Goal: Task Accomplishment & Management: Manage account settings

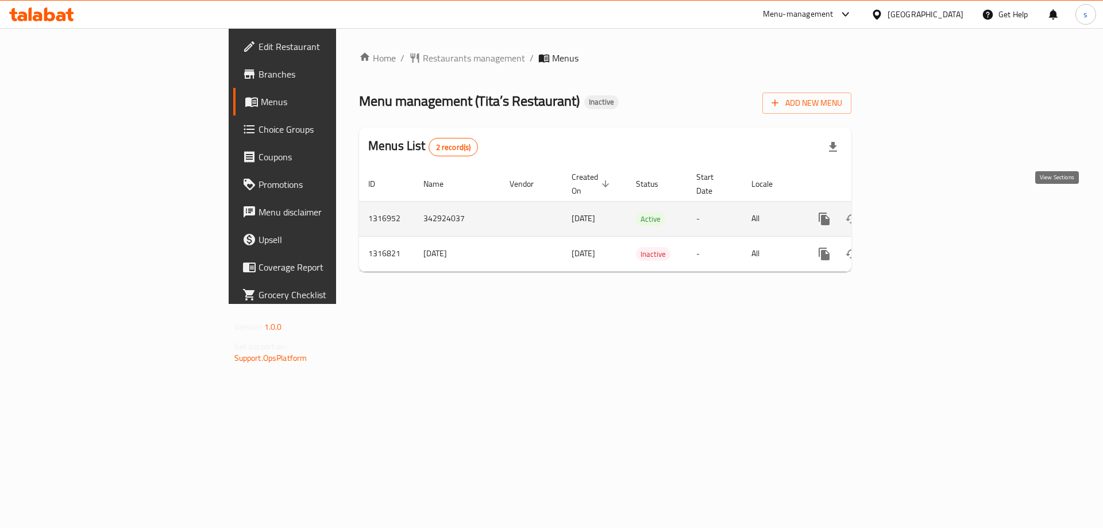
click at [912, 214] on icon "enhanced table" at bounding box center [907, 219] width 10 height 10
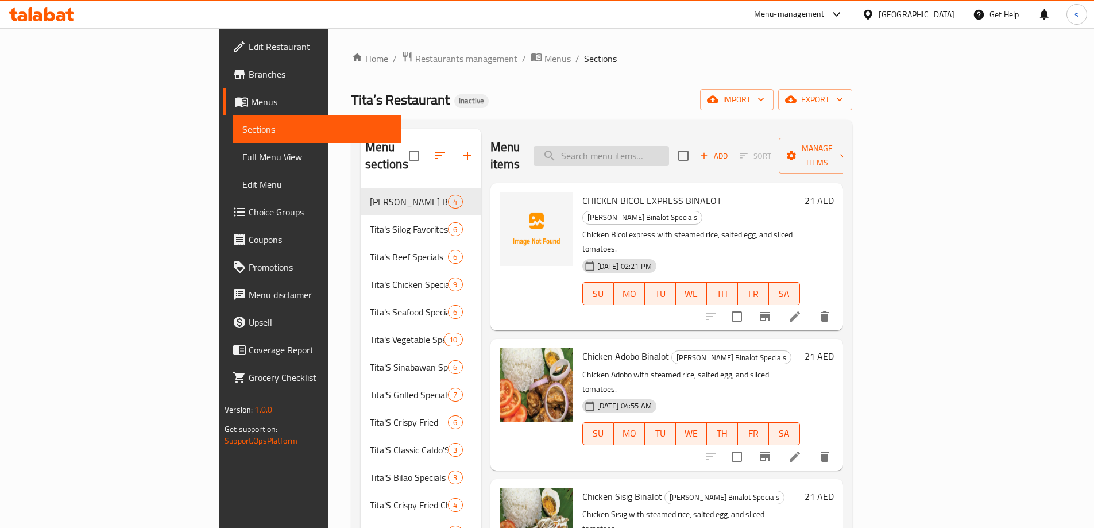
click at [669, 146] on input "search" at bounding box center [602, 156] width 136 height 20
paste input "RICE"
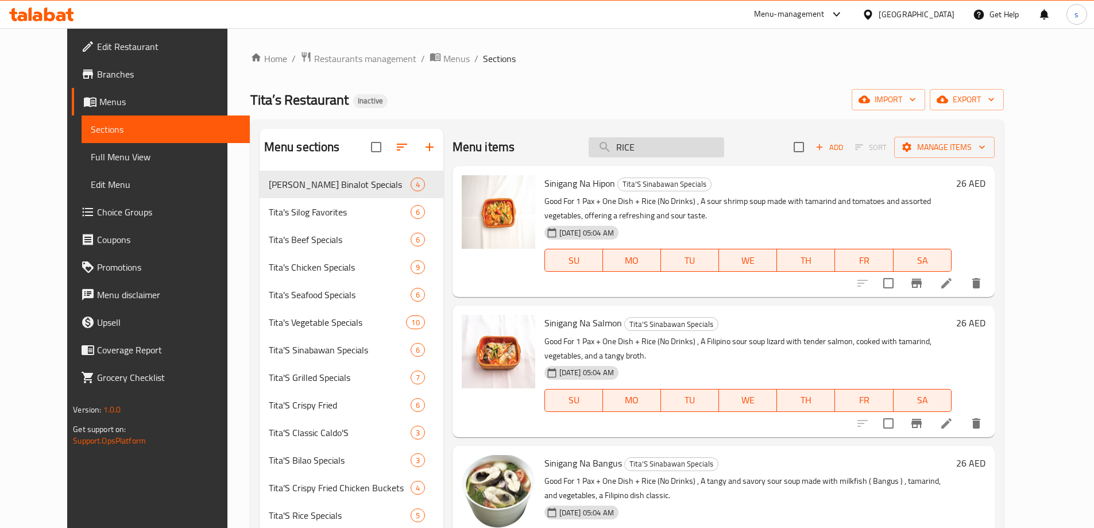
type input "RICE"
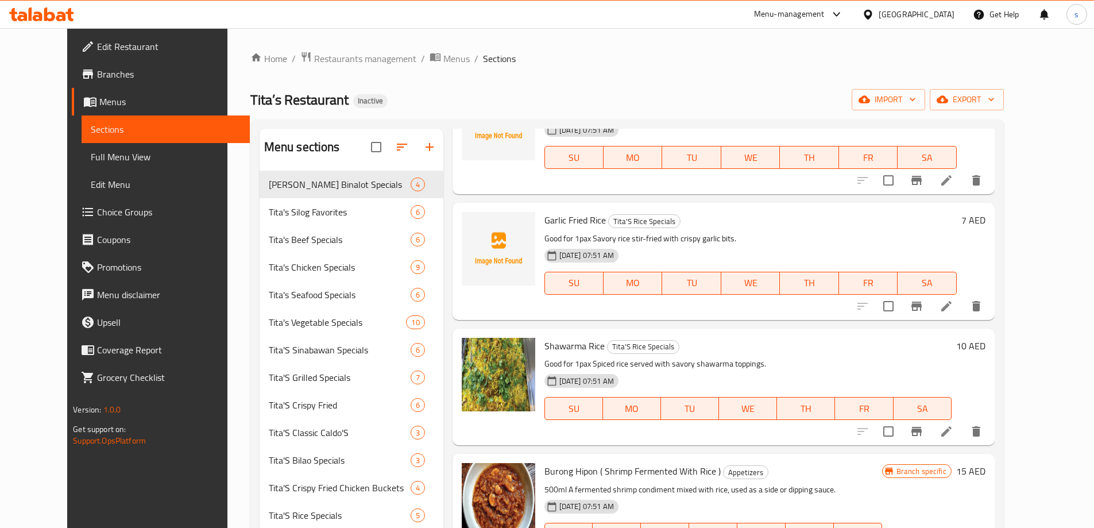
scroll to position [2107, 0]
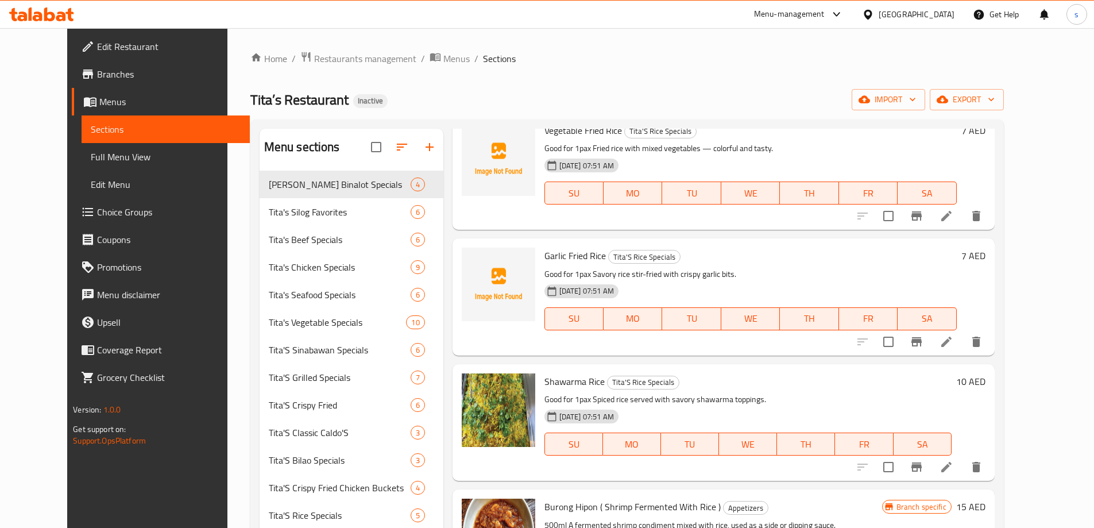
click at [681, 446] on div "Menu items RICE Add Sort Manage items Sinigang Na Hipon Tita'S Sinabawan Specia…" at bounding box center [718, 393] width 551 height 528
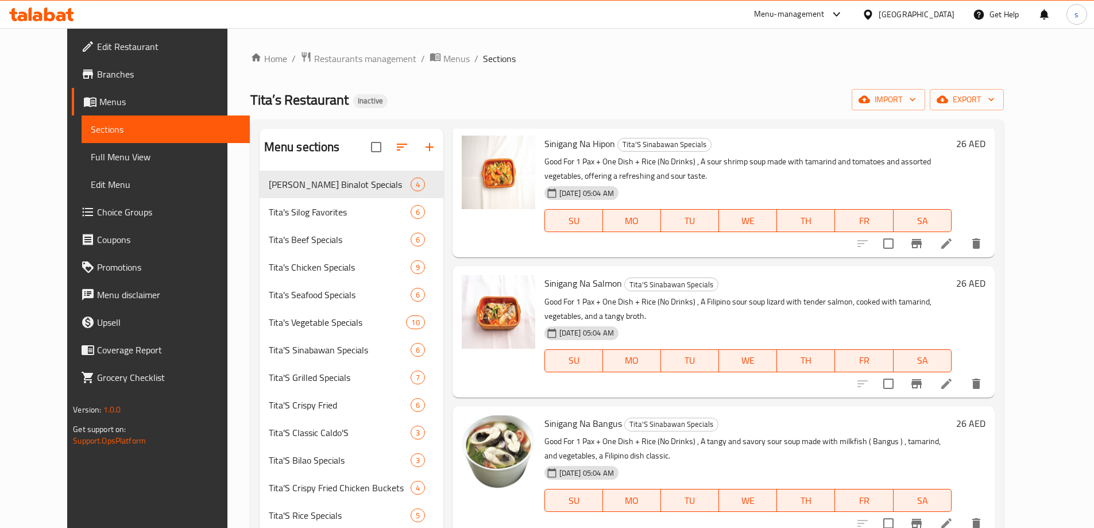
scroll to position [0, 0]
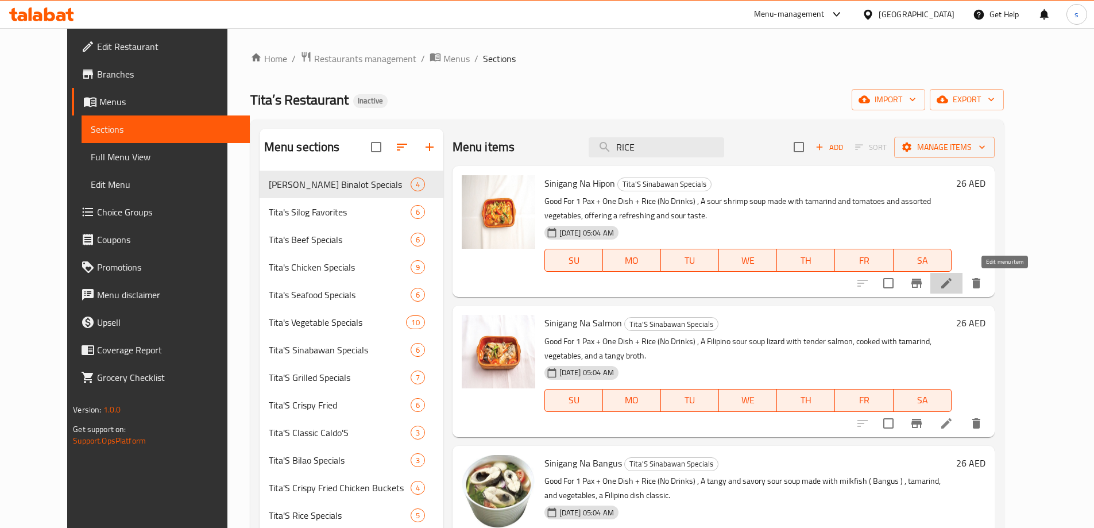
click at [953, 290] on icon at bounding box center [947, 283] width 14 height 14
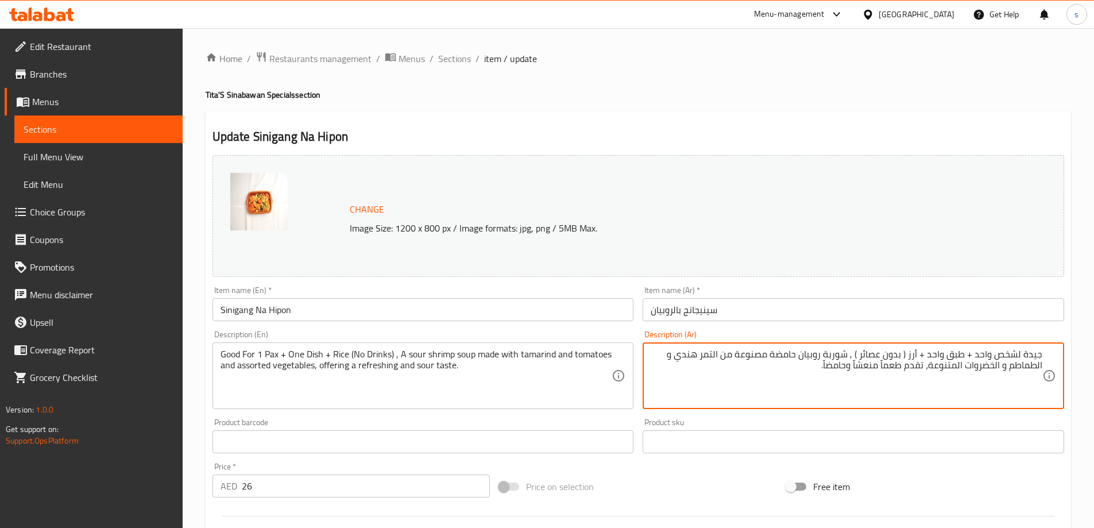
drag, startPoint x: 975, startPoint y: 356, endPoint x: 1102, endPoint y: 349, distance: 127.7
click at [1094, 349] on html "​ Menu-management United Arab Emirates Get Help s Edit Restaurant Branches Menu…" at bounding box center [547, 264] width 1094 height 528
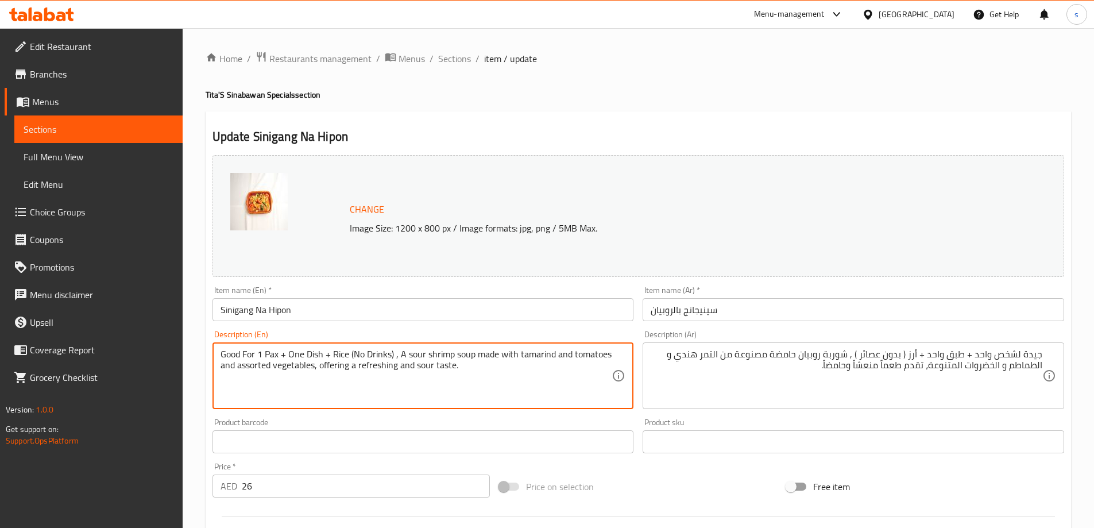
drag, startPoint x: 221, startPoint y: 354, endPoint x: 278, endPoint y: 349, distance: 57.0
paste textarea "for one person"
click at [372, 356] on textarea "Good for one person + One Dish + Rice (No Drinks) , A sour shrimp soup made wit…" at bounding box center [417, 376] width 392 height 55
type textarea "Good for one person + One Dish + Rice (No Drinks) , A sour shrimp soup made wit…"
click at [548, 354] on textarea "Good for one person + One Dish + Rice (No Drinks) , A sour shrimp soup made wit…" at bounding box center [417, 376] width 392 height 55
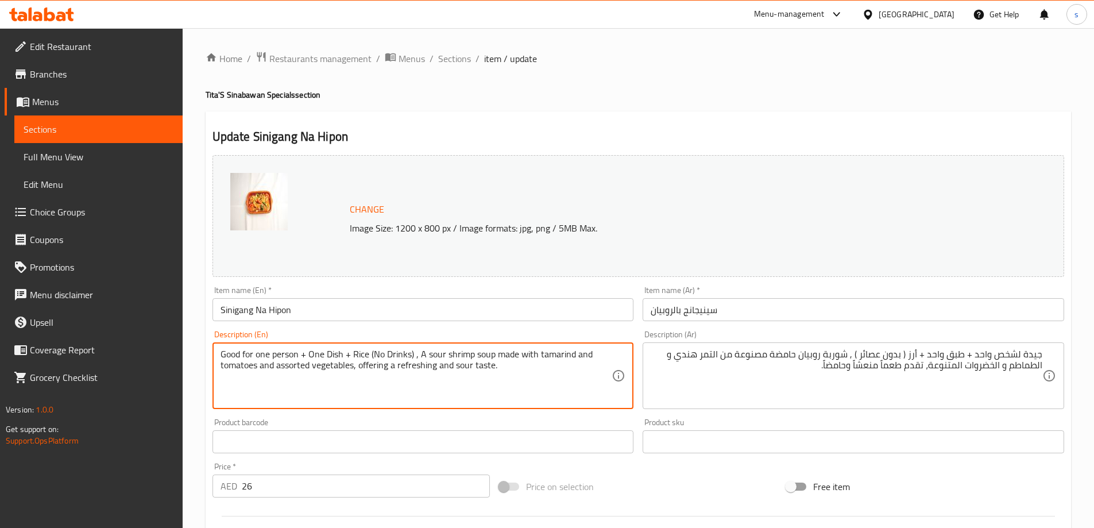
click at [548, 354] on textarea "Good for one person + One Dish + Rice (No Drinks) , A sour shrimp soup made wit…" at bounding box center [417, 376] width 392 height 55
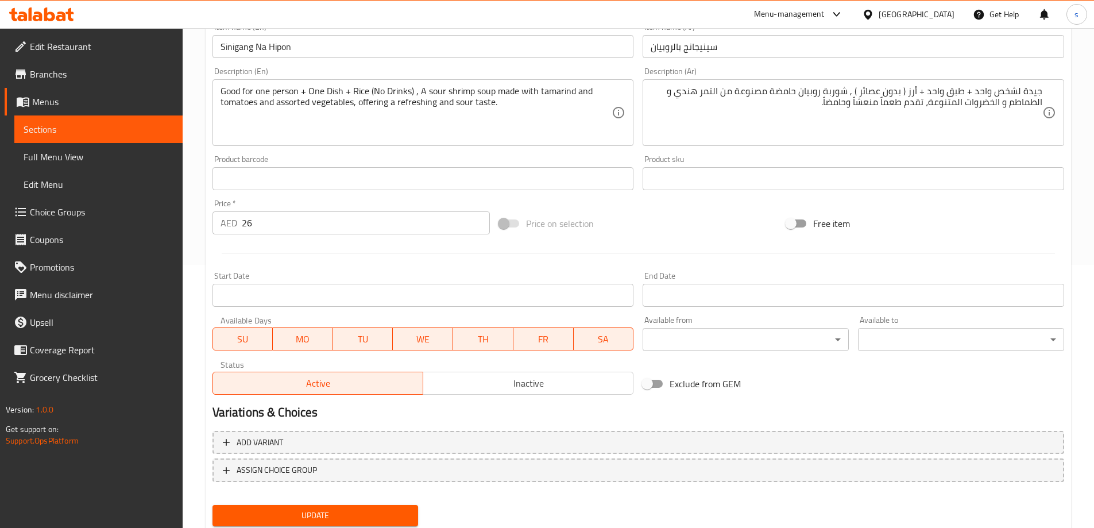
scroll to position [300, 0]
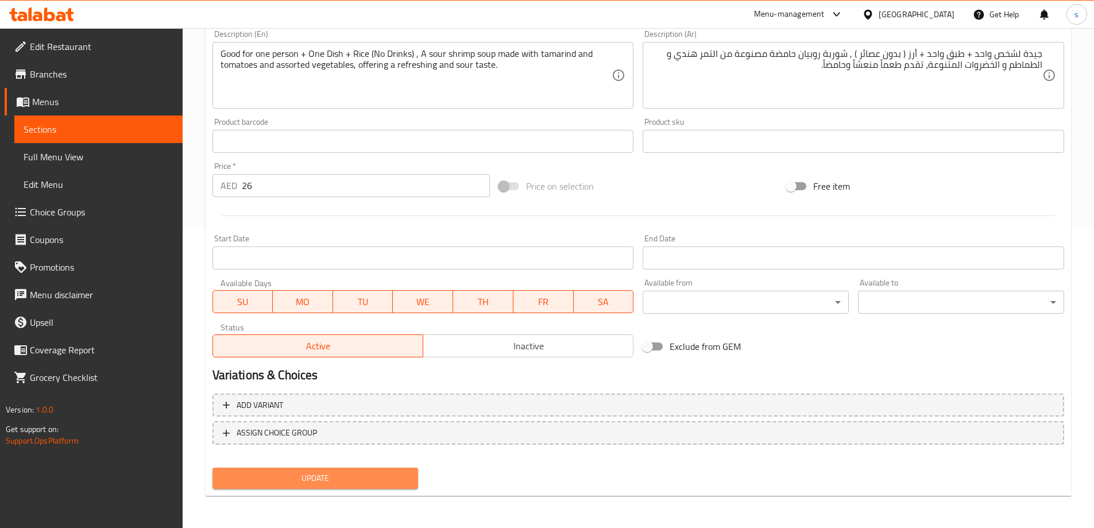
click at [351, 478] on span "Update" at bounding box center [316, 478] width 188 height 14
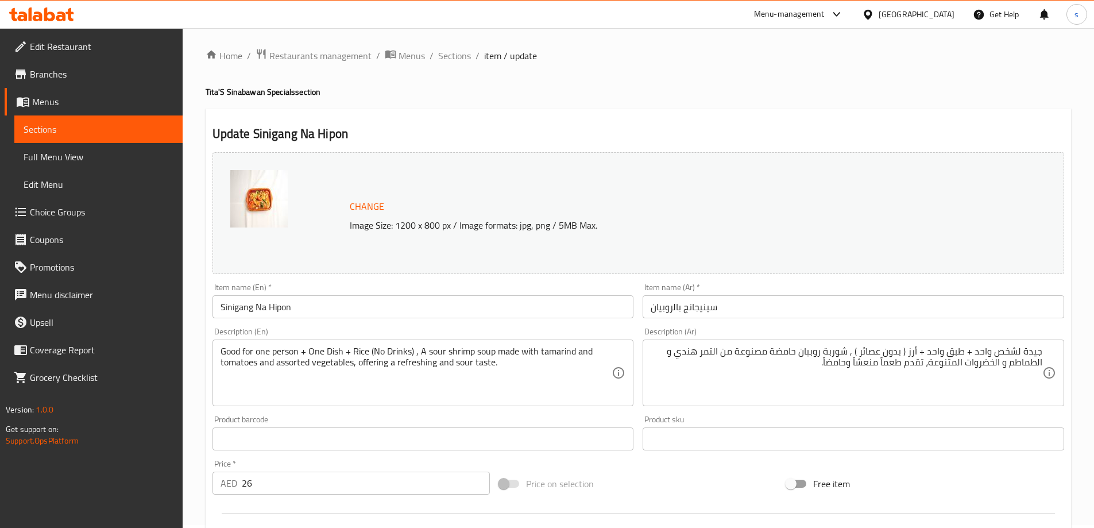
scroll to position [0, 0]
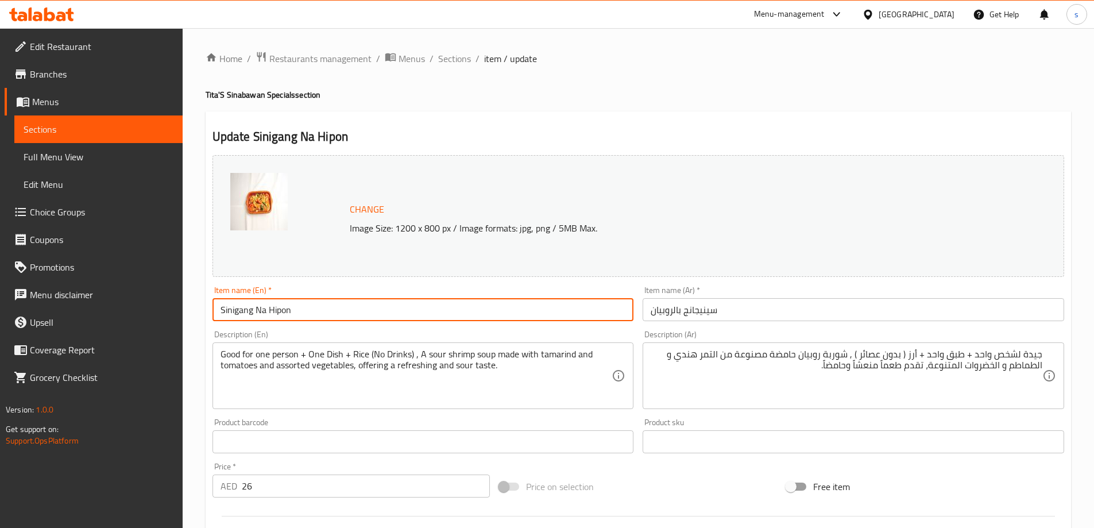
drag, startPoint x: 230, startPoint y: 311, endPoint x: 357, endPoint y: 323, distance: 128.1
click at [357, 323] on div "Item name (En)   * Sinigang Na Hipon Item name (En) *" at bounding box center [423, 303] width 431 height 44
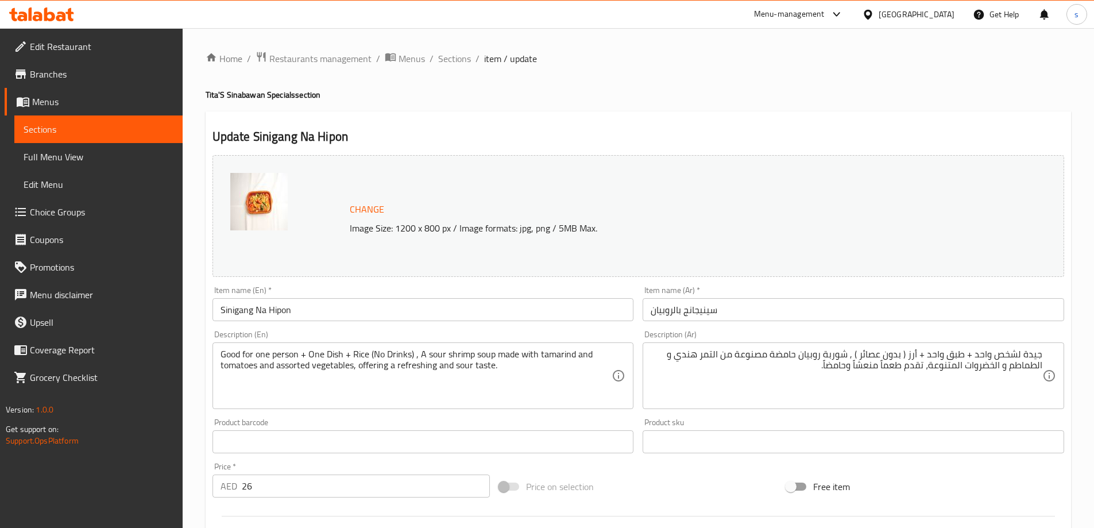
click at [513, 280] on div "Change Image Size: 1200 x 800 px / Image formats: jpg, png / 5MB Max." at bounding box center [638, 215] width 861 height 131
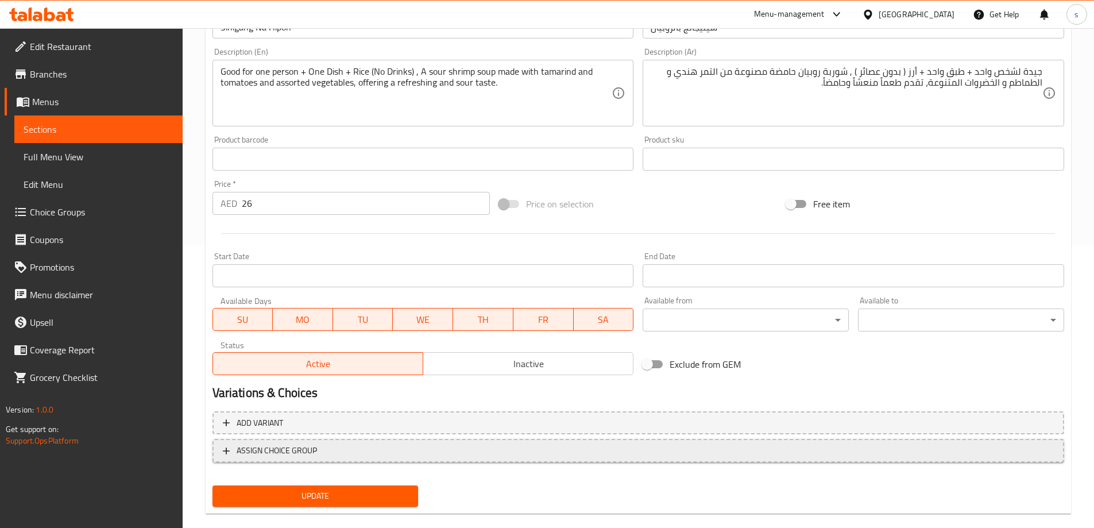
scroll to position [287, 0]
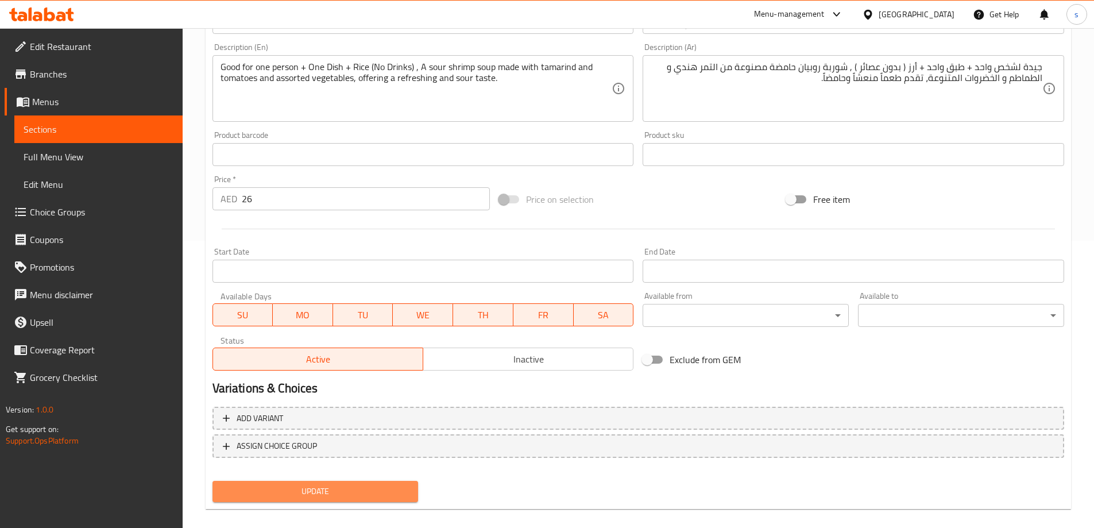
click at [331, 487] on span "Update" at bounding box center [316, 491] width 188 height 14
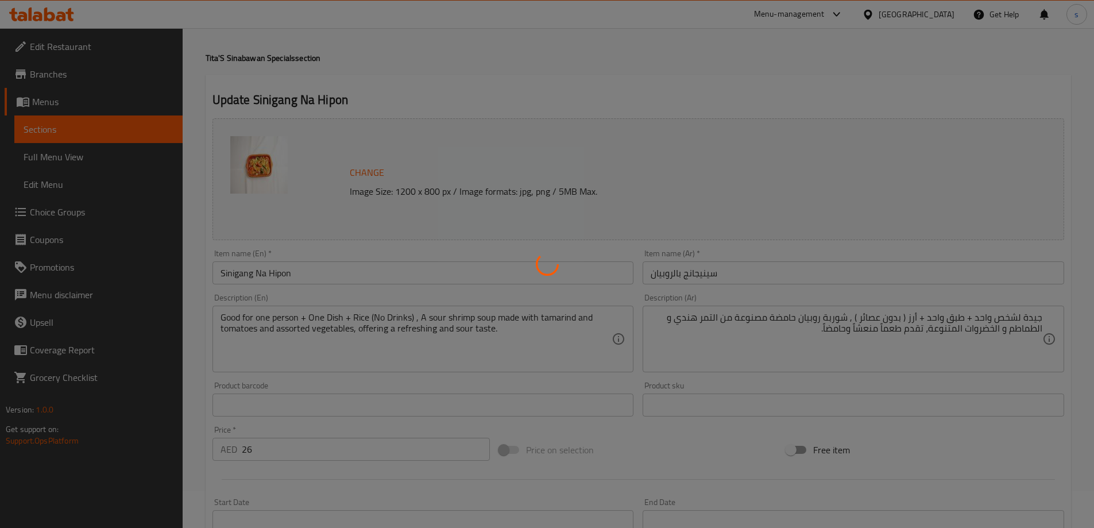
scroll to position [0, 0]
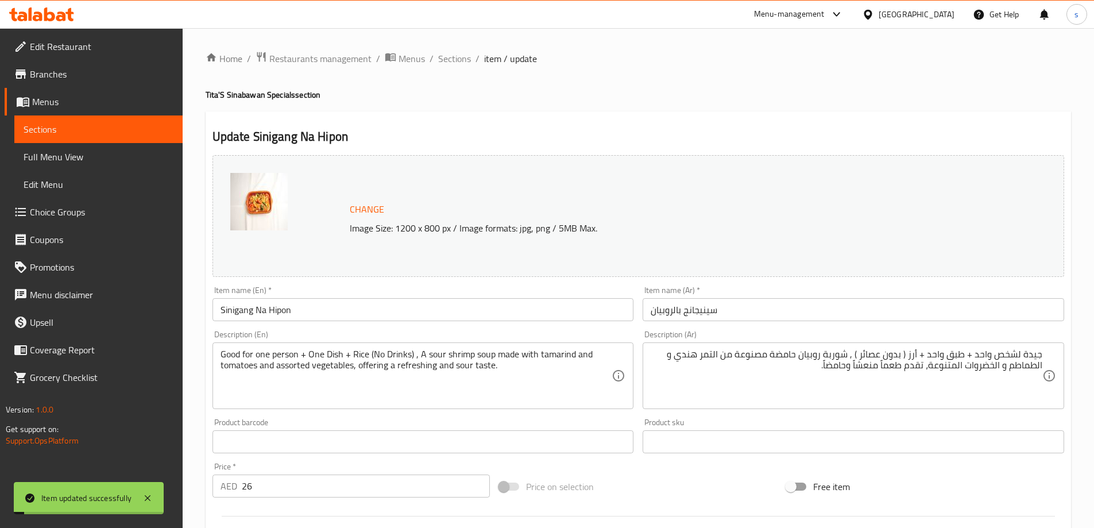
click at [462, 59] on span "Sections" at bounding box center [454, 59] width 33 height 14
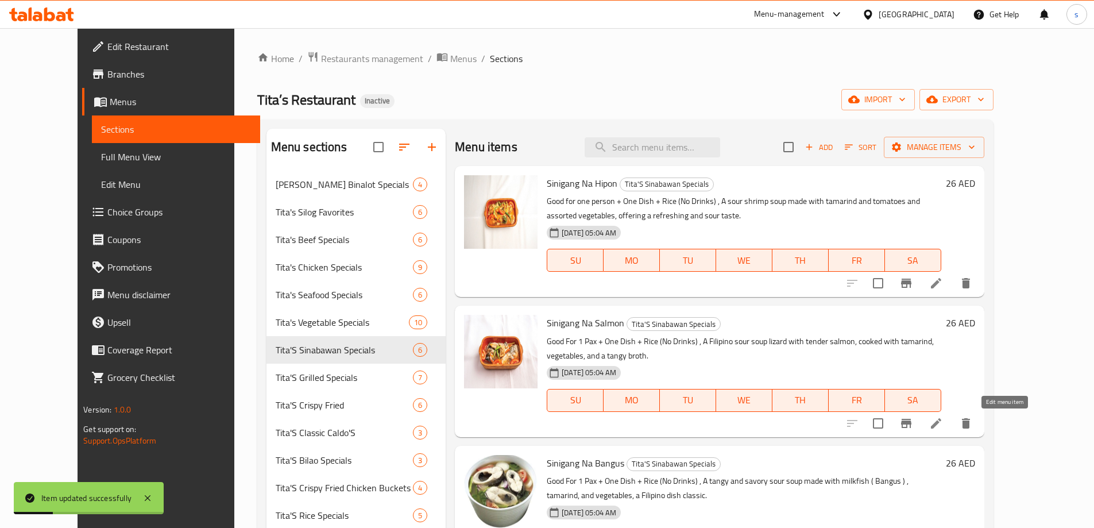
click at [943, 427] on icon at bounding box center [936, 423] width 14 height 14
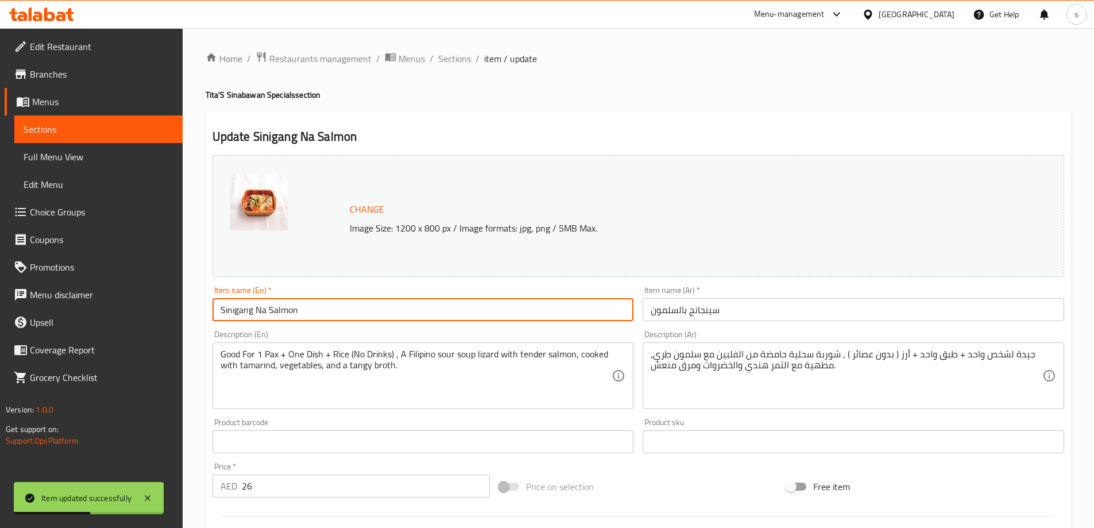
drag, startPoint x: 219, startPoint y: 310, endPoint x: 350, endPoint y: 312, distance: 131.6
click at [350, 312] on input "Sinigang Na Salmon" at bounding box center [424, 309] width 422 height 23
click at [373, 308] on input "Sinigang Na Salmon" at bounding box center [424, 309] width 422 height 23
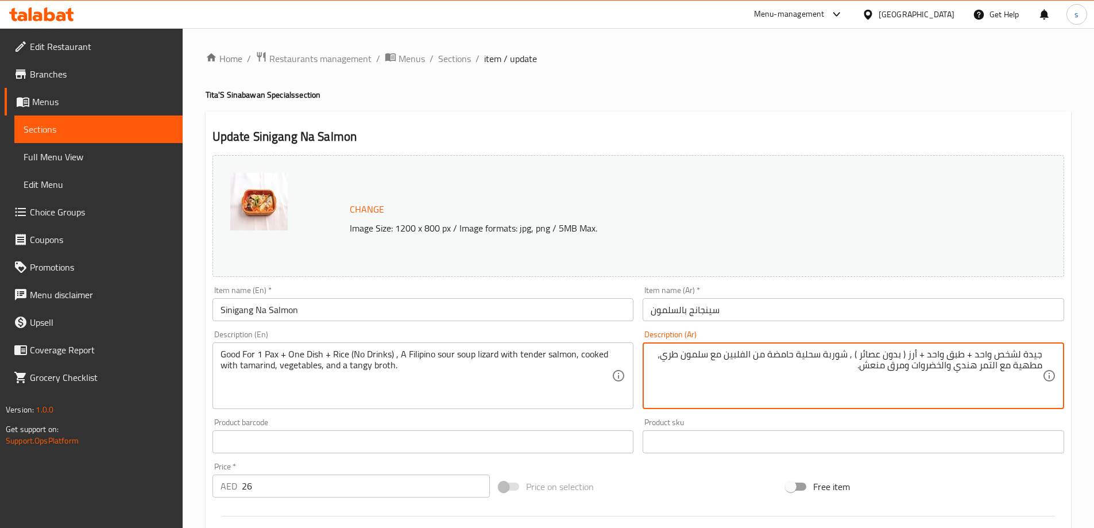
drag, startPoint x: 979, startPoint y: 354, endPoint x: 1031, endPoint y: 352, distance: 51.8
click at [1031, 352] on textarea "جيدة لشخص واحد + طبق واحد + أرز ( بدون عصائر ) , شوربة سحلية حامضة من الفلبين م…" at bounding box center [847, 376] width 392 height 55
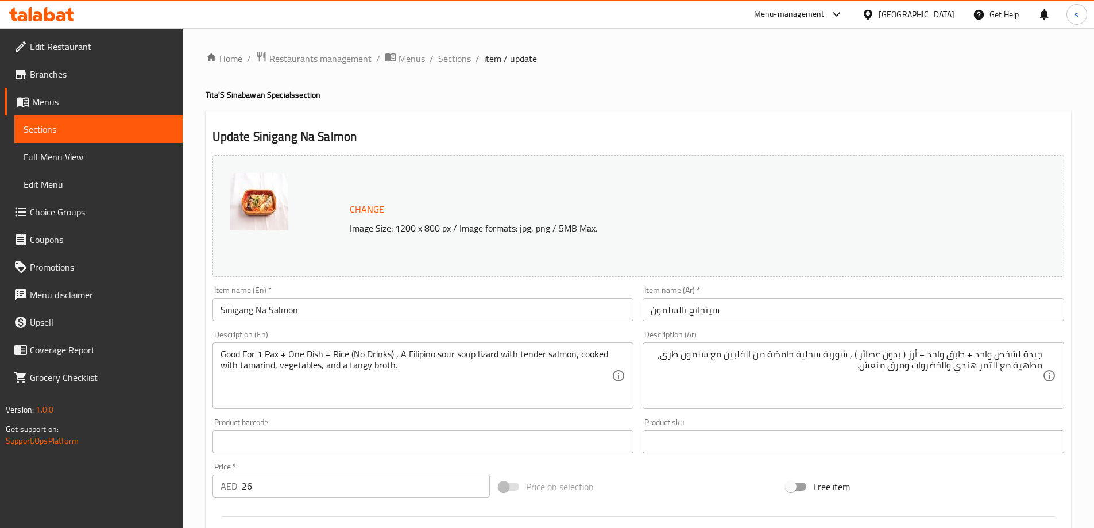
click at [1008, 404] on div "جيدة لشخص واحد + طبق واحد + أرز ( بدون عصائر ) , شوربة سحلية حامضة من الفلبين م…" at bounding box center [854, 375] width 422 height 67
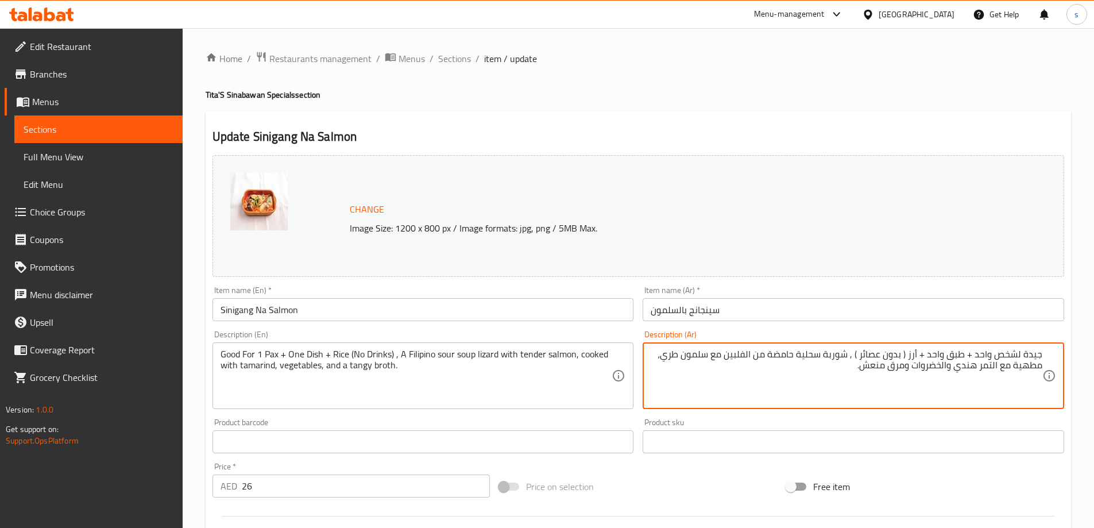
drag, startPoint x: 973, startPoint y: 356, endPoint x: 1080, endPoint y: 355, distance: 106.8
click at [1080, 355] on div "Home / Restaurants management / Menus / Sections / item / update Tita'S Sinabaw…" at bounding box center [639, 428] width 912 height 800
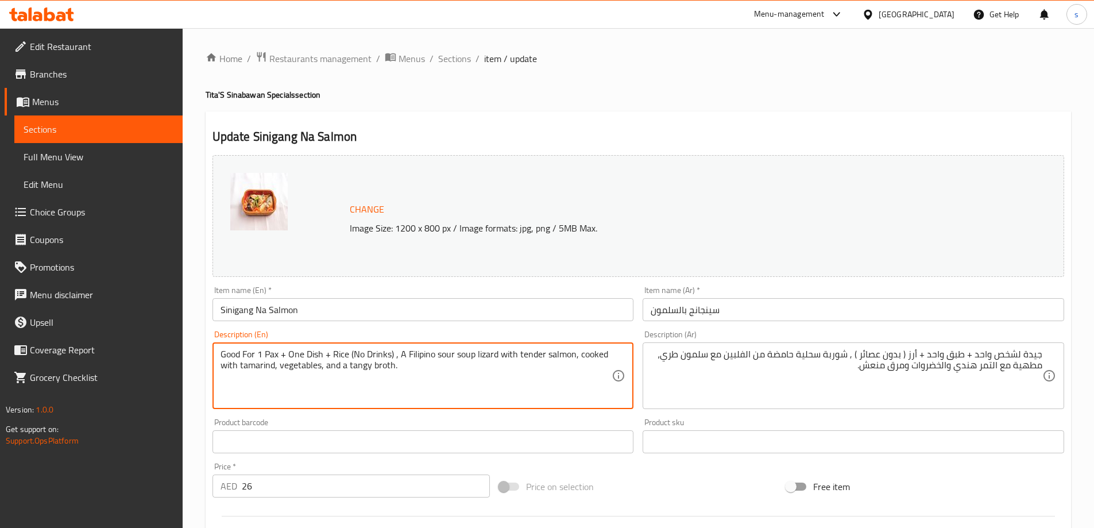
drag, startPoint x: 221, startPoint y: 351, endPoint x: 279, endPoint y: 350, distance: 57.4
paste textarea "for one person"
drag, startPoint x: 419, startPoint y: 353, endPoint x: 605, endPoint y: 369, distance: 186.7
click at [605, 369] on textarea "Good for one person + One Dish + Rice (No Drinks) , A Filipino sour soup lizard…" at bounding box center [417, 376] width 392 height 55
type textarea "Good for one person + One Dish + Rice (No Drinks) , A Filipino sour soup lizard…"
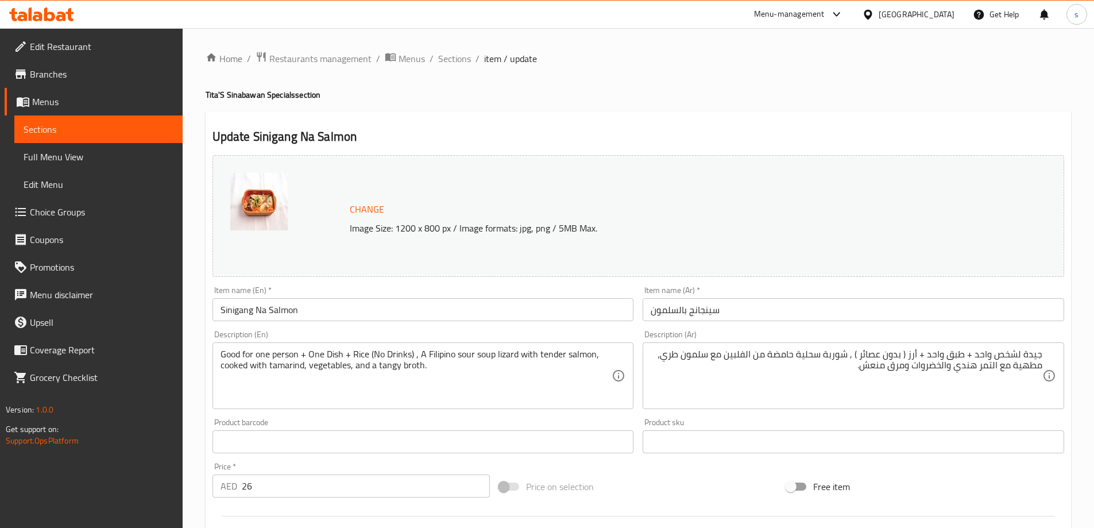
click at [497, 396] on textarea "Good for one person + One Dish + Rice (No Drinks) , A Filipino sour soup lizard…" at bounding box center [417, 376] width 392 height 55
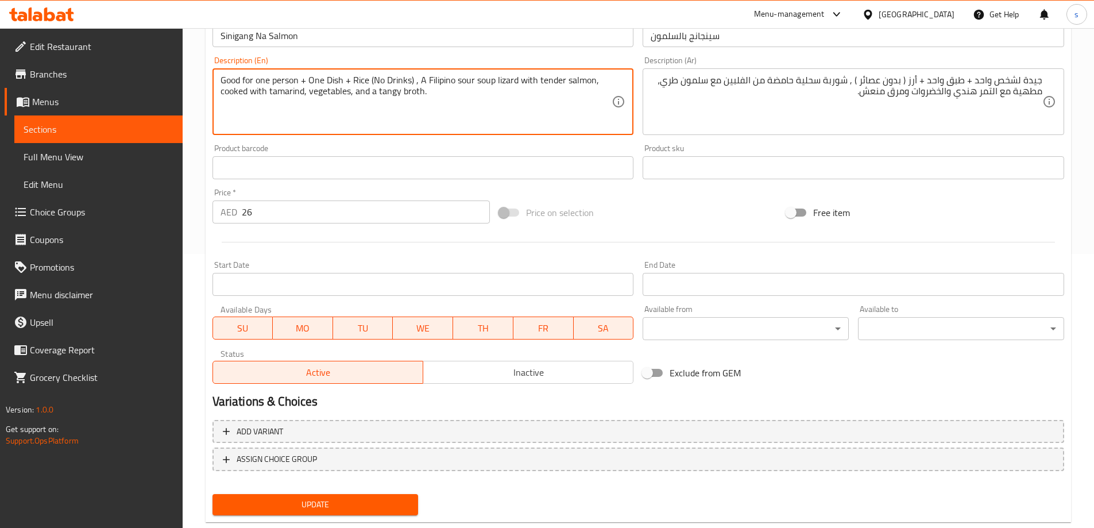
scroll to position [300, 0]
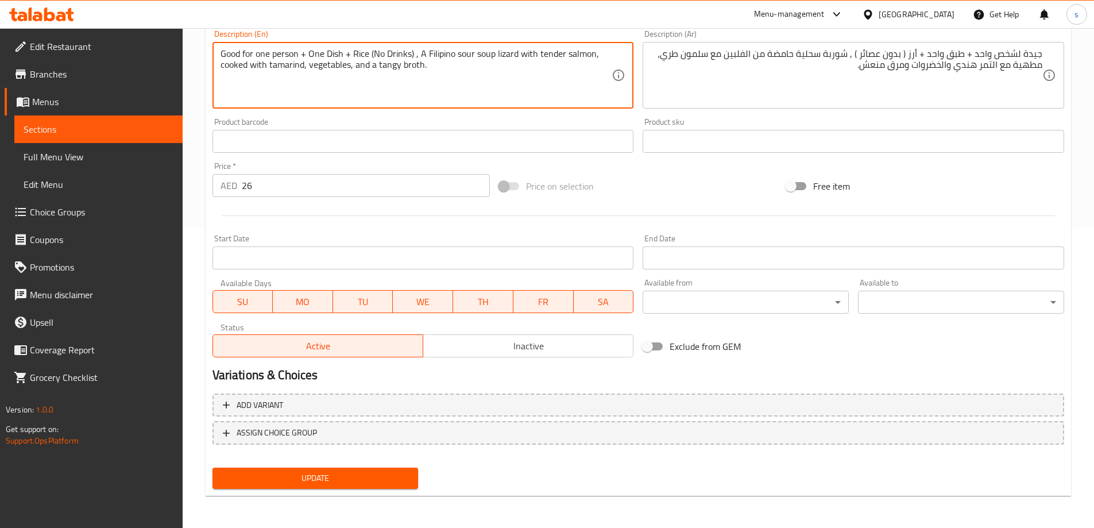
click at [353, 473] on span "Update" at bounding box center [316, 478] width 188 height 14
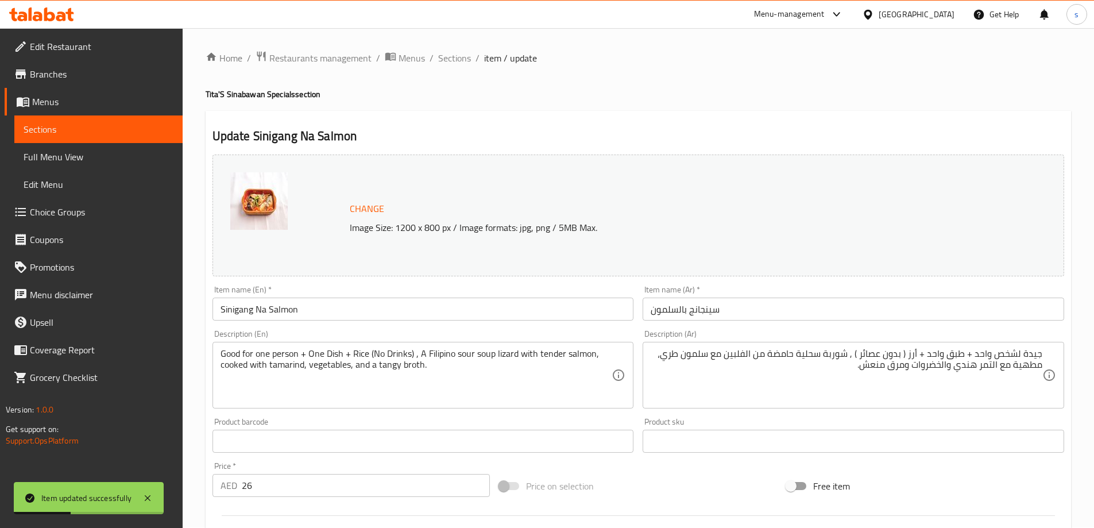
scroll to position [0, 0]
click at [446, 61] on span "Sections" at bounding box center [454, 59] width 33 height 14
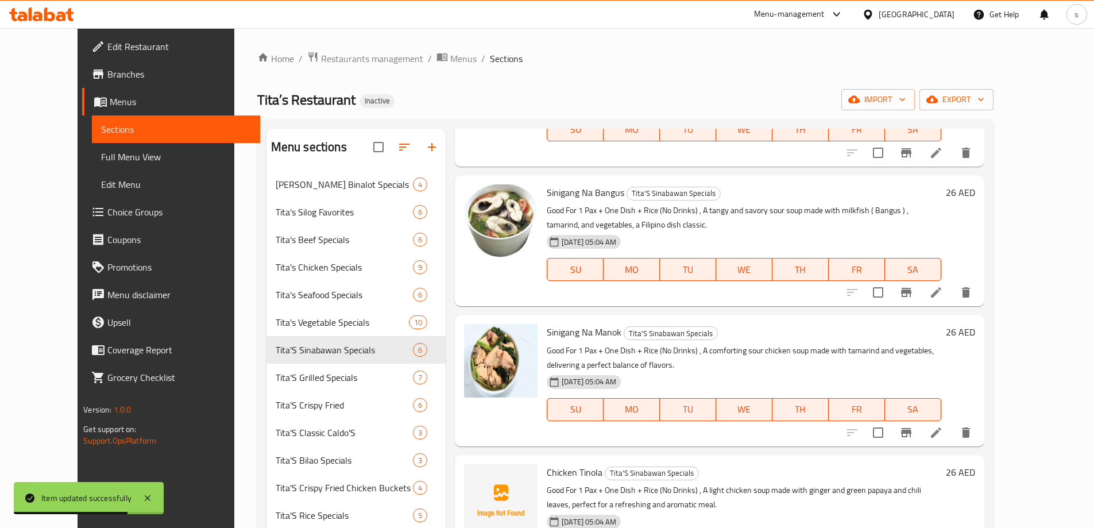
scroll to position [287, 0]
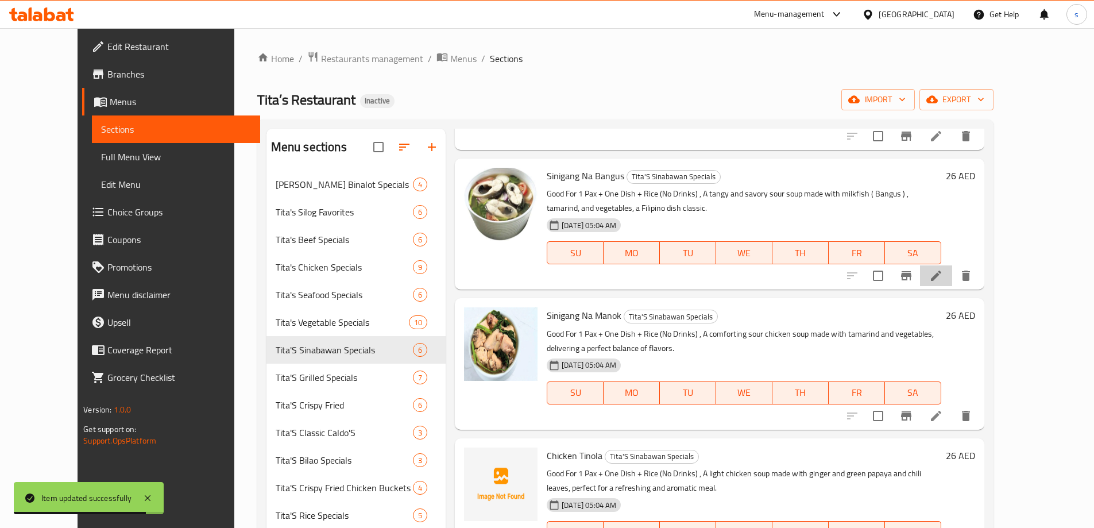
click at [952, 276] on li at bounding box center [936, 275] width 32 height 21
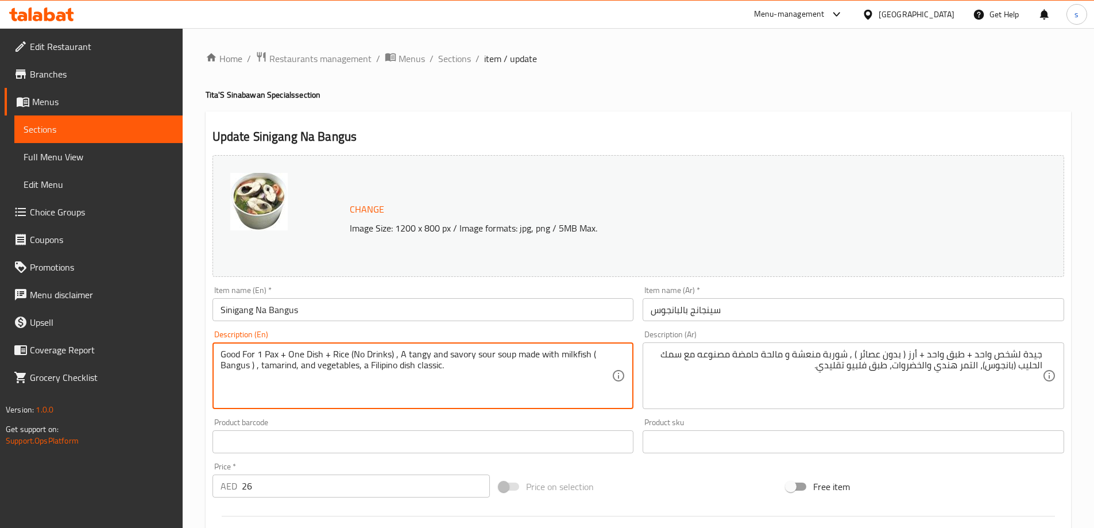
click at [274, 353] on textarea "Good For 1 Pax + One Dish + Rice (No Drinks) , A tangy and savory sour soup mad…" at bounding box center [417, 376] width 392 height 55
click at [260, 353] on textarea "Good For 1 person + One Dish + Rice (No Drinks) , A tangy and savory sour soup …" at bounding box center [417, 376] width 392 height 55
click at [529, 356] on textarea "Good For one person + One Dish + Rice (No Drinks) , A tangy and savory sour sou…" at bounding box center [417, 376] width 392 height 55
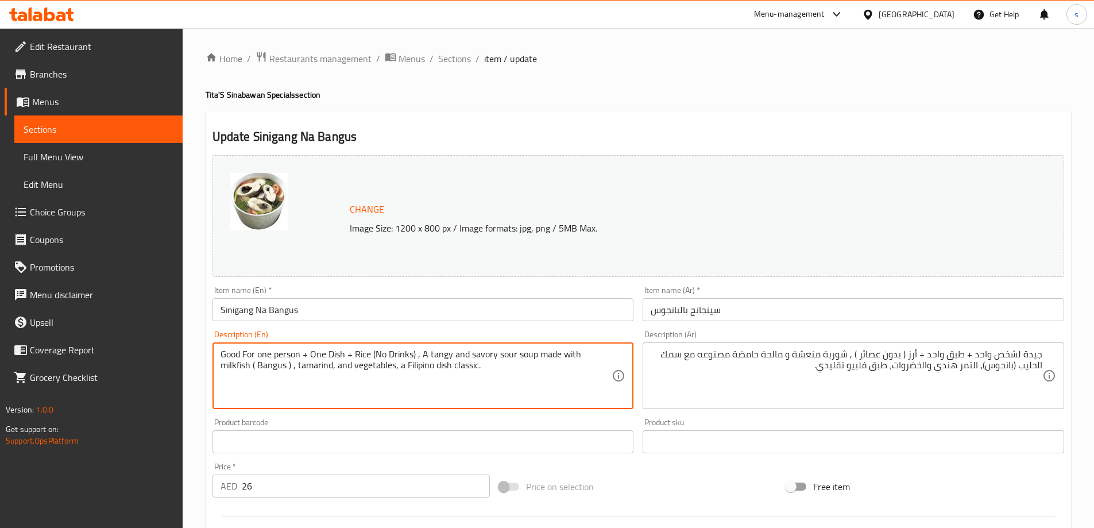
click at [529, 356] on textarea "Good For one person + One Dish + Rice (No Drinks) , A tangy and savory sour sou…" at bounding box center [417, 376] width 392 height 55
click at [435, 354] on textarea "Good For one person + One Dish + Rice (No Drinks) , A tangy and savory sour sou…" at bounding box center [417, 376] width 392 height 55
click at [488, 353] on textarea "Good For one person + One Dish + Rice (No Drinks) , A tangy and savory sour sou…" at bounding box center [417, 376] width 392 height 55
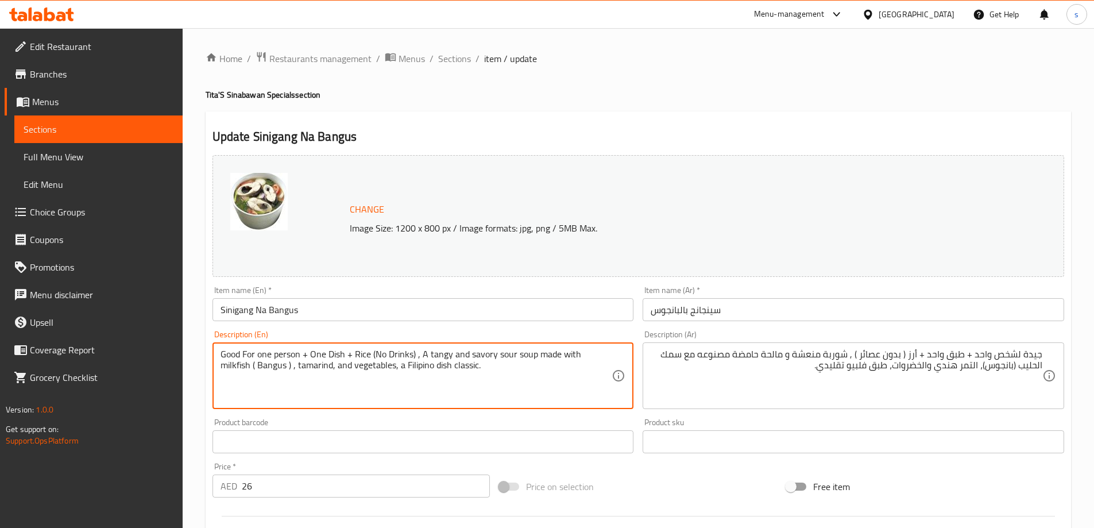
click at [585, 354] on textarea "Good For one person + One Dish + Rice (No Drinks) , A tangy and savory sour sou…" at bounding box center [417, 376] width 392 height 55
type textarea "Good For one person + One Dish + Rice (No Drinks) , A tangy and savory sour sou…"
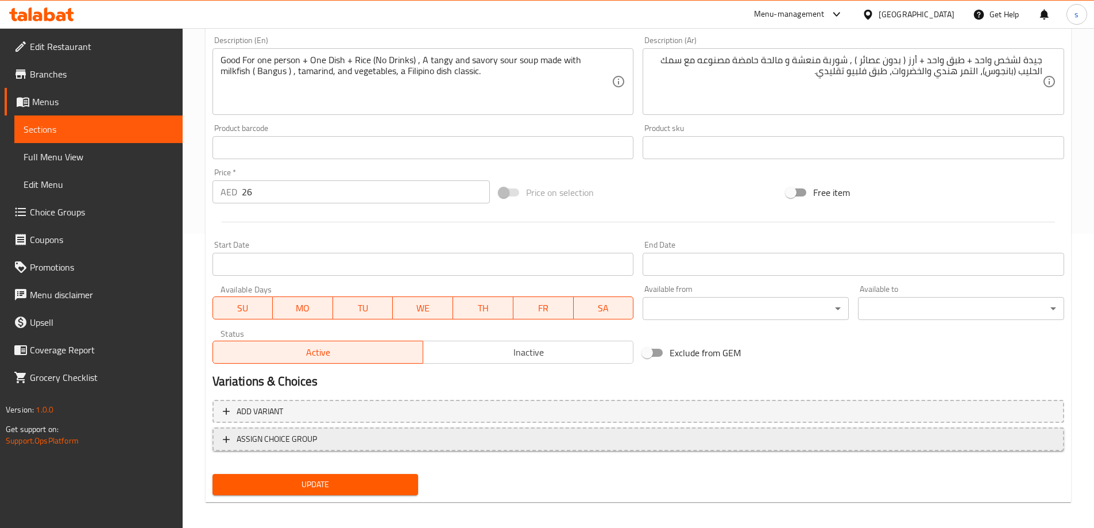
scroll to position [300, 0]
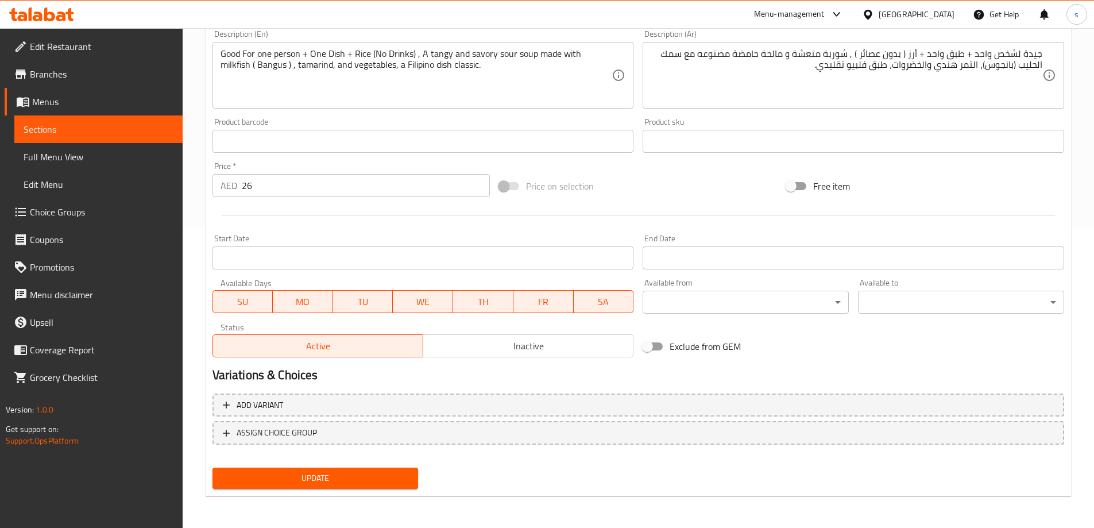
click at [339, 474] on span "Update" at bounding box center [316, 478] width 188 height 14
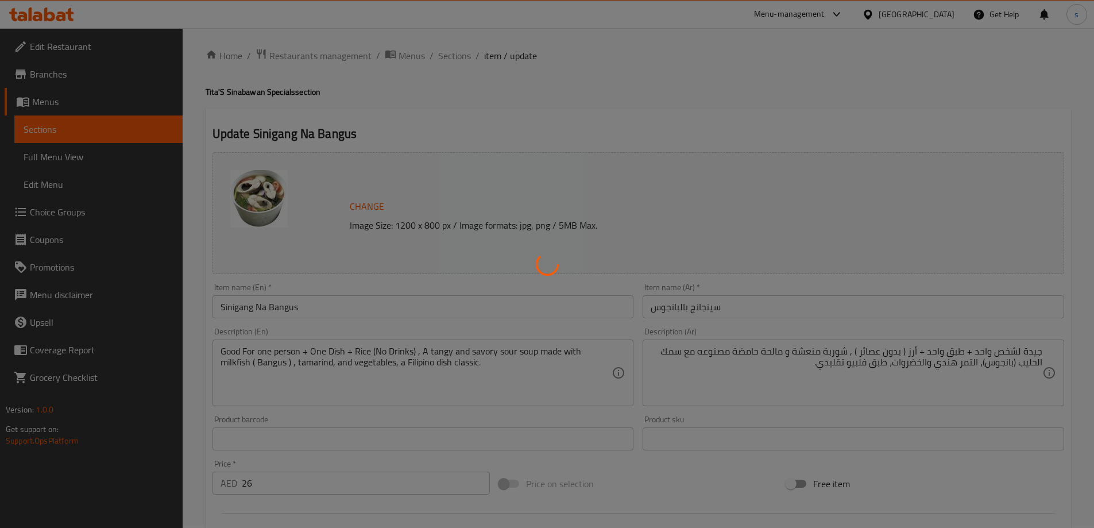
scroll to position [0, 0]
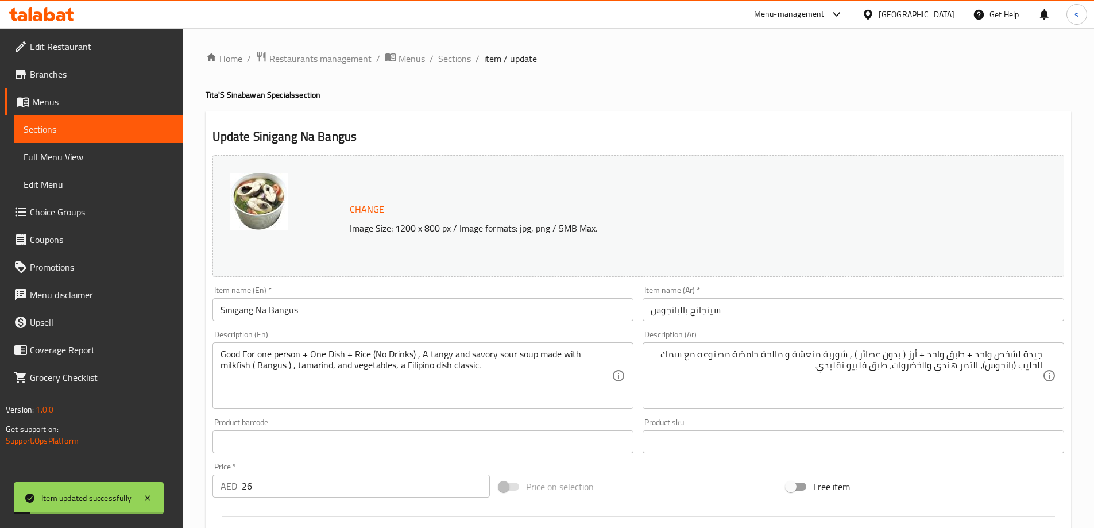
click at [465, 57] on span "Sections" at bounding box center [454, 59] width 33 height 14
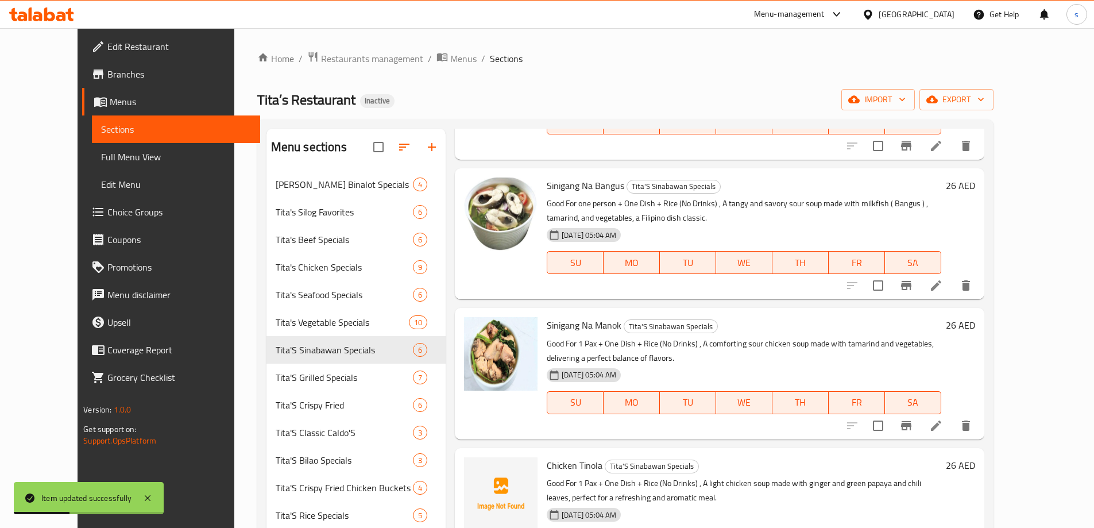
scroll to position [326, 0]
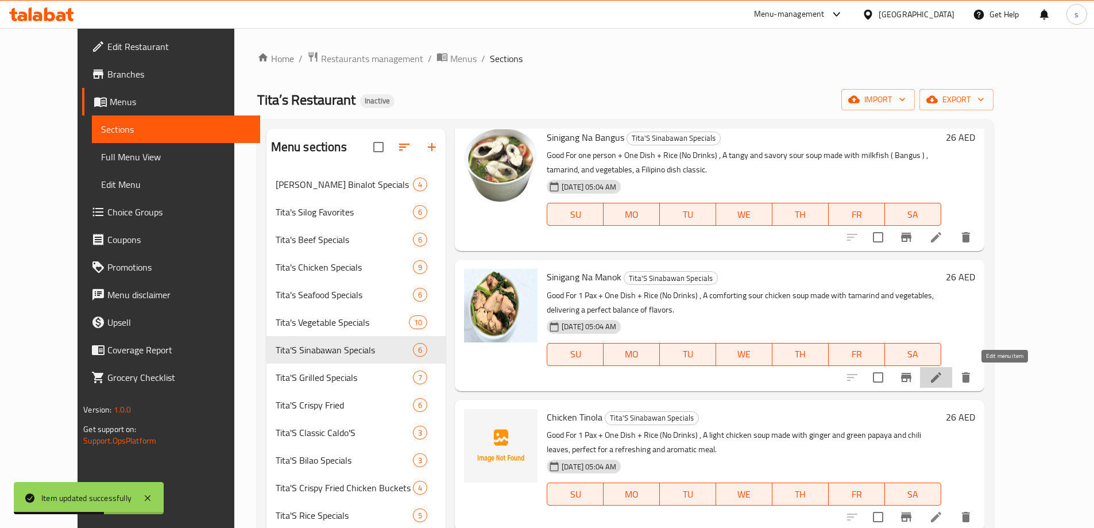
click at [943, 383] on icon at bounding box center [936, 377] width 14 height 14
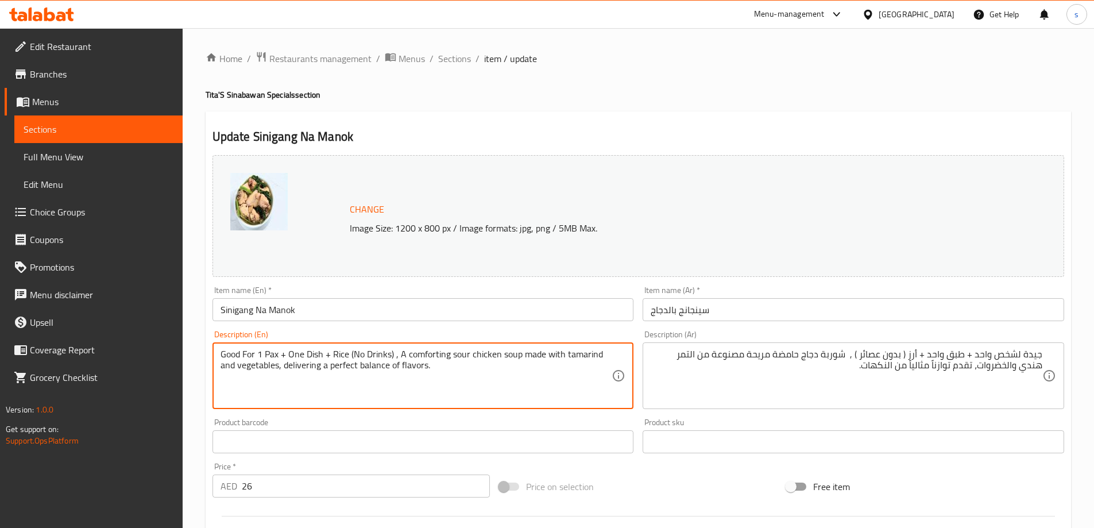
drag, startPoint x: 258, startPoint y: 355, endPoint x: 277, endPoint y: 355, distance: 19.0
type textarea "Good For one person + One Dish + Rice (No Drinks) , A comforting sour chicken s…"
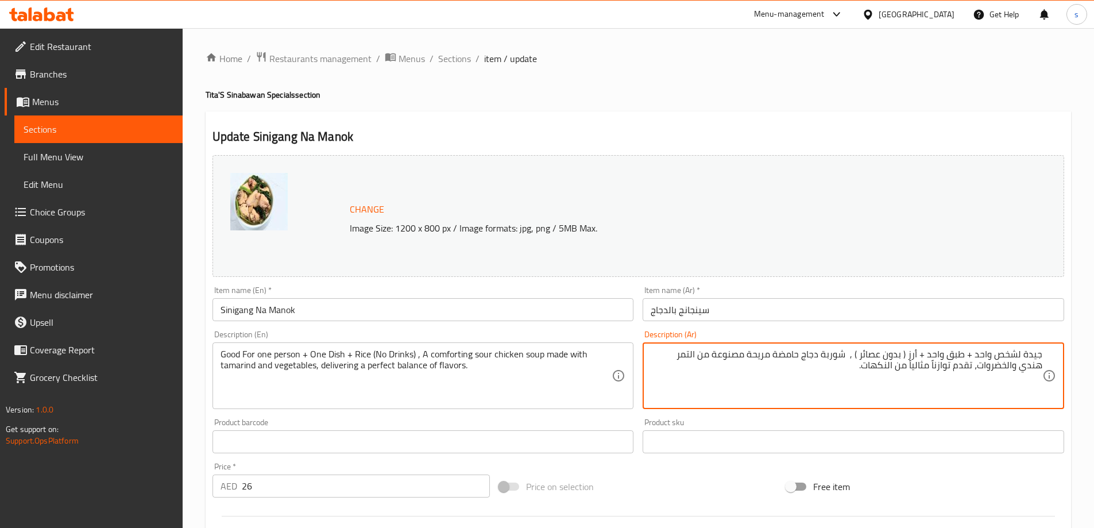
click at [989, 368] on textarea "جيدة لشخص واحد + طبق واحد + أرز ( بدون عصائر ) , شوربة دجاج حامضة مريحة مصنوعة …" at bounding box center [847, 376] width 392 height 55
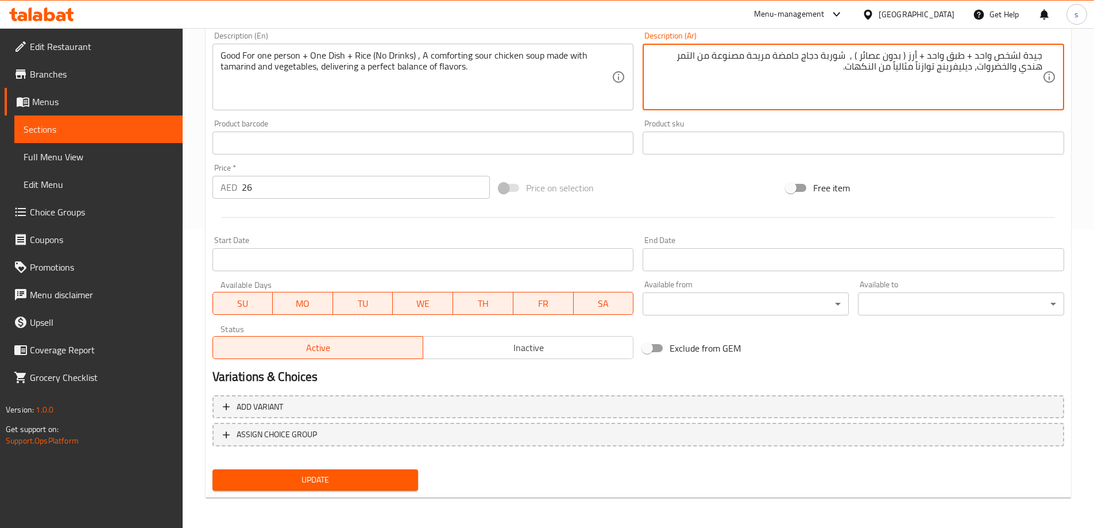
scroll to position [300, 0]
type textarea "جيدة لشخص واحد + طبق واحد + أرز ( بدون عصائر ) , شوربة دجاج حامضة مريحة مصنوعة …"
click at [354, 475] on span "Update" at bounding box center [316, 478] width 188 height 14
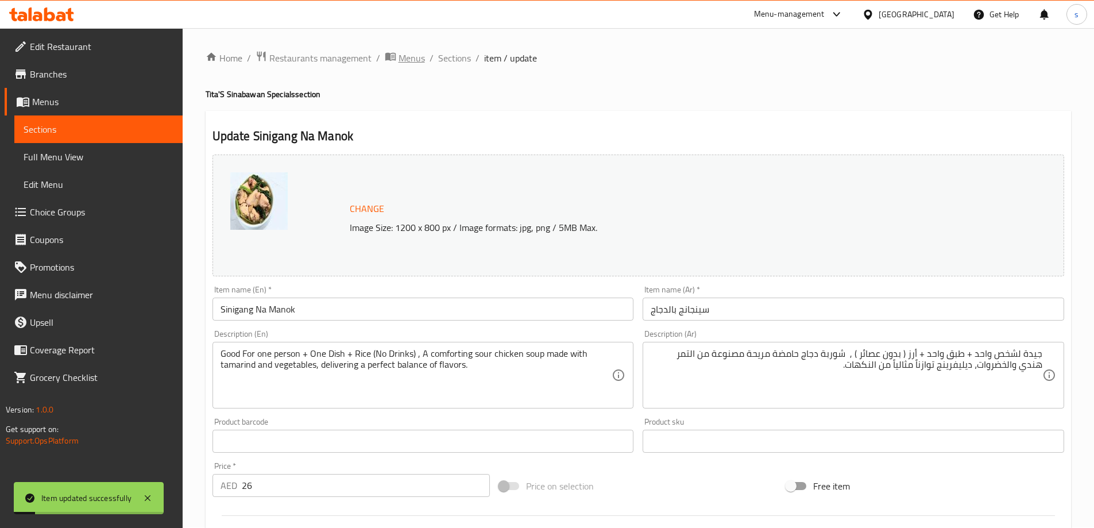
scroll to position [0, 0]
click at [449, 57] on span "Sections" at bounding box center [454, 59] width 33 height 14
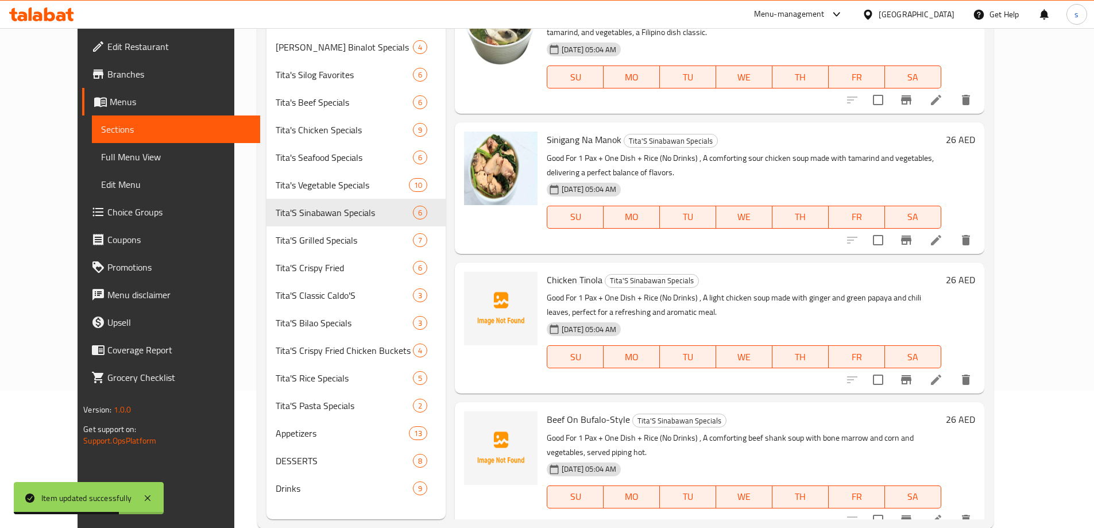
scroll to position [161, 0]
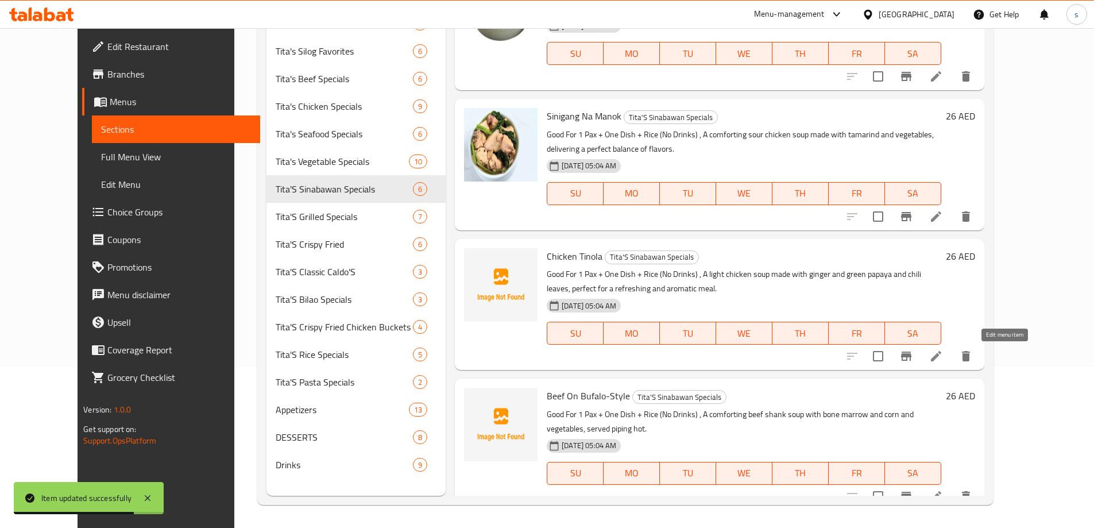
click at [943, 362] on icon at bounding box center [936, 356] width 14 height 14
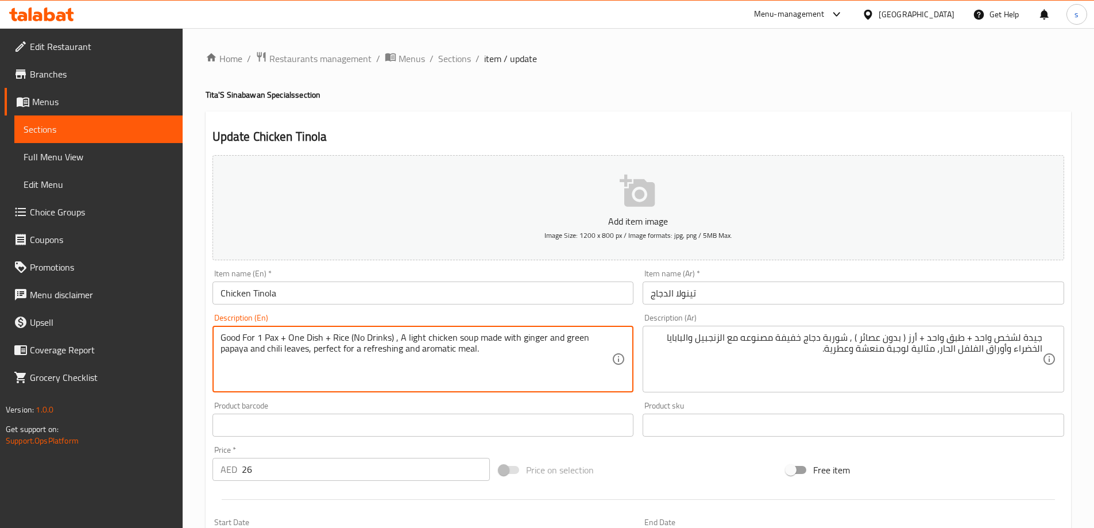
drag, startPoint x: 257, startPoint y: 334, endPoint x: 279, endPoint y: 337, distance: 21.4
type textarea "Good For one person + One Dish + Rice (No Drinks) , A light chicken soup made w…"
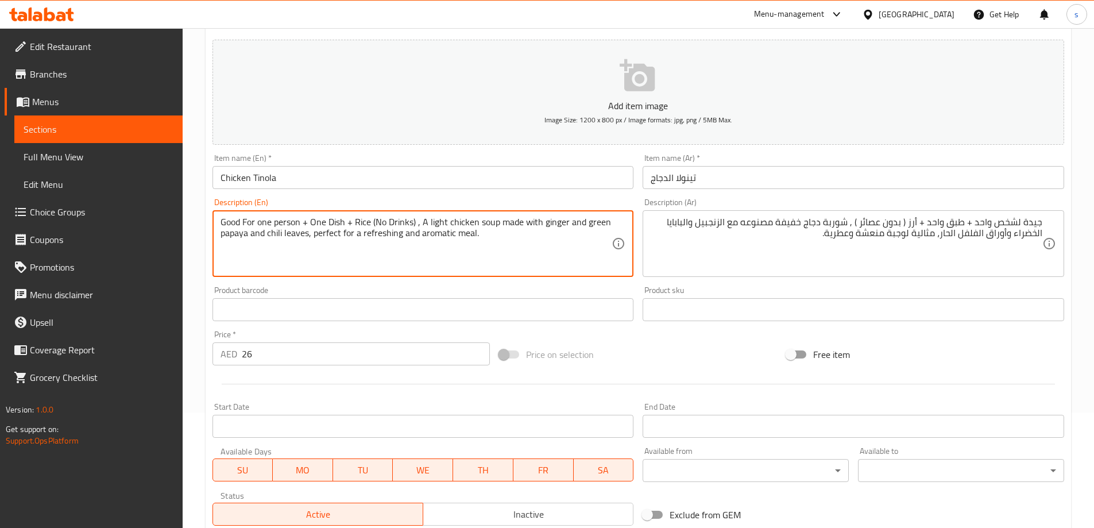
scroll to position [284, 0]
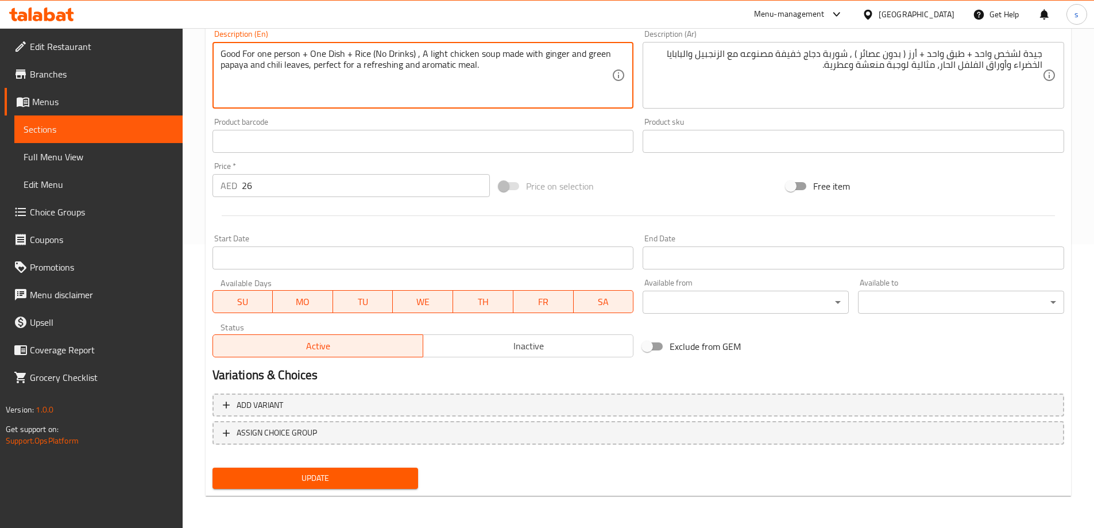
click at [376, 479] on span "Update" at bounding box center [316, 478] width 188 height 14
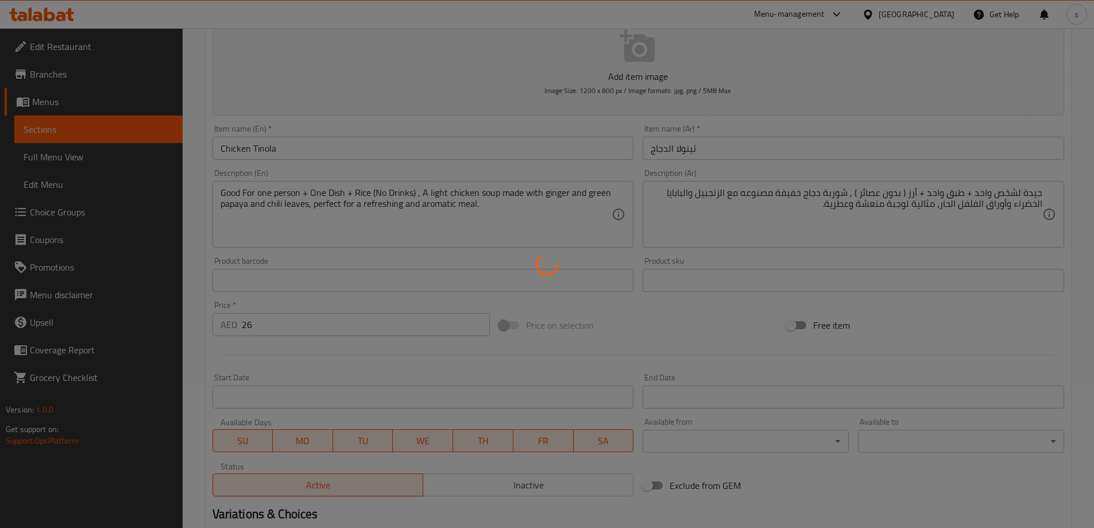
scroll to position [0, 0]
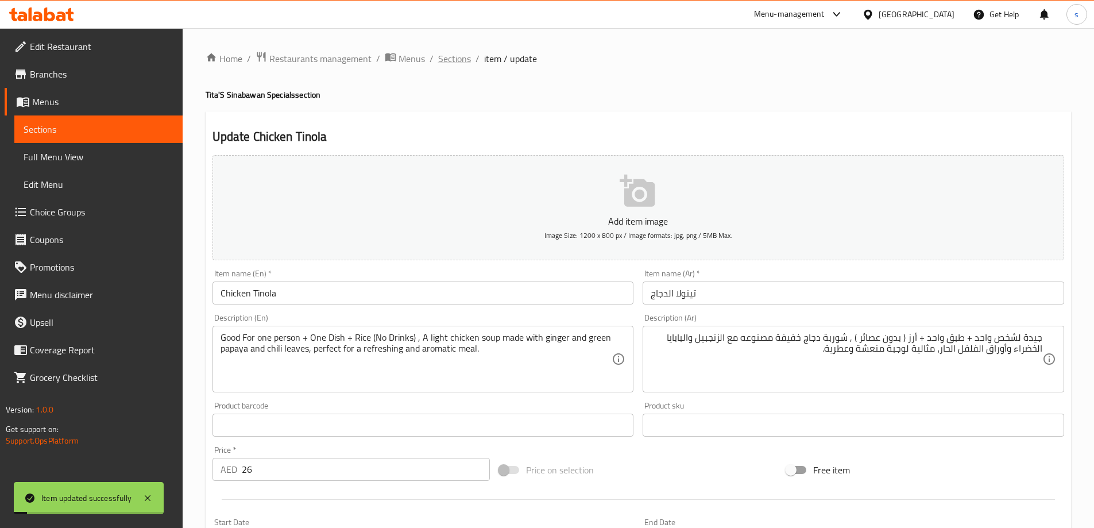
click at [464, 53] on span "Sections" at bounding box center [454, 59] width 33 height 14
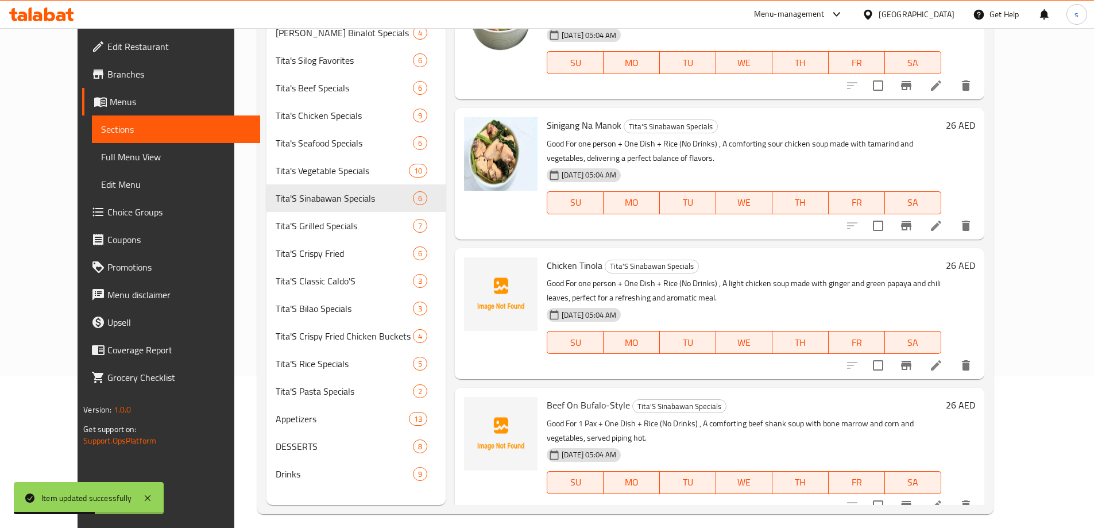
scroll to position [161, 0]
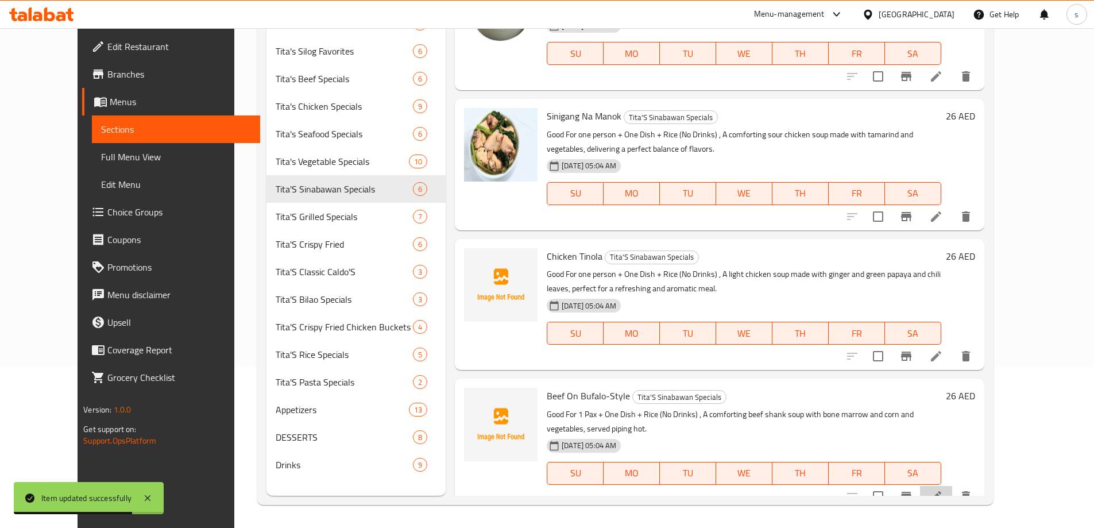
click at [952, 486] on li at bounding box center [936, 496] width 32 height 21
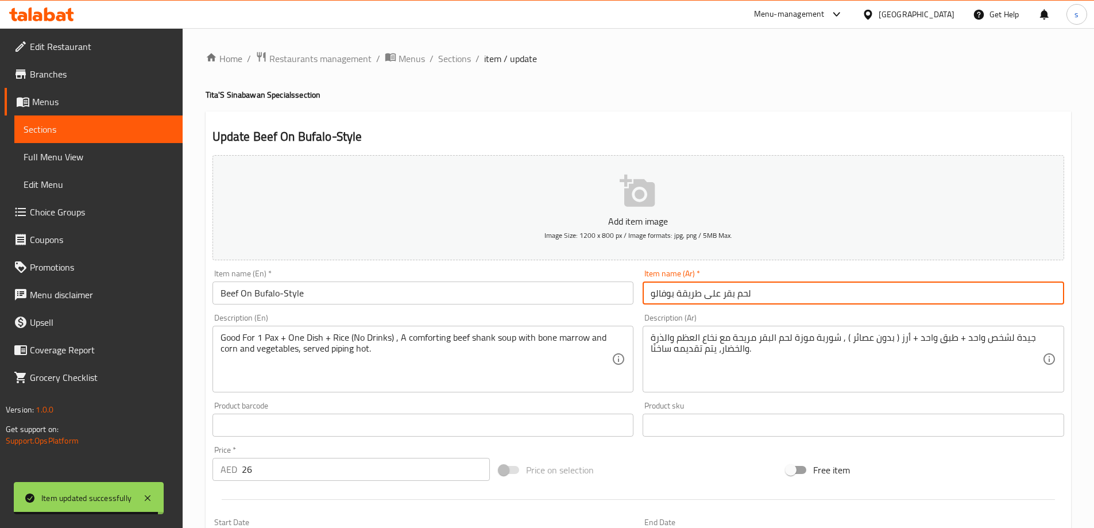
click at [821, 296] on input "لحم بقر على طريقة بوفالو" at bounding box center [854, 292] width 422 height 23
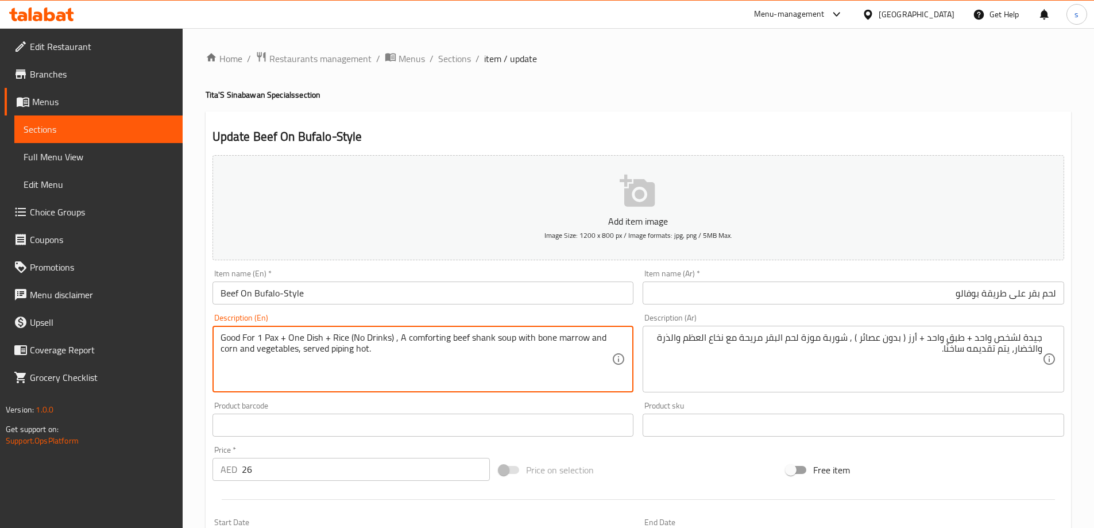
drag, startPoint x: 258, startPoint y: 335, endPoint x: 278, endPoint y: 335, distance: 20.1
click at [277, 378] on textarea "Good For 1 Pax + One Dish + Rice (No Drinks) , A comforting beef shank soup wit…" at bounding box center [417, 359] width 392 height 55
drag, startPoint x: 226, startPoint y: 336, endPoint x: 278, endPoint y: 339, distance: 52.4
click at [278, 339] on textarea "Good For 1 Pax + One Dish + Rice (No Drinks) , A comforting beef shank soup wit…" at bounding box center [417, 359] width 392 height 55
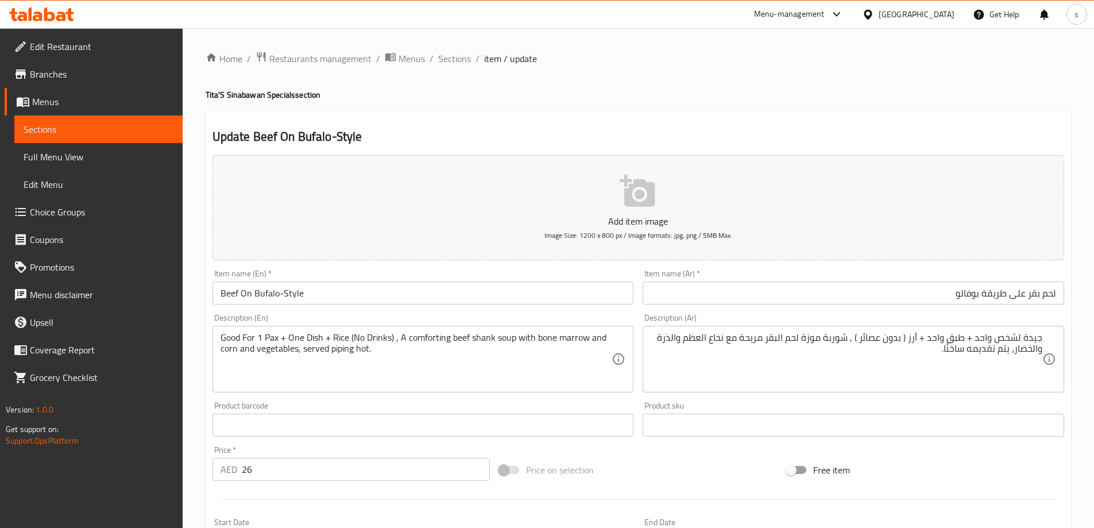
drag, startPoint x: 382, startPoint y: 376, endPoint x: 385, endPoint y: 356, distance: 20.3
click at [382, 376] on textarea "Good For 1 Pax + One Dish + Rice (No Drinks) , A comforting beef shank soup wit…" at bounding box center [417, 359] width 392 height 55
drag, startPoint x: 453, startPoint y: 56, endPoint x: 475, endPoint y: 78, distance: 31.3
click at [453, 56] on span "Sections" at bounding box center [454, 59] width 33 height 14
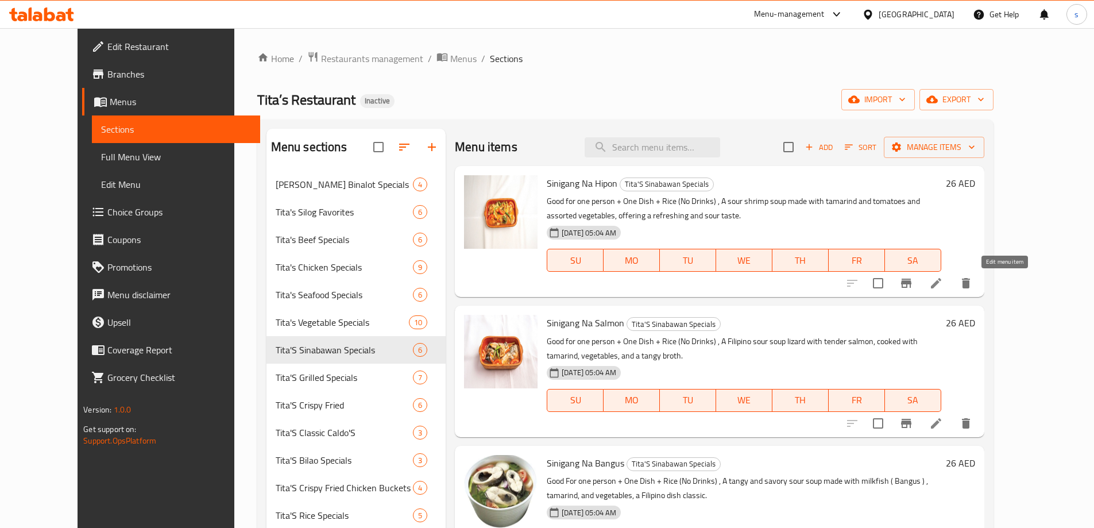
click at [943, 288] on icon at bounding box center [936, 283] width 14 height 14
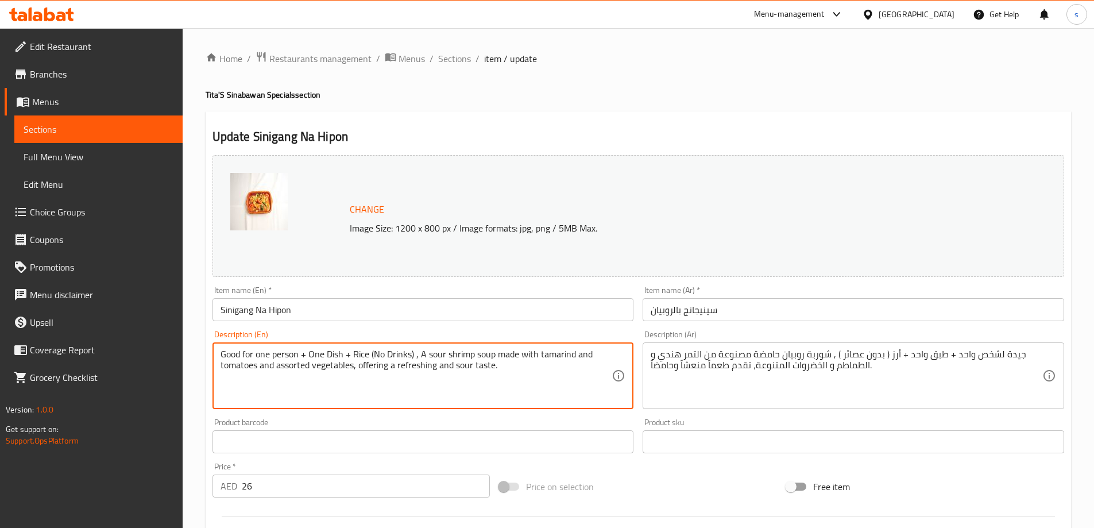
drag, startPoint x: 256, startPoint y: 354, endPoint x: 296, endPoint y: 357, distance: 40.3
paste textarea "1 Pax"
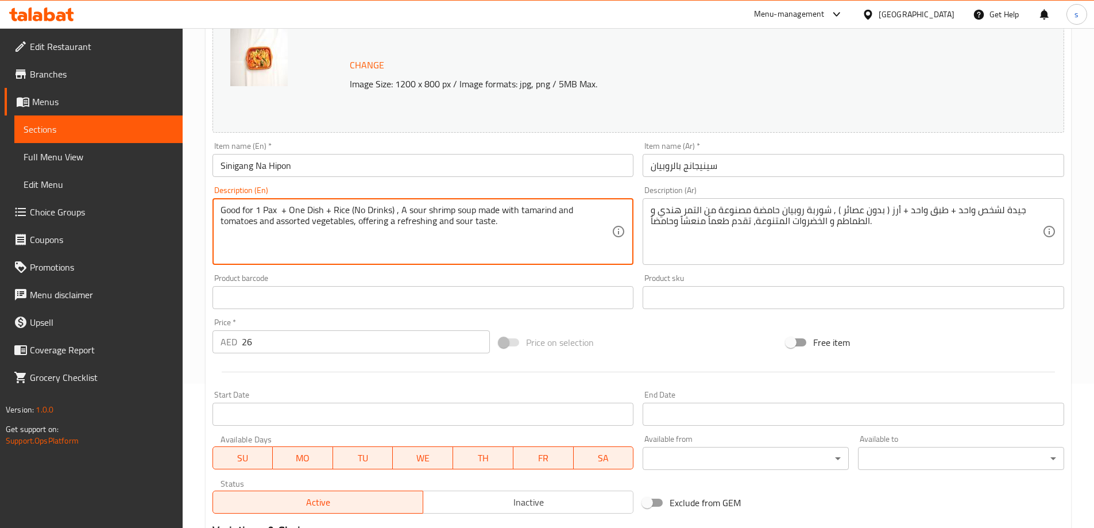
scroll to position [300, 0]
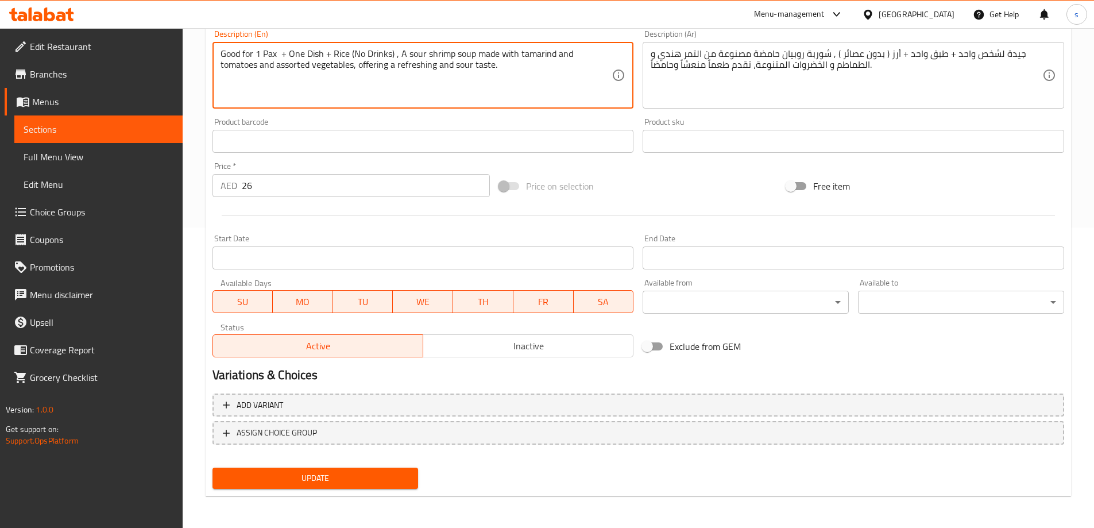
type textarea "Good for 1 Pax + One Dish + Rice (No Drinks) , A sour shrimp soup made with tam…"
click at [306, 476] on span "Update" at bounding box center [316, 478] width 188 height 14
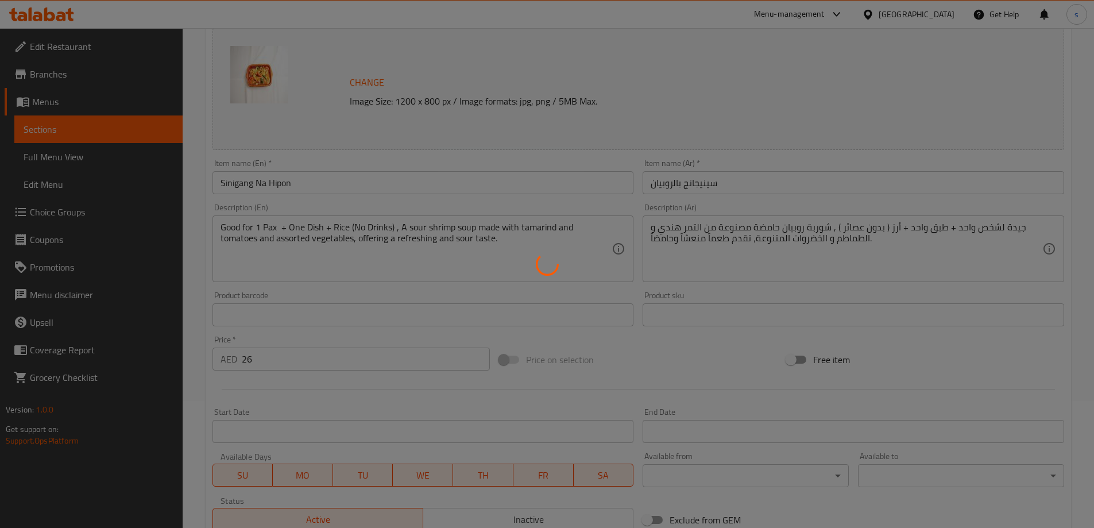
scroll to position [0, 0]
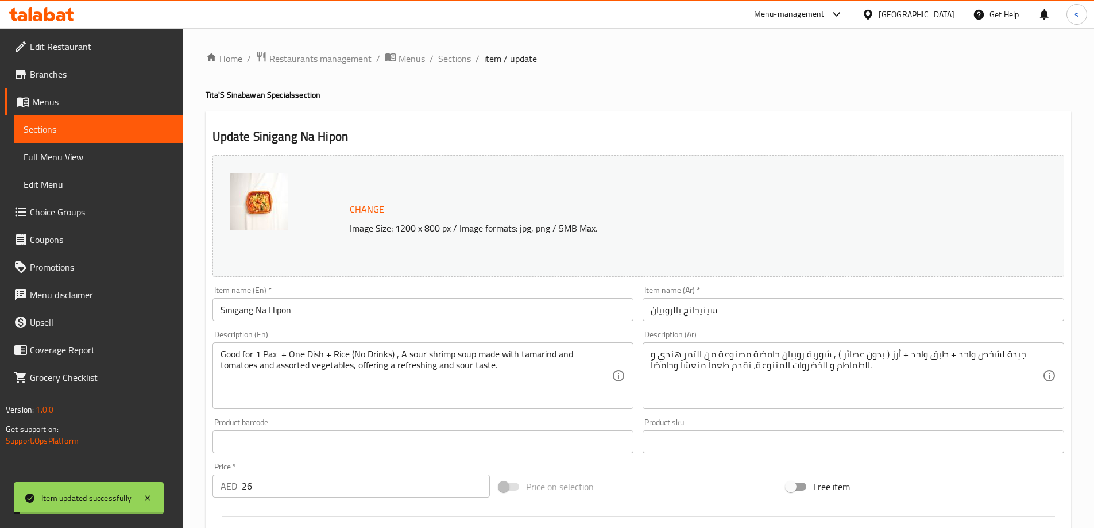
click at [453, 63] on span "Sections" at bounding box center [454, 59] width 33 height 14
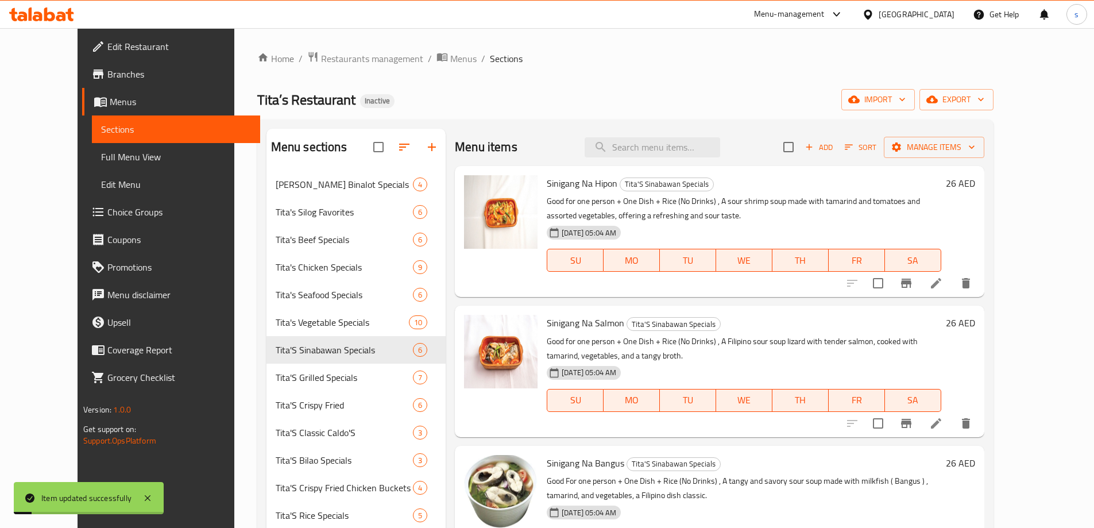
scroll to position [115, 0]
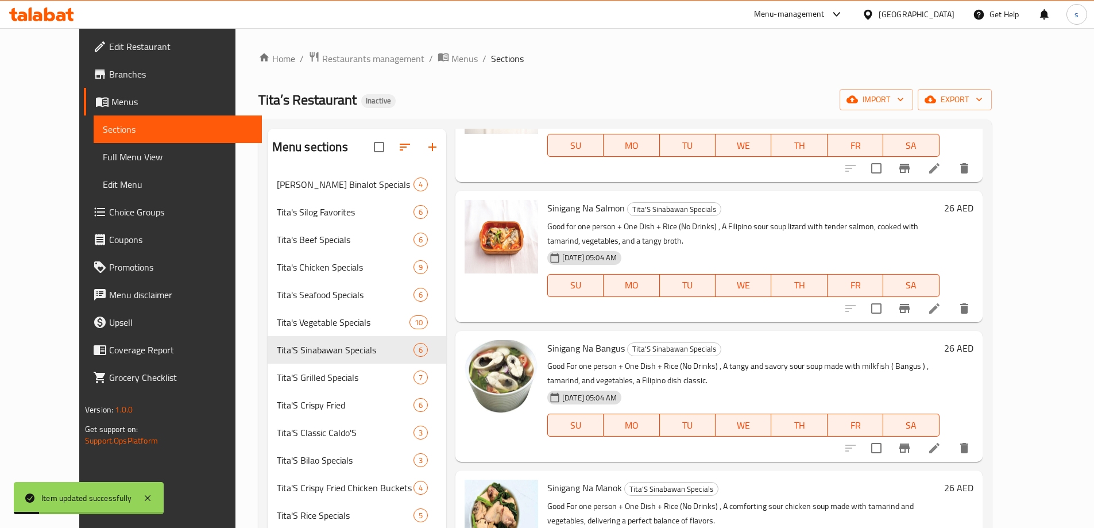
click at [941, 311] on icon at bounding box center [935, 309] width 14 height 14
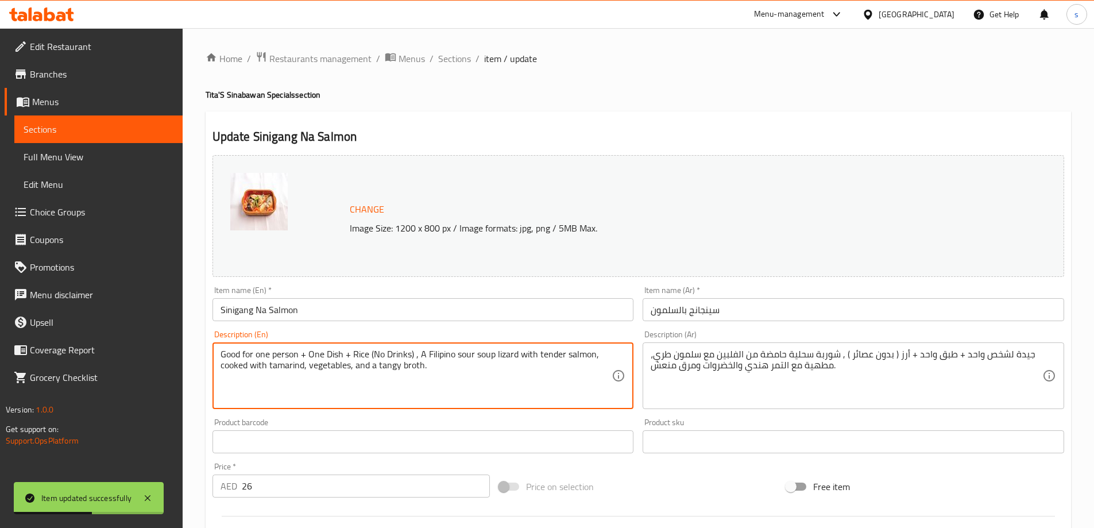
drag, startPoint x: 254, startPoint y: 355, endPoint x: 296, endPoint y: 359, distance: 42.1
paste textarea "1 Pax"
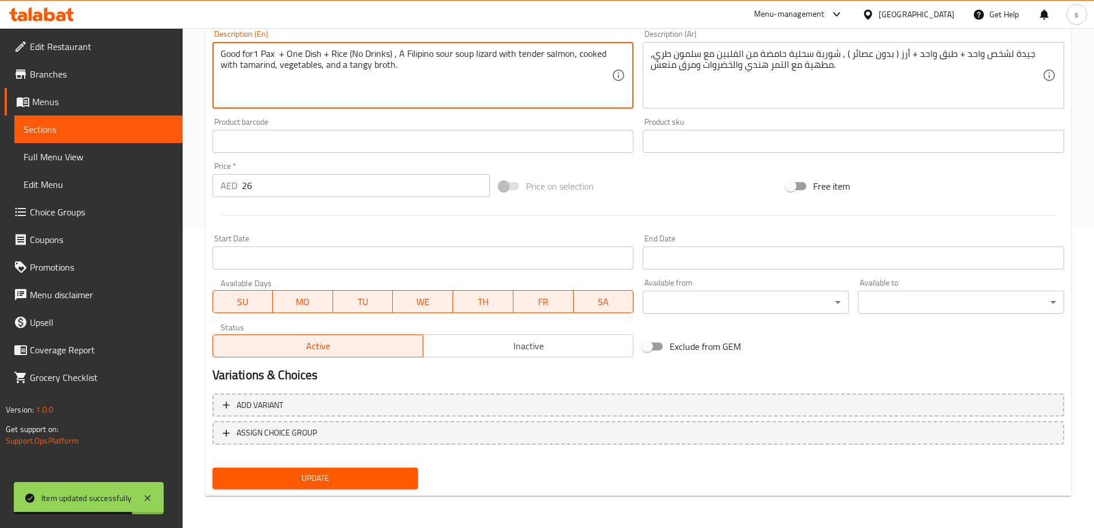
scroll to position [71, 0]
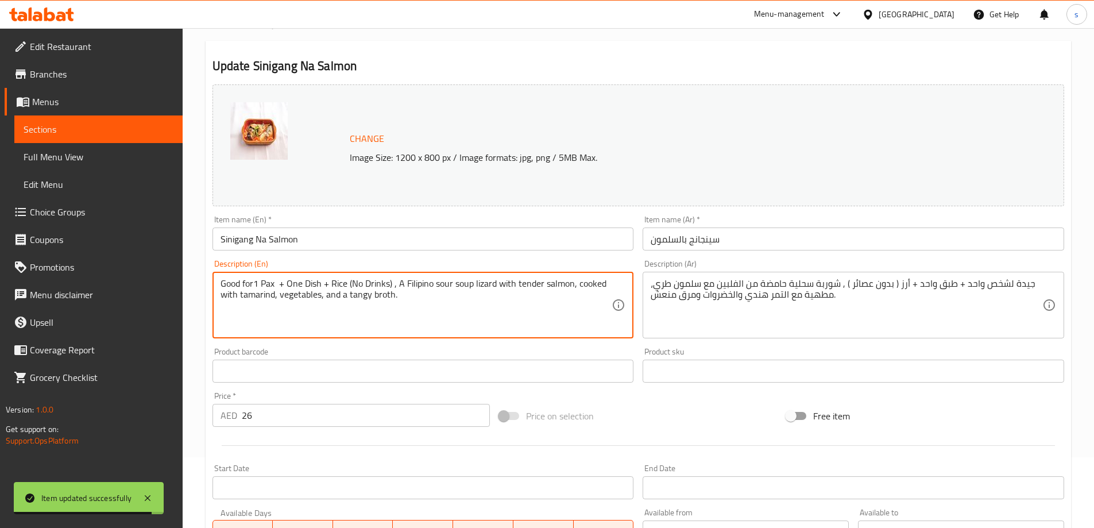
click at [254, 283] on textarea "Good for1 Pax + One Dish + Rice (No Drinks) , A Filipino sour soup lizard with …" at bounding box center [417, 305] width 392 height 55
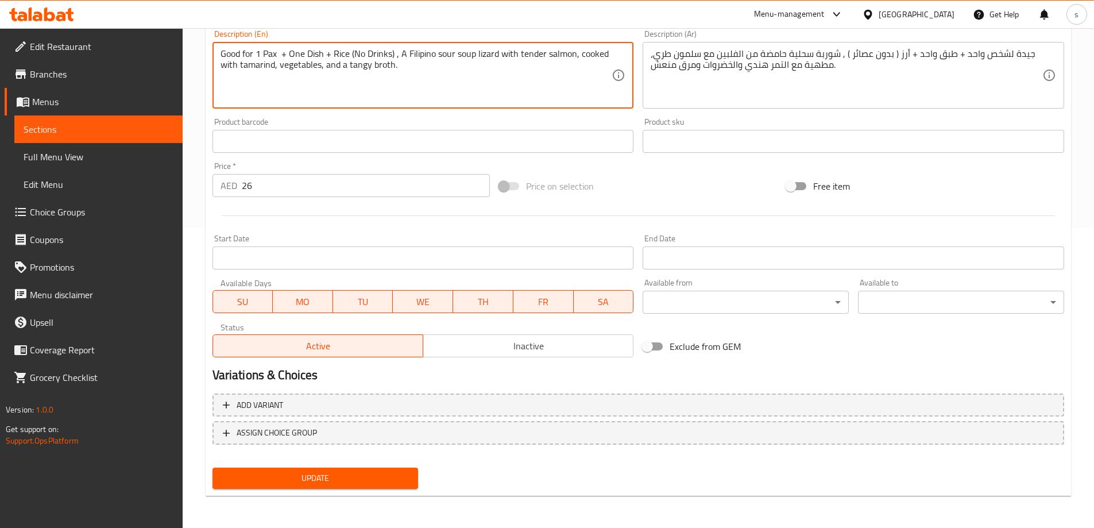
type textarea "Good for 1 Pax + One Dish + Rice (No Drinks) , A Filipino sour soup lizard with…"
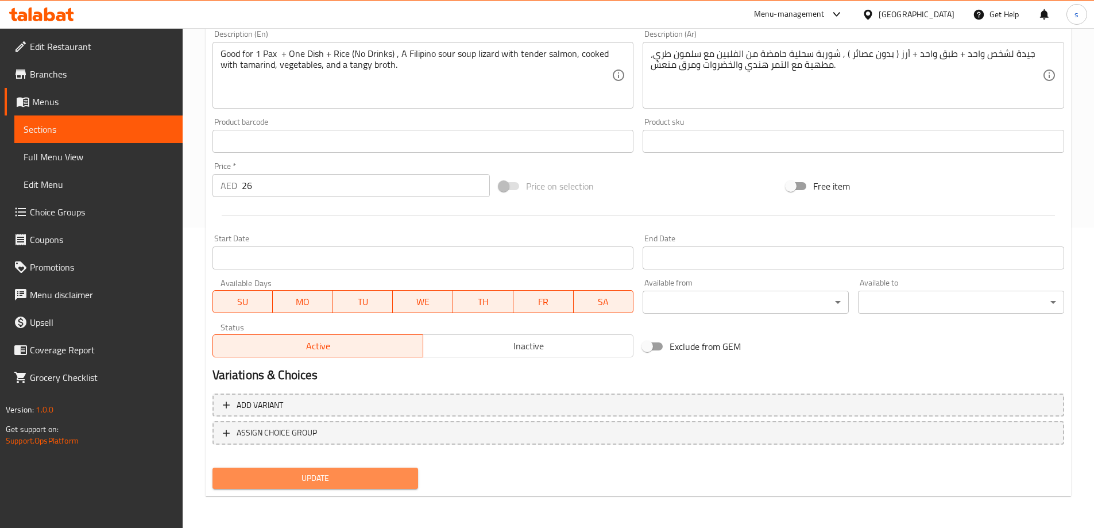
click at [311, 476] on span "Update" at bounding box center [316, 478] width 188 height 14
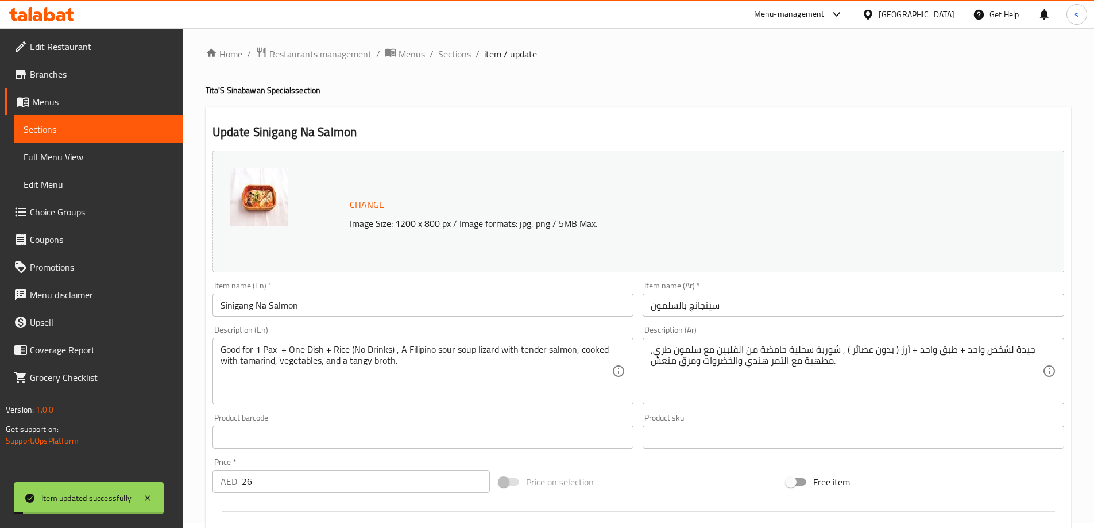
scroll to position [0, 0]
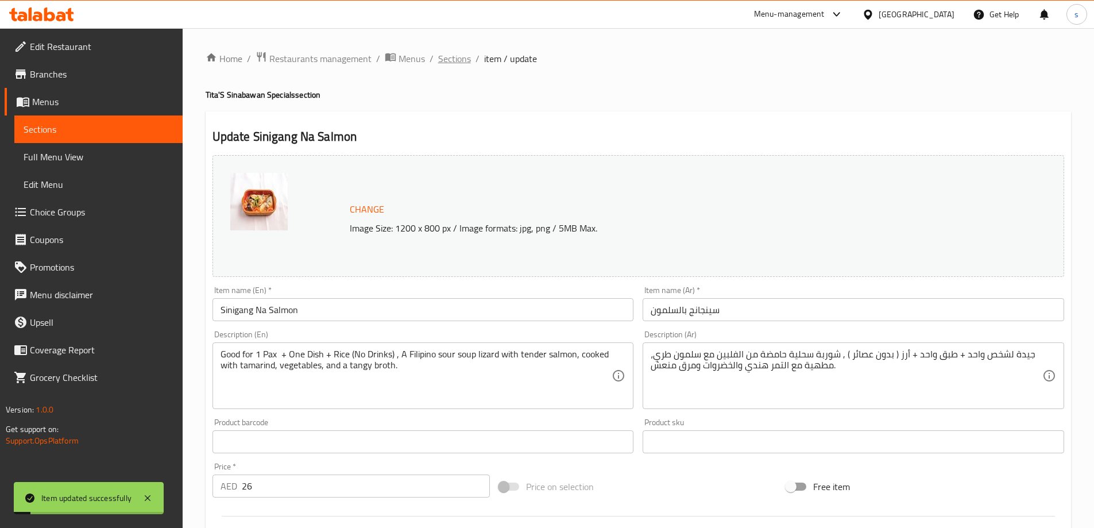
click at [450, 58] on span "Sections" at bounding box center [454, 59] width 33 height 14
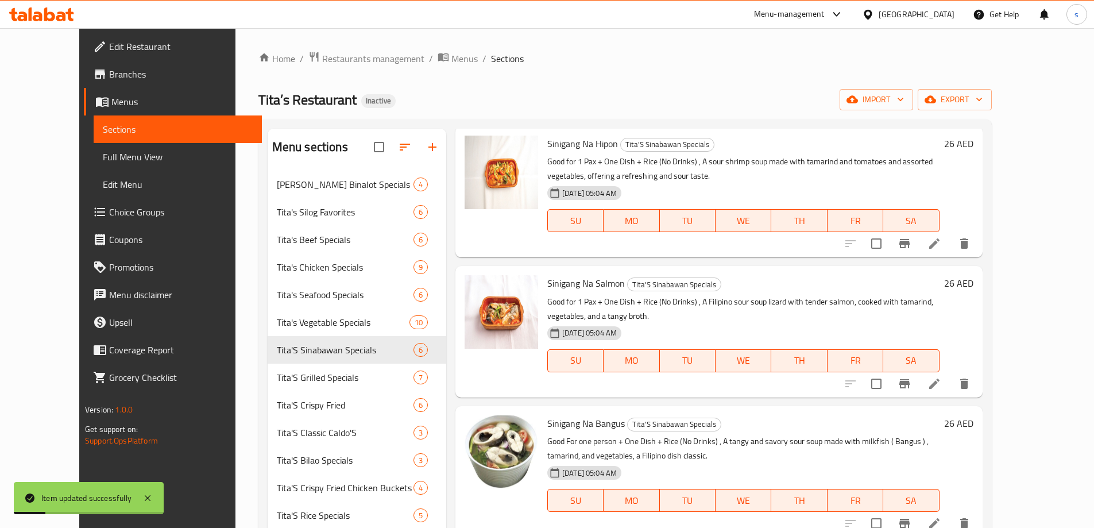
scroll to position [230, 0]
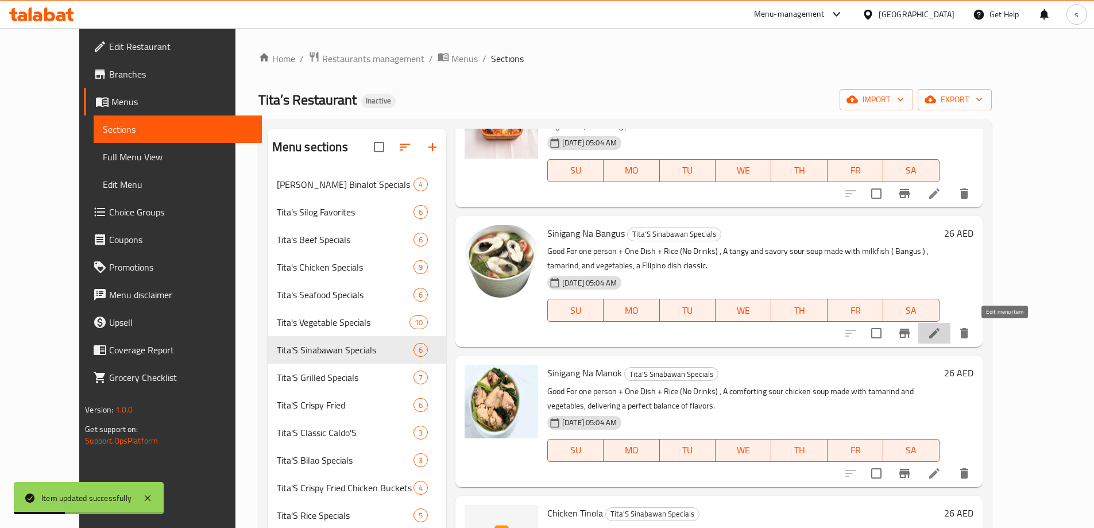
click at [941, 333] on icon at bounding box center [935, 333] width 14 height 14
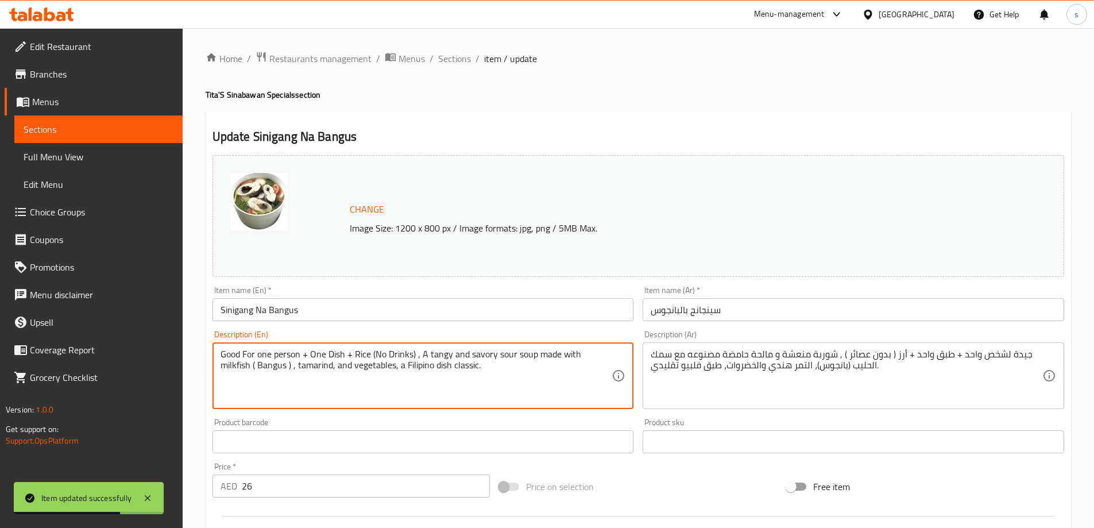
drag, startPoint x: 258, startPoint y: 352, endPoint x: 301, endPoint y: 354, distance: 42.6
paste textarea "1 Pax"
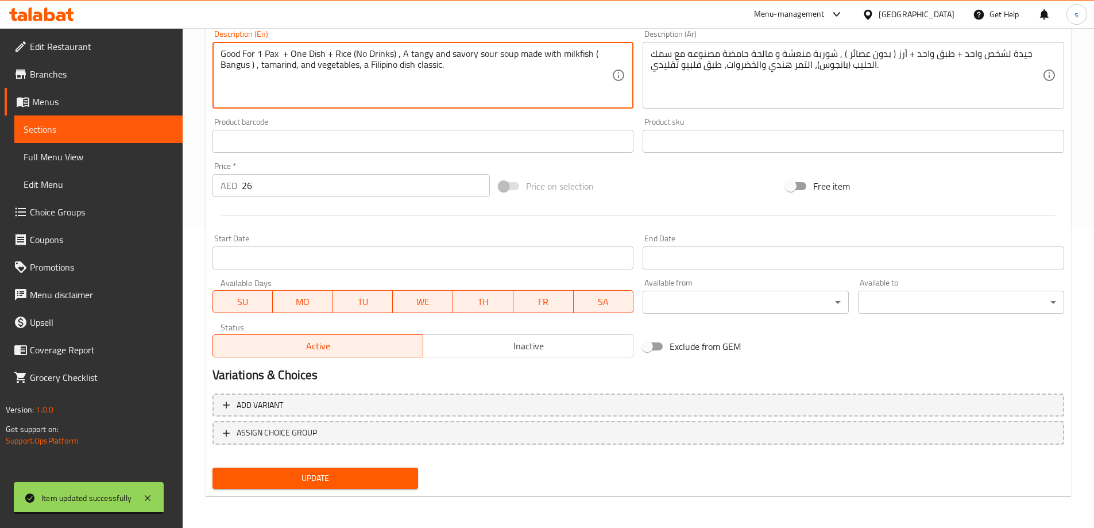
type textarea "Good For 1 Pax + One Dish + Rice (No Drinks) , A tangy and savory sour soup mad…"
click at [322, 477] on span "Update" at bounding box center [316, 478] width 188 height 14
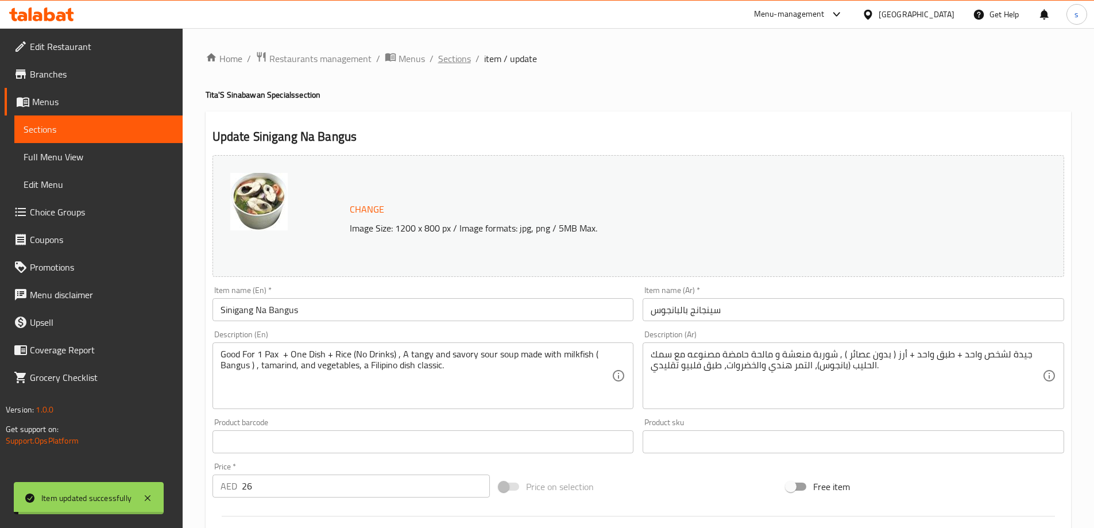
click at [462, 60] on span "Sections" at bounding box center [454, 59] width 33 height 14
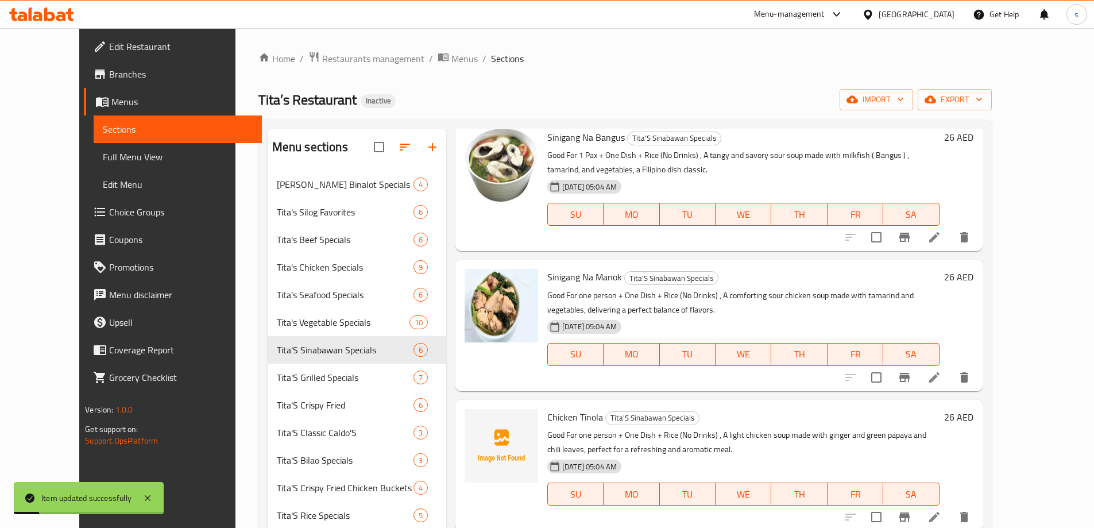
scroll to position [57, 0]
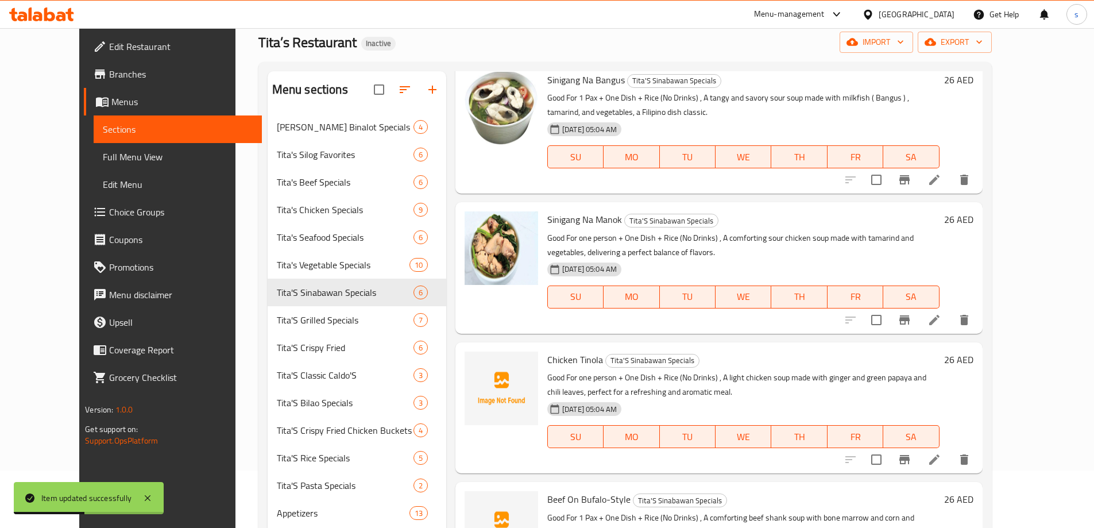
click at [941, 316] on icon at bounding box center [935, 320] width 14 height 14
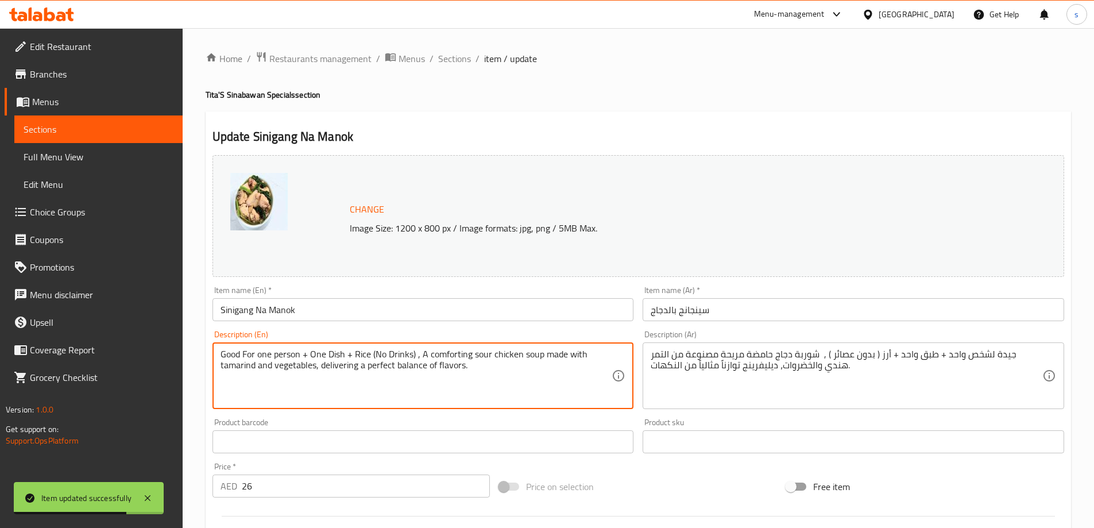
drag, startPoint x: 258, startPoint y: 353, endPoint x: 300, endPoint y: 354, distance: 42.0
paste textarea "1 Pax"
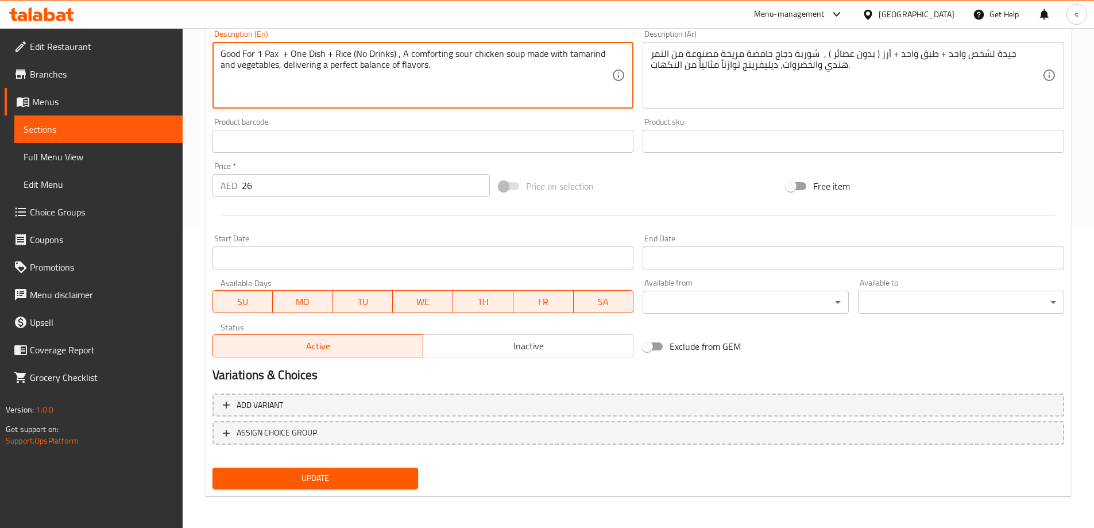
type textarea "Good For 1 Pax + One Dish + Rice (No Drinks) , A comforting sour chicken soup m…"
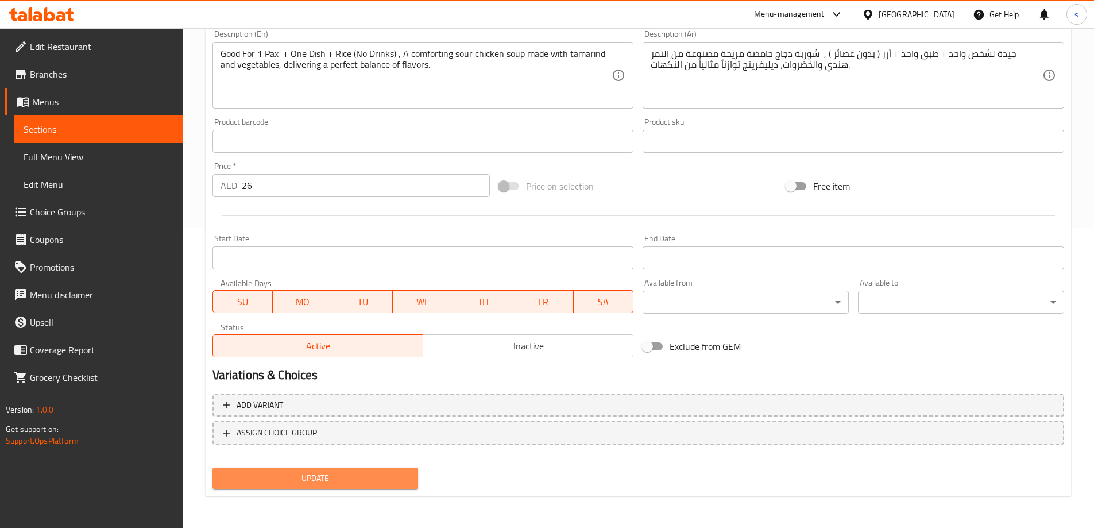
click at [343, 473] on span "Update" at bounding box center [316, 478] width 188 height 14
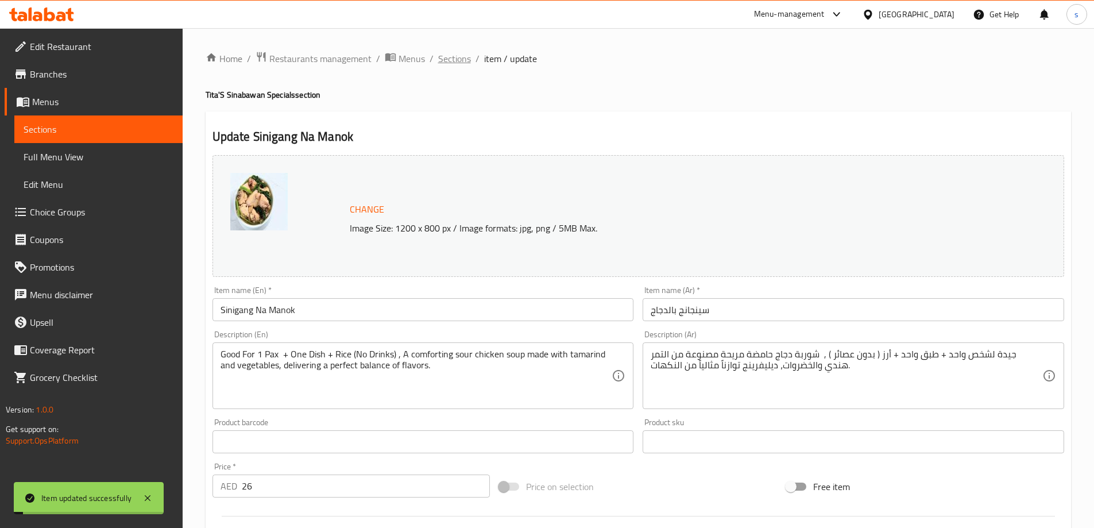
click at [455, 59] on span "Sections" at bounding box center [454, 59] width 33 height 14
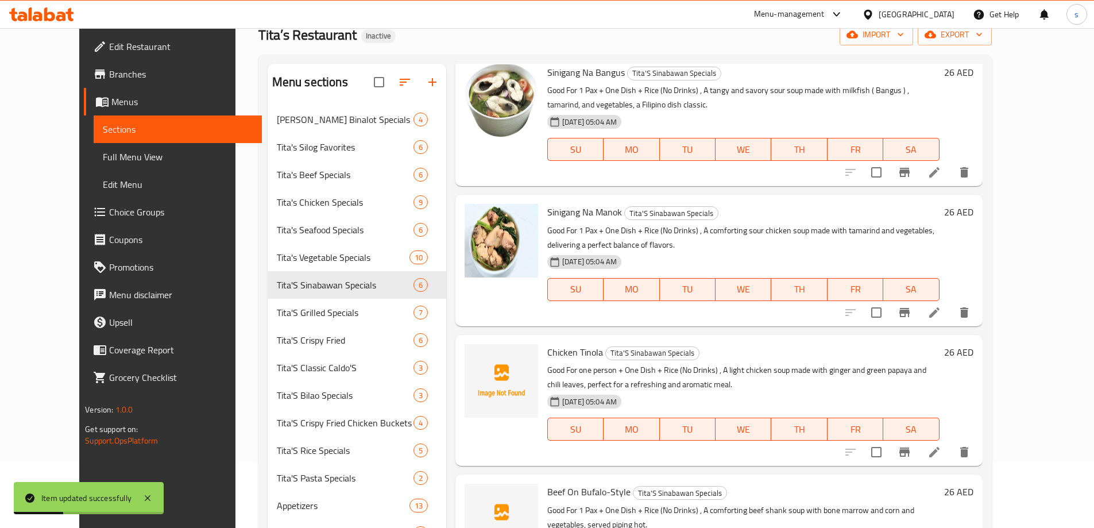
scroll to position [161, 0]
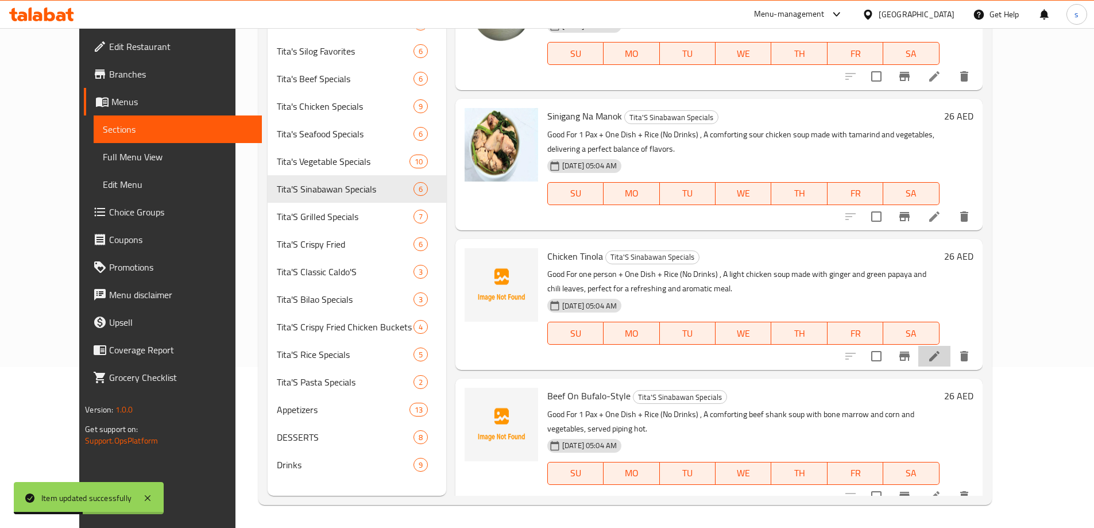
click at [951, 362] on li at bounding box center [934, 356] width 32 height 21
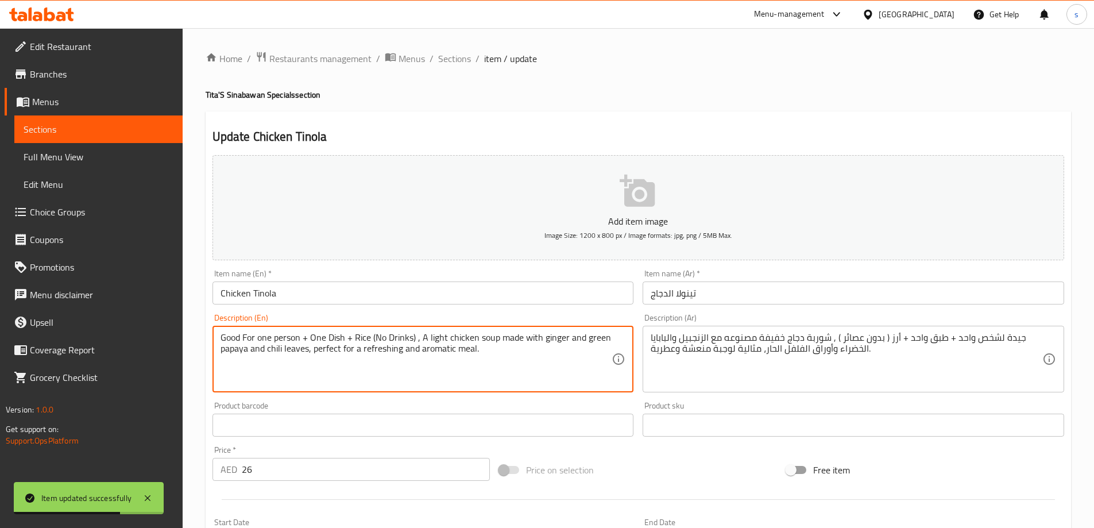
drag, startPoint x: 259, startPoint y: 334, endPoint x: 299, endPoint y: 337, distance: 40.4
paste textarea "1 Pax"
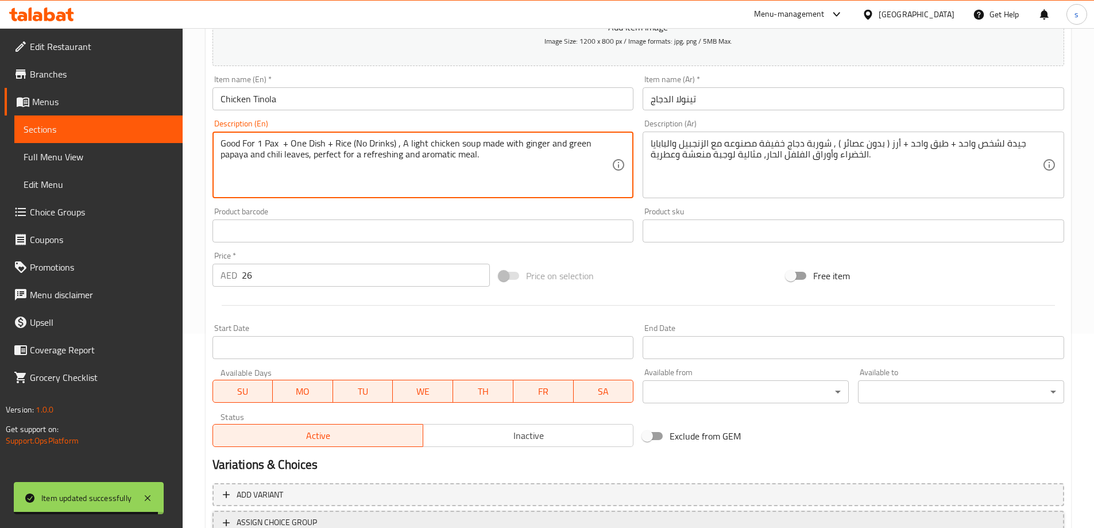
scroll to position [284, 0]
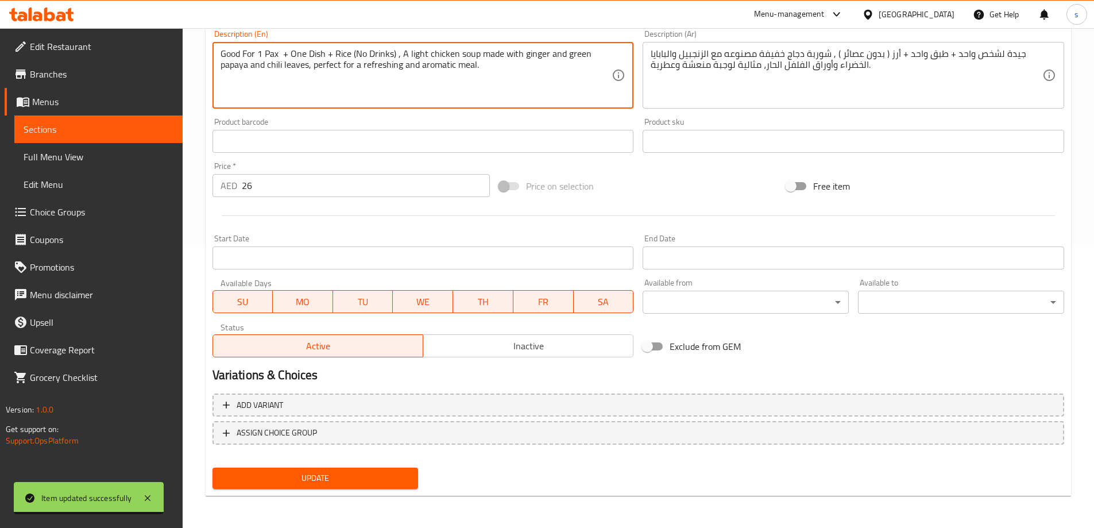
type textarea "Good For 1 Pax + One Dish + Rice (No Drinks) , A light chicken soup made with g…"
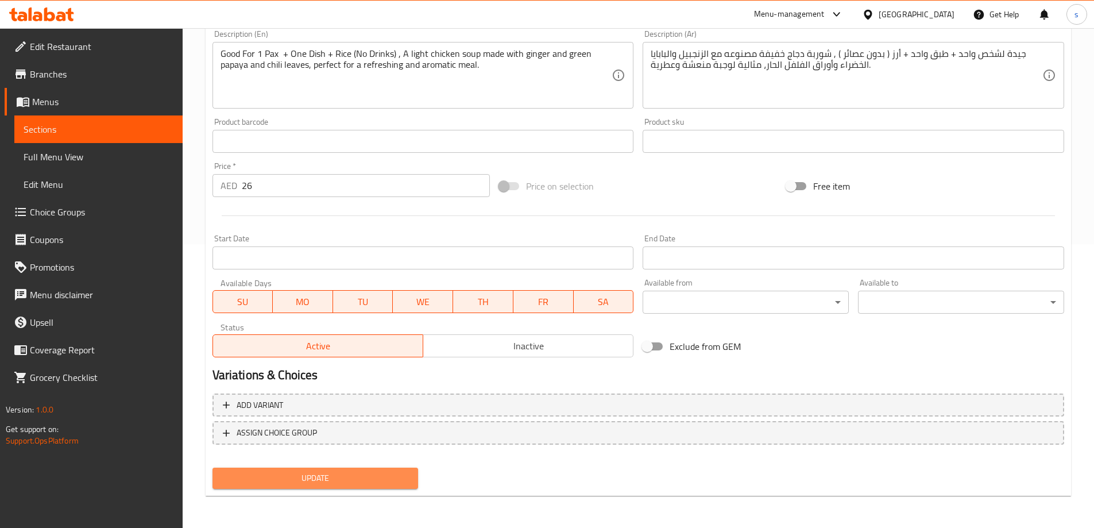
click at [307, 473] on span "Update" at bounding box center [316, 478] width 188 height 14
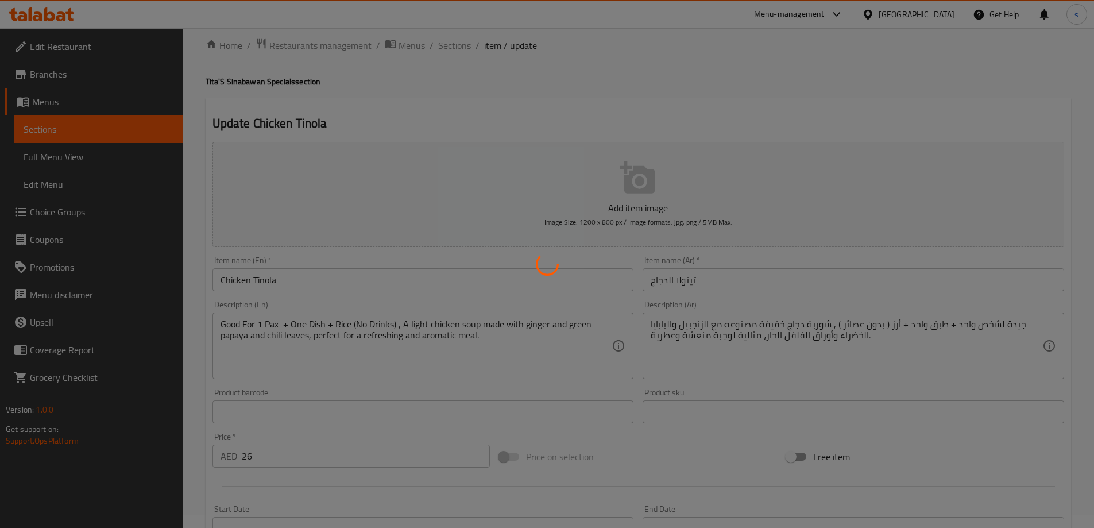
scroll to position [0, 0]
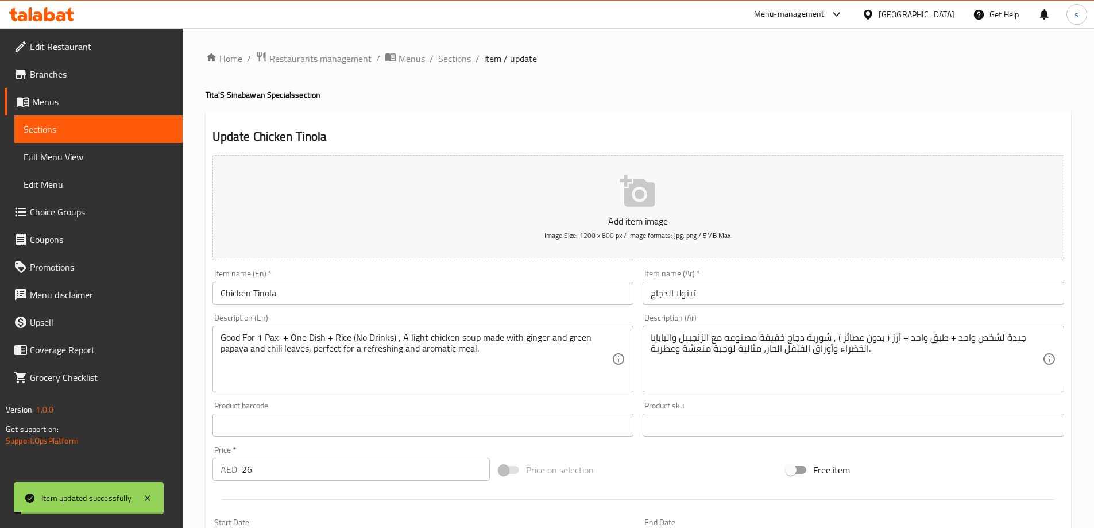
click at [455, 60] on span "Sections" at bounding box center [454, 59] width 33 height 14
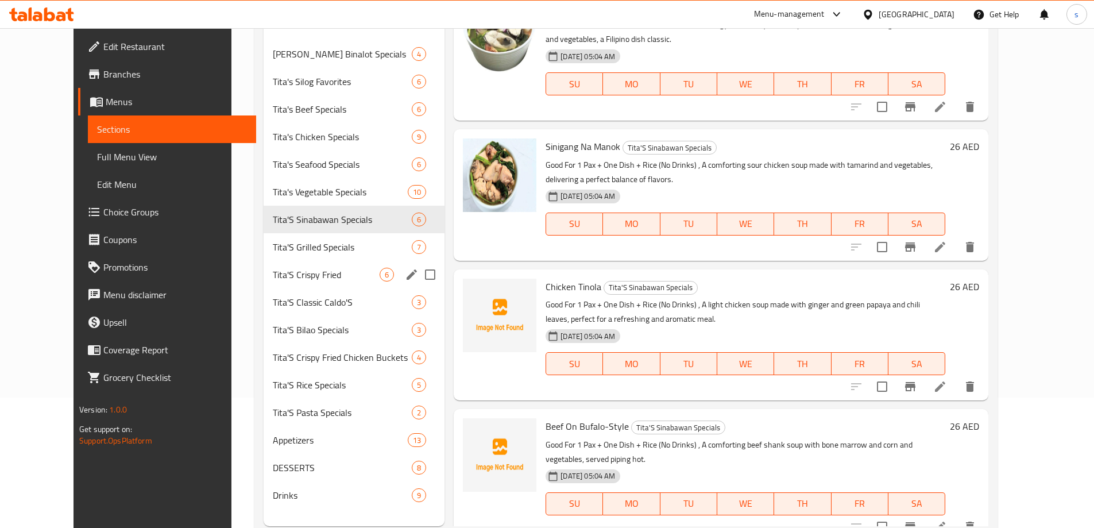
scroll to position [161, 0]
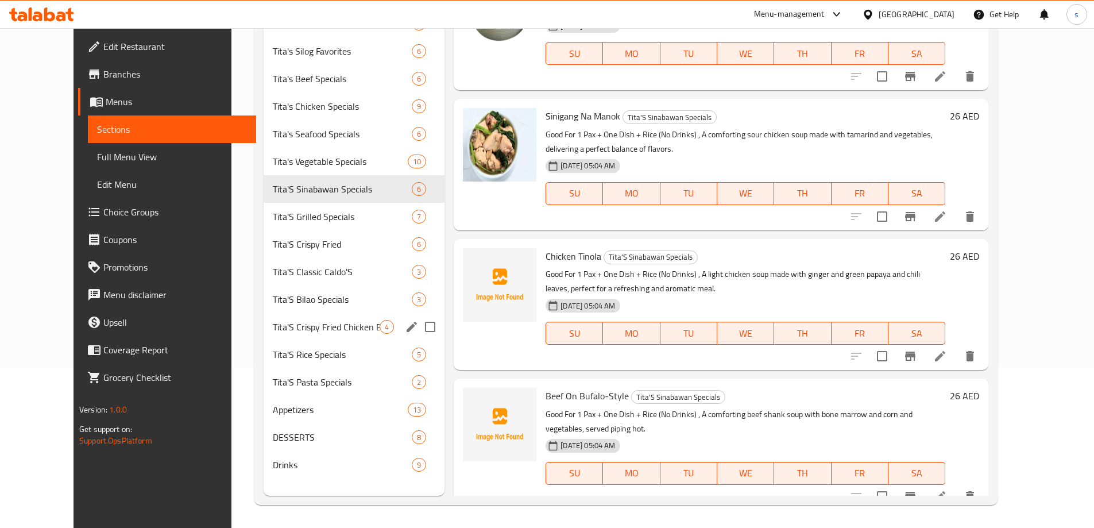
click at [302, 321] on span "Tita'S Crispy Fried Chicken Buckets" at bounding box center [326, 327] width 107 height 14
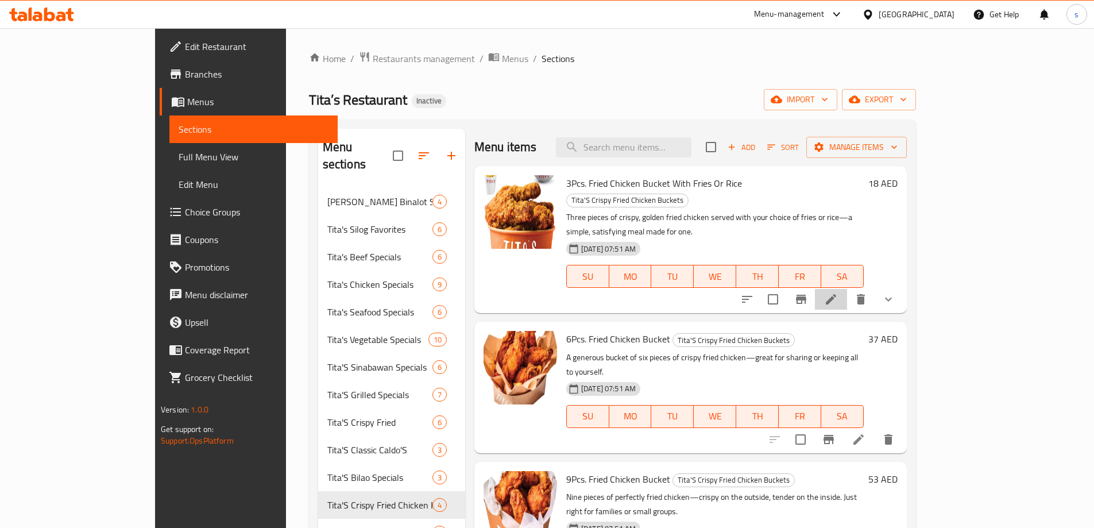
click at [847, 289] on li at bounding box center [831, 299] width 32 height 21
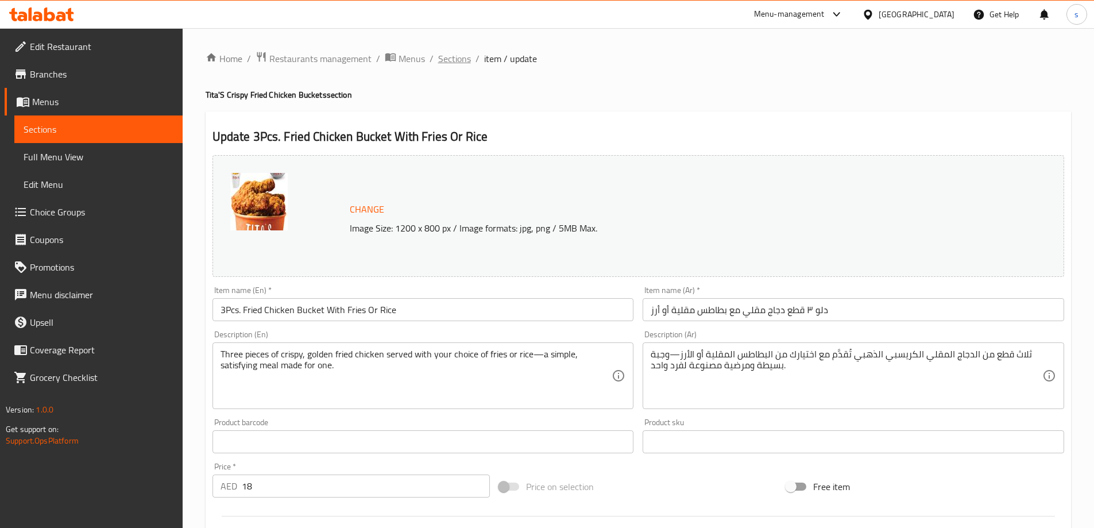
click at [450, 60] on span "Sections" at bounding box center [454, 59] width 33 height 14
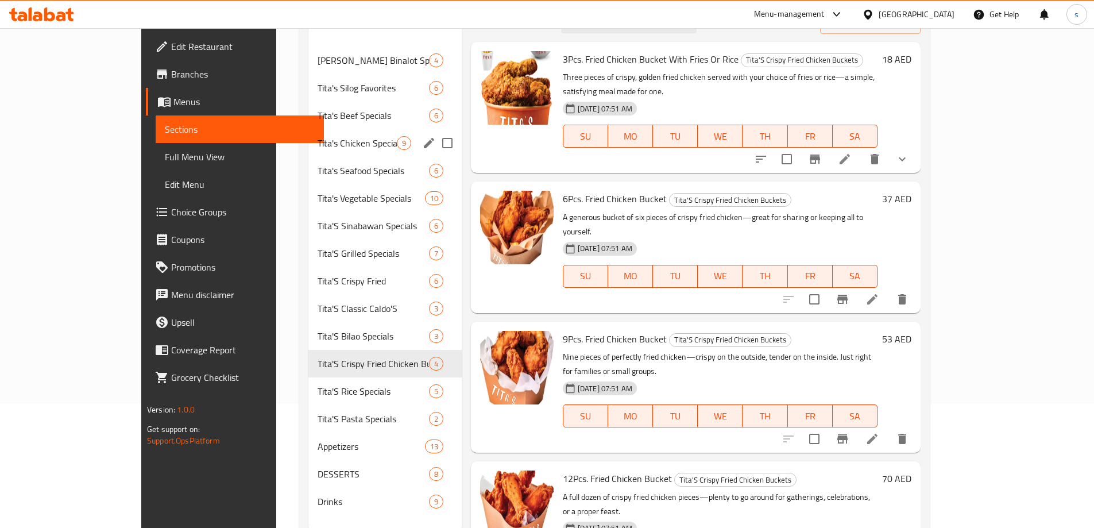
scroll to position [103, 0]
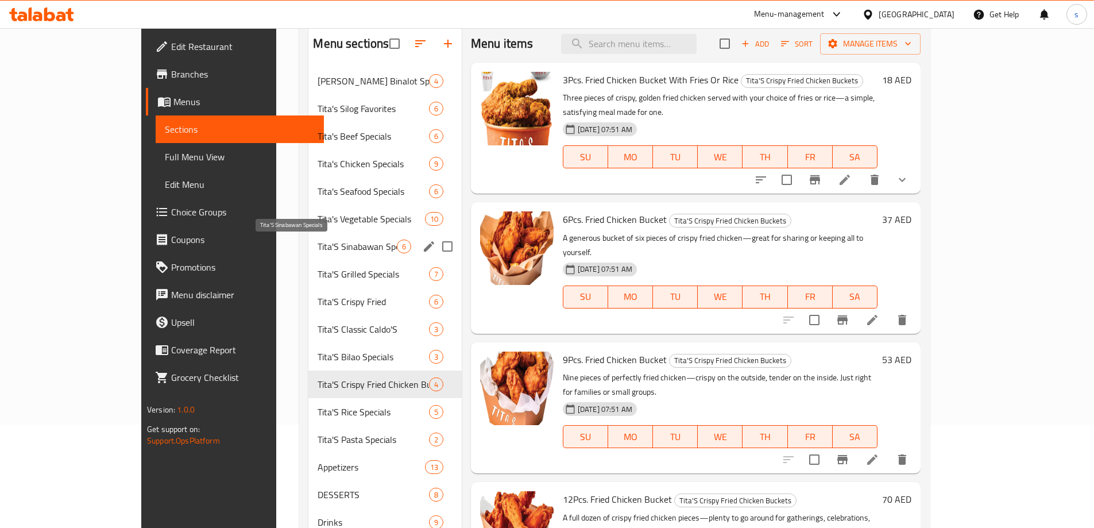
click at [318, 250] on span "Tita'S Sinabawan Specials" at bounding box center [357, 247] width 79 height 14
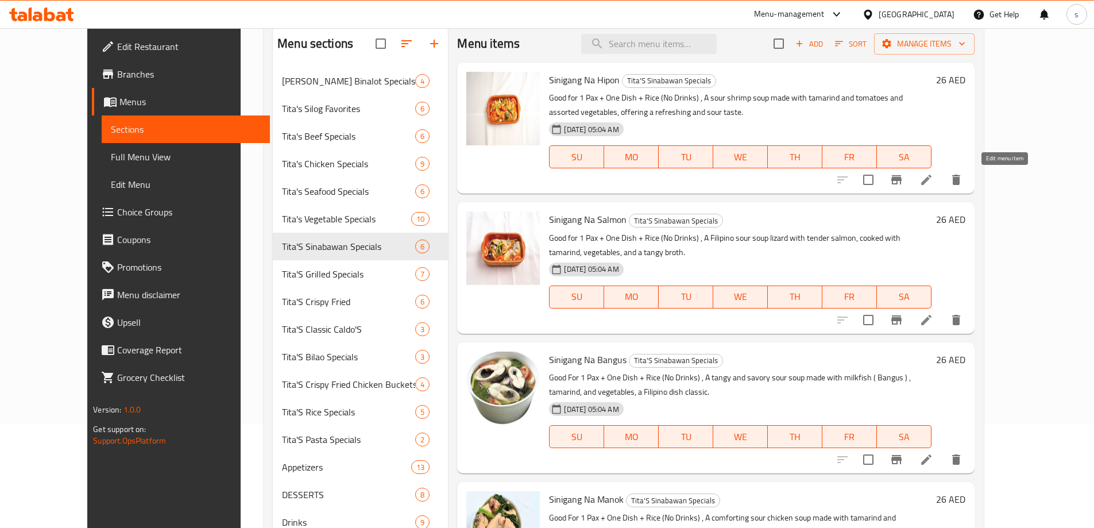
click at [933, 175] on icon at bounding box center [927, 180] width 14 height 14
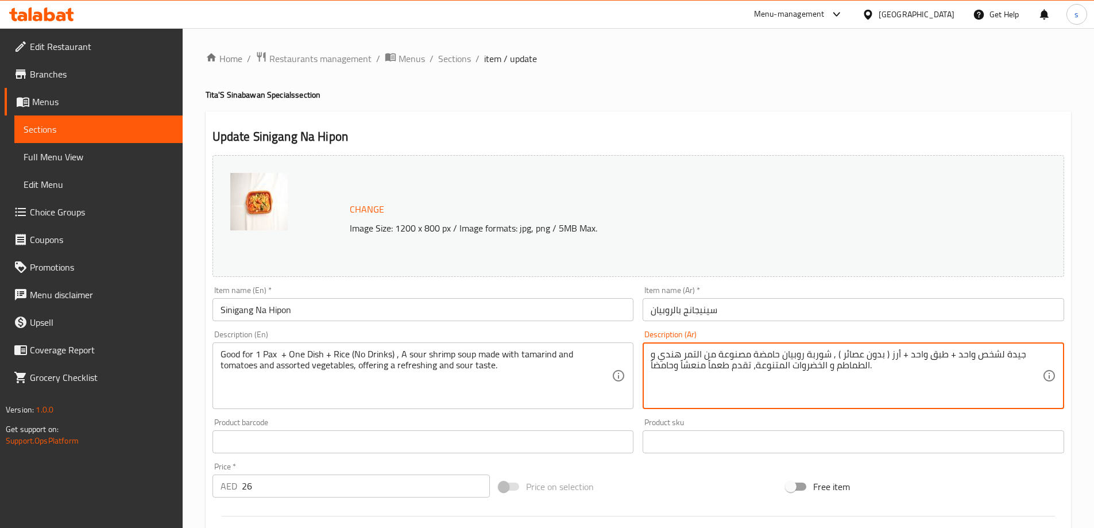
drag, startPoint x: 836, startPoint y: 354, endPoint x: 955, endPoint y: 354, distance: 118.9
click at [972, 355] on textarea "جيدة لشخص واحد , شوربة روبيان حامضة مصنوعة من التمر هندي و الطماطم و الخضروات ا…" at bounding box center [847, 376] width 392 height 55
click at [972, 356] on textarea "جيدة لشخص واحد , شوربة روبيان حامضة مصنوعة من التمر هندي و الطماطم و الخضروات ا…" at bounding box center [847, 376] width 392 height 55
click at [975, 360] on textarea "جيدة لشخص واحد , شوربة روبيان حامضة مصنوعة من التمر هندي و الطماطم و الخضروات ا…" at bounding box center [847, 376] width 392 height 55
click at [972, 356] on textarea "جيدة لشخص واحد , شوربة روبيان حامضة مصنوعة من التمر هندي و الطماطم و الخضروات ا…" at bounding box center [847, 376] width 392 height 55
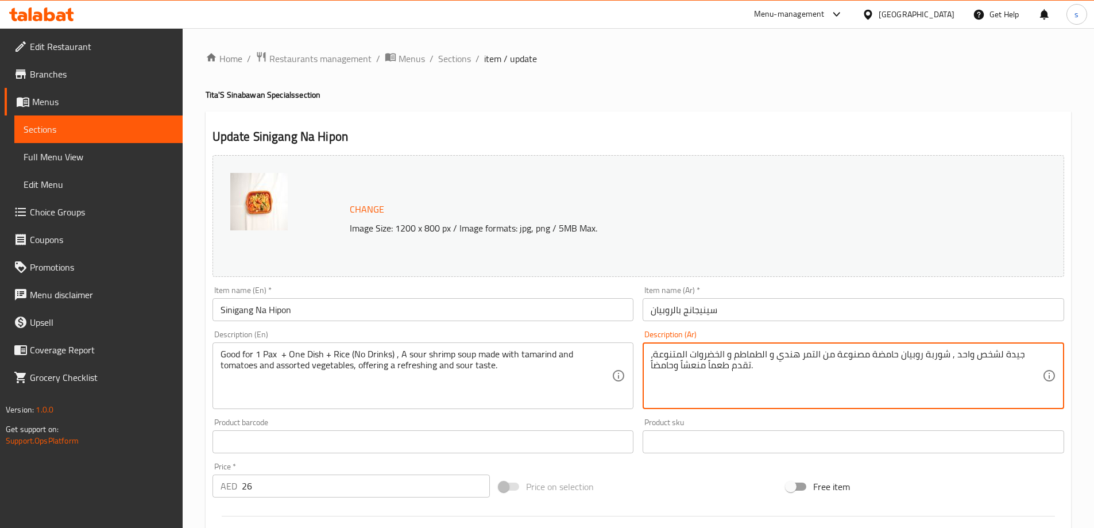
click at [972, 356] on textarea "جيدة لشخص واحد , شوربة روبيان حامضة مصنوعة من التمر هندي و الطماطم و الخضروات ا…" at bounding box center [847, 376] width 392 height 55
type textarea "جيدة لشخص واحد, شوربة روبيان حامضة مصنوعة من التمر هندي و الطماطم و الخضروات ال…"
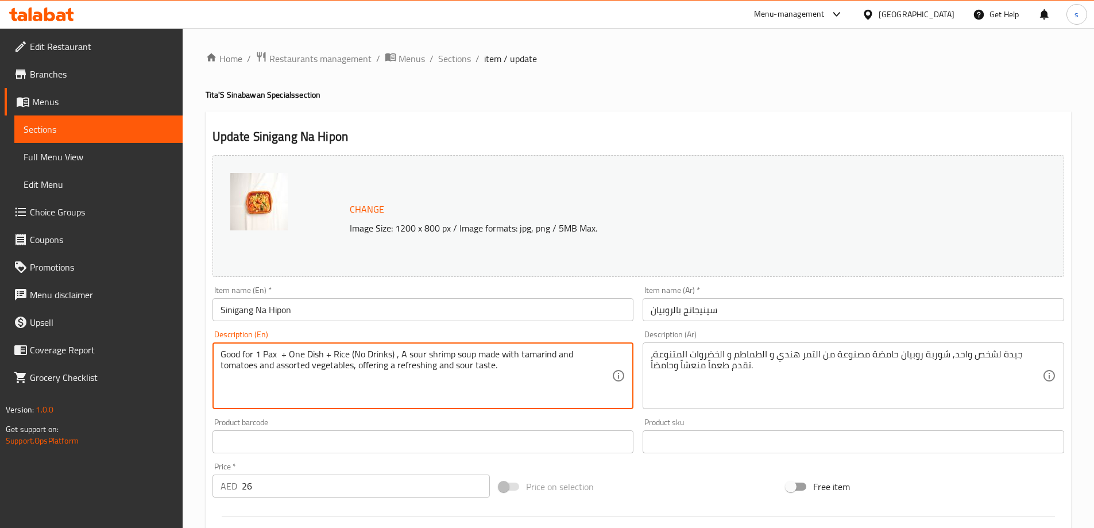
drag, startPoint x: 280, startPoint y: 354, endPoint x: 393, endPoint y: 353, distance: 113.2
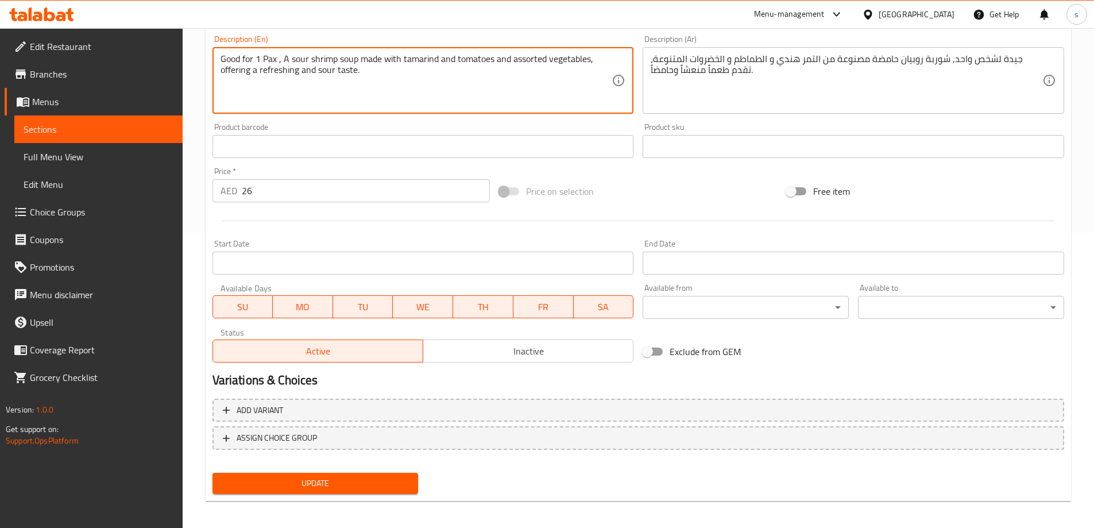
scroll to position [300, 0]
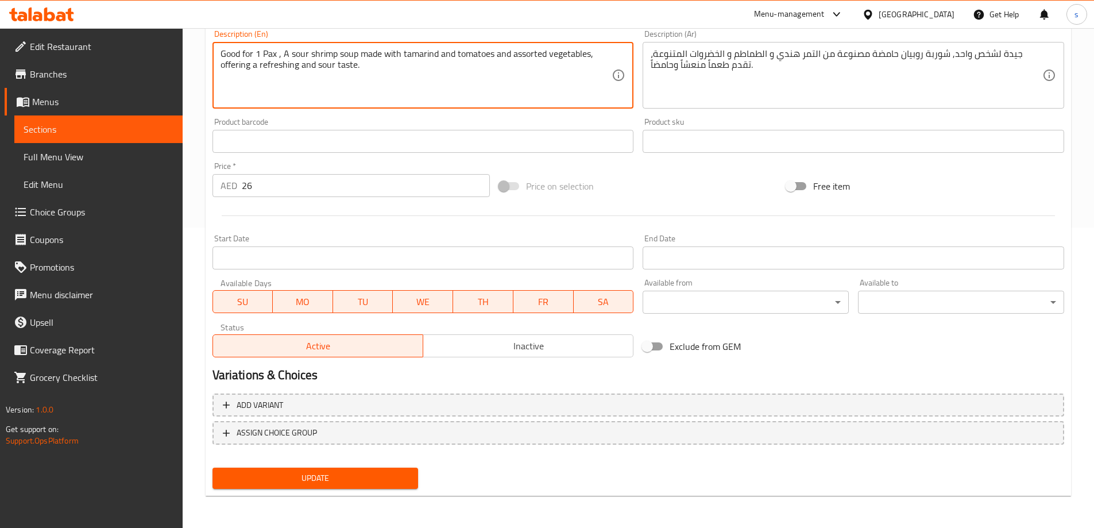
type textarea "Good for 1 Pax , A sour shrimp soup made with tamarind and tomatoes and assorte…"
click at [361, 486] on button "Update" at bounding box center [316, 478] width 206 height 21
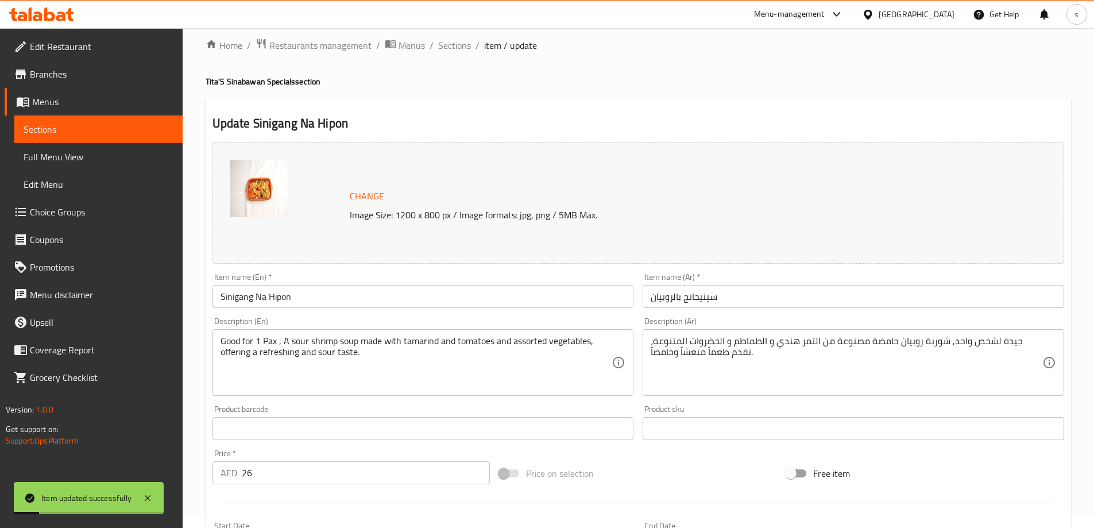
scroll to position [0, 0]
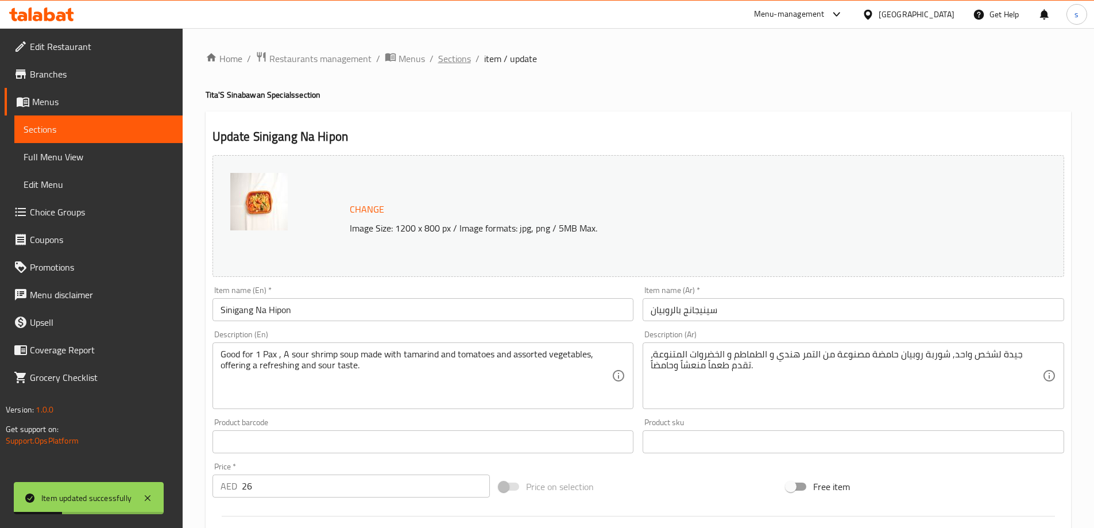
click at [447, 56] on span "Sections" at bounding box center [454, 59] width 33 height 14
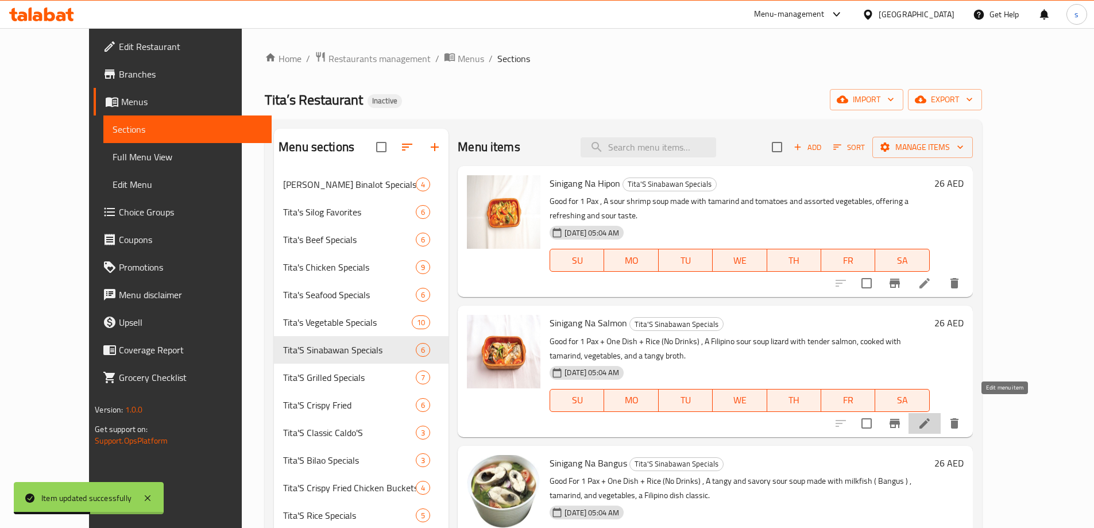
click at [932, 416] on icon at bounding box center [925, 423] width 14 height 14
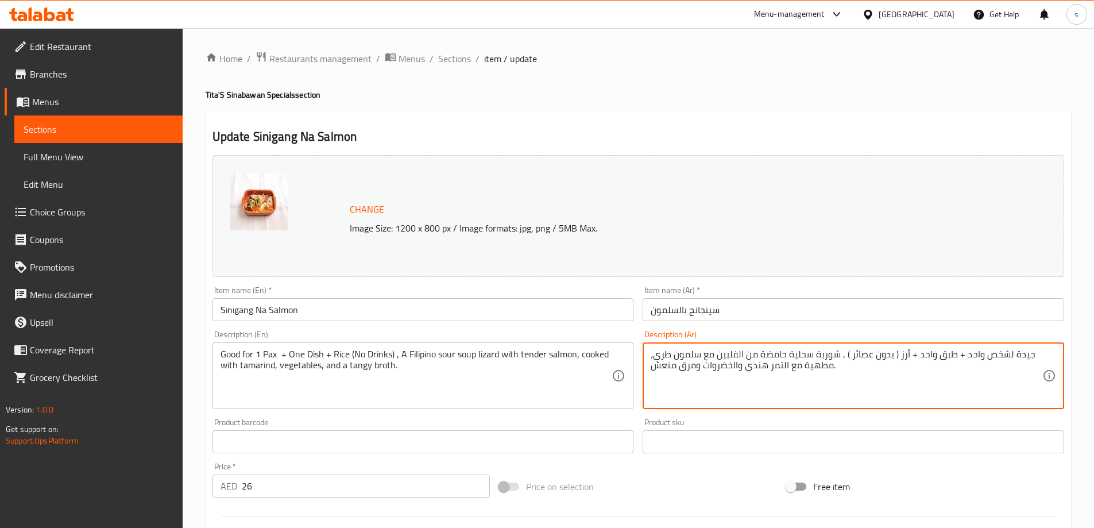
drag, startPoint x: 844, startPoint y: 354, endPoint x: 964, endPoint y: 356, distance: 120.6
type textarea "جيدة لشخص واحد , شوربة سحلية حامضة من الفلبين مع [PERSON_NAME]، مطهية مع التمر …"
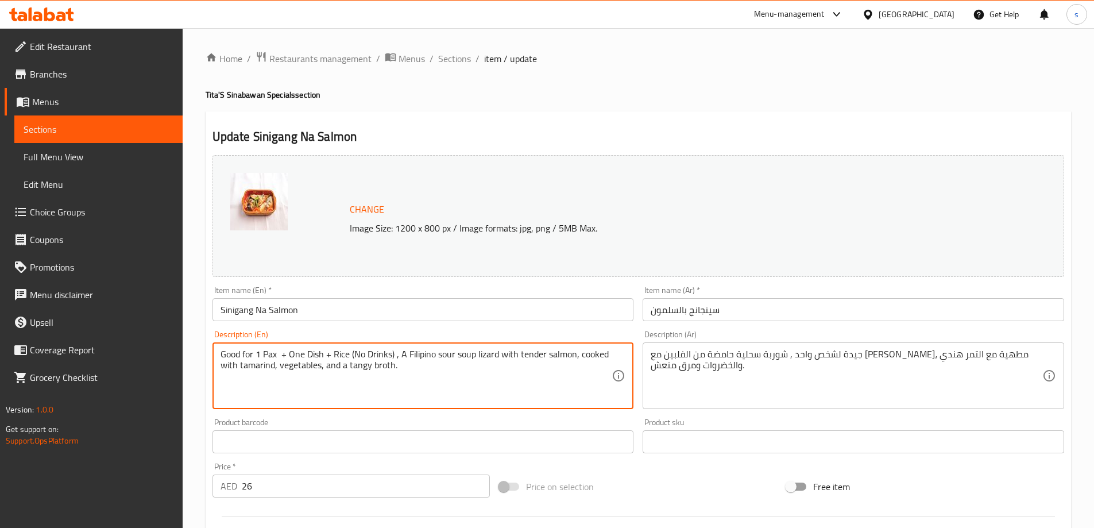
drag, startPoint x: 281, startPoint y: 354, endPoint x: 396, endPoint y: 354, distance: 114.9
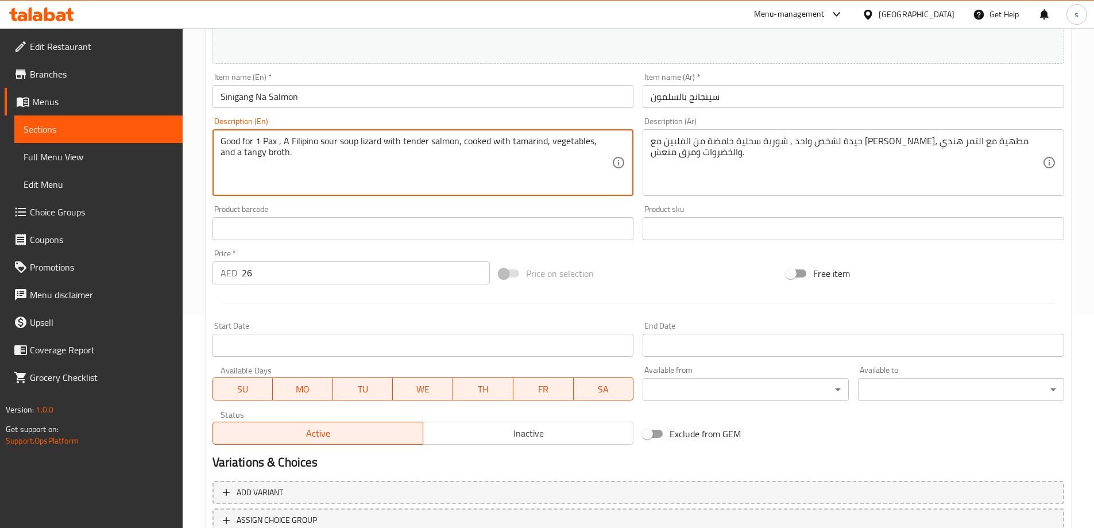
scroll to position [300, 0]
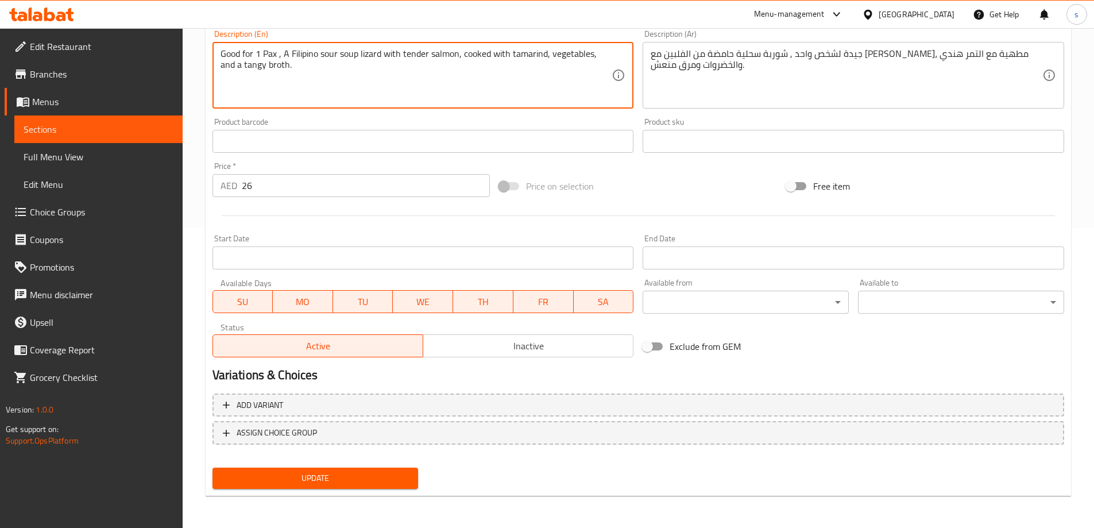
type textarea "Good for 1 Pax , A Filipino sour soup lizard with tender salmon, cooked with ta…"
click at [284, 478] on span "Update" at bounding box center [316, 478] width 188 height 14
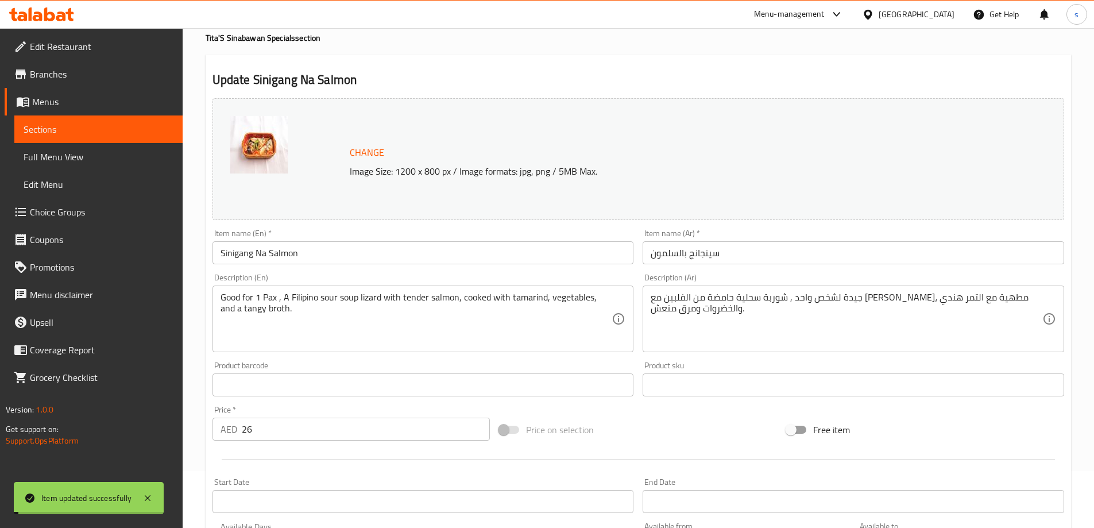
scroll to position [0, 0]
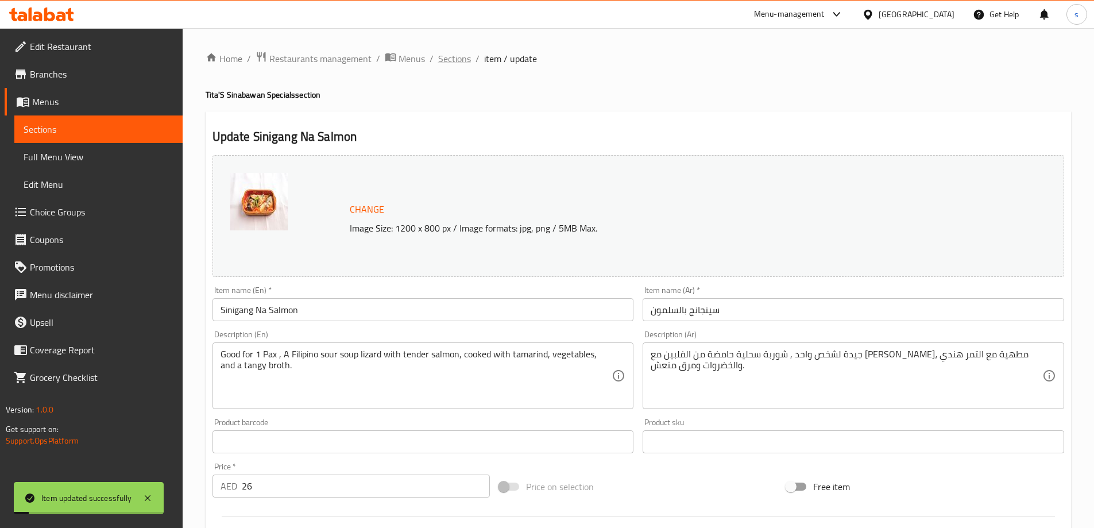
click at [453, 62] on span "Sections" at bounding box center [454, 59] width 33 height 14
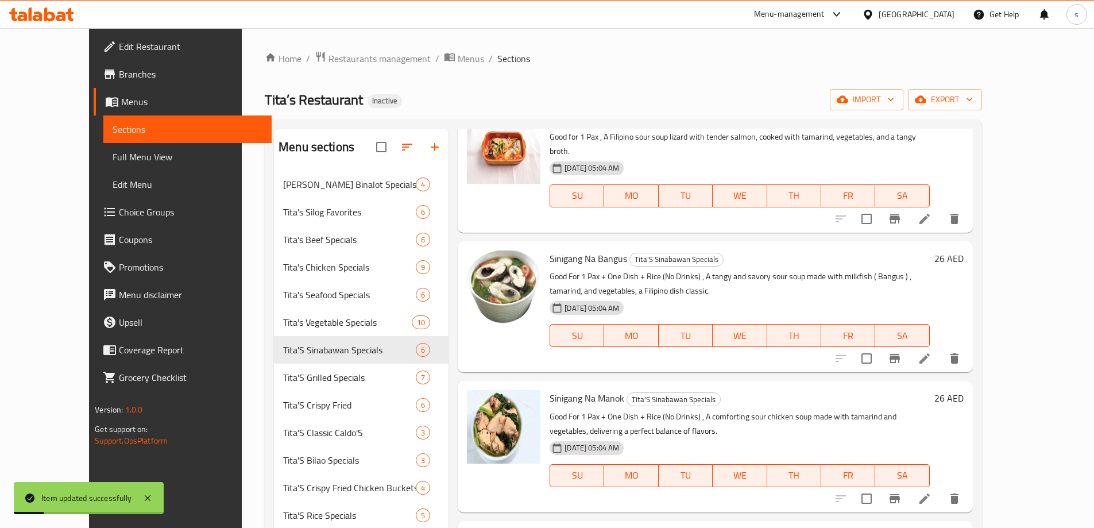
scroll to position [230, 0]
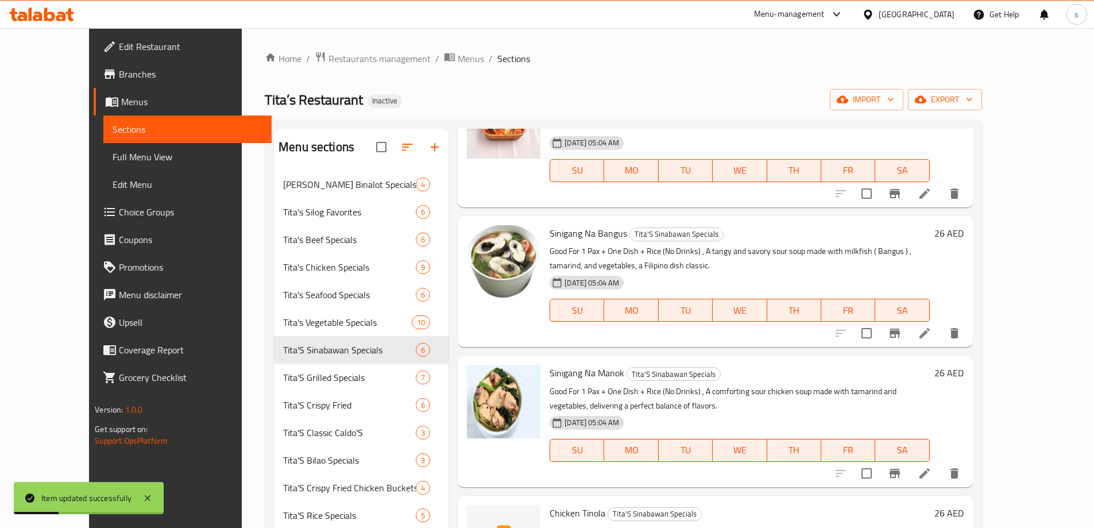
click at [941, 323] on li at bounding box center [925, 333] width 32 height 21
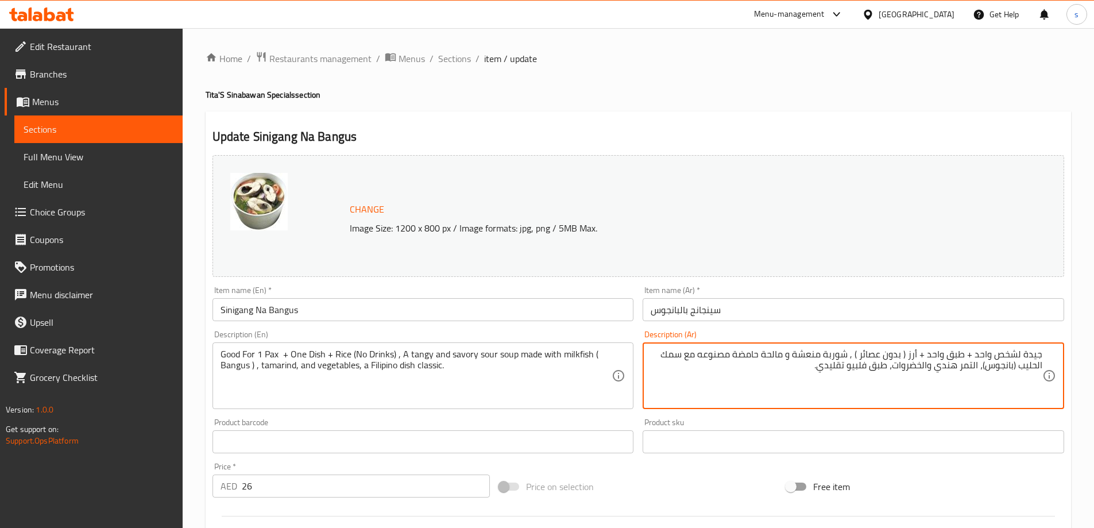
drag, startPoint x: 857, startPoint y: 355, endPoint x: 974, endPoint y: 358, distance: 116.7
click at [974, 358] on textarea "جيدة لشخص واحد + طبق واحد + أرز ( بدون عصائر ) , شوربة منعشة و مالحة حامضة مصنو…" at bounding box center [847, 376] width 392 height 55
type textarea "جيدة لشخص واحد , شوربة منعشة و مالحة حامضة مصنوعه مع سمك الحليب (بانجوس)، التمر…"
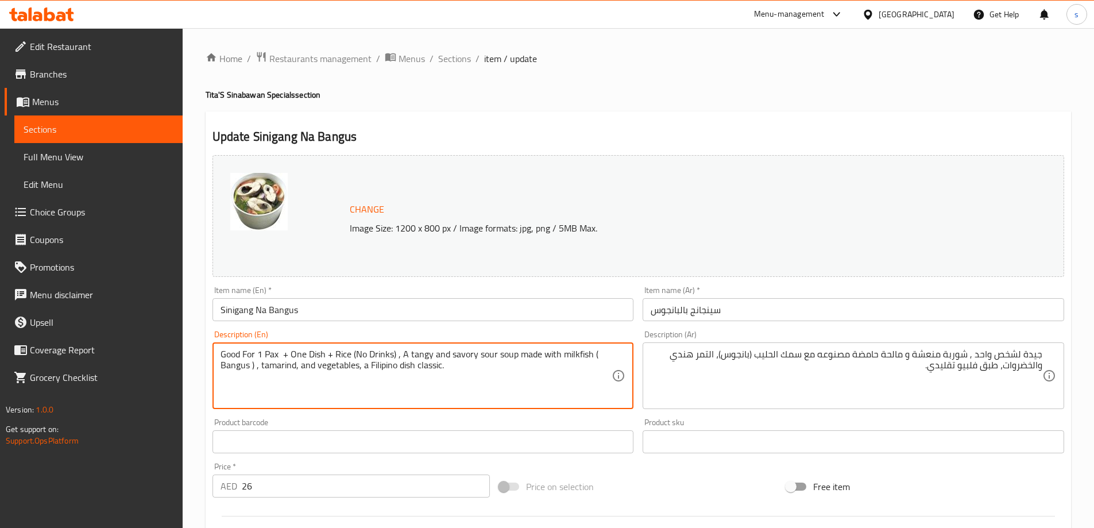
drag, startPoint x: 283, startPoint y: 357, endPoint x: 397, endPoint y: 357, distance: 114.9
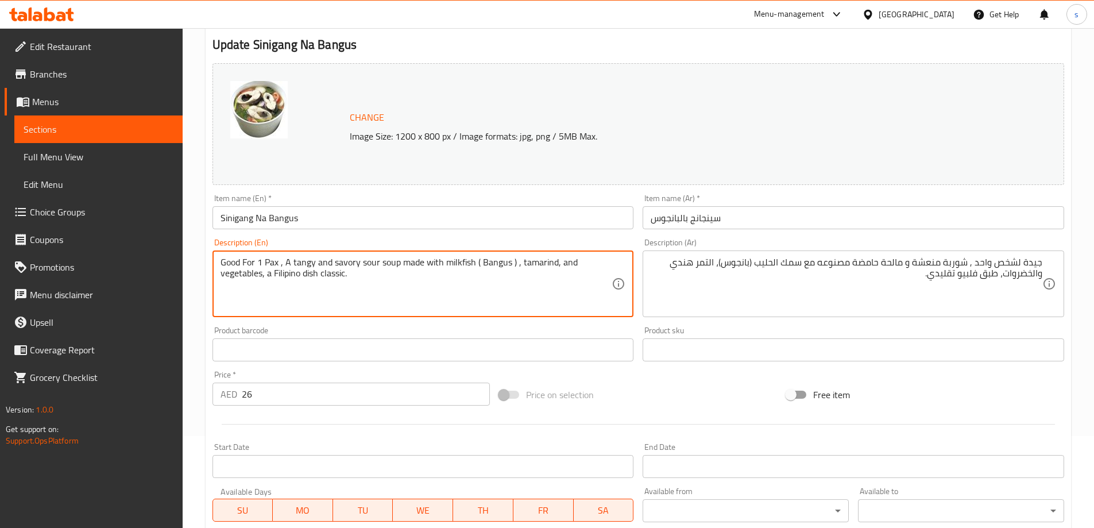
scroll to position [300, 0]
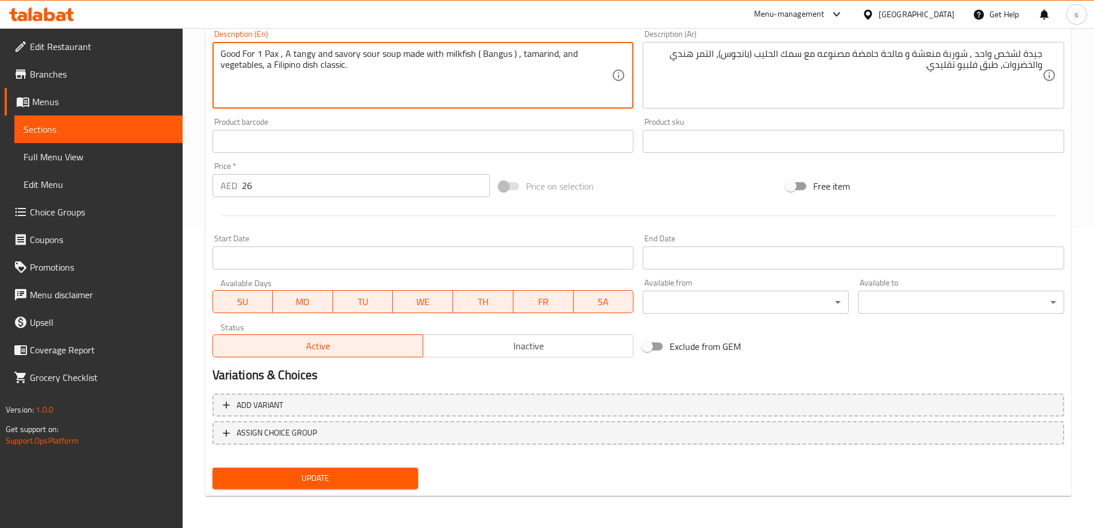
type textarea "Good For 1 Pax , A tangy and savory sour soup made with milkfish ( Bangus ) , t…"
click at [325, 472] on span "Update" at bounding box center [316, 478] width 188 height 14
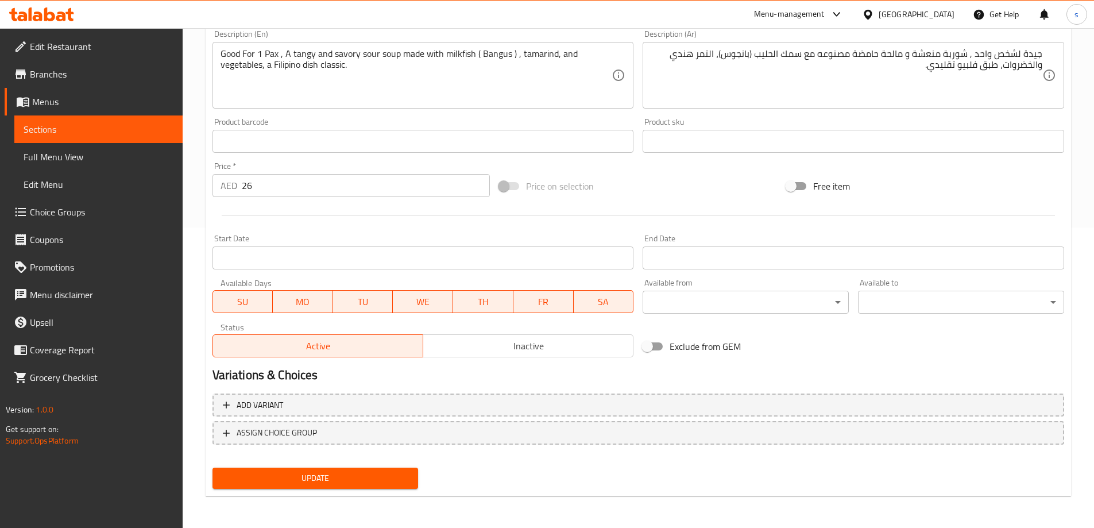
click at [316, 477] on span "Update" at bounding box center [316, 478] width 188 height 14
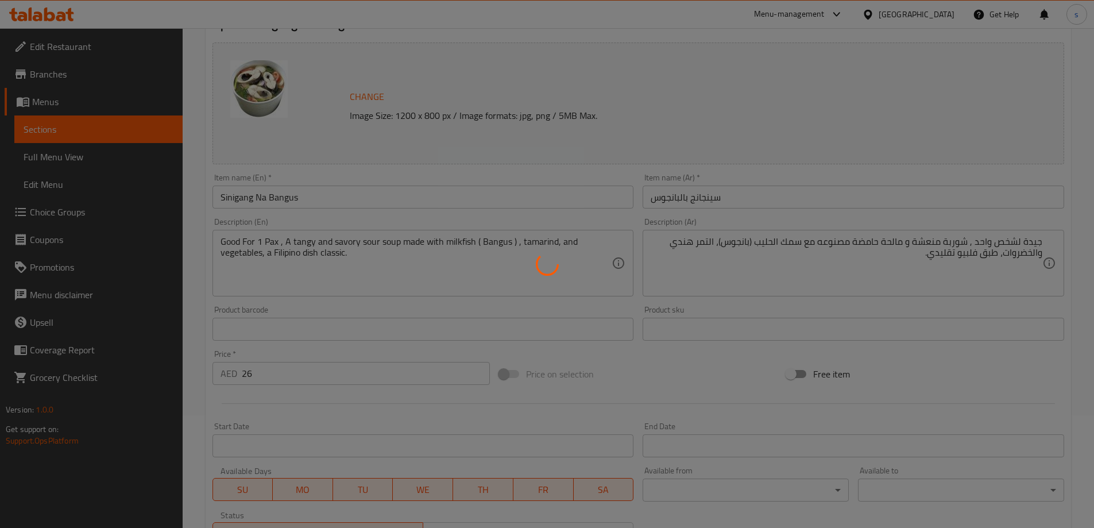
scroll to position [0, 0]
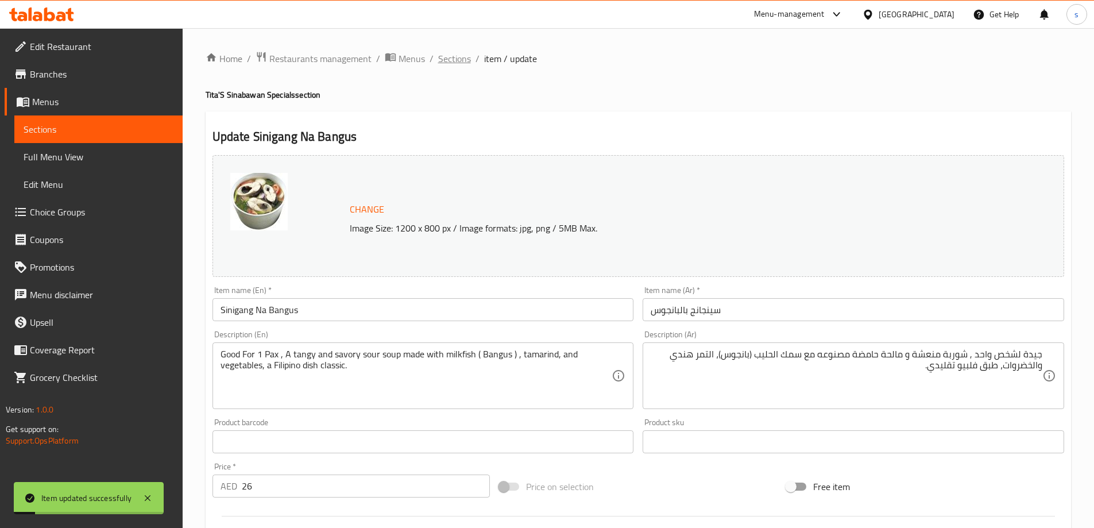
click at [449, 64] on span "Sections" at bounding box center [454, 59] width 33 height 14
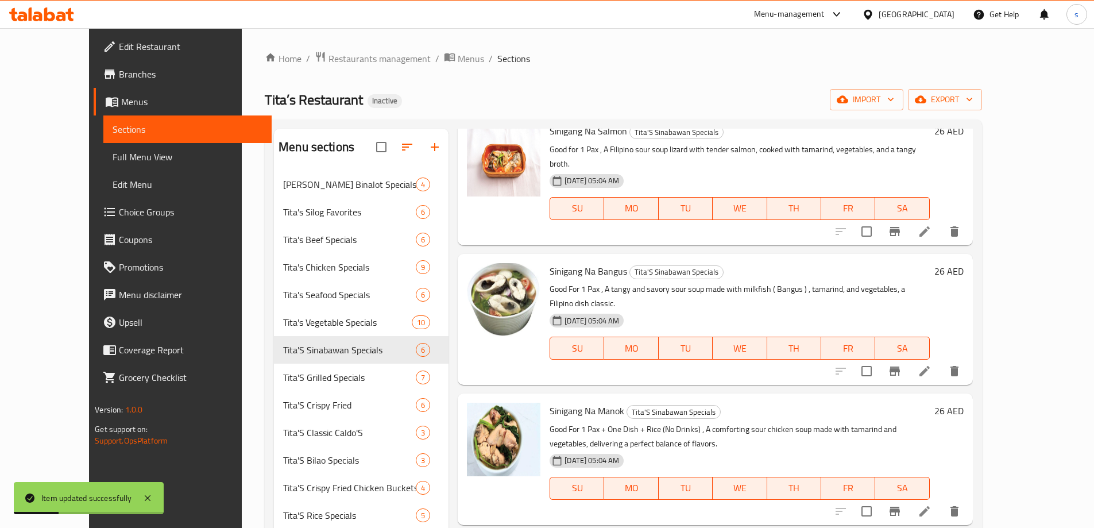
scroll to position [283, 0]
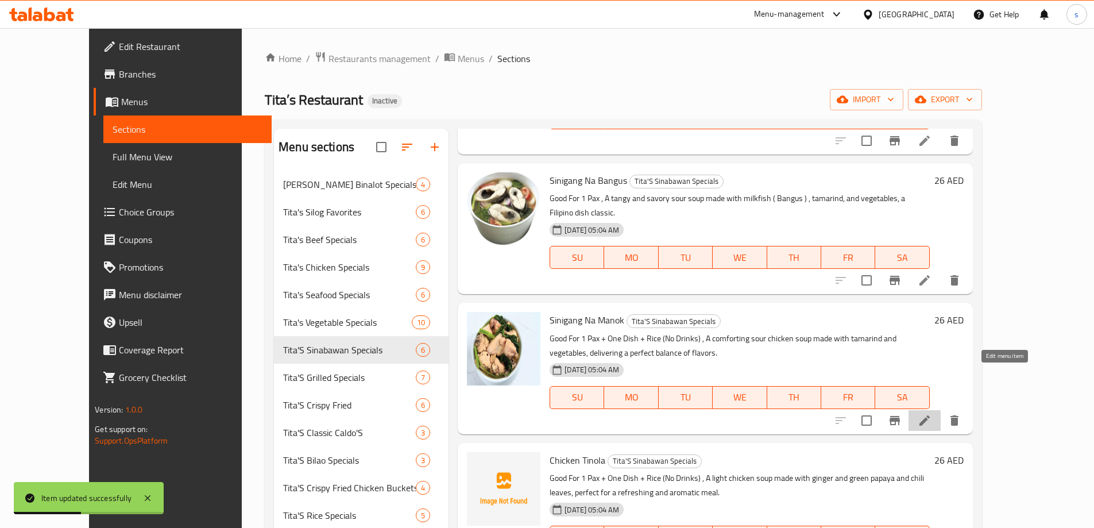
click at [930, 415] on icon at bounding box center [925, 420] width 10 height 10
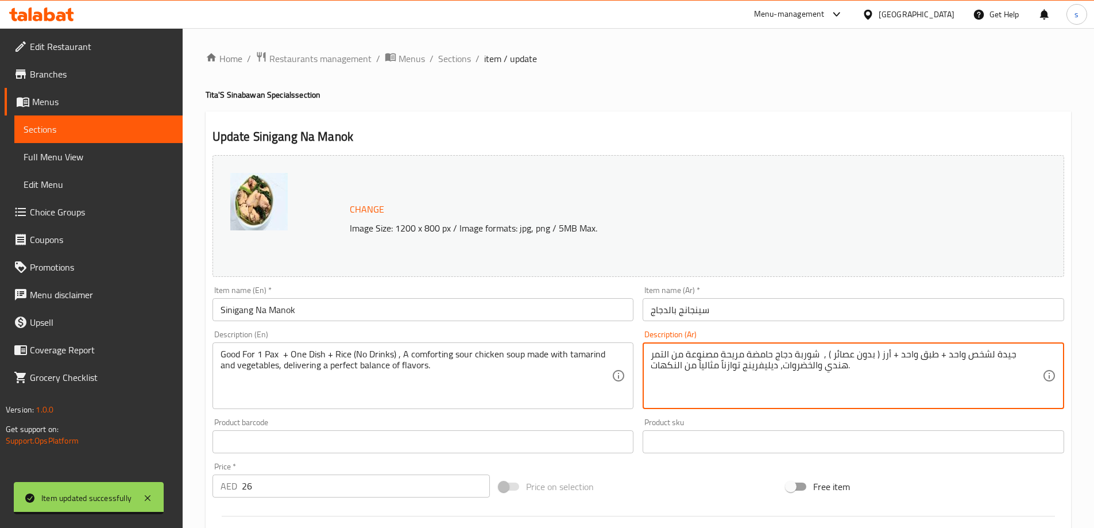
drag, startPoint x: 848, startPoint y: 354, endPoint x: 967, endPoint y: 359, distance: 119.0
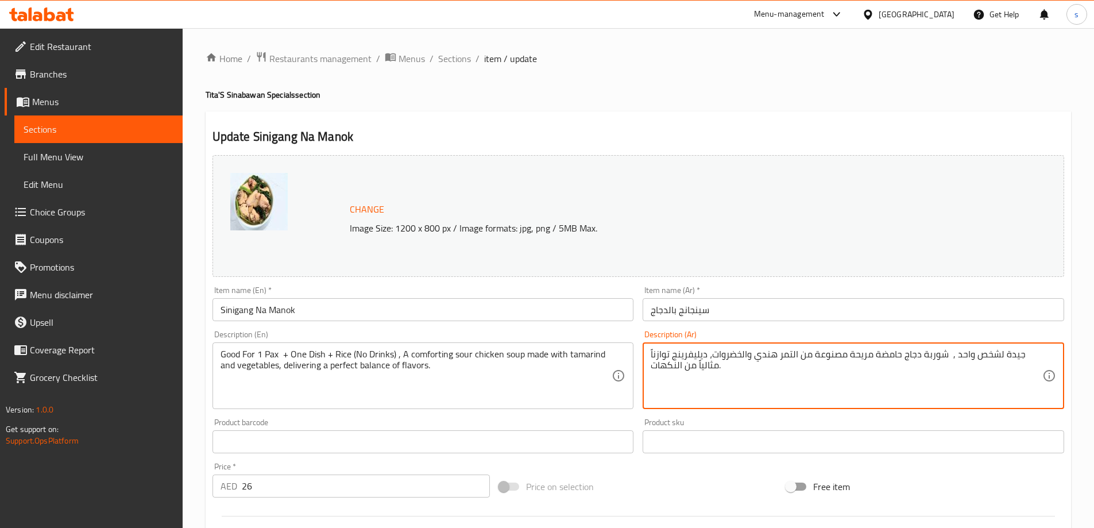
type textarea "جيدة لشخص واحد , شوربة دجاج حامضة مريحة مصنوعة من التمر هندي والخضروات، ديليفري…"
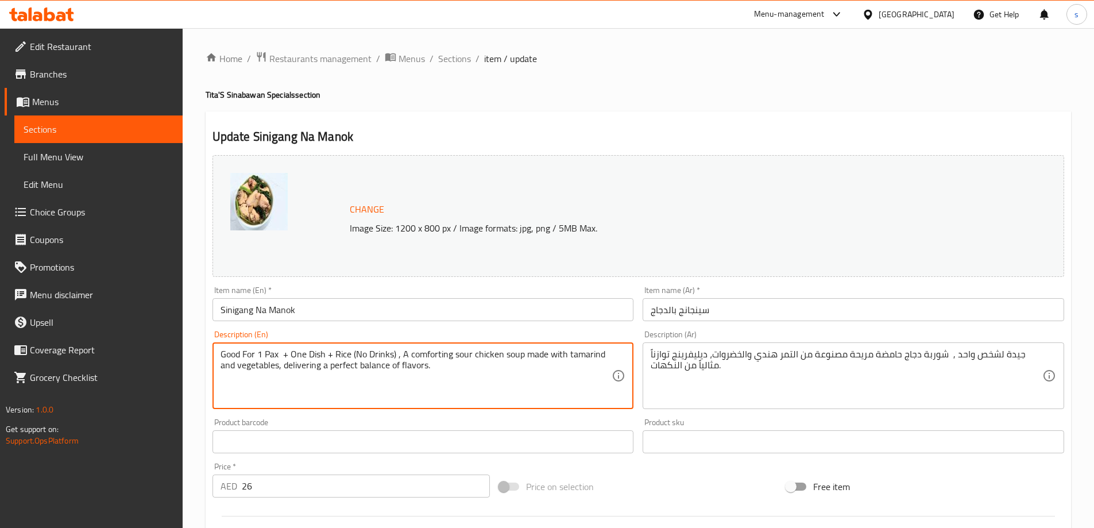
drag, startPoint x: 282, startPoint y: 356, endPoint x: 396, endPoint y: 358, distance: 113.8
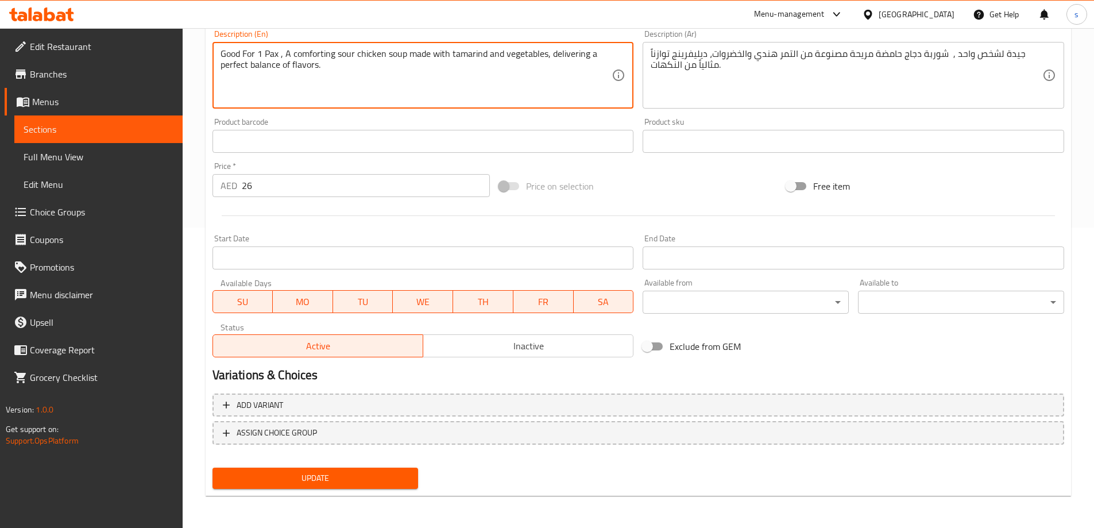
type textarea "Good For 1 Pax , A comforting sour chicken soup made with tamarind and vegetabl…"
click at [341, 481] on span "Update" at bounding box center [316, 478] width 188 height 14
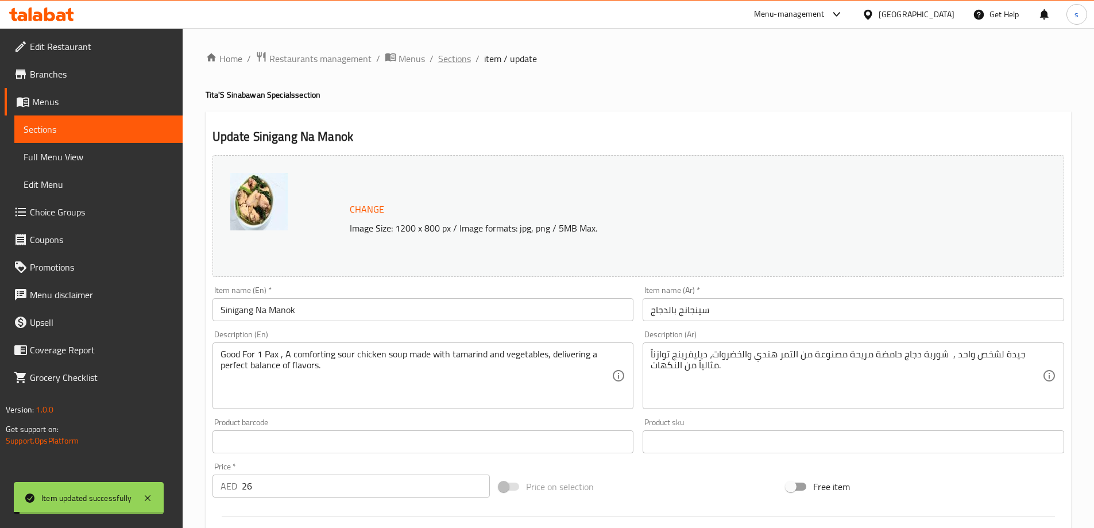
click at [451, 60] on span "Sections" at bounding box center [454, 59] width 33 height 14
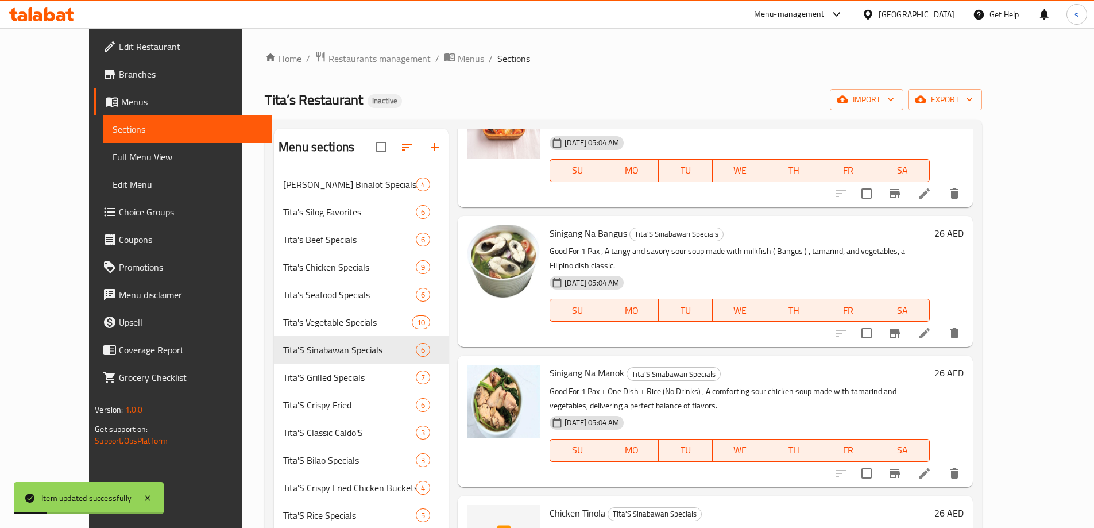
scroll to position [283, 0]
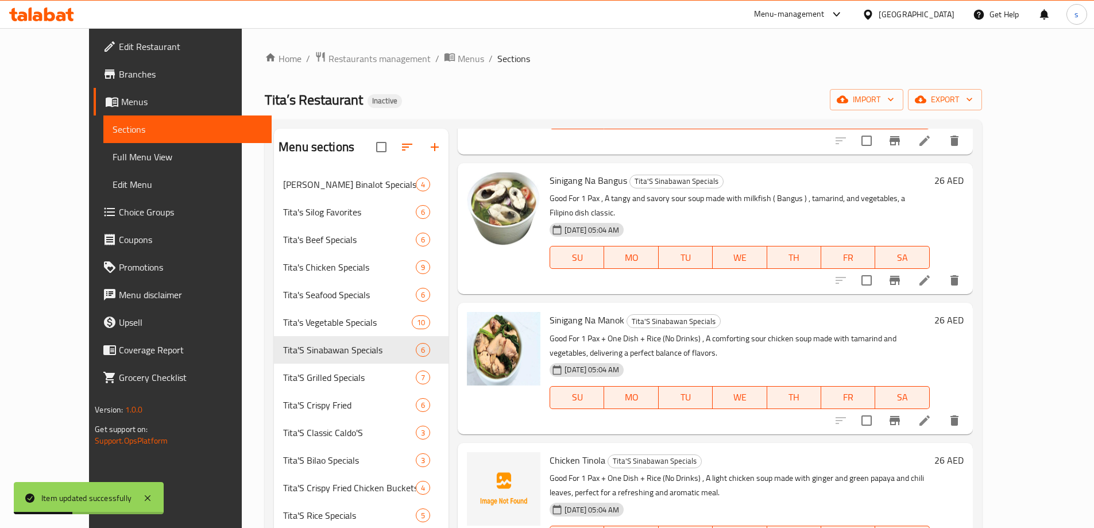
click at [941, 410] on li at bounding box center [925, 420] width 32 height 21
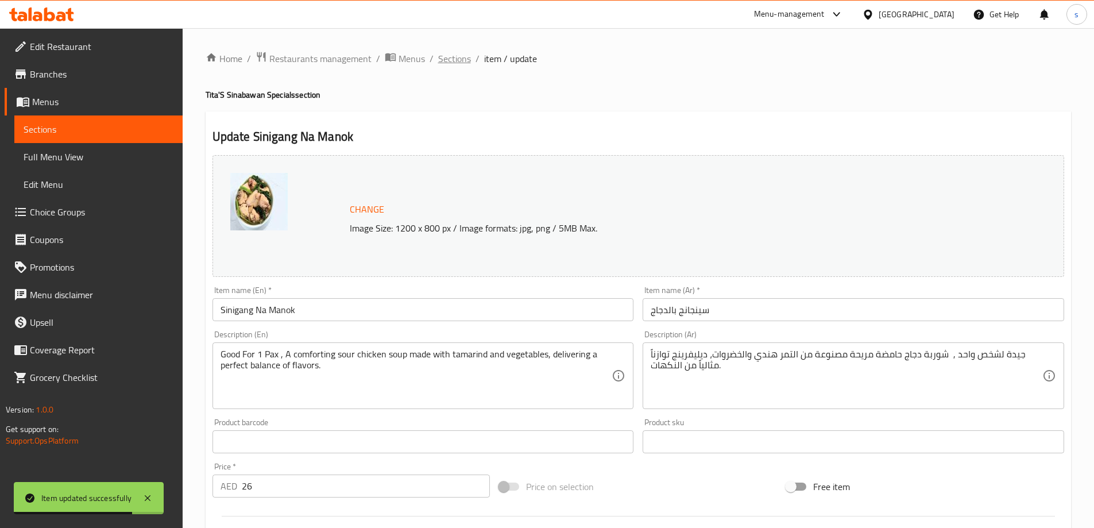
click at [443, 63] on span "Sections" at bounding box center [454, 59] width 33 height 14
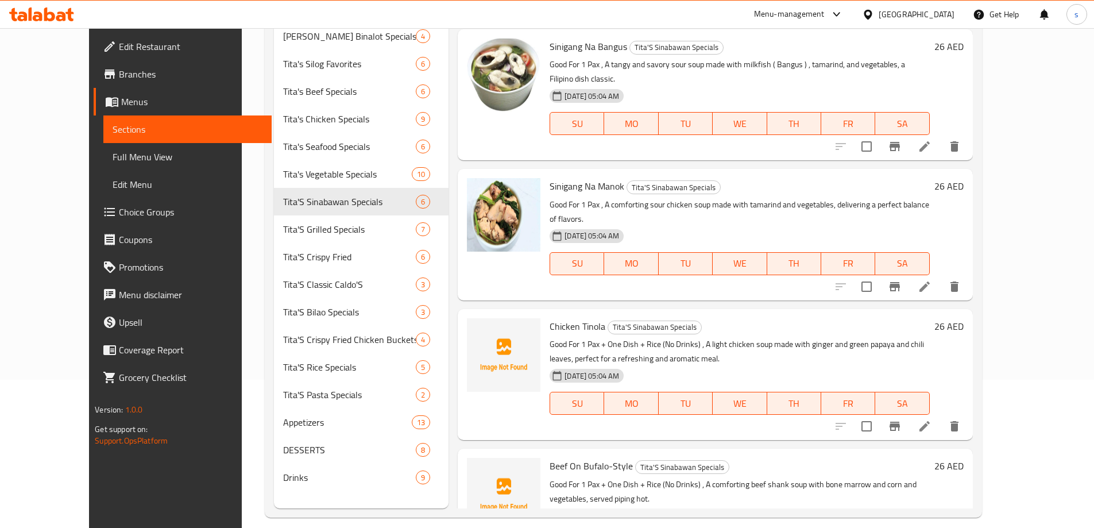
scroll to position [161, 0]
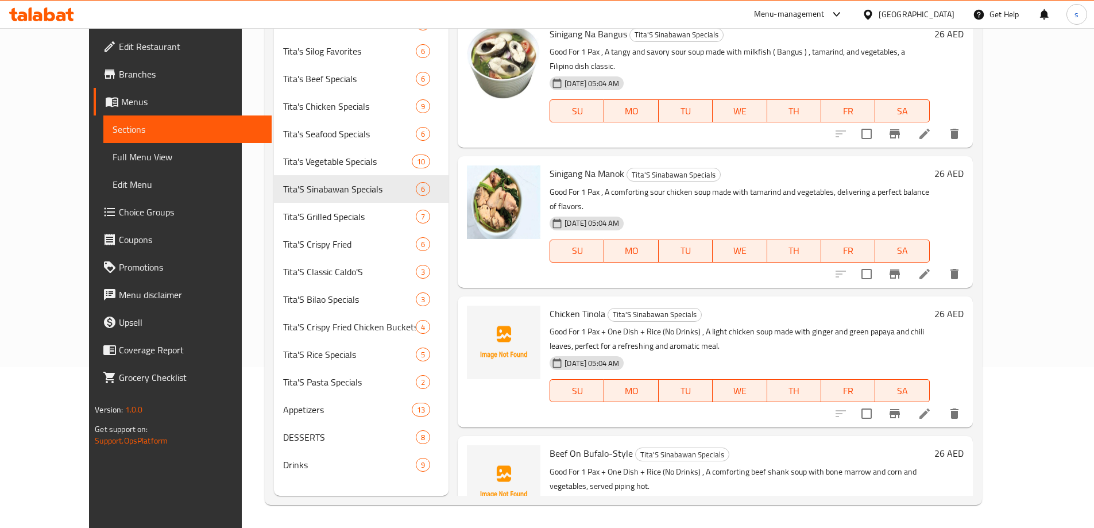
click at [932, 407] on icon at bounding box center [925, 414] width 14 height 14
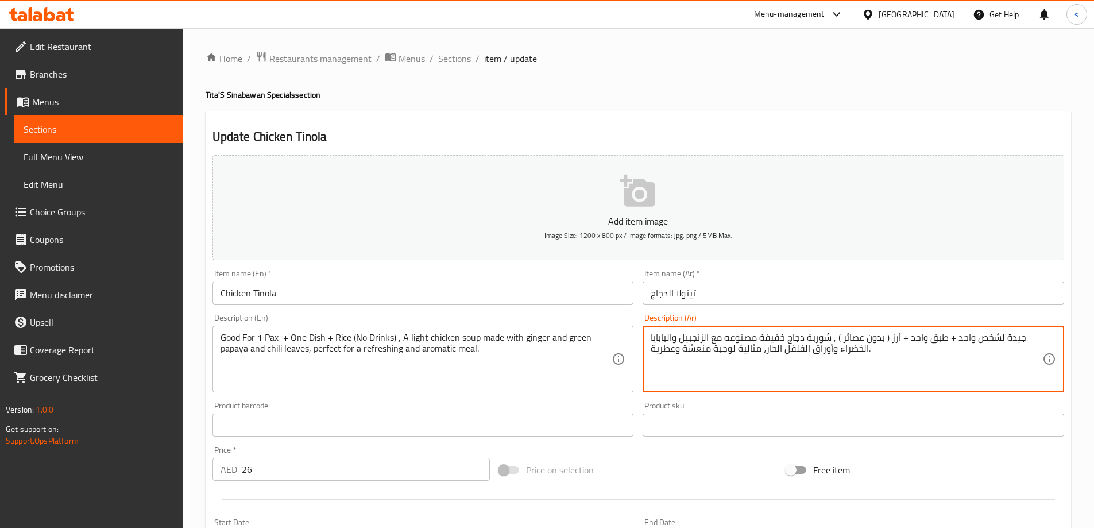
drag, startPoint x: 833, startPoint y: 336, endPoint x: 949, endPoint y: 341, distance: 116.7
type textarea "جيدة لشخص واحد , شوربة دجاج خفيفة مصنوعه مع الزنجبيل والبابايا الخضراء وأوراق ا…"
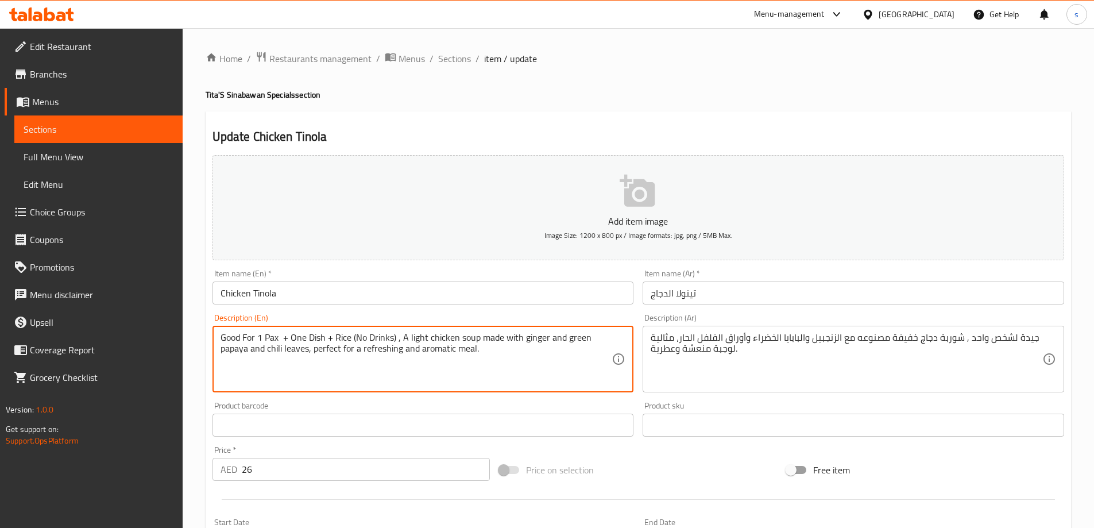
drag, startPoint x: 283, startPoint y: 335, endPoint x: 396, endPoint y: 344, distance: 114.1
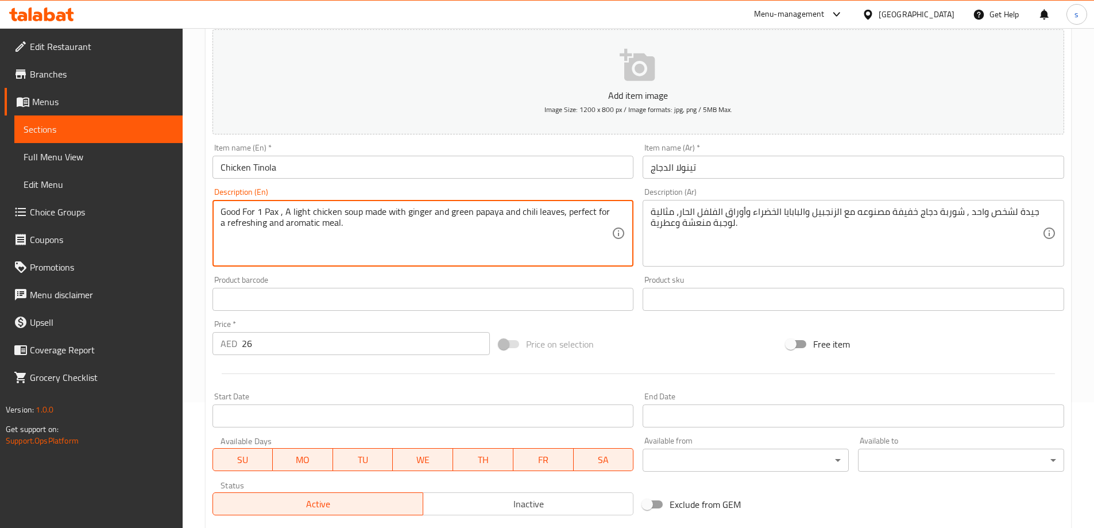
scroll to position [284, 0]
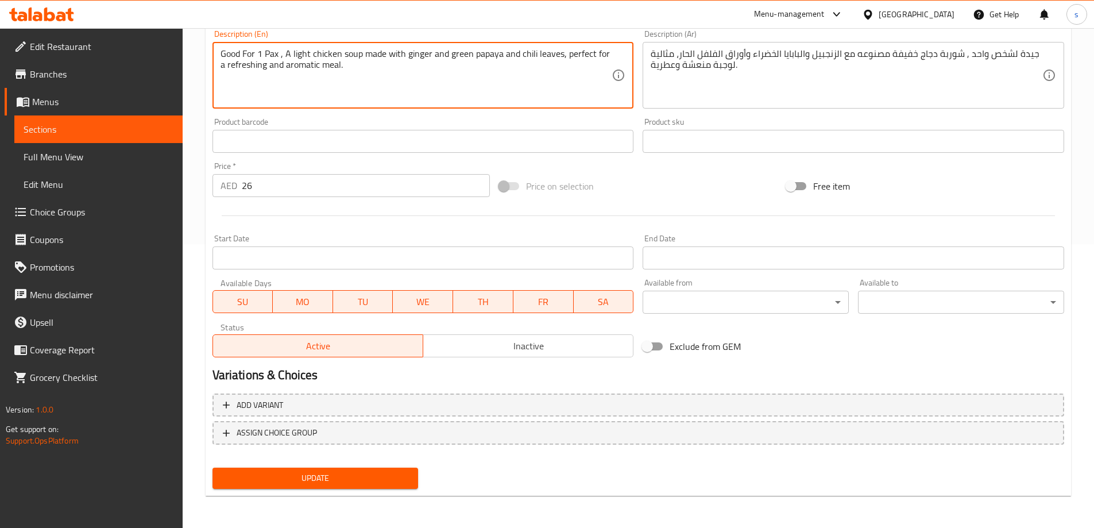
type textarea "Good For 1 Pax , A light chicken soup made with ginger and green papaya and chi…"
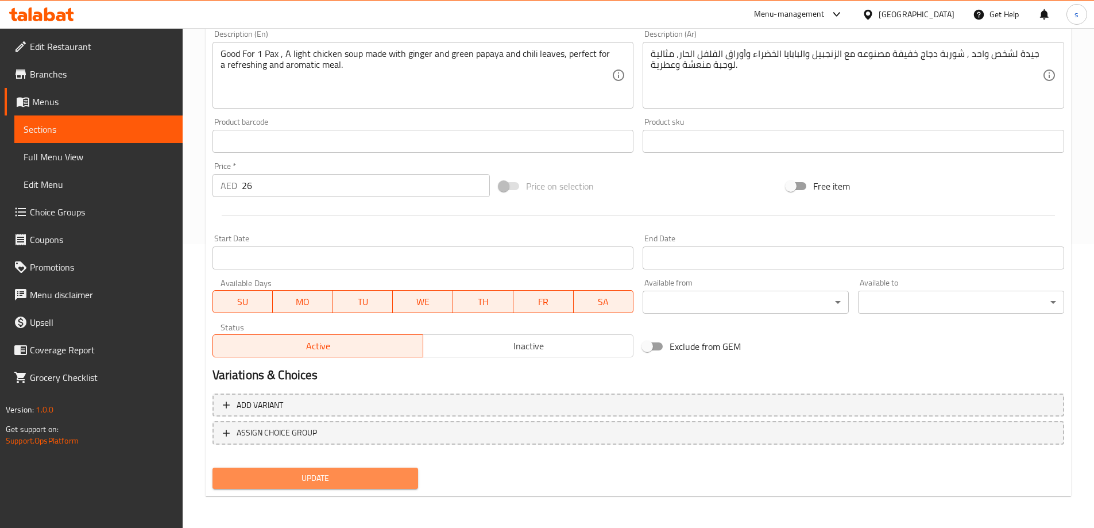
click at [354, 480] on span "Update" at bounding box center [316, 478] width 188 height 14
click at [328, 473] on span "Update" at bounding box center [316, 478] width 188 height 14
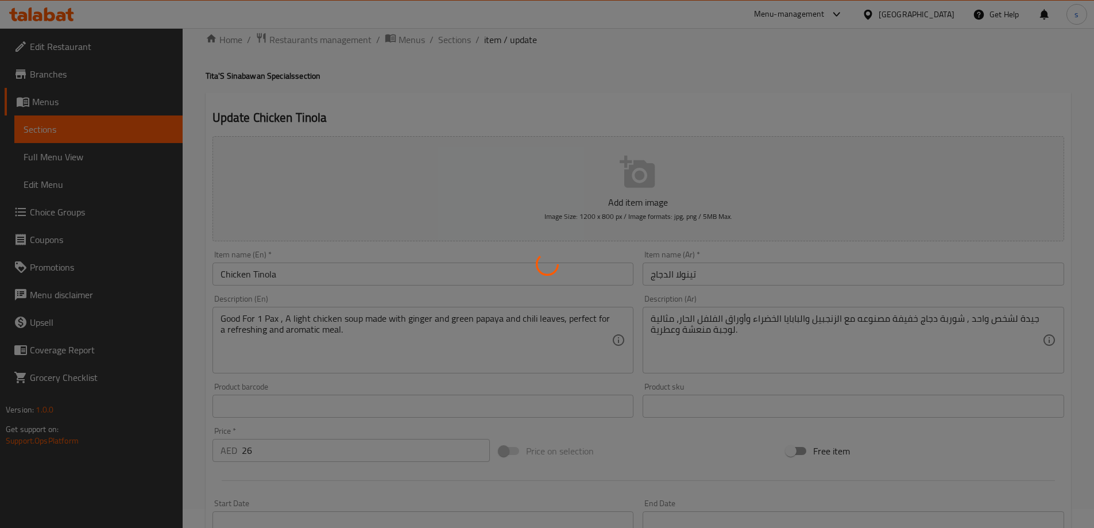
scroll to position [0, 0]
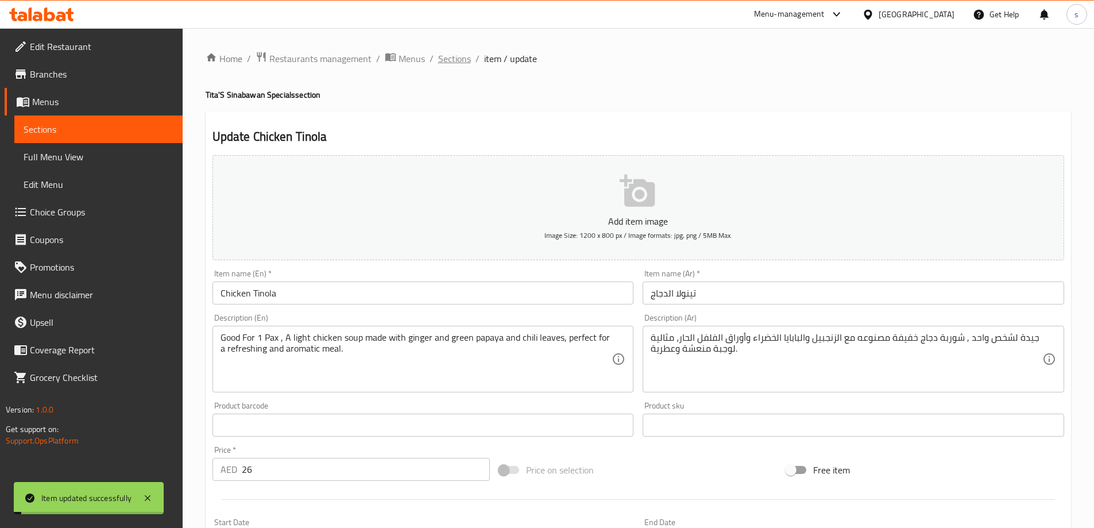
click at [465, 52] on span "Sections" at bounding box center [454, 59] width 33 height 14
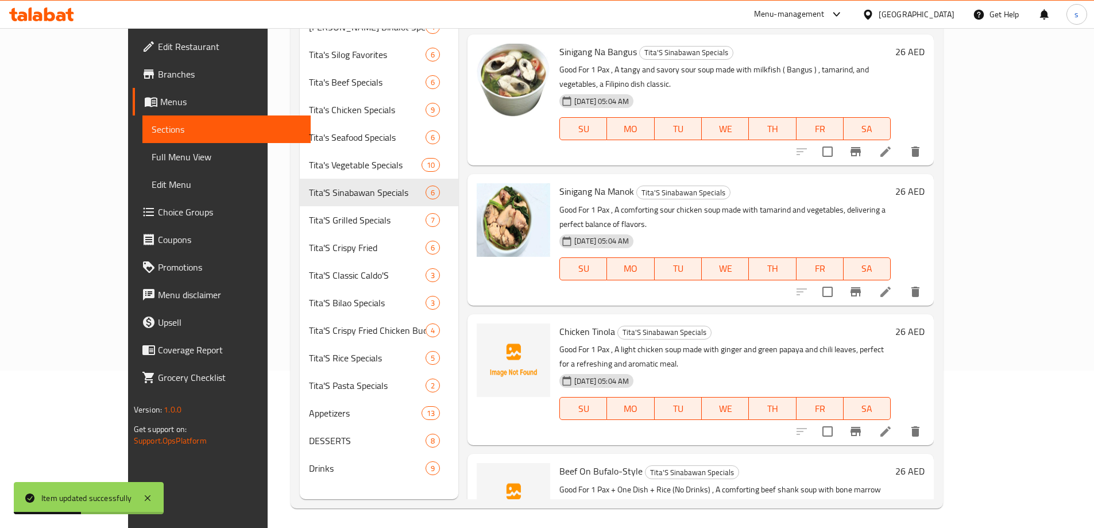
scroll to position [161, 0]
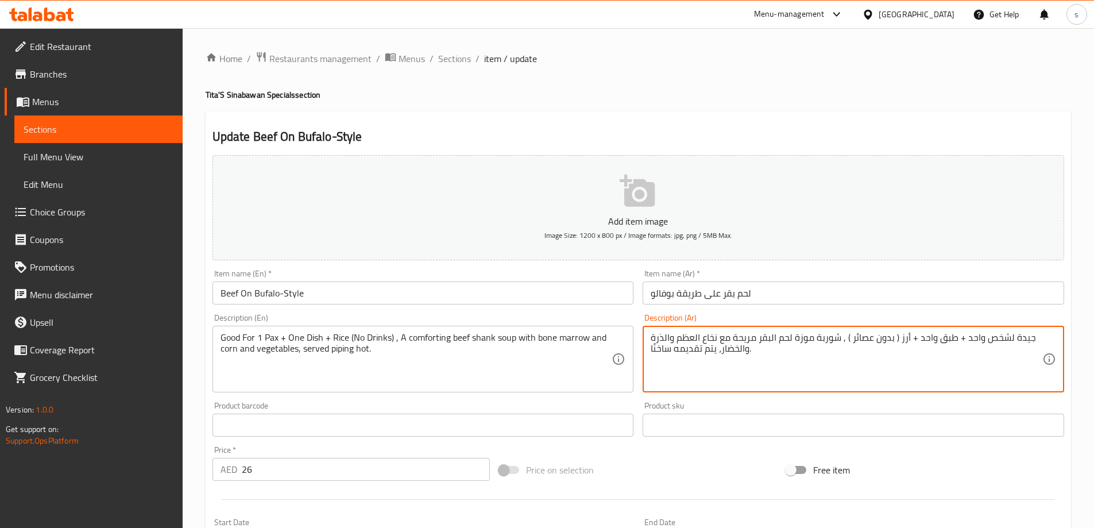
drag, startPoint x: 843, startPoint y: 339, endPoint x: 962, endPoint y: 343, distance: 119.0
type textarea "جيدة لشخص واحد , شوربة موزة لحم البقر مريحة مع نخاع العظم والذرة والخضار، يتم ت…"
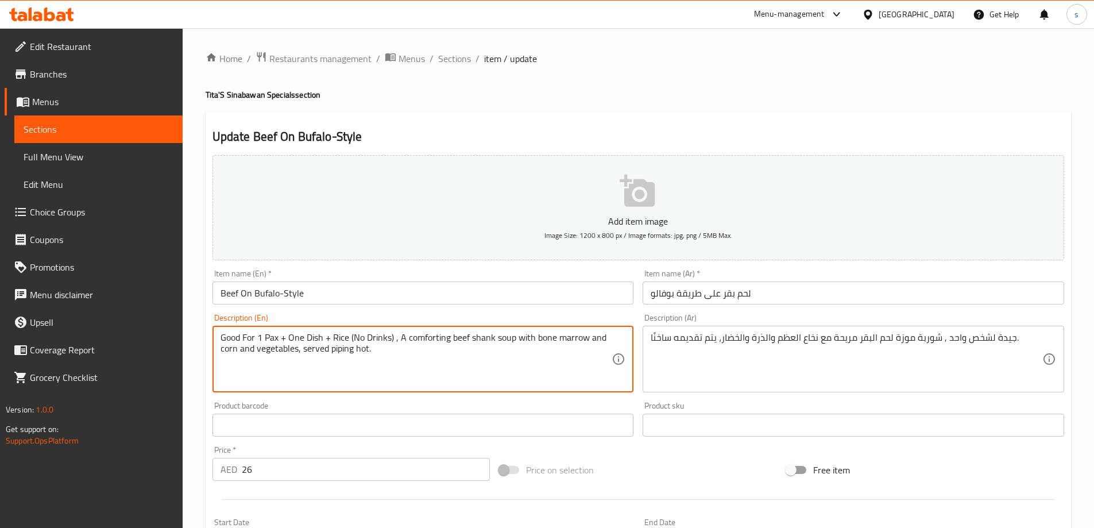
drag, startPoint x: 282, startPoint y: 338, endPoint x: 395, endPoint y: 342, distance: 113.2
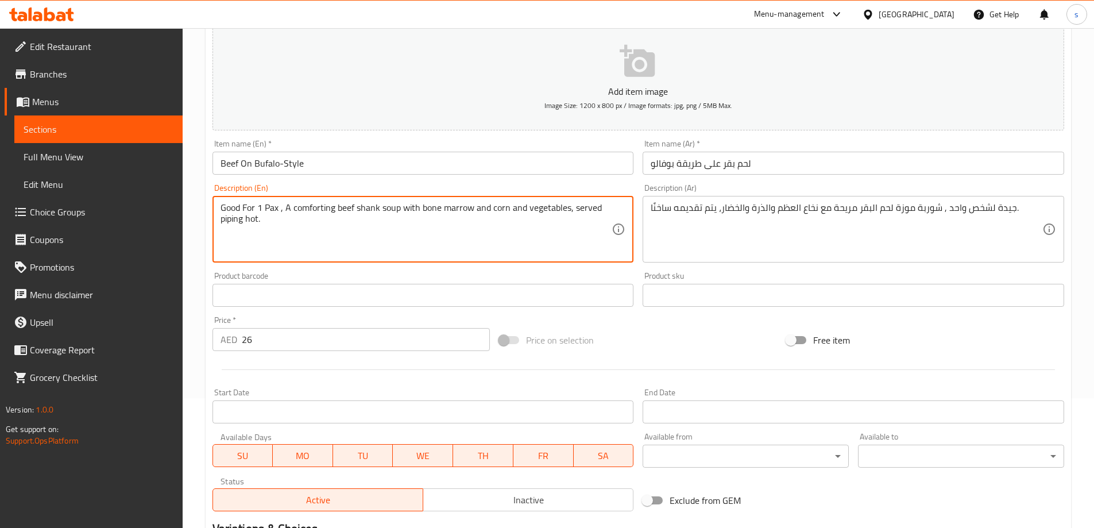
scroll to position [284, 0]
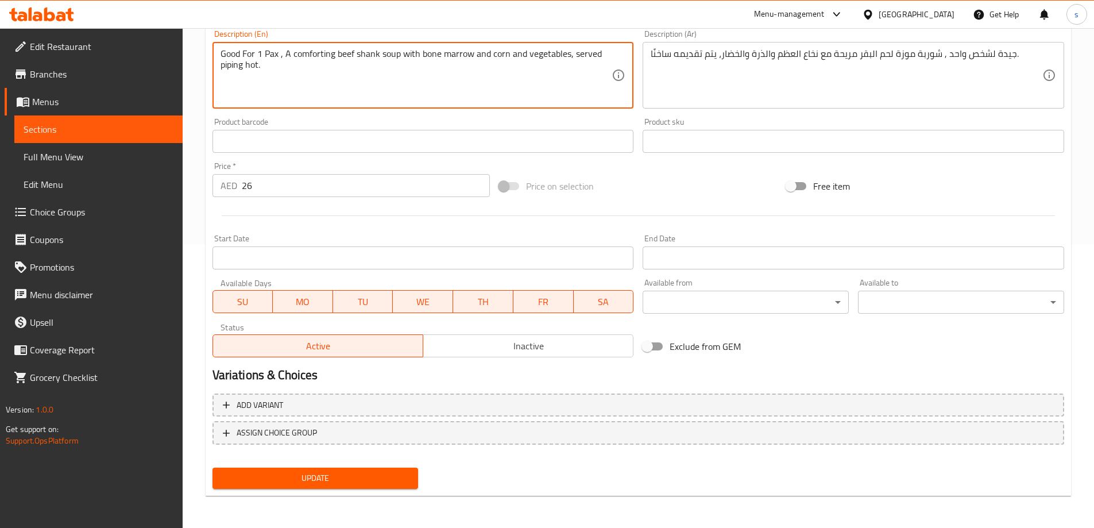
type textarea "Good For 1 Pax , A comforting beef shank soup with bone marrow and corn and veg…"
click at [276, 479] on span "Update" at bounding box center [316, 478] width 188 height 14
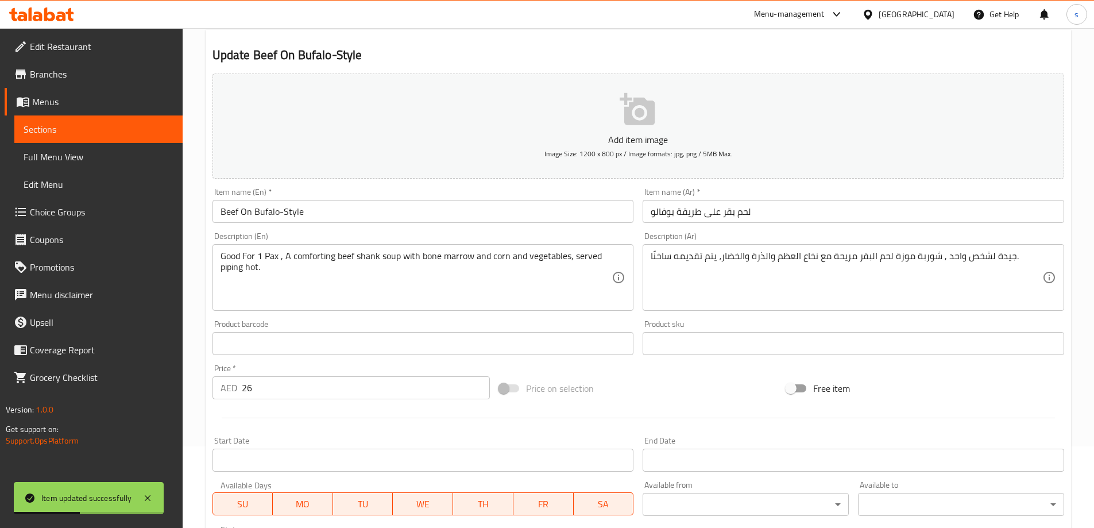
scroll to position [0, 0]
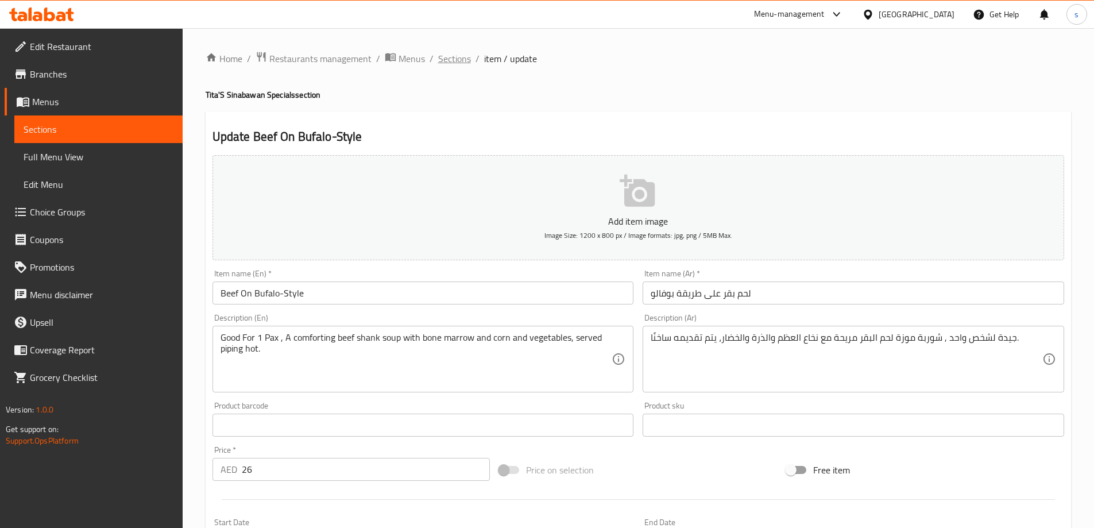
click at [458, 58] on span "Sections" at bounding box center [454, 59] width 33 height 14
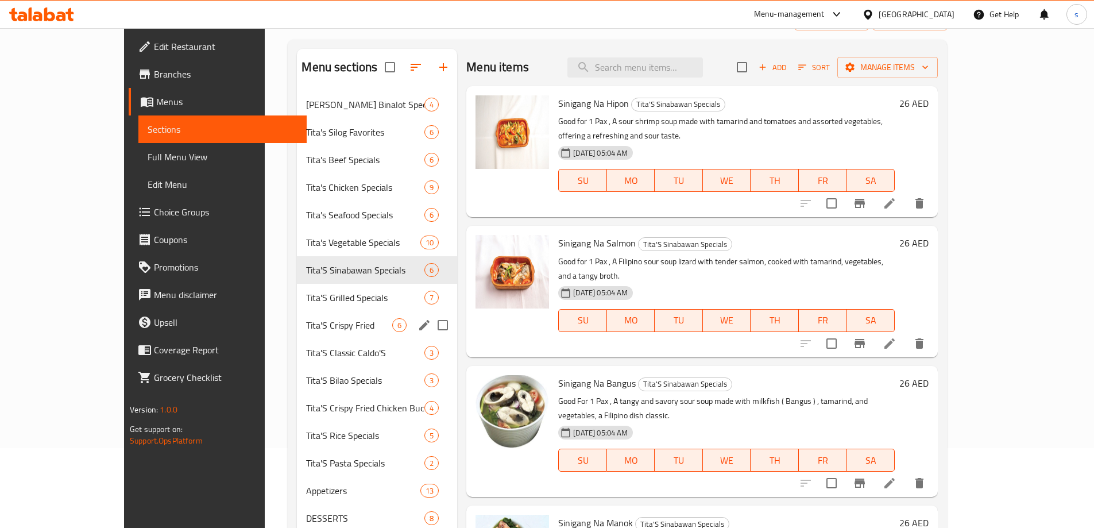
scroll to position [115, 0]
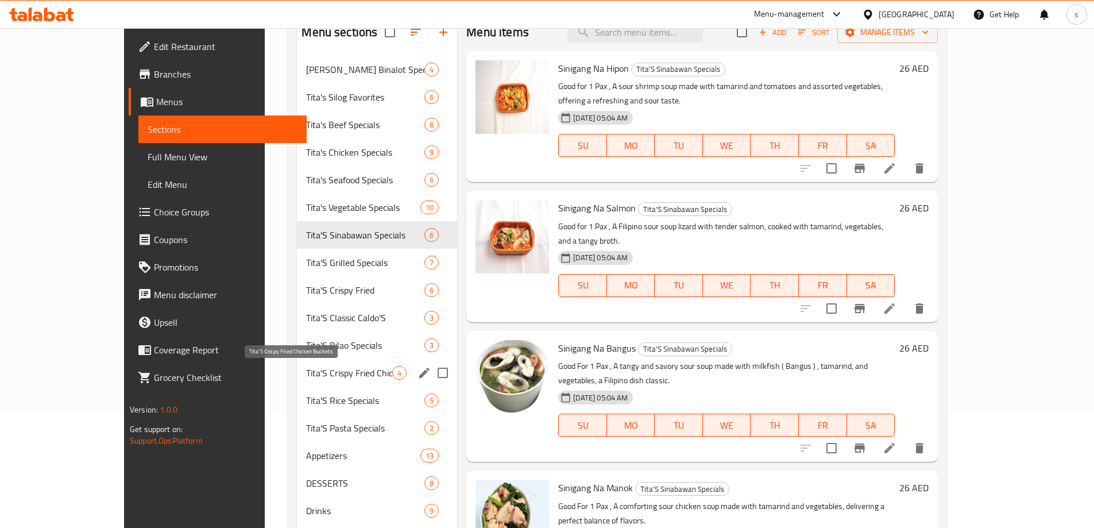
click at [306, 379] on span "Tita'S Crispy Fried Chicken Buckets" at bounding box center [349, 373] width 86 height 14
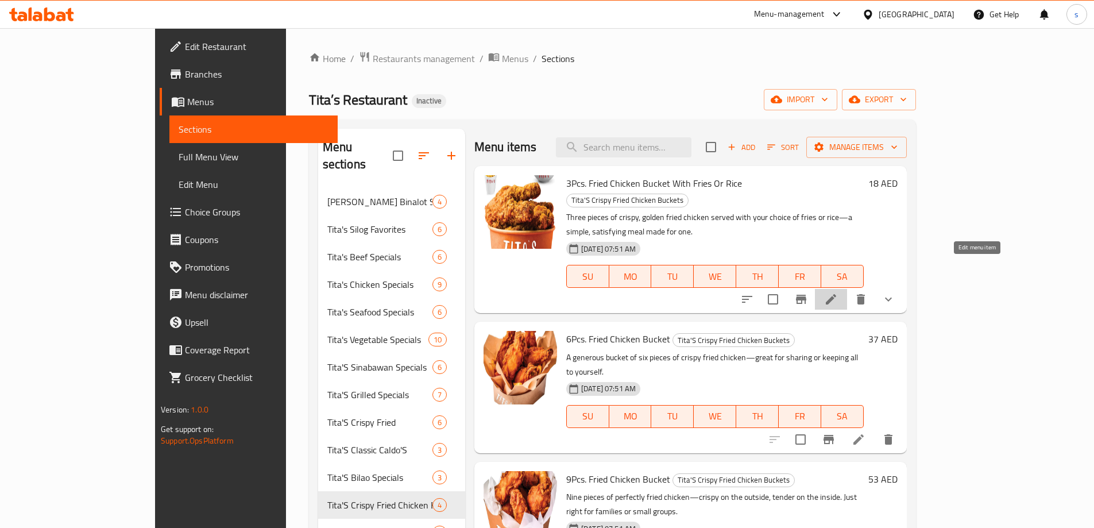
click at [836, 294] on icon at bounding box center [831, 299] width 10 height 10
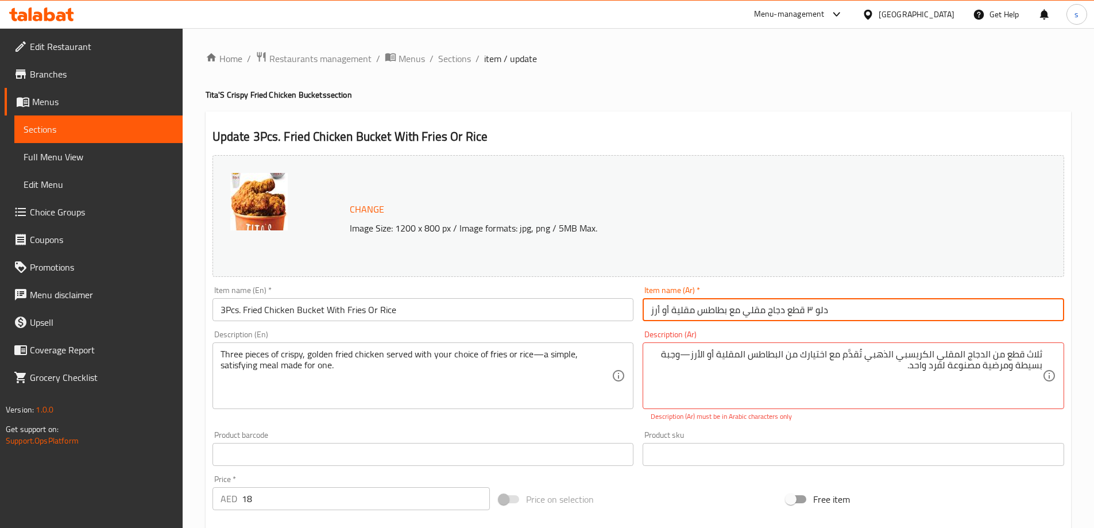
click at [866, 311] on input "دلو ٣ قطع دجاج مقلي مع بطاطس مقلية أو أرز" at bounding box center [854, 309] width 422 height 23
drag, startPoint x: 1042, startPoint y: 310, endPoint x: 1083, endPoint y: 315, distance: 41.7
click at [1083, 315] on div "Home / Restaurants management / Menus / Sections / item / update Tita'S Crispy …" at bounding box center [639, 444] width 912 height 832
click at [843, 321] on input "٣ قطع دجاج مقلي مع بطاطس مقلية أو أرز" at bounding box center [854, 309] width 422 height 23
click at [755, 404] on div "ثلاث قطع من الدجاج المقلي الكريسبي الذهبي تُقدَّم مع اختيارك من البطاطس المقلية…" at bounding box center [854, 375] width 422 height 67
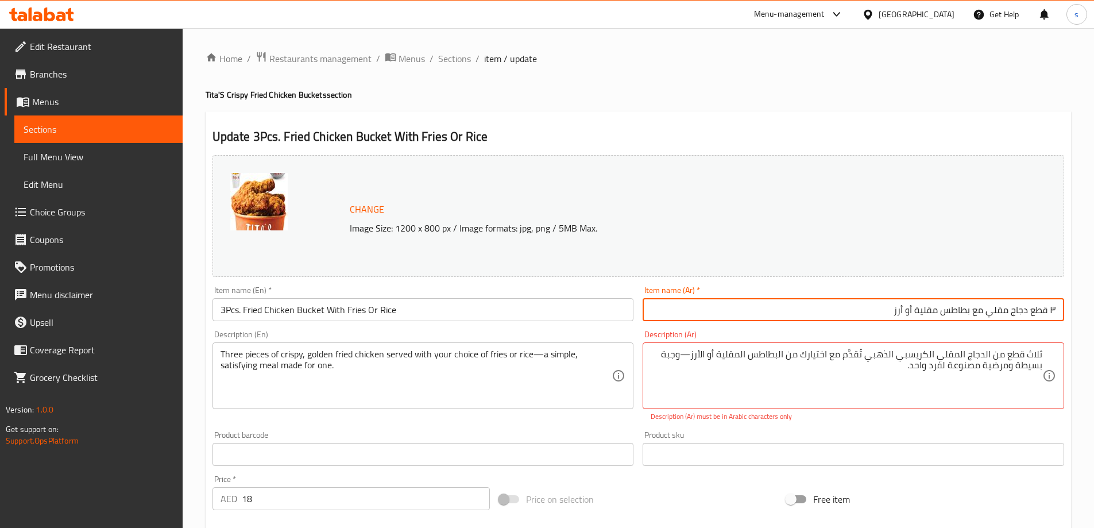
click at [809, 318] on input "٣ قطع دجاج مقلي مع بطاطس مقلية أو أرز" at bounding box center [854, 309] width 422 height 23
click at [1059, 310] on input "٣ قطع دجاج مقلي مع بطاطس مقلية أو أرز" at bounding box center [854, 309] width 422 height 23
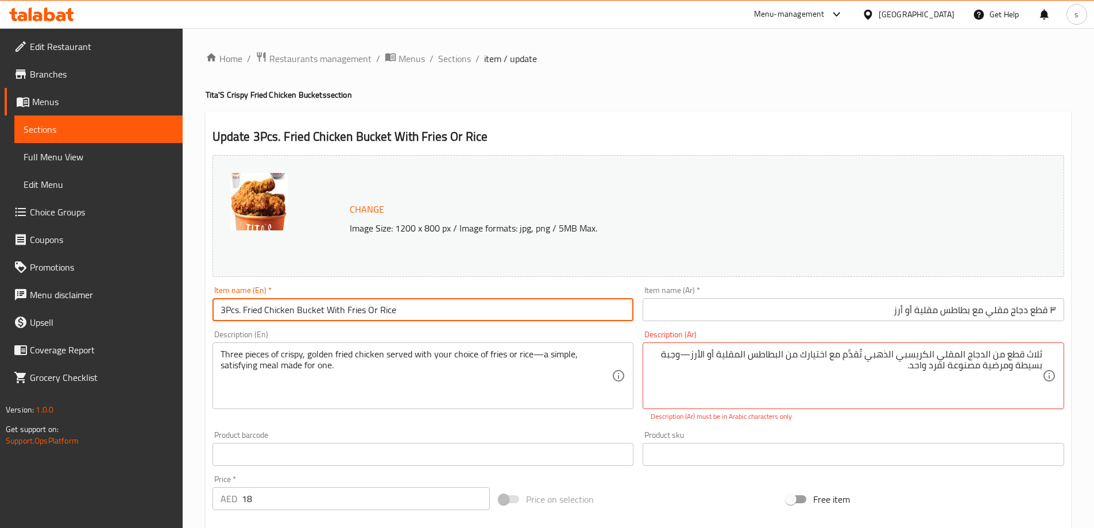
click at [310, 310] on input "3Pcs. Fried Chicken Bucket With Fries Or Rice" at bounding box center [424, 309] width 422 height 23
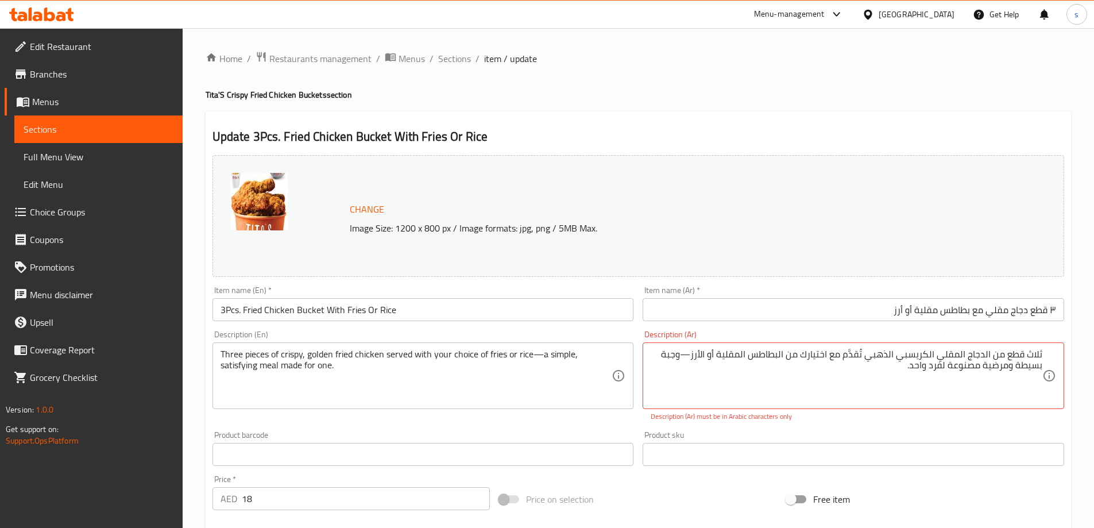
click at [1057, 311] on input "٣ قطع دجاج مقلي مع بطاطس مقلية أو أرز" at bounding box center [854, 309] width 422 height 23
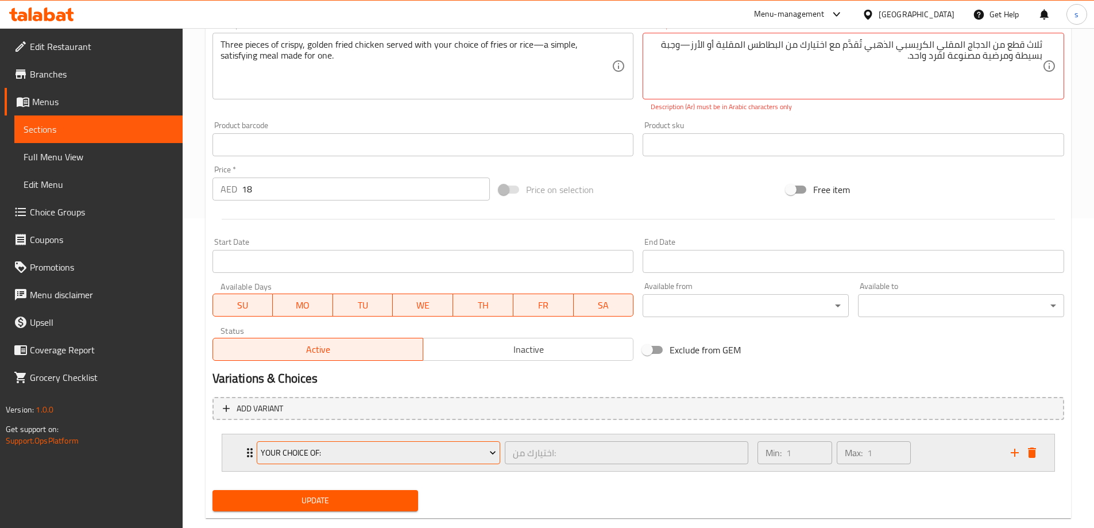
scroll to position [332, 0]
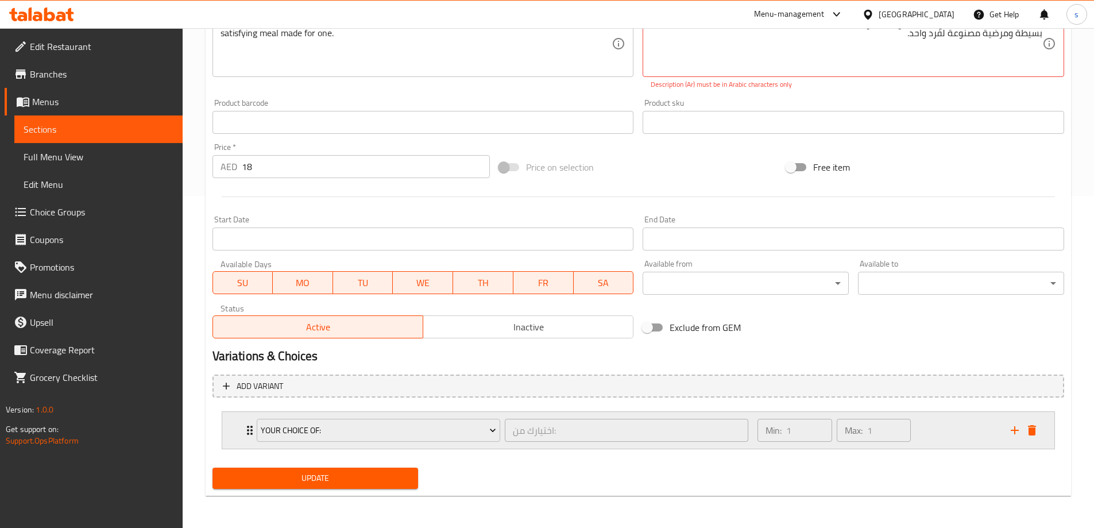
click at [248, 433] on icon "Expand" at bounding box center [250, 430] width 6 height 9
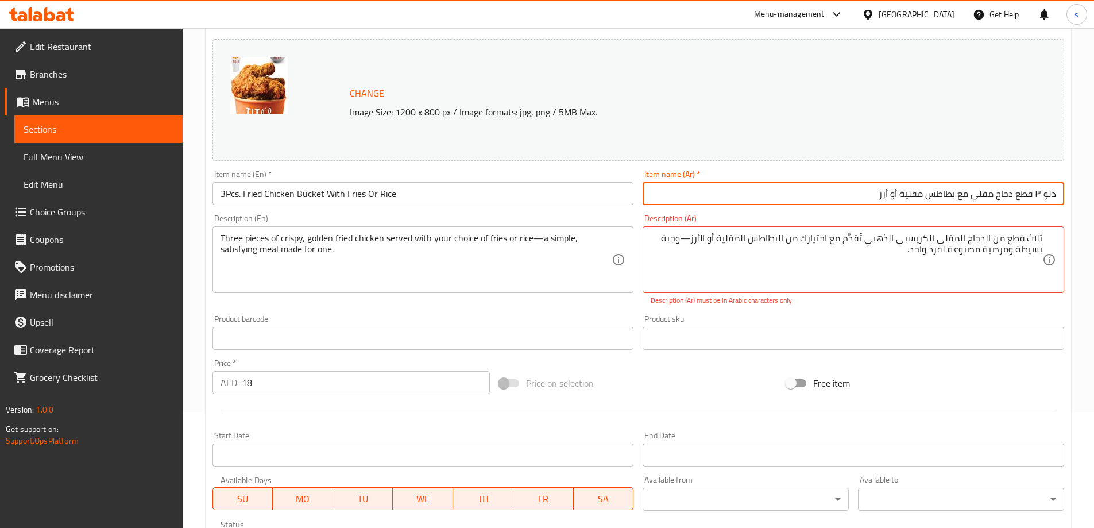
scroll to position [0, 0]
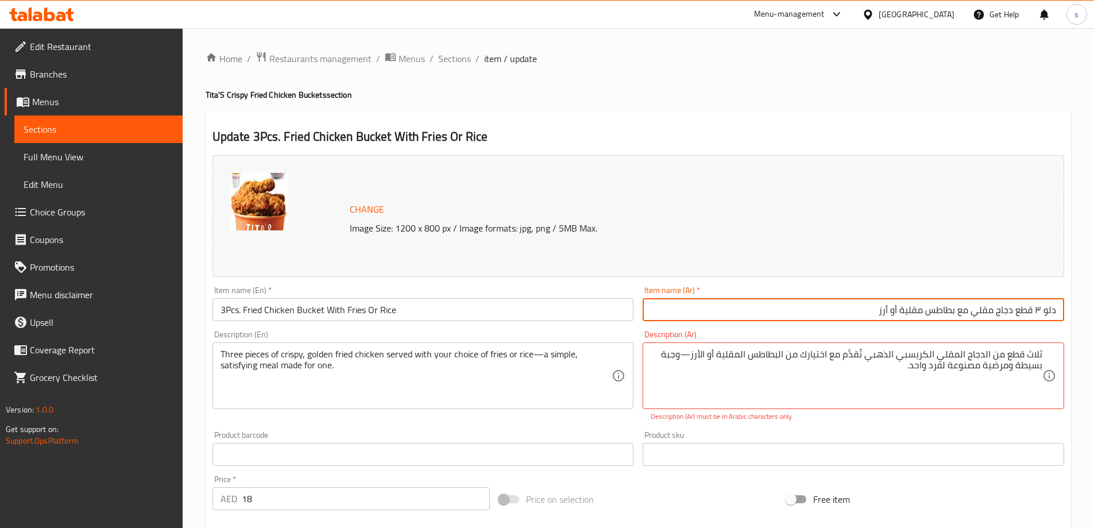
type input "دلو ٣ قطع دجاج مقلي مع بطاطس مقلية أو أرز"
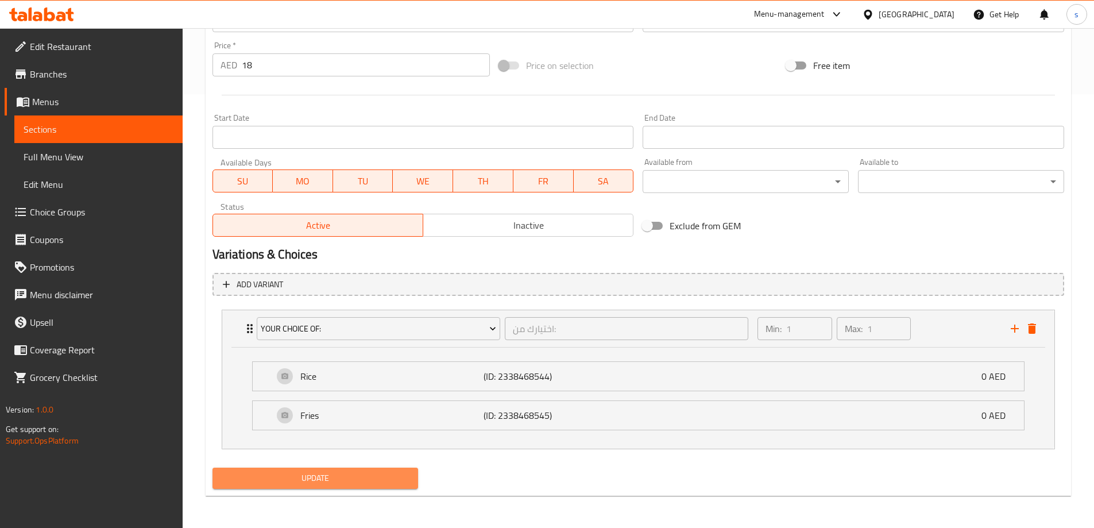
click at [331, 476] on span "Update" at bounding box center [316, 478] width 188 height 14
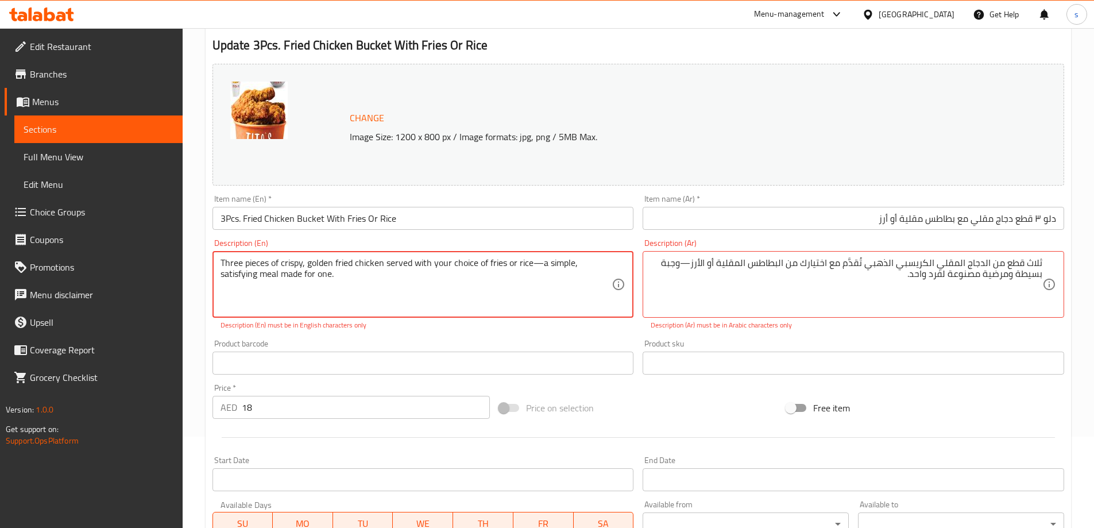
click at [534, 261] on textarea "Three pieces of crispy, golden fried chicken served with your choice of fries o…" at bounding box center [417, 284] width 392 height 55
paste textarea "—"
type textarea "Three pieces of crispy, golden fried chicken served with your choice of fries o…"
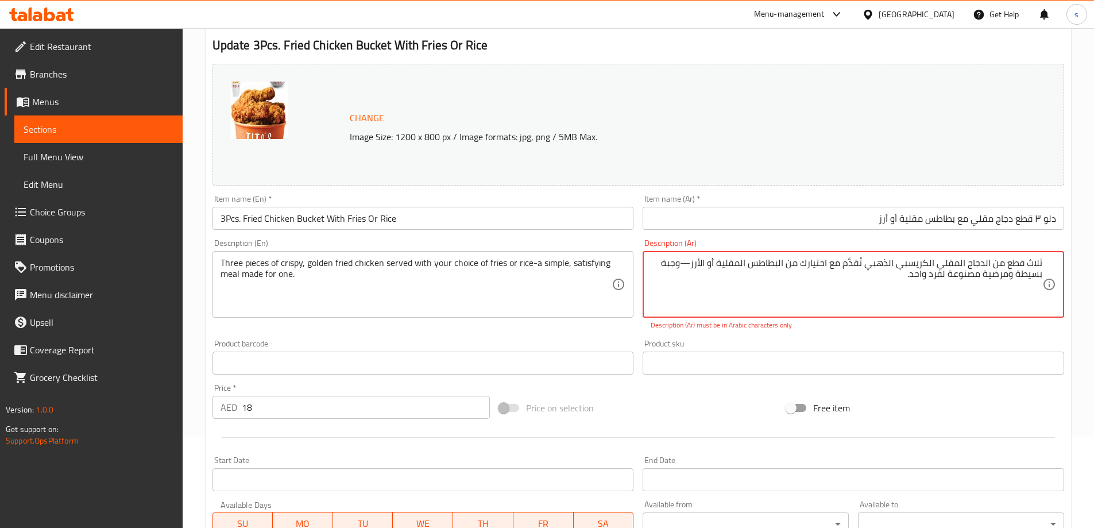
click at [690, 266] on textarea "ثلاث قطع من الدجاج المقلي الكريسبي الذهبي تُقدَّم مع اختيارك من البطاطس المقلية…" at bounding box center [847, 284] width 392 height 55
click at [704, 258] on textarea "ثلاث قطع من الدجاج المقلي الكريسبي الذهبي تُقدَّم مع اختيارك من البطاطس المقلية…" at bounding box center [847, 284] width 392 height 55
click at [691, 265] on textarea "ثلاث قطع من الدجاج المقلي الكريسبي الذهبي تُقدَّم مع اختيارك من البطاطس المقلية…" at bounding box center [847, 284] width 392 height 55
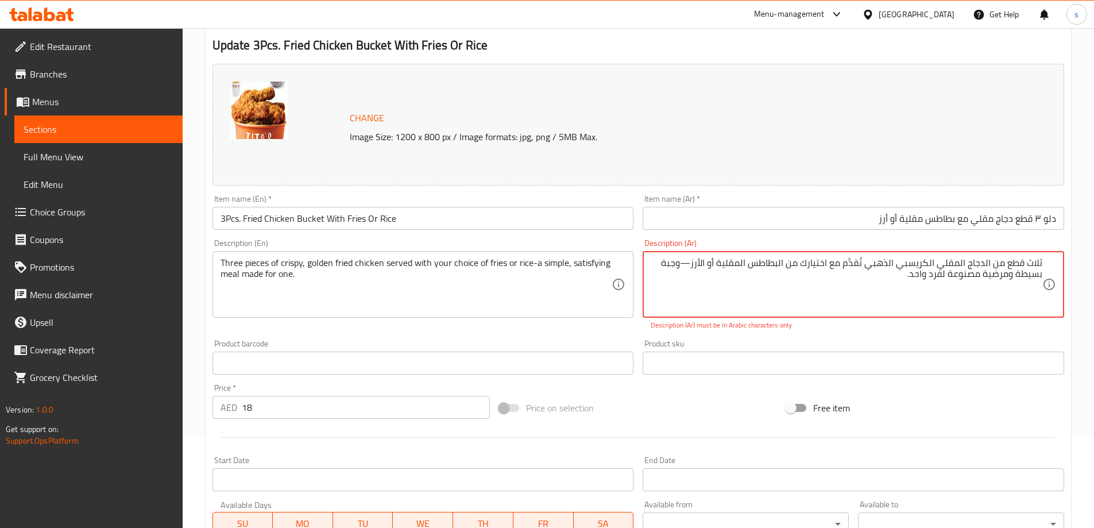
click at [691, 265] on textarea "ثلاث قطع من الدجاج المقلي الكريسبي الذهبي تُقدَّم مع اختيارك من البطاطس المقلية…" at bounding box center [847, 284] width 392 height 55
click at [693, 264] on textarea "ثلاث قطع من الدجاج المقلي الكريسبي الذهبي تُقدَّم مع اختيارك من البطاطس المقلية…" at bounding box center [847, 284] width 392 height 55
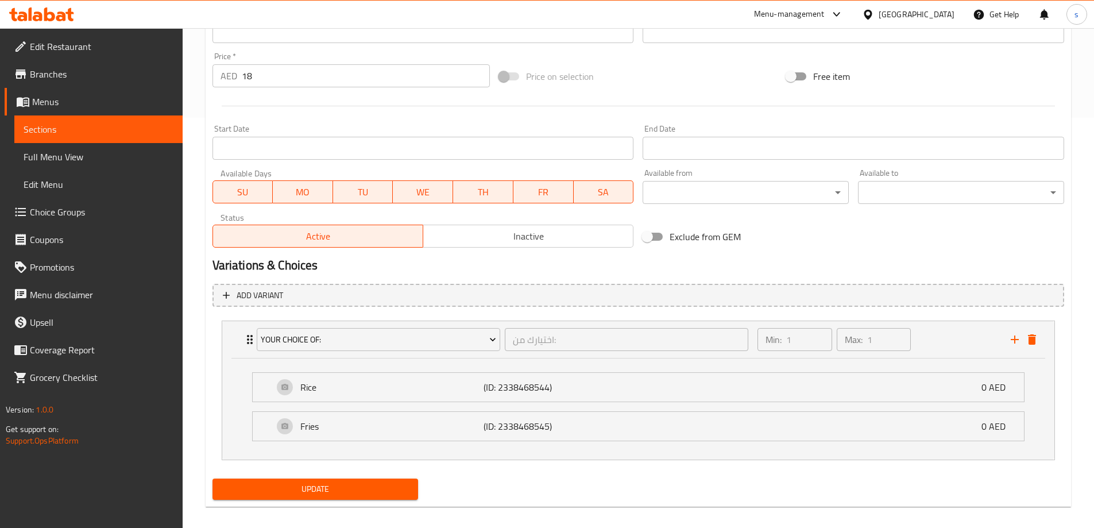
scroll to position [421, 0]
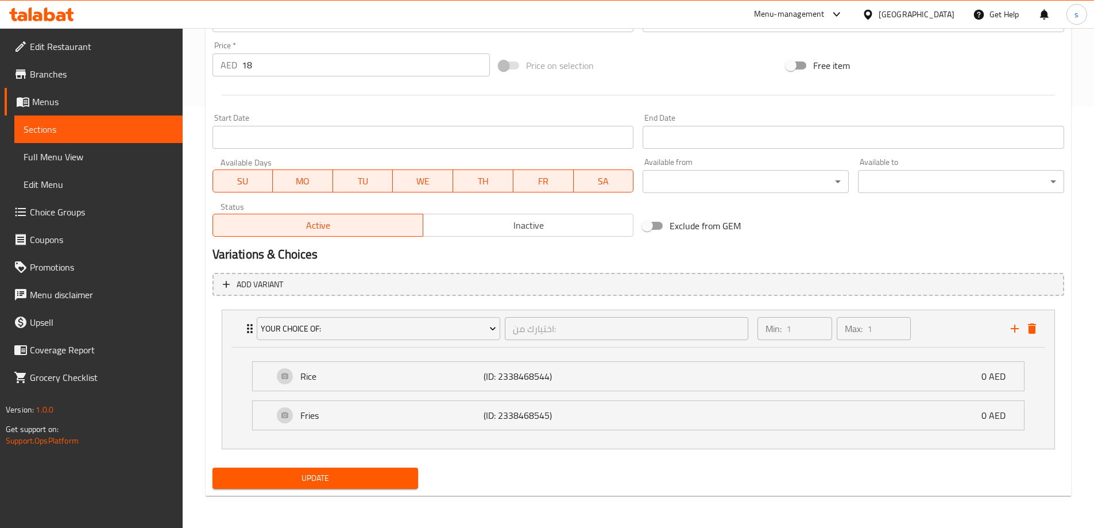
type textarea "ثلاث قطع من الدجاج المقلي الكريسبي الذهبي تُقدَّم مع اختيارك من البطاطس المقلية…"
click at [386, 472] on span "Update" at bounding box center [316, 478] width 188 height 14
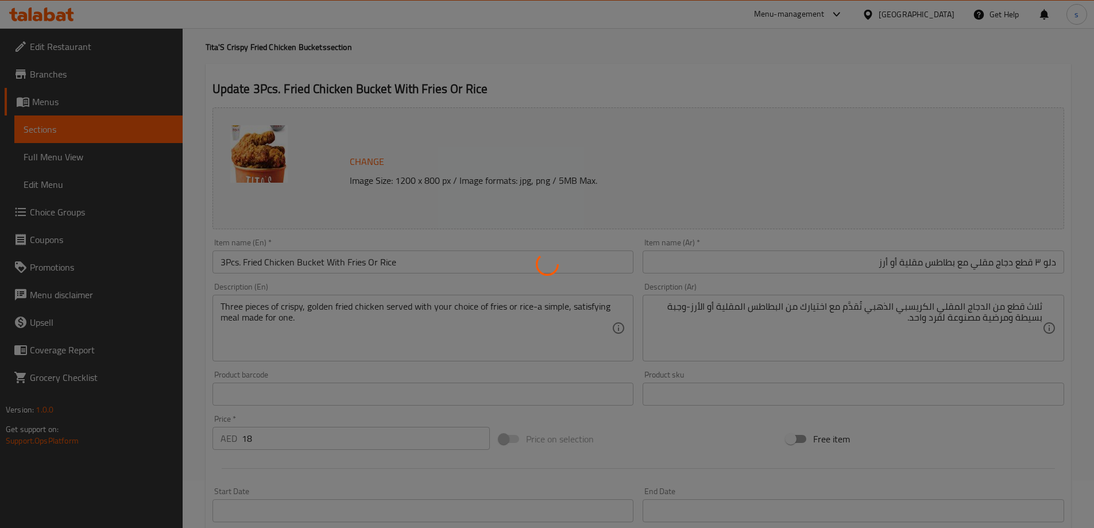
scroll to position [0, 0]
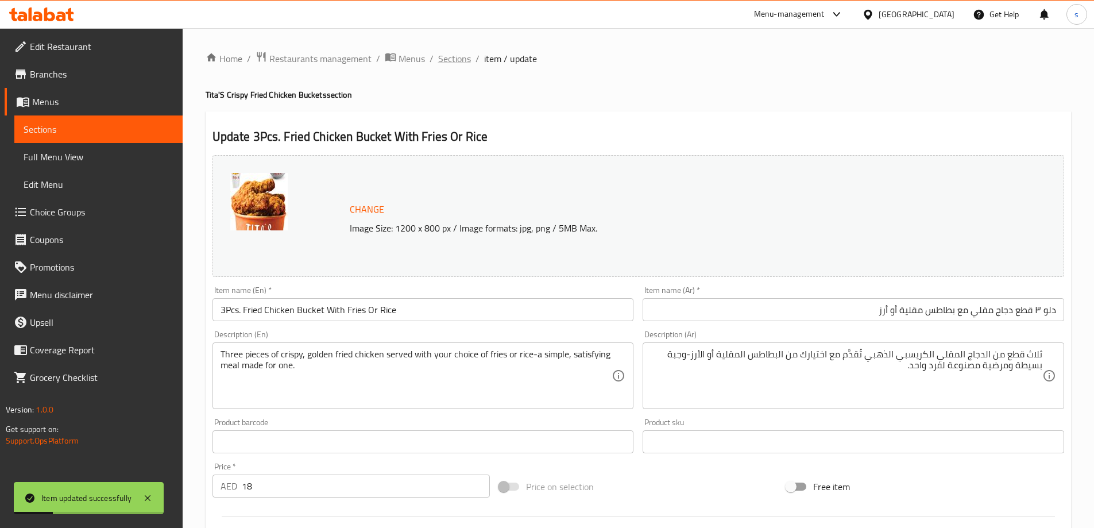
click at [450, 53] on span "Sections" at bounding box center [454, 59] width 33 height 14
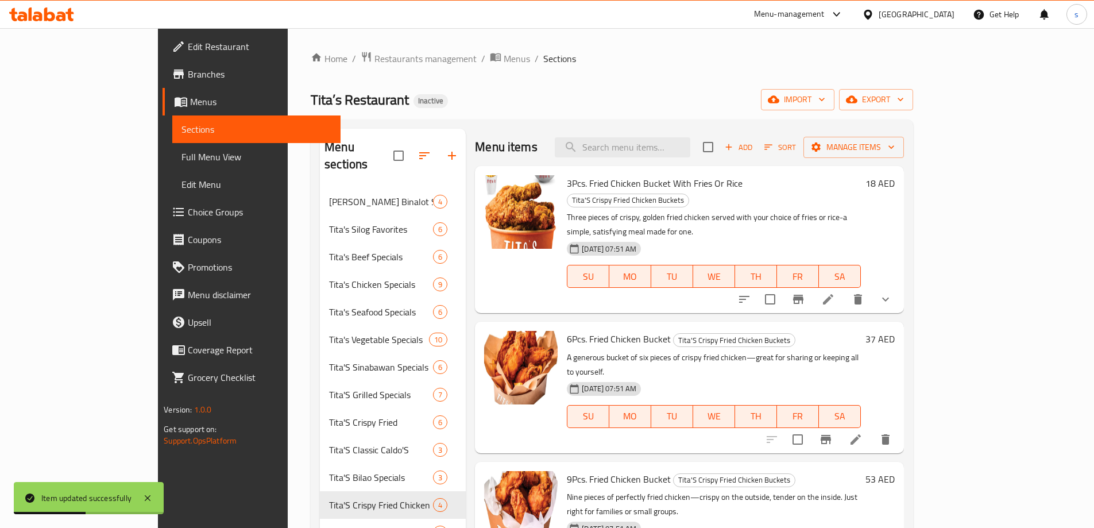
click at [863, 433] on icon at bounding box center [856, 440] width 14 height 14
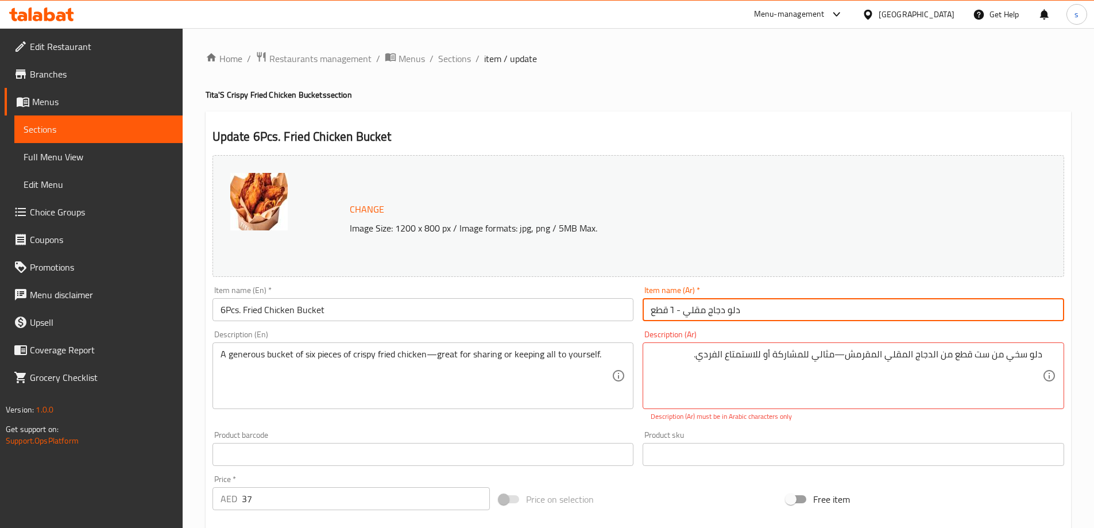
click at [995, 310] on input "دلو دجاج مقلي - ٦ قطع" at bounding box center [854, 309] width 422 height 23
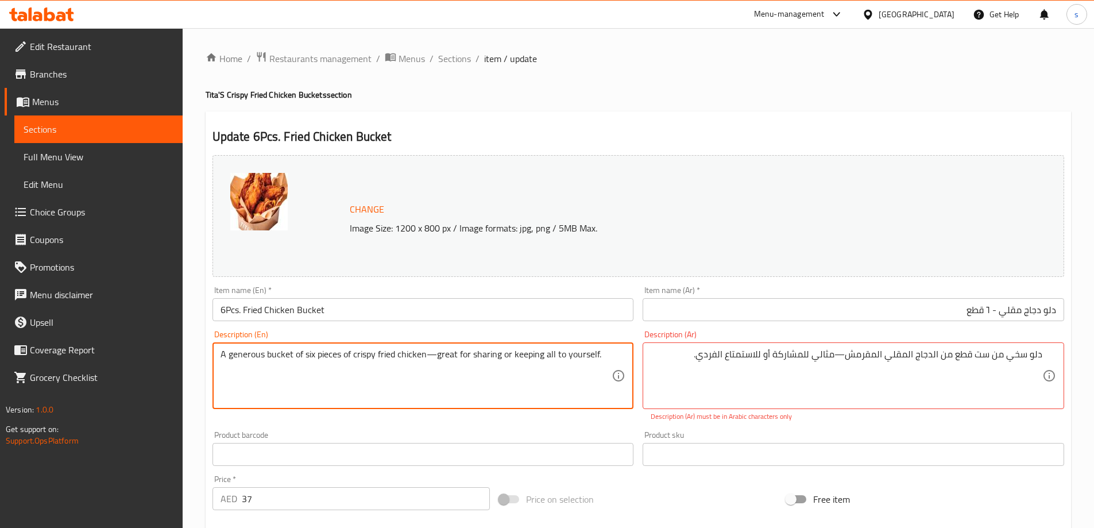
click at [240, 353] on textarea "A generous bucket of six pieces of crispy fried chicken—great for sharing or ke…" at bounding box center [417, 376] width 392 height 55
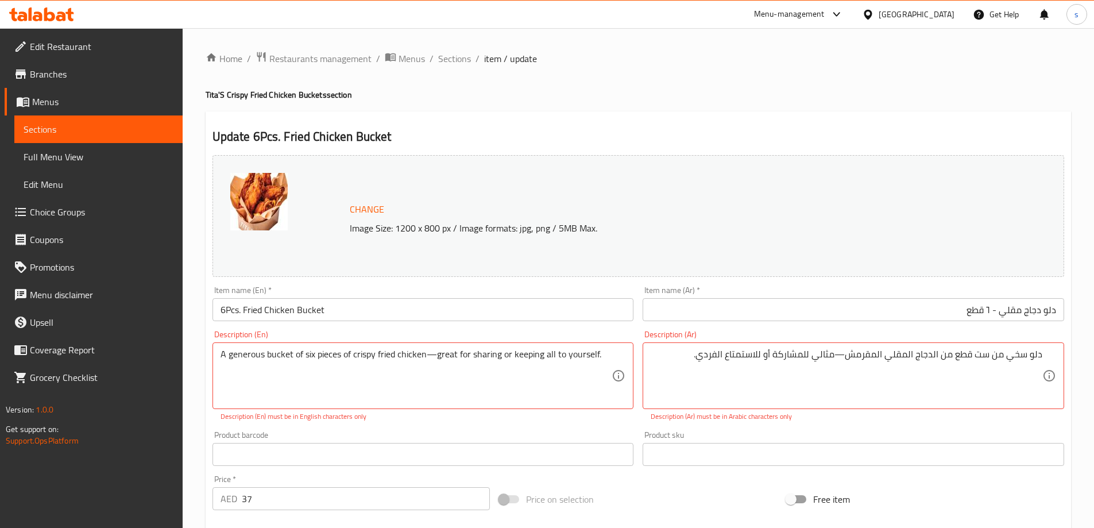
click at [446, 356] on textarea "A generous bucket of six pieces of crispy fried chicken—great for sharing or ke…" at bounding box center [417, 376] width 392 height 55
click at [829, 360] on textarea "دلو سخي من ست قطع من الدجاج المقلي المقرمش—مثالي للمشاركة أو للاستمتاع الفردي." at bounding box center [847, 376] width 392 height 55
click at [844, 356] on textarea "دلو سخي من ست قطع من الدجاج المقلي المقرمش—عظيم للمشاركة أو للاستمتاع الفردي." at bounding box center [847, 376] width 392 height 55
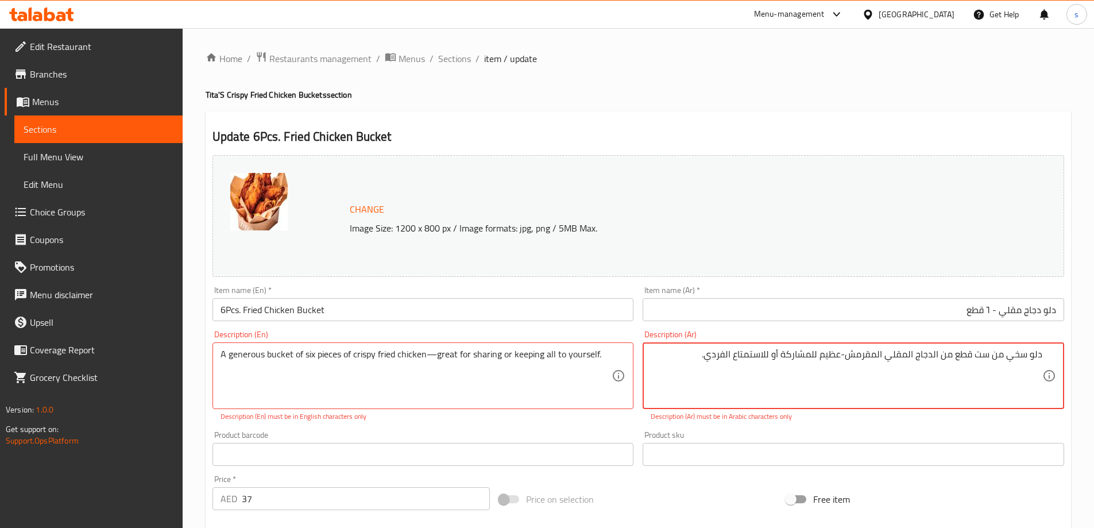
type textarea "دلو سخي من ست قطع من الدجاج المقلي المقرمش-عظيم للمشاركة أو للاستمتاع الفردي."
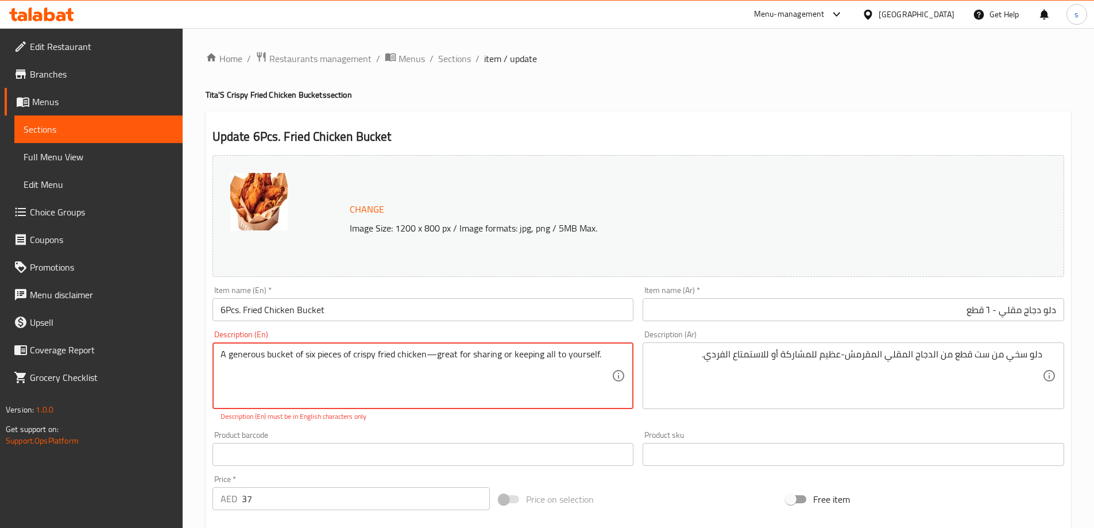
click at [433, 352] on textarea "A generous bucket of six pieces of crispy fried chicken—great for sharing or ke…" at bounding box center [417, 376] width 392 height 55
click at [427, 350] on textarea "A generous bucket of six pieces of crispy fried chicken—great for sharing or ke…" at bounding box center [417, 376] width 392 height 55
click at [430, 351] on textarea "A generous bucket of six pieces of crispy fried chicken—great for sharing or ke…" at bounding box center [417, 376] width 392 height 55
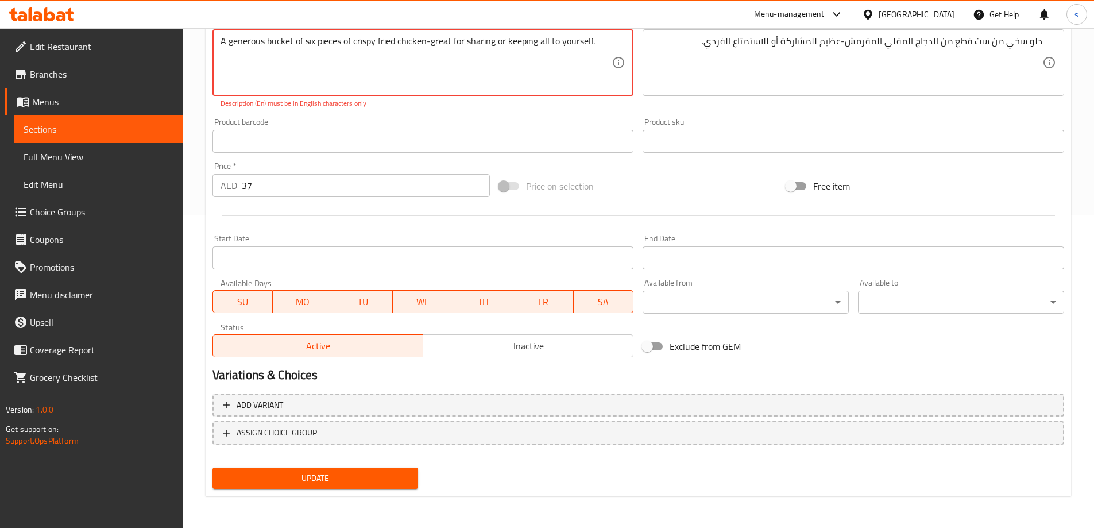
type textarea "A generous bucket of six pieces of crispy fried chicken-great for sharing or ke…"
click at [321, 471] on span "Update" at bounding box center [316, 478] width 188 height 14
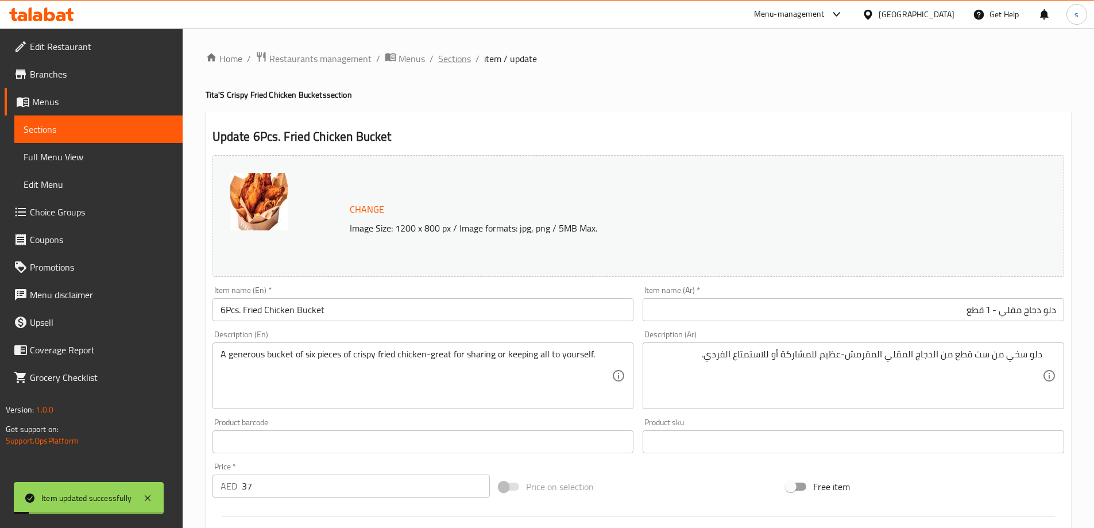
click at [468, 57] on span "Sections" at bounding box center [454, 59] width 33 height 14
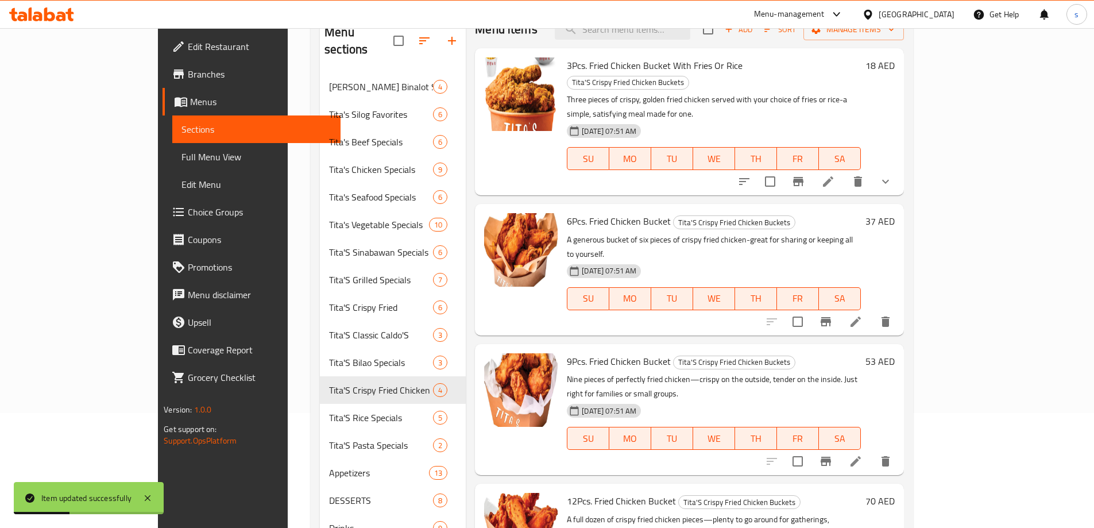
scroll to position [161, 0]
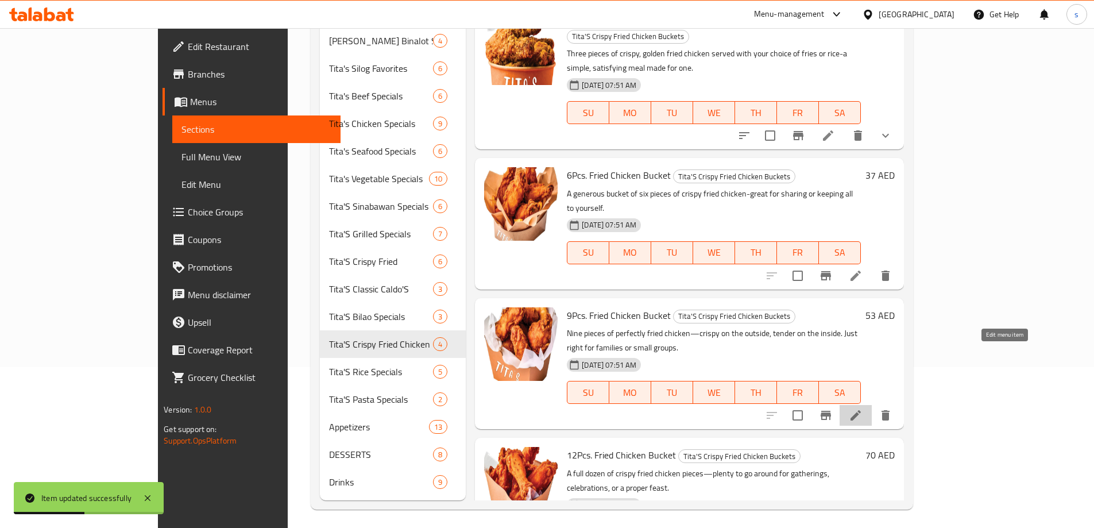
click at [863, 408] on icon at bounding box center [856, 415] width 14 height 14
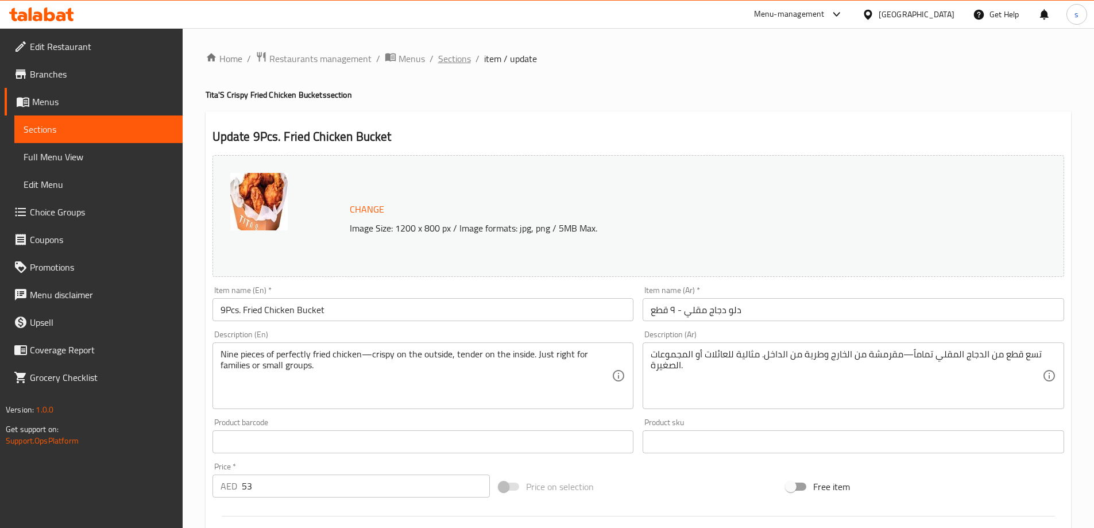
click at [451, 56] on span "Sections" at bounding box center [454, 59] width 33 height 14
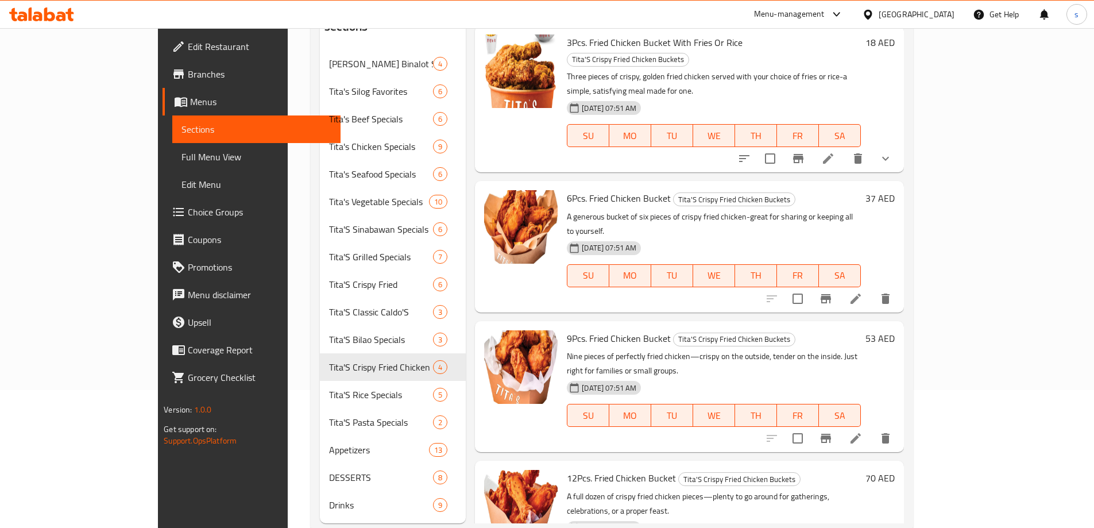
scroll to position [161, 0]
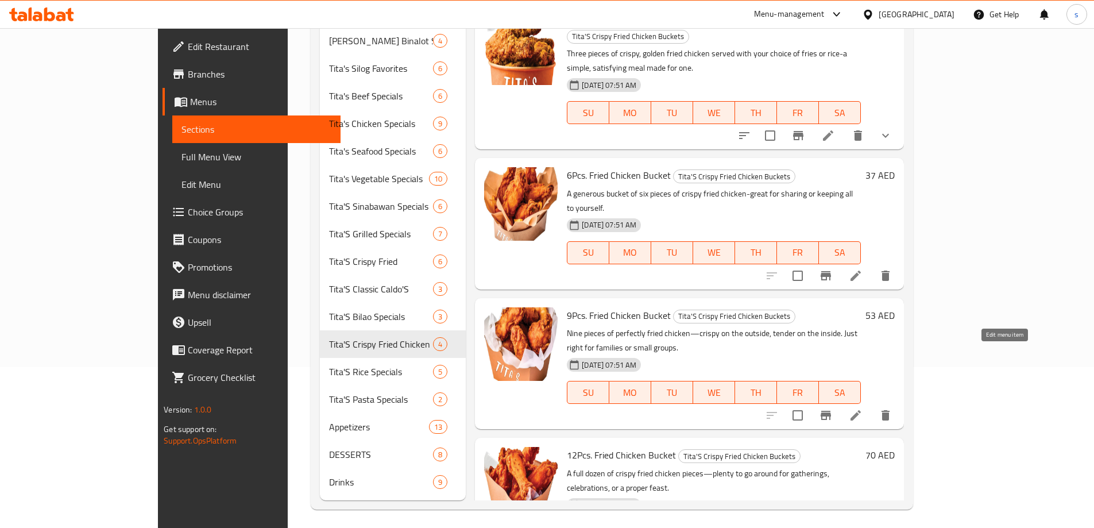
click at [863, 408] on icon at bounding box center [856, 415] width 14 height 14
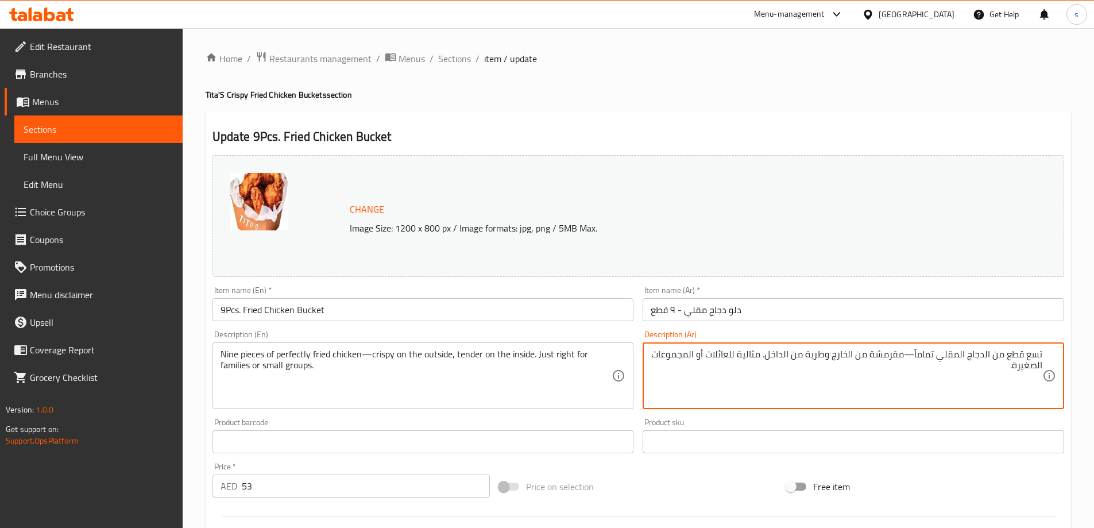
click at [855, 315] on input "دلو دجاج مقلي - ٩ قطع" at bounding box center [854, 309] width 422 height 23
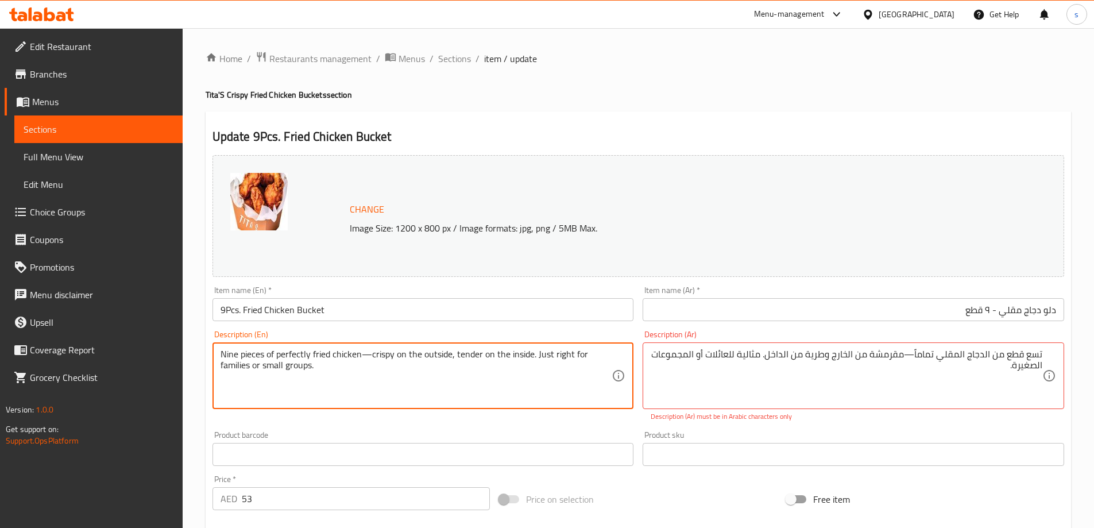
drag, startPoint x: 277, startPoint y: 355, endPoint x: 362, endPoint y: 355, distance: 85.0
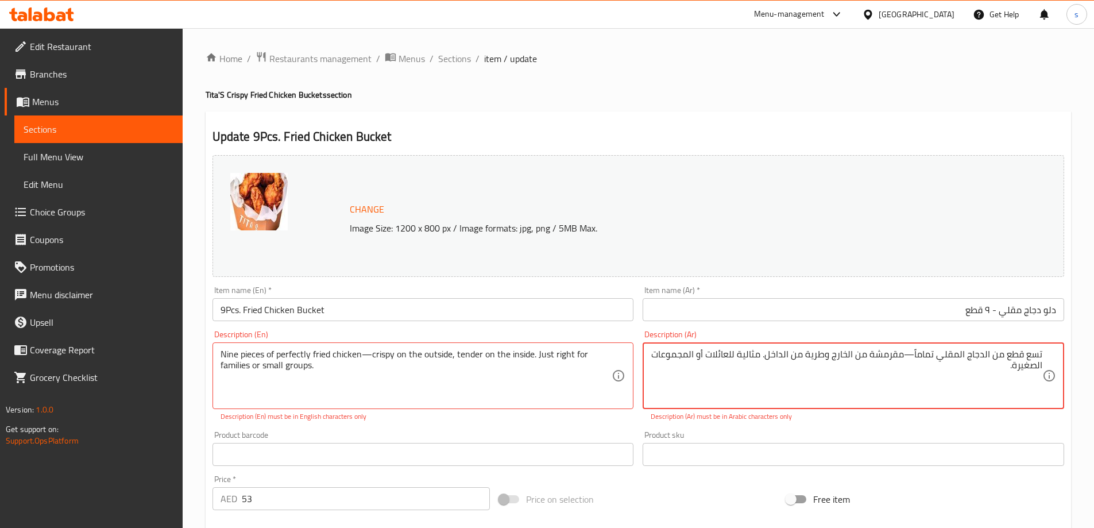
drag, startPoint x: 916, startPoint y: 354, endPoint x: 991, endPoint y: 357, distance: 74.7
paste textarea "جاج مقلي بشكل مثالي"
click at [894, 353] on textarea "تسع قطع من دجاج مقلي بشكل مثالي—مقرمشة من الخارج وطرية من الداخل. مثالية للعائل…" at bounding box center [847, 376] width 392 height 55
type textarea "تسع قطع من دجاج مقلي بشكل مثالي-مقرمشة من الخارج وطرية من الداخل. مثالية للعائل…"
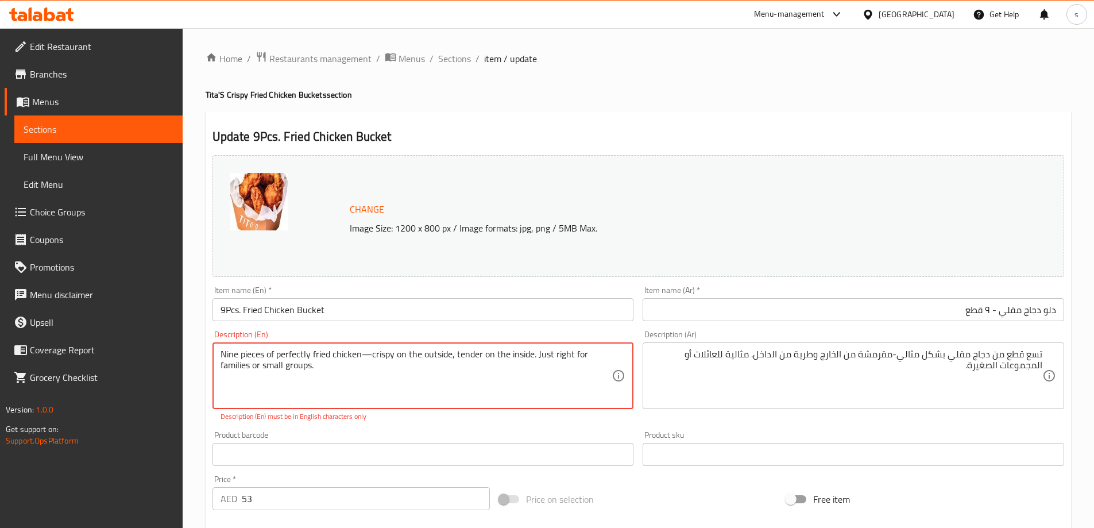
click at [364, 356] on textarea "Nine pieces of perfectly fried chicken—crispy on the outside, tender on the ins…" at bounding box center [417, 376] width 392 height 55
drag, startPoint x: 529, startPoint y: 353, endPoint x: 609, endPoint y: 355, distance: 79.9
click at [609, 355] on textarea "Nine pieces of perfectly fried chicken-crispy on the outside, tender on the ins…" at bounding box center [417, 376] width 392 height 55
drag, startPoint x: 593, startPoint y: 357, endPoint x: 561, endPoint y: 357, distance: 32.7
click at [561, 357] on textarea "Nine pieces of perfectly fried chicken-crispy on the outside, tender on the ins…" at bounding box center [417, 376] width 392 height 55
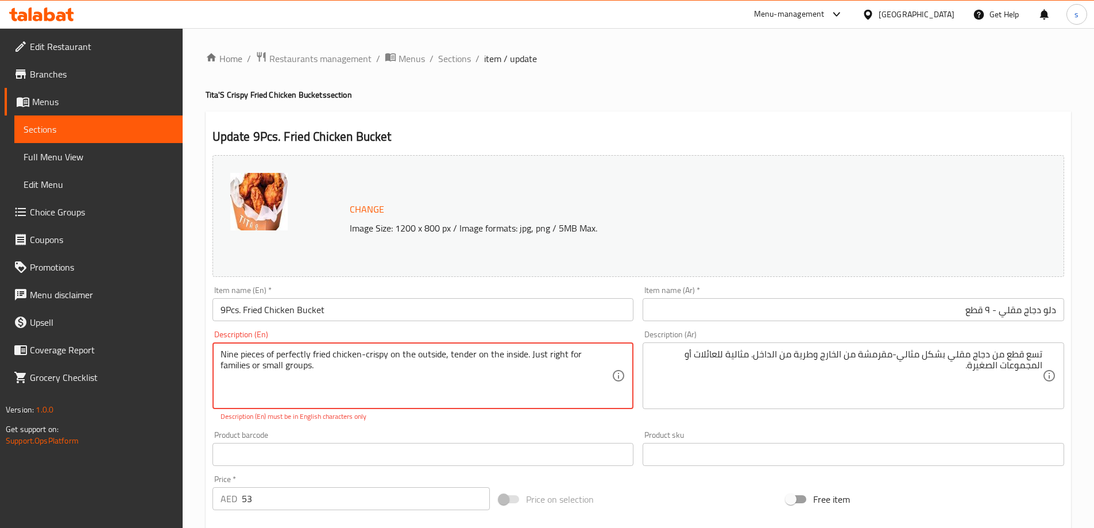
drag, startPoint x: 529, startPoint y: 354, endPoint x: 614, endPoint y: 347, distance: 85.2
click at [614, 347] on div "Nine pieces of perfectly fried chicken-crispy on the outside, tender on the ins…" at bounding box center [424, 375] width 422 height 67
type textarea "Nine pieces of perfectly fried chicken-crispy on the outside, tender on the ins…"
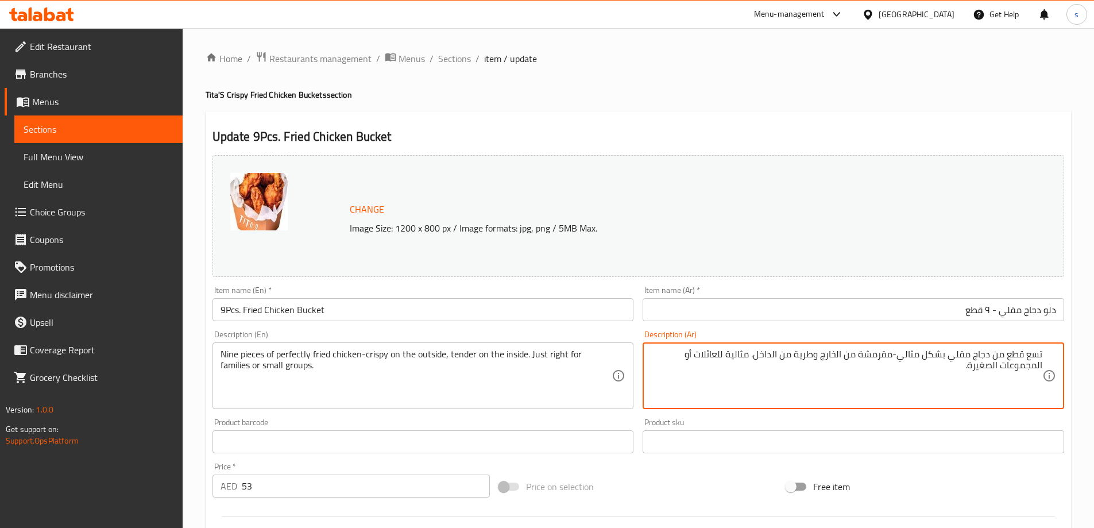
drag, startPoint x: 751, startPoint y: 354, endPoint x: 701, endPoint y: 352, distance: 50.6
paste textarea "ناسب تمامًا"
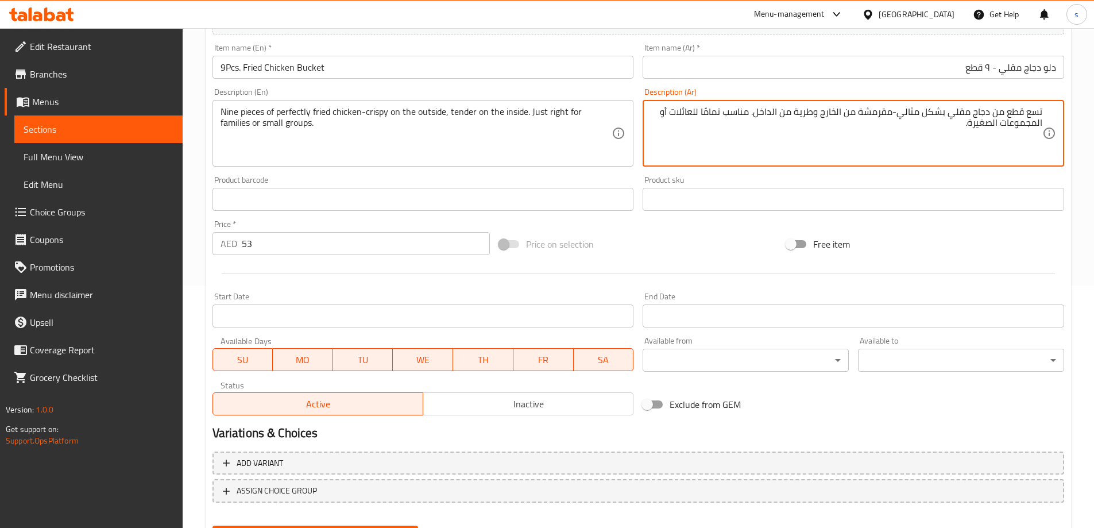
scroll to position [300, 0]
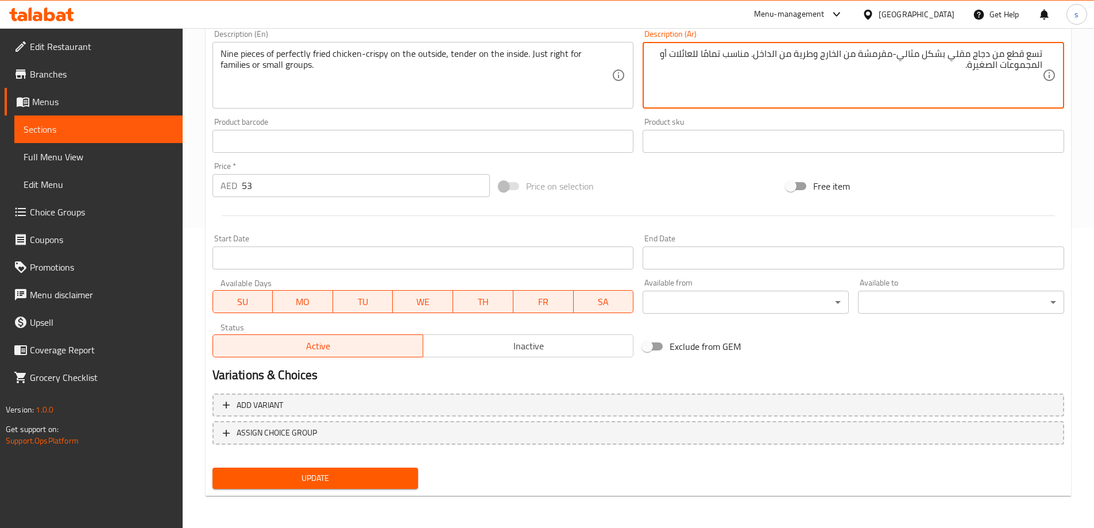
type textarea "تسع قطع من دجاج مقلي بشكل مثالي-مقرمشة من الخارج وطرية من الداخل. مناسب تمامًا …"
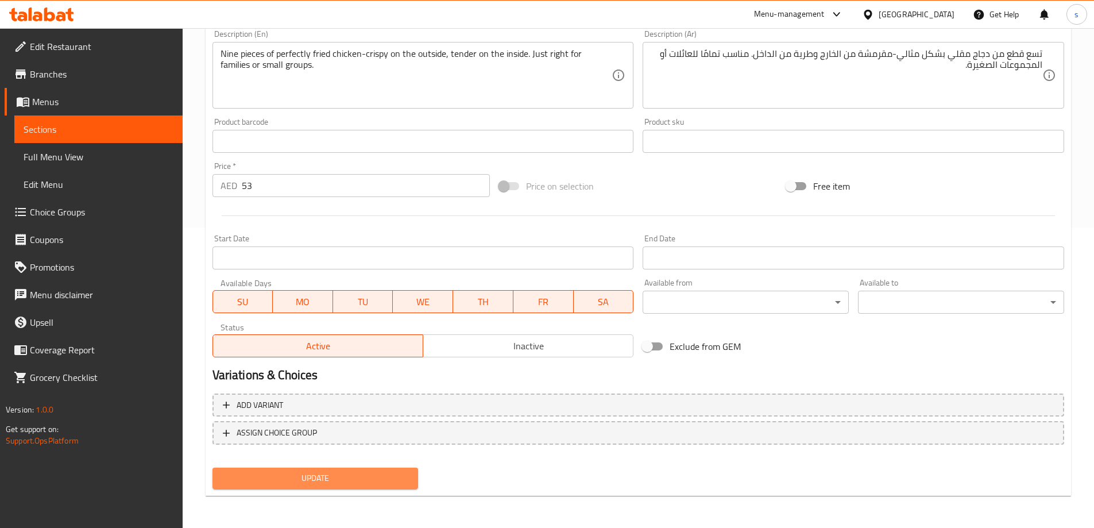
click at [356, 481] on span "Update" at bounding box center [316, 478] width 188 height 14
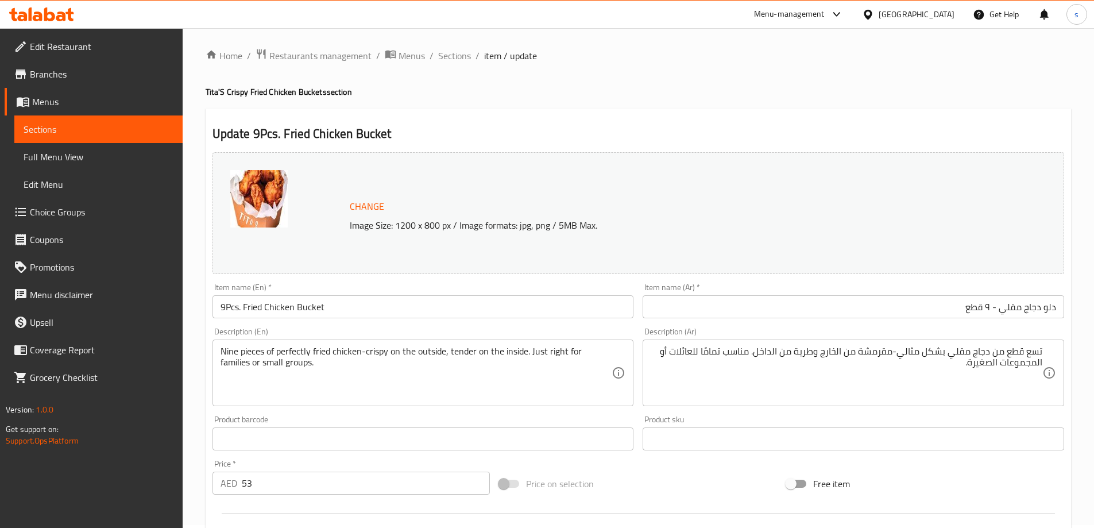
scroll to position [0, 0]
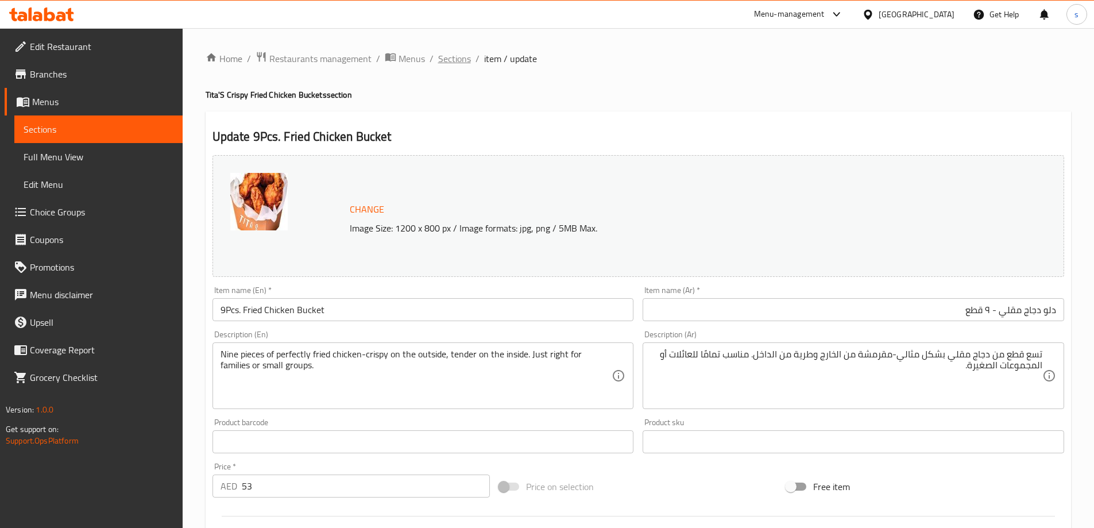
click at [452, 53] on span "Sections" at bounding box center [454, 59] width 33 height 14
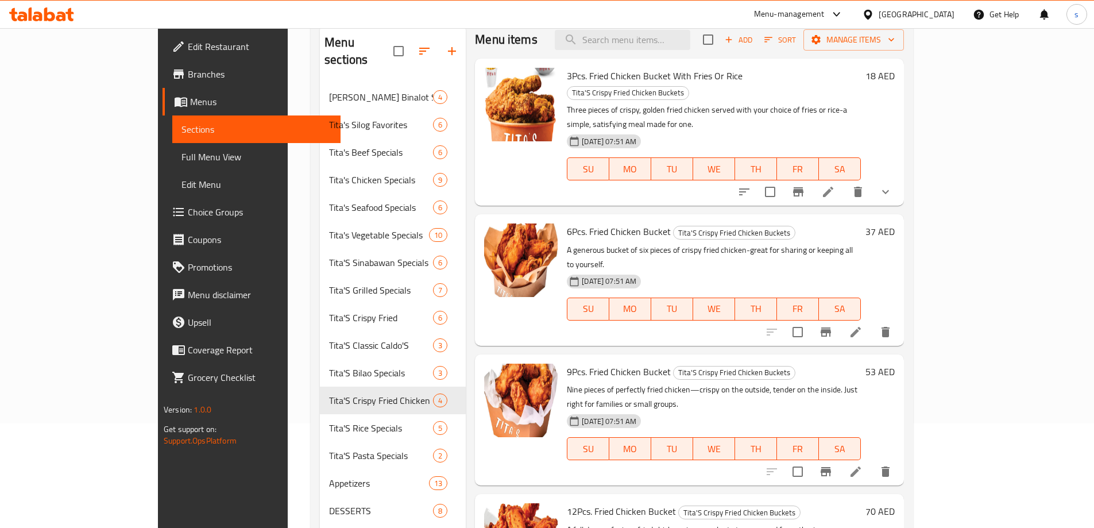
scroll to position [161, 0]
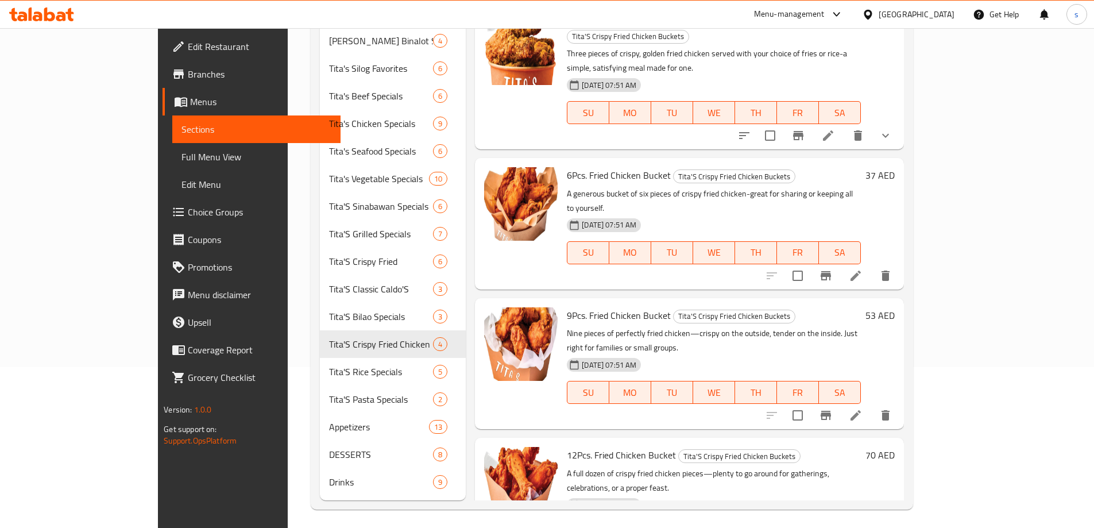
click at [863, 408] on icon at bounding box center [856, 415] width 14 height 14
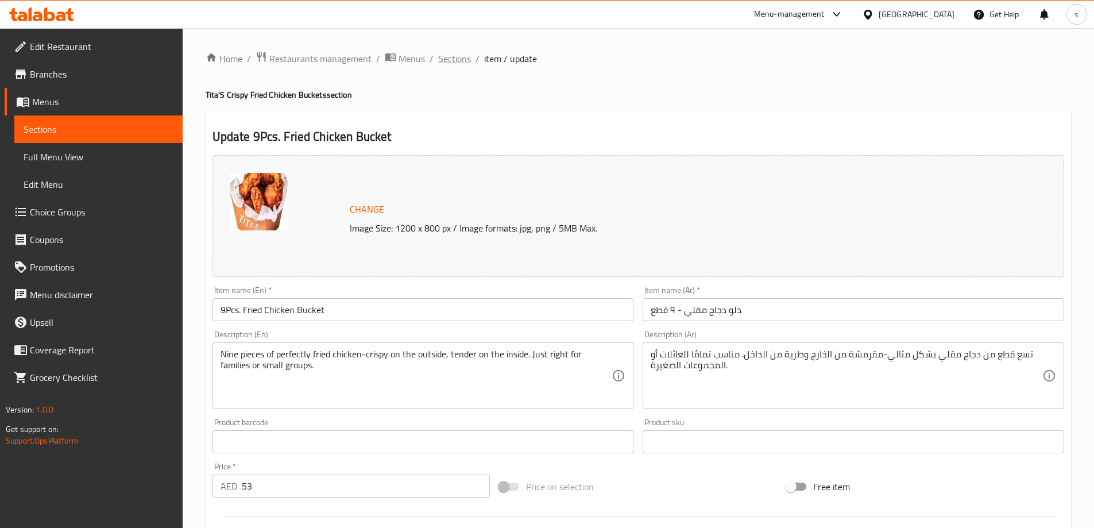
click at [466, 52] on span "Sections" at bounding box center [454, 59] width 33 height 14
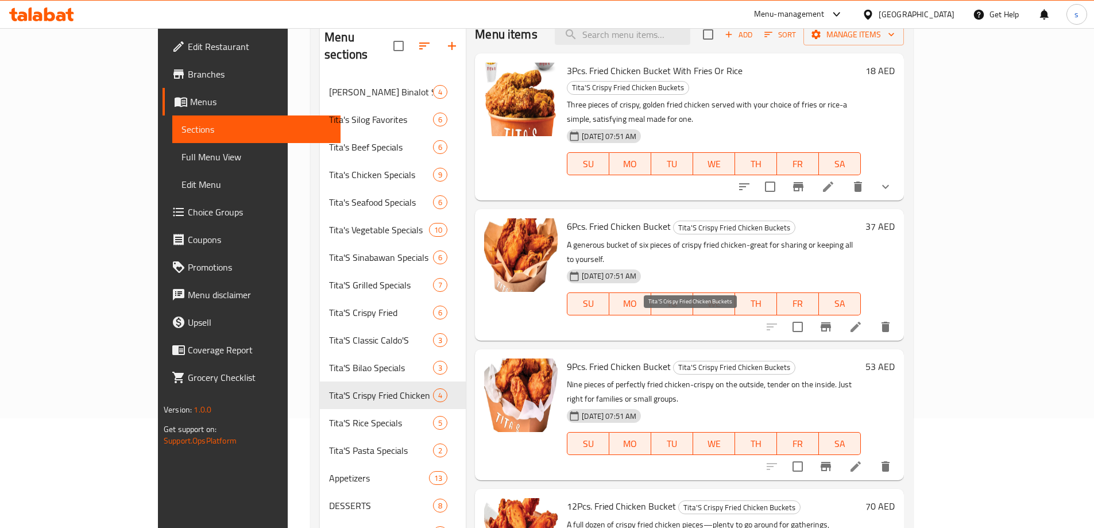
scroll to position [161, 0]
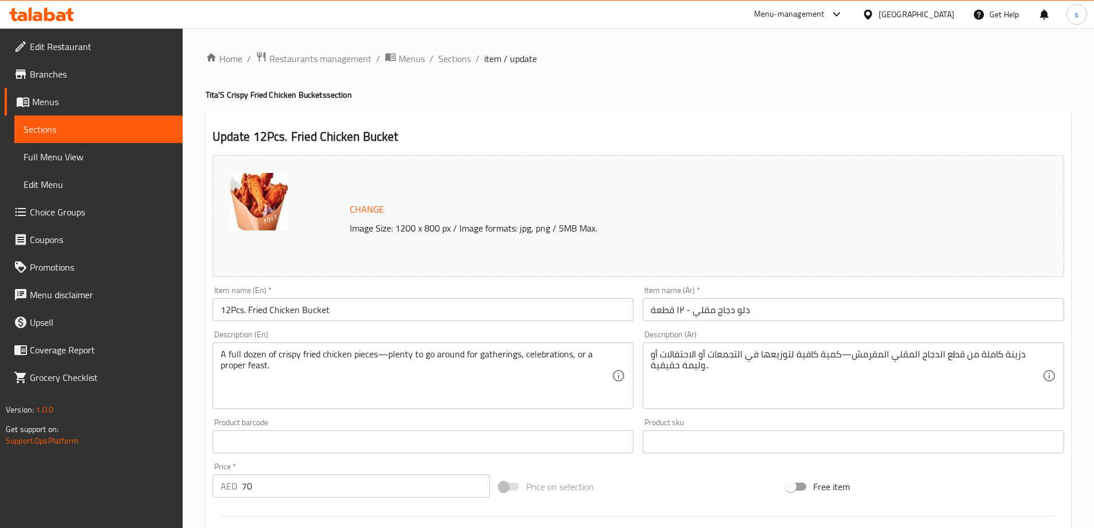
click at [825, 306] on input "دلو دجاج مقلي - ١٢ قطعة" at bounding box center [854, 309] width 422 height 23
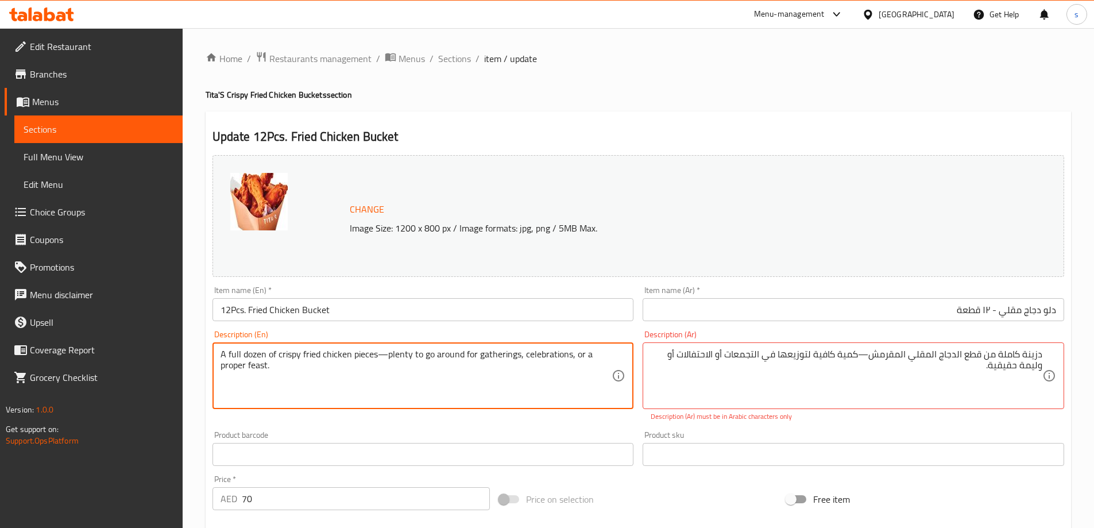
drag, startPoint x: 251, startPoint y: 354, endPoint x: 264, endPoint y: 354, distance: 12.6
click at [316, 392] on textarea "A full dozen of crispy fried chicken pieces—plenty to go around for gatherings,…" at bounding box center [417, 376] width 392 height 55
drag, startPoint x: 241, startPoint y: 354, endPoint x: 265, endPoint y: 357, distance: 23.7
click at [265, 357] on textarea "A full dozen of crispy fried chicken pieces—plenty to go around for gatherings,…" at bounding box center [417, 376] width 392 height 55
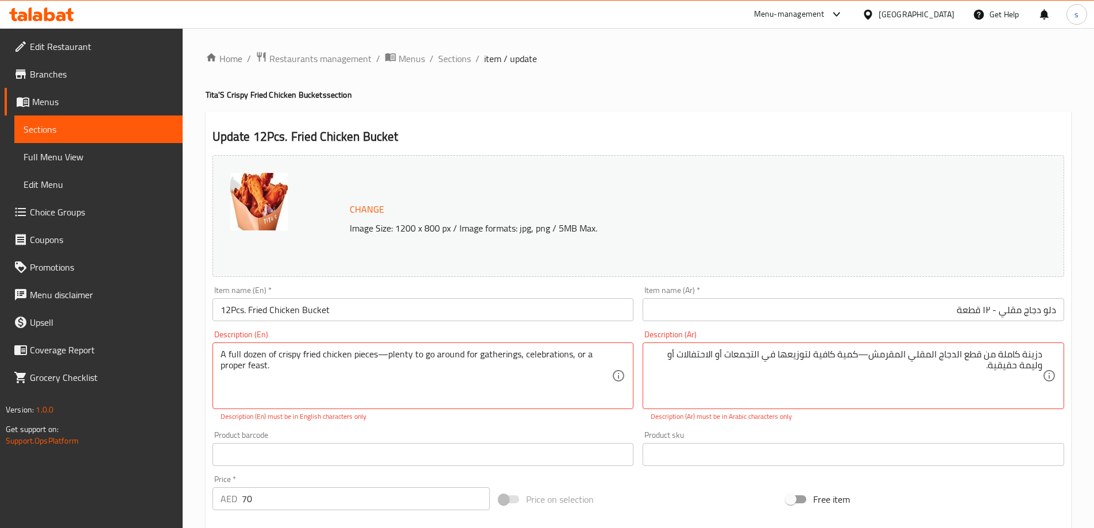
click at [408, 356] on textarea "A full dozen of crispy fried chicken pieces—plenty to go around for gatherings,…" at bounding box center [417, 376] width 392 height 55
drag, startPoint x: 817, startPoint y: 354, endPoint x: 860, endPoint y: 350, distance: 42.8
paste textarea "ثير"
drag, startPoint x: 400, startPoint y: 353, endPoint x: 518, endPoint y: 354, distance: 117.2
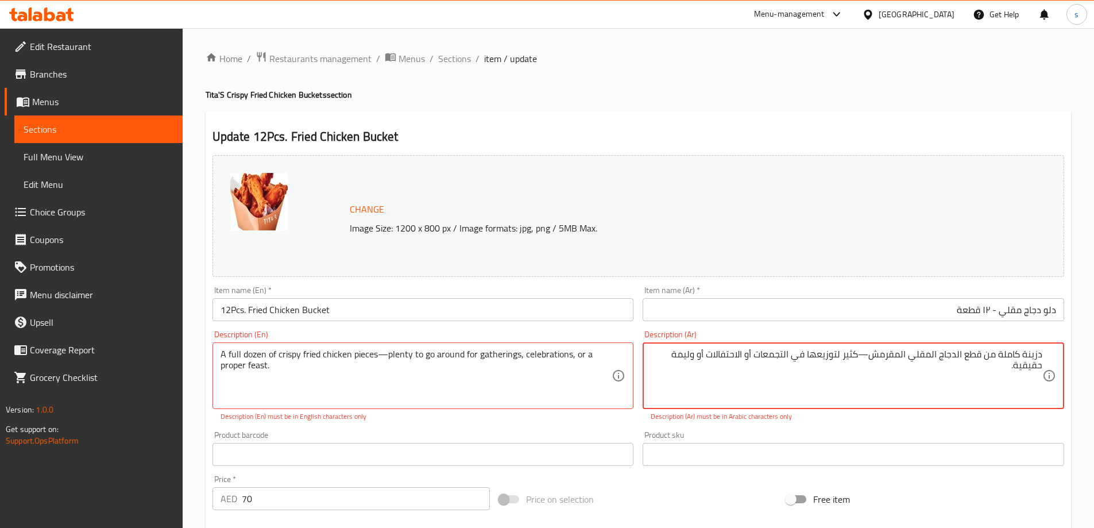
click at [864, 356] on textarea "دزينة كاملة من قطع الدجاج المقلي المقرمش—كثير لتوزيعها في التجمعات أو الاحتفالا…" at bounding box center [847, 376] width 392 height 55
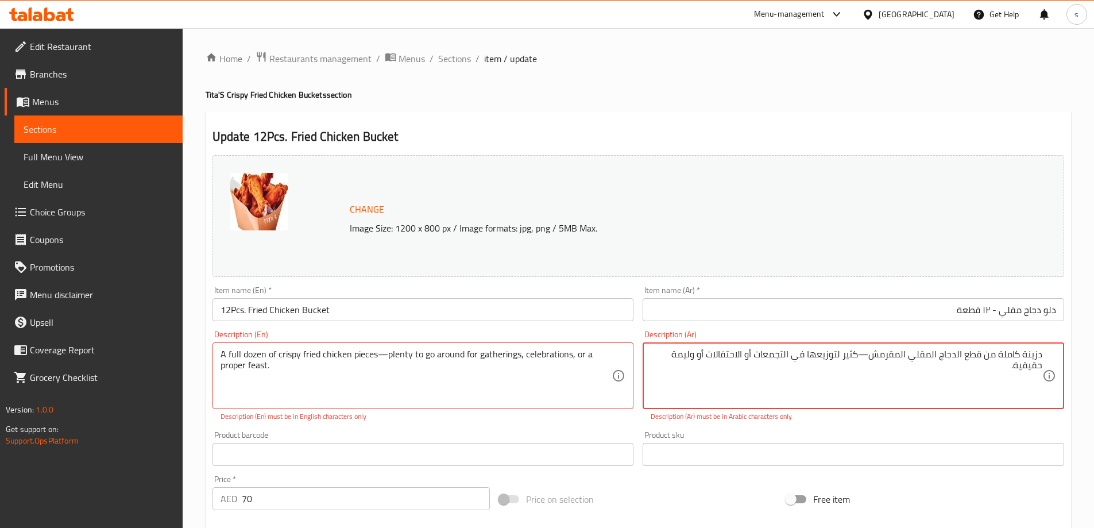
click at [864, 356] on textarea "دزينة كاملة من قطع الدجاج المقلي المقرمش—كثير لتوزيعها في التجمعات أو الاحتفالا…" at bounding box center [847, 376] width 392 height 55
click at [866, 384] on textarea "دزينة كاملة من قطع الدجاج المقلي المقرمش—كثير لتوزيعها في التجمعات أو الاحتفالا…" at bounding box center [847, 376] width 392 height 55
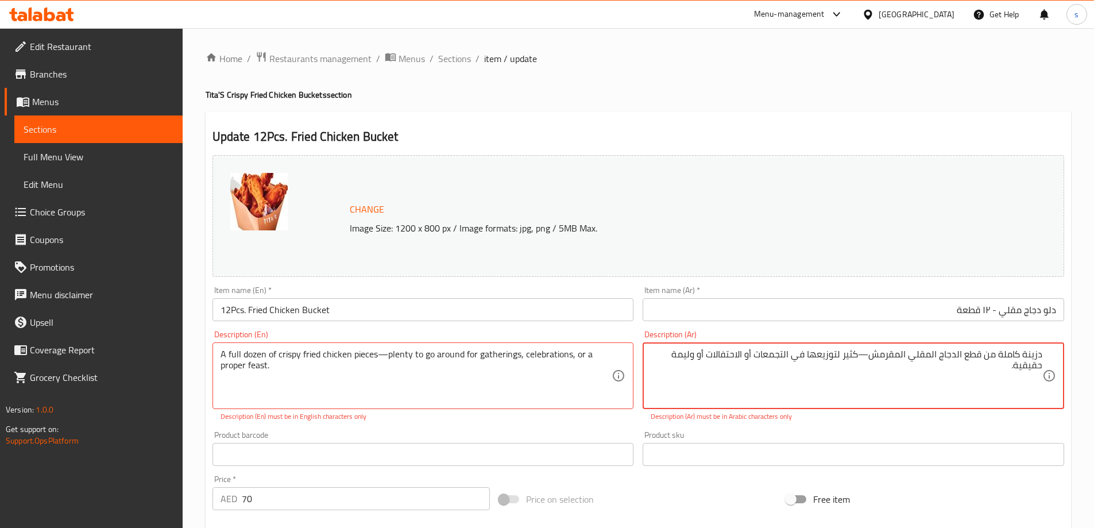
click at [864, 354] on textarea "دزينة كاملة من قطع الدجاج المقلي المقرمش—كثير لتوزيعها في التجمعات أو الاحتفالا…" at bounding box center [847, 376] width 392 height 55
click at [864, 386] on textarea "دزينة كاملة من قطع الدجاج المقلي المقرمش—كثير لتوزيعها في التجمعات أو الاحتفالا…" at bounding box center [847, 376] width 392 height 55
click at [867, 355] on textarea "دزينة كاملة من قطع الدجاج المقلي المقرمش—كثير لتوزيعها في التجمعات أو الاحتفالا…" at bounding box center [847, 376] width 392 height 55
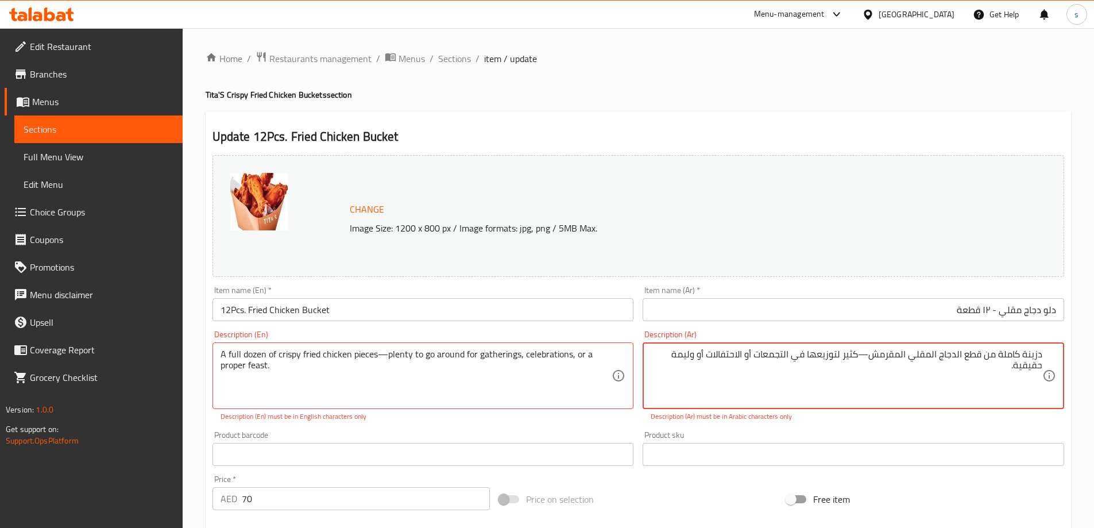
click at [867, 355] on textarea "دزينة كاملة من قطع الدجاج المقلي المقرمش—كثير لتوزيعها في التجمعات أو الاحتفالا…" at bounding box center [847, 376] width 392 height 55
type textarea "دزينة كاملة من قطع الدجاج المقلي المقرمش-كثير لتوزيعها في التجمعات أو الاحتفالا…"
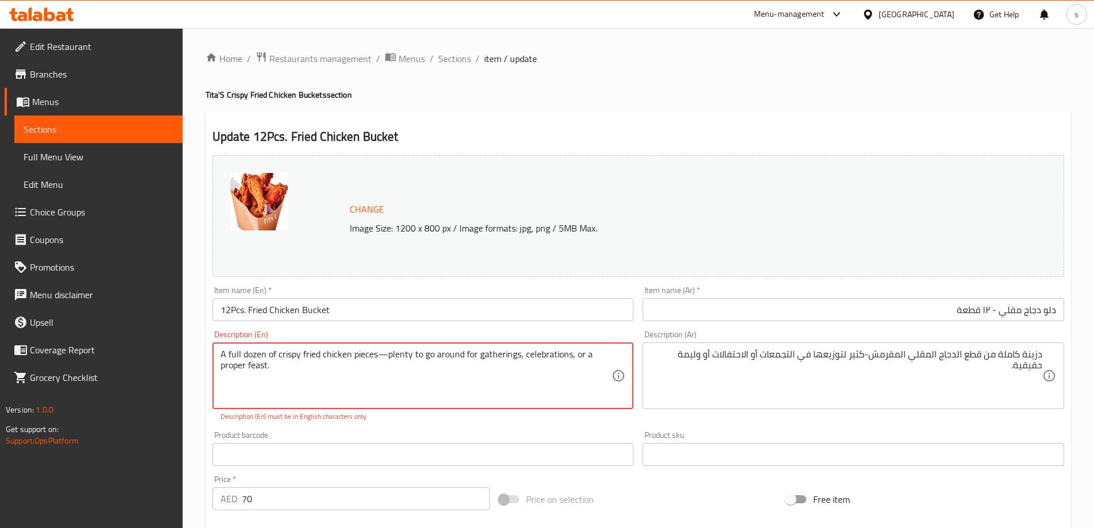
click at [381, 355] on textarea "A full dozen of crispy fried chicken pieces—plenty to go around for gatherings,…" at bounding box center [417, 376] width 392 height 55
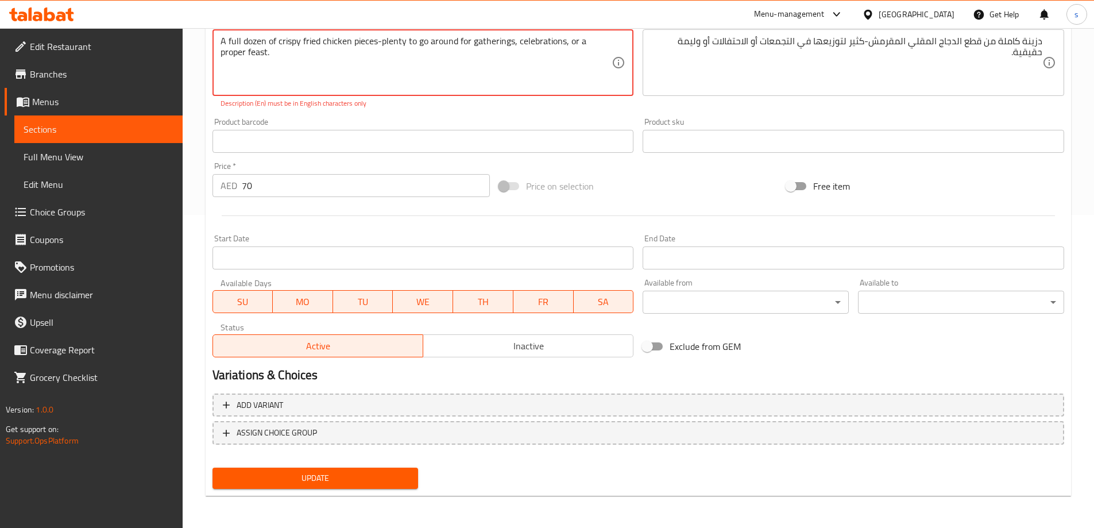
type textarea "A full dozen of crispy fried chicken pieces-plenty to go around for gatherings,…"
click at [315, 484] on span "Update" at bounding box center [316, 478] width 188 height 14
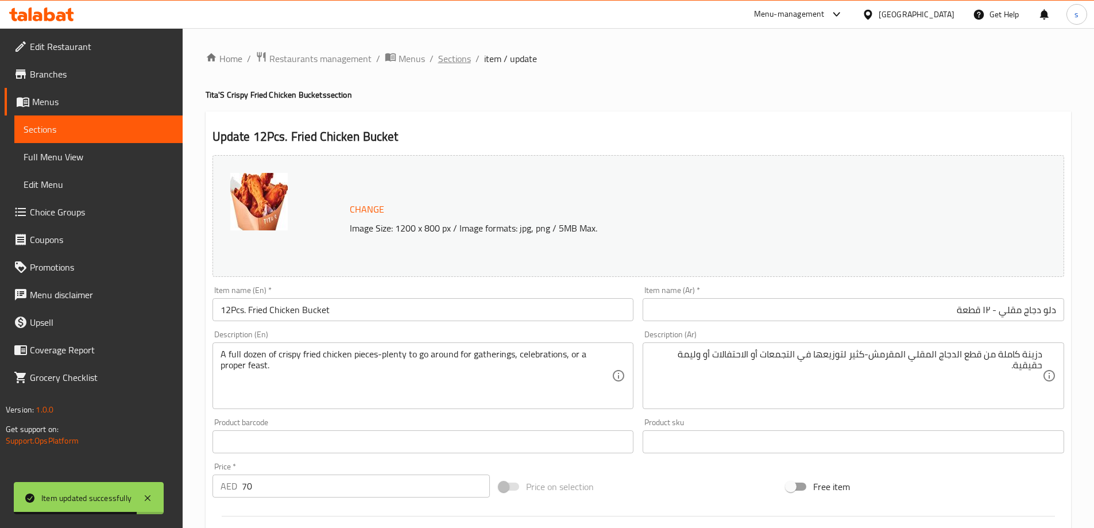
click at [457, 55] on span "Sections" at bounding box center [454, 59] width 33 height 14
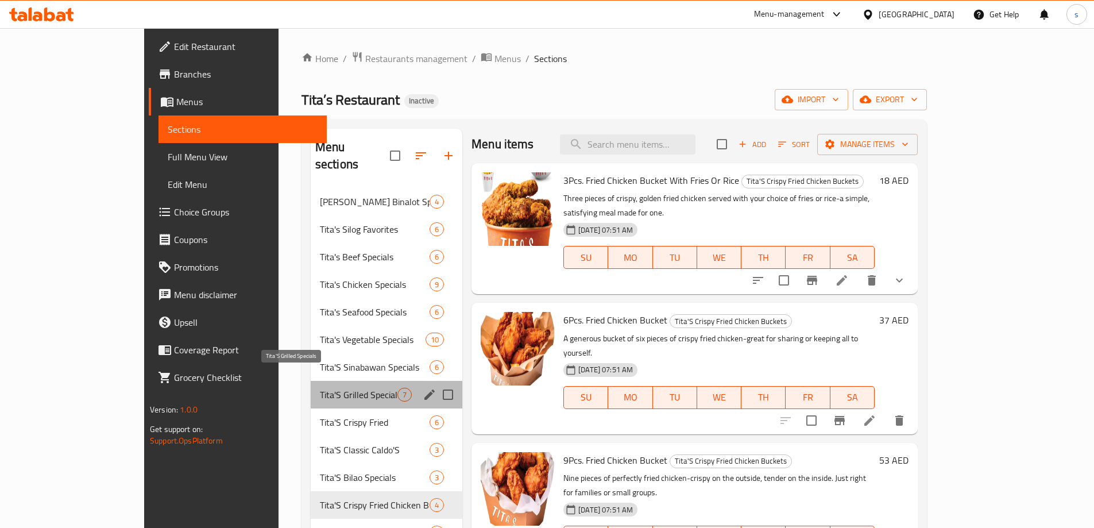
click at [320, 388] on span "Tita'S Grilled Specials" at bounding box center [359, 395] width 78 height 14
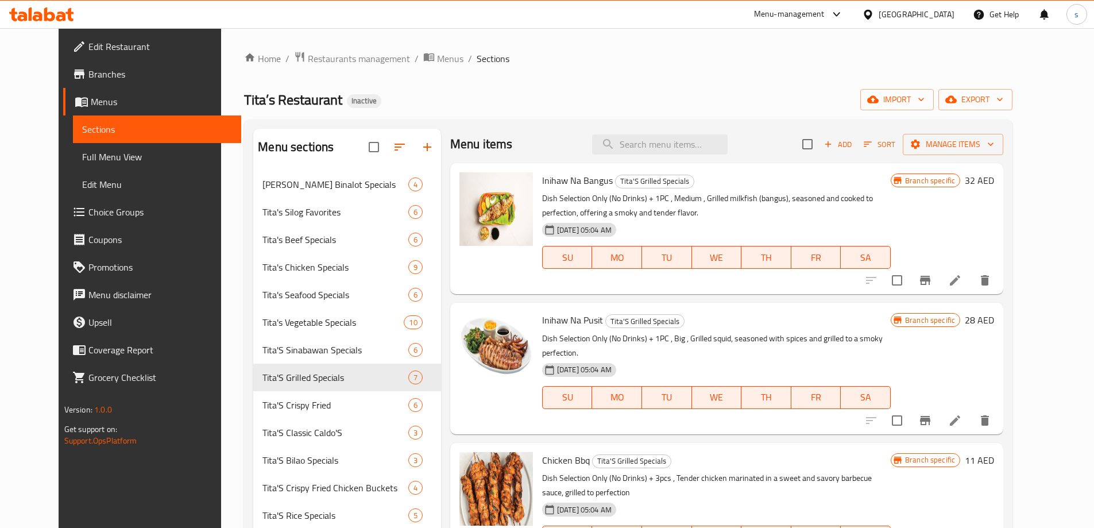
click at [962, 282] on icon at bounding box center [955, 280] width 14 height 14
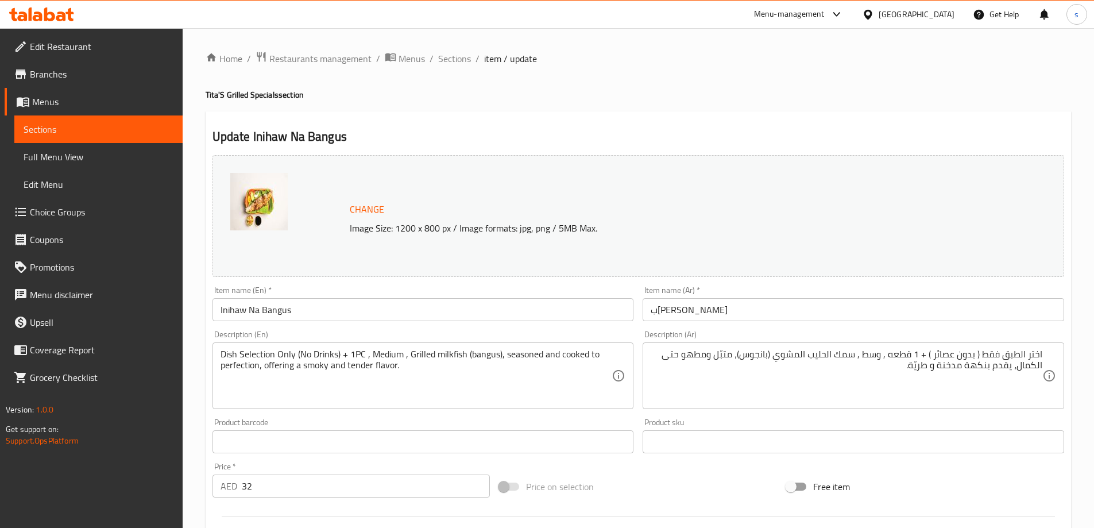
drag, startPoint x: 218, startPoint y: 354, endPoint x: 257, endPoint y: 355, distance: 39.1
click at [257, 355] on div "Dish Selection Only (No Drinks) + 1PC , Medium , Grilled milkfish (bangus), sea…" at bounding box center [424, 375] width 422 height 67
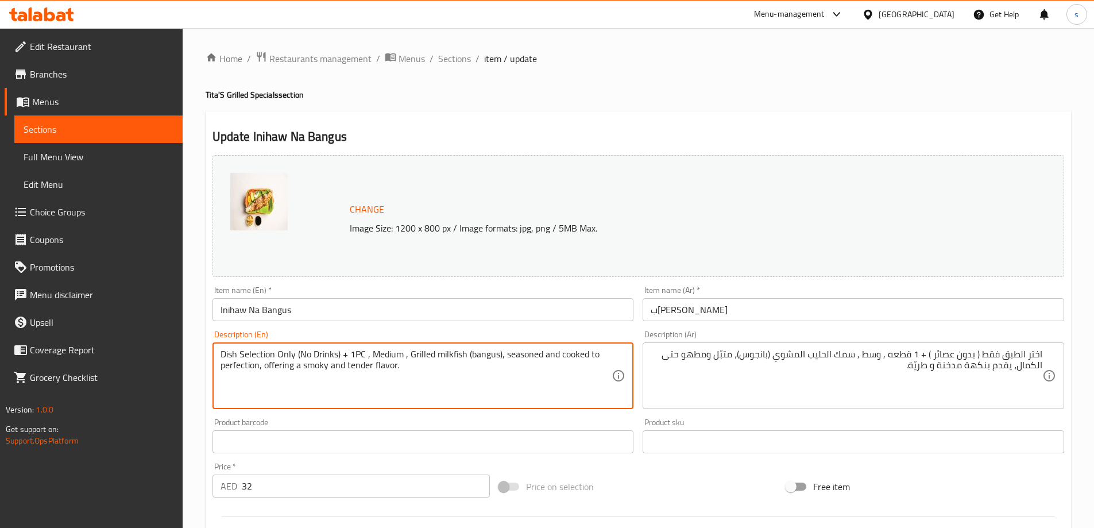
drag, startPoint x: 220, startPoint y: 356, endPoint x: 345, endPoint y: 362, distance: 125.4
click at [345, 362] on textarea "Dish Selection Only (No Drinks) + 1PC , Medium , Grilled milkfish (bangus), sea…" at bounding box center [417, 376] width 392 height 55
click at [222, 352] on textarea "1PC , Medium , Grilled milkfish (bangus), seasoned and cooked to perfection, of…" at bounding box center [417, 376] width 392 height 55
click at [222, 353] on textarea "1PC , Medium , Grilled milkfish (bangus), seasoned and cooked to perfection, of…" at bounding box center [417, 376] width 392 height 55
type textarea "1PC , Medium , Grilled milkfish (bangus), seasoned and cooked to perfection, of…"
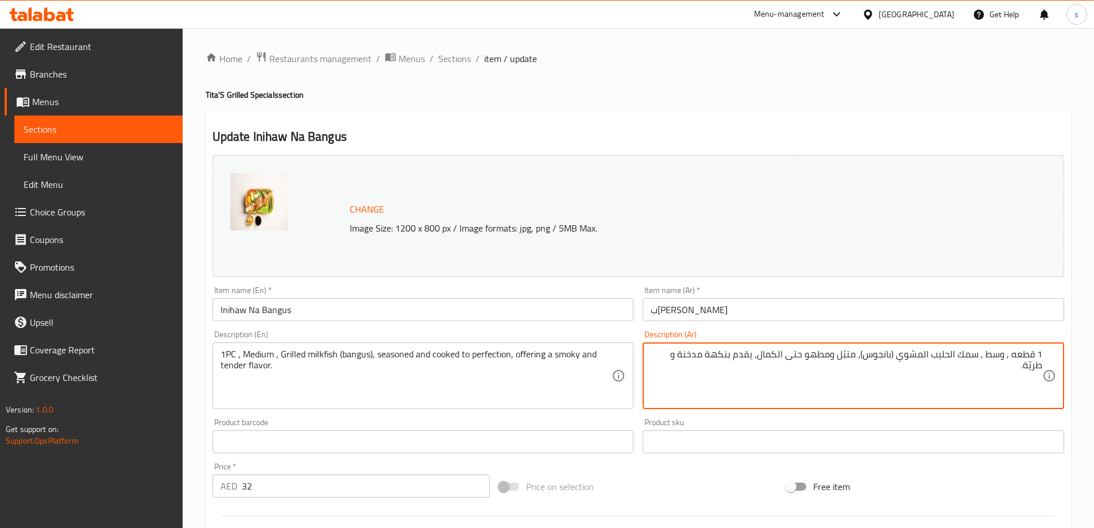
drag, startPoint x: 919, startPoint y: 356, endPoint x: 1080, endPoint y: 354, distance: 160.8
type textarea "1 قطعه , وسط , سمك الحليب المشوي (بانجوس)، متبّل ومطهو حتى الكمال، يقدم بنكهة م…"
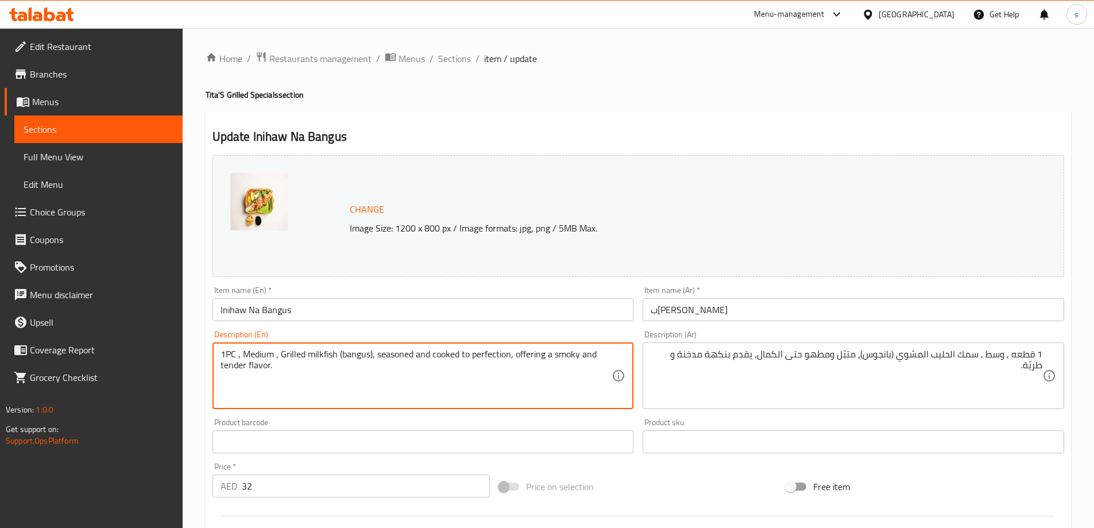
scroll to position [287, 0]
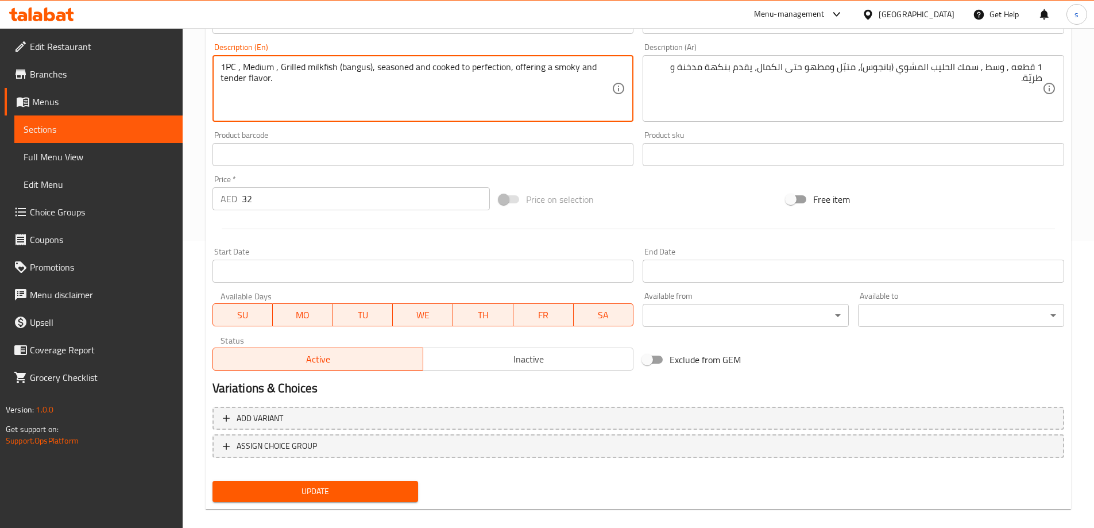
click at [350, 485] on span "Update" at bounding box center [316, 491] width 188 height 14
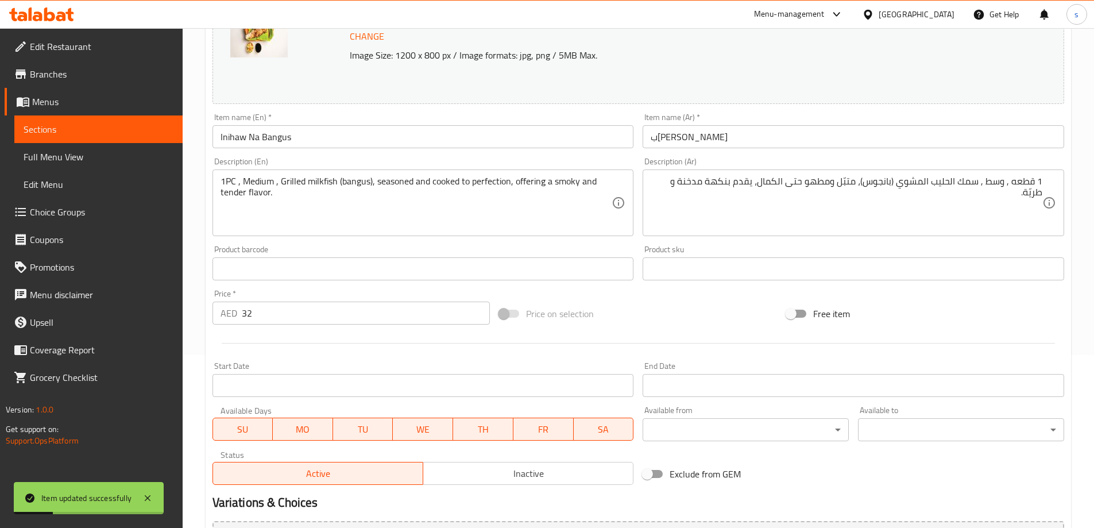
scroll to position [0, 0]
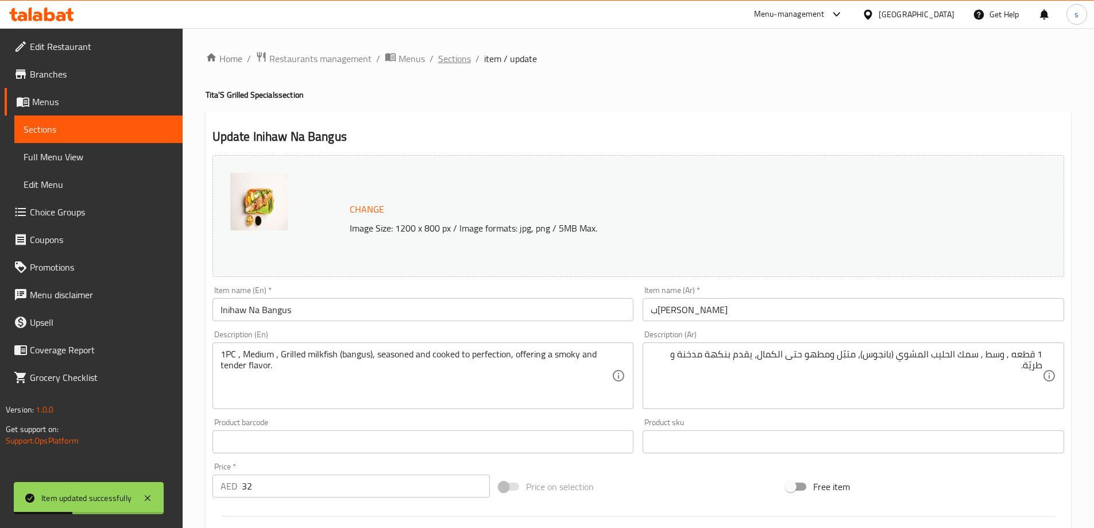
click at [451, 63] on span "Sections" at bounding box center [454, 59] width 33 height 14
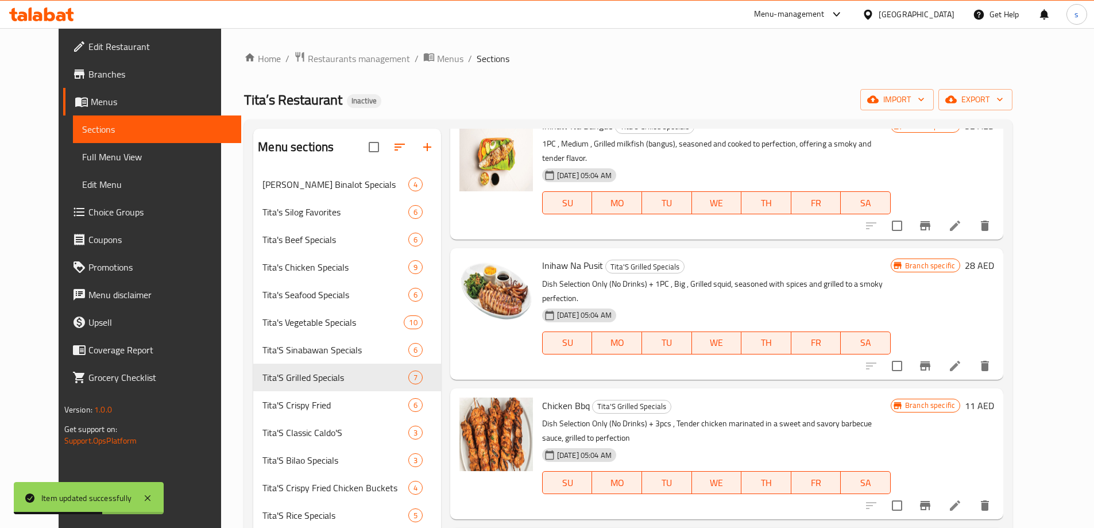
scroll to position [115, 0]
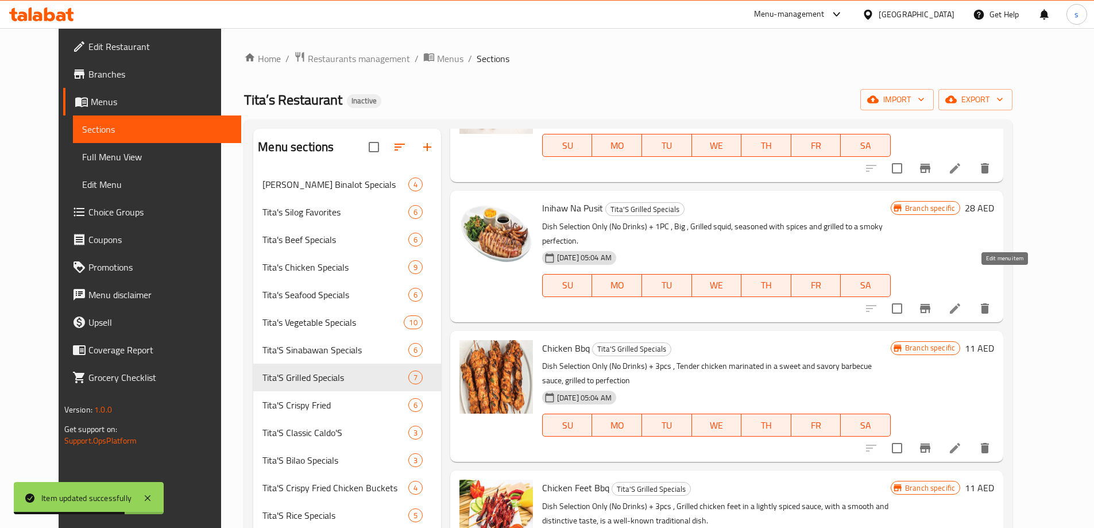
click at [962, 302] on icon at bounding box center [955, 309] width 14 height 14
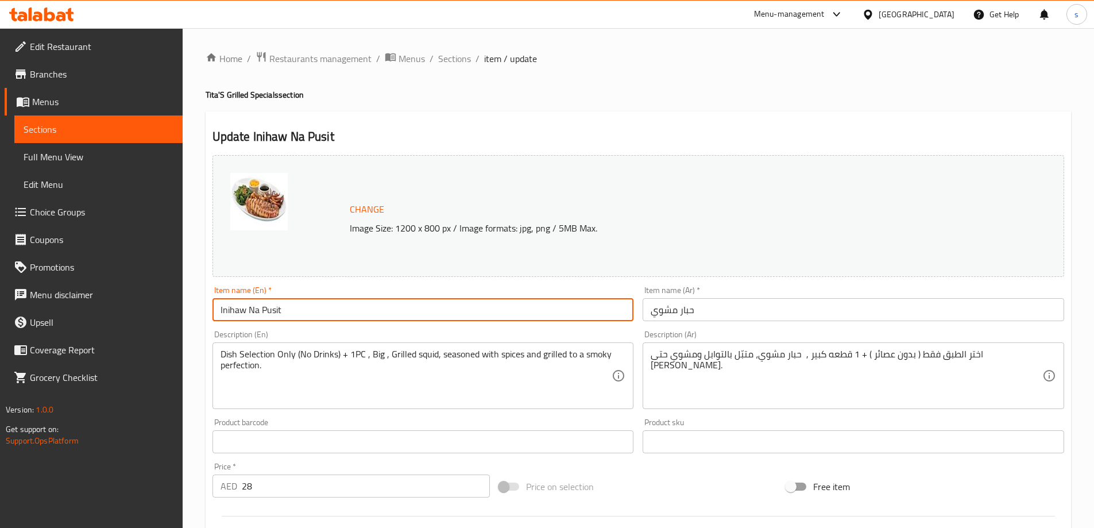
drag, startPoint x: 216, startPoint y: 312, endPoint x: 319, endPoint y: 318, distance: 103.5
click at [319, 318] on input "Inihaw Na Pusit" at bounding box center [424, 309] width 422 height 23
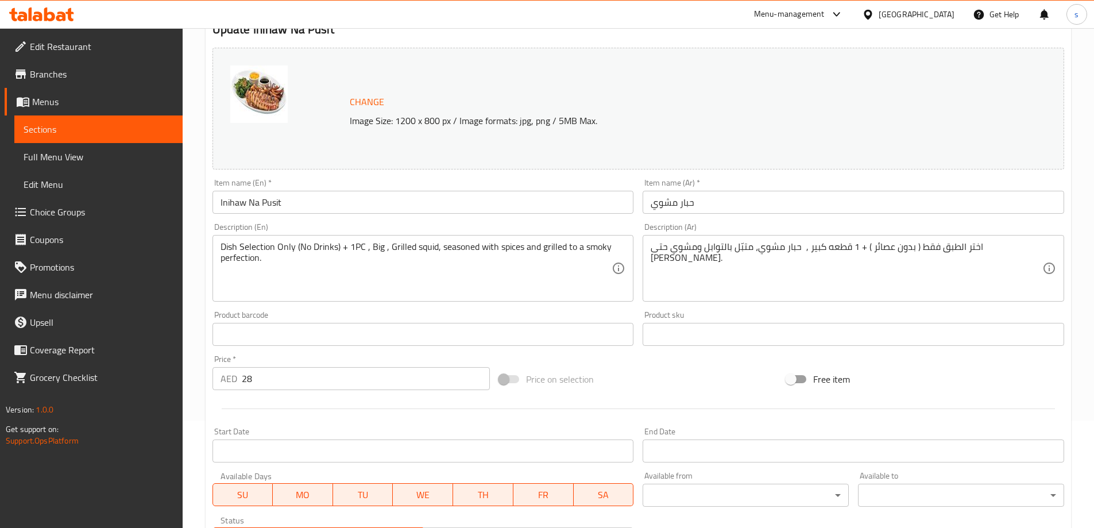
scroll to position [115, 0]
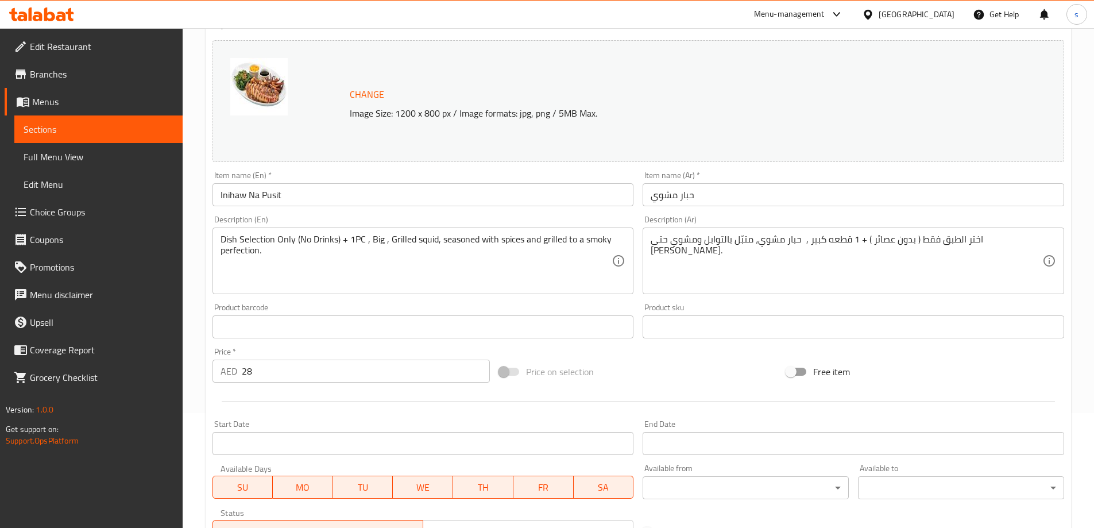
drag, startPoint x: 217, startPoint y: 239, endPoint x: 244, endPoint y: 242, distance: 27.1
click at [244, 242] on div "Dish Selection Only (No Drinks) + 1PC , Big , Grilled squid, seasoned with spic…" at bounding box center [424, 260] width 422 height 67
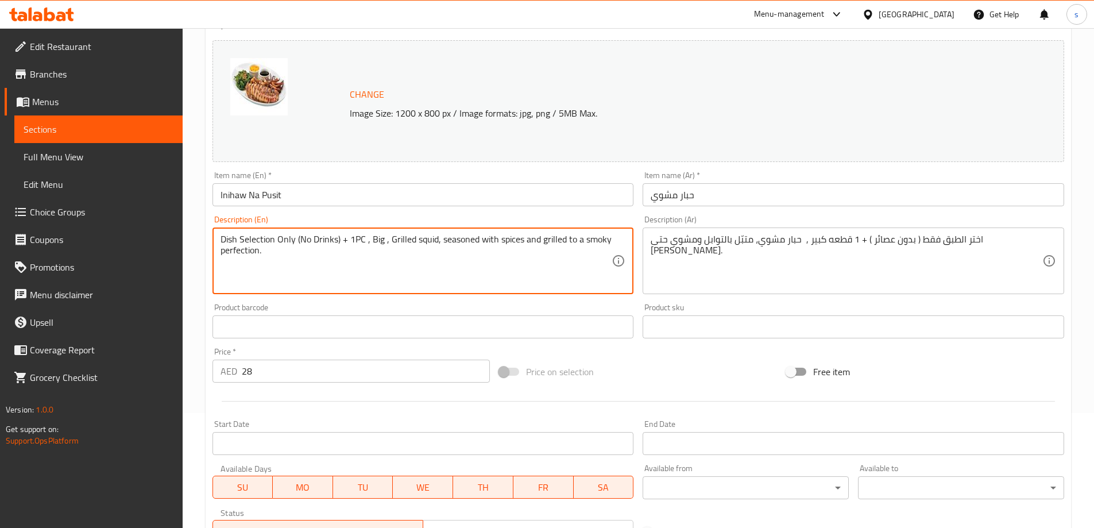
drag, startPoint x: 222, startPoint y: 238, endPoint x: 349, endPoint y: 244, distance: 127.7
click at [349, 244] on textarea "Dish Selection Only (No Drinks) + 1PC , Big , Grilled squid, seasoned with spic…" at bounding box center [417, 261] width 392 height 55
type textarea "1PC , Big , Grilled squid, seasoned with spices and grilled to a smoky perfecti…"
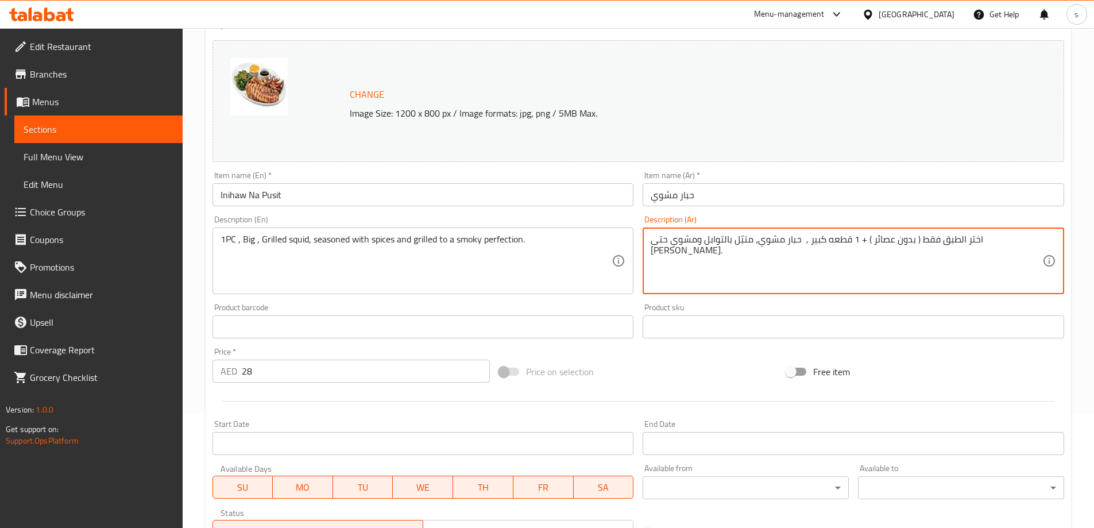
drag, startPoint x: 913, startPoint y: 240, endPoint x: 1030, endPoint y: 241, distance: 117.2
click at [1020, 271] on textarea "اختر الطبق فقط ( بدون عصائر ) + 1 قطعه كبير , حبار مشوي، متبّل بالتوابل ومشوي ح…" at bounding box center [847, 261] width 392 height 55
drag, startPoint x: 918, startPoint y: 239, endPoint x: 1099, endPoint y: 241, distance: 180.4
click at [1094, 241] on html "​ Menu-management United Arab Emirates Get Help s Edit Restaurant Branches Menu…" at bounding box center [547, 149] width 1094 height 528
type textarea "1 قطعه كبير , حبار مشوي، متبّل بالتوابل ومشوي حتى الكمال المدخن."
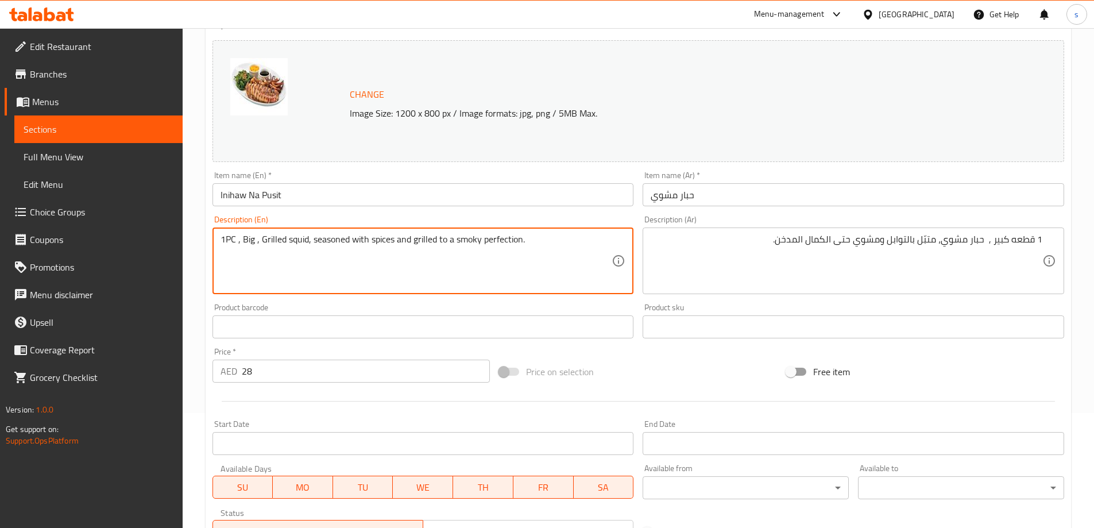
click at [299, 241] on textarea "1PC , Big , Grilled squid, seasoned with spices and grilled to a smoky perfecti…" at bounding box center [417, 261] width 392 height 55
drag, startPoint x: 299, startPoint y: 241, endPoint x: 376, endPoint y: 279, distance: 86.3
click at [392, 298] on div "Description (En) 1PC , Big , Grilled squid, seasoned with spices and grilled to…" at bounding box center [423, 255] width 431 height 88
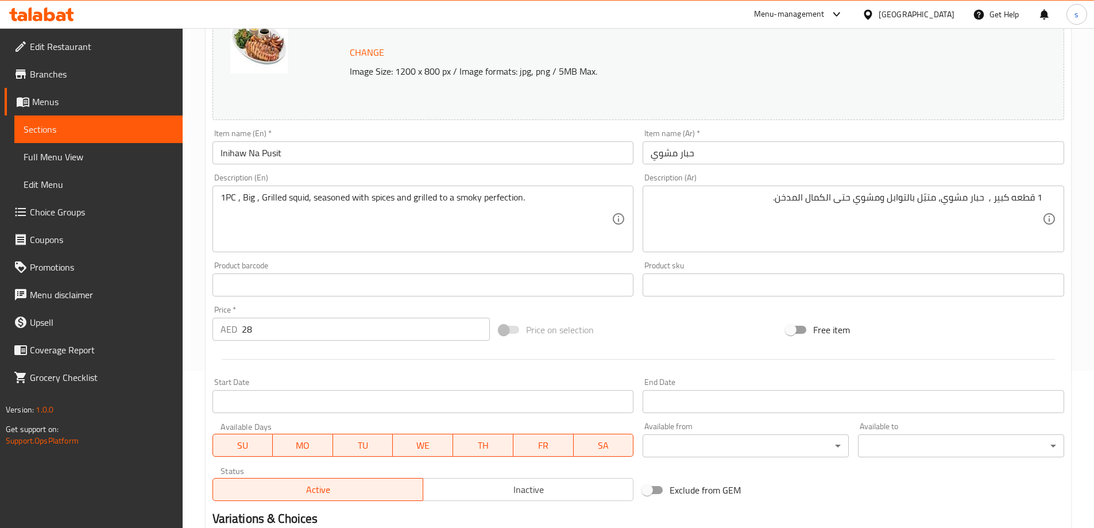
scroll to position [300, 0]
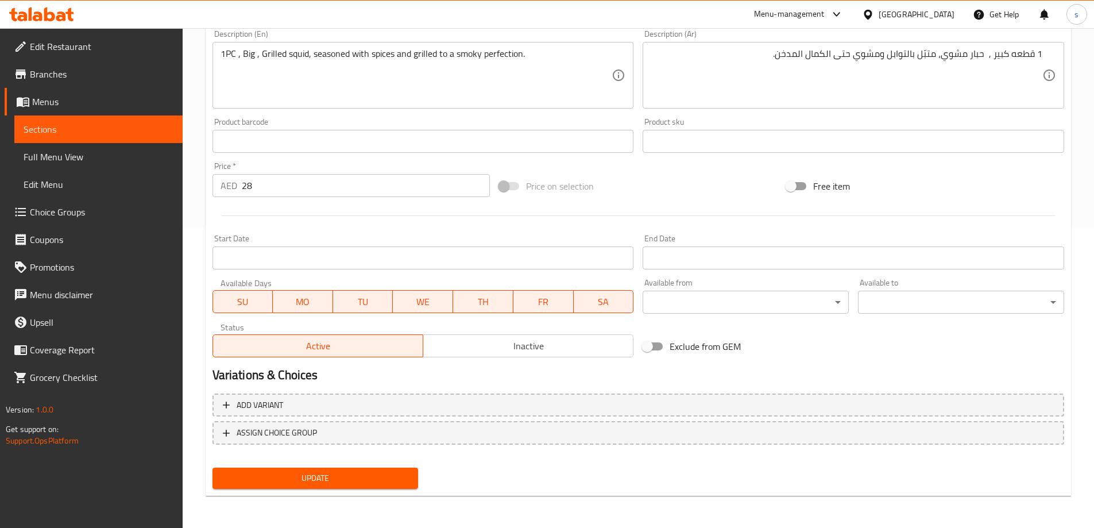
click at [370, 484] on span "Update" at bounding box center [316, 478] width 188 height 14
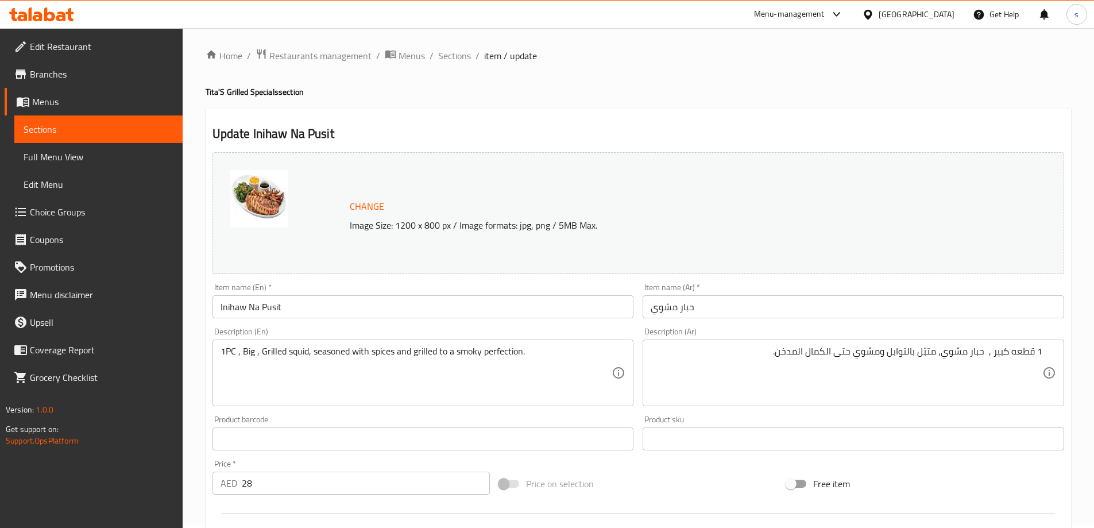
scroll to position [0, 0]
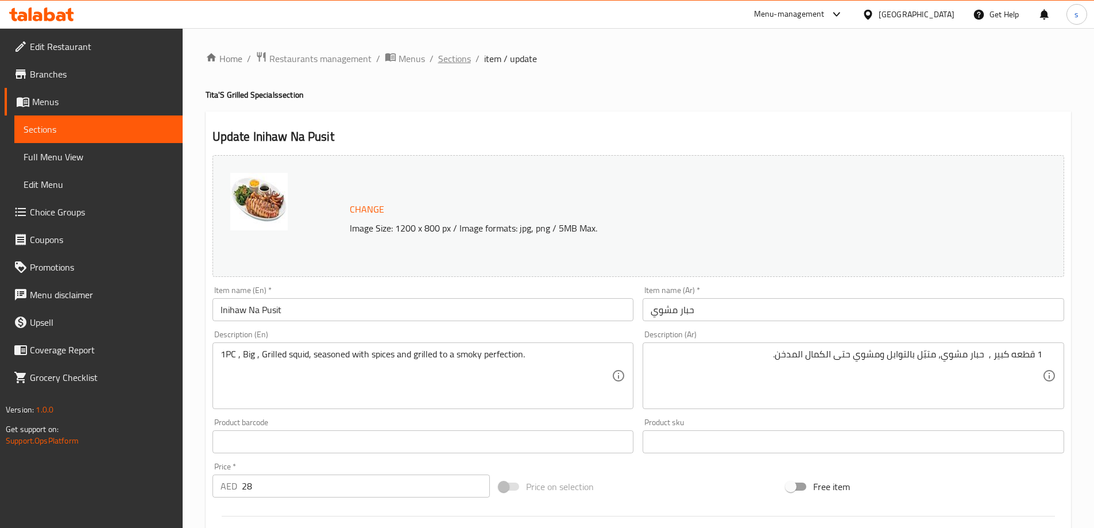
click at [454, 59] on span "Sections" at bounding box center [454, 59] width 33 height 14
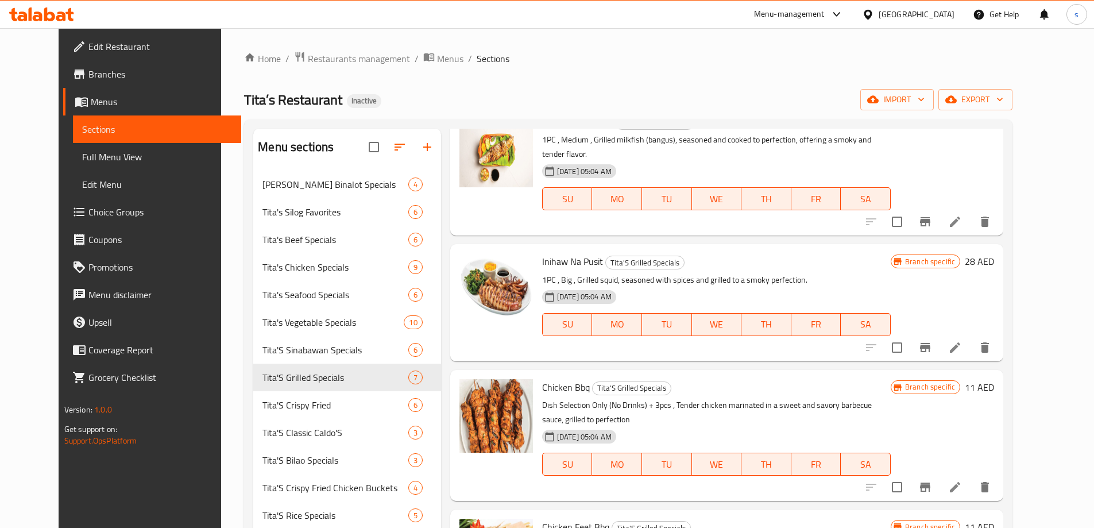
scroll to position [115, 0]
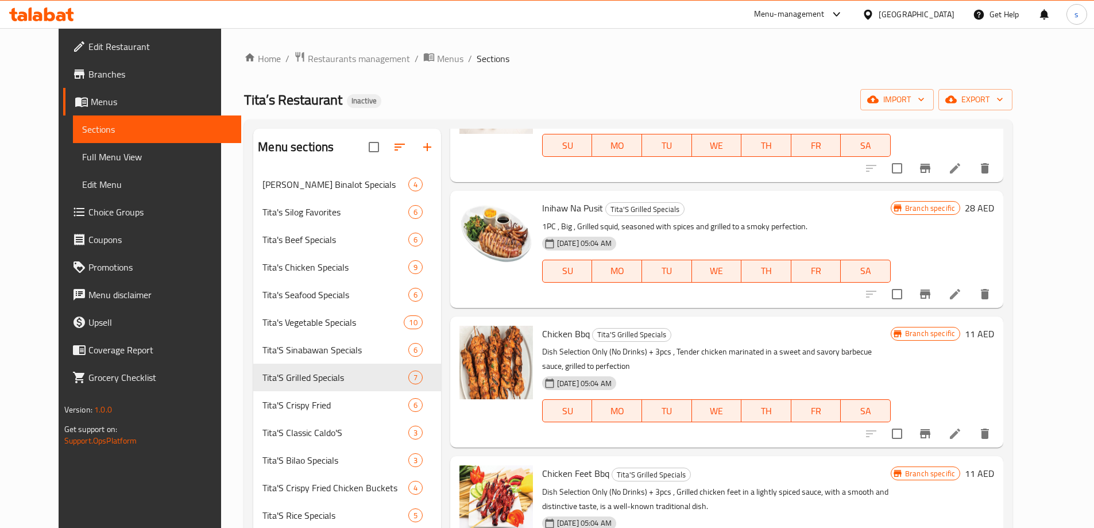
click at [971, 423] on li at bounding box center [955, 433] width 32 height 21
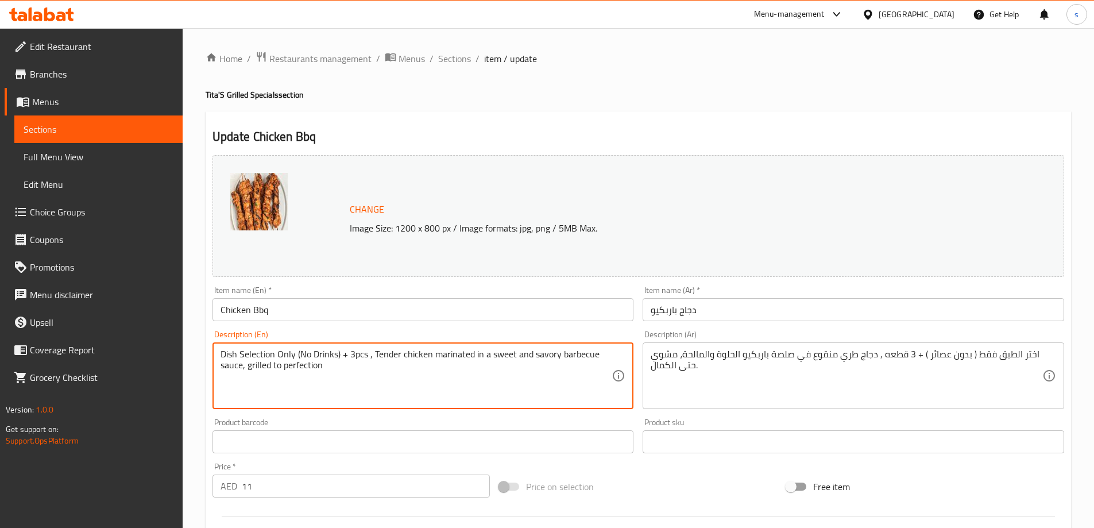
drag, startPoint x: 222, startPoint y: 354, endPoint x: 347, endPoint y: 360, distance: 125.3
type textarea "3pcs , Tender chicken marinated in a sweet and savory barbecue sauce, grilled t…"
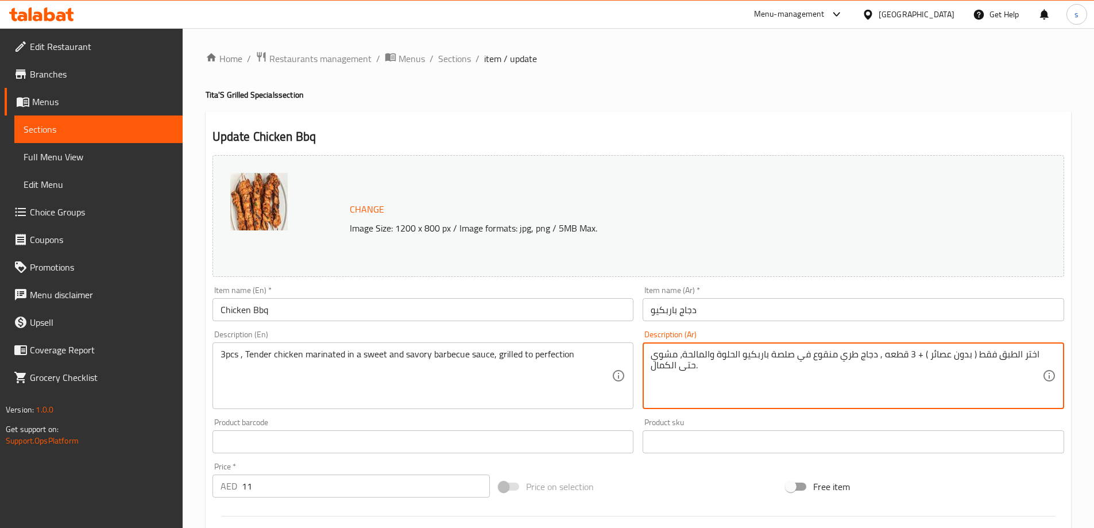
drag, startPoint x: 912, startPoint y: 356, endPoint x: 982, endPoint y: 377, distance: 72.8
click at [939, 349] on textarea "اختر الطبق فقط ( بدون عصائر ) + 3 قطعه , دجاج طري منقوع في صلصة باربكيو الحلوة …" at bounding box center [847, 376] width 392 height 55
drag, startPoint x: 919, startPoint y: 355, endPoint x: 1031, endPoint y: 360, distance: 112.1
click at [1031, 360] on textarea "اختر الطبق فقط ( بدون عصائر ) + 3 قطعه , دجاج طري منقوع في صلصة باربكيو الحلوة …" at bounding box center [847, 376] width 392 height 55
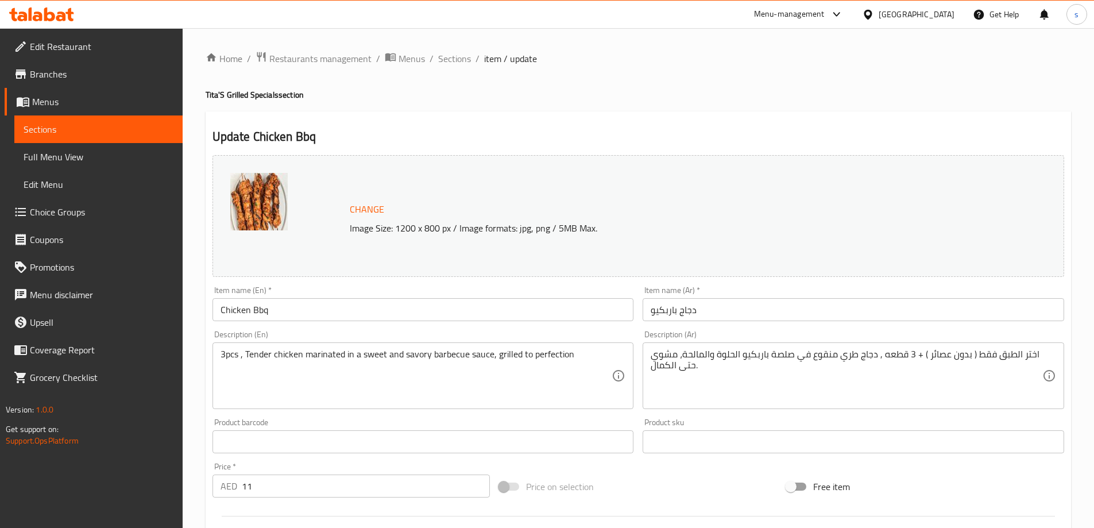
drag, startPoint x: 450, startPoint y: 52, endPoint x: 453, endPoint y: 82, distance: 29.4
click at [450, 52] on span "Sections" at bounding box center [454, 59] width 33 height 14
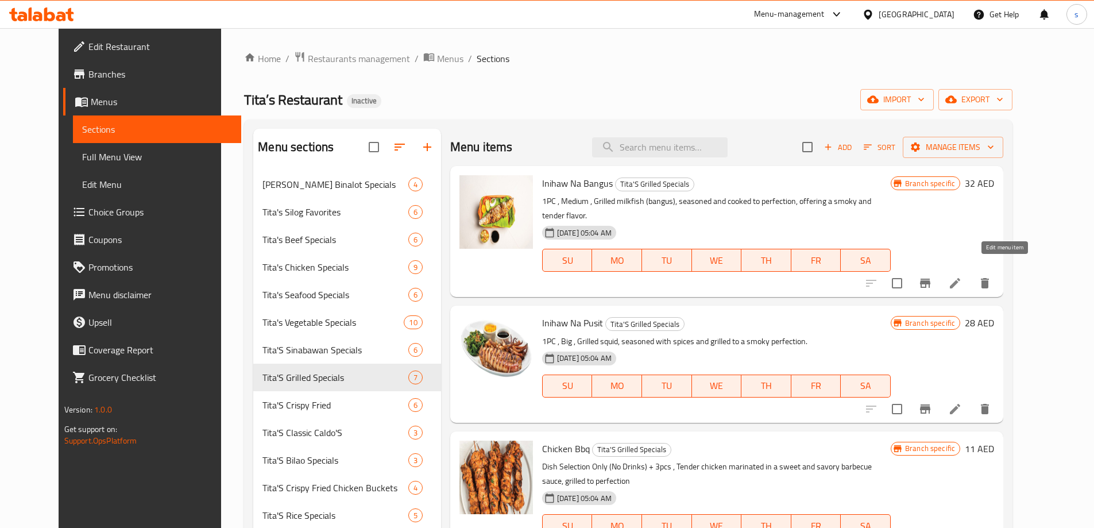
click at [962, 276] on icon at bounding box center [955, 283] width 14 height 14
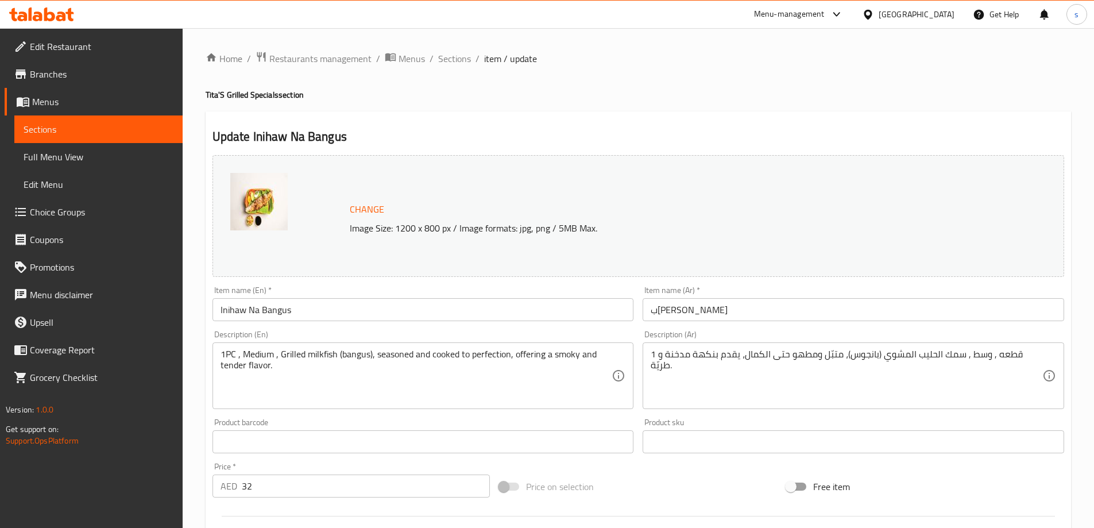
click at [290, 314] on input "Inihaw Na Bangus" at bounding box center [424, 309] width 422 height 23
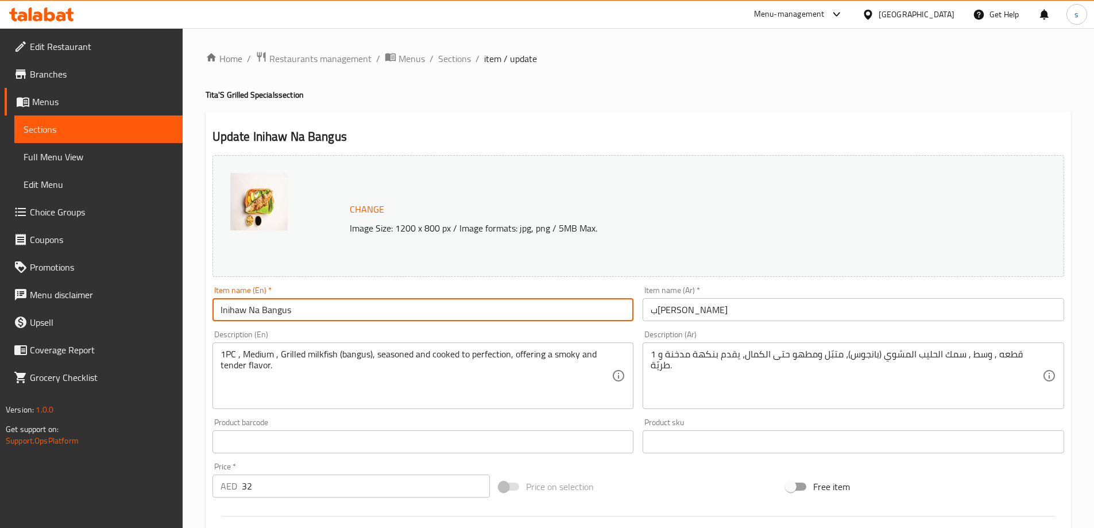
click at [290, 314] on input "Inihaw Na Bangus" at bounding box center [424, 309] width 422 height 23
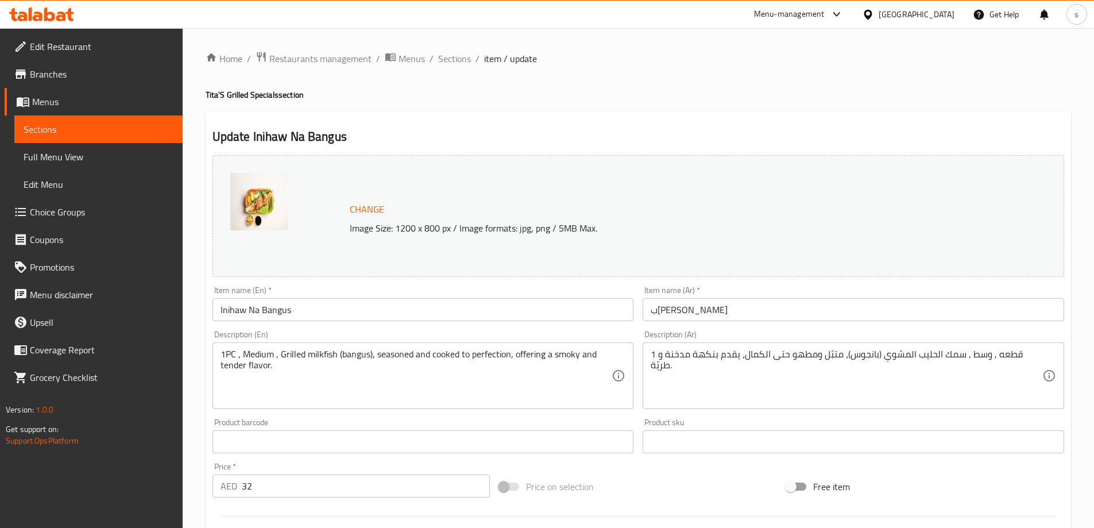
click at [864, 298] on div "Item name (Ar)   * بانجوس مشوي Item name (Ar) *" at bounding box center [854, 303] width 422 height 35
click at [828, 305] on input "ب[PERSON_NAME]" at bounding box center [854, 309] width 422 height 23
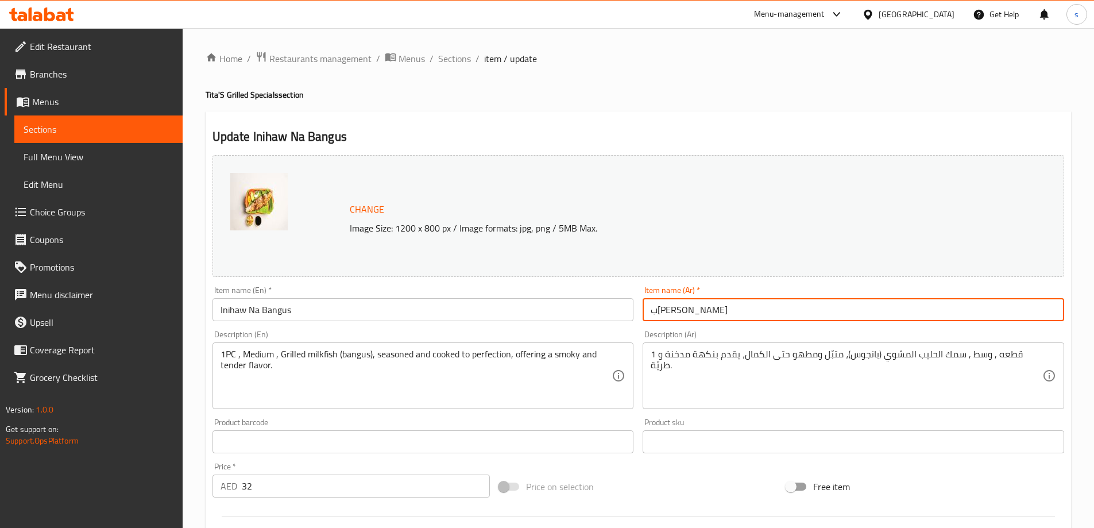
click at [828, 305] on input "ب[PERSON_NAME]" at bounding box center [854, 309] width 422 height 23
type input "أ"
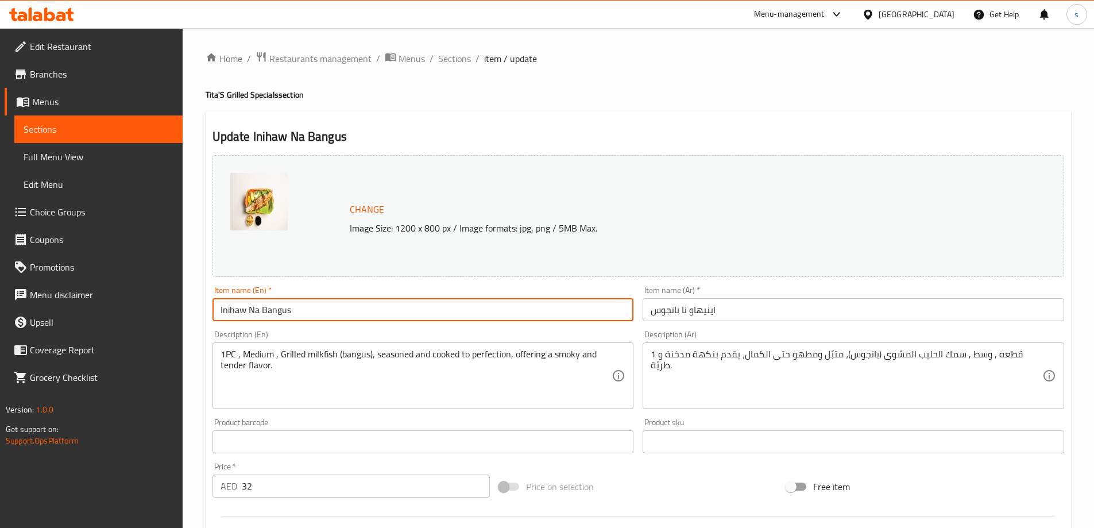
drag, startPoint x: 234, startPoint y: 312, endPoint x: 307, endPoint y: 312, distance: 72.9
click at [307, 312] on input "Inihaw Na Bangus" at bounding box center [424, 309] width 422 height 23
click at [505, 277] on div "Change Image Size: 1200 x 800 px / Image formats: jpg, png / 5MB Max." at bounding box center [639, 216] width 852 height 122
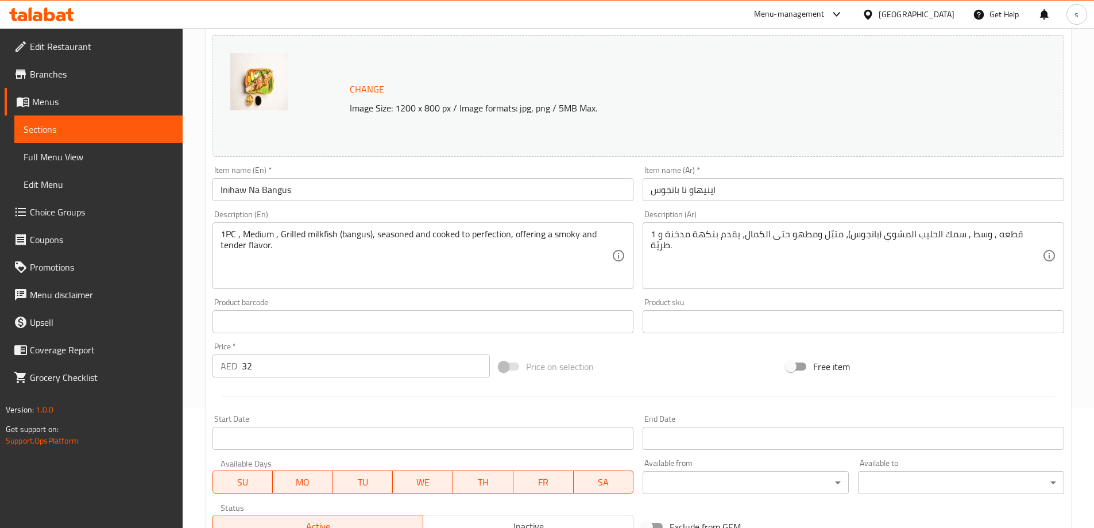
scroll to position [300, 0]
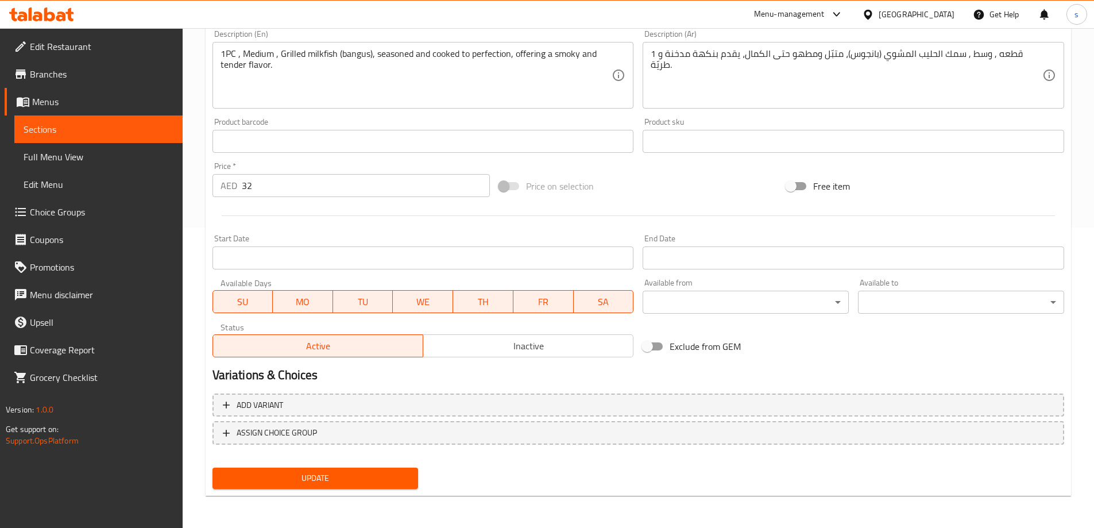
click at [346, 468] on button "Update" at bounding box center [316, 478] width 206 height 21
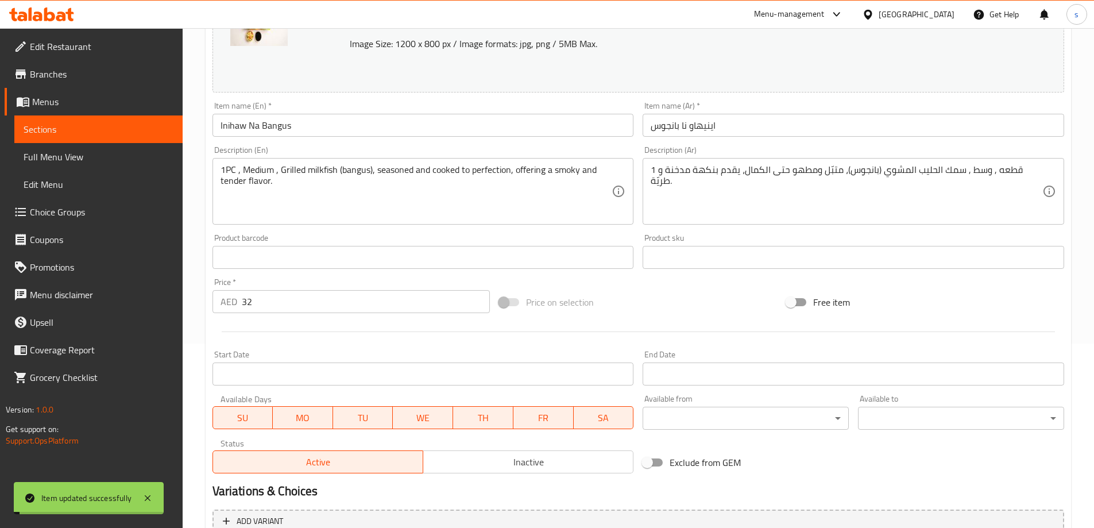
scroll to position [71, 0]
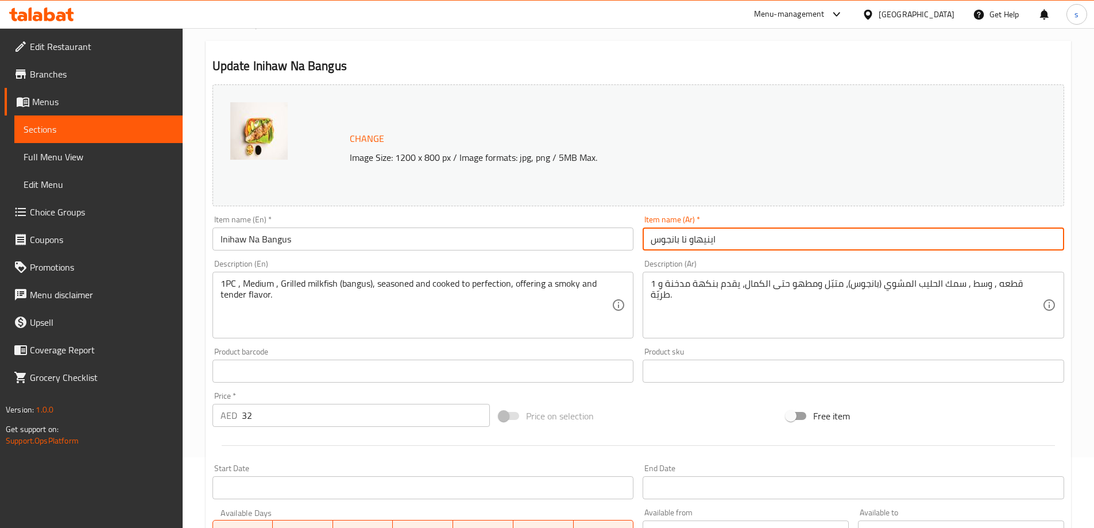
drag, startPoint x: 652, startPoint y: 239, endPoint x: 808, endPoint y: 244, distance: 155.7
click at [808, 244] on input "اينيهاو نا بانجوس" at bounding box center [854, 238] width 422 height 23
paste input "انجوس مشوي"
type input "ب[PERSON_NAME]"
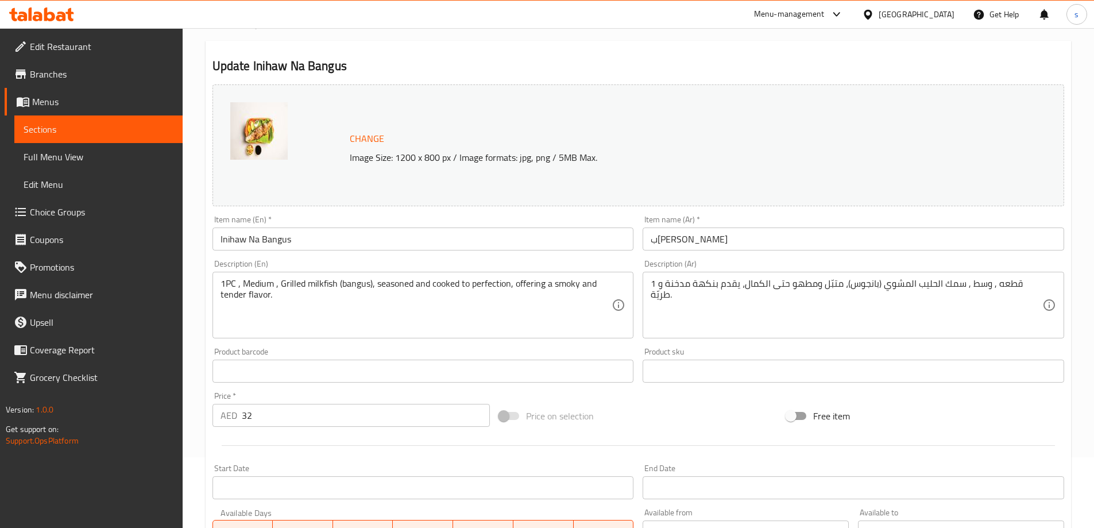
click at [358, 262] on div "Description (En) 1PC , Medium , Grilled milkfish (bangus), seasoned and cooked …" at bounding box center [424, 299] width 422 height 79
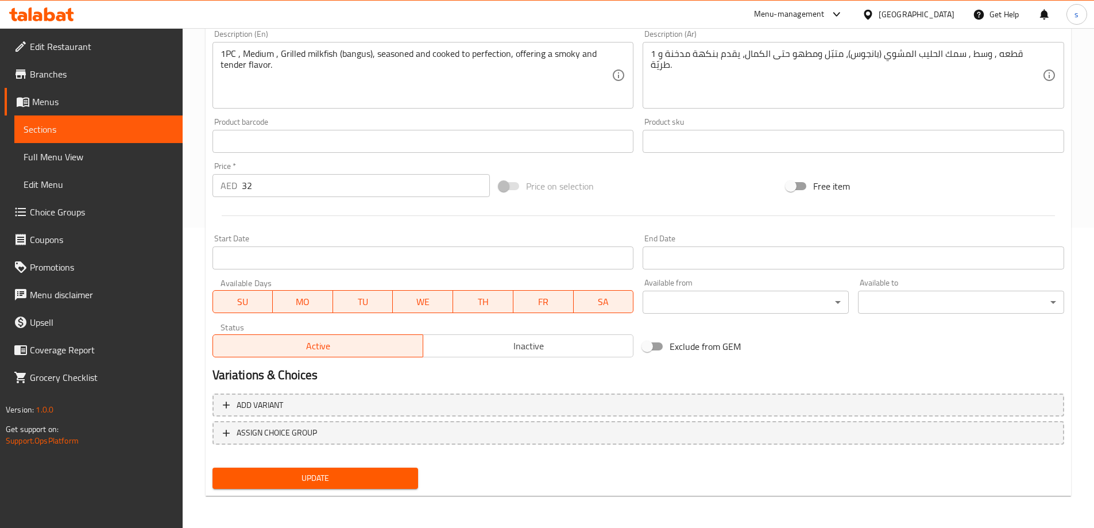
click at [323, 481] on span "Update" at bounding box center [316, 478] width 188 height 14
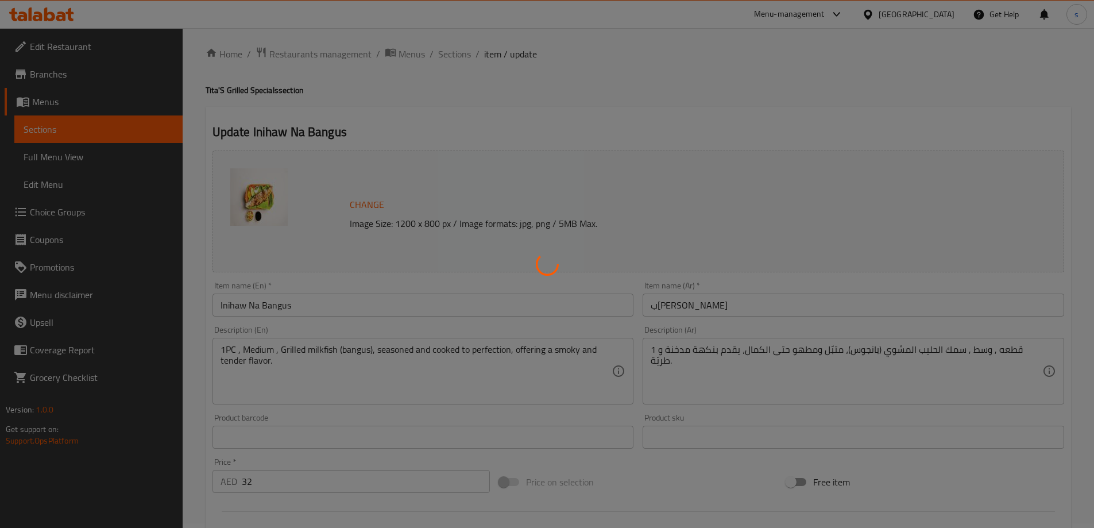
scroll to position [0, 0]
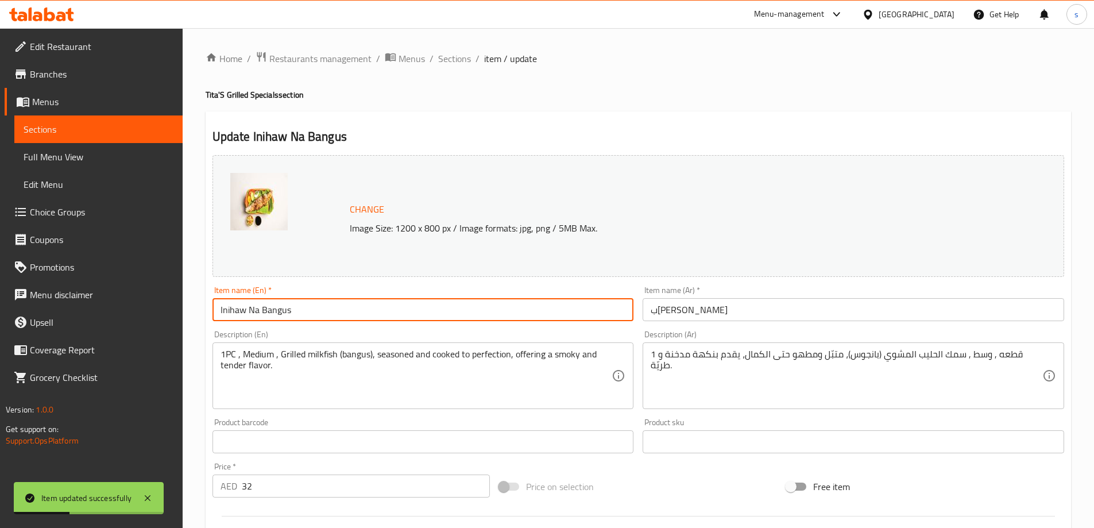
drag, startPoint x: 217, startPoint y: 311, endPoint x: 326, endPoint y: 318, distance: 109.3
click at [326, 318] on input "Inihaw Na Bangus" at bounding box center [424, 309] width 422 height 23
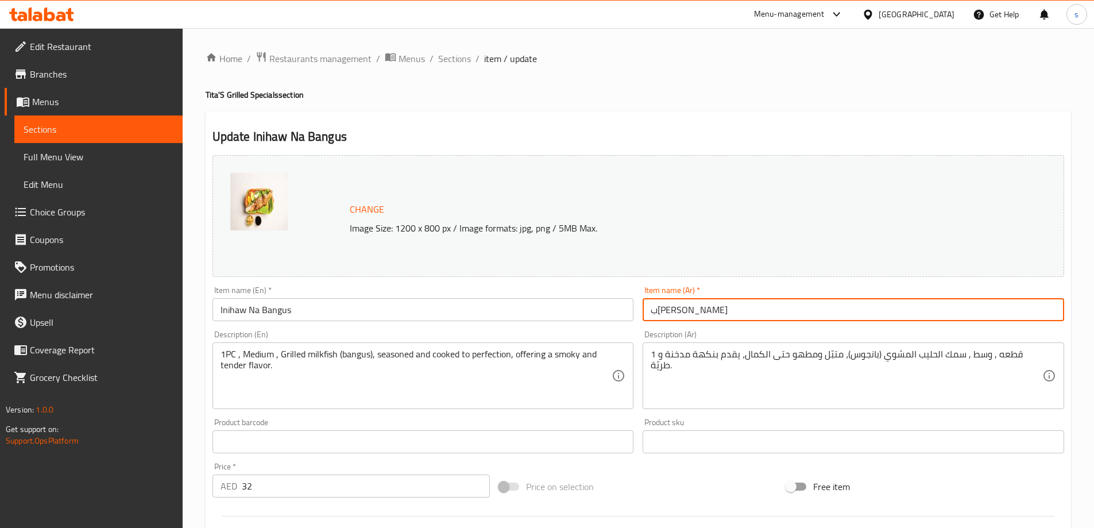
drag, startPoint x: 701, startPoint y: 314, endPoint x: 749, endPoint y: 315, distance: 48.3
click at [752, 314] on input "ب[PERSON_NAME]" at bounding box center [854, 309] width 422 height 23
click at [731, 314] on input "ب[PERSON_NAME]" at bounding box center [854, 309] width 422 height 23
drag, startPoint x: 731, startPoint y: 314, endPoint x: 658, endPoint y: 314, distance: 72.4
click at [658, 314] on input "ب[PERSON_NAME]" at bounding box center [854, 309] width 422 height 23
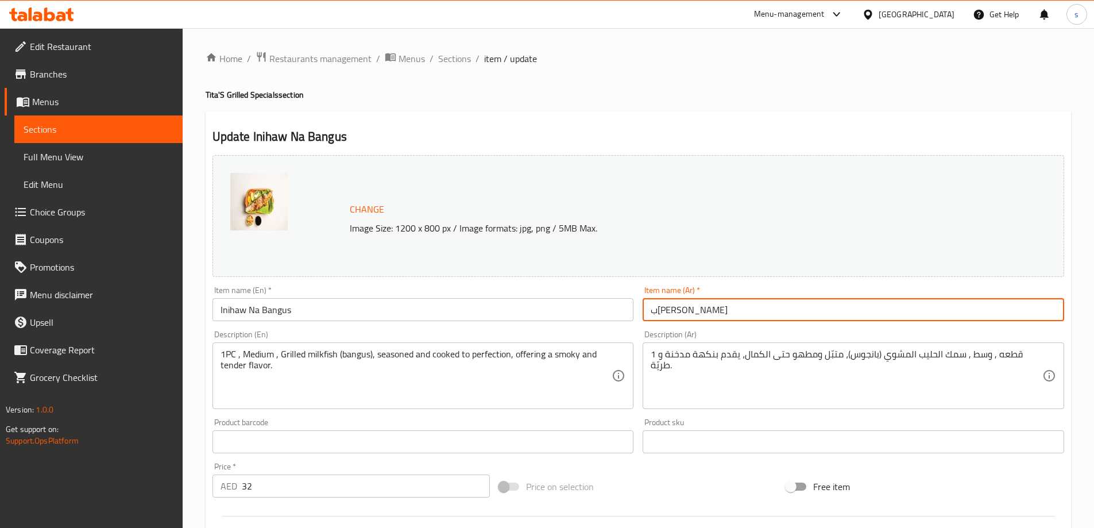
click at [752, 304] on input "ب[PERSON_NAME]" at bounding box center [854, 309] width 422 height 23
click at [654, 310] on input "ب[PERSON_NAME]" at bounding box center [854, 309] width 422 height 23
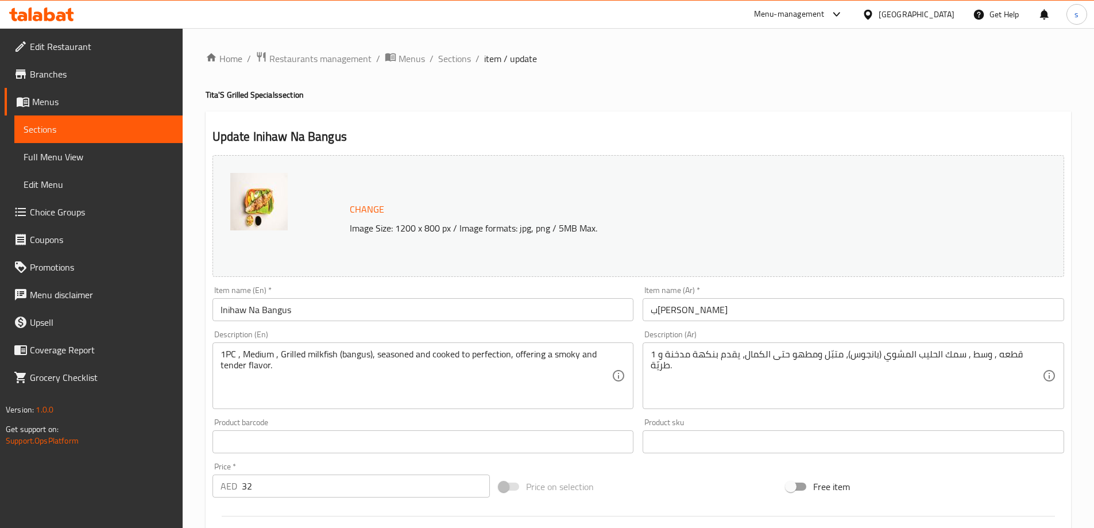
click at [781, 311] on input "ب[PERSON_NAME]" at bounding box center [854, 309] width 422 height 23
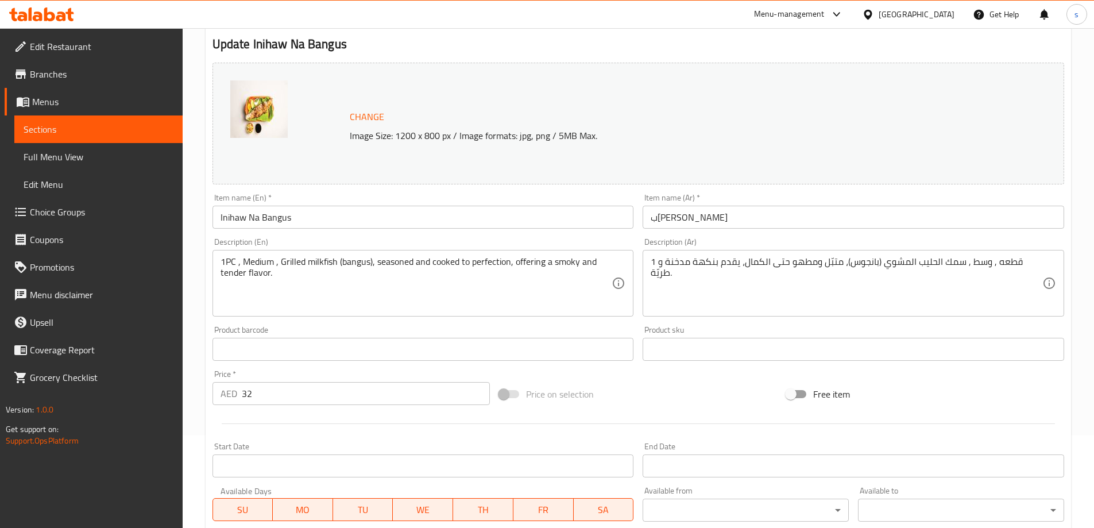
scroll to position [300, 0]
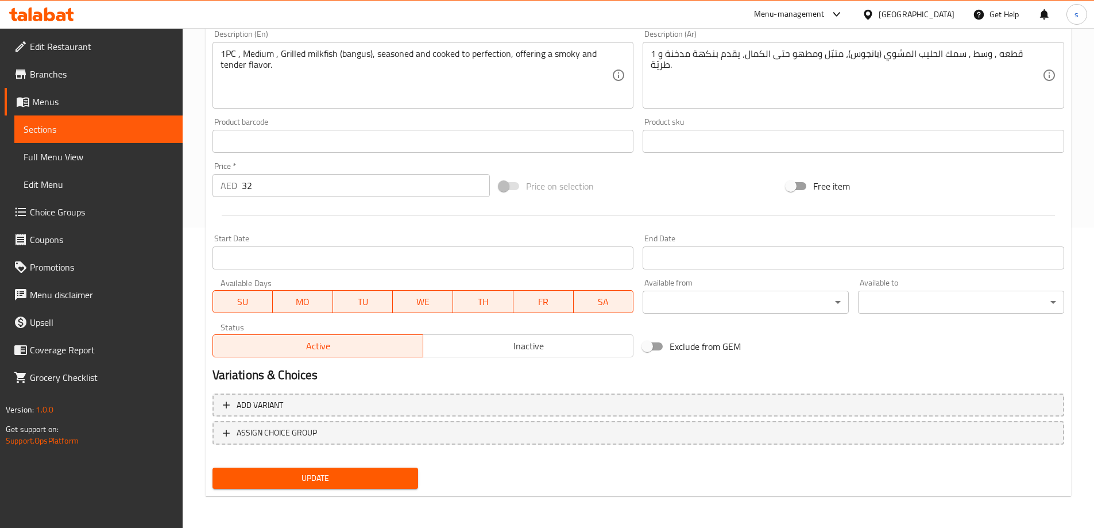
drag, startPoint x: 309, startPoint y: 478, endPoint x: 301, endPoint y: 470, distance: 11.0
click at [309, 478] on span "Update" at bounding box center [316, 478] width 188 height 14
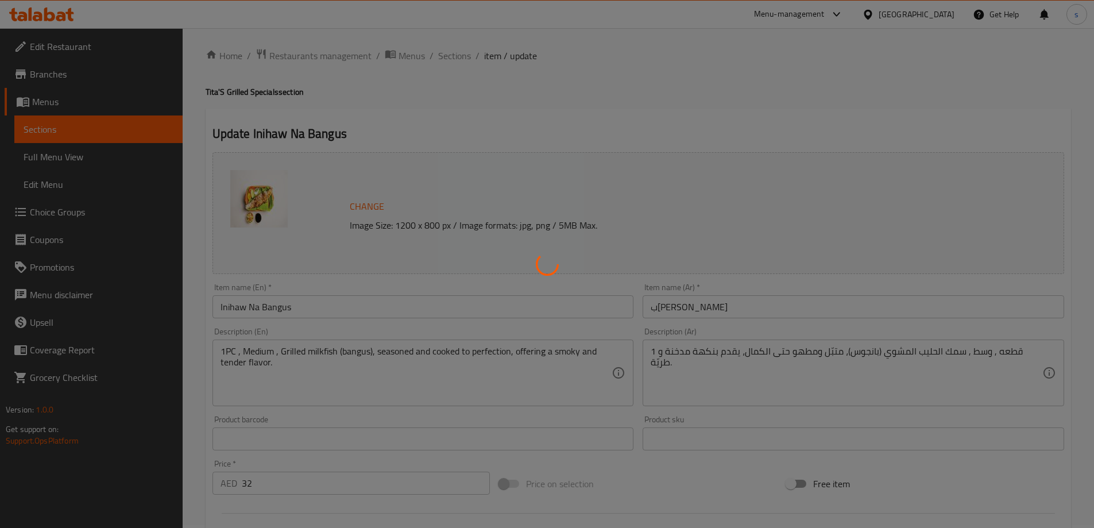
scroll to position [0, 0]
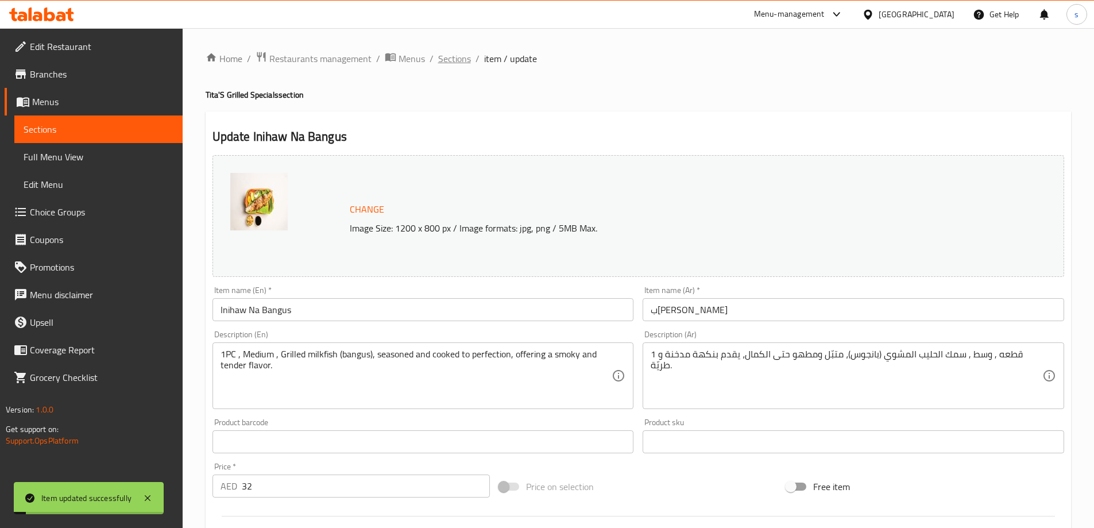
click at [462, 60] on span "Sections" at bounding box center [454, 59] width 33 height 14
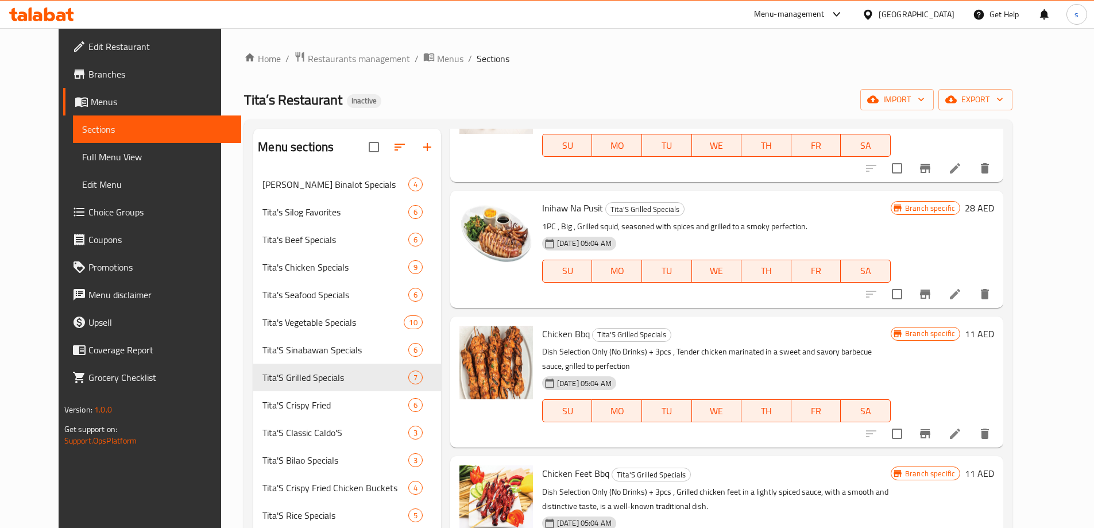
scroll to position [172, 0]
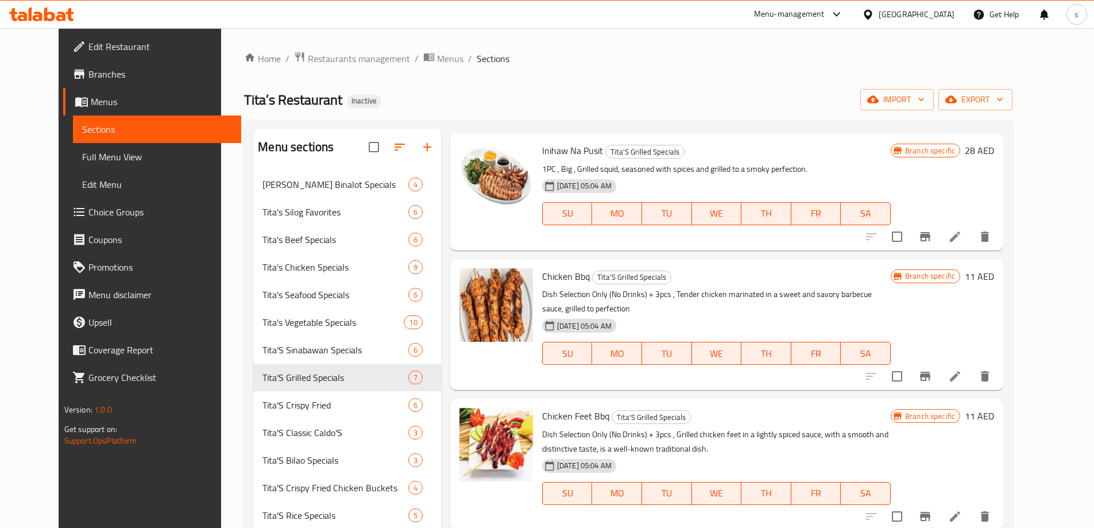
click at [971, 366] on li at bounding box center [955, 376] width 32 height 21
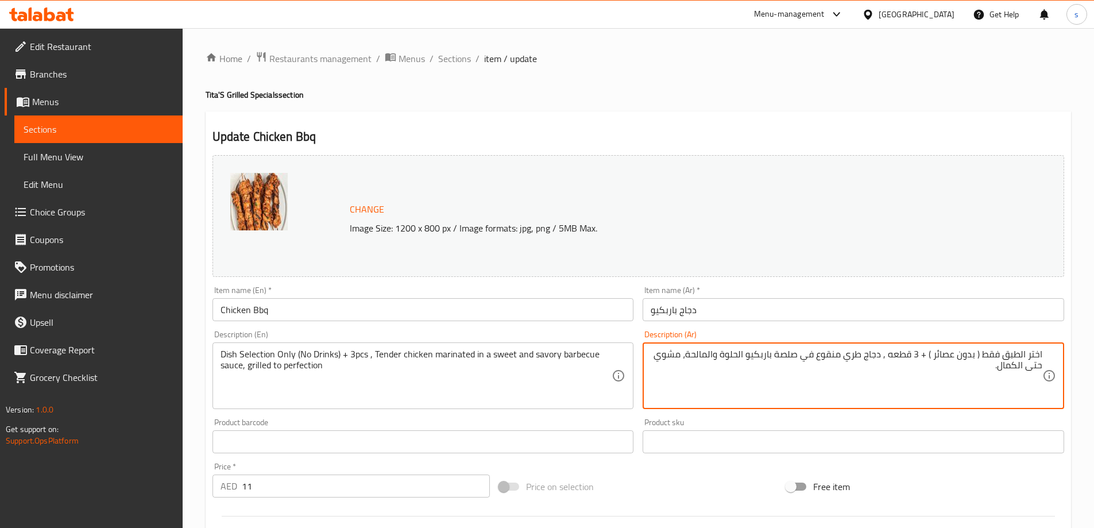
drag, startPoint x: 922, startPoint y: 355, endPoint x: 1036, endPoint y: 360, distance: 114.4
click at [1036, 360] on textarea "اختر الطبق فقط ( بدون عصائر ) + 3 قطعه , دجاج طري منقوع في صلصة باربكيو الحلوة …" at bounding box center [847, 376] width 392 height 55
click at [1040, 354] on textarea "اختر الطبق فقط ( بدون عصائر ) + 3 قطعه , دجاج طري منقوع في صلصة باربكيو الحلوة …" at bounding box center [847, 376] width 392 height 55
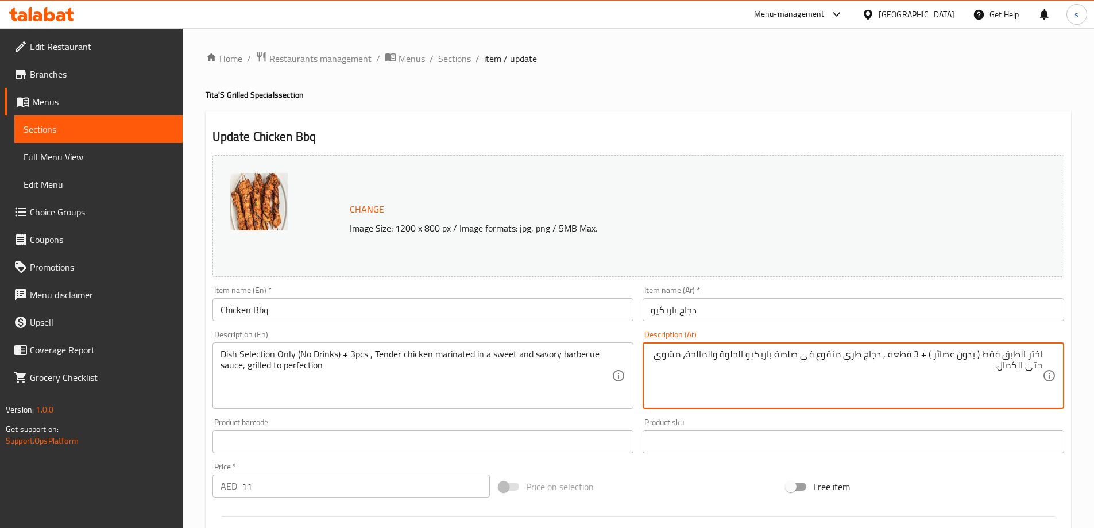
click at [1040, 354] on textarea "اختر الطبق فقط ( بدون عصائر ) + 3 قطعه , دجاج طري منقوع في صلصة باربكيو الحلوة …" at bounding box center [847, 376] width 392 height 55
click at [889, 354] on textarea "اختر الطبق فقط ( بدون عصائر ) + 3 قطعه , دجاج طري منقوع في صلصة باربكيو الحلوة …" at bounding box center [847, 376] width 392 height 55
drag, startPoint x: 889, startPoint y: 354, endPoint x: 1080, endPoint y: 345, distance: 192.1
click at [1080, 345] on div "Home / Restaurants management / Menus / Sections / item / update Tita'S Grilled…" at bounding box center [639, 428] width 912 height 800
drag, startPoint x: 937, startPoint y: 397, endPoint x: 923, endPoint y: 368, distance: 31.9
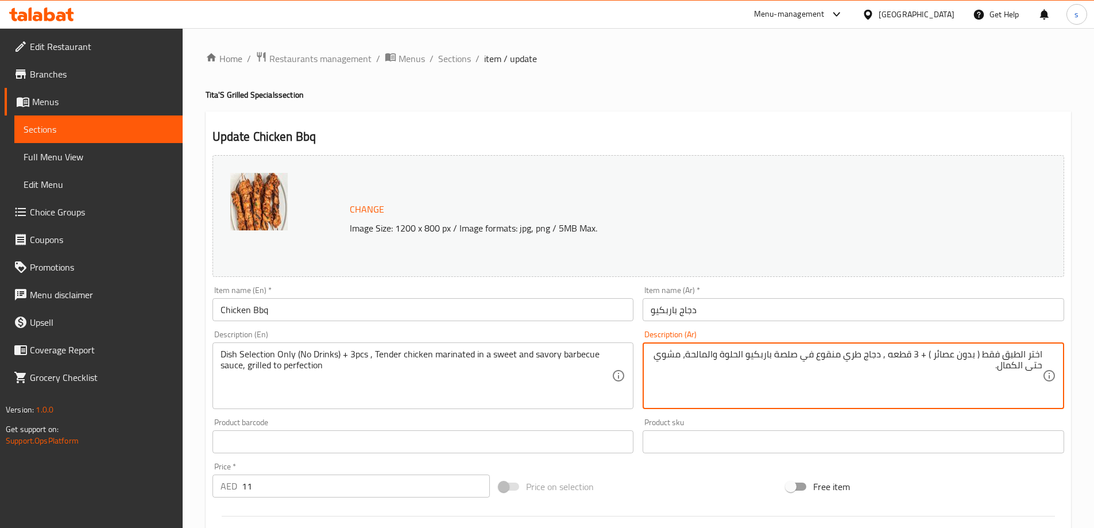
click at [936, 397] on textarea "اختر الطبق فقط ( بدون عصائر ) + 3 قطعه , دجاج طري منقوع في صلصة باربكيو الحلوة …" at bounding box center [847, 376] width 392 height 55
drag, startPoint x: 920, startPoint y: 353, endPoint x: 1059, endPoint y: 352, distance: 138.4
click at [1059, 352] on div "اختر الطبق فقط ( بدون عصائر ) + 3 قطعه , دجاج طري منقوع في صلصة باربكيو الحلوة …" at bounding box center [854, 375] width 422 height 67
type textarea "3 قطعه , دجاج طري منقوع في صلصة باربكيو الحلوة والمالحة، مشوي حتى الكمال."
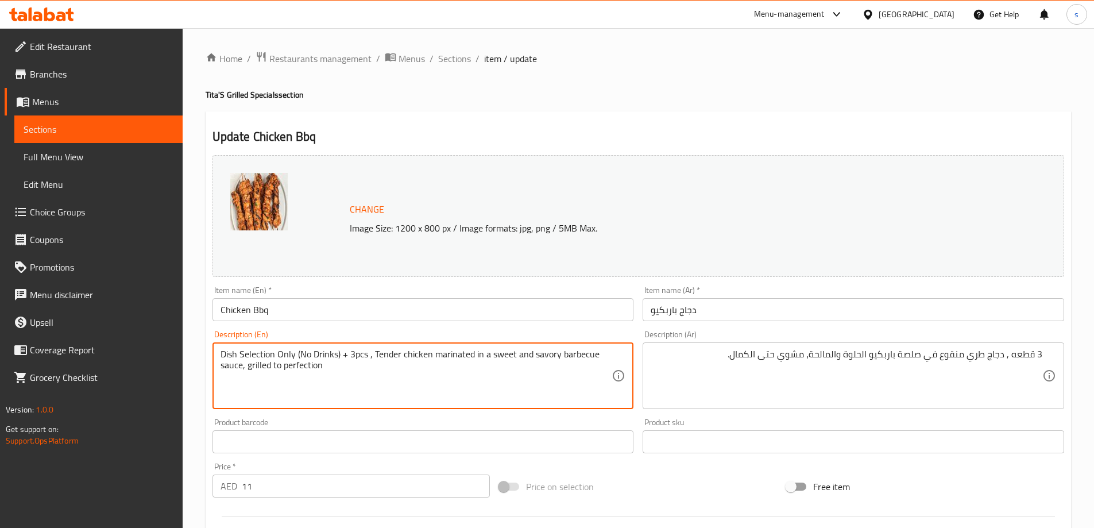
drag, startPoint x: 220, startPoint y: 353, endPoint x: 349, endPoint y: 358, distance: 129.4
type textarea "3pcs , Tender chicken marinated in a sweet and savory barbecue sauce, grilled t…"
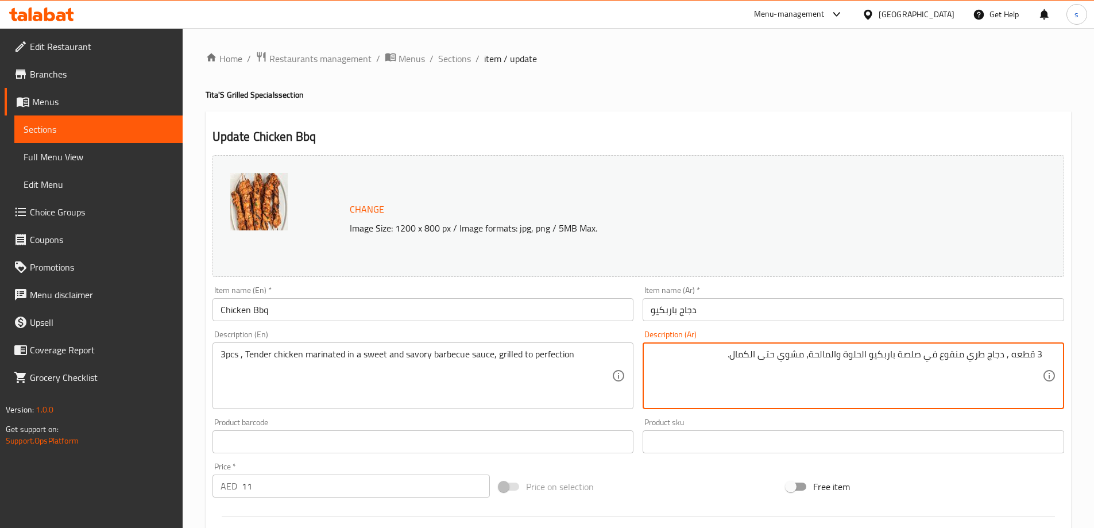
click at [948, 359] on textarea "3 قطعه , دجاج طري منقوع في صلصة باربكيو الحلوة والمالحة، مشوي حتى الكمال." at bounding box center [847, 376] width 392 height 55
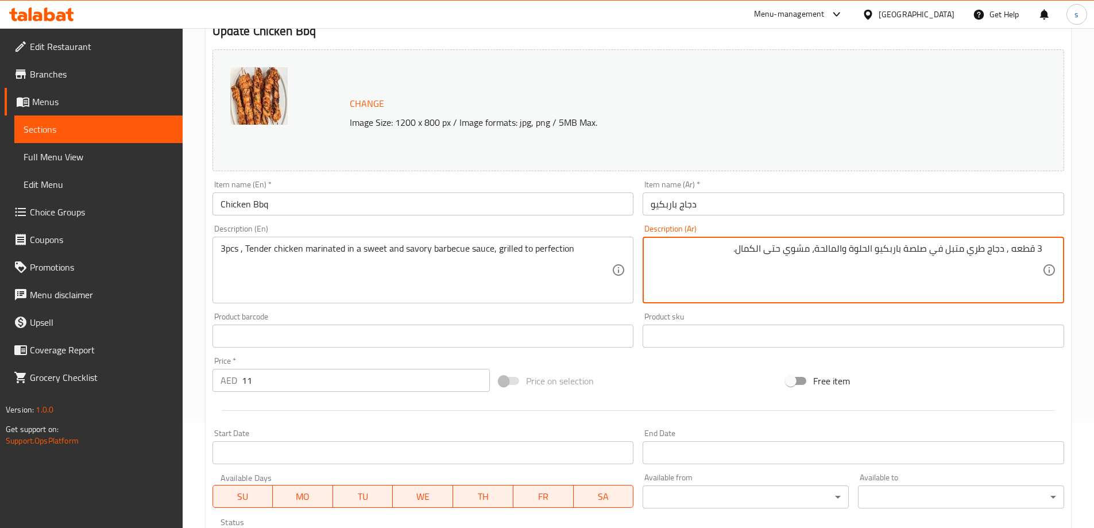
scroll to position [300, 0]
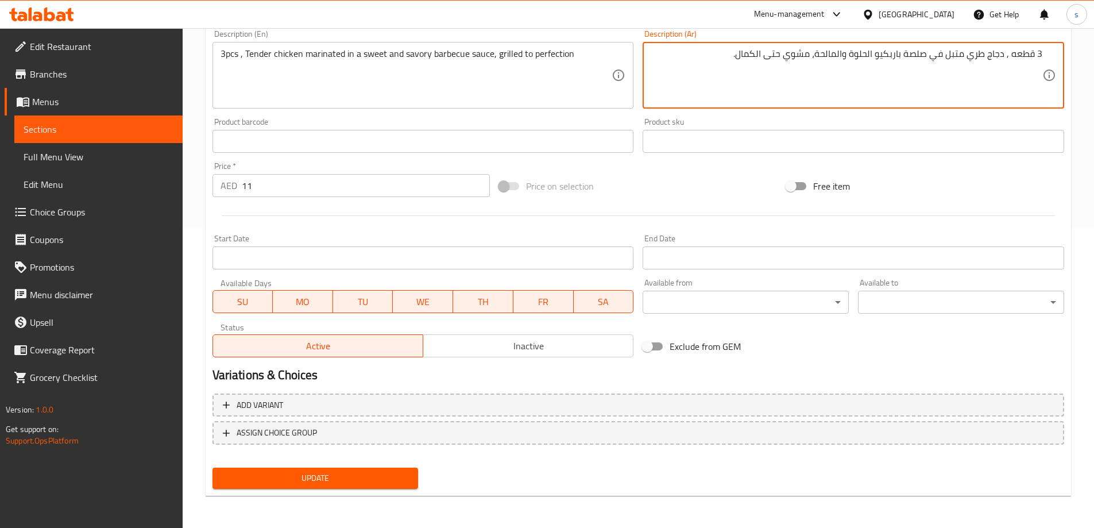
type textarea "3 قطعه , دجاج طري متبل في صلصة باربكيو الحلوة والمالحة، مشوي حتى الكمال."
click at [363, 475] on span "Update" at bounding box center [316, 478] width 188 height 14
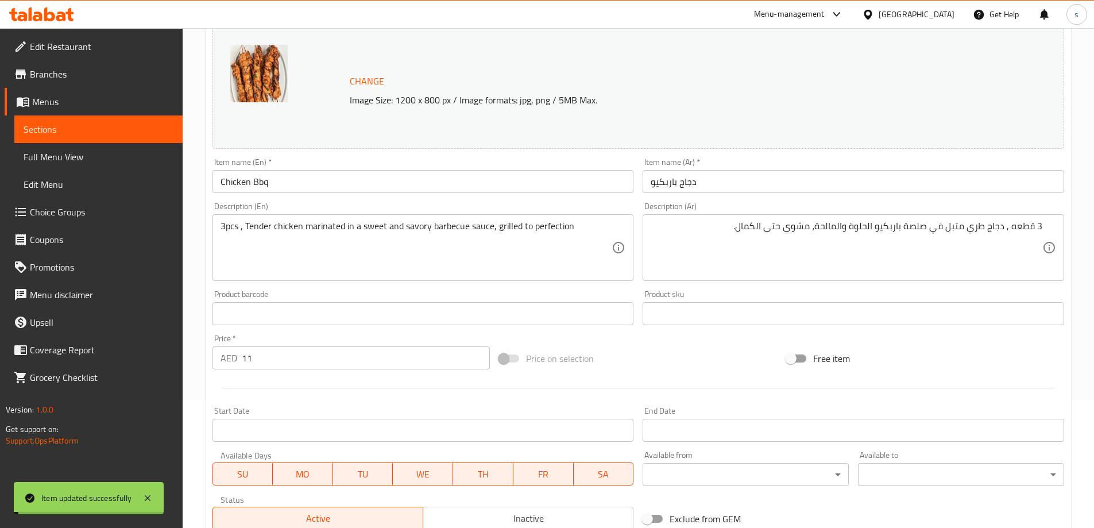
scroll to position [0, 0]
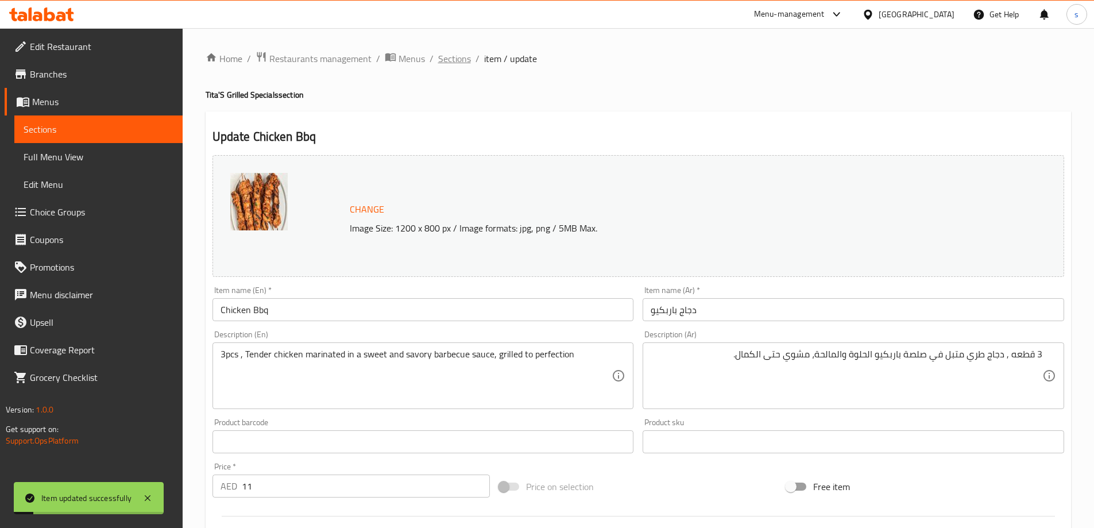
click at [451, 57] on span "Sections" at bounding box center [454, 59] width 33 height 14
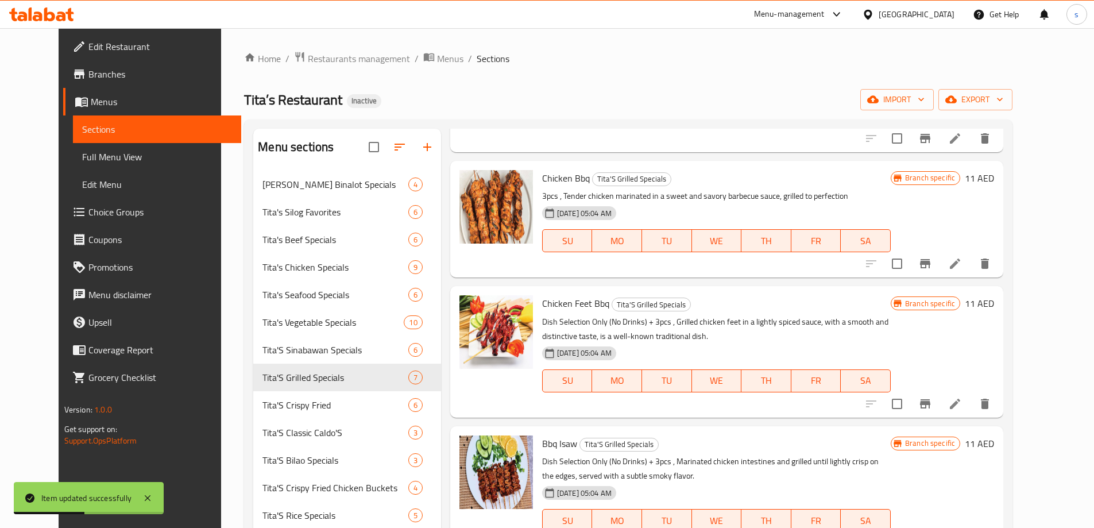
scroll to position [287, 0]
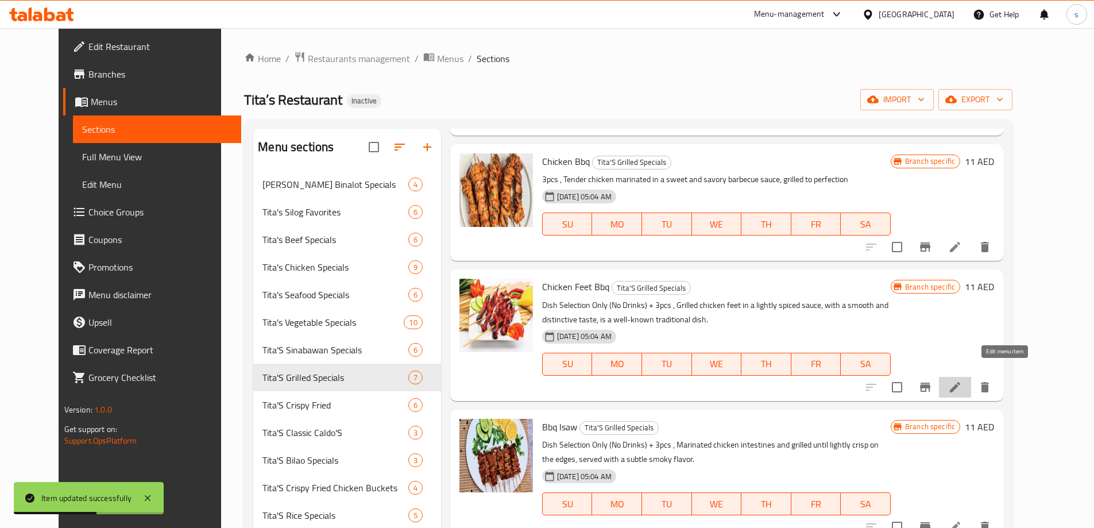
click at [962, 380] on icon at bounding box center [955, 387] width 14 height 14
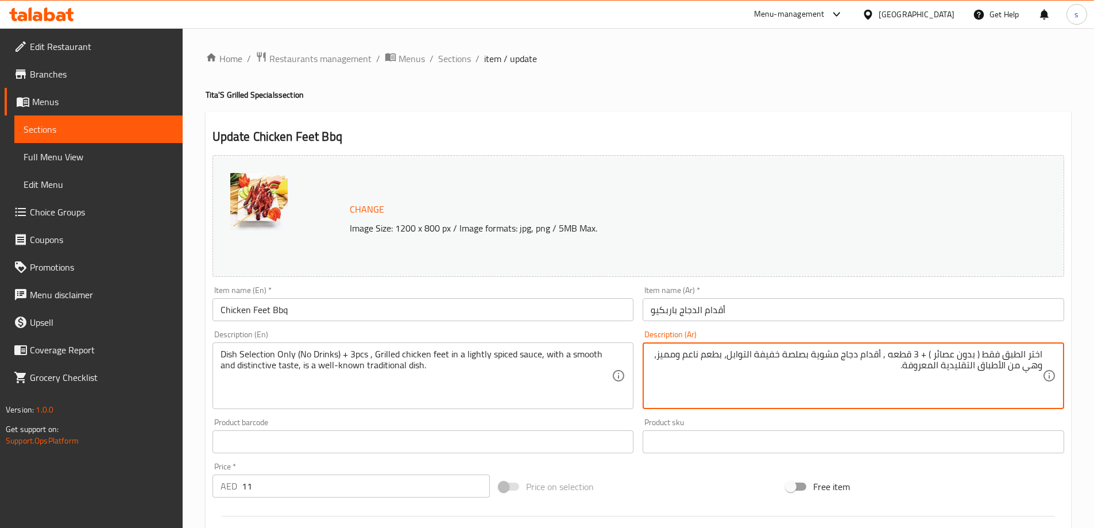
drag, startPoint x: 920, startPoint y: 353, endPoint x: 1068, endPoint y: 347, distance: 148.3
click at [1068, 347] on div "Description (Ar) اختر الطبق فقط ( بدون عصائر ) + 3 قطعه , أقدام دجاج مشوية بصلص…" at bounding box center [853, 370] width 431 height 88
type textarea "3 قطعه , أقدام دجاج مشوية بصلصة خفيفة التوابل، بطعم ناعم ومميز، وهي من الأطباق …"
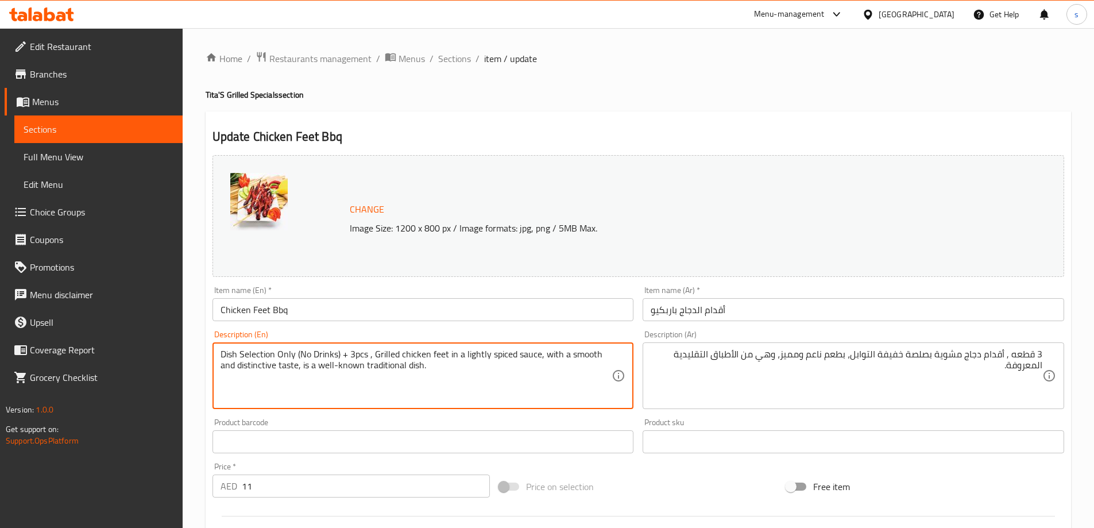
drag, startPoint x: 222, startPoint y: 350, endPoint x: 350, endPoint y: 352, distance: 128.7
click at [255, 353] on textarea "3pcs , Grilled chicken feet in a lightly spiced sauce, with a smooth and distin…" at bounding box center [417, 376] width 392 height 55
type textarea "3pcs , Grilled chicken feet in a lightly spiced sauce, with a smooth and distin…"
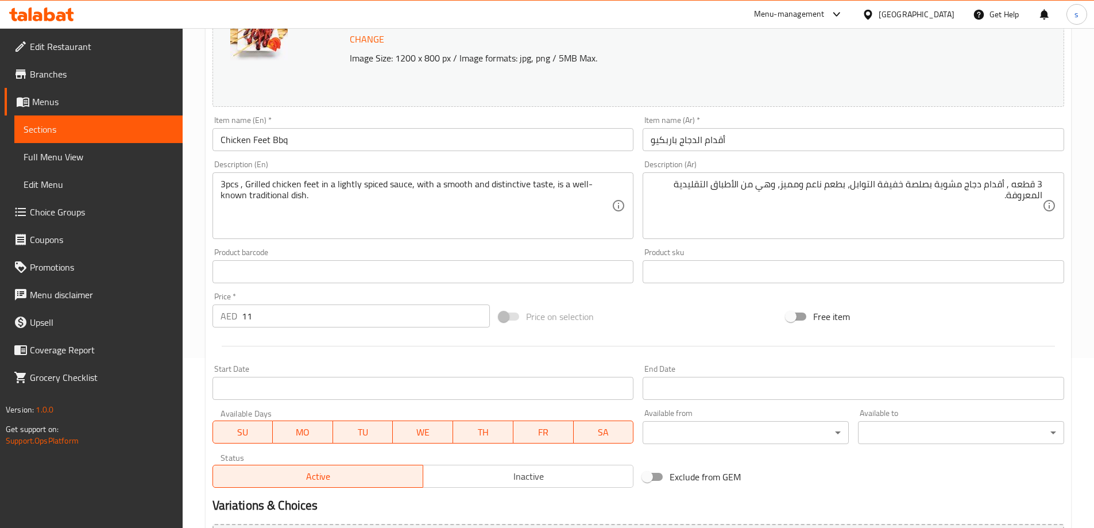
scroll to position [300, 0]
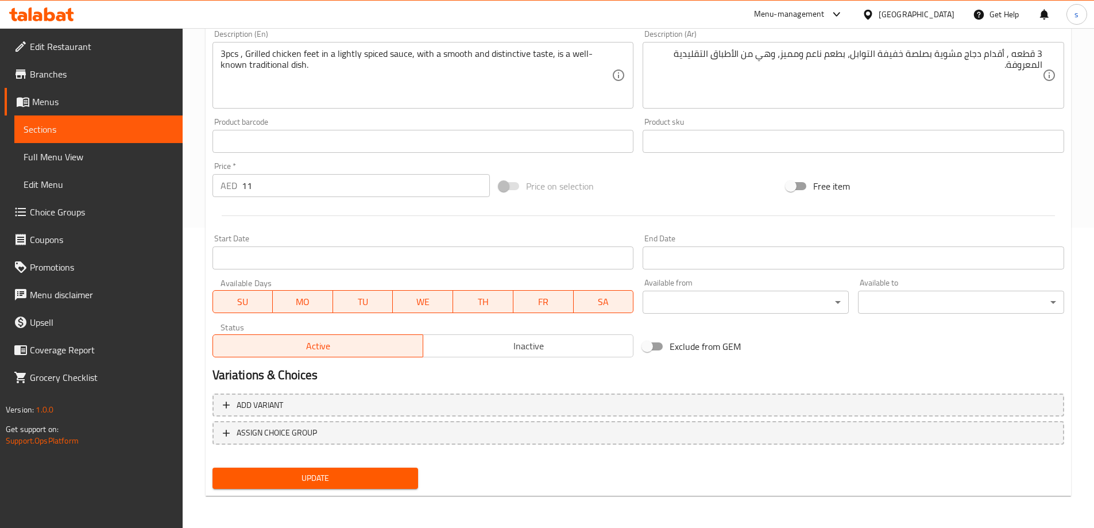
click at [321, 478] on span "Update" at bounding box center [316, 478] width 188 height 14
click at [359, 475] on span "Update" at bounding box center [316, 478] width 188 height 14
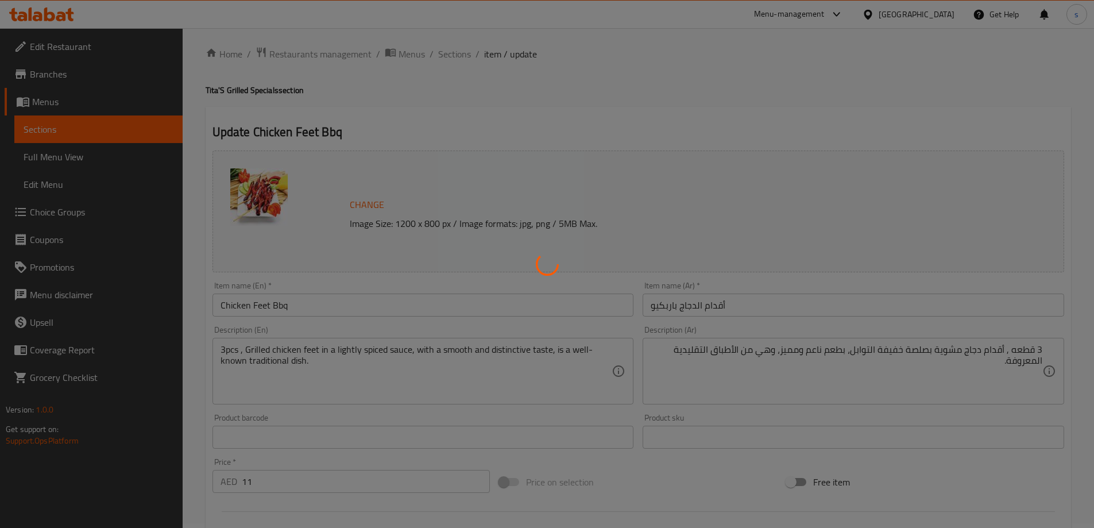
scroll to position [0, 0]
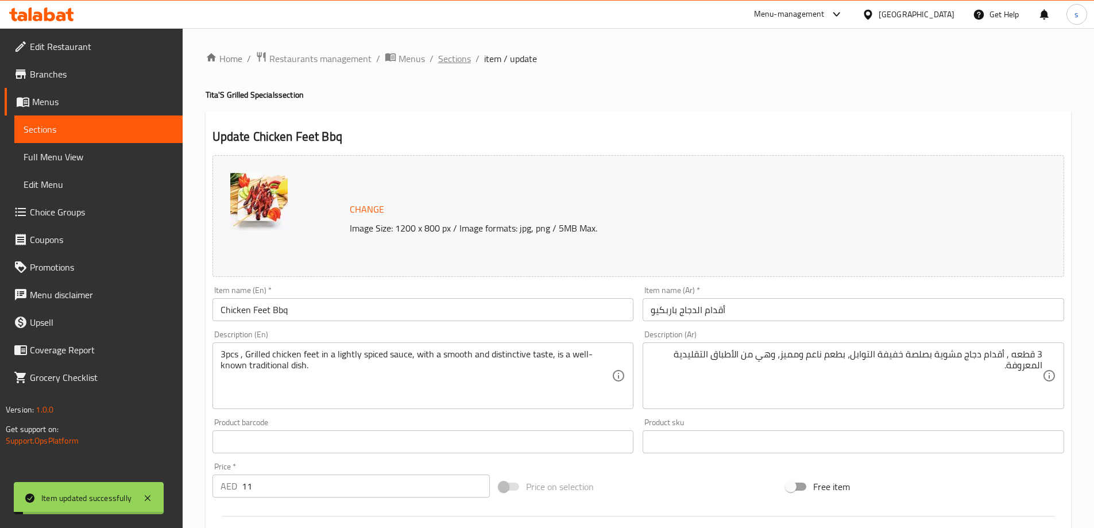
click at [446, 57] on span "Sections" at bounding box center [454, 59] width 33 height 14
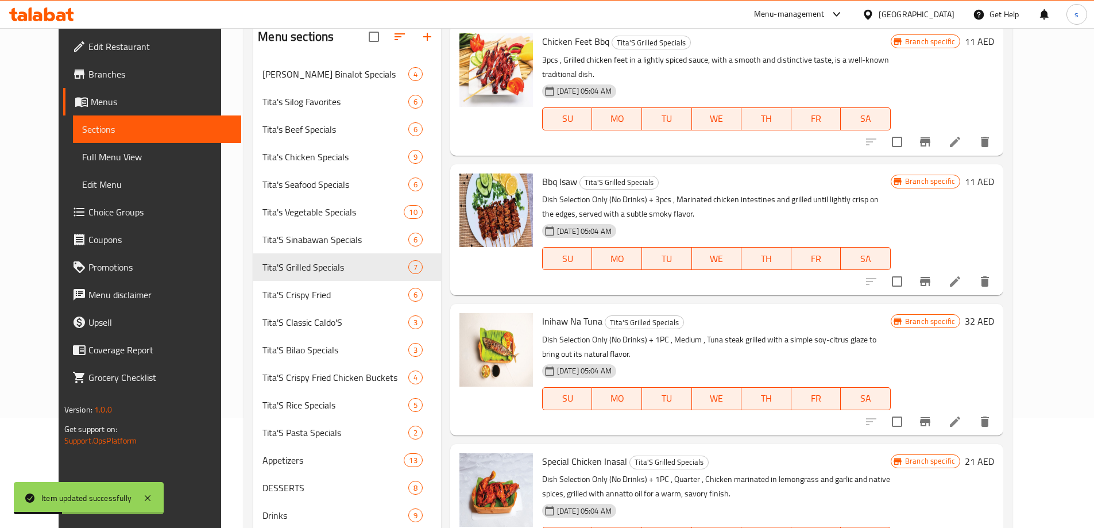
scroll to position [115, 0]
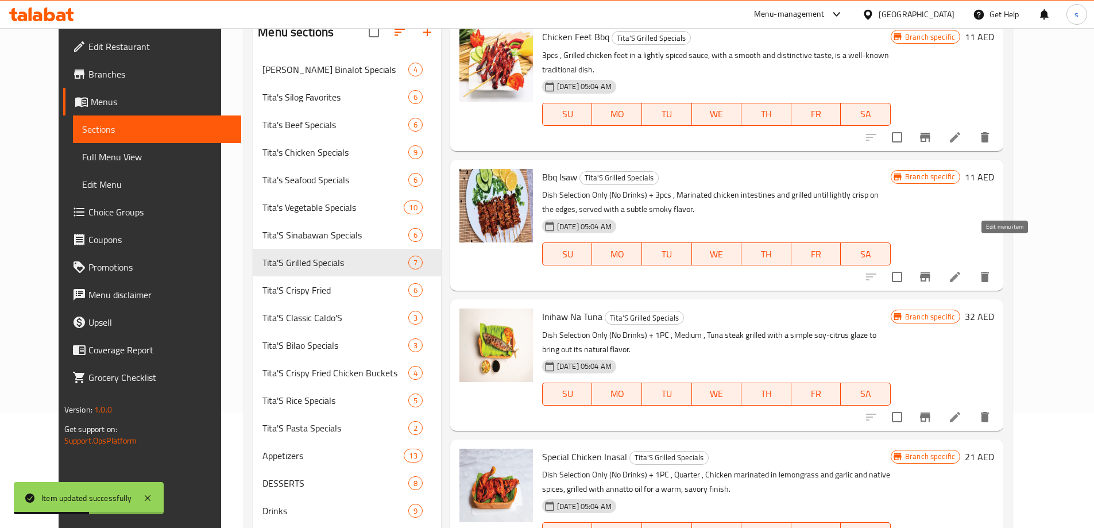
click at [962, 270] on icon at bounding box center [955, 277] width 14 height 14
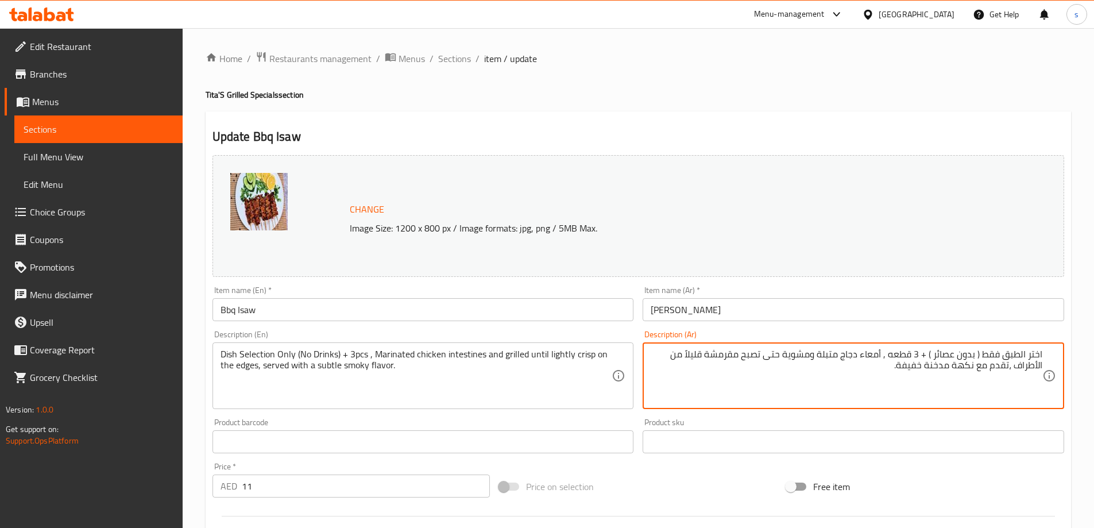
drag, startPoint x: 920, startPoint y: 354, endPoint x: 1089, endPoint y: 347, distance: 169.6
click at [1089, 347] on div "Home / Restaurants management / Menus / Sections / item / update Tita'S Grilled…" at bounding box center [639, 428] width 912 height 800
type textarea "3 قطعه , أمعاء دجاج متبلة ومشوية حتى تصبح مقرمشة قليلاً من الأطراف ،تقدم مع نكه…"
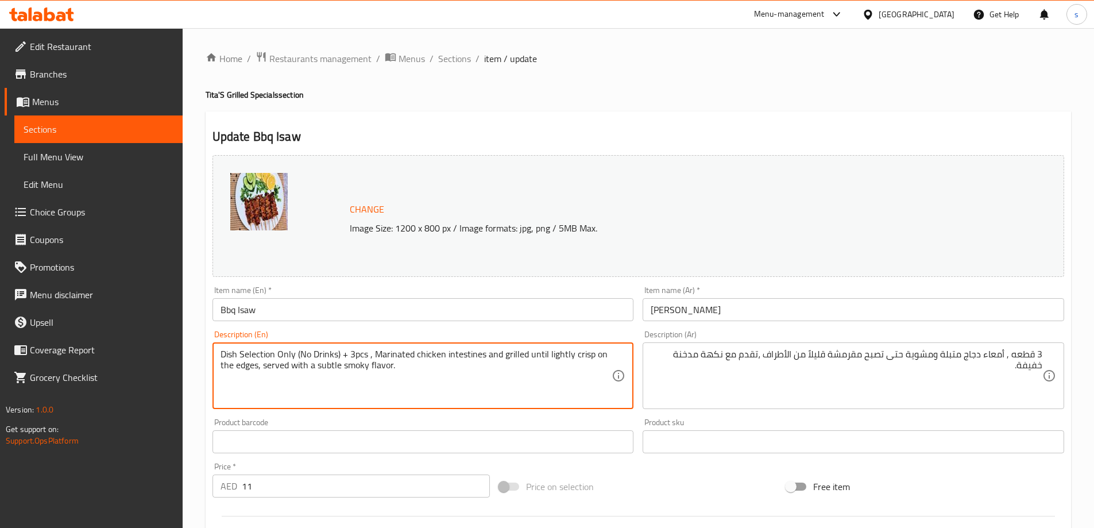
drag, startPoint x: 225, startPoint y: 351, endPoint x: 350, endPoint y: 356, distance: 125.3
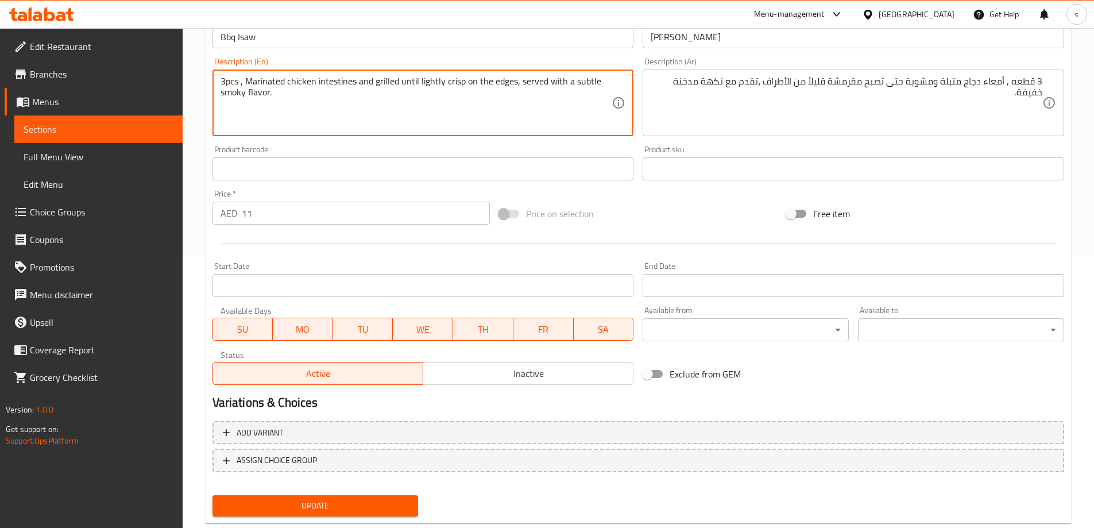
scroll to position [300, 0]
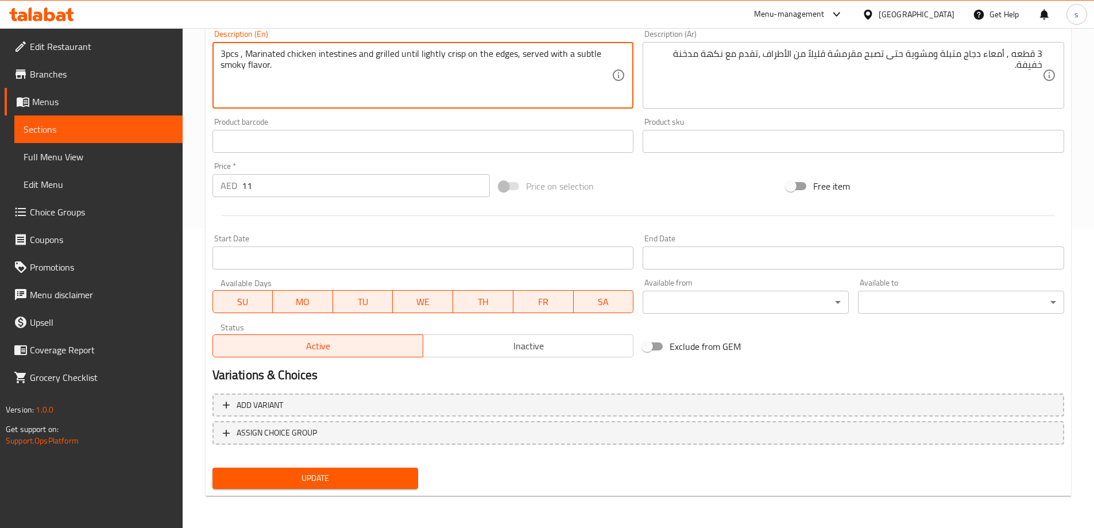
type textarea "3pcs , Marinated chicken intestines and grilled until lightly crisp on the edge…"
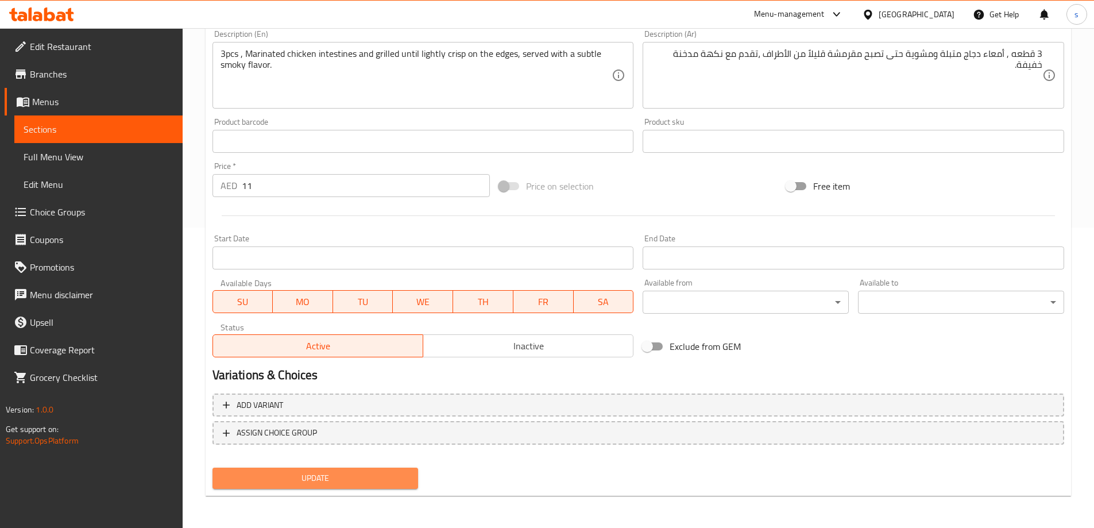
click at [337, 470] on button "Update" at bounding box center [316, 478] width 206 height 21
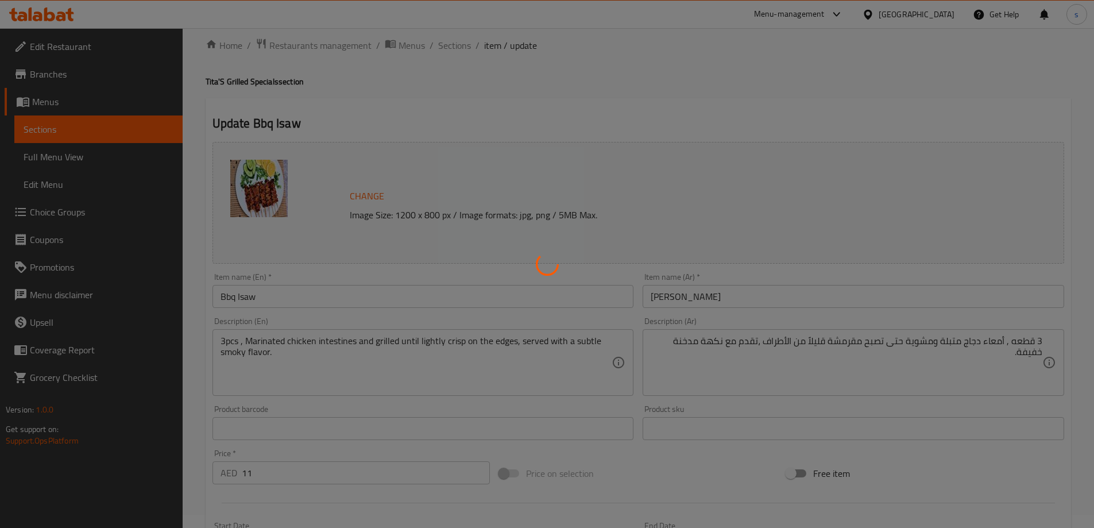
scroll to position [0, 0]
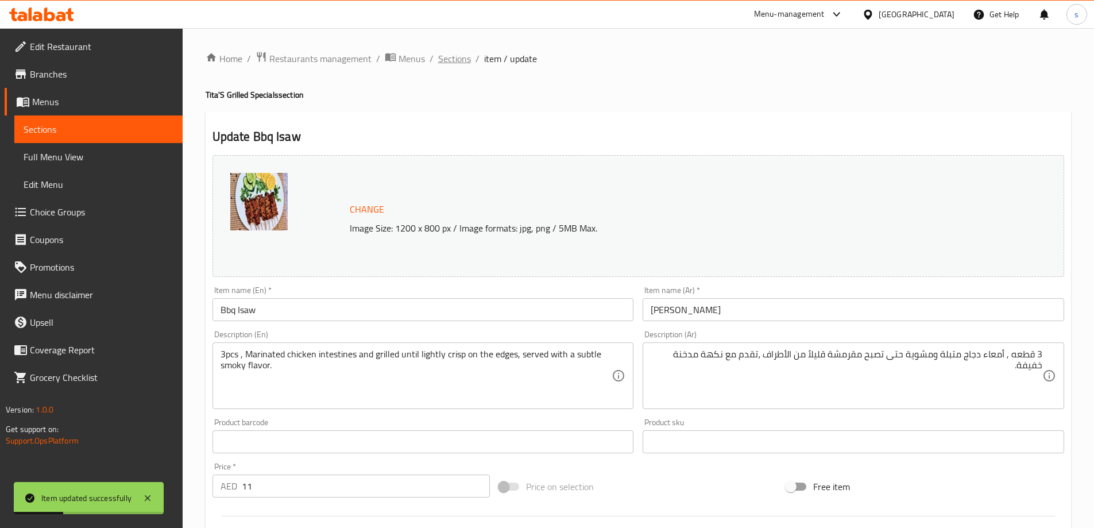
click at [460, 58] on span "Sections" at bounding box center [454, 59] width 33 height 14
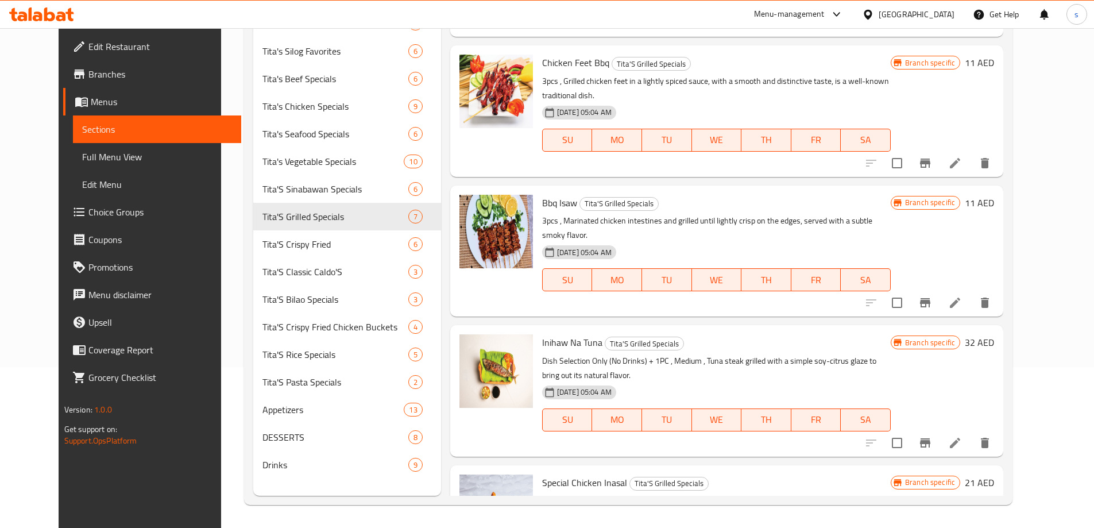
scroll to position [408, 0]
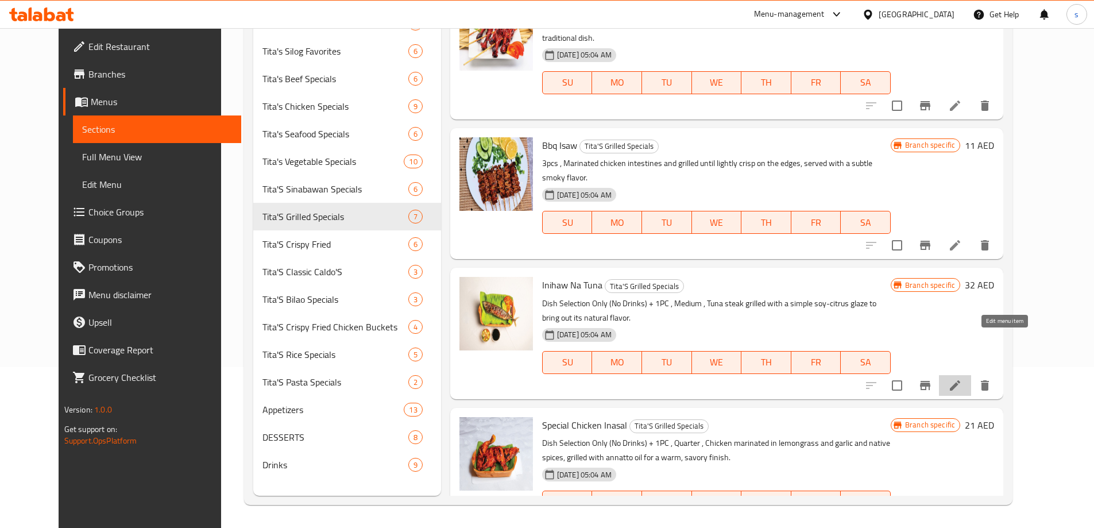
click at [962, 379] on icon at bounding box center [955, 386] width 14 height 14
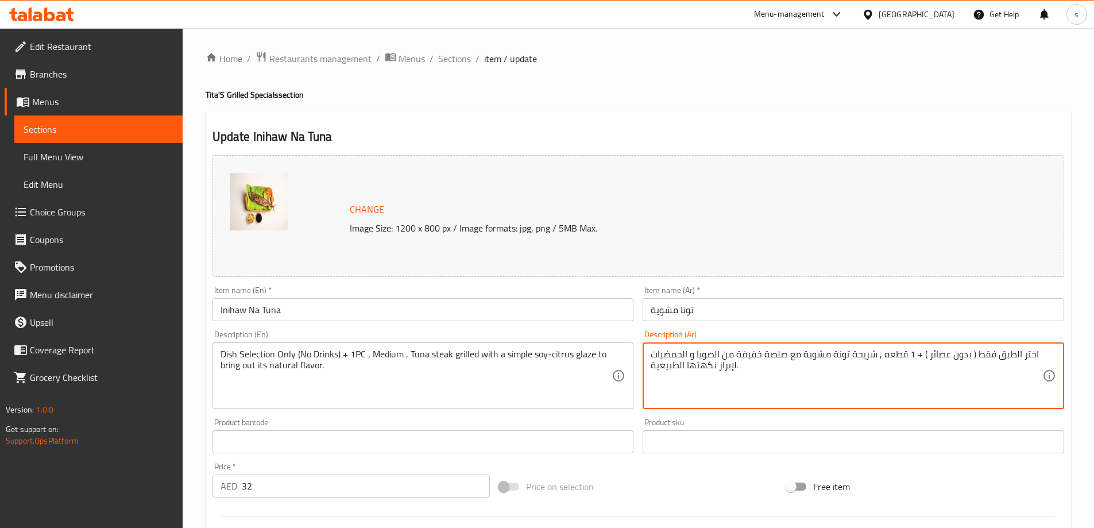
drag, startPoint x: 914, startPoint y: 356, endPoint x: 1030, endPoint y: 356, distance: 116.6
click at [900, 402] on textarea "اختر الطبق فقط ( بدون عصائر ) + 1 قطعه , شريحة تونة مشوية مع صلصة خفيفة من الصو…" at bounding box center [847, 376] width 392 height 55
drag, startPoint x: 920, startPoint y: 353, endPoint x: 1065, endPoint y: 356, distance: 145.9
click at [1065, 356] on div "Description (Ar) اختر الطبق فقط ( بدون عصائر ) + 1 قطعه , شريحة تونة مشوية مع ص…" at bounding box center [853, 370] width 431 height 88
type textarea "1 قطعه , شريحة تونة مشوية مع صلصة خفيفة من الصويا و الحمضيات لإبراز نكهتها الطب…"
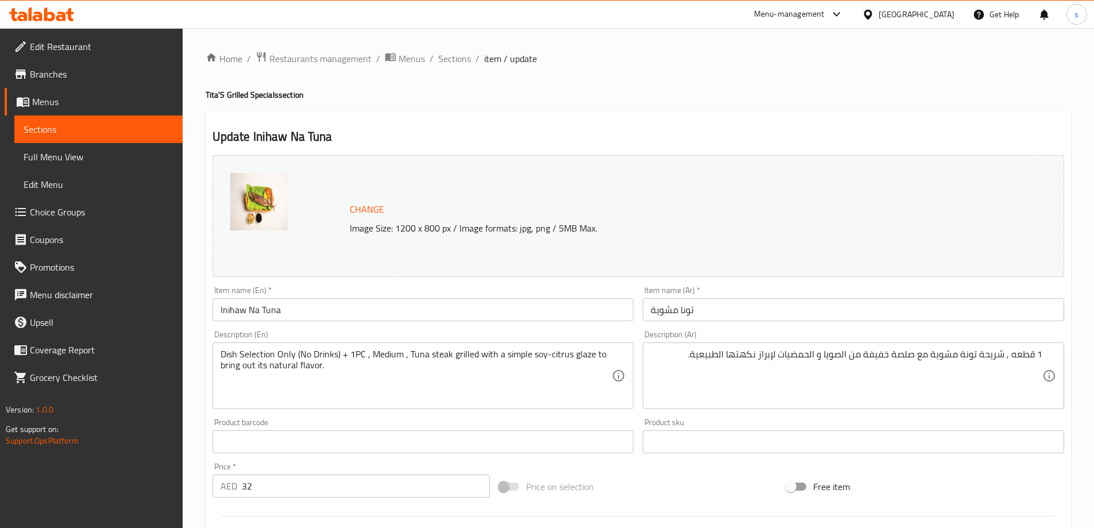
click at [221, 354] on div "Dish Selection Only (No Drinks) + 1PC , Medium , Tuna steak grilled with a simp…" at bounding box center [424, 375] width 422 height 67
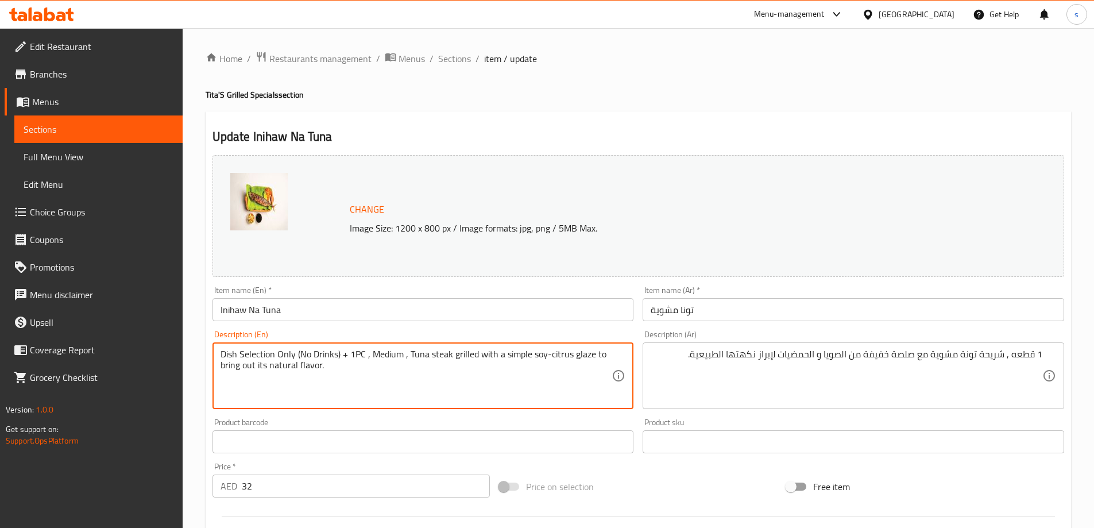
drag, startPoint x: 221, startPoint y: 353, endPoint x: 350, endPoint y: 362, distance: 128.9
click at [350, 362] on textarea "Dish Selection Only (No Drinks) + 1PC , Medium , Tuna steak grilled with a simp…" at bounding box center [417, 376] width 392 height 55
type textarea "1PC , Medium , Tuna steak grilled with a simple soy-citrus glaze to bring out i…"
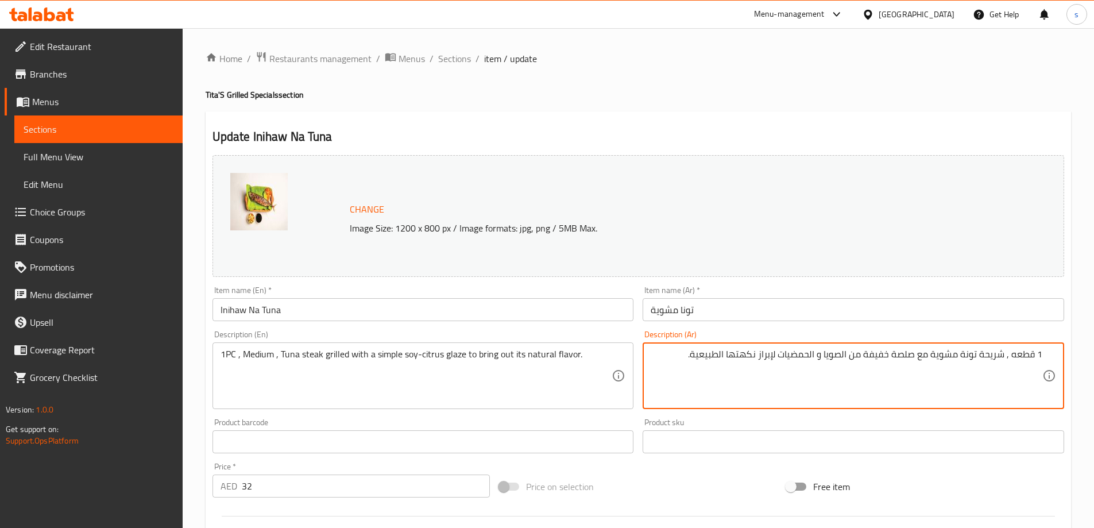
click at [1005, 357] on textarea "1 قطعه , شريحة تونة مشوية مع صلصة خفيفة من الصويا و الحمضيات لإبراز نكهتها الطب…" at bounding box center [847, 376] width 392 height 55
type textarea "1 قطعه , متوسط و شريحة تونة مشوية مع صلصة خفيفة من الصويا و الحمضيات لإبراز نكه…"
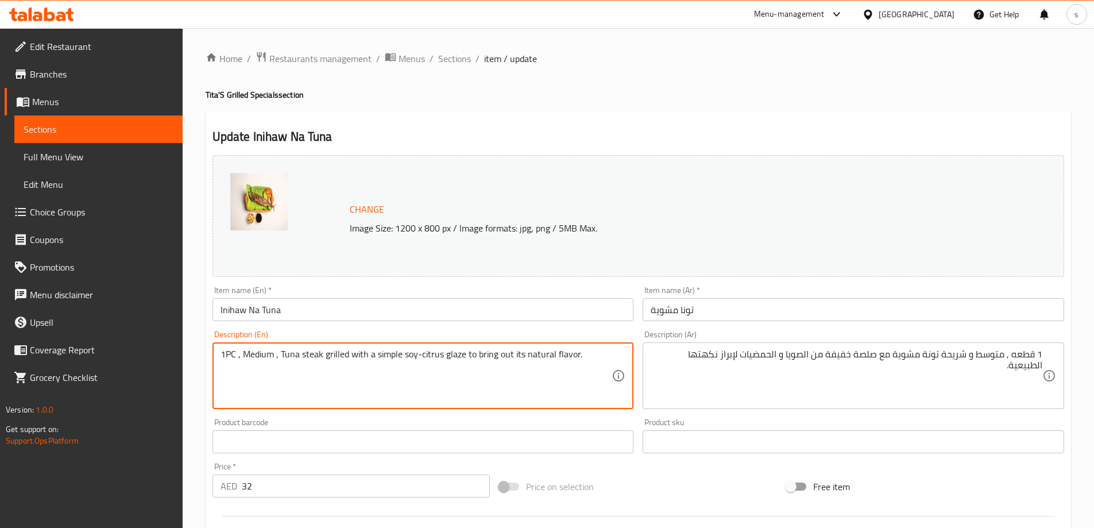
drag, startPoint x: 282, startPoint y: 354, endPoint x: 304, endPoint y: 360, distance: 22.4
click at [299, 390] on textarea "1PC , Medium , Tuna steak grilled with a simple soy-citrus glaze to bring out i…" at bounding box center [417, 376] width 392 height 55
drag, startPoint x: 278, startPoint y: 356, endPoint x: 320, endPoint y: 374, distance: 45.8
click at [320, 374] on textarea "1PC , Medium , Tuna steak grilled with a simple soy-citrus glaze to bring out i…" at bounding box center [417, 376] width 392 height 55
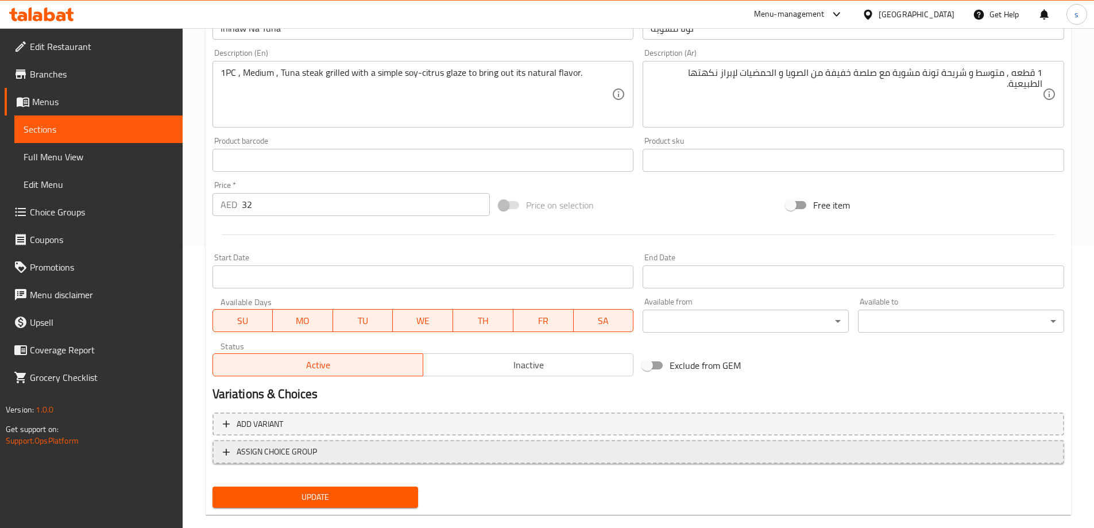
scroll to position [300, 0]
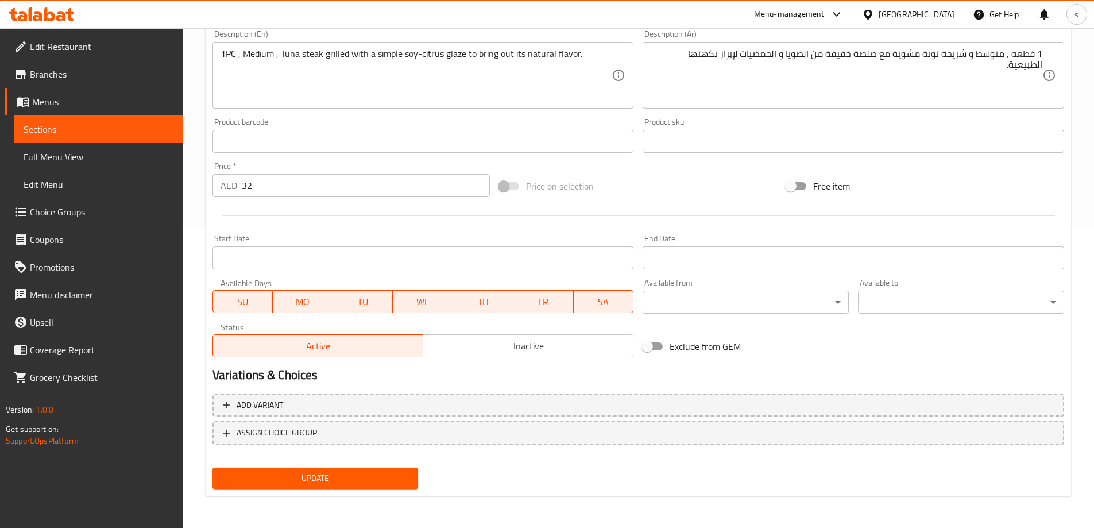
drag, startPoint x: 362, startPoint y: 479, endPoint x: 368, endPoint y: 470, distance: 11.2
click at [362, 479] on span "Update" at bounding box center [316, 478] width 188 height 14
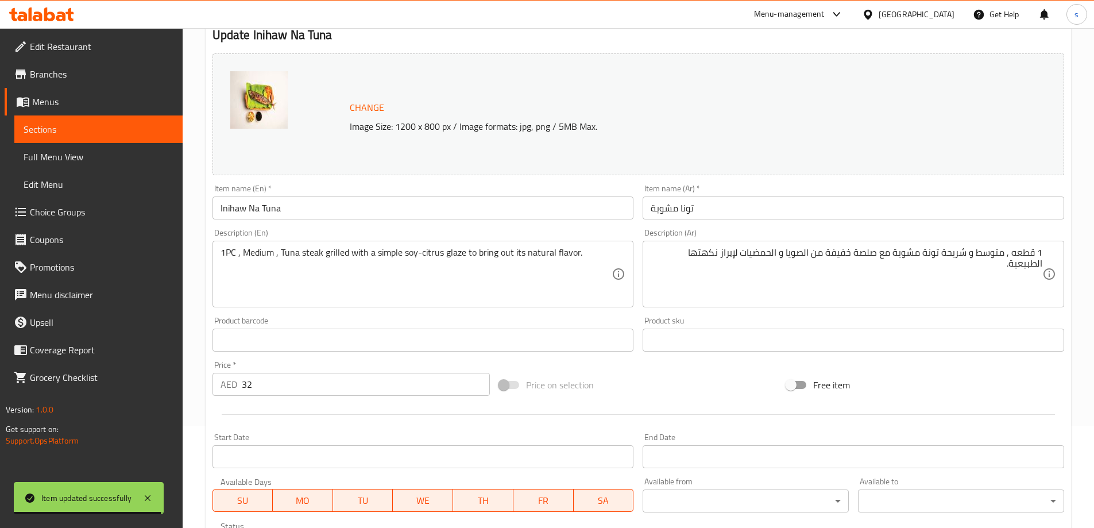
scroll to position [0, 0]
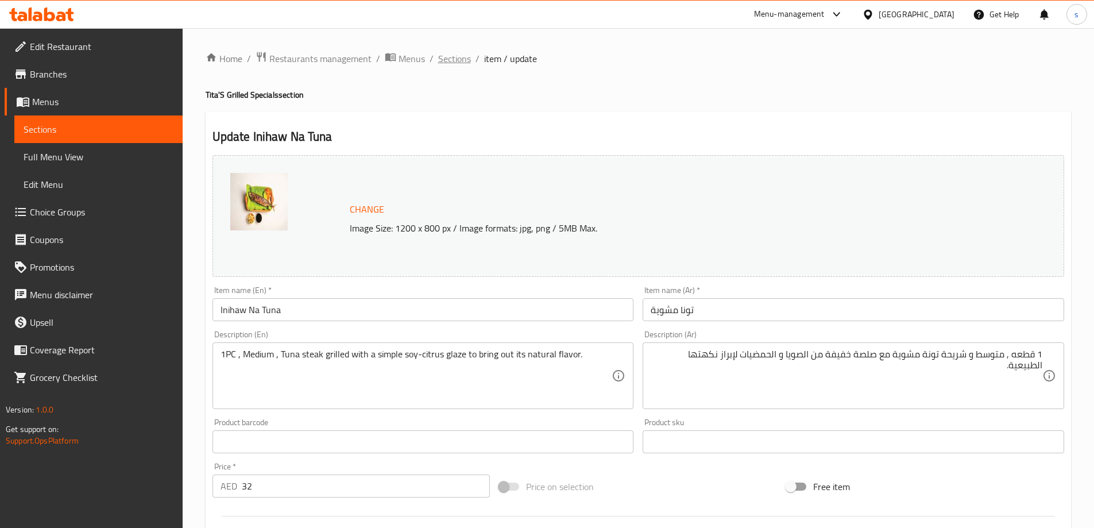
click at [460, 58] on span "Sections" at bounding box center [454, 59] width 33 height 14
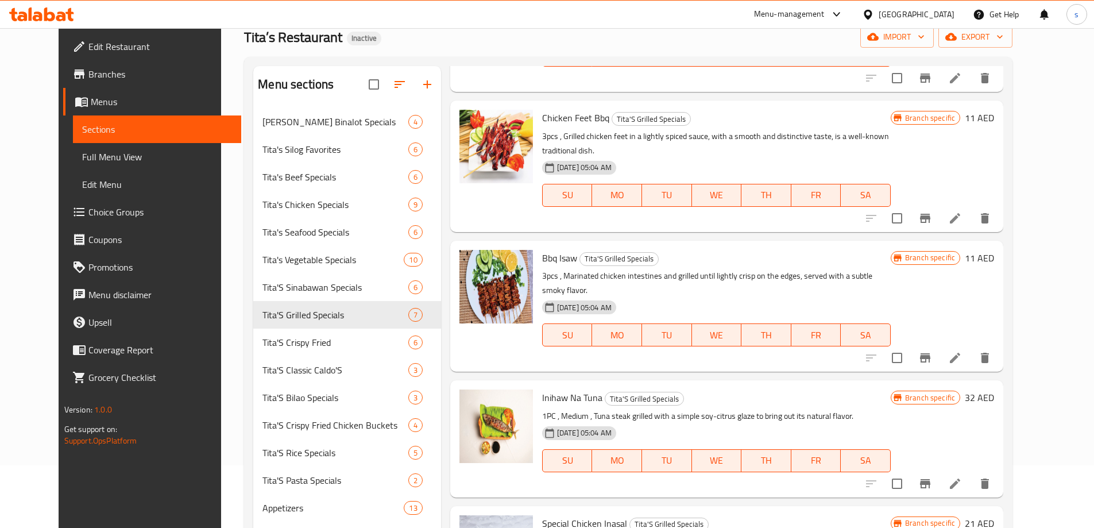
scroll to position [161, 0]
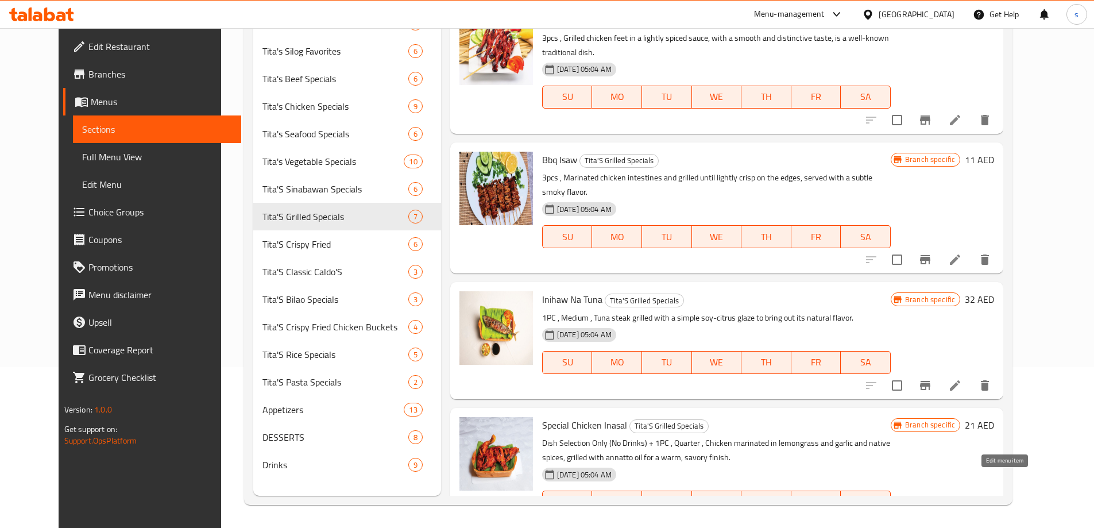
click at [960, 520] on icon at bounding box center [955, 525] width 10 height 10
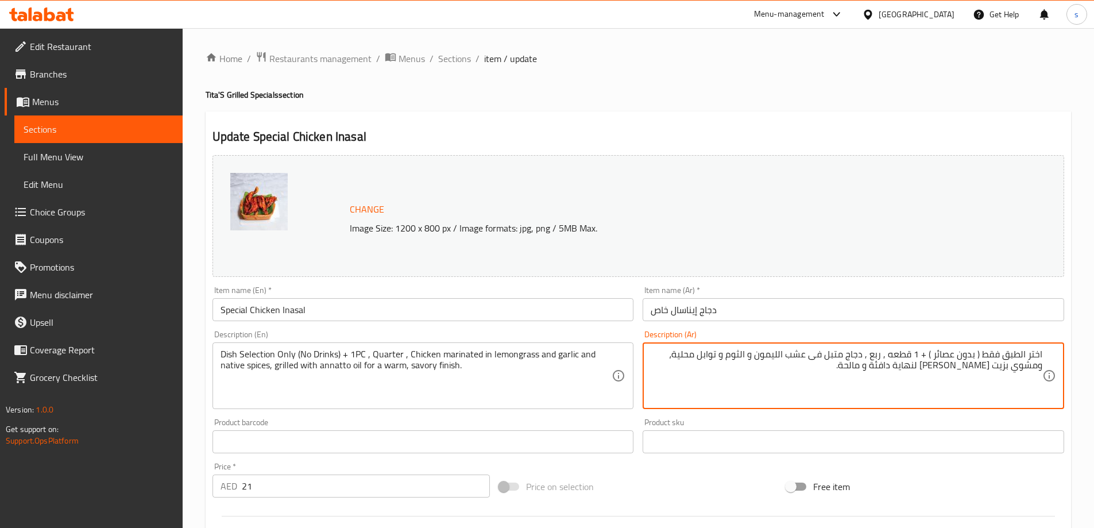
drag, startPoint x: 921, startPoint y: 352, endPoint x: 1051, endPoint y: 357, distance: 129.9
click at [1051, 357] on div "اختر الطبق فقط ( بدون عصائر ) + 1 قطعه , ربع , دجاج متبل فى عشب الليمون و الثوم…" at bounding box center [854, 375] width 422 height 67
type textarea "1 قطعه , ربع , دجاج متبل فى عشب الليمون و الثوم و توابل محلية، ومشوي بزيت الأنا…"
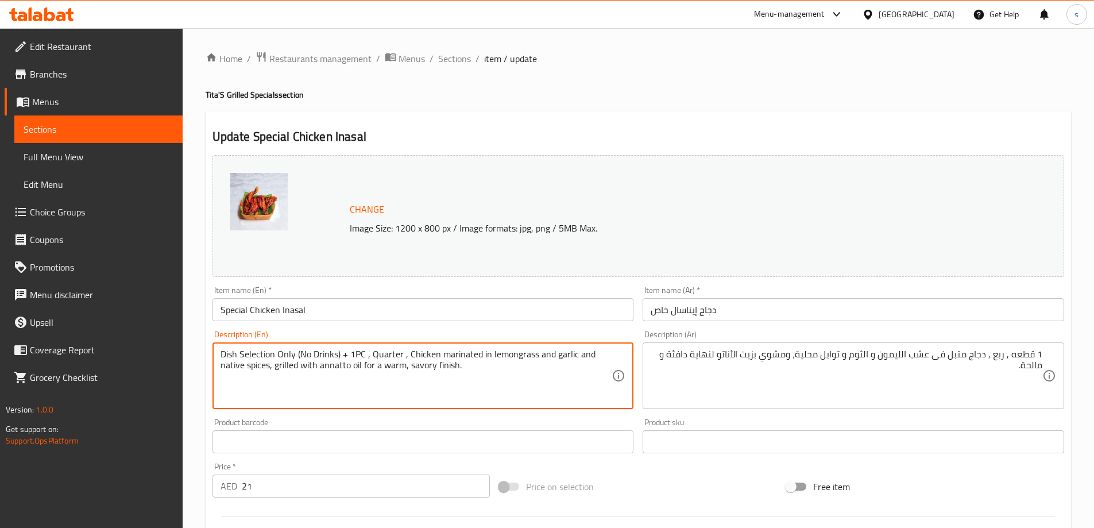
drag, startPoint x: 222, startPoint y: 354, endPoint x: 350, endPoint y: 361, distance: 128.3
click at [474, 354] on textarea "1PC , Quarter , Chicken marinated in lemongrass and garlic and native spices, g…" at bounding box center [417, 376] width 392 height 55
type textarea "1PC , Quarter , Chicken marinated in lemongrass and garlic and native spices, g…"
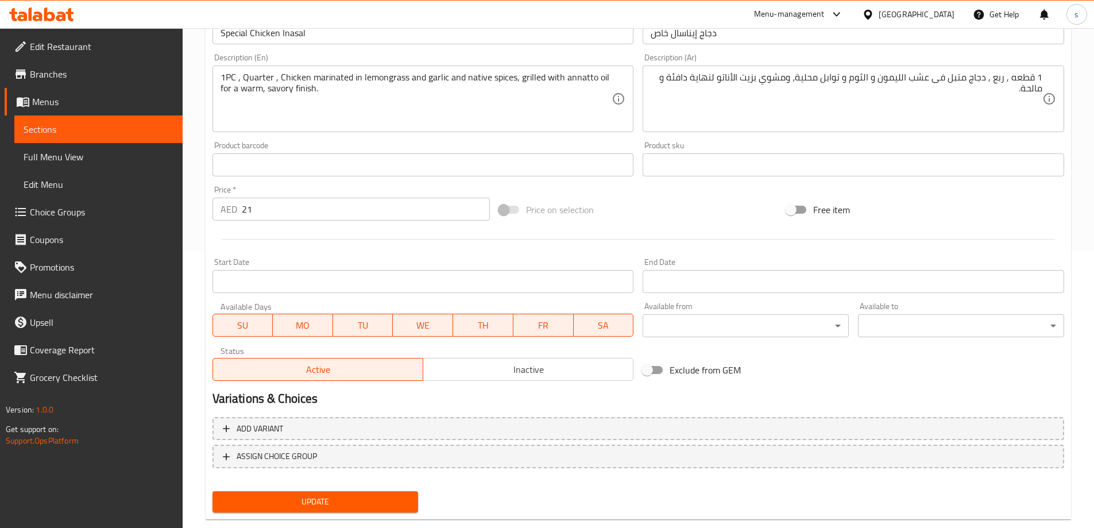
scroll to position [300, 0]
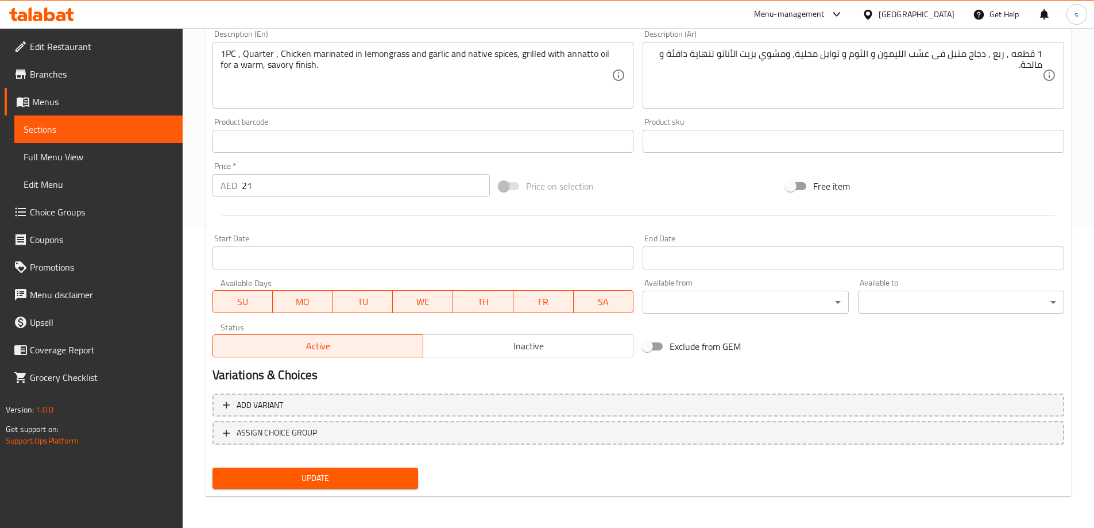
click at [330, 477] on span "Update" at bounding box center [316, 478] width 188 height 14
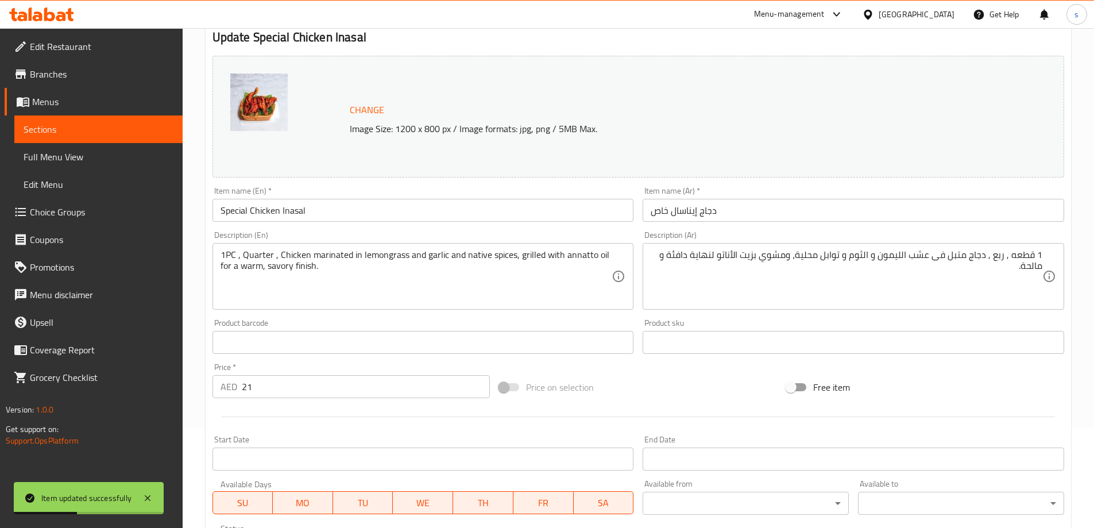
scroll to position [0, 0]
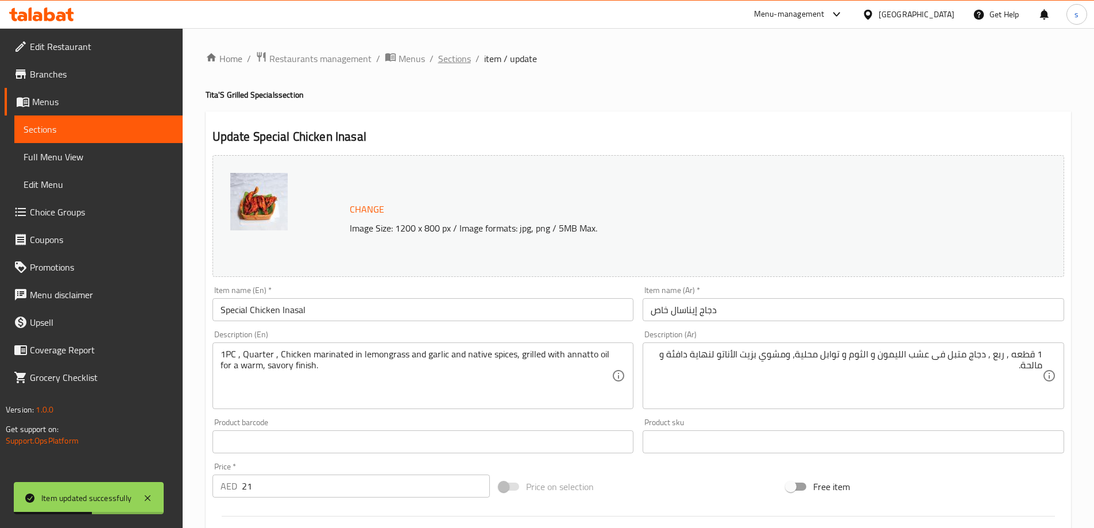
click at [456, 58] on span "Sections" at bounding box center [454, 59] width 33 height 14
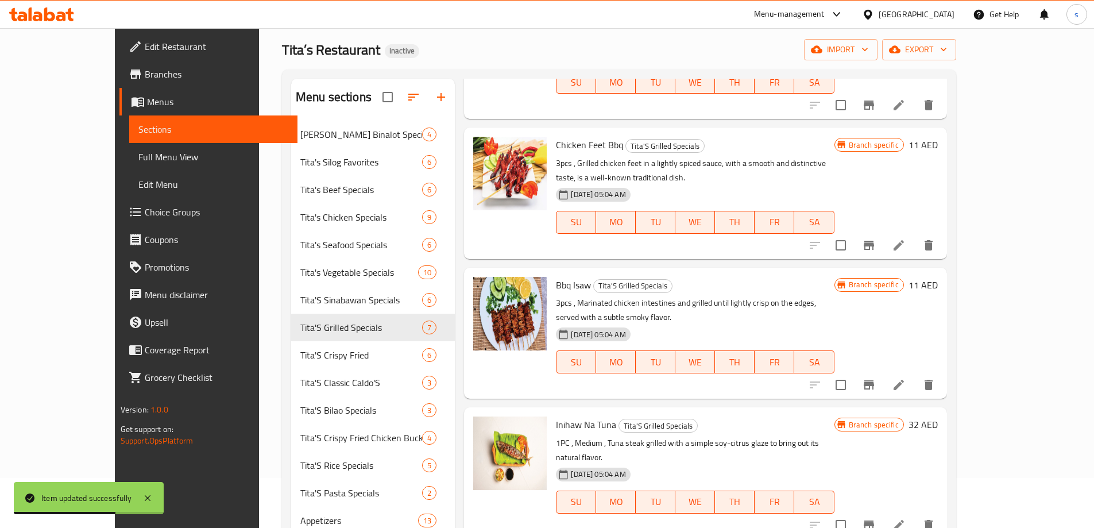
scroll to position [161, 0]
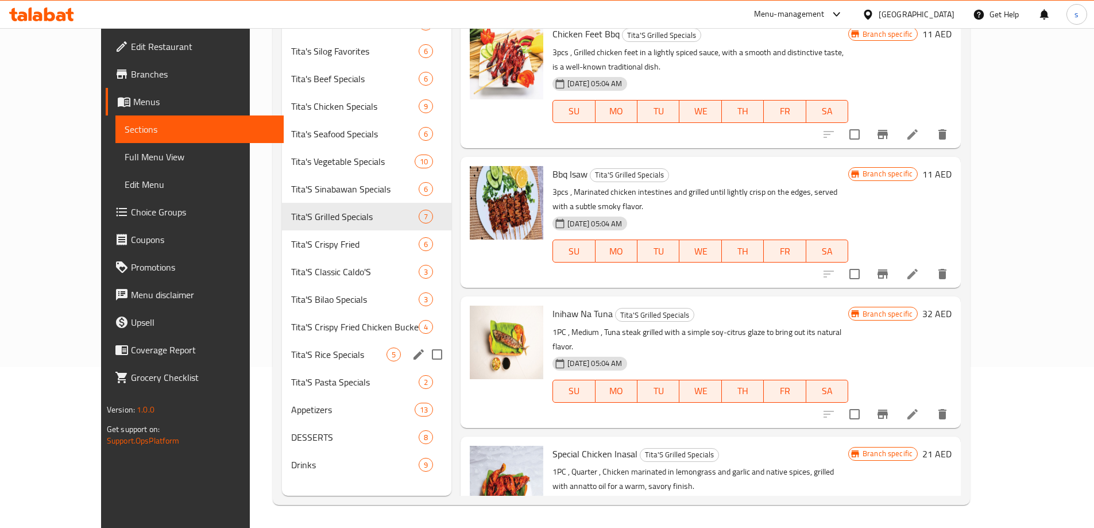
click at [283, 344] on div "Tita'S Rice Specials 5" at bounding box center [367, 355] width 170 height 28
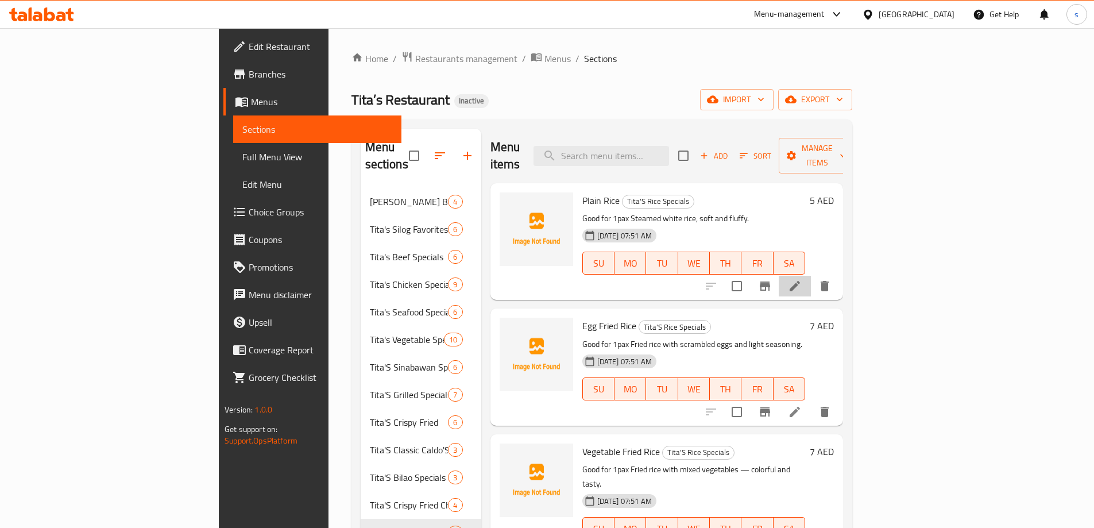
click at [811, 276] on li at bounding box center [795, 286] width 32 height 21
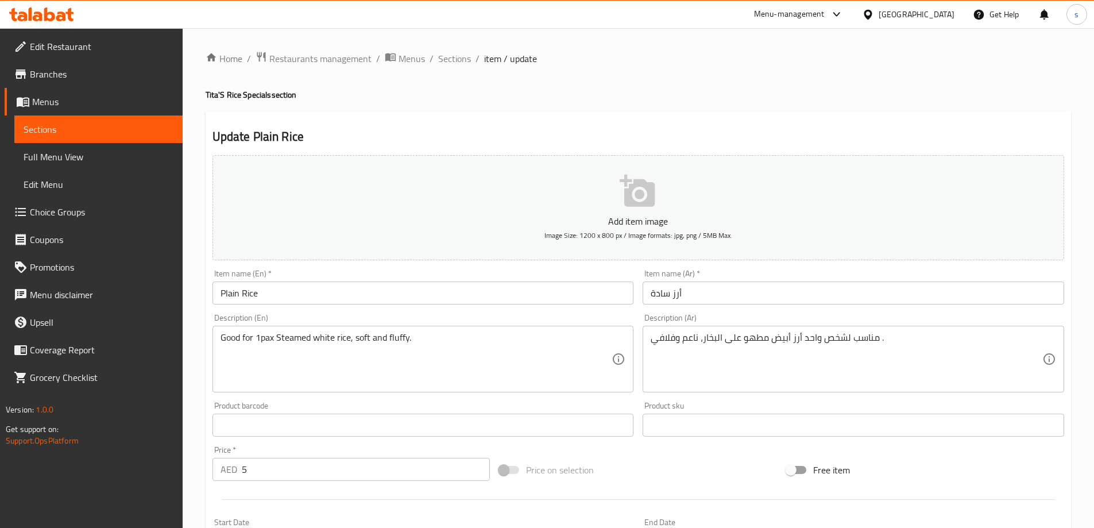
click at [802, 295] on input "أرز سادة" at bounding box center [854, 292] width 422 height 23
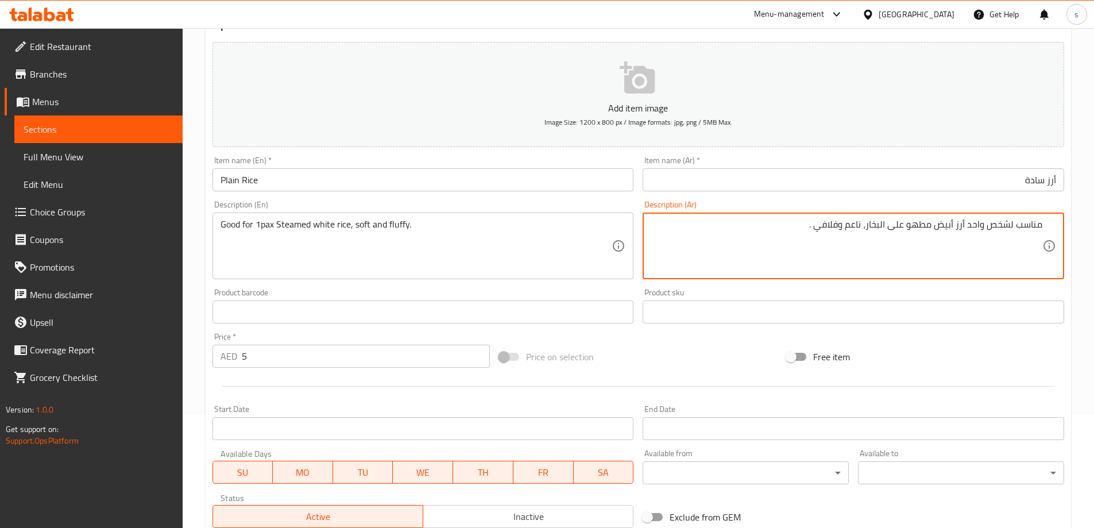
scroll to position [284, 0]
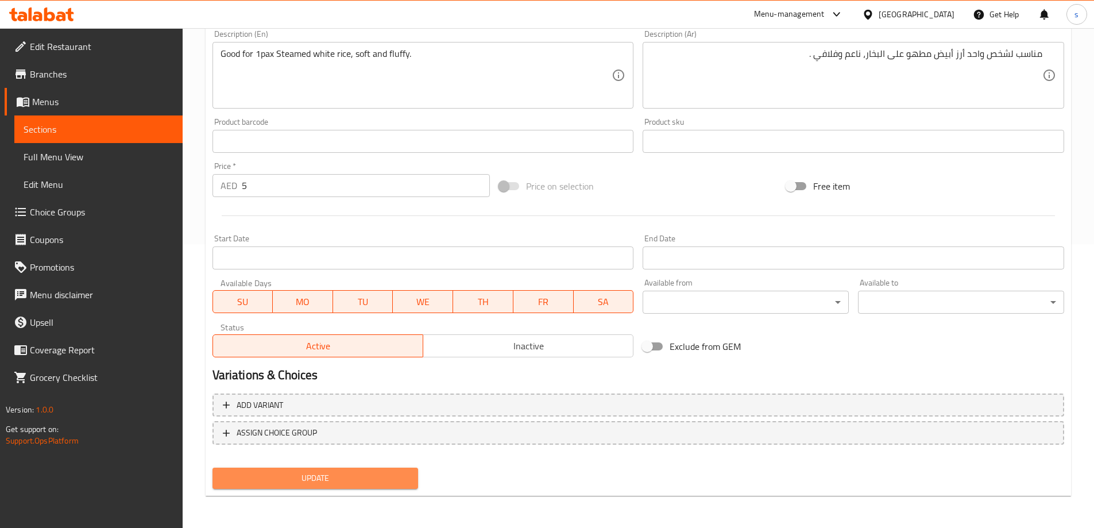
click at [335, 473] on span "Update" at bounding box center [316, 478] width 188 height 14
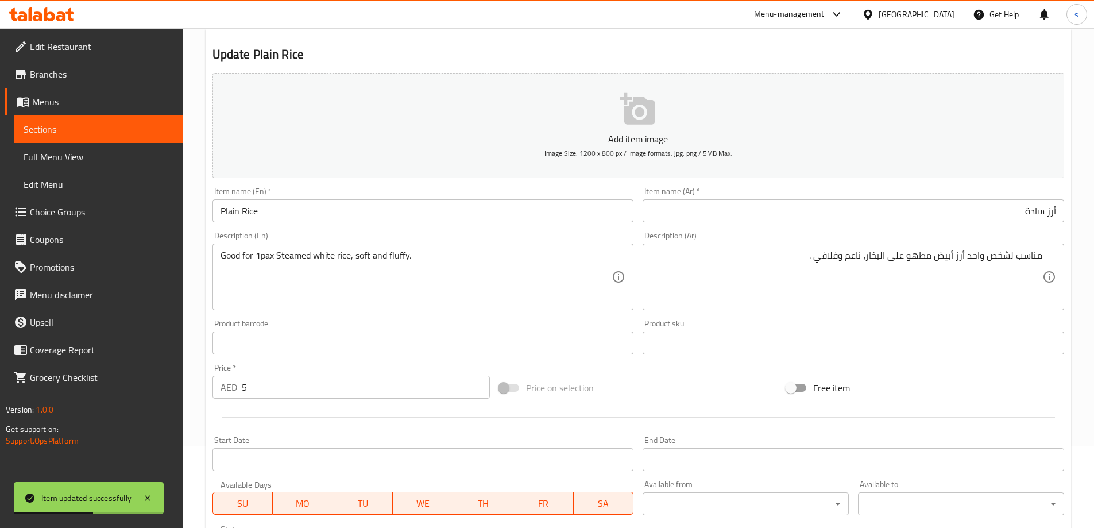
scroll to position [0, 0]
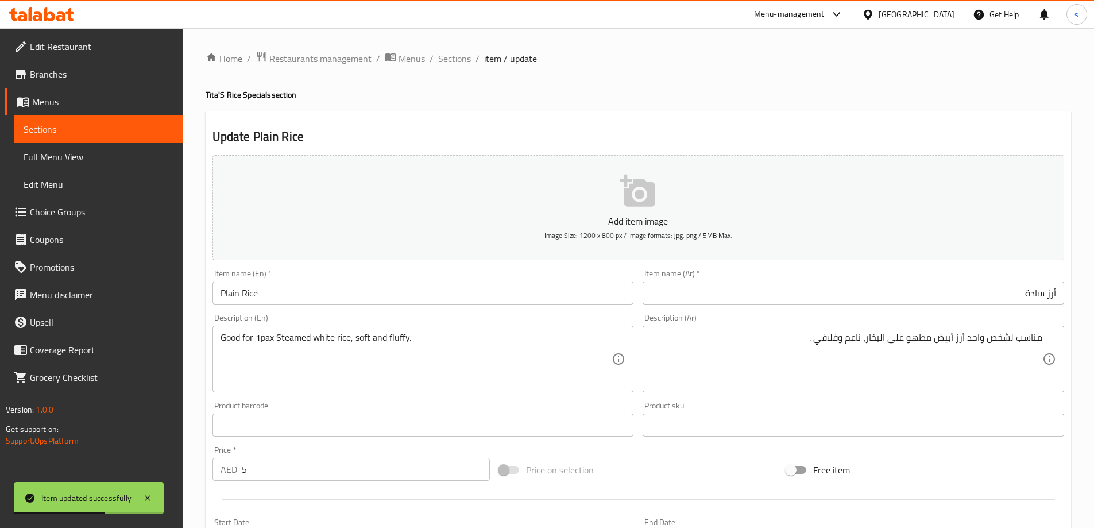
click at [456, 60] on span "Sections" at bounding box center [454, 59] width 33 height 14
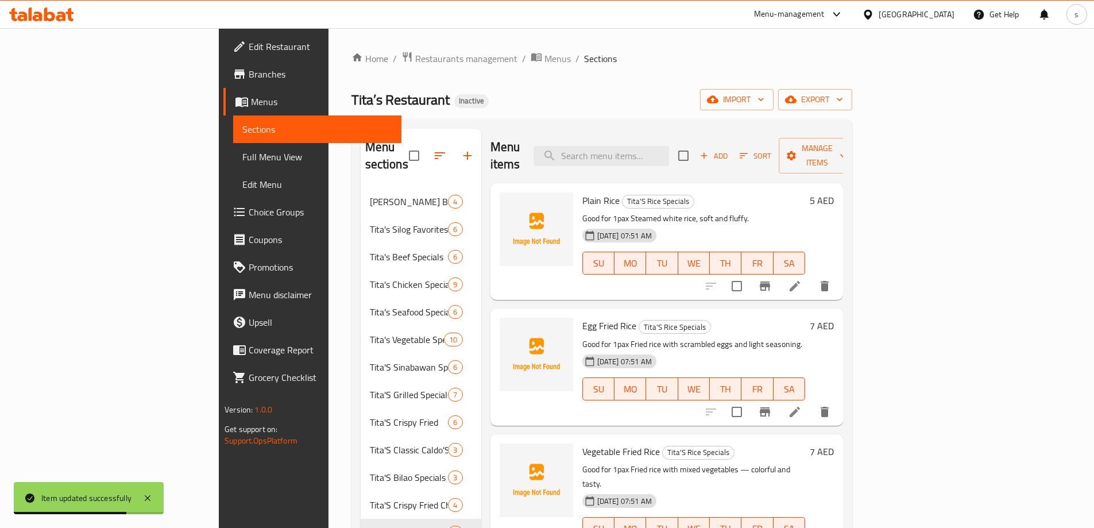
click at [802, 405] on icon at bounding box center [795, 412] width 14 height 14
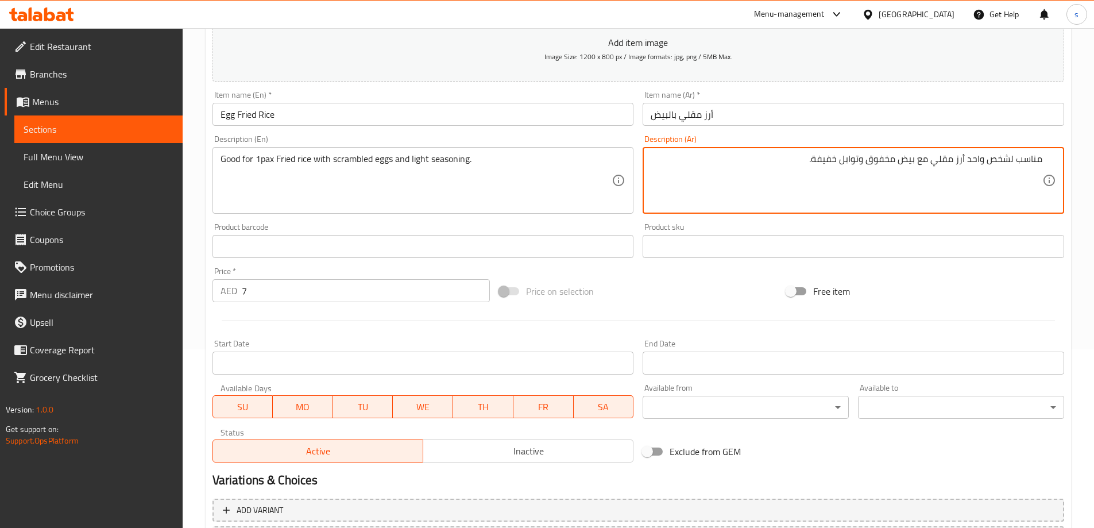
scroll to position [284, 0]
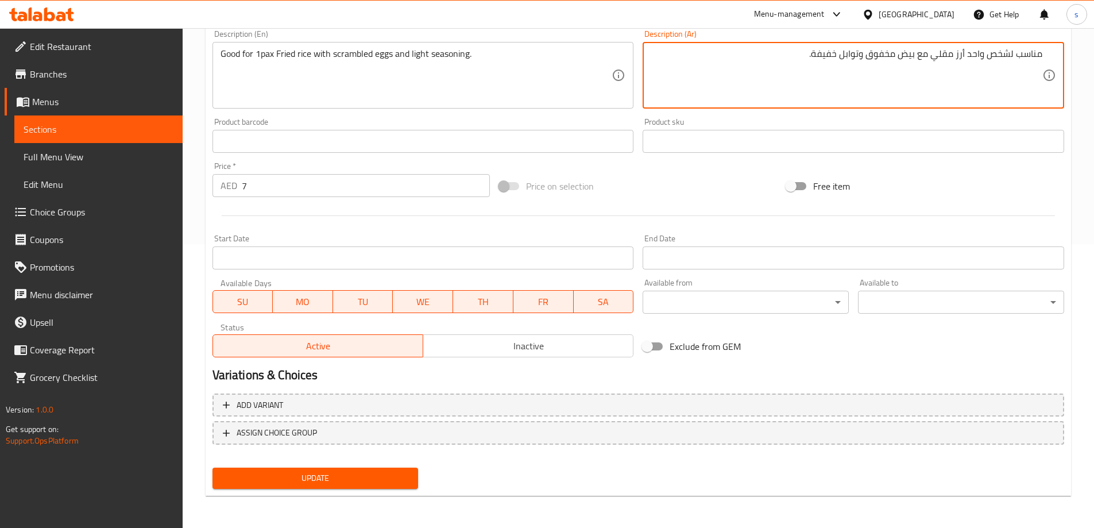
click at [369, 477] on span "Update" at bounding box center [316, 478] width 188 height 14
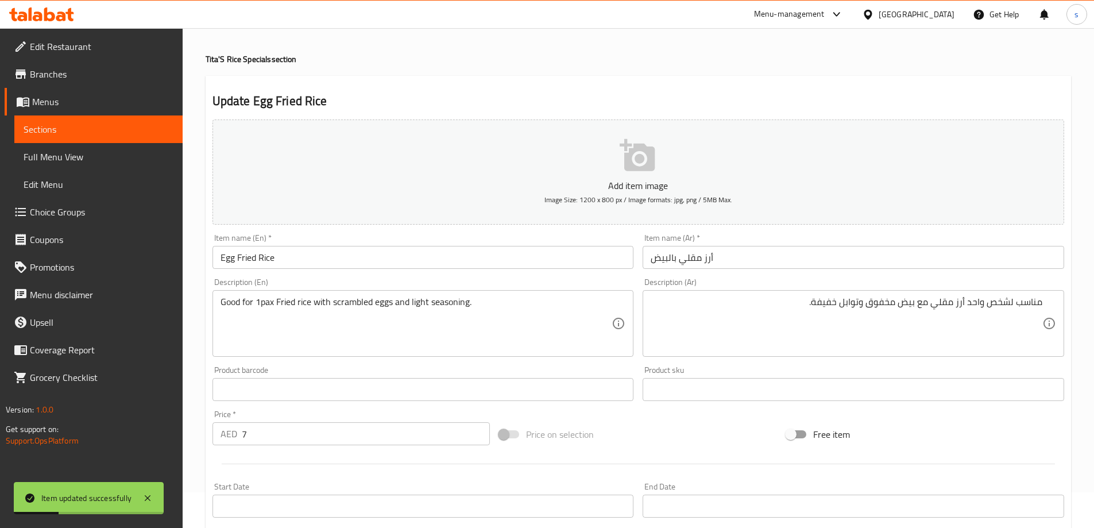
scroll to position [0, 0]
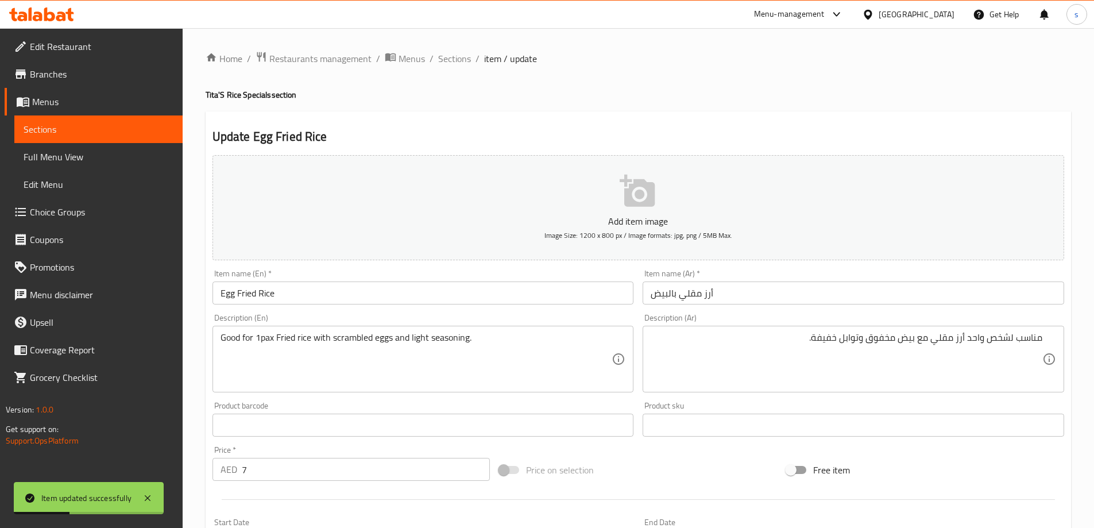
drag, startPoint x: 445, startPoint y: 62, endPoint x: 460, endPoint y: 77, distance: 20.7
click at [445, 62] on span "Sections" at bounding box center [454, 59] width 33 height 14
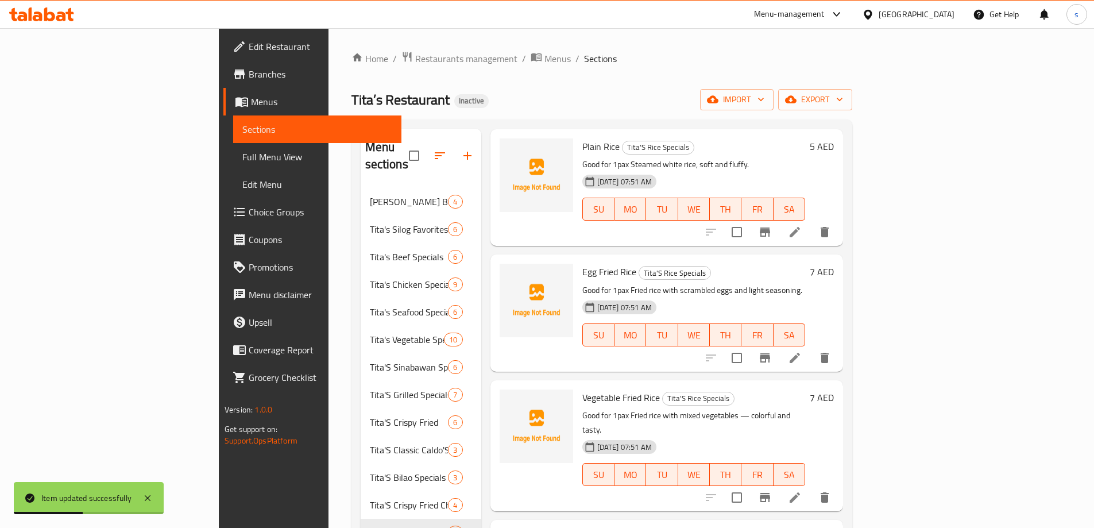
scroll to position [128, 0]
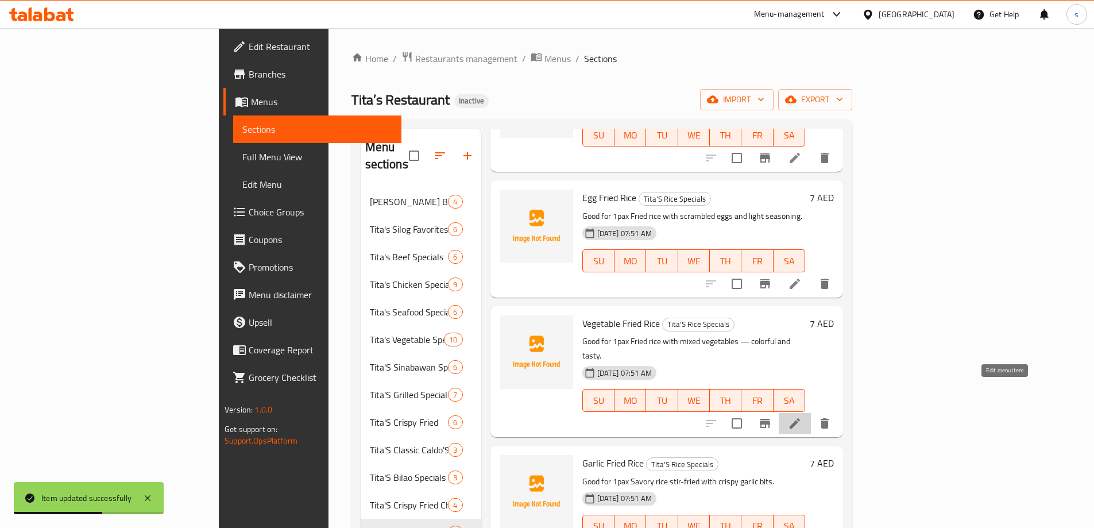
click at [800, 418] on icon at bounding box center [795, 423] width 10 height 10
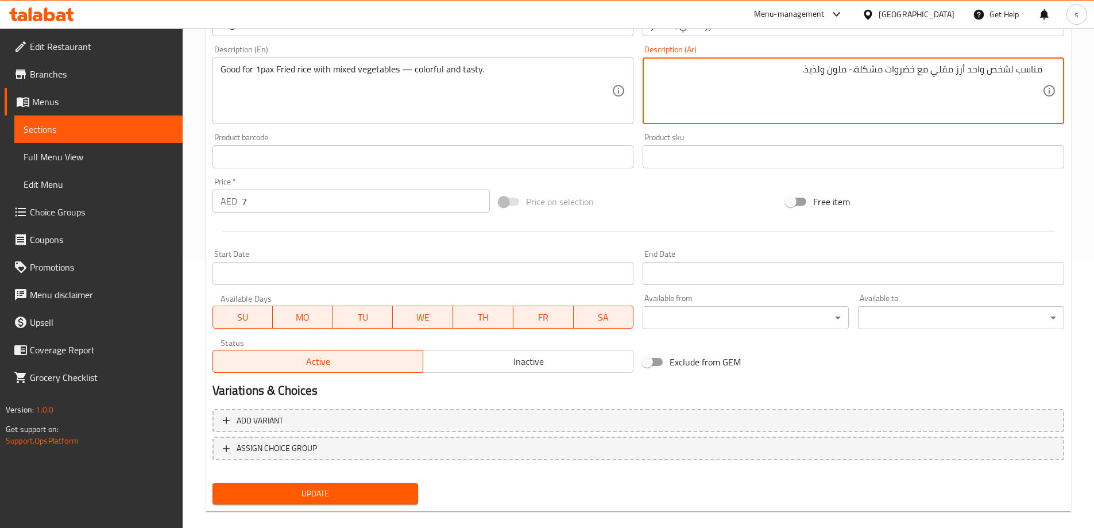
scroll to position [284, 0]
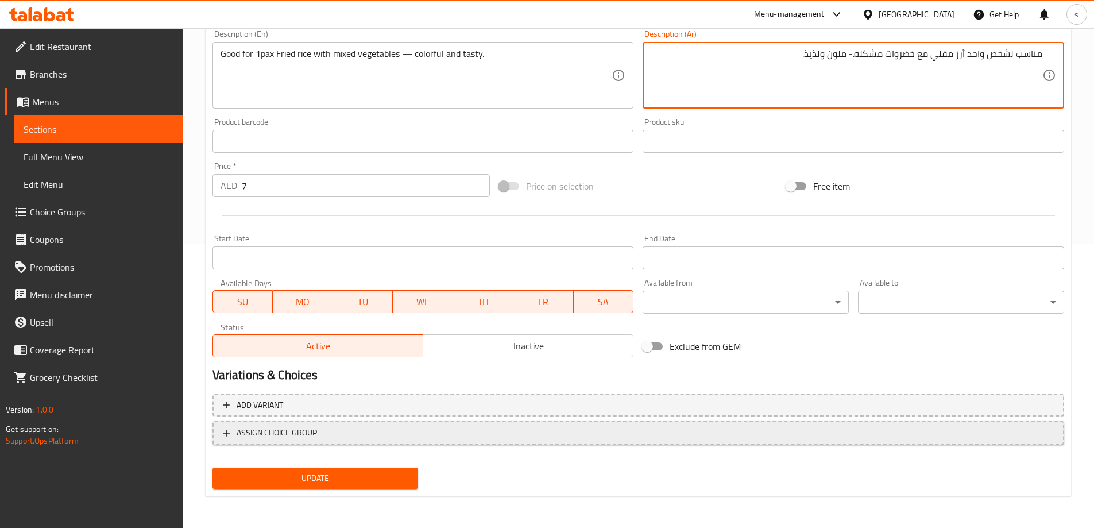
drag, startPoint x: 333, startPoint y: 474, endPoint x: 313, endPoint y: 446, distance: 33.8
click at [334, 473] on span "Update" at bounding box center [316, 478] width 188 height 14
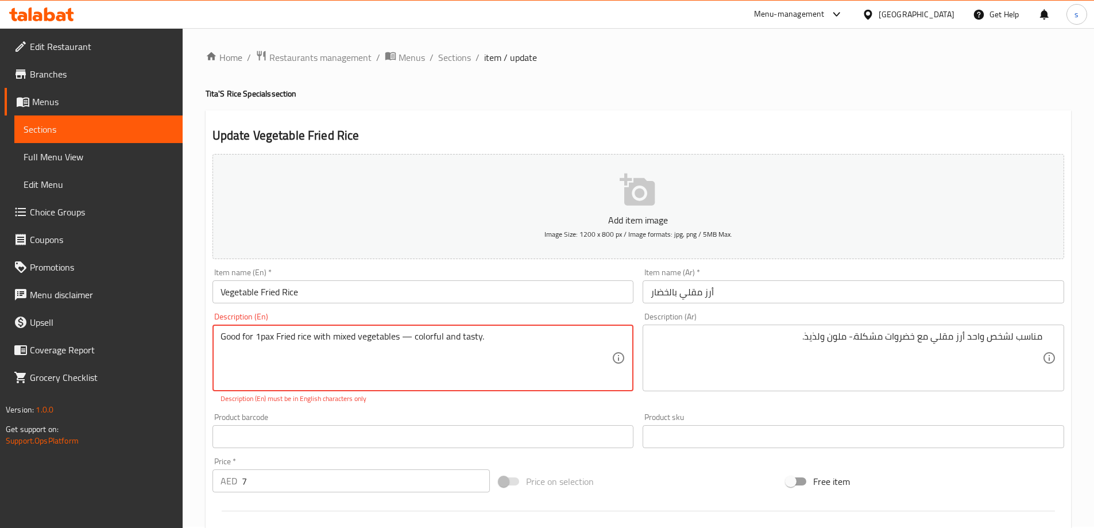
scroll to position [0, 0]
click at [408, 339] on textarea "Good for 1pax Fried rice with mixed vegetables — colorful and tasty." at bounding box center [417, 359] width 392 height 55
click at [406, 337] on textarea "Good for 1pax Fried rice with mixed vegetables — colorful and tasty." at bounding box center [417, 359] width 392 height 55
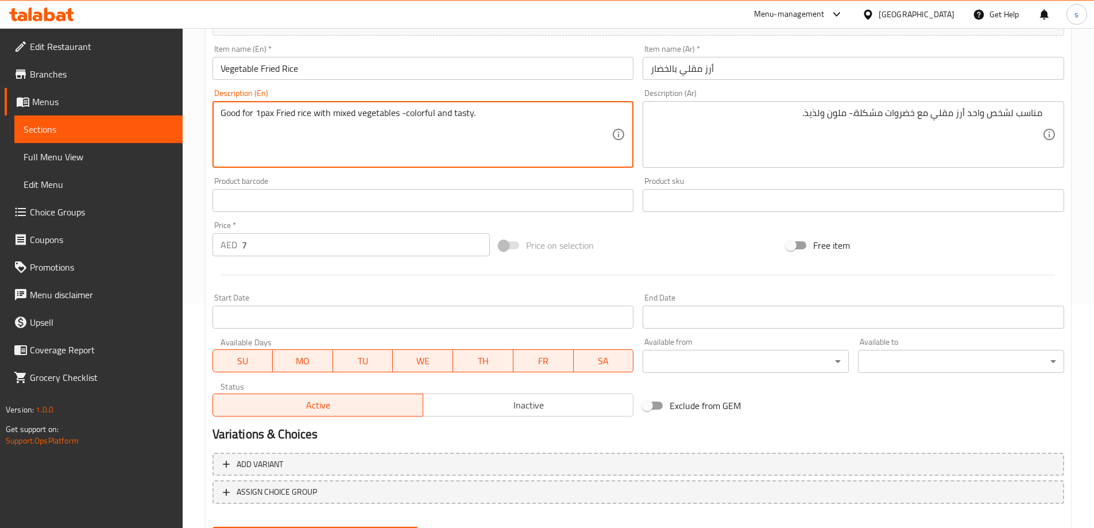
scroll to position [284, 0]
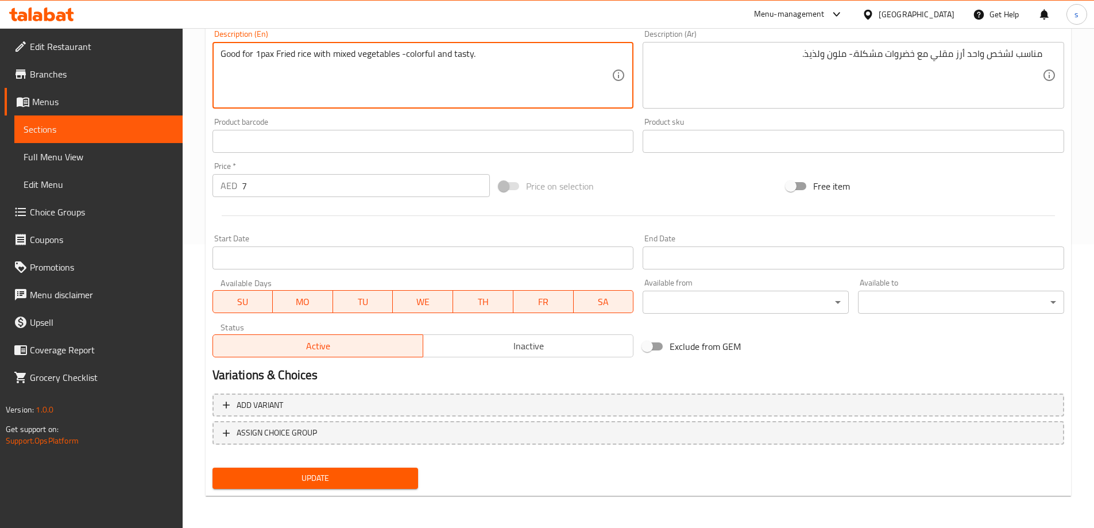
type textarea "Good for 1pax Fried rice with mixed vegetables -colorful and tasty."
click at [335, 475] on span "Update" at bounding box center [316, 478] width 188 height 14
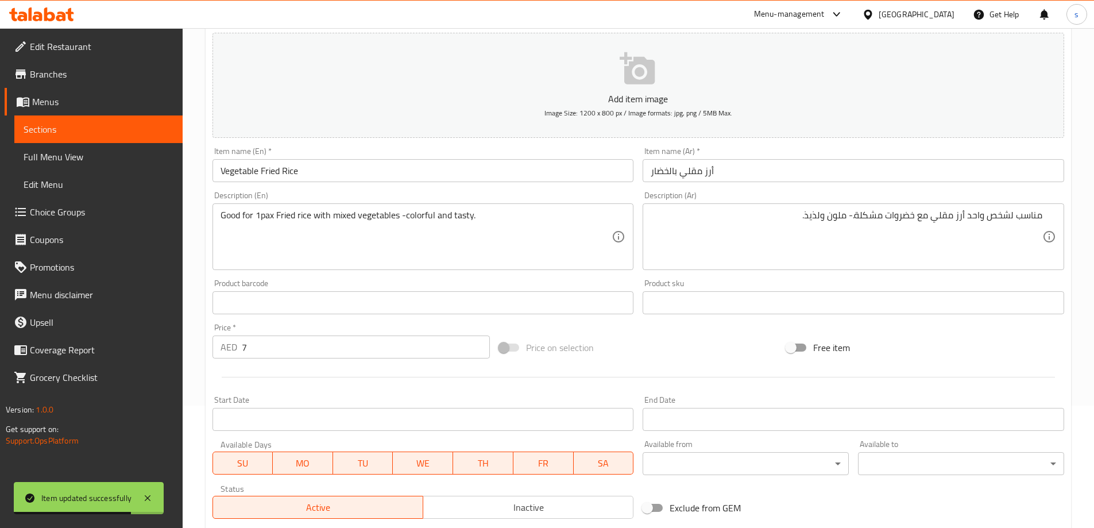
scroll to position [0, 0]
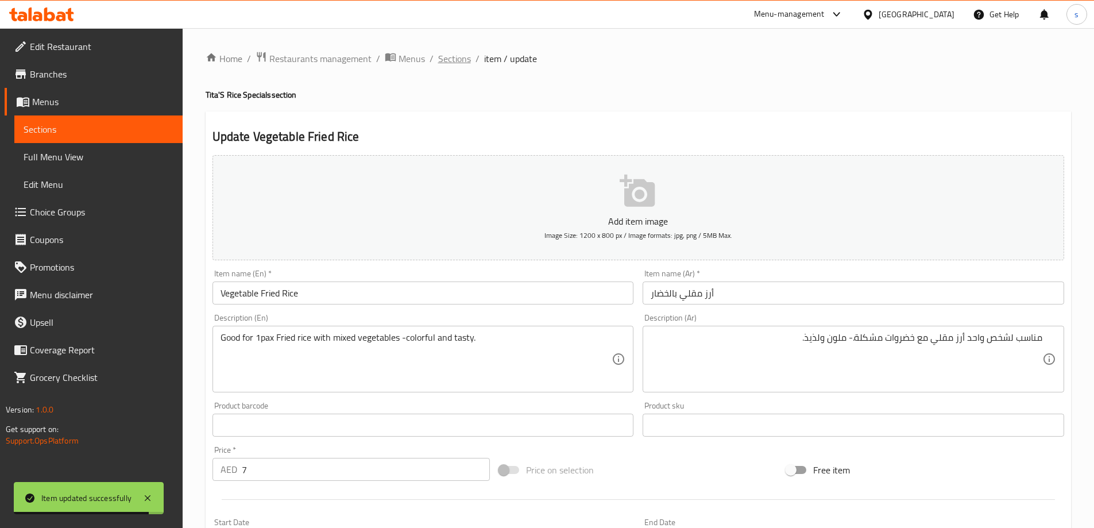
click at [468, 65] on span "Sections" at bounding box center [454, 59] width 33 height 14
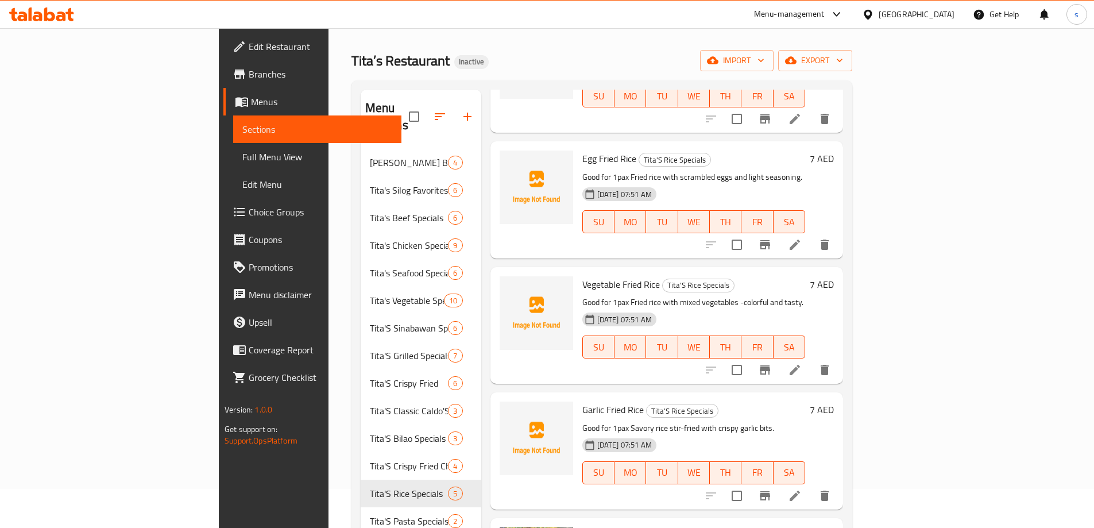
scroll to position [161, 0]
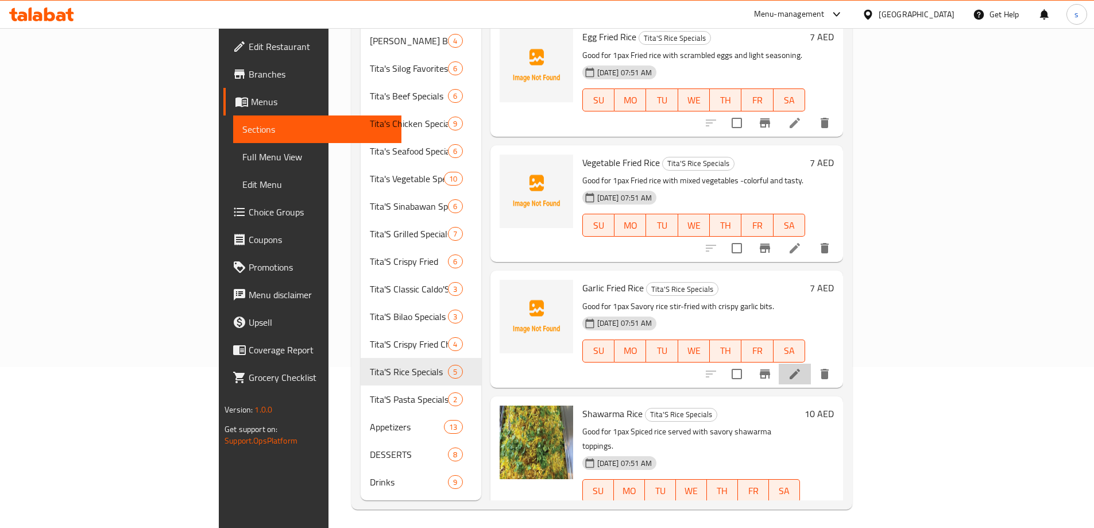
click at [811, 364] on li at bounding box center [795, 374] width 32 height 21
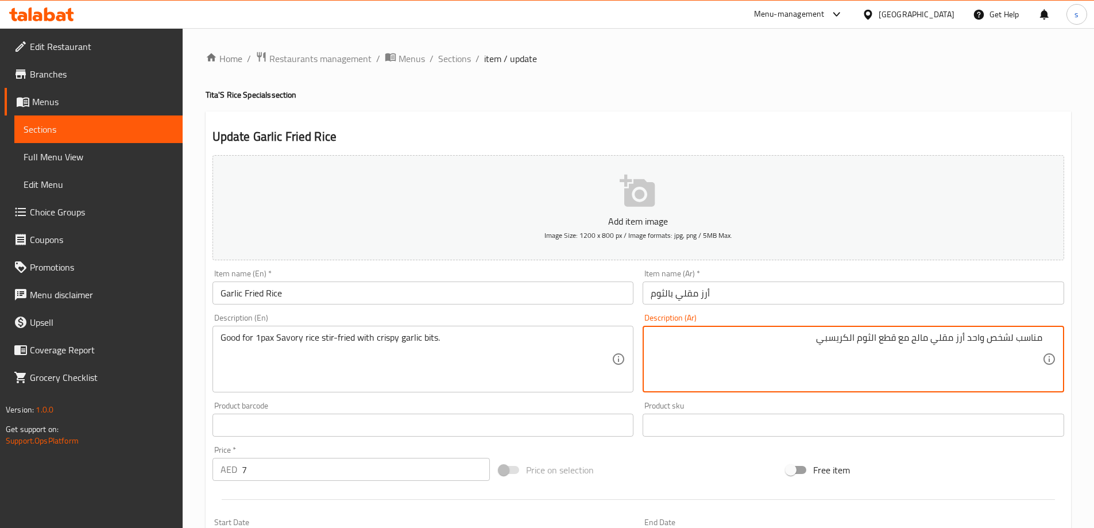
click at [887, 337] on textarea "مناسب لشخص واحد أرز مقلي مالح مع قطع الثوم الكريسبي" at bounding box center [847, 359] width 392 height 55
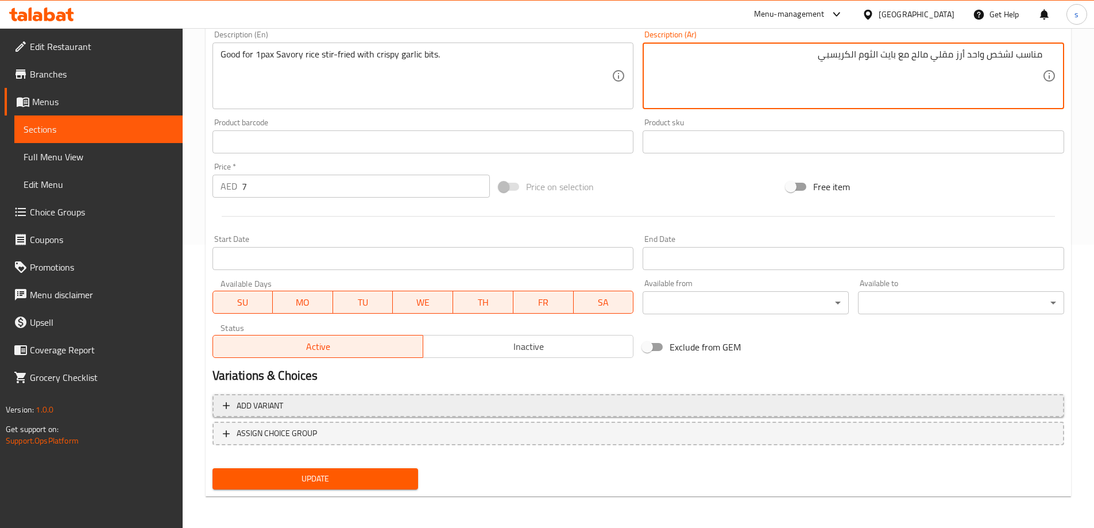
scroll to position [284, 0]
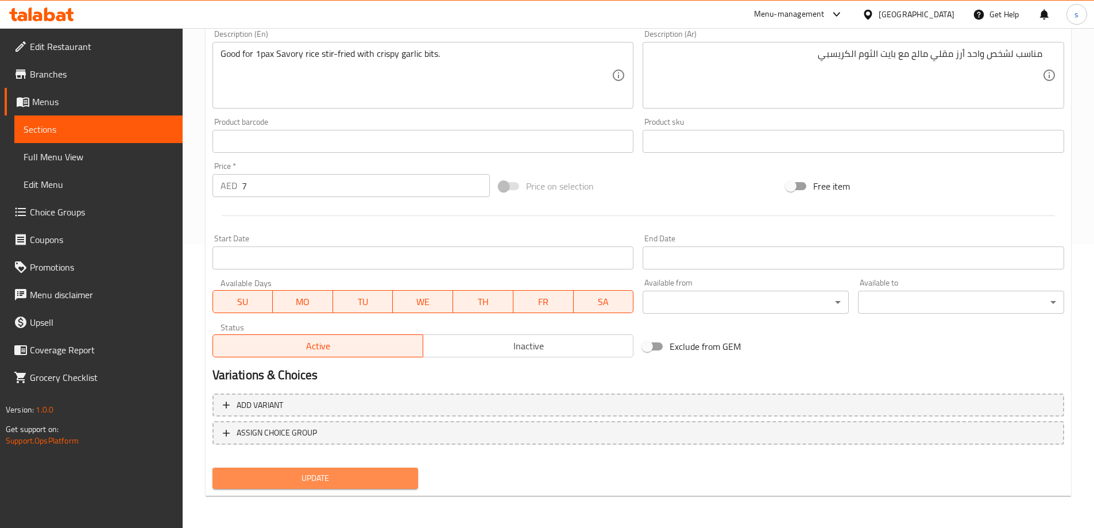
click at [354, 477] on span "Update" at bounding box center [316, 478] width 188 height 14
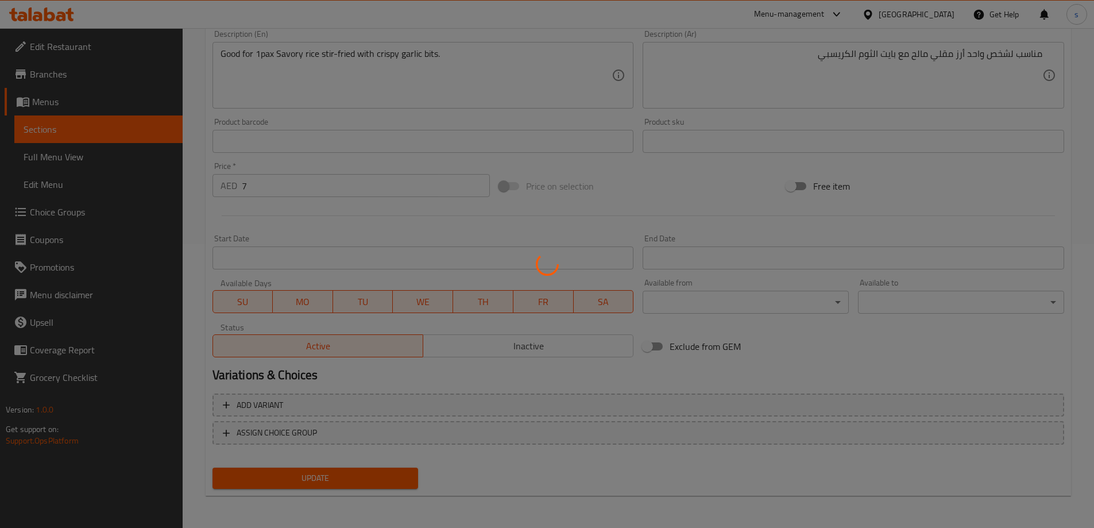
scroll to position [0, 0]
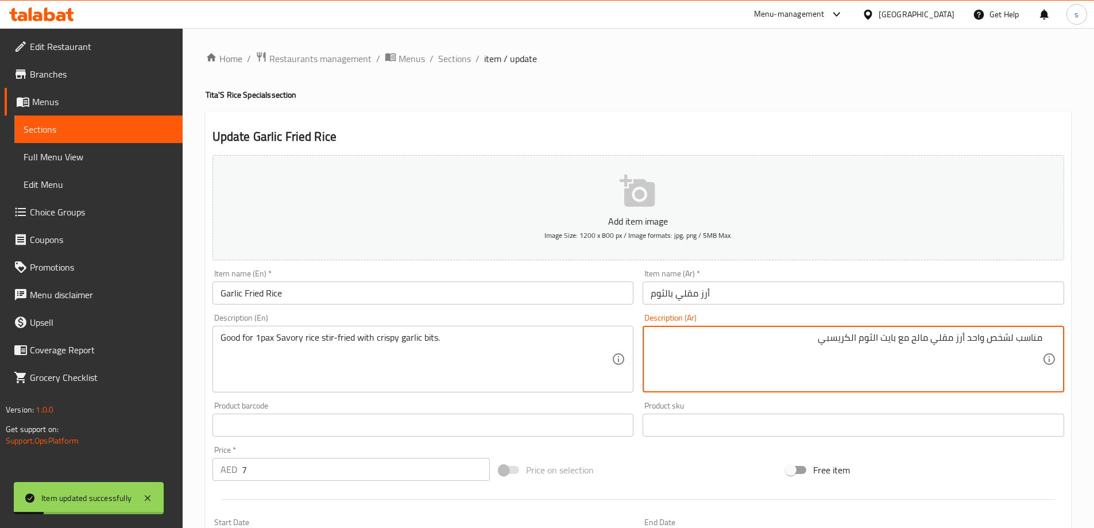
click at [889, 345] on textarea "مناسب لشخص واحد أرز مقلي مالح مع بايت الثوم الكريسبي" at bounding box center [847, 359] width 392 height 55
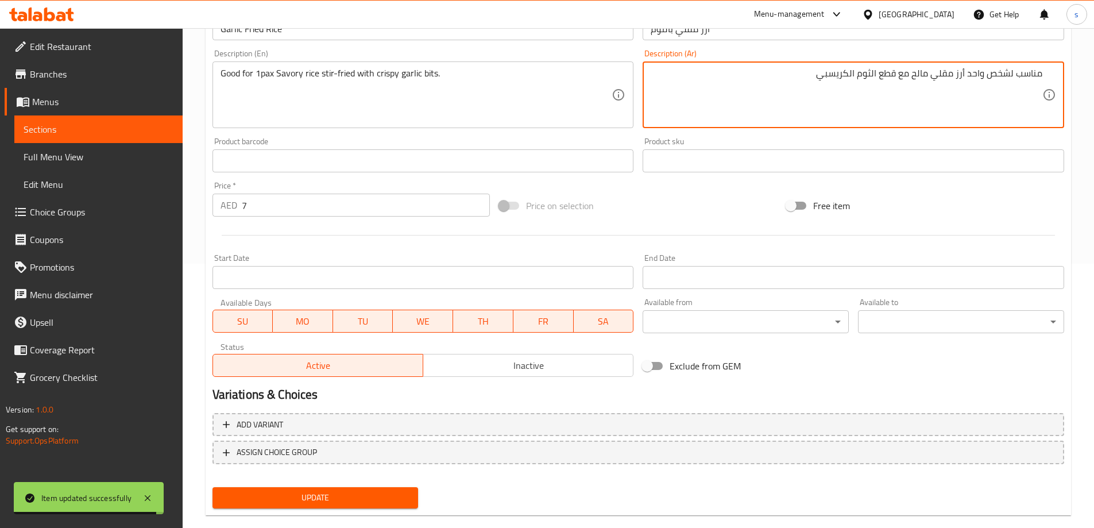
scroll to position [284, 0]
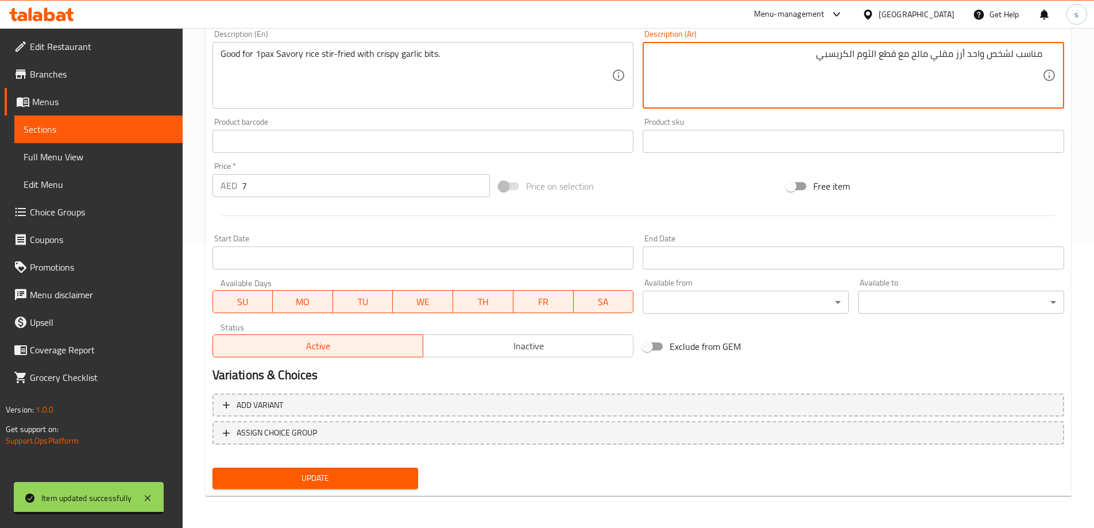
type textarea "مناسب لشخص واحد أرز مقلي مالح مع قطع الثوم الكريسبي"
click at [392, 472] on span "Update" at bounding box center [316, 478] width 188 height 14
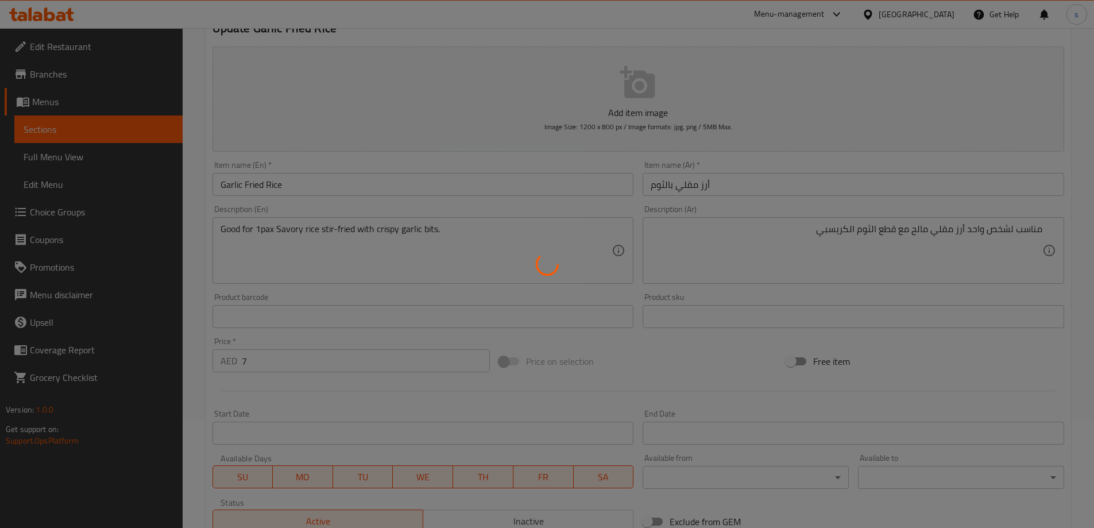
scroll to position [0, 0]
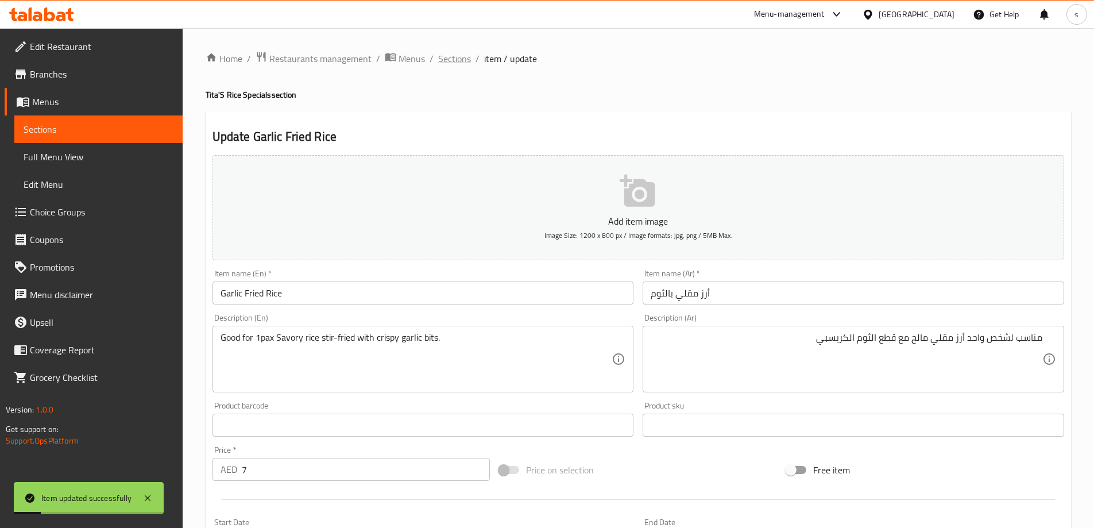
click at [442, 54] on span "Sections" at bounding box center [454, 59] width 33 height 14
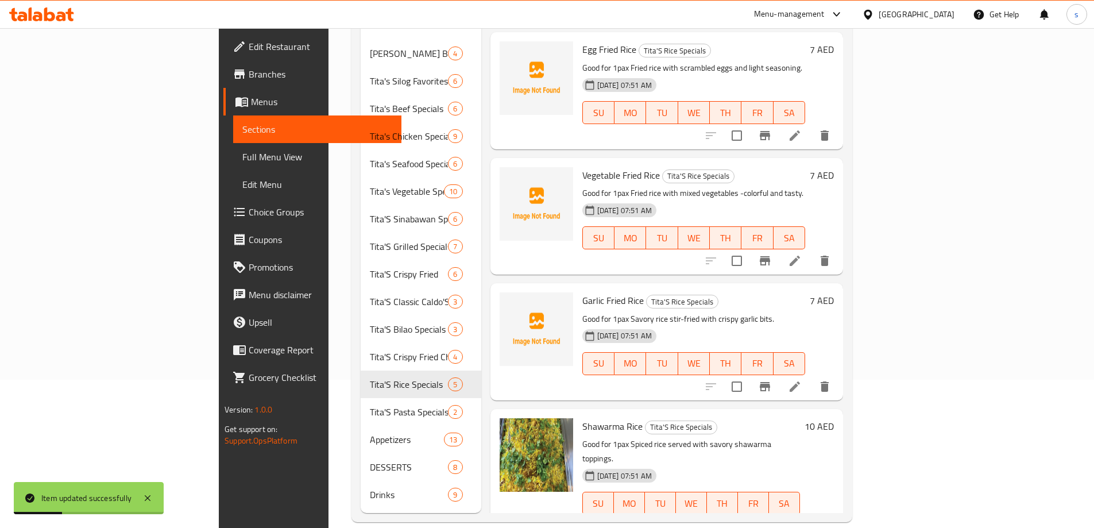
scroll to position [161, 0]
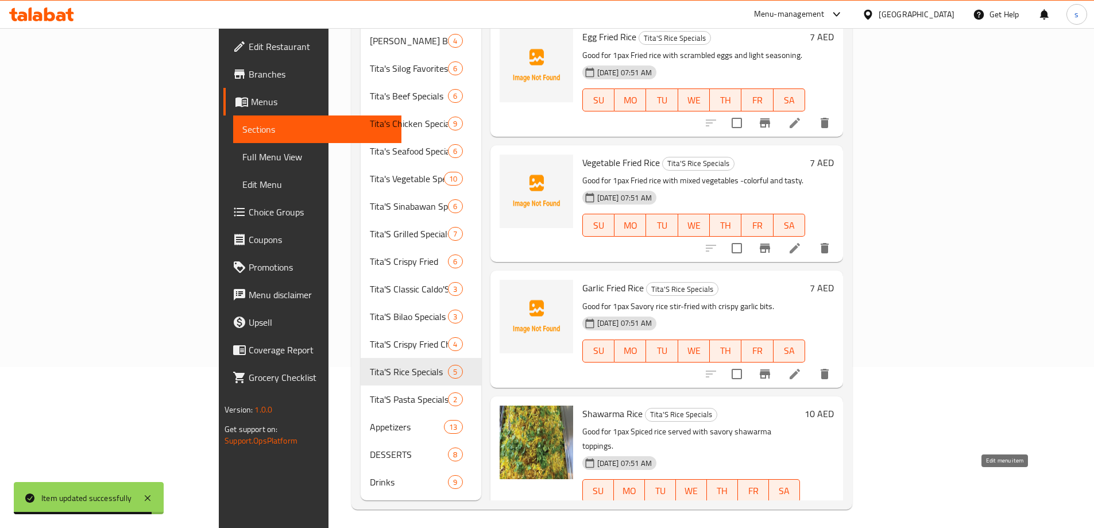
click at [800, 508] on icon at bounding box center [795, 513] width 10 height 10
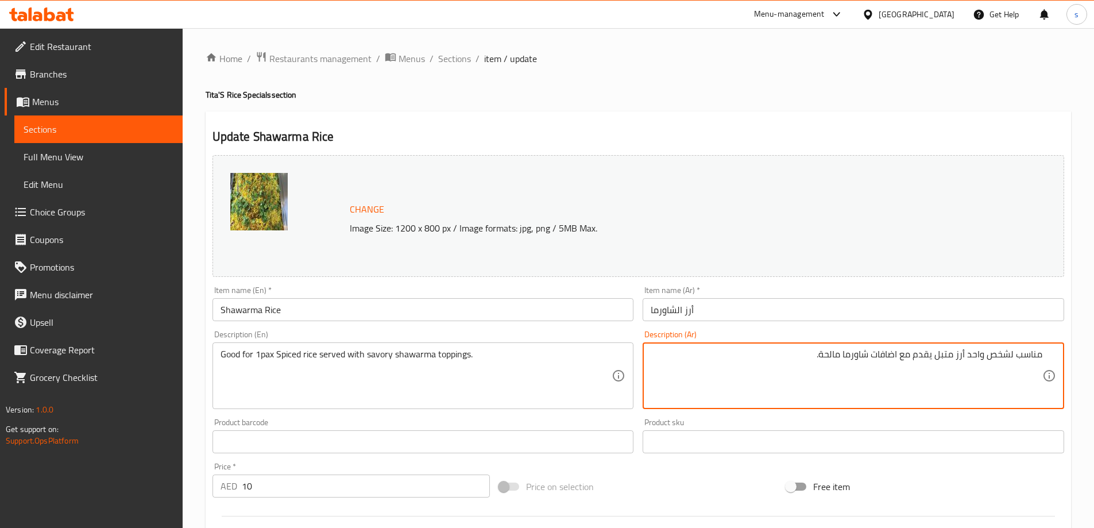
scroll to position [300, 0]
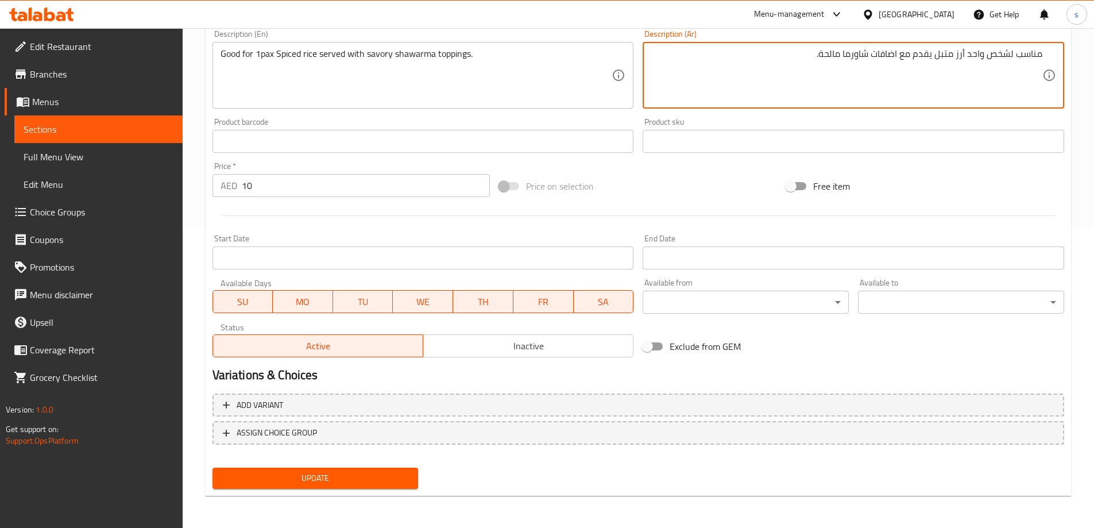
click at [316, 483] on span "Update" at bounding box center [316, 478] width 188 height 14
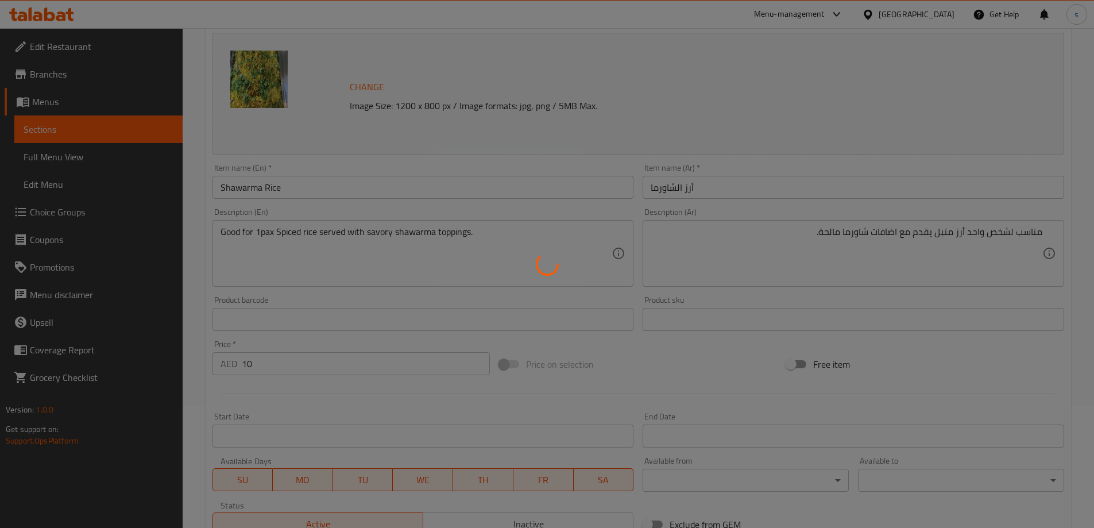
scroll to position [0, 0]
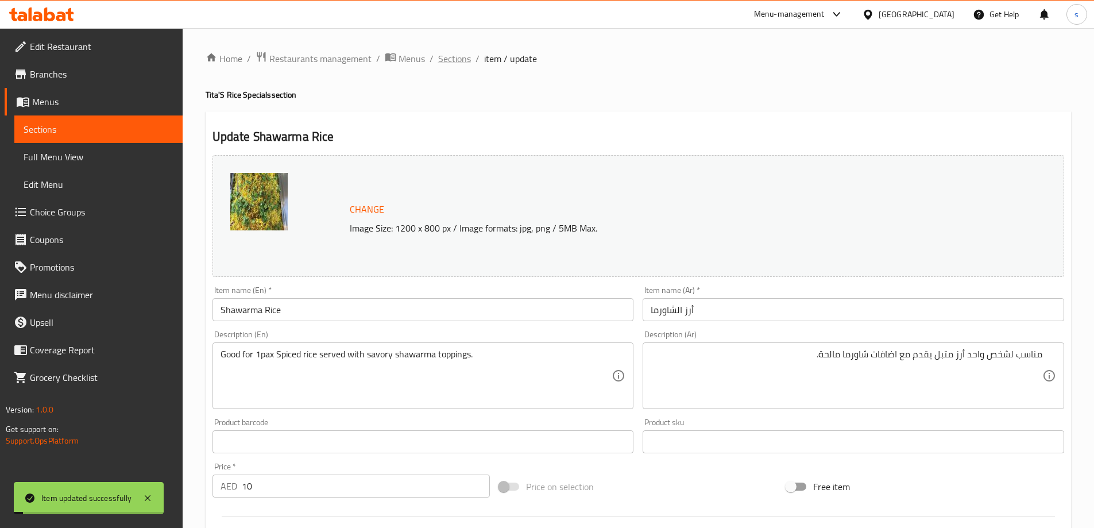
click at [458, 62] on span "Sections" at bounding box center [454, 59] width 33 height 14
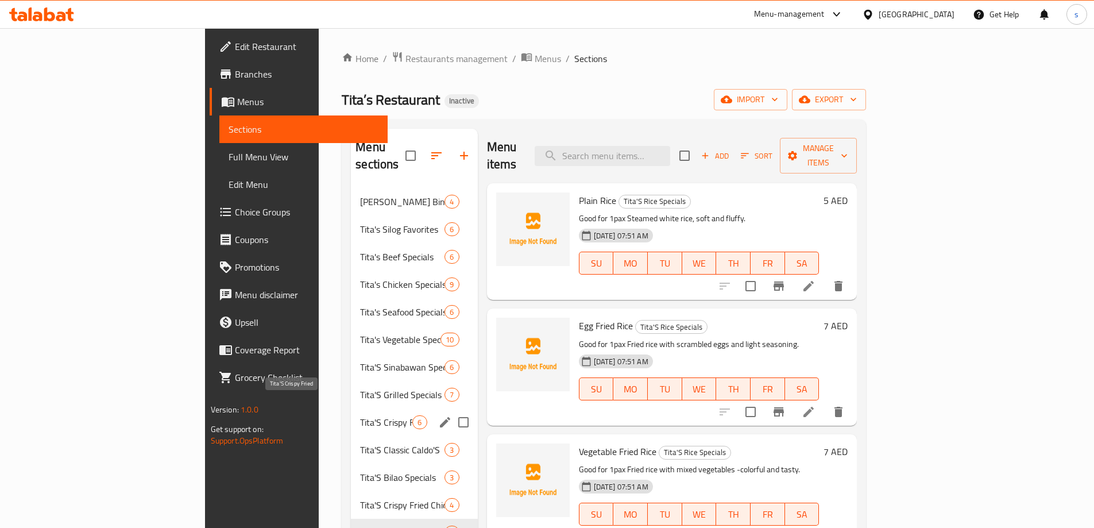
click at [360, 415] on span "Tita'S Crispy Fried" at bounding box center [386, 422] width 52 height 14
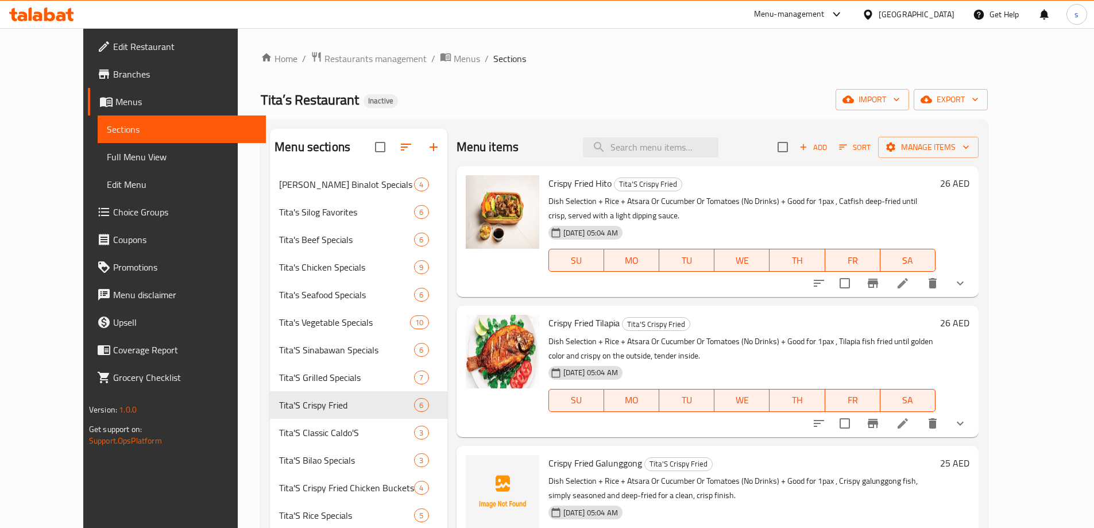
click at [910, 285] on icon at bounding box center [903, 283] width 14 height 14
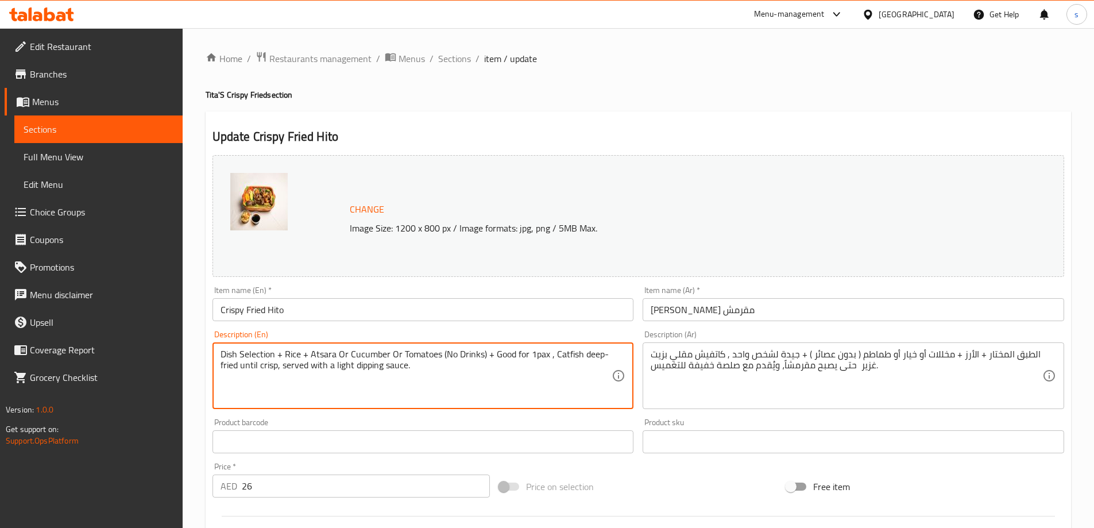
drag, startPoint x: 233, startPoint y: 353, endPoint x: 280, endPoint y: 355, distance: 47.2
click at [491, 386] on textarea "Dish Selection + Rice + Atsara Or Cucumber Or Tomatoes (No Drinks) + Good for 1…" at bounding box center [417, 376] width 392 height 55
click at [462, 56] on span "Sections" at bounding box center [454, 59] width 33 height 14
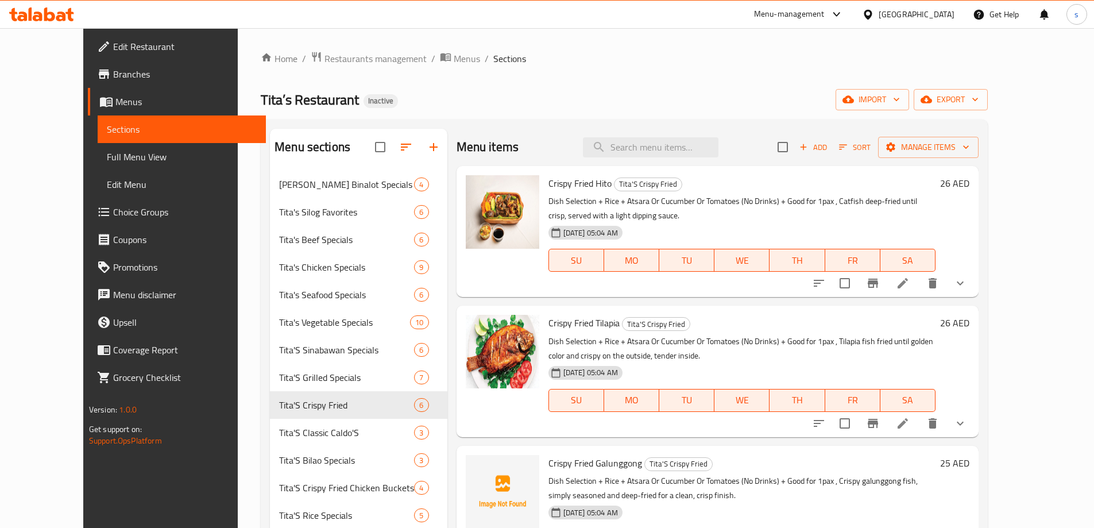
click at [919, 291] on li at bounding box center [903, 283] width 32 height 21
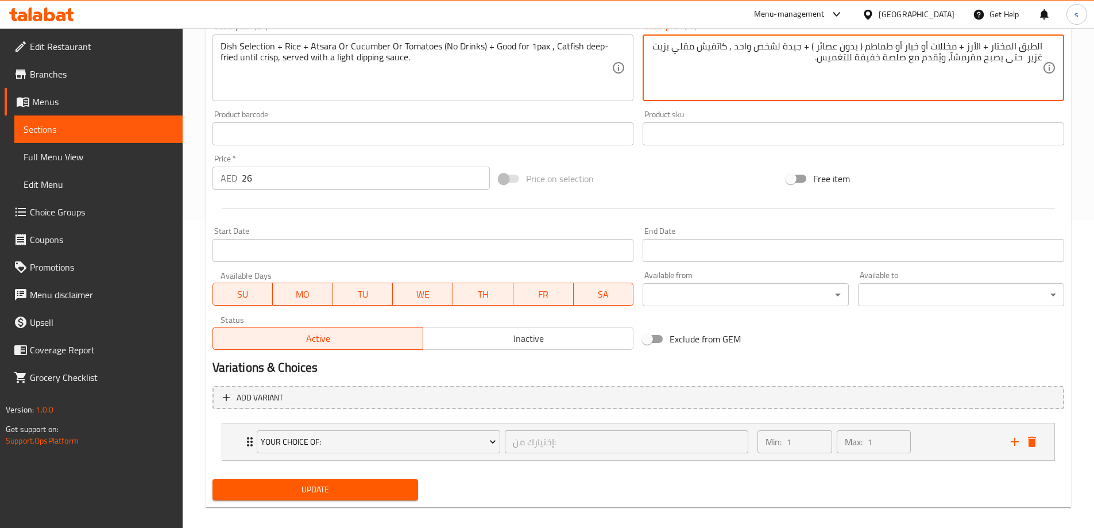
scroll to position [319, 0]
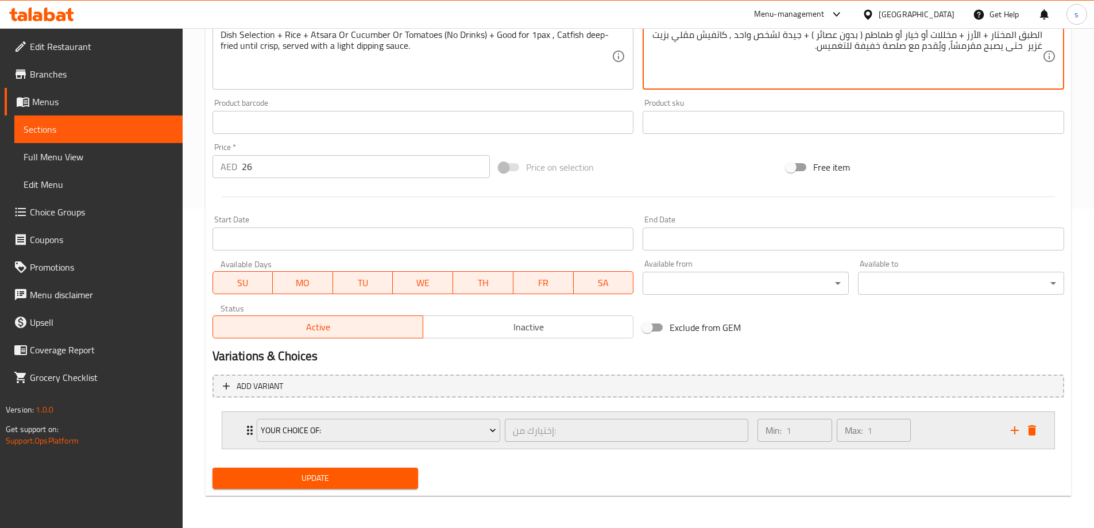
click at [245, 431] on icon "Expand" at bounding box center [250, 430] width 14 height 14
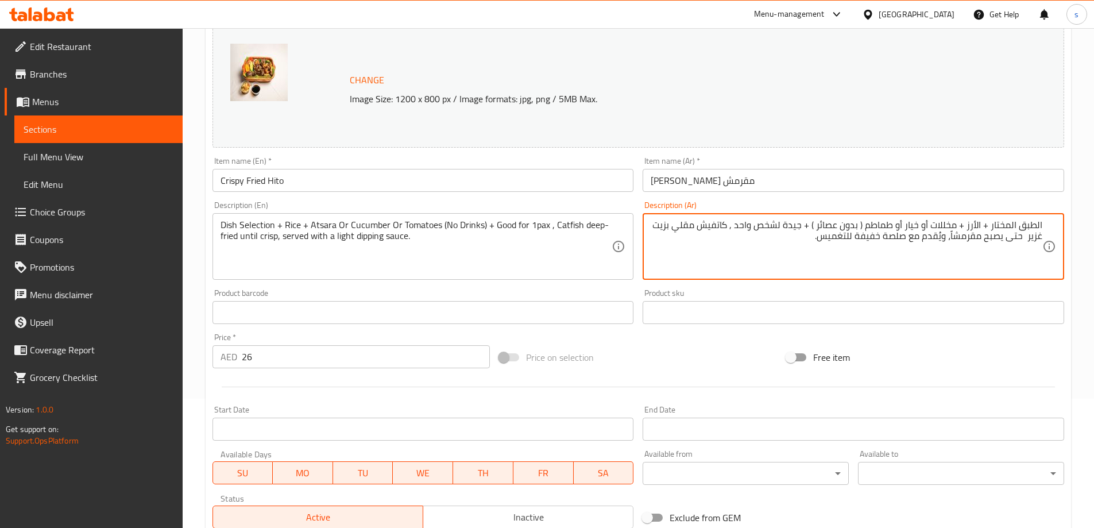
scroll to position [0, 0]
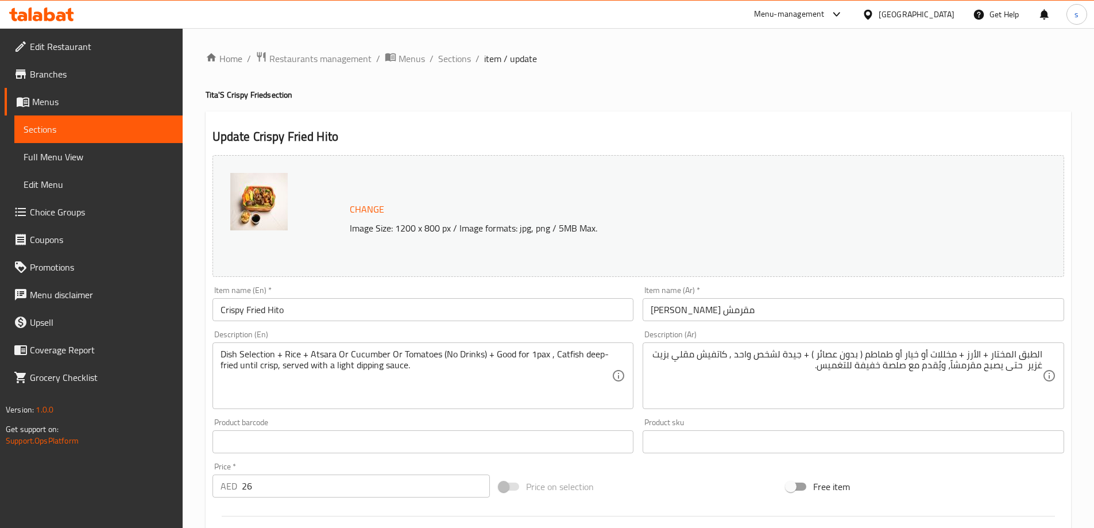
drag, startPoint x: 218, startPoint y: 353, endPoint x: 264, endPoint y: 359, distance: 46.3
click at [264, 359] on div "Dish Selection + Rice + Atsara Or Cucumber Or Tomatoes (No Drinks) + Good for 1…" at bounding box center [424, 375] width 422 height 67
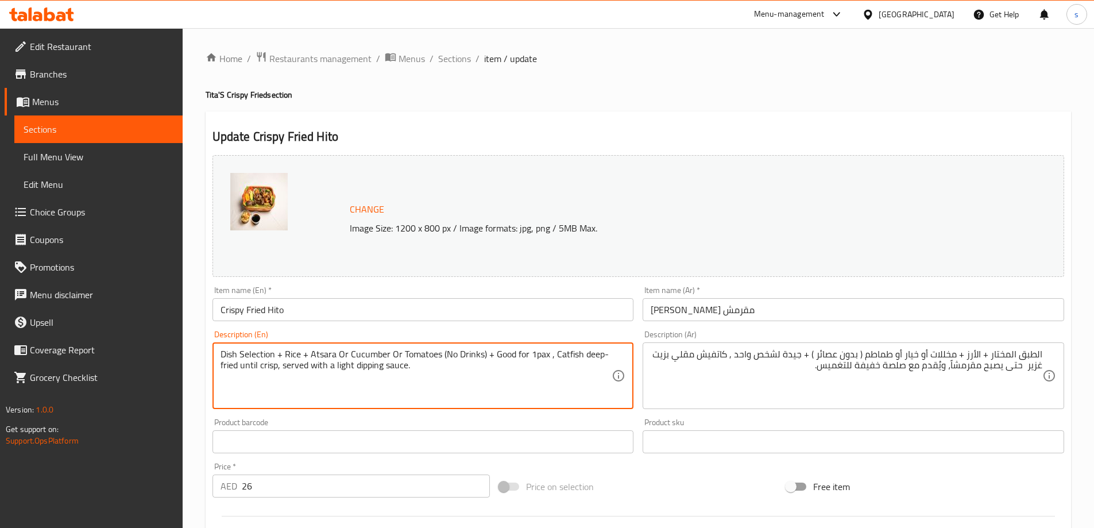
drag, startPoint x: 221, startPoint y: 354, endPoint x: 308, endPoint y: 356, distance: 87.3
click at [308, 356] on textarea "Dish Selection + Rice + Atsara Or Cucumber Or Tomatoes (No Drinks) + Good for 1…" at bounding box center [417, 376] width 392 height 55
drag, startPoint x: 350, startPoint y: 357, endPoint x: 402, endPoint y: 358, distance: 52.3
click at [402, 358] on textarea "Atsara Or Cucumber Or Tomatoes (No Drinks) + Good for 1pax , Catfish deep-fried…" at bounding box center [417, 376] width 392 height 55
type textarea "Atsara Or Cucumber Or Tomatoes Good for 1pax , Catfish deep-fried until crisp, …"
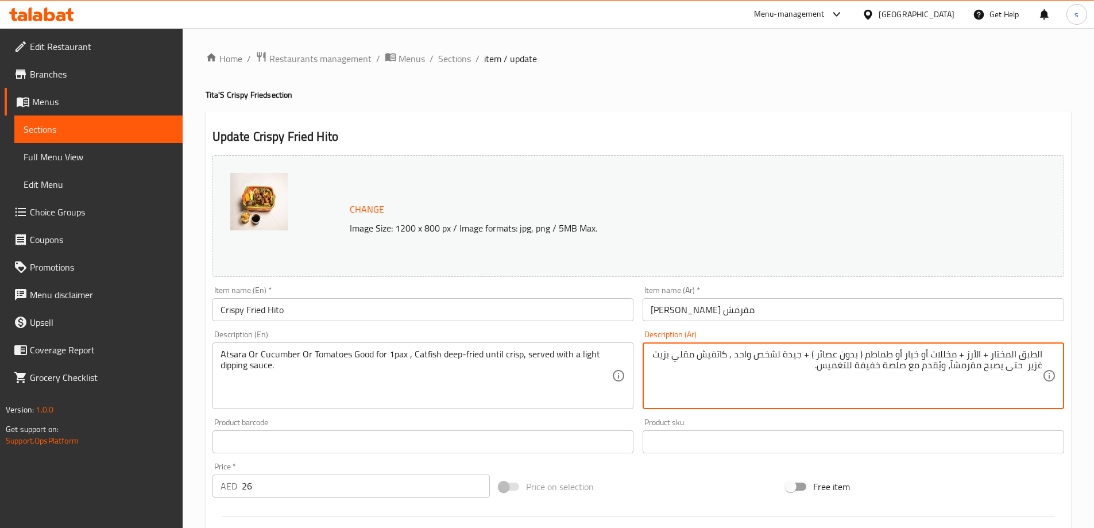
drag, startPoint x: 982, startPoint y: 355, endPoint x: 1054, endPoint y: 356, distance: 71.8
drag, startPoint x: 1021, startPoint y: 356, endPoint x: 1060, endPoint y: 352, distance: 39.8
click at [1060, 352] on div "الأرز + مخللات أو خيار أو طماطم ( بدون عصائر ) + جيدة لشخص واحد , كاتفيش مقلي ب…" at bounding box center [854, 375] width 422 height 67
click at [898, 353] on textarea "مخللات أو خيار أو طماطم ( بدون عصائر ) + جيدة لشخص واحد , كاتفيش مقلي بزيت غزير…" at bounding box center [847, 376] width 392 height 55
drag, startPoint x: 887, startPoint y: 352, endPoint x: 952, endPoint y: 353, distance: 64.3
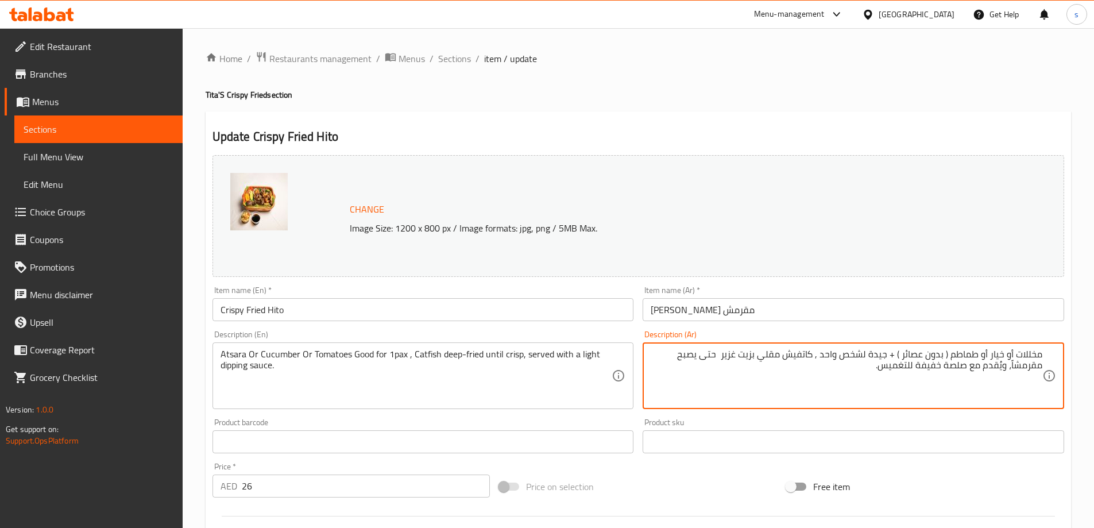
click at [952, 353] on textarea "مخللات أو خيار أو طماطم ( بدون عصائر ) + جيدة لشخص واحد , كاتفيش مقلي بزيت غزير…" at bounding box center [847, 376] width 392 height 55
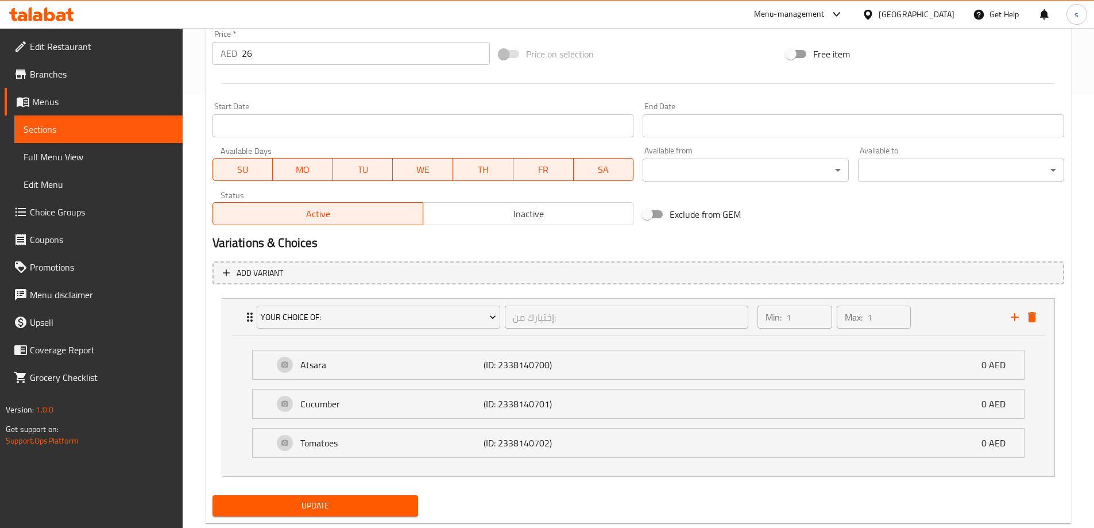
scroll to position [460, 0]
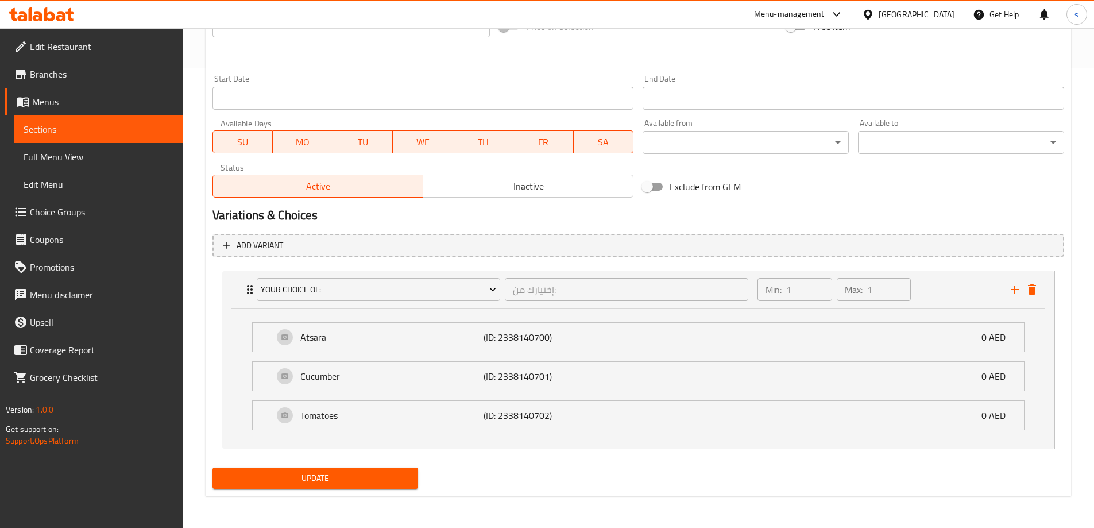
type textarea "مخللات أو خيار أو طماطم جيدة لشخص واحد , كاتفيش مقلي بزيت غزير حتى يصبح مقرمشاً…"
click at [339, 474] on span "Update" at bounding box center [316, 478] width 188 height 14
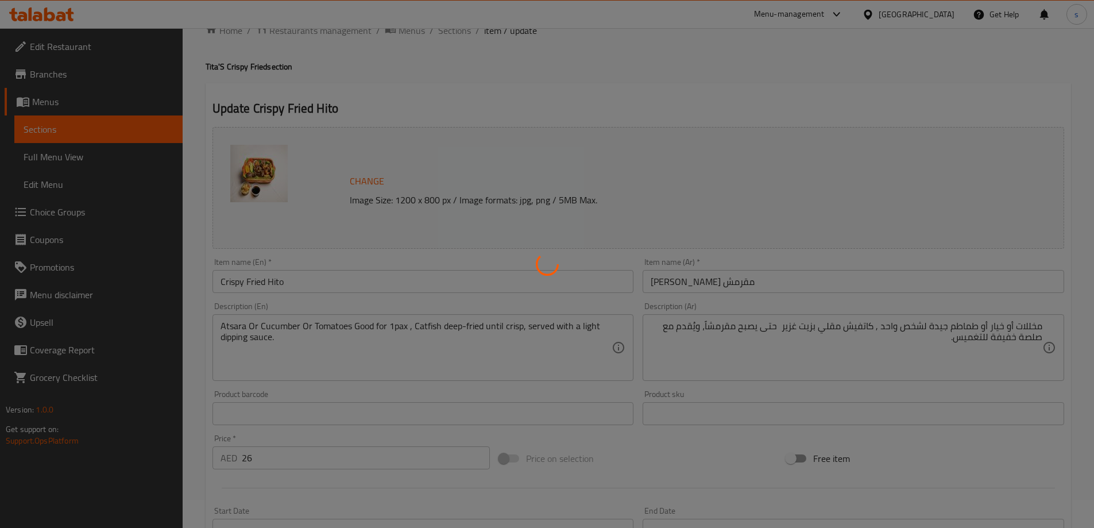
scroll to position [0, 0]
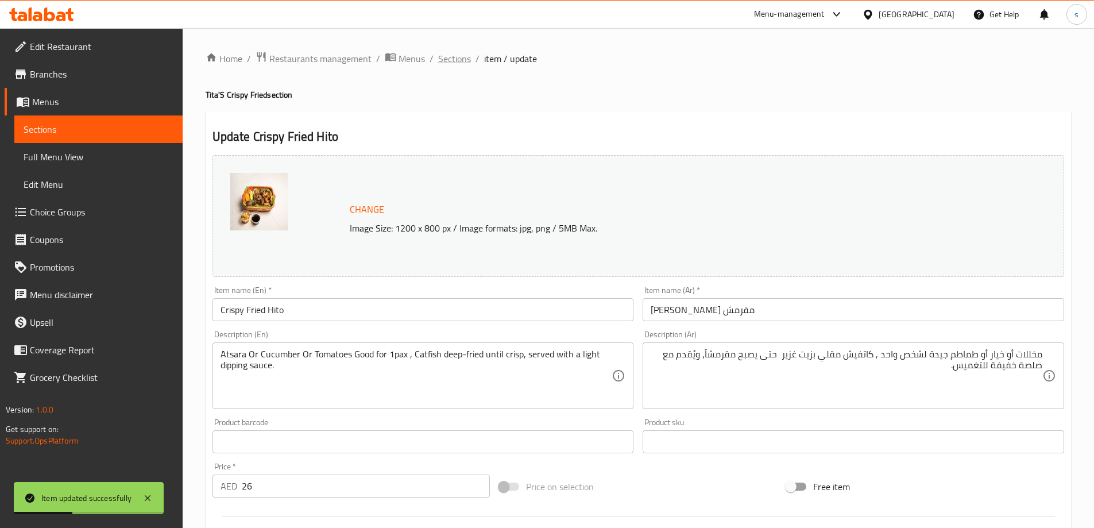
click at [443, 55] on span "Sections" at bounding box center [454, 59] width 33 height 14
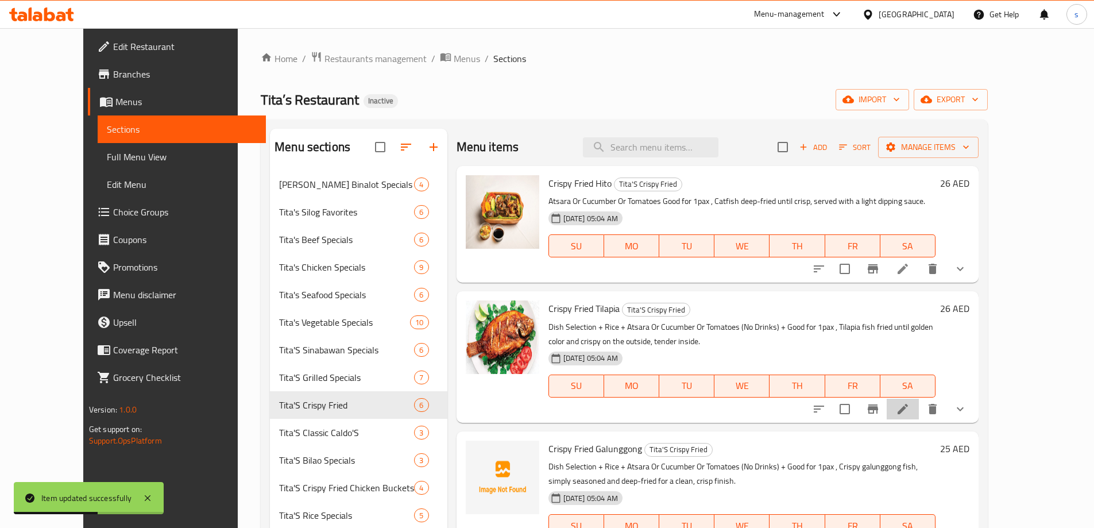
click at [919, 408] on li at bounding box center [903, 409] width 32 height 21
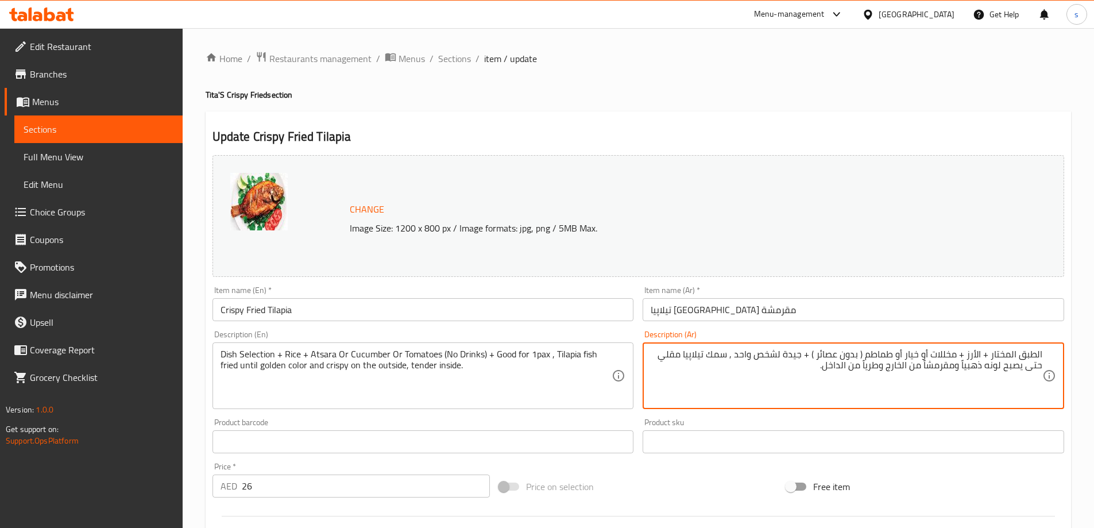
drag, startPoint x: 958, startPoint y: 354, endPoint x: 1070, endPoint y: 341, distance: 112.8
click at [1070, 341] on div "Update Crispy Fried Tilapia Change Image Size: 1200 x 800 px / Image formats: j…" at bounding box center [639, 463] width 866 height 704
drag, startPoint x: 891, startPoint y: 354, endPoint x: 949, endPoint y: 361, distance: 59.0
click at [949, 361] on textarea "مخللات أو خيار أو طماطم ( بدون عصائر ) + جيدة لشخص واحد , سمك تيلاپيا مقلي حتى …" at bounding box center [847, 376] width 392 height 55
type textarea "مخللات أو خيار أو طماطم جيدة لشخص واحد , سمك تيلاپيا مقلي حتى يصبح لونه ذهبياً …"
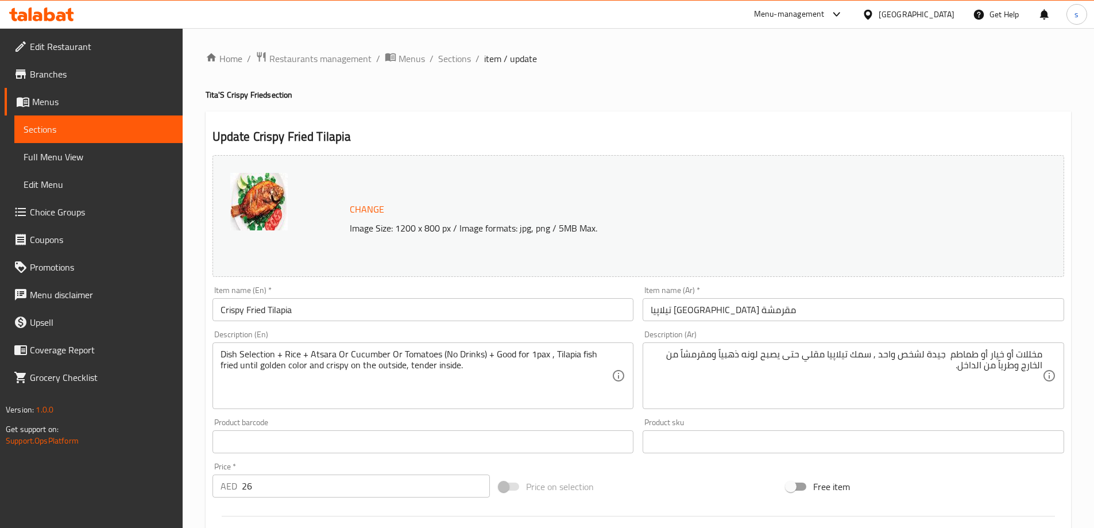
drag, startPoint x: 218, startPoint y: 356, endPoint x: 231, endPoint y: 360, distance: 13.3
click at [235, 360] on div "Dish Selection + Rice + Atsara Or Cucumber Or Tomatoes (No Drinks) + Good for 1…" at bounding box center [424, 375] width 422 height 67
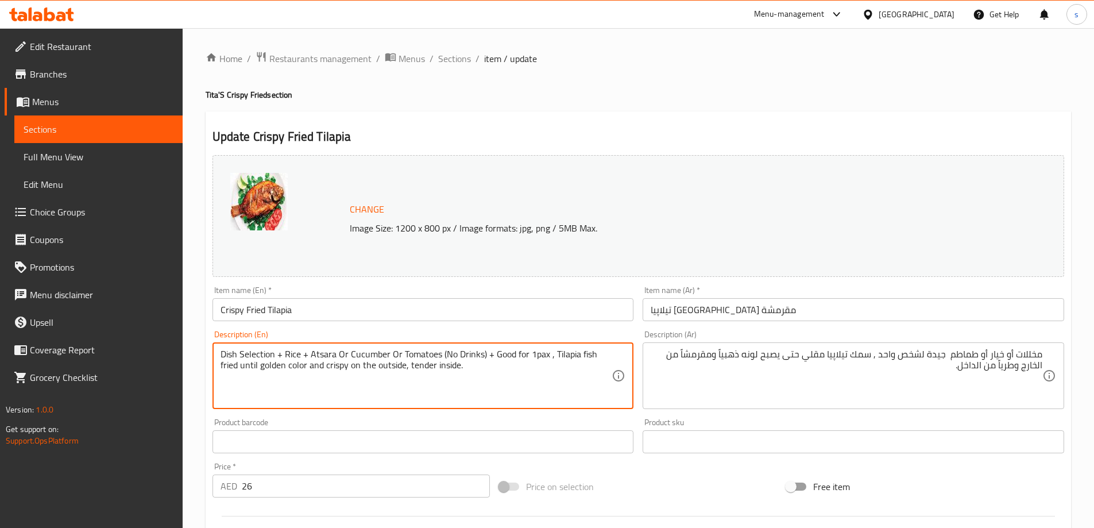
drag, startPoint x: 222, startPoint y: 353, endPoint x: 309, endPoint y: 362, distance: 87.7
click at [309, 362] on textarea "Dish Selection + Rice + Atsara Or Cucumber Or Tomatoes (No Drinks) + Good for 1…" at bounding box center [417, 376] width 392 height 55
drag, startPoint x: 350, startPoint y: 356, endPoint x: 404, endPoint y: 359, distance: 54.1
click at [404, 359] on textarea "Atsara Or Cucumber Or Tomatoes (No Drinks) + Good for 1pax , Tilapia fish fried…" at bounding box center [417, 376] width 392 height 55
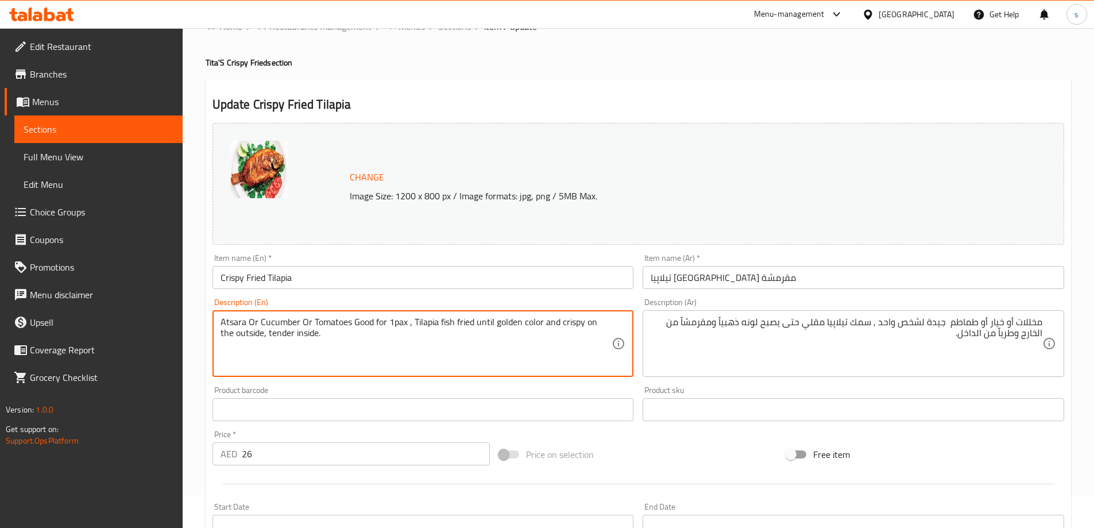
scroll to position [319, 0]
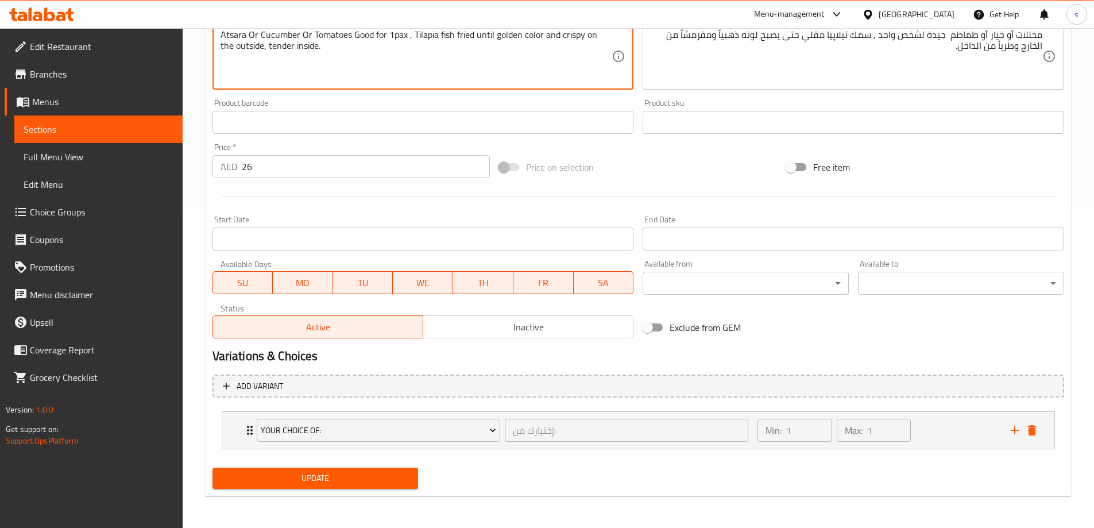
type textarea "Atsara Or Cucumber Or Tomatoes Good for 1pax , Tilapia fish fried until golden …"
click at [297, 477] on span "Update" at bounding box center [316, 478] width 188 height 14
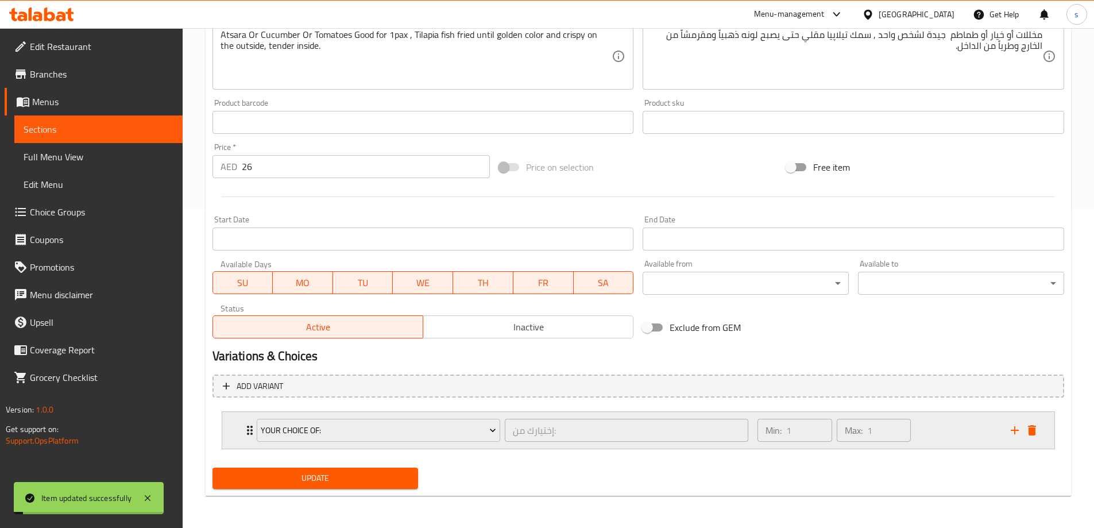
click at [249, 433] on icon "Expand" at bounding box center [250, 430] width 14 height 14
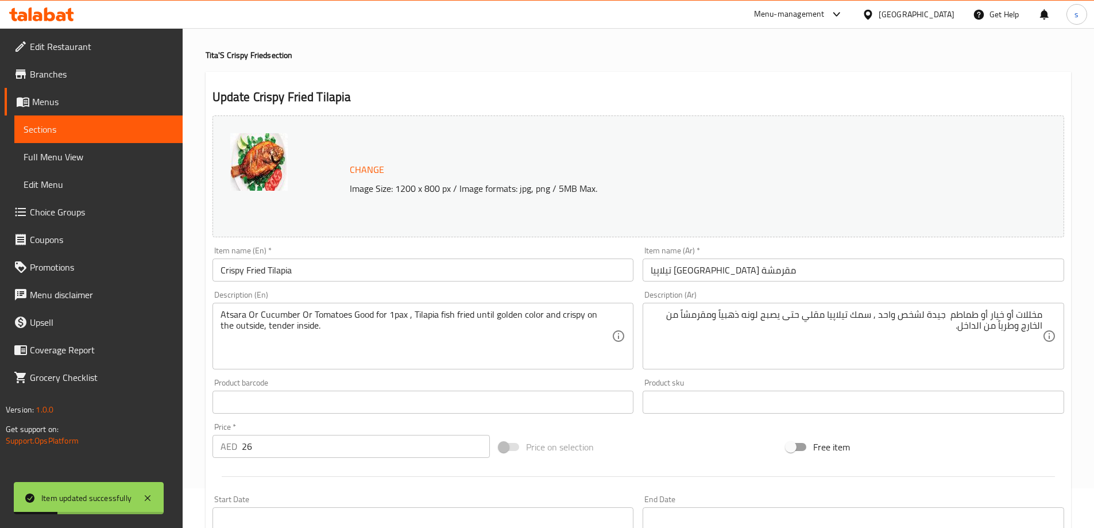
scroll to position [0, 0]
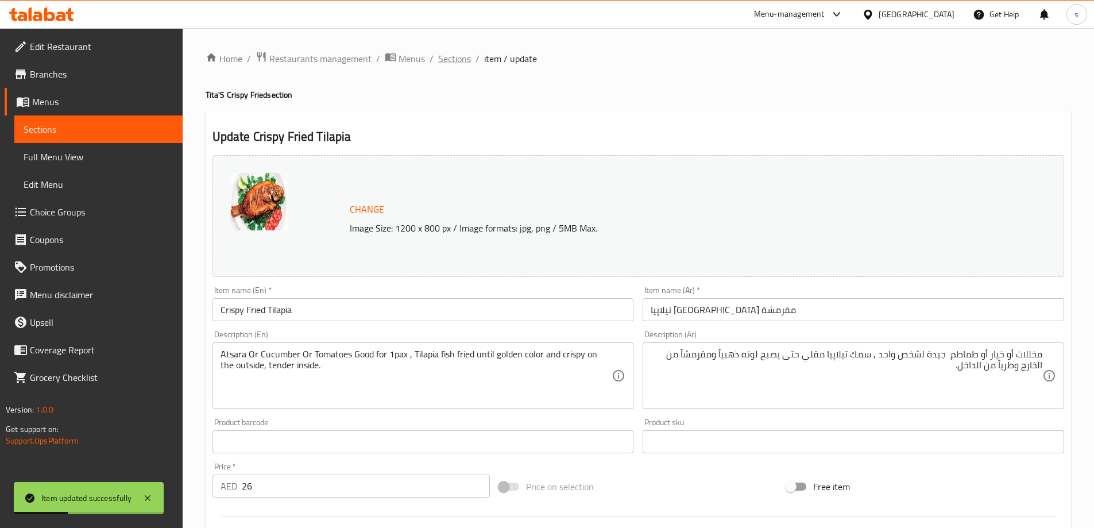
click at [451, 56] on span "Sections" at bounding box center [454, 59] width 33 height 14
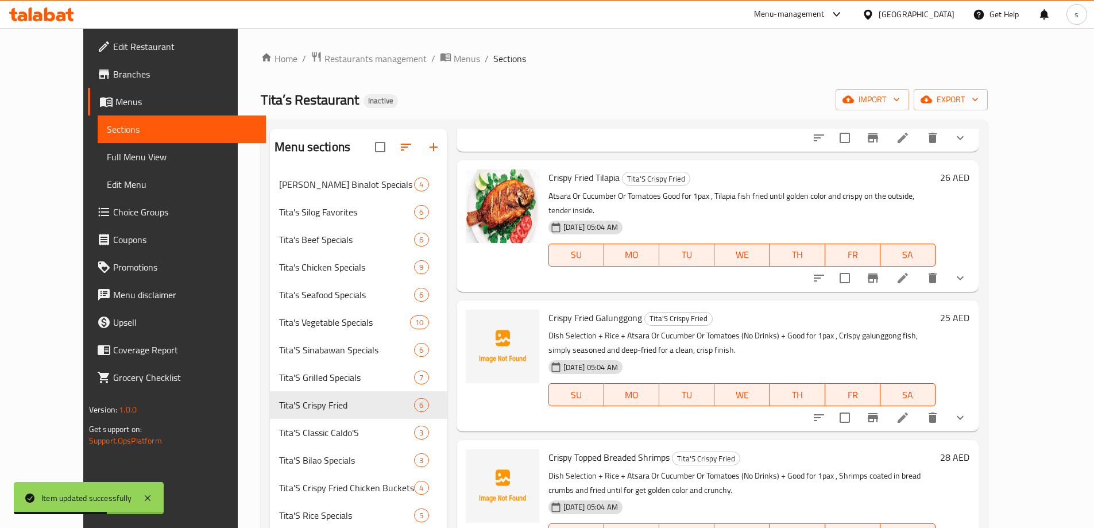
scroll to position [168, 0]
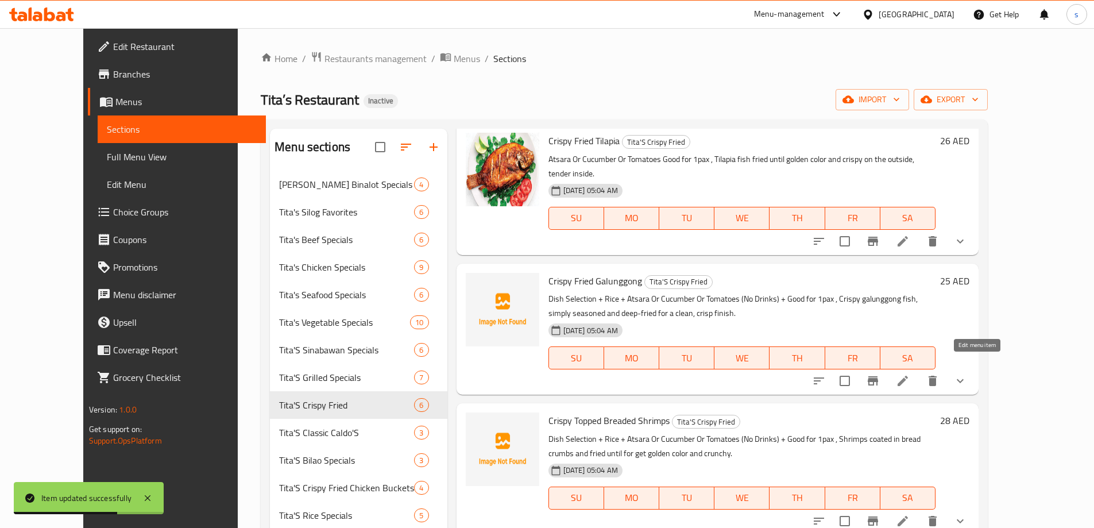
click at [910, 374] on icon at bounding box center [903, 381] width 14 height 14
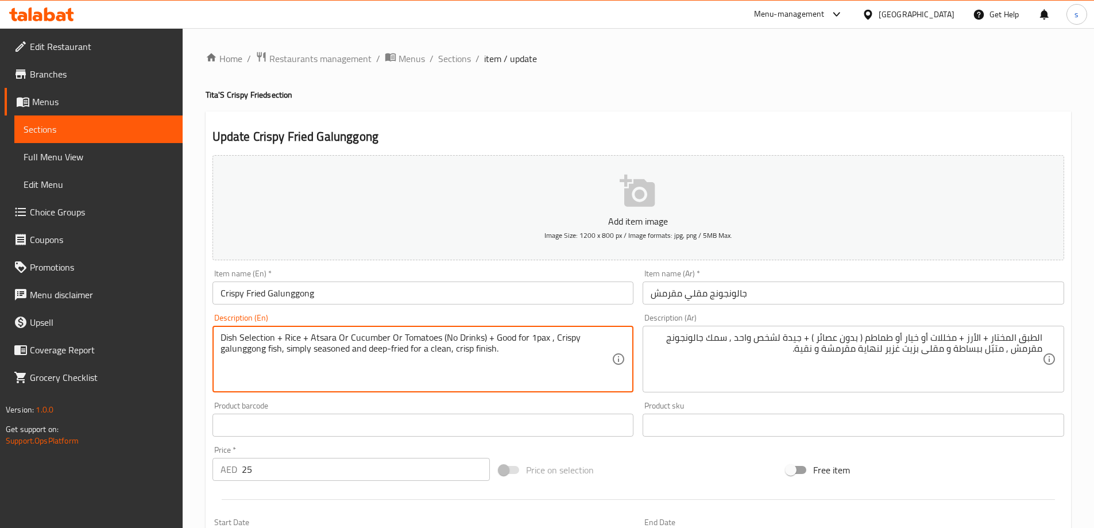
drag, startPoint x: 493, startPoint y: 338, endPoint x: 135, endPoint y: 335, distance: 357.9
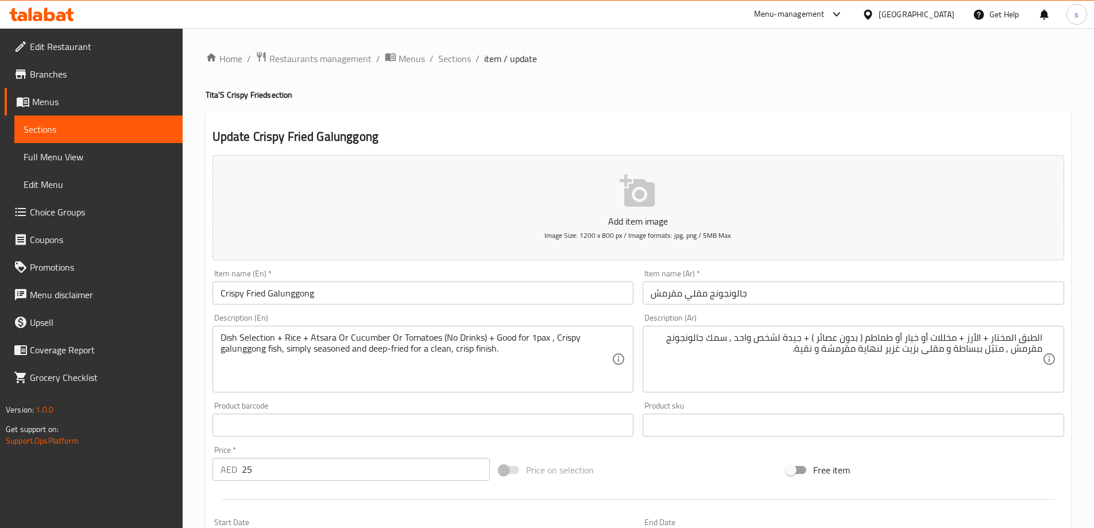
click at [994, 57] on ol "Home / Restaurants management / Menus / Sections / item / update" at bounding box center [639, 58] width 866 height 15
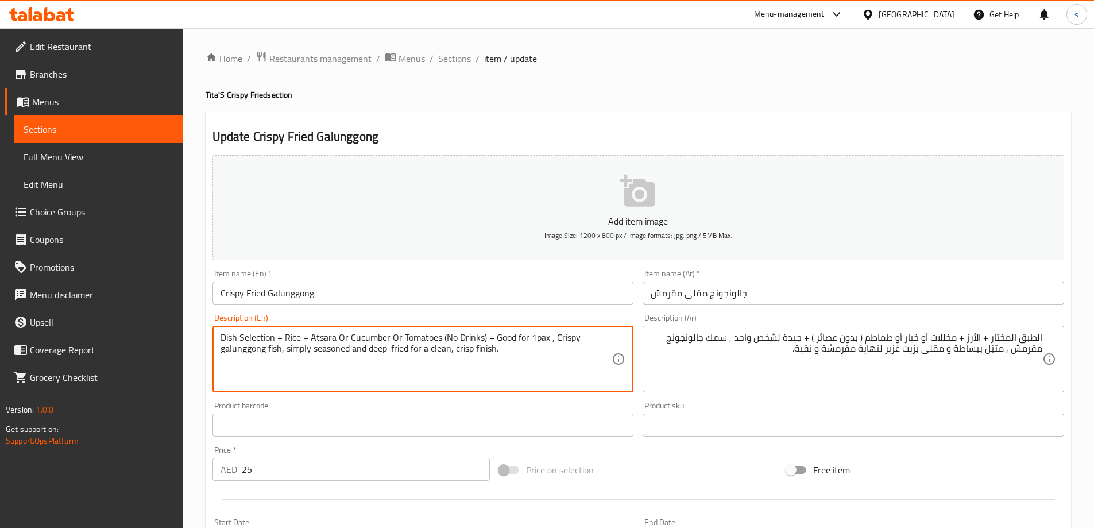
drag, startPoint x: 492, startPoint y: 337, endPoint x: 210, endPoint y: 331, distance: 281.5
type textarea "Good for 1pax , Crispy galunggong fish, simply seasoned and deep-fried for a cl…"
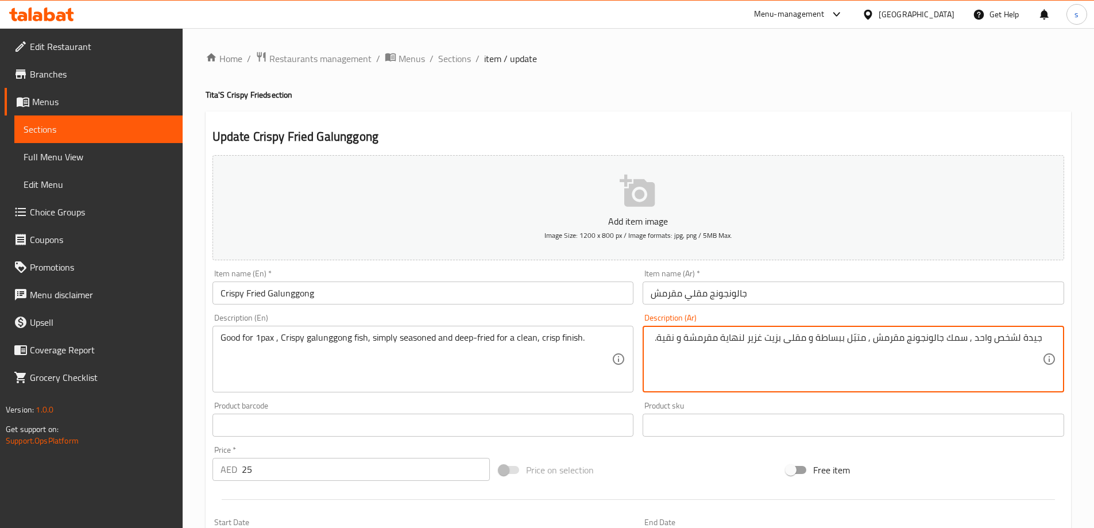
click at [963, 375] on textarea "جيدة لشخص واحد , سمك جالونجونج مقرمش , متبّل ببساطة و مقلى بزيت غزير لنهاية مقر…" at bounding box center [847, 359] width 392 height 55
drag, startPoint x: 970, startPoint y: 342, endPoint x: 658, endPoint y: 356, distance: 311.6
click at [658, 356] on textarea "جيدة لشخص واحد , سمك جالونجونج مقرمش , متبّل ببساطة و مقلى بزيت غزير لنهاية مقر…" at bounding box center [847, 359] width 392 height 55
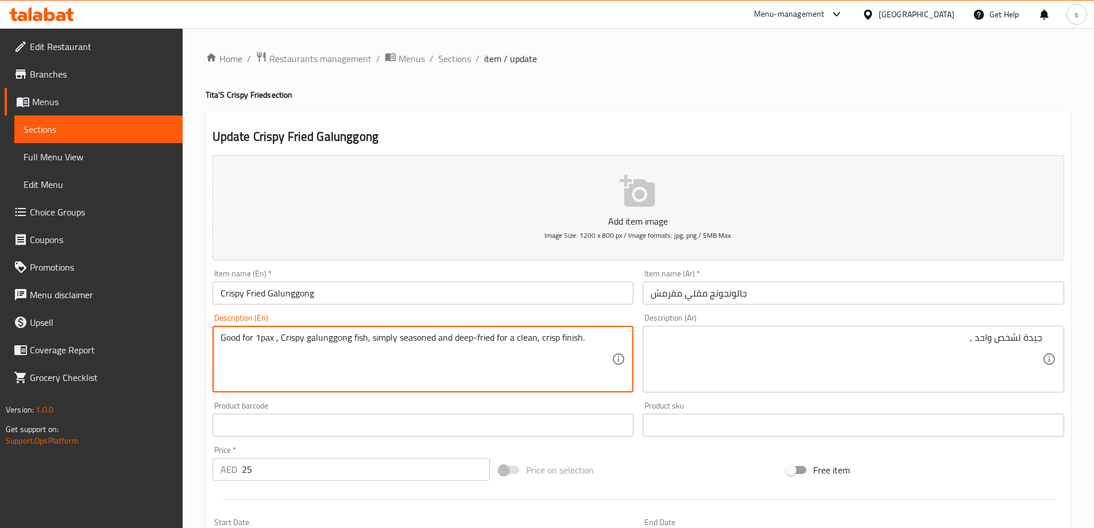
drag, startPoint x: 280, startPoint y: 339, endPoint x: 611, endPoint y: 338, distance: 330.3
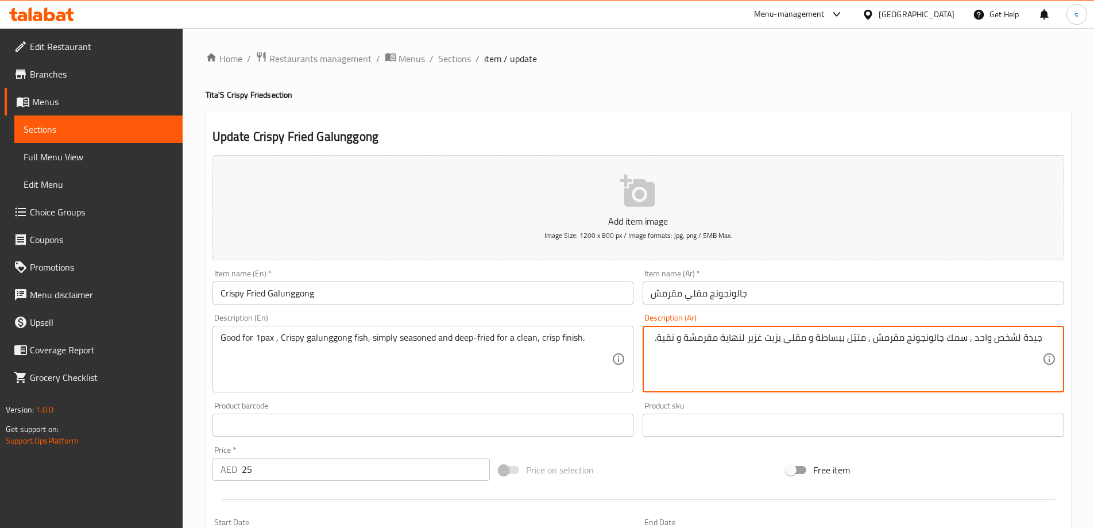
click at [725, 343] on textarea "جيدة لشخص واحد , سمك جالونجونج مقرمش , متبّل ببساطة و مقلى بزيت غزير لنهاية مقر…" at bounding box center [847, 359] width 392 height 55
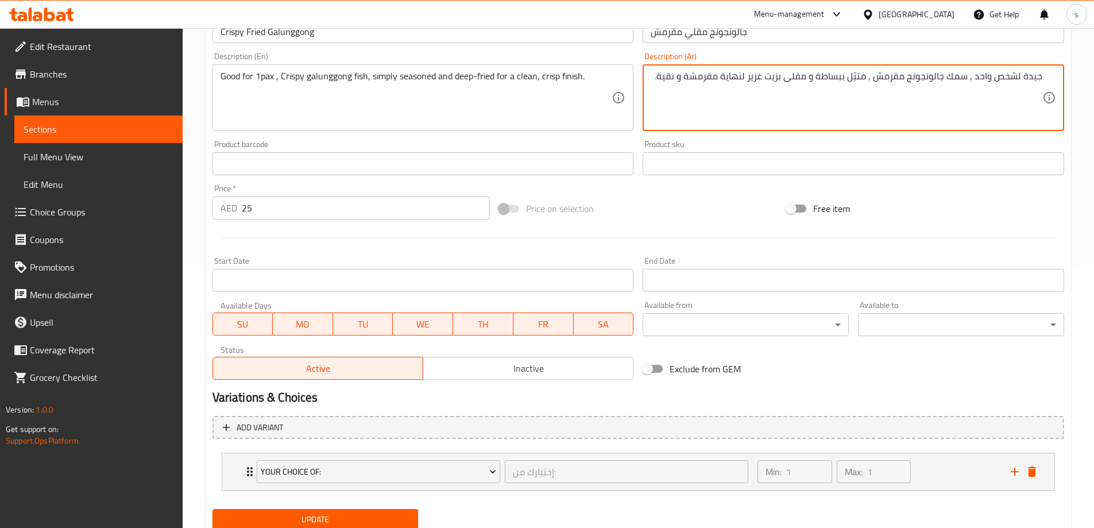
scroll to position [303, 0]
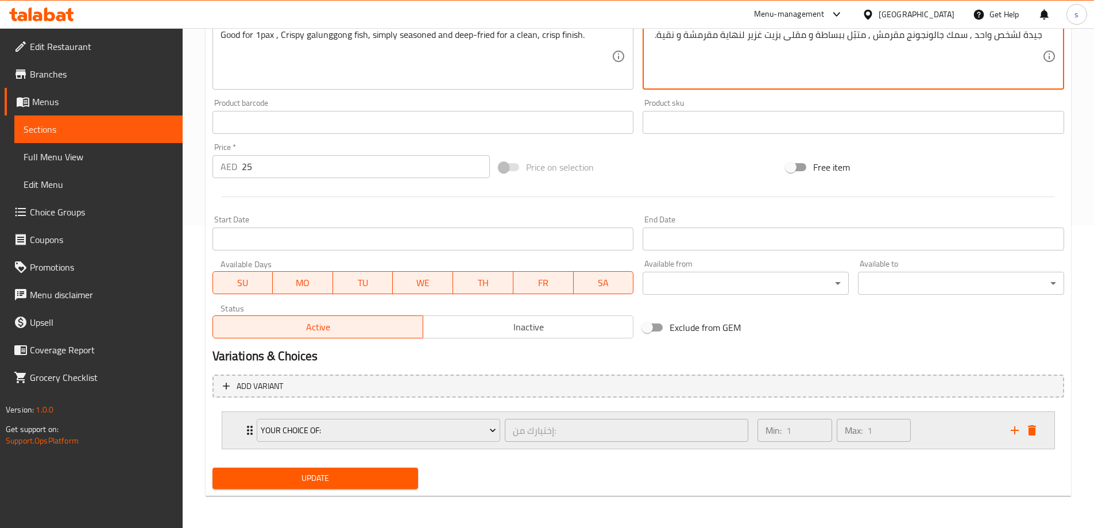
click at [250, 438] on div "Your Choice Of: إختيارك من: ​" at bounding box center [503, 430] width 506 height 37
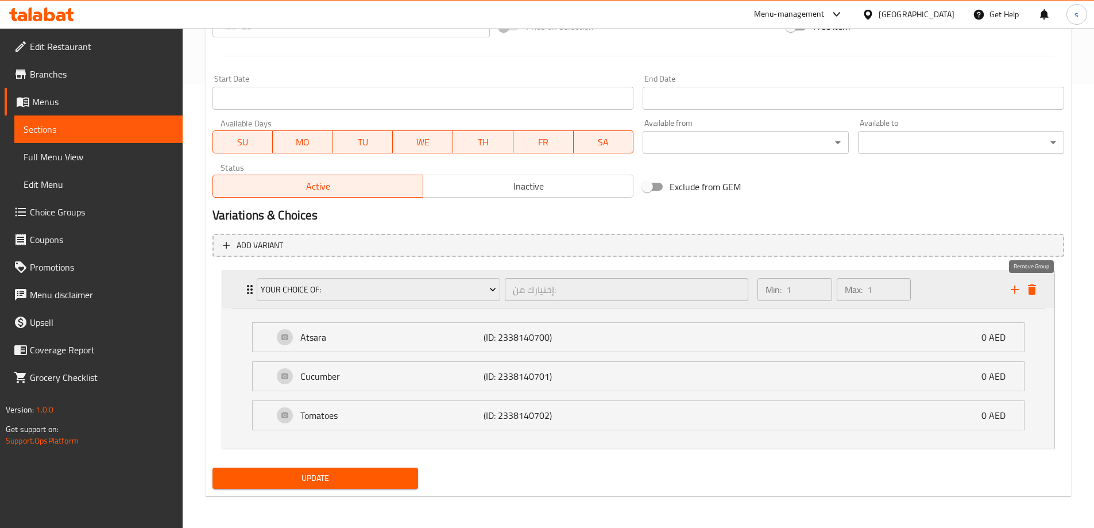
type textarea "جيدة لشخص واحد , سمك جالونجونج مقرمش , متبّل ببساطة و مقلى بزيت غزير لنهاية مقر…"
click at [1040, 289] on button "delete" at bounding box center [1032, 289] width 17 height 17
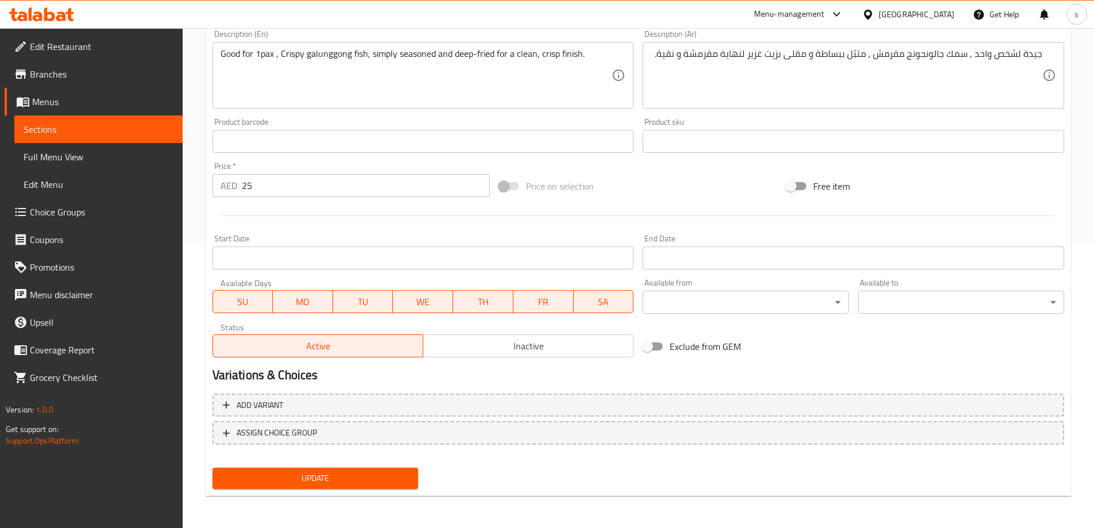
click at [355, 483] on span "Update" at bounding box center [316, 478] width 188 height 14
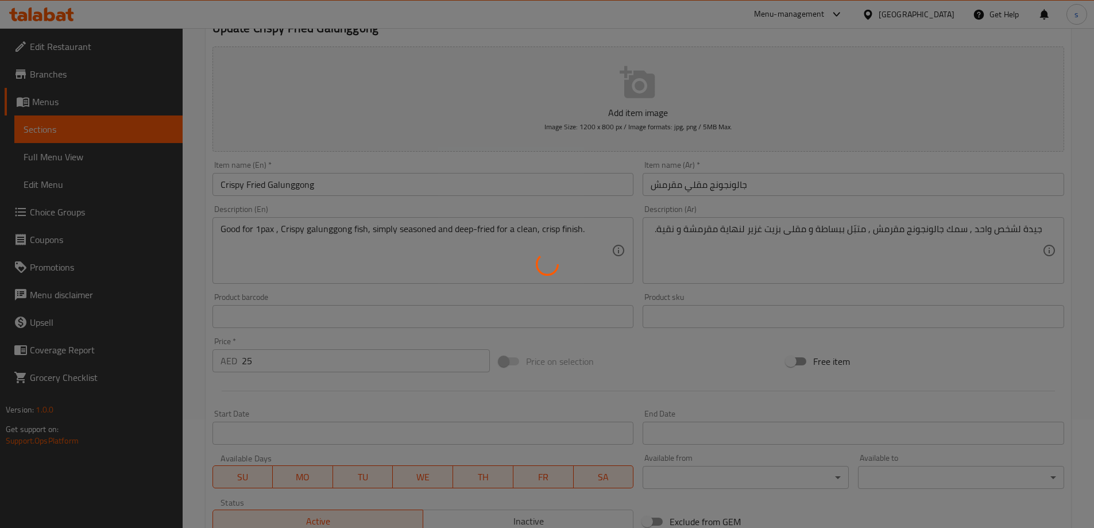
scroll to position [0, 0]
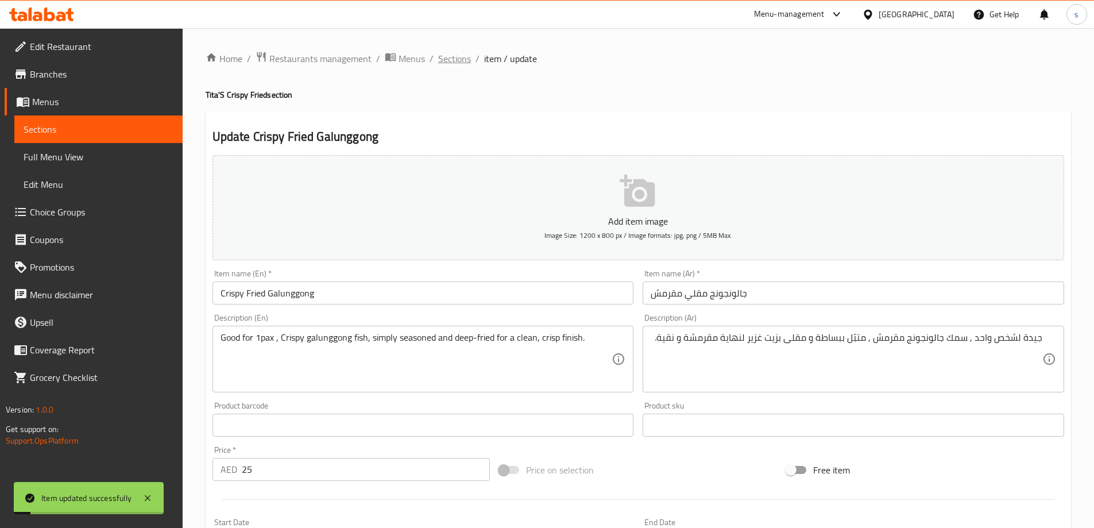
click at [443, 56] on span "Sections" at bounding box center [454, 59] width 33 height 14
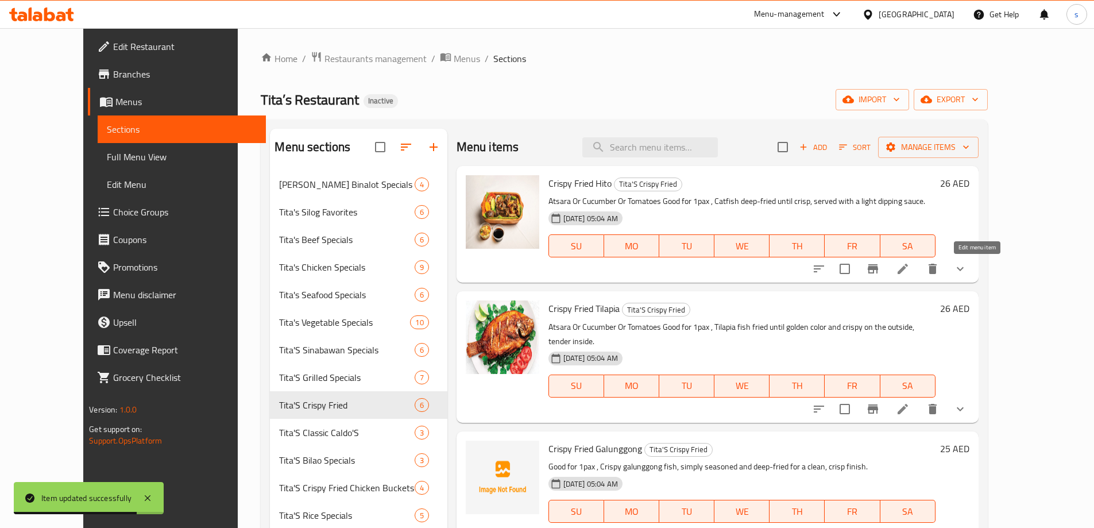
click at [910, 271] on icon at bounding box center [903, 269] width 14 height 14
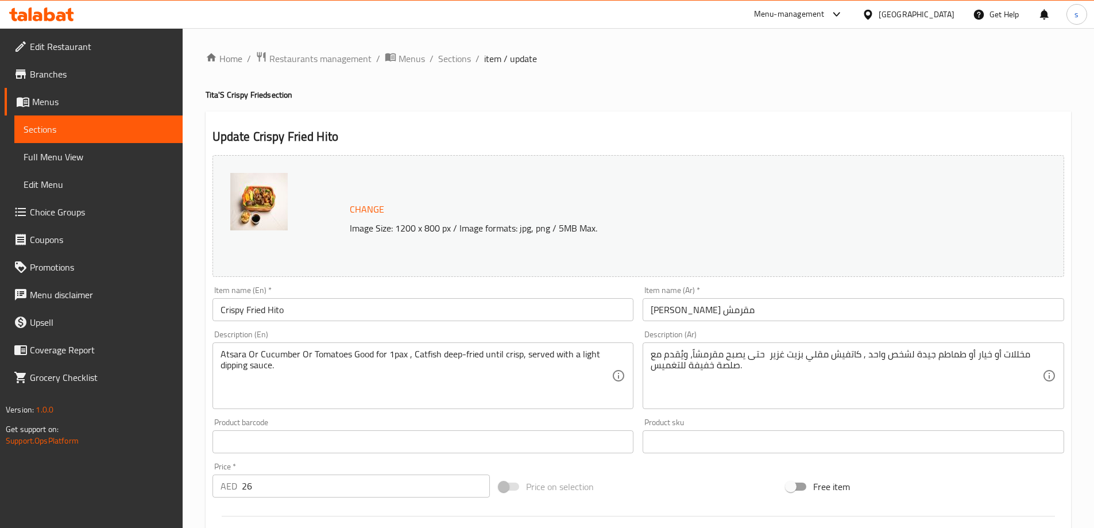
drag, startPoint x: 219, startPoint y: 353, endPoint x: 245, endPoint y: 357, distance: 25.6
click at [245, 357] on div "Atsara Or Cucumber Or Tomatoes Good for 1pax , Catfish deep-fried until crisp, …" at bounding box center [424, 375] width 422 height 67
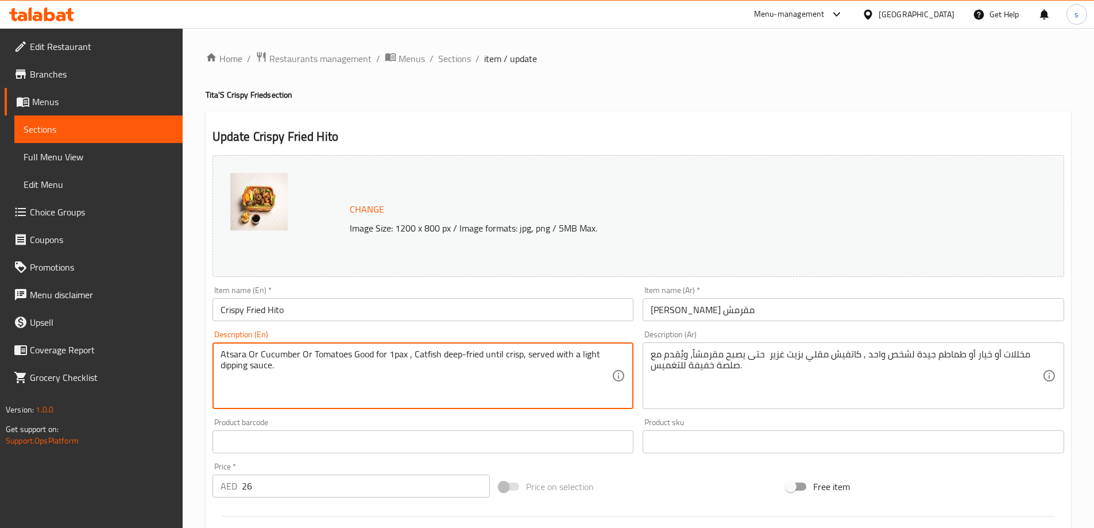
drag, startPoint x: 222, startPoint y: 354, endPoint x: 353, endPoint y: 361, distance: 130.6
click at [353, 361] on textarea "Atsara Or Cucumber Or Tomatoes Good for 1pax , Catfish deep-fried until crisp, …" at bounding box center [417, 376] width 392 height 55
type textarea "Good for 1pax , Catfish deep-fried until crisp, served with a light dipping sau…"
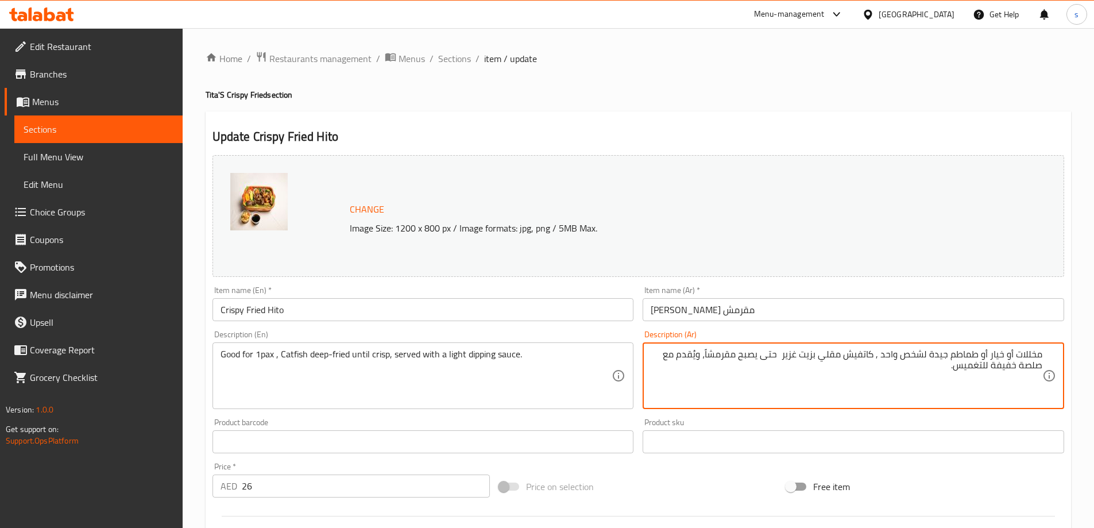
drag, startPoint x: 947, startPoint y: 356, endPoint x: 1047, endPoint y: 350, distance: 99.5
click at [1047, 350] on div "مخللات أو خيار أو طماطم جيدة لشخص واحد , كاتفيش مقلي بزيت غزير حتى يصبح مقرمشاً…" at bounding box center [854, 375] width 422 height 67
drag, startPoint x: 673, startPoint y: 357, endPoint x: 755, endPoint y: 373, distance: 83.6
click at [755, 373] on textarea "جيدة لشخص واحد , كاتفيش مقلي بزيت غزير حتى يصبح مقرمشاً، ويُقدم مع صلصة خفيفة ل…" at bounding box center [847, 376] width 392 height 55
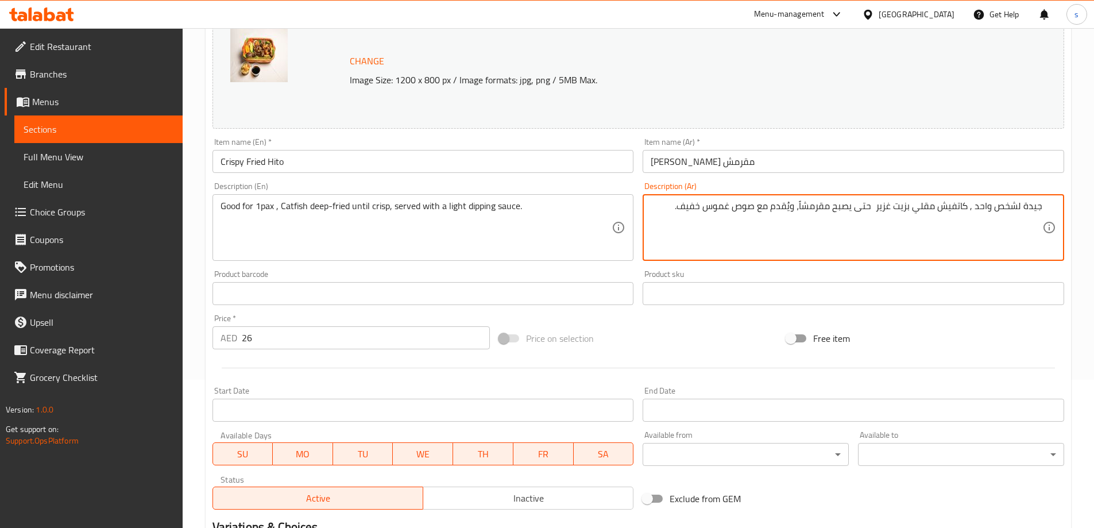
scroll to position [319, 0]
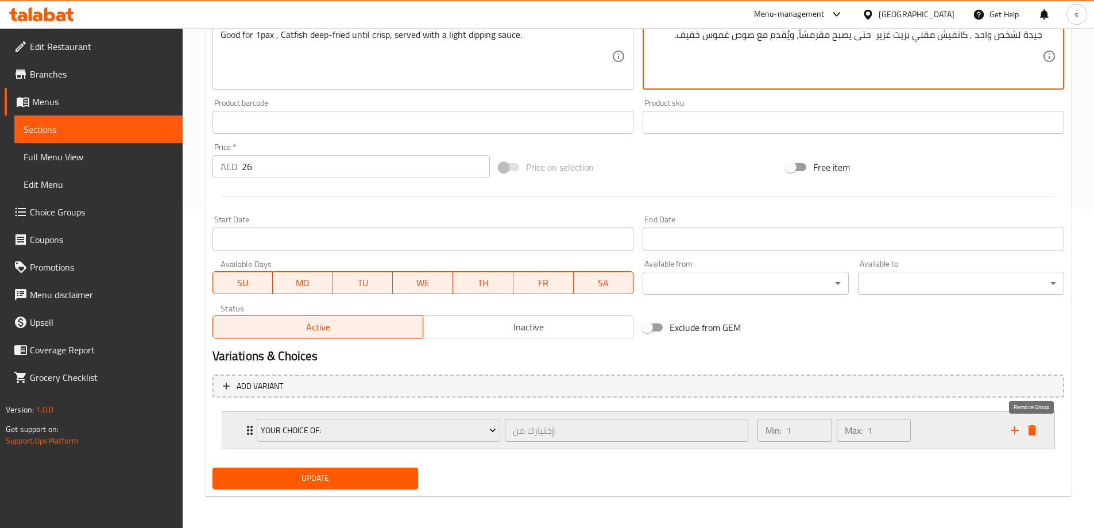
click at [1038, 430] on icon "delete" at bounding box center [1032, 430] width 14 height 14
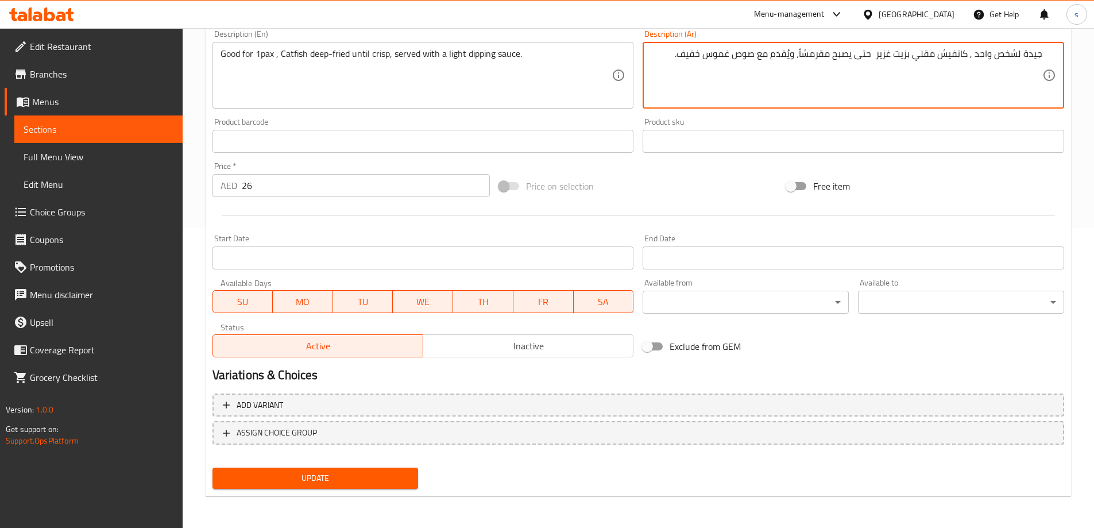
type textarea "جيدة لشخص واحد , كاتفيش مقلي بزيت غزير حتى يصبح مقرمشاً، ويُقدم مع صوص غموس خفي…"
click at [329, 481] on span "Update" at bounding box center [316, 478] width 188 height 14
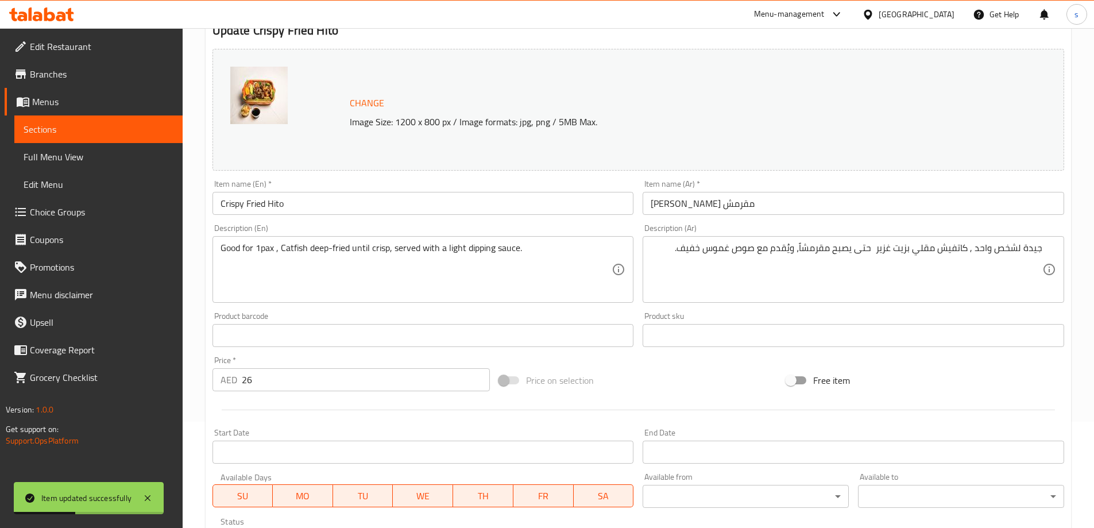
scroll to position [0, 0]
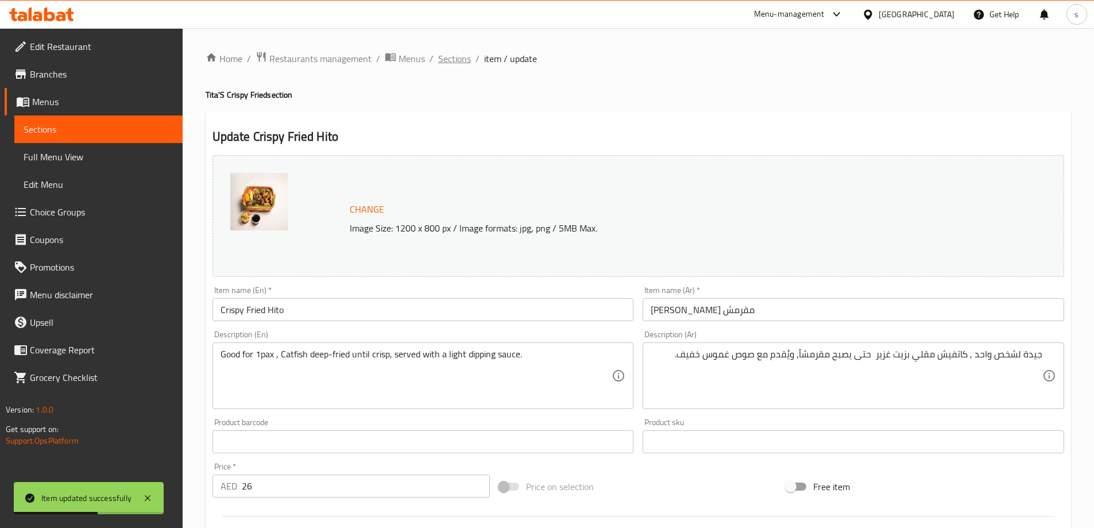
click at [458, 55] on span "Sections" at bounding box center [454, 59] width 33 height 14
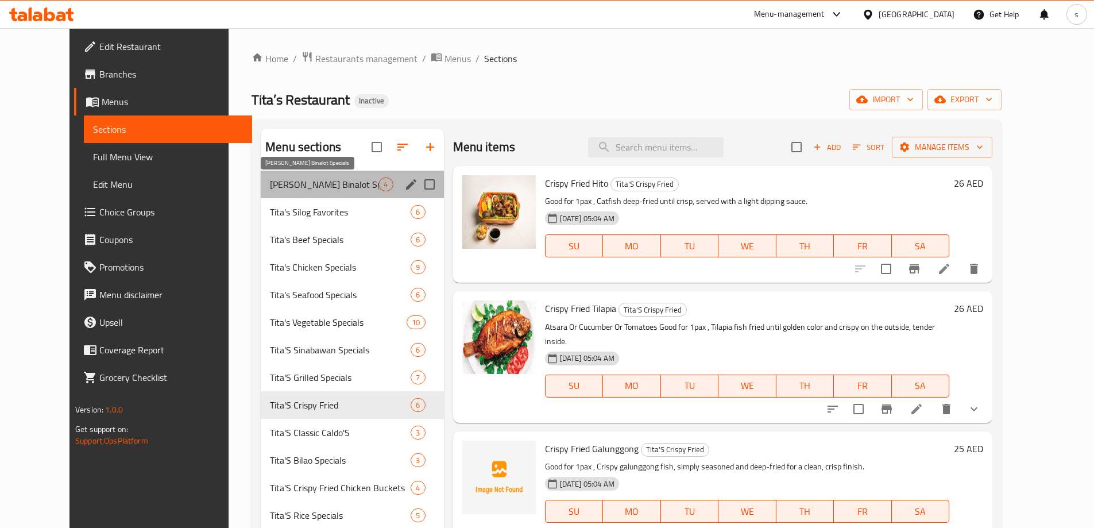
click at [299, 177] on span "[PERSON_NAME] Binalot Specials" at bounding box center [324, 184] width 109 height 14
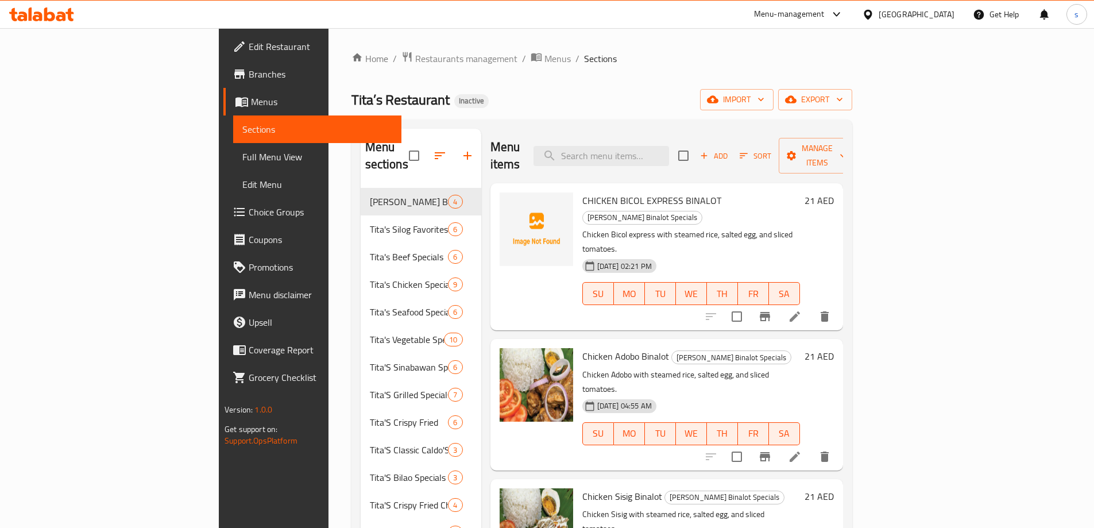
click at [811, 306] on li at bounding box center [795, 316] width 32 height 21
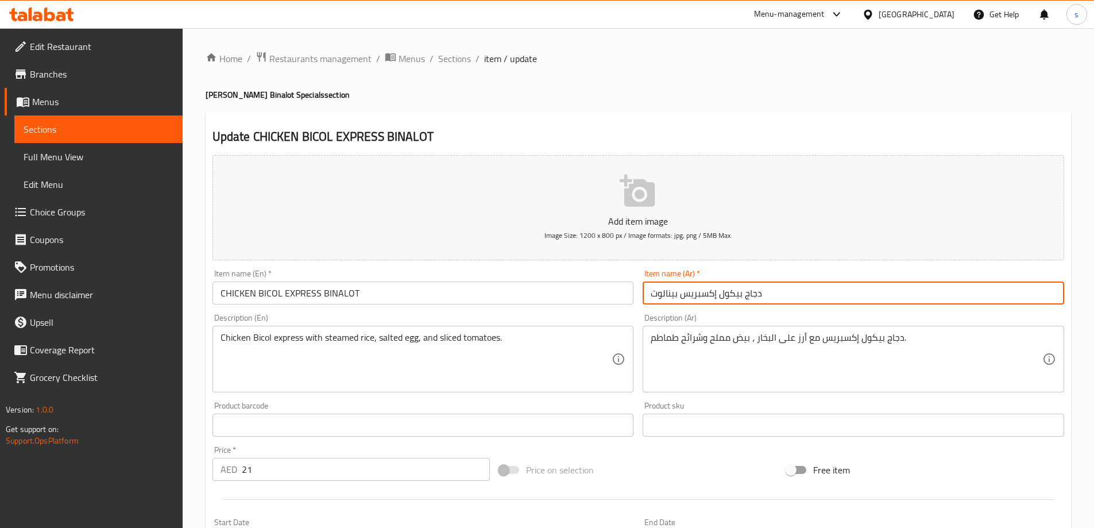
click at [882, 291] on input "دجاج بيكول إكسبريس بينالوت" at bounding box center [854, 292] width 422 height 23
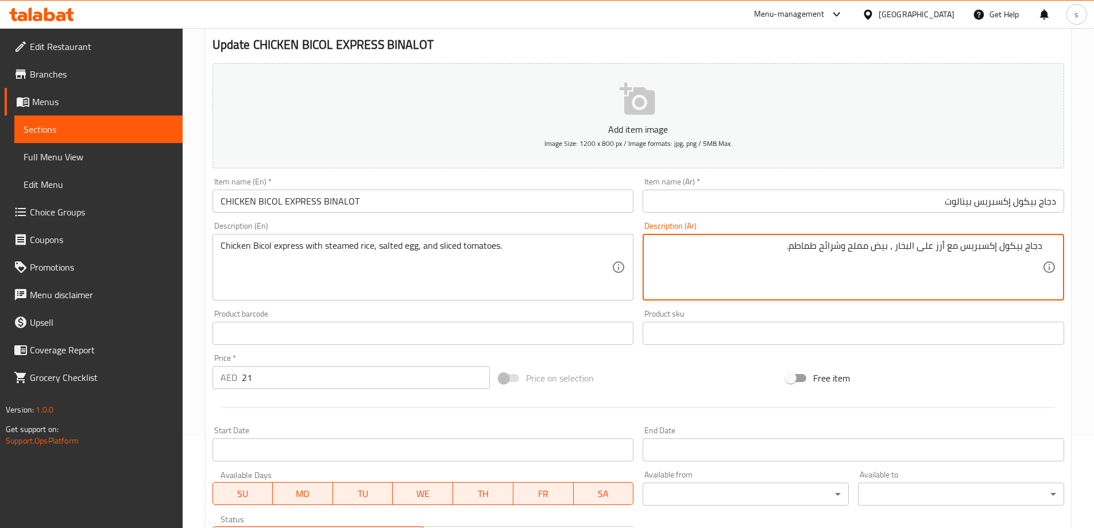
scroll to position [284, 0]
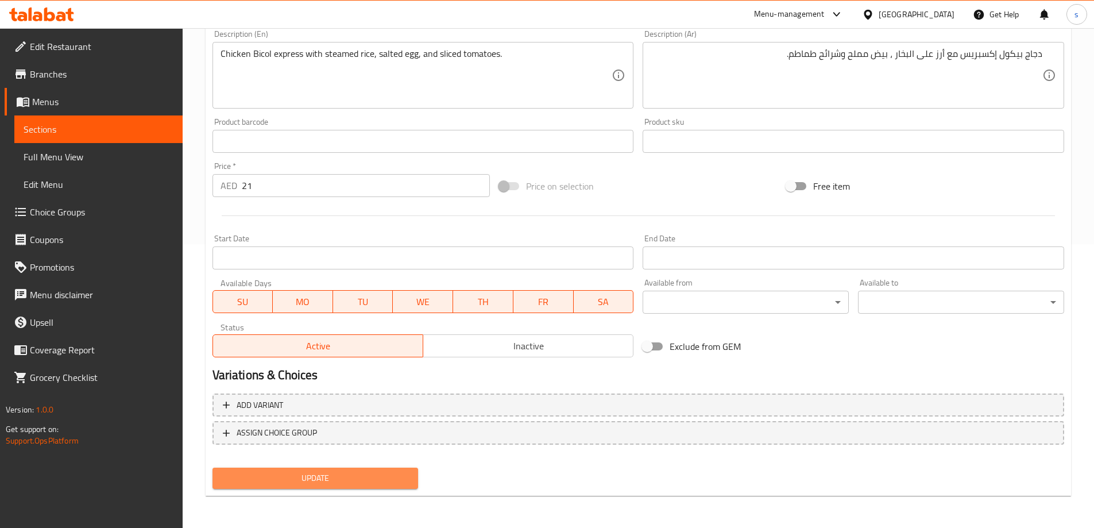
click at [311, 475] on span "Update" at bounding box center [316, 478] width 188 height 14
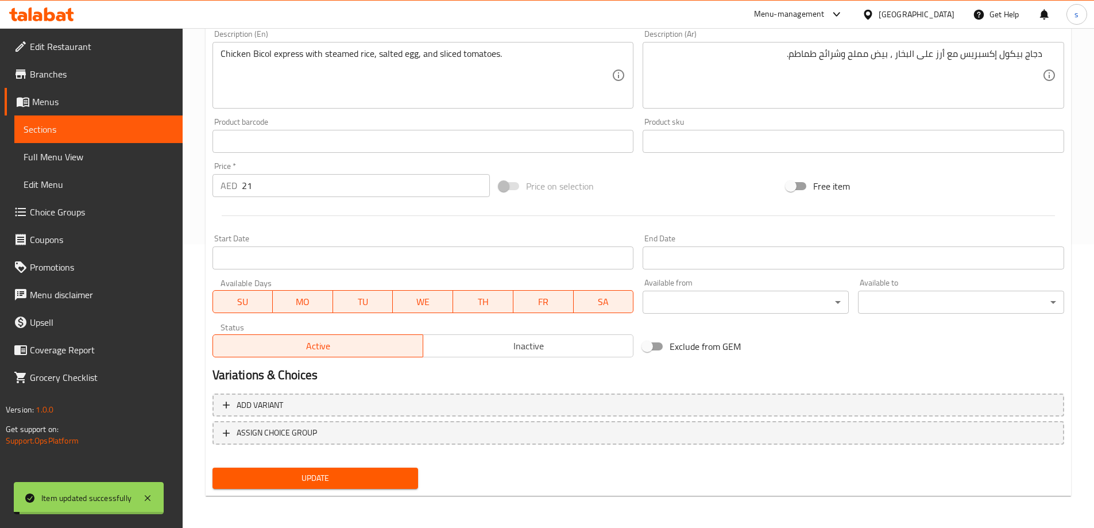
scroll to position [0, 0]
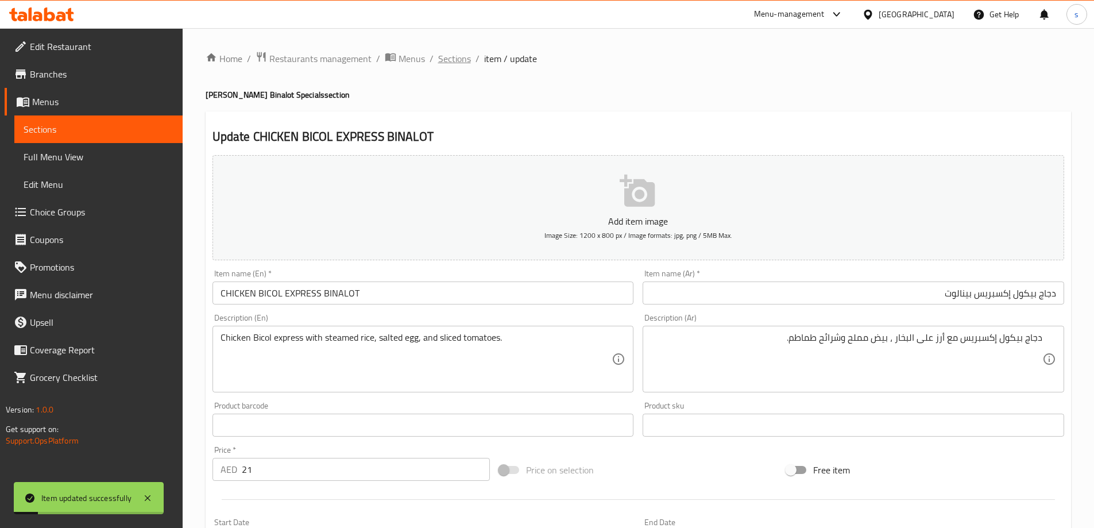
click at [462, 58] on span "Sections" at bounding box center [454, 59] width 33 height 14
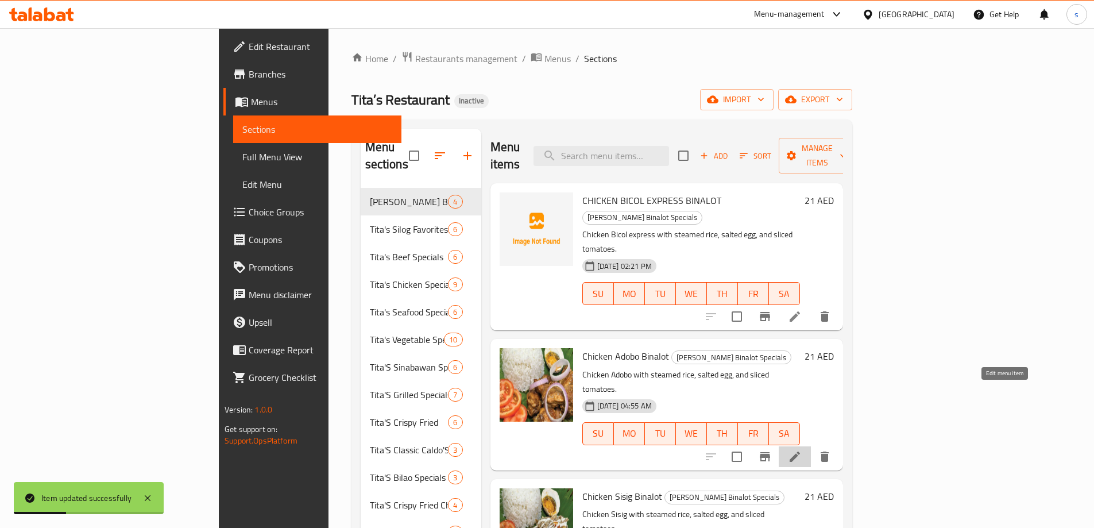
click at [802, 450] on icon at bounding box center [795, 457] width 14 height 14
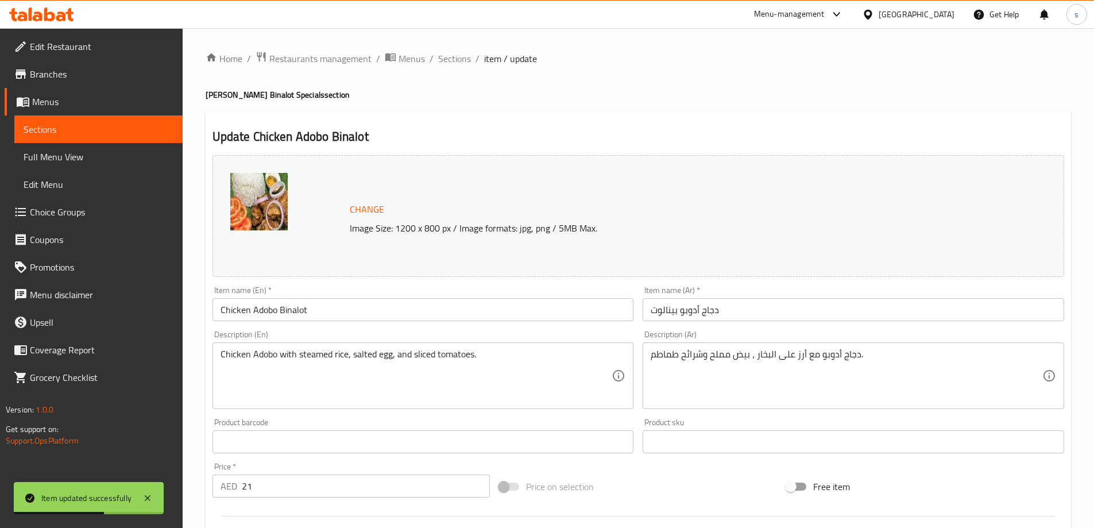
click at [460, 58] on span "Sections" at bounding box center [454, 59] width 33 height 14
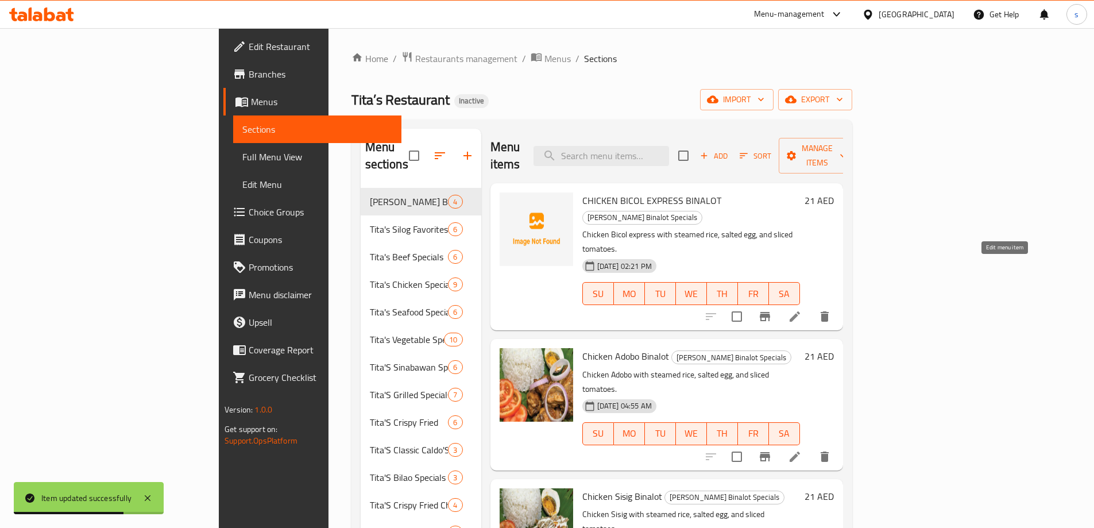
click at [802, 310] on icon at bounding box center [795, 317] width 14 height 14
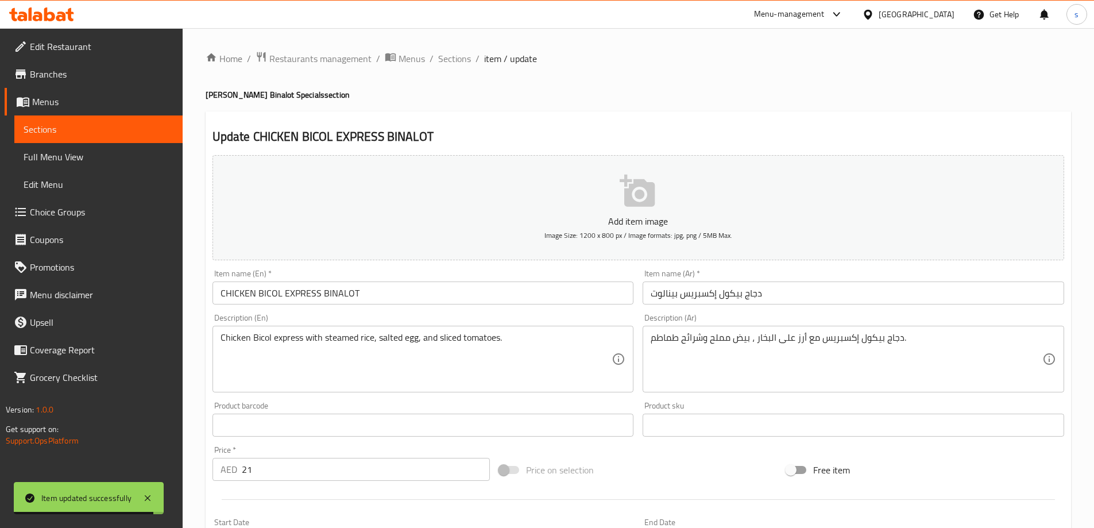
click at [246, 292] on input "CHICKEN BICOL EXPRESS BINALOT" at bounding box center [424, 292] width 422 height 23
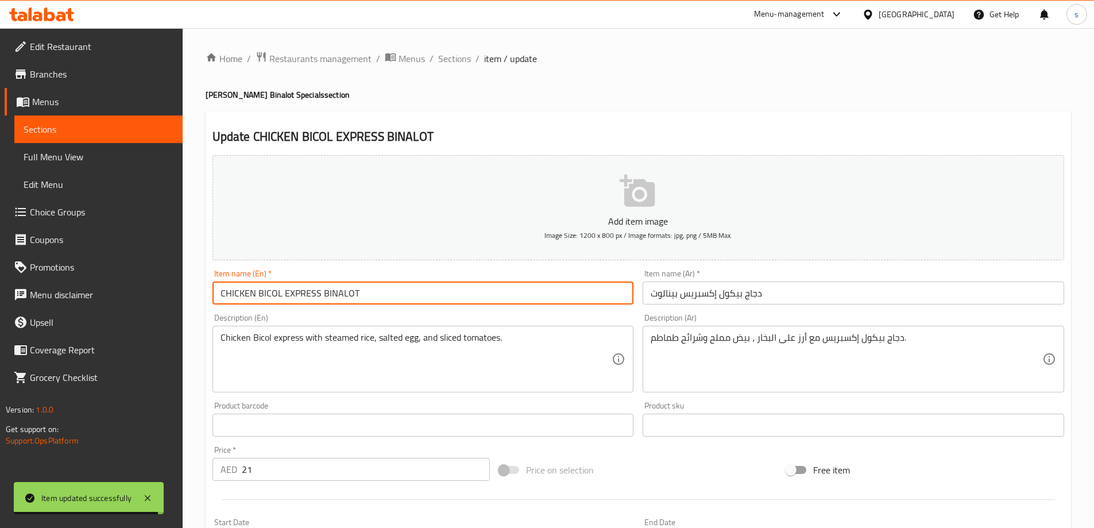
click at [246, 292] on input "CHICKEN BICOL EXPRESS BINALOT" at bounding box center [424, 292] width 422 height 23
click at [272, 297] on input "Chicken BICOL EXPRESS BINALOT" at bounding box center [424, 292] width 422 height 23
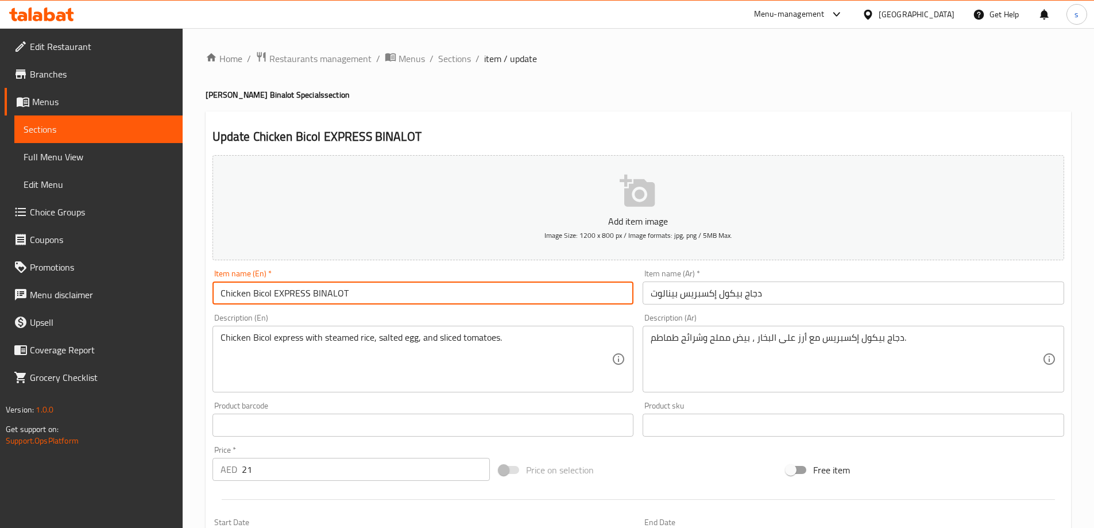
click at [291, 293] on input "Chicken Bicol EXPRESS BINALOT" at bounding box center [424, 292] width 422 height 23
type input "Chicken Bicol Exspress BINALOT"
click at [324, 298] on input "Chicken Bicol Exspress BINALOT" at bounding box center [424, 292] width 422 height 23
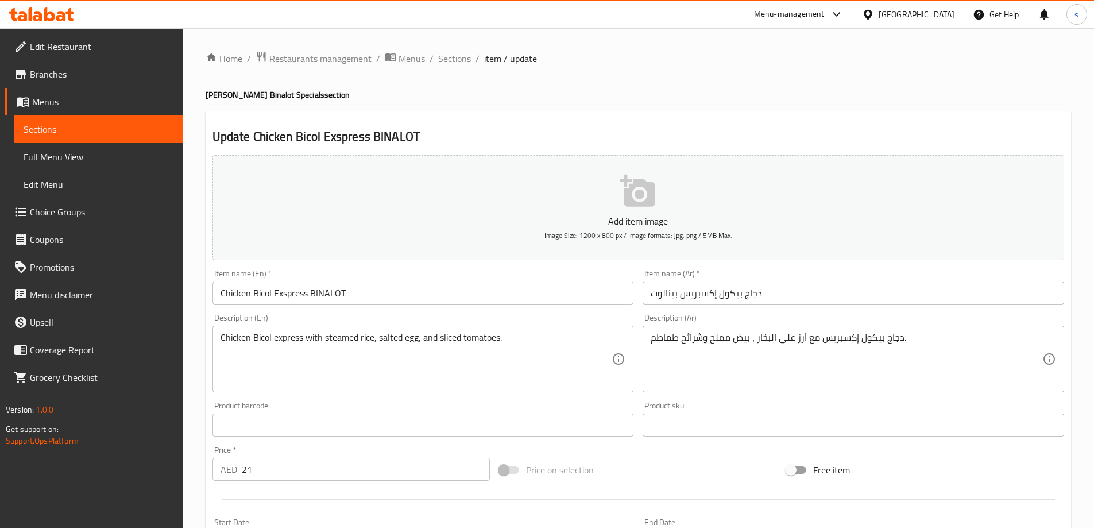
click at [452, 53] on span "Sections" at bounding box center [454, 59] width 33 height 14
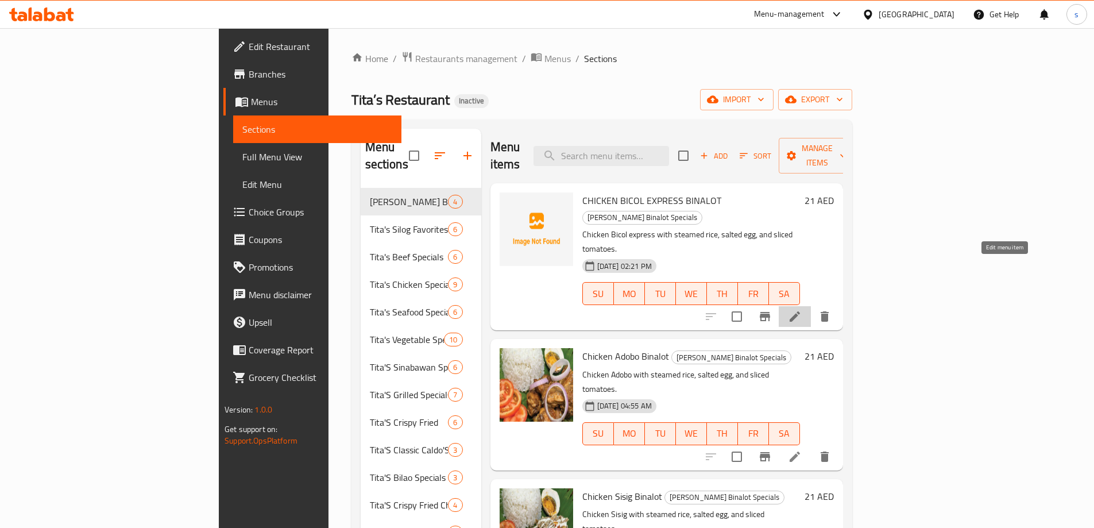
click at [800, 311] on icon at bounding box center [795, 316] width 10 height 10
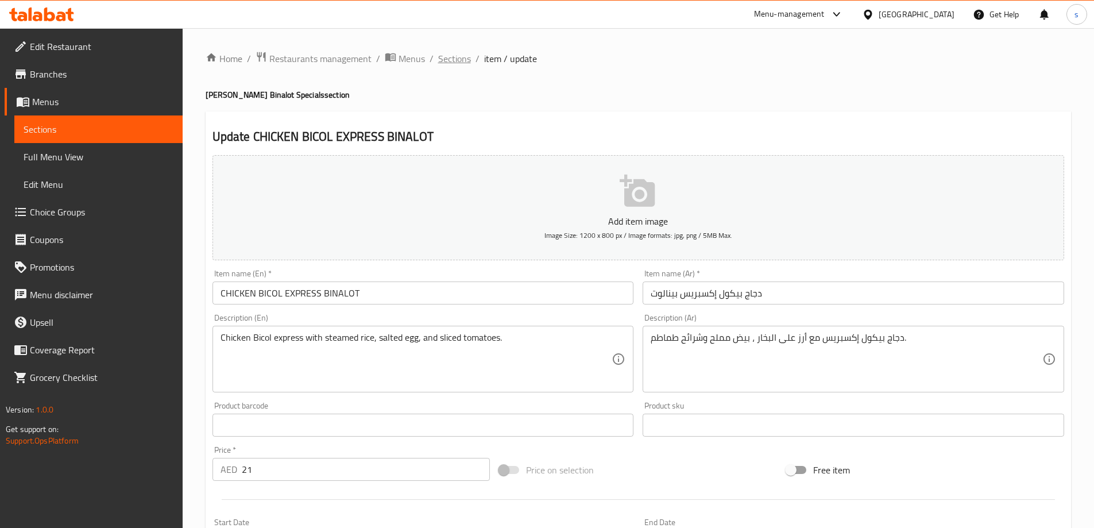
click at [447, 59] on span "Sections" at bounding box center [454, 59] width 33 height 14
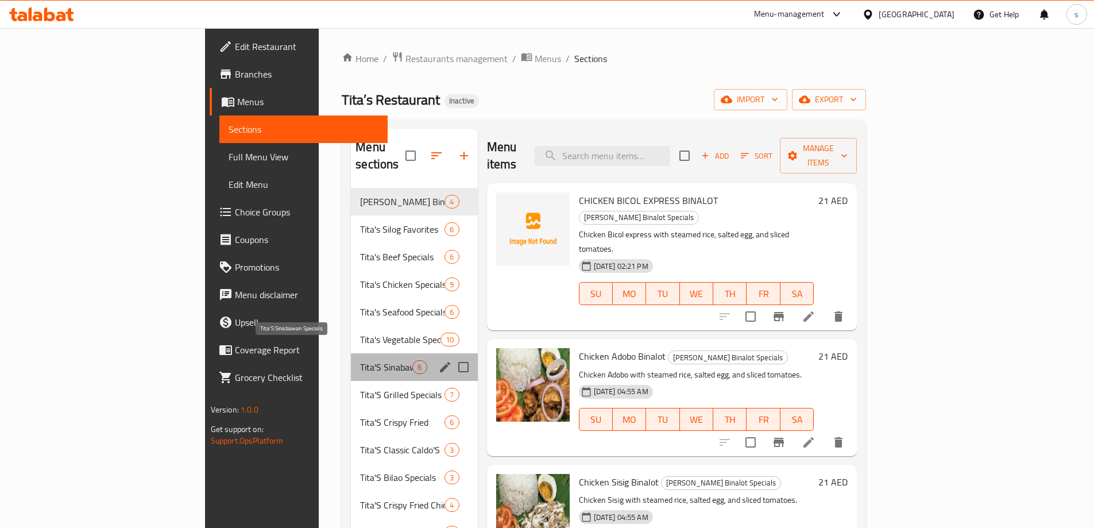
click at [360, 360] on span "Tita'S Sinabawan Specials" at bounding box center [386, 367] width 52 height 14
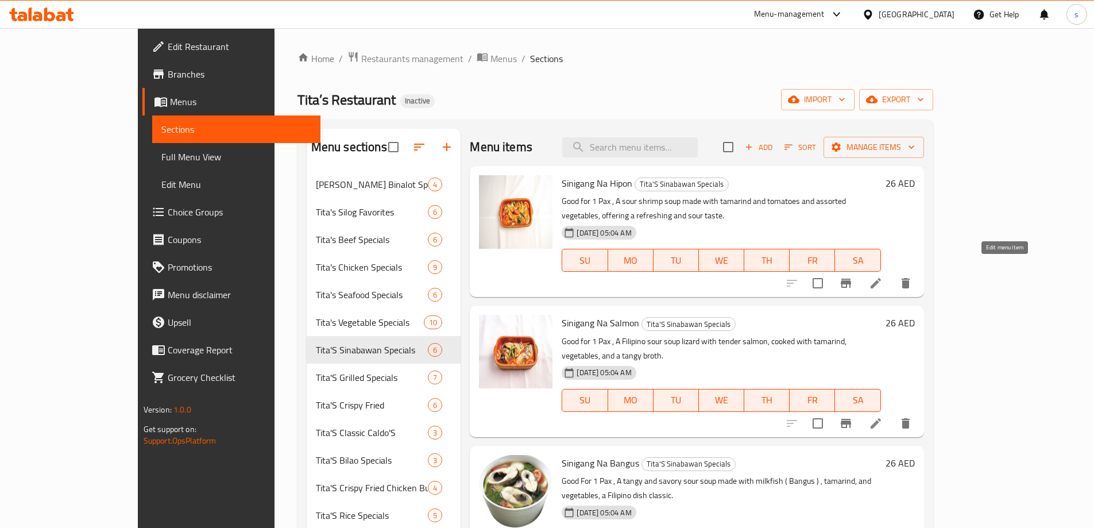
click at [883, 276] on icon at bounding box center [876, 283] width 14 height 14
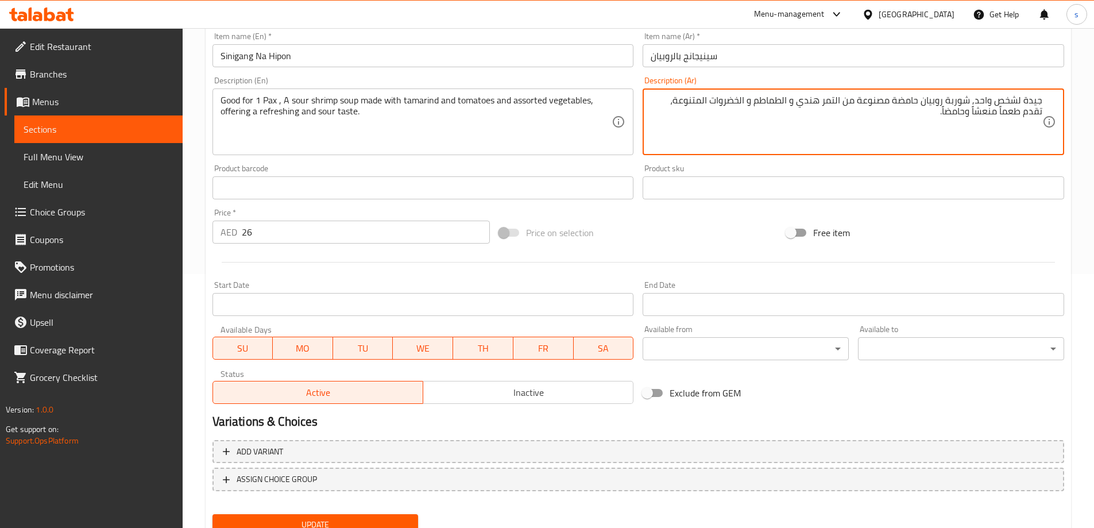
scroll to position [300, 0]
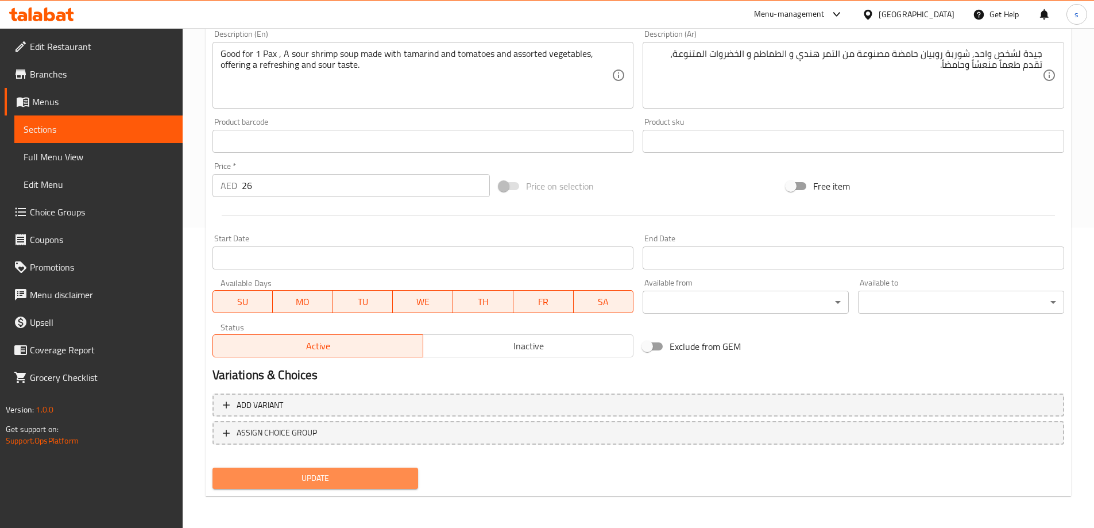
click at [331, 468] on button "Update" at bounding box center [316, 478] width 206 height 21
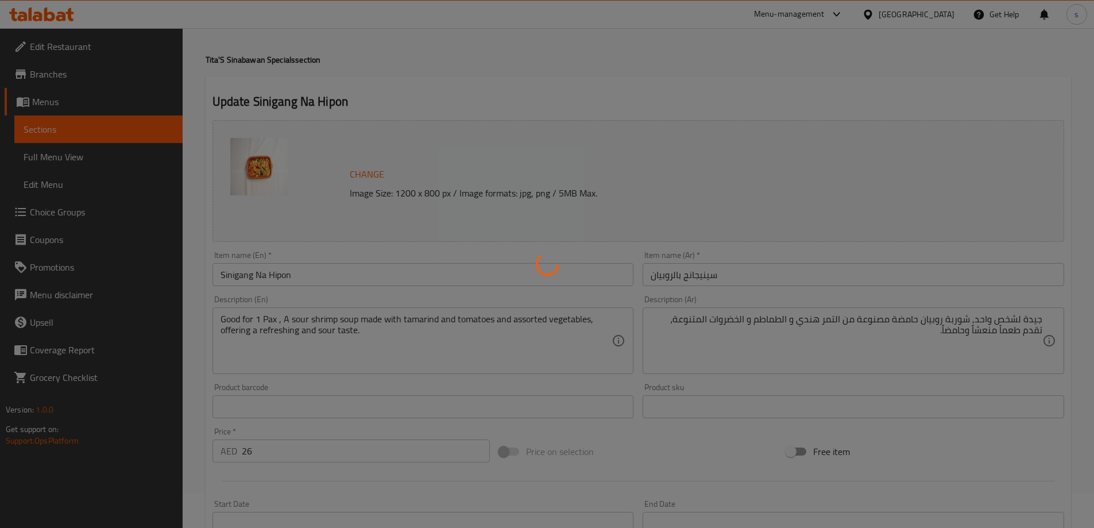
scroll to position [0, 0]
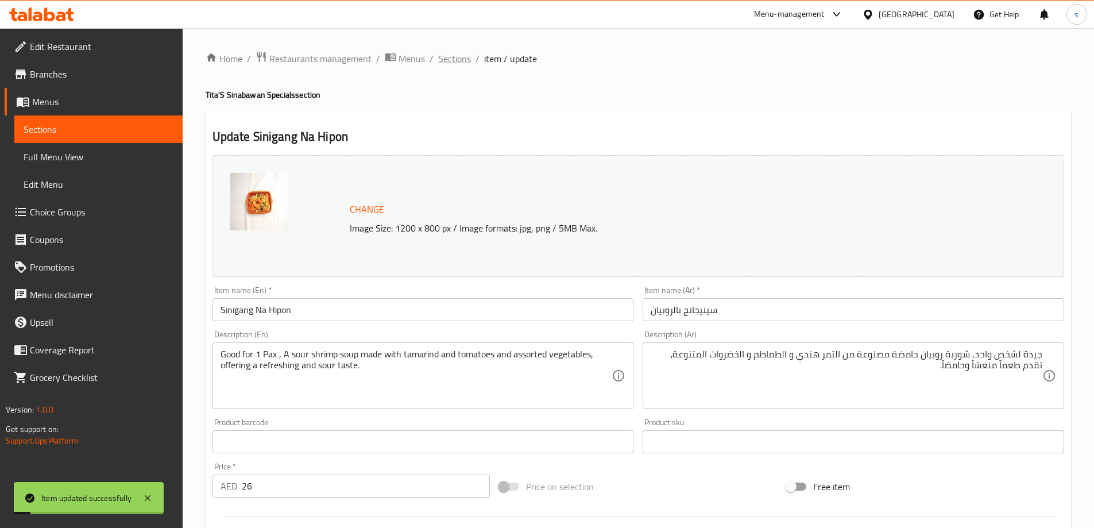
click at [461, 56] on span "Sections" at bounding box center [454, 59] width 33 height 14
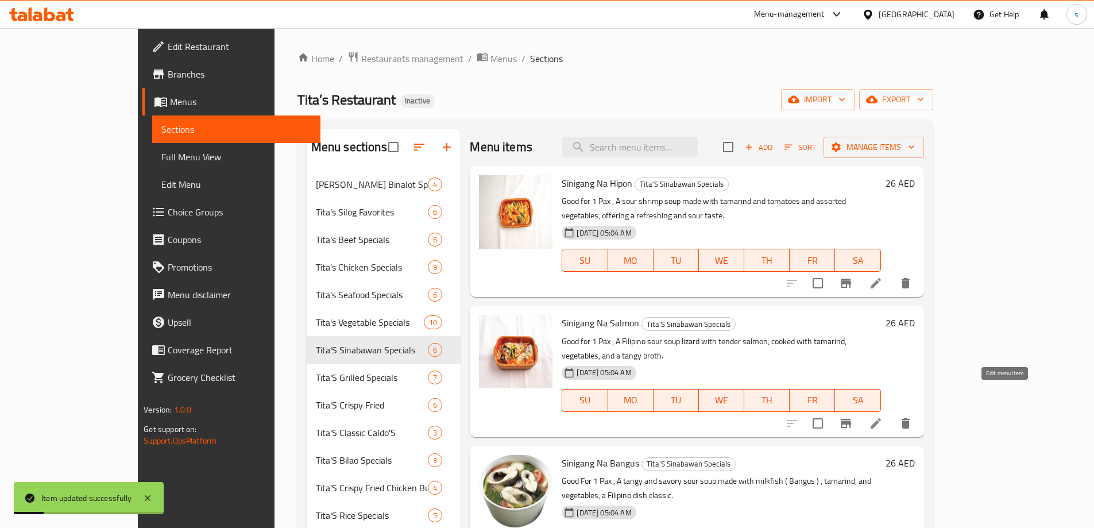
click at [881, 418] on icon at bounding box center [876, 423] width 10 height 10
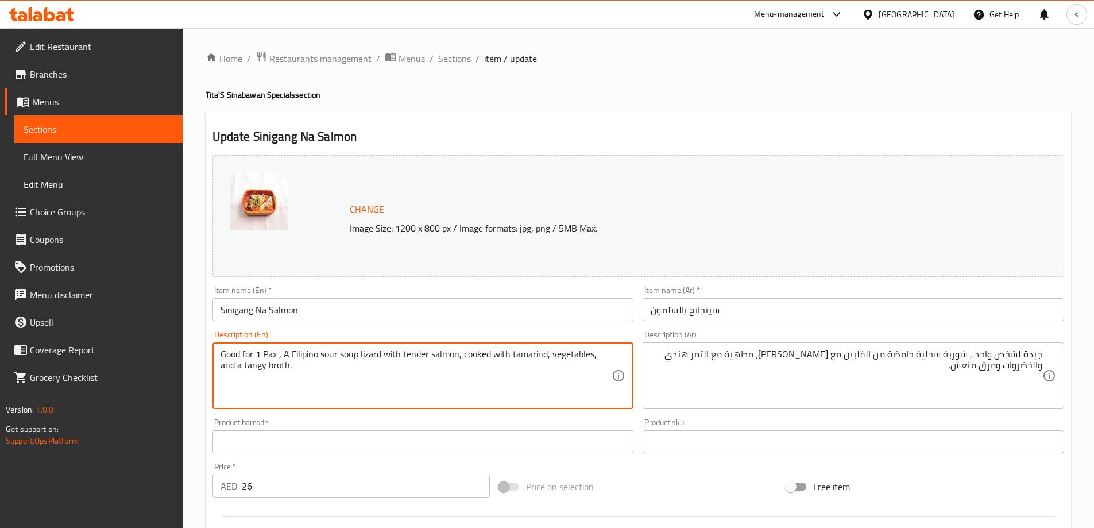
click at [370, 356] on textarea "Good for 1 Pax , A Filipino sour soup lizard with tender salmon, cooked with ta…" at bounding box center [417, 376] width 392 height 55
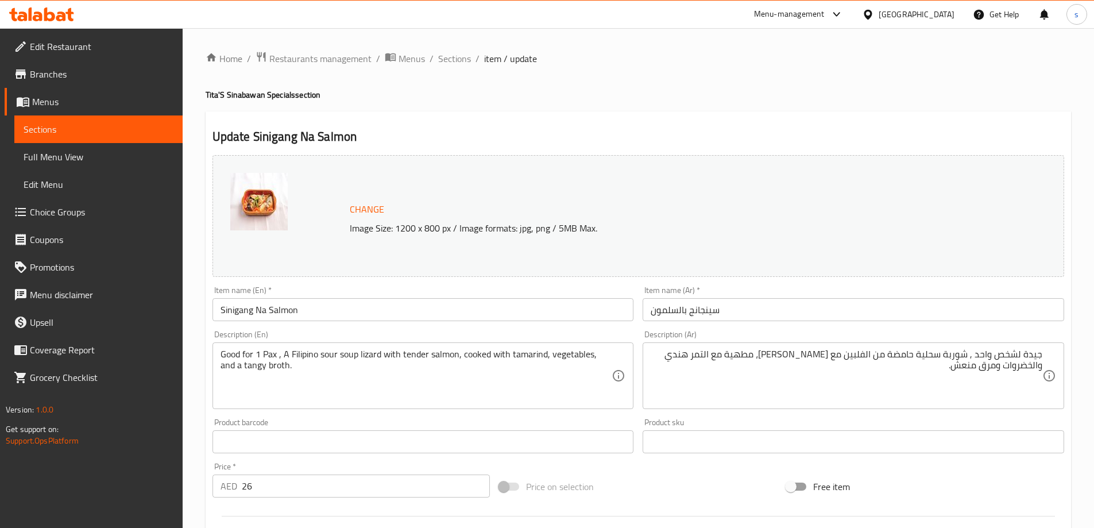
click at [264, 364] on textarea "Good for 1 Pax , A Filipino sour soup lizard with tender salmon, cooked with ta…" at bounding box center [417, 376] width 392 height 55
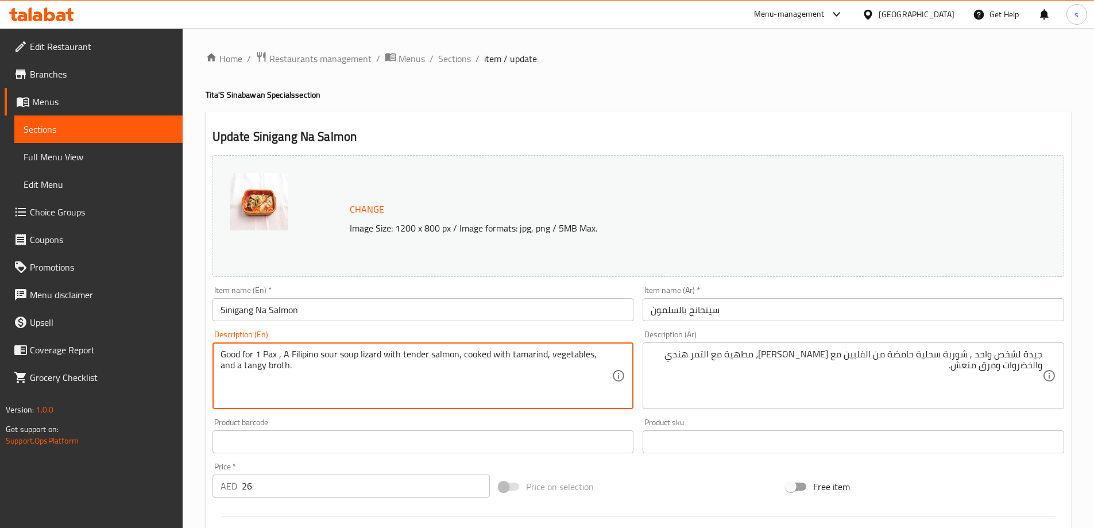
click at [264, 364] on textarea "Good for 1 Pax , A Filipino sour soup lizard with tender salmon, cooked with ta…" at bounding box center [417, 376] width 392 height 55
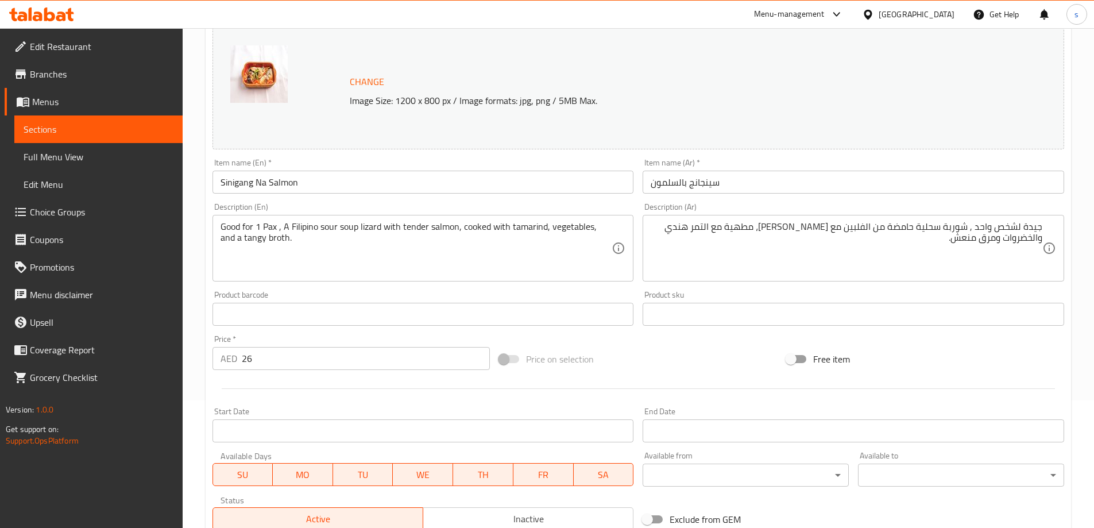
scroll to position [300, 0]
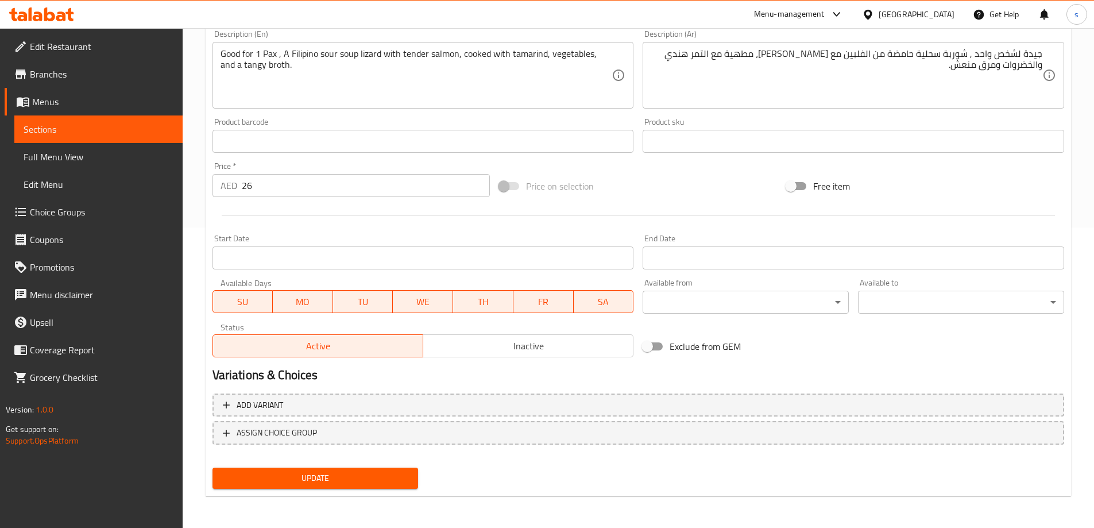
click at [348, 488] on button "Update" at bounding box center [316, 478] width 206 height 21
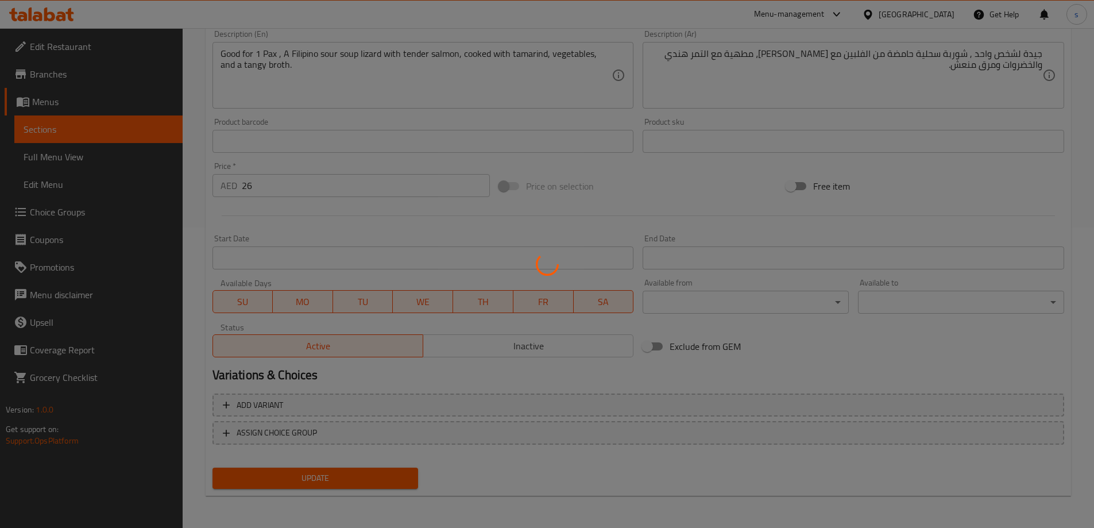
scroll to position [0, 0]
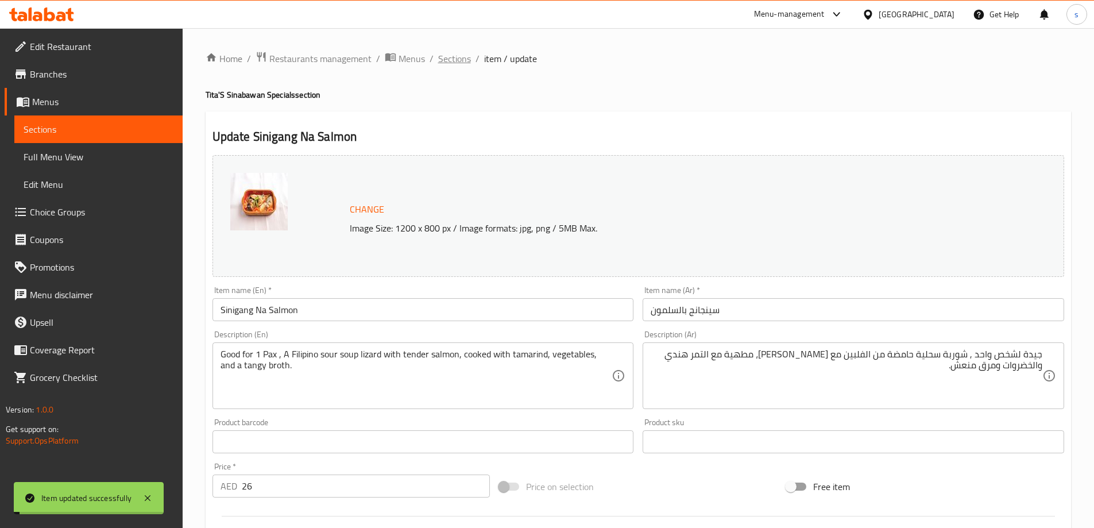
click at [451, 54] on span "Sections" at bounding box center [454, 59] width 33 height 14
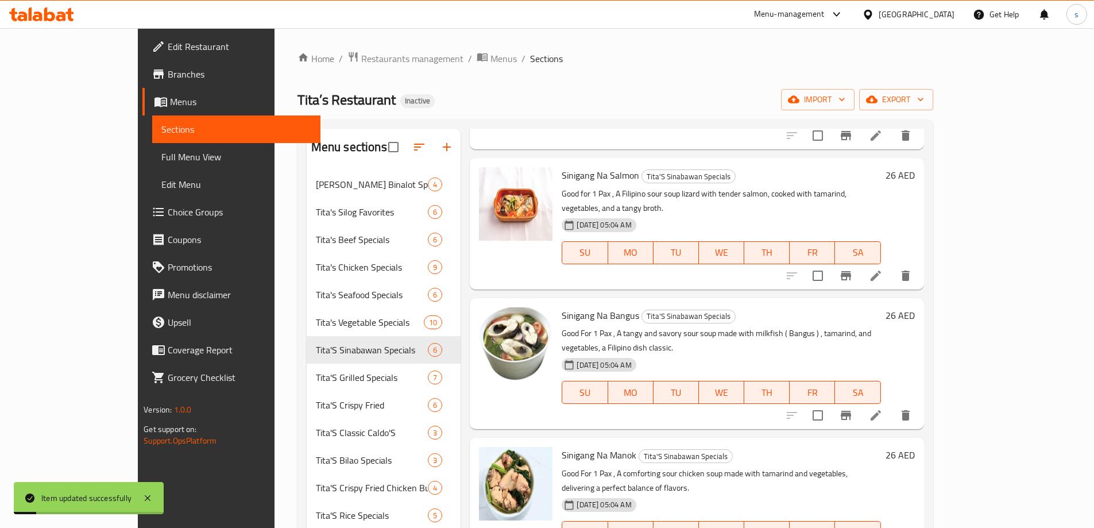
scroll to position [172, 0]
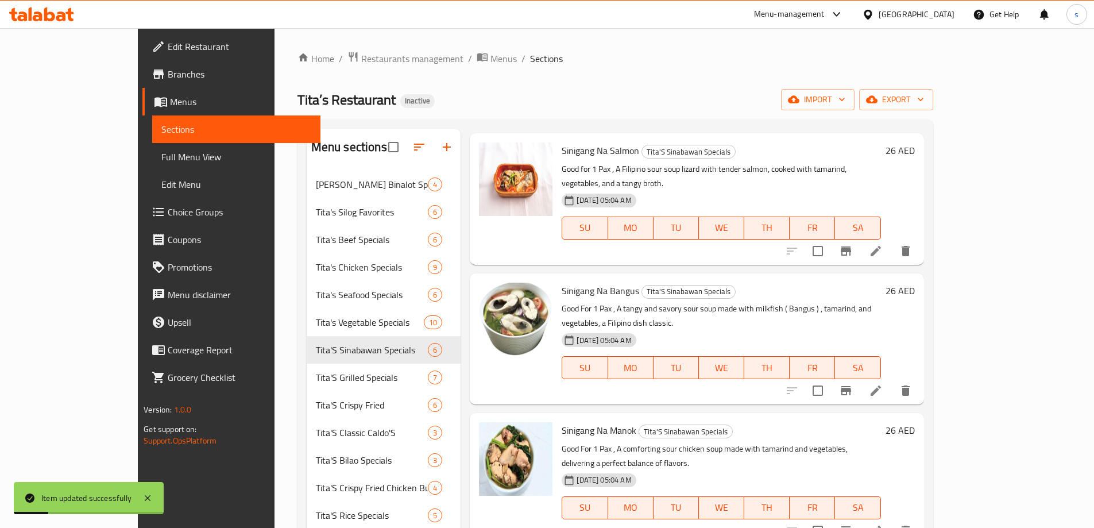
click at [892, 380] on li at bounding box center [876, 390] width 32 height 21
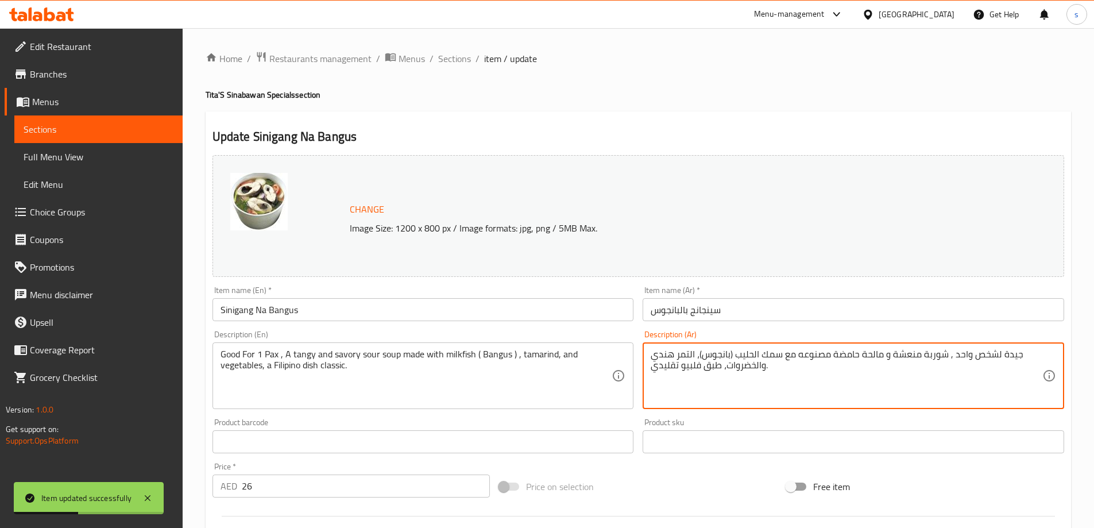
click at [821, 376] on textarea "جيدة لشخص واحد , شوربة منعشة و مالحة حامضة مصنوعه مع سمك الحليب (بانجوس)، التمر…" at bounding box center [847, 376] width 392 height 55
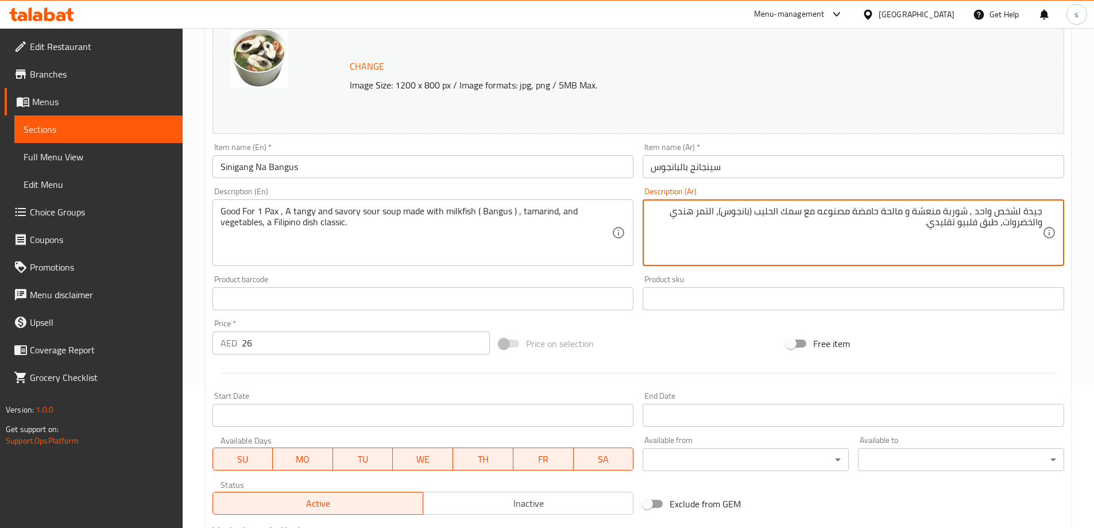
scroll to position [300, 0]
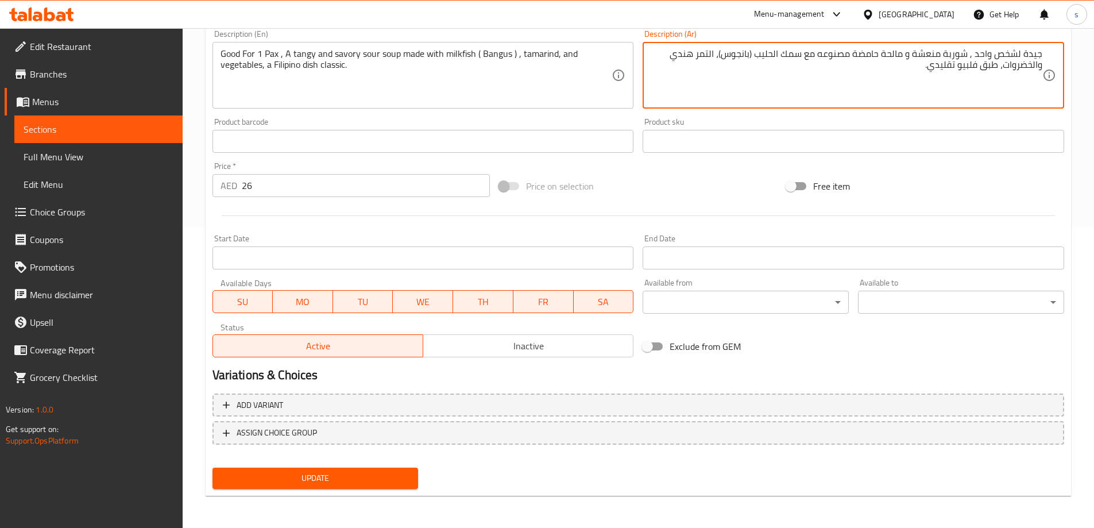
click at [326, 482] on span "Update" at bounding box center [316, 478] width 188 height 14
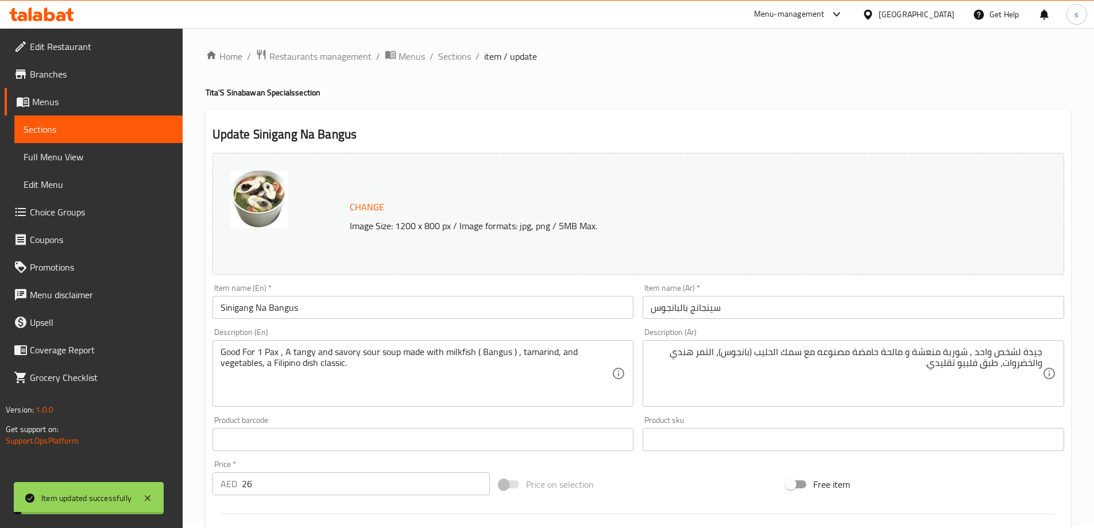
scroll to position [0, 0]
click at [456, 65] on span "Sections" at bounding box center [454, 59] width 33 height 14
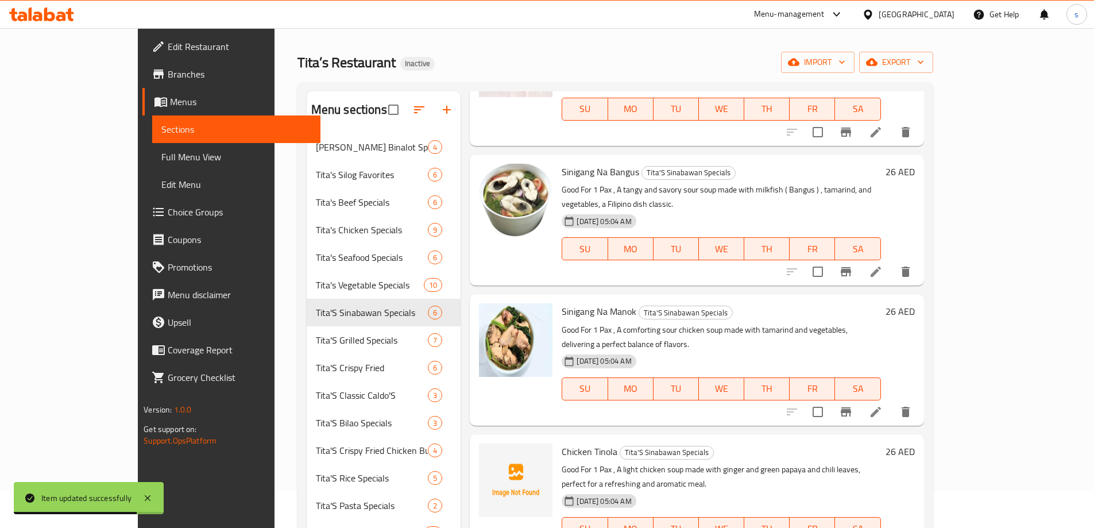
scroll to position [57, 0]
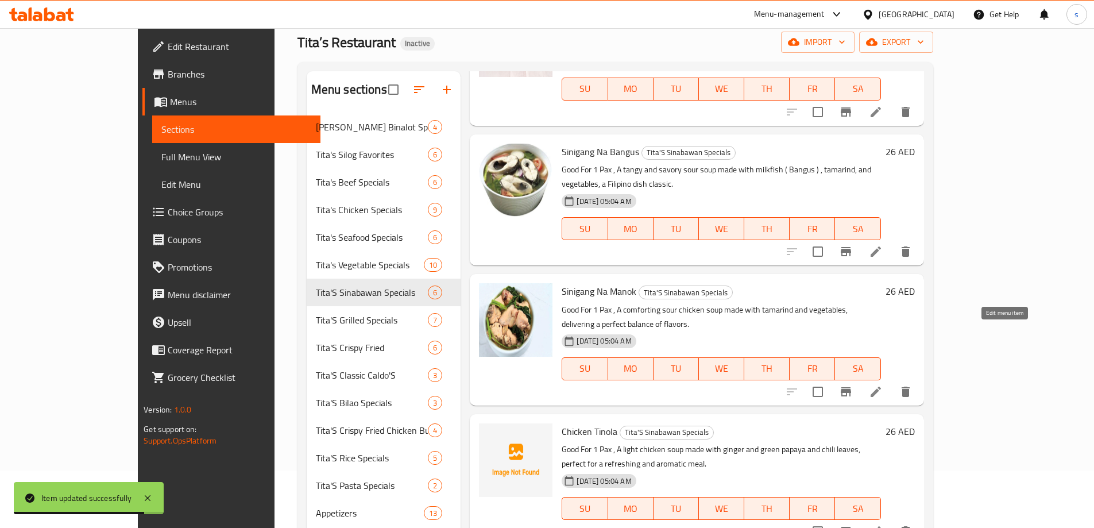
click at [883, 385] on icon at bounding box center [876, 392] width 14 height 14
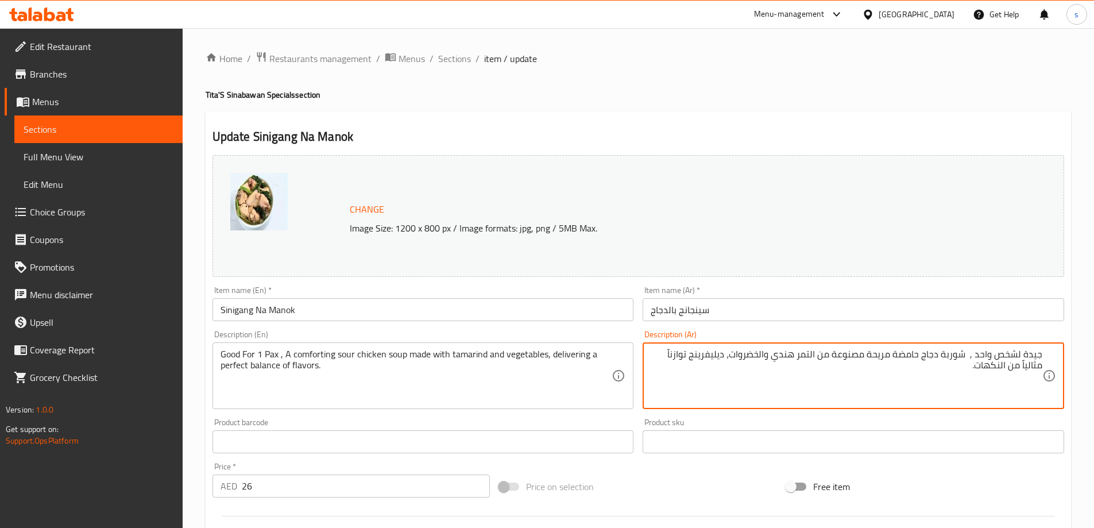
scroll to position [300, 0]
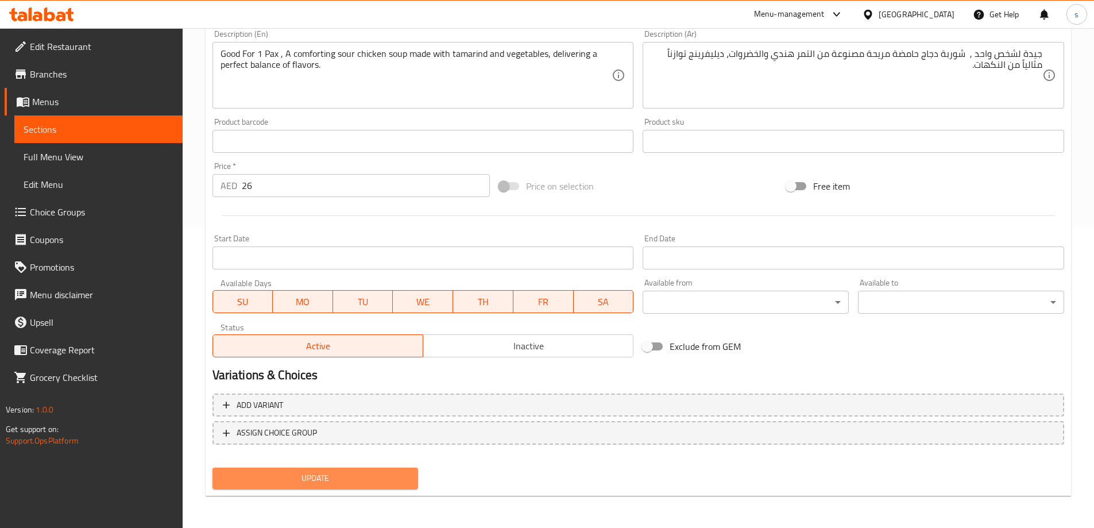
click at [302, 472] on span "Update" at bounding box center [316, 478] width 188 height 14
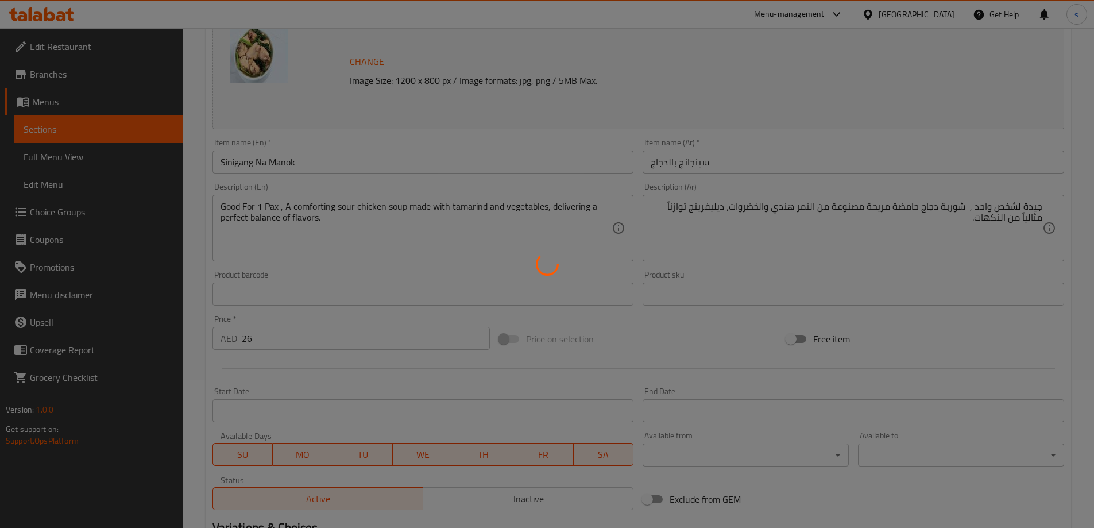
scroll to position [0, 0]
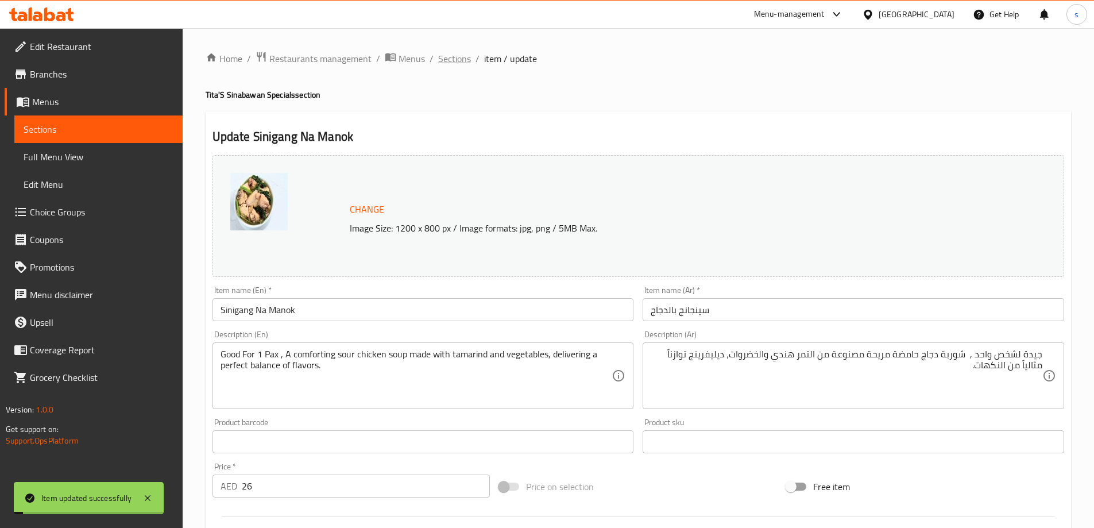
click at [459, 60] on span "Sections" at bounding box center [454, 59] width 33 height 14
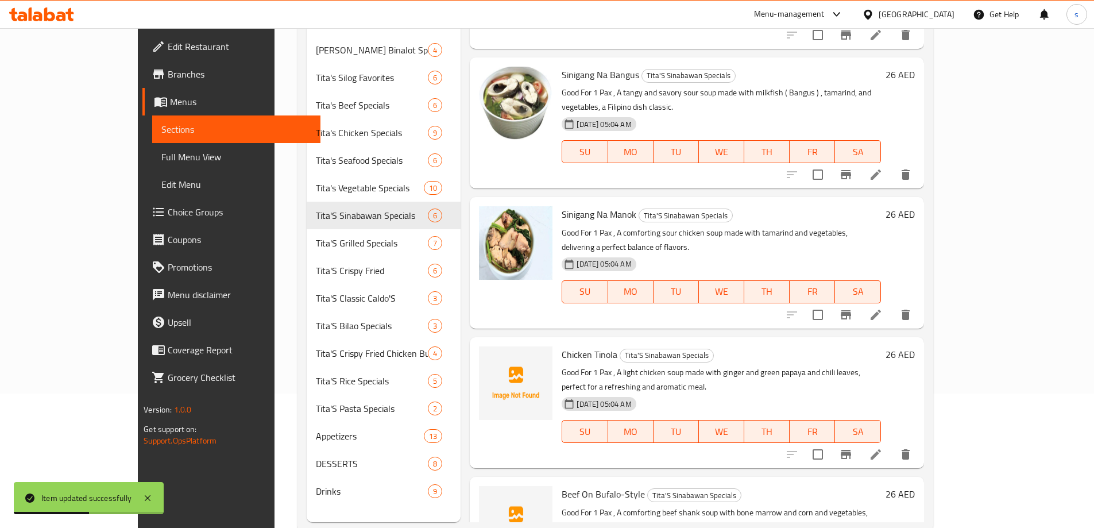
scroll to position [161, 0]
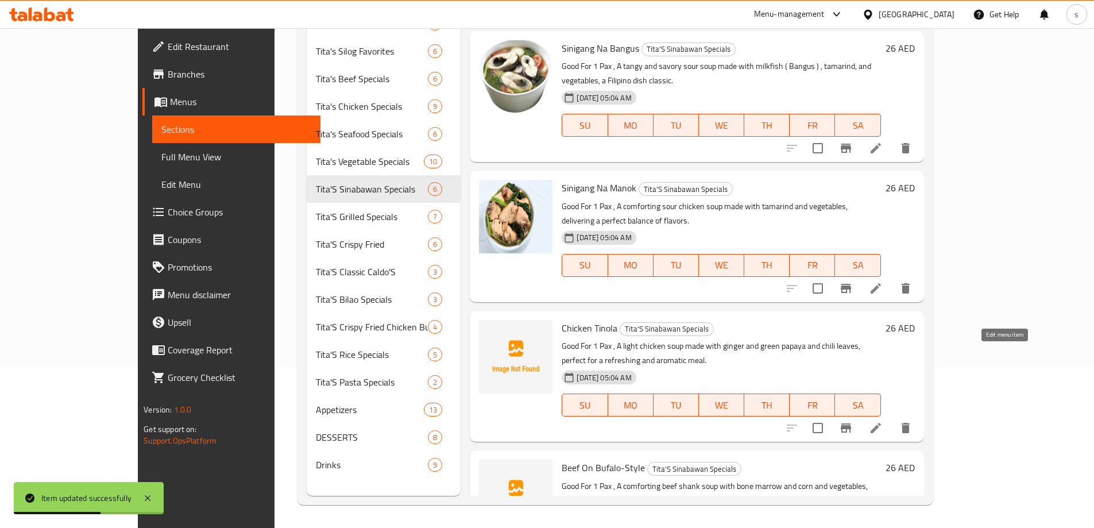
click at [883, 421] on icon at bounding box center [876, 428] width 14 height 14
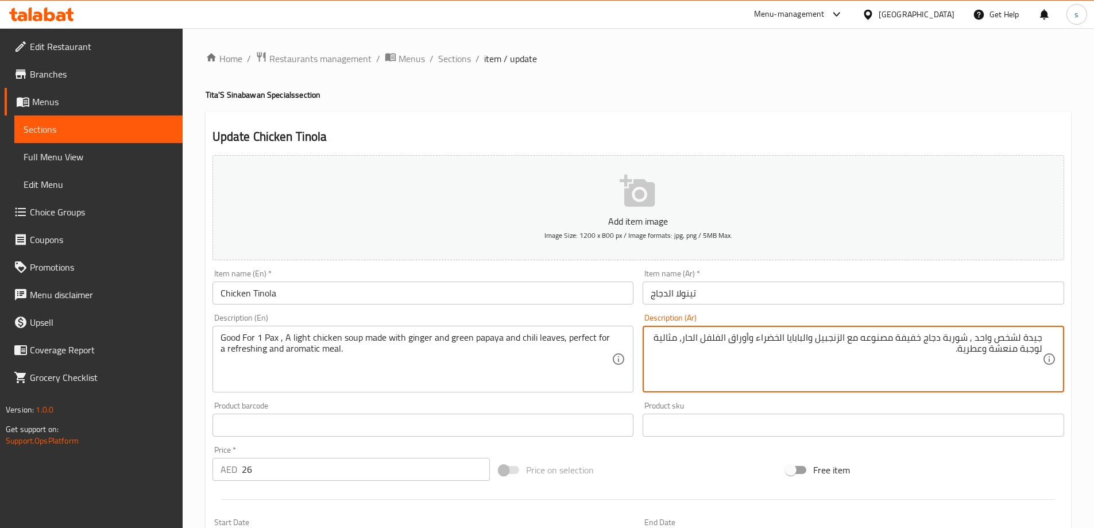
scroll to position [284, 0]
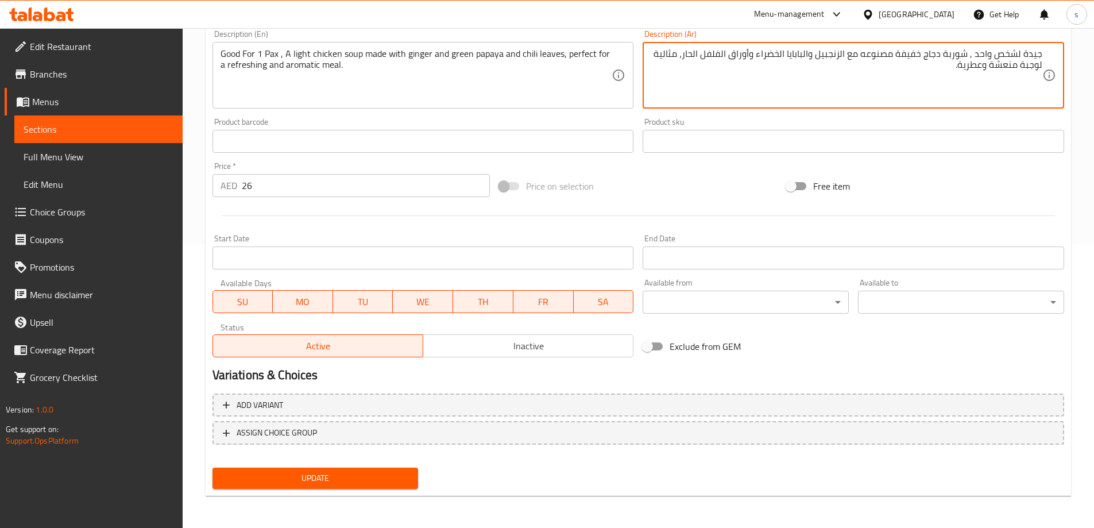
click at [307, 473] on span "Update" at bounding box center [316, 478] width 188 height 14
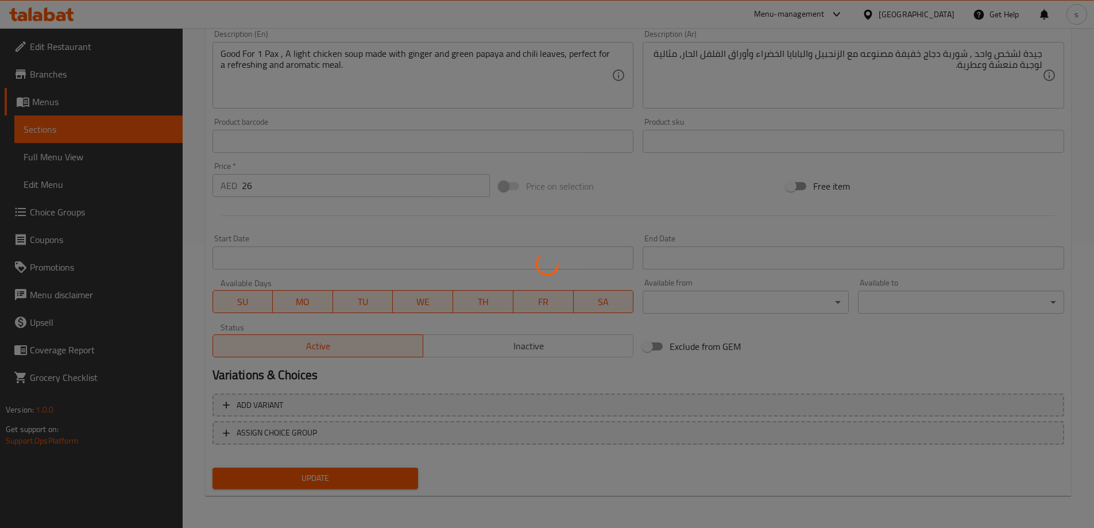
scroll to position [0, 0]
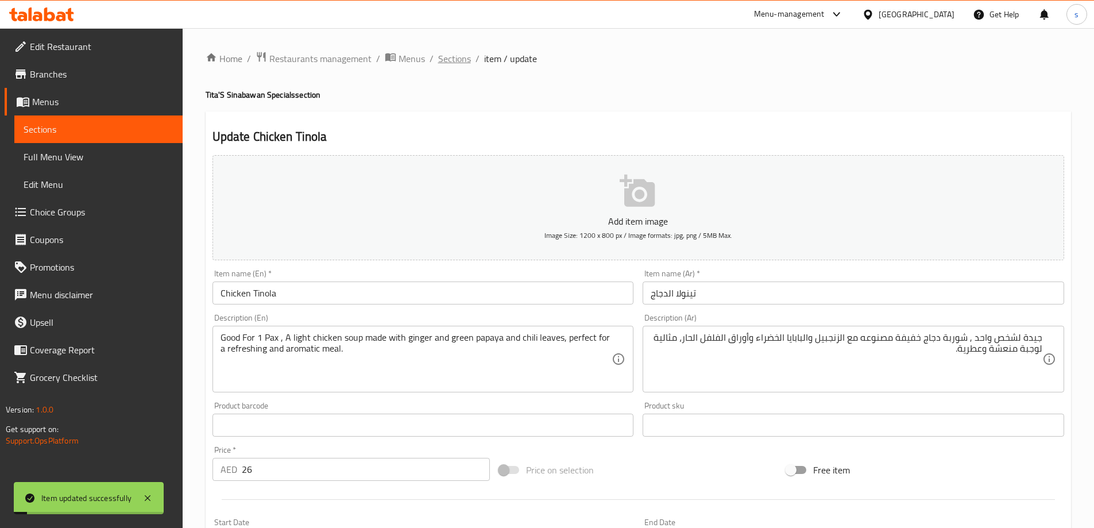
click at [453, 57] on span "Sections" at bounding box center [454, 59] width 33 height 14
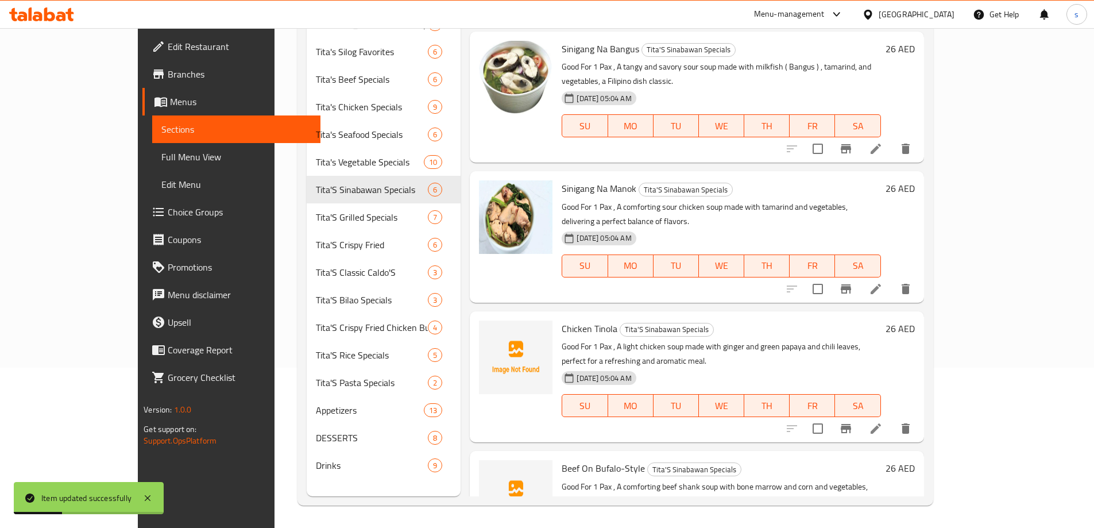
scroll to position [161, 0]
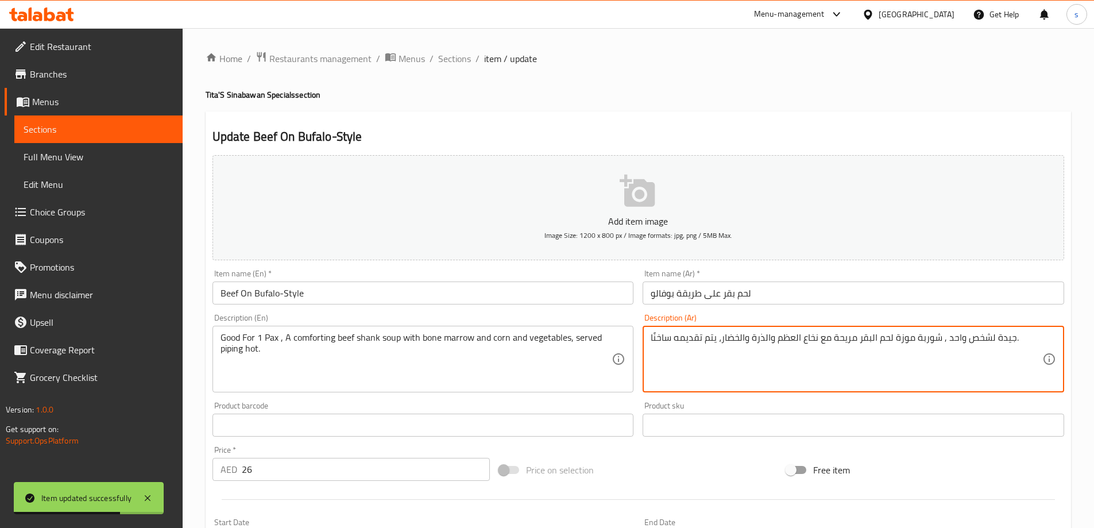
click at [1021, 339] on textarea "جيدة لشخص واحد , شوربة موزة لحم البقر مريحة مع نخاع العظم والذرة والخضار، يتم ت…" at bounding box center [847, 359] width 392 height 55
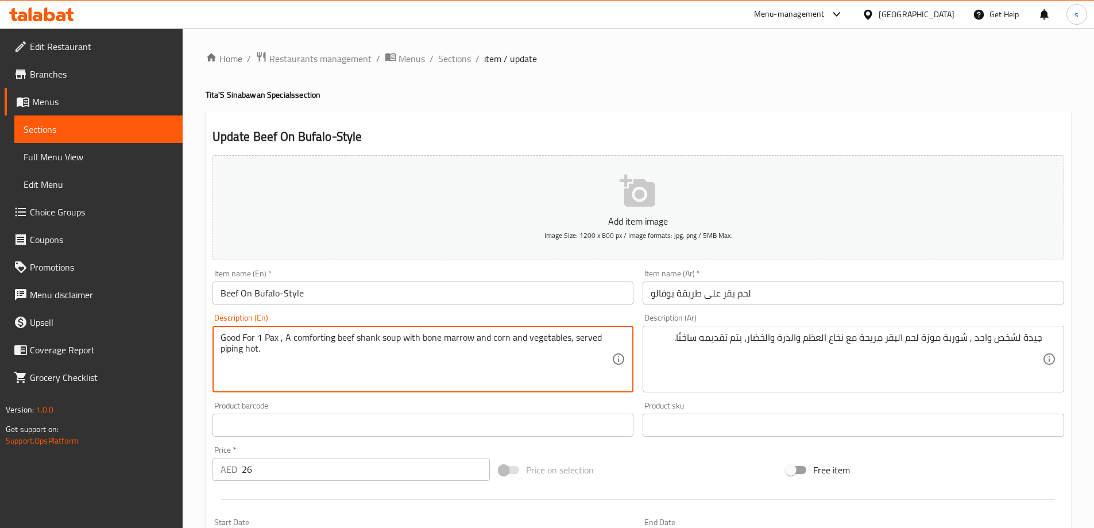
drag, startPoint x: 574, startPoint y: 335, endPoint x: 611, endPoint y: 346, distance: 38.9
click at [366, 379] on textarea "Good For 1 Pax , A comforting beef shank soup with bone marrow and corn and veg…" at bounding box center [417, 359] width 392 height 55
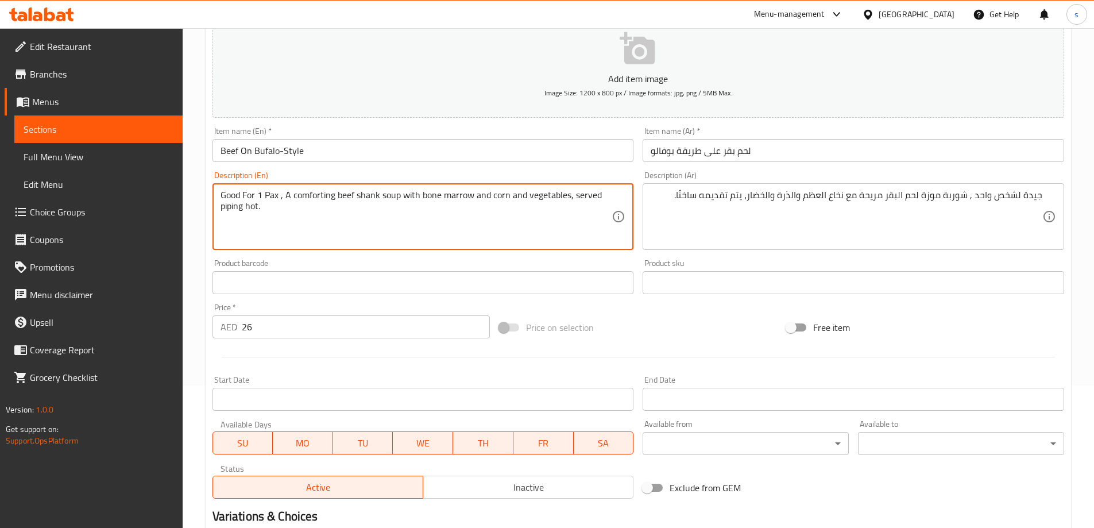
scroll to position [284, 0]
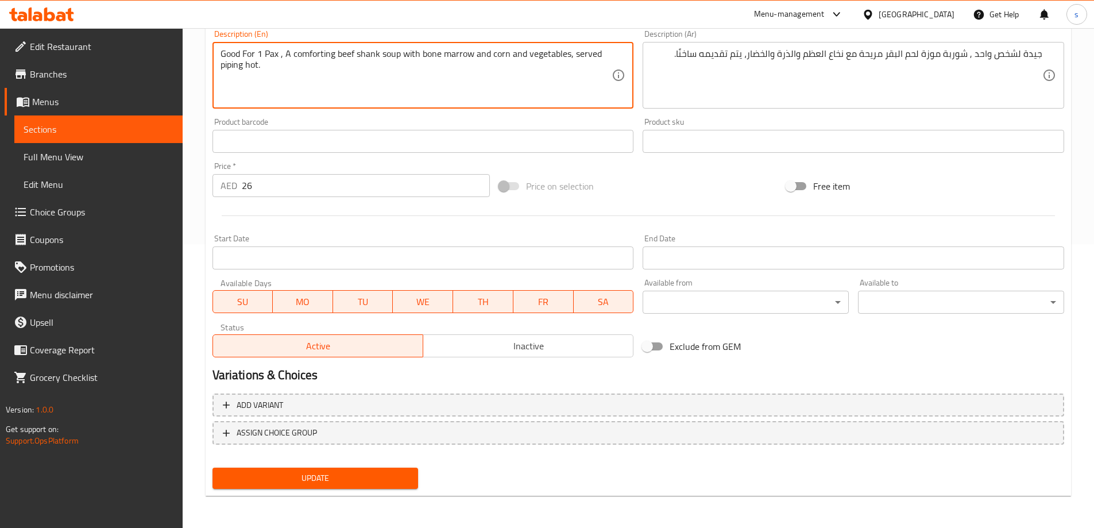
click at [326, 470] on button "Update" at bounding box center [316, 478] width 206 height 21
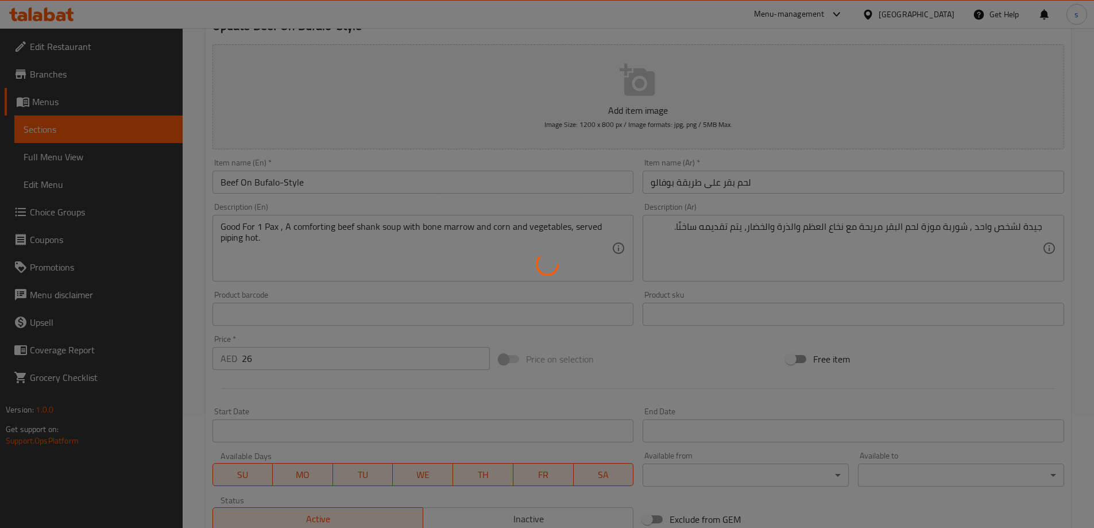
scroll to position [0, 0]
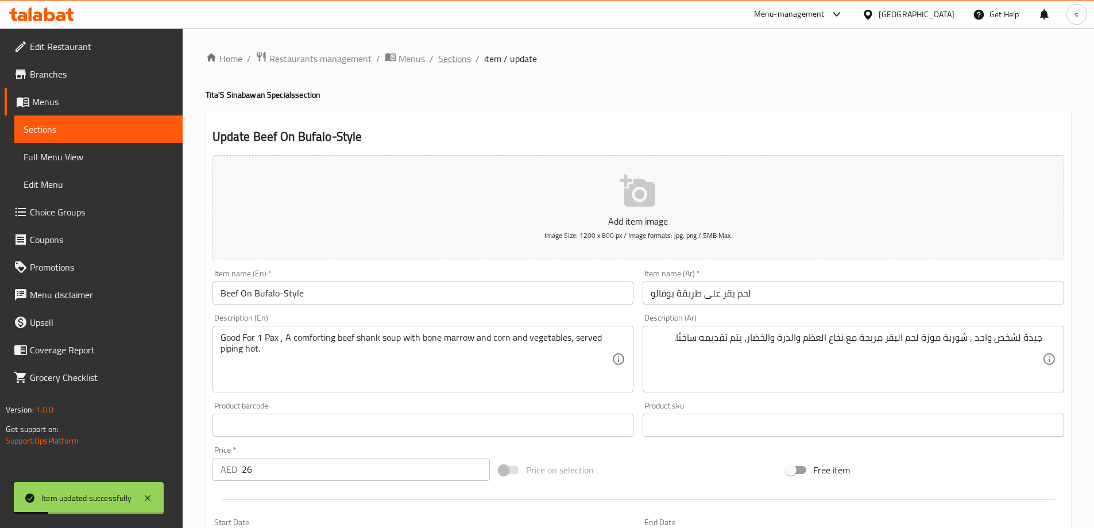
click at [460, 57] on span "Sections" at bounding box center [454, 59] width 33 height 14
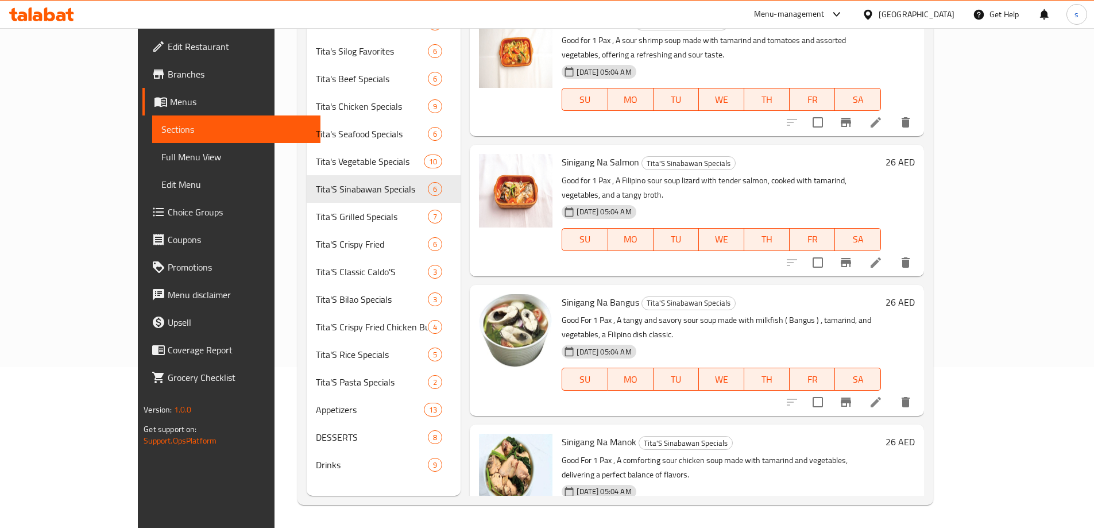
click at [483, 370] on div "Sinigang Na Bangus Tita'S Sinabawan Specials Good For 1 Pax , A tangy and savor…" at bounding box center [697, 350] width 454 height 131
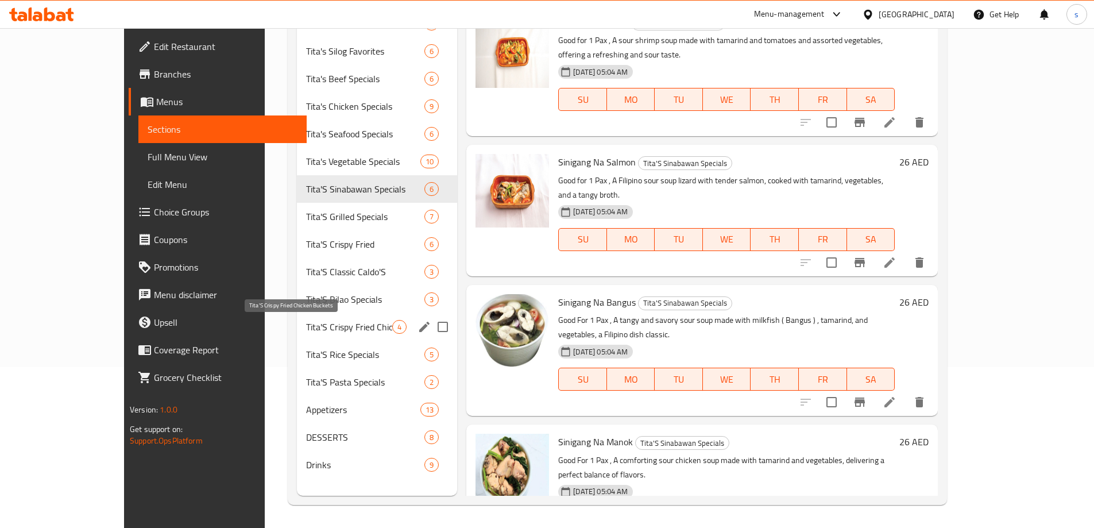
click at [306, 332] on span "Tita'S Crispy Fried Chicken Buckets" at bounding box center [349, 327] width 86 height 14
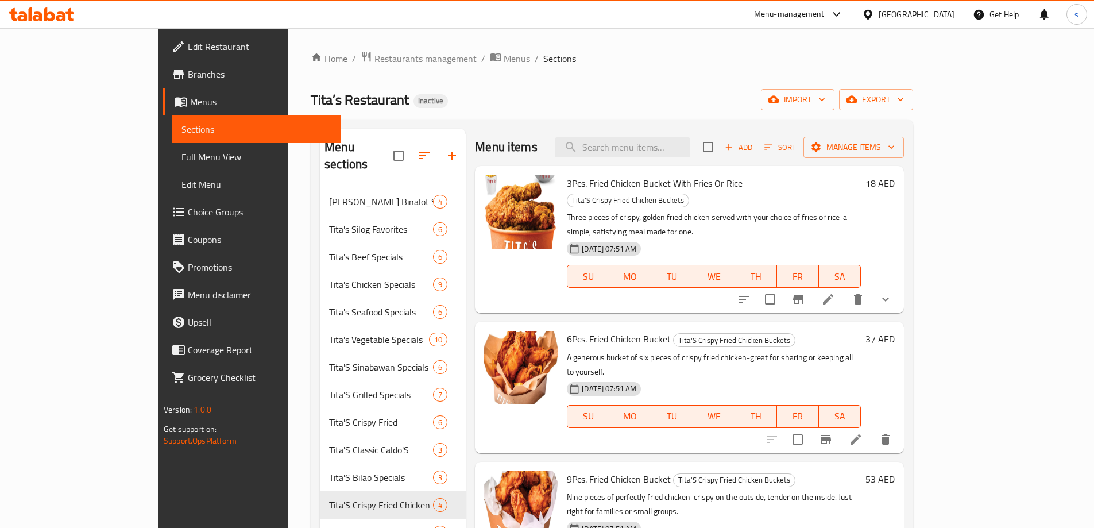
click at [844, 289] on li at bounding box center [828, 299] width 32 height 21
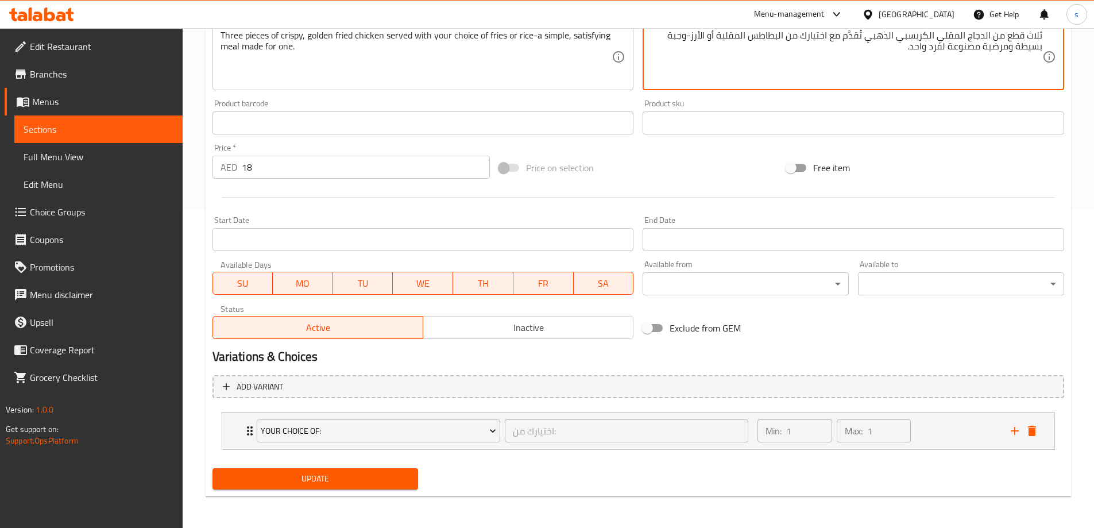
scroll to position [319, 0]
click at [246, 423] on icon "Expand" at bounding box center [250, 430] width 14 height 14
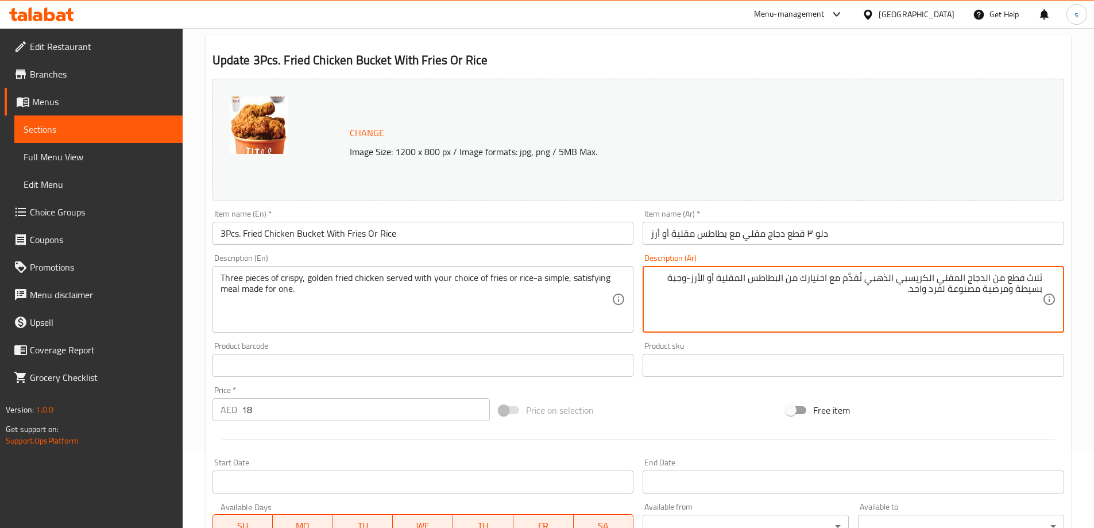
scroll to position [421, 0]
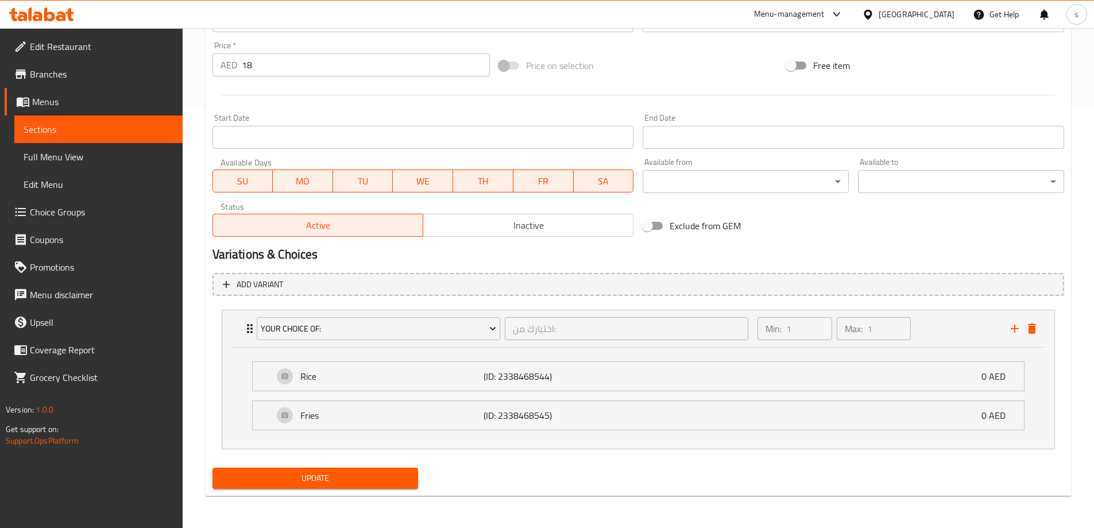
click at [356, 484] on span "Update" at bounding box center [316, 478] width 188 height 14
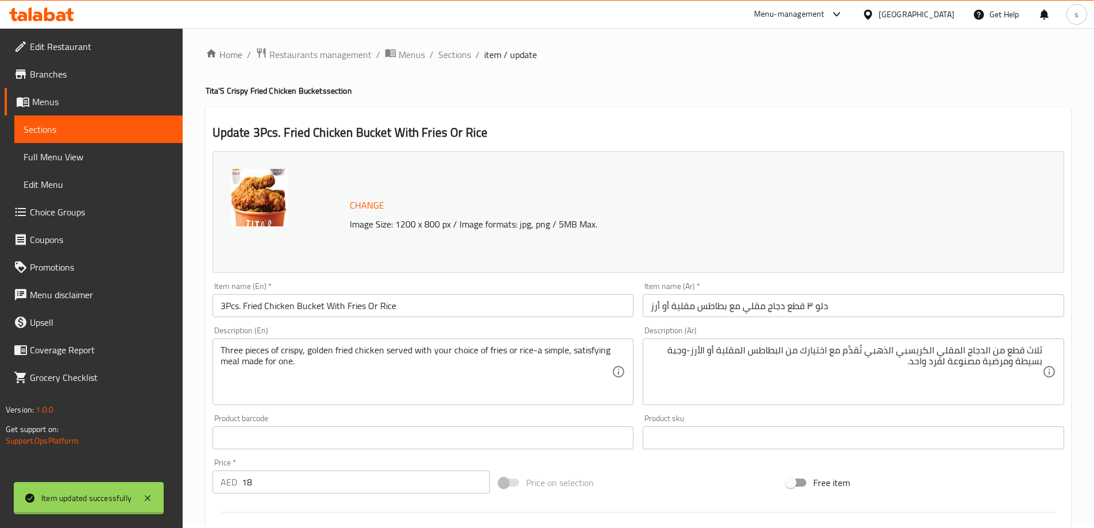
scroll to position [0, 0]
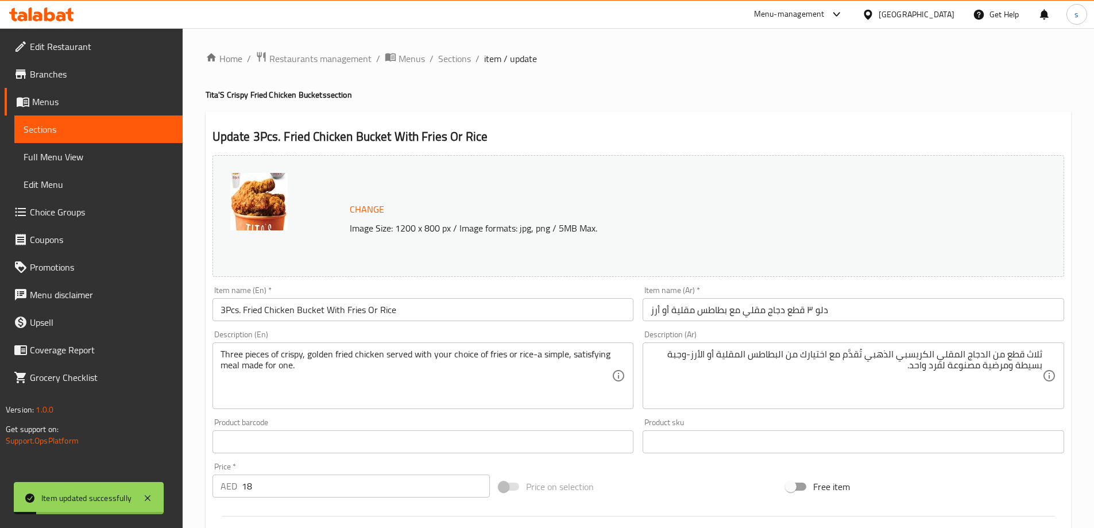
click at [466, 61] on span "Sections" at bounding box center [454, 59] width 33 height 14
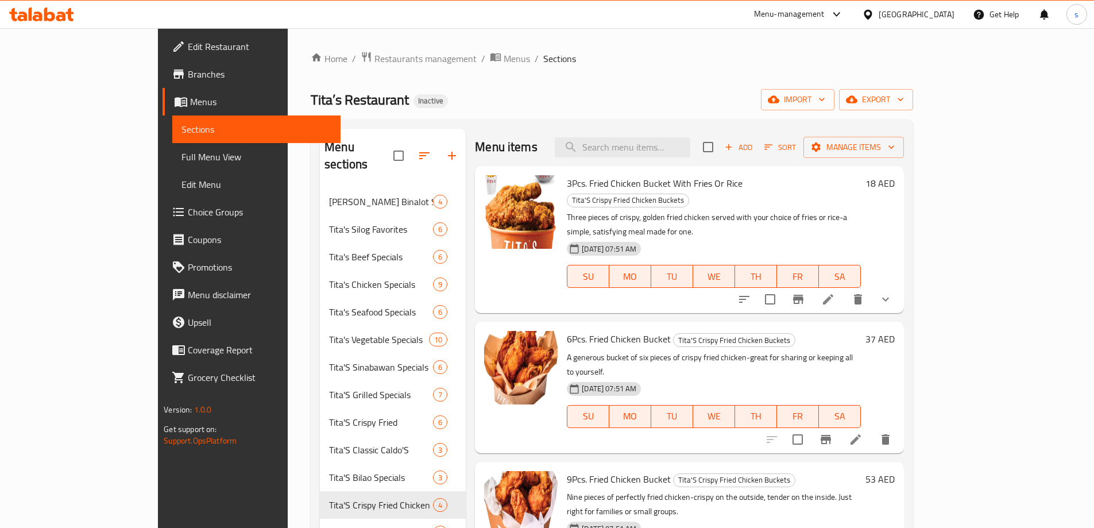
click at [850, 331] on h6 "6Pcs. Fried Chicken Bucket Tita'S Crispy Fried Chicken Buckets" at bounding box center [714, 339] width 294 height 16
click at [863, 433] on icon at bounding box center [856, 440] width 14 height 14
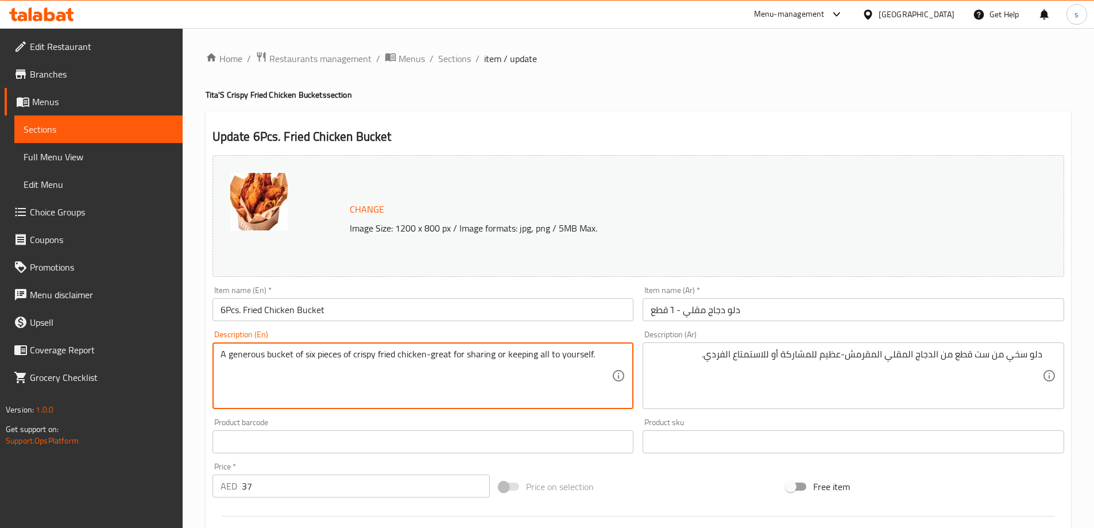
drag, startPoint x: 221, startPoint y: 351, endPoint x: 292, endPoint y: 369, distance: 74.0
drag, startPoint x: 504, startPoint y: 354, endPoint x: 594, endPoint y: 362, distance: 90.0
click at [594, 362] on textarea "A generous bucket of six pieces of crispy fried chicken-great for sharing or ke…" at bounding box center [417, 376] width 392 height 55
drag, startPoint x: 430, startPoint y: 353, endPoint x: 612, endPoint y: 377, distance: 183.7
click at [612, 377] on div "A generous bucket of six pieces of crispy fried chicken-great for sharing or ke…" at bounding box center [424, 375] width 422 height 67
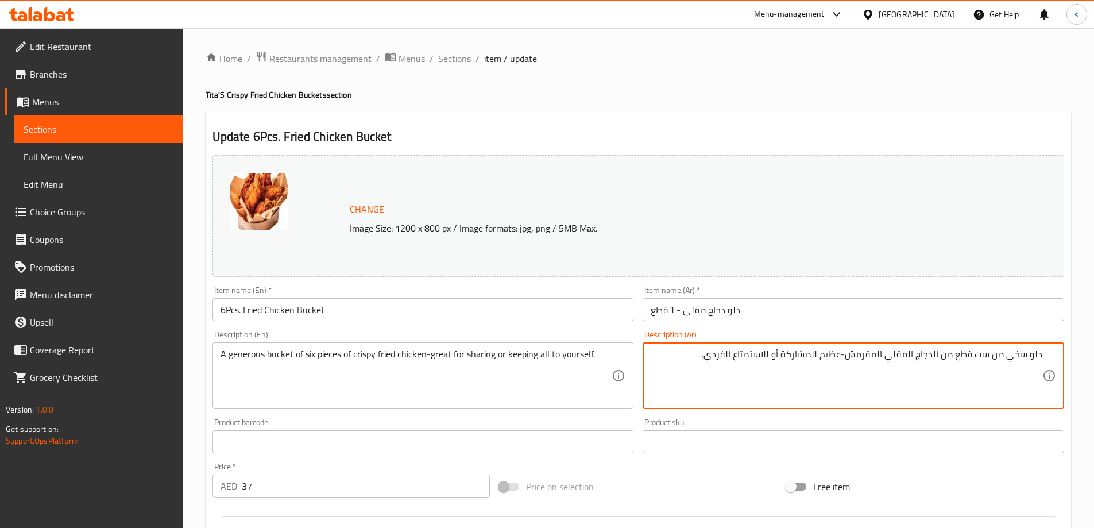
drag, startPoint x: 702, startPoint y: 356, endPoint x: 841, endPoint y: 351, distance: 139.6
paste textarea "ائع للمشاركة أو الاحتفاظ به لنفسك"
click at [838, 353] on textarea "دلو سخي من ست قطع من الدجاج المقلي المقرمش-رائع للمشاركة أو الاحتفاظ به لنفسك." at bounding box center [847, 376] width 392 height 55
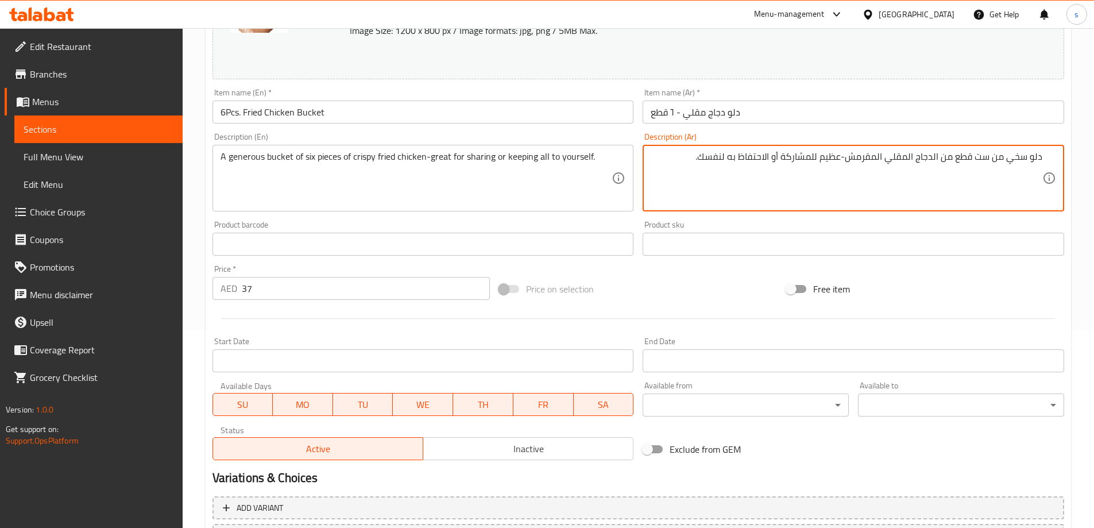
scroll to position [300, 0]
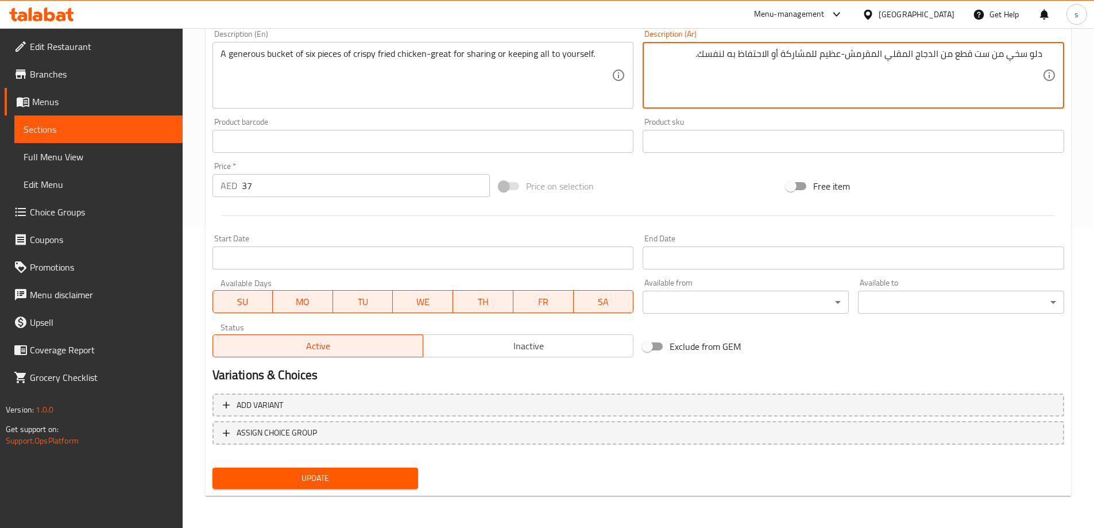
type textarea "دلو سخي من ست قطع من الدجاج المقلي المقرمش-عظيم للمشاركة أو الاحتفاظ به لنفسك."
click at [316, 468] on button "Update" at bounding box center [316, 478] width 206 height 21
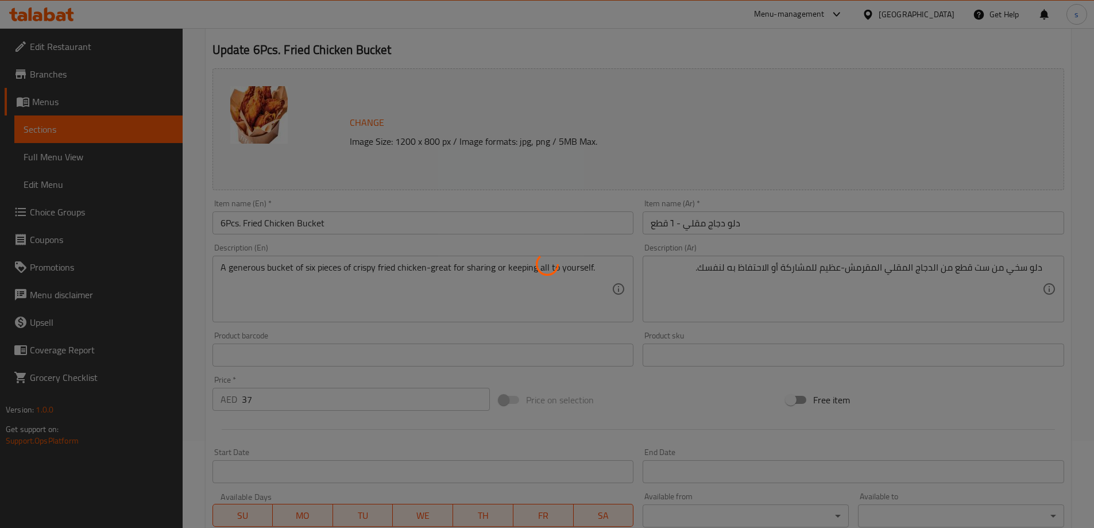
scroll to position [0, 0]
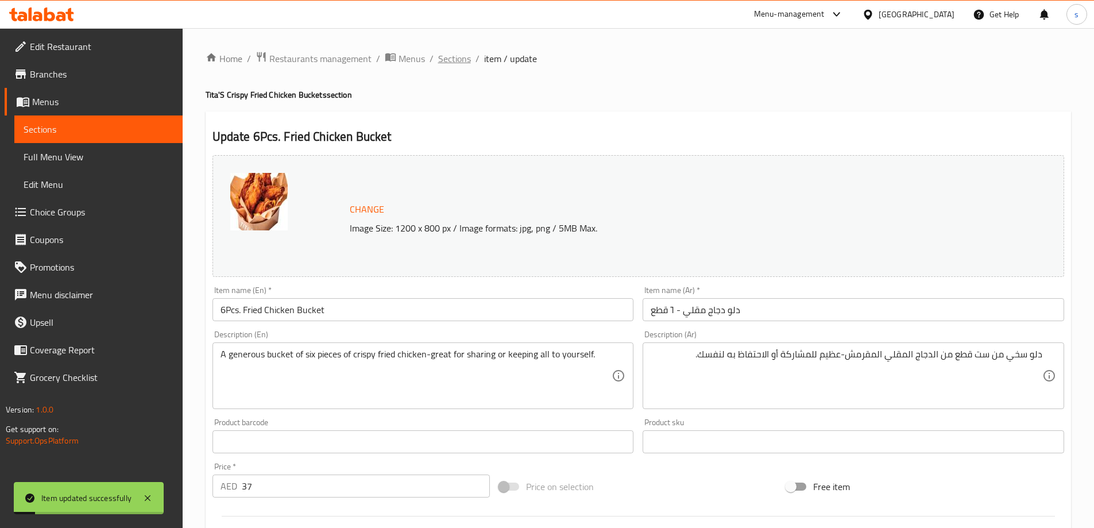
click at [455, 61] on span "Sections" at bounding box center [454, 59] width 33 height 14
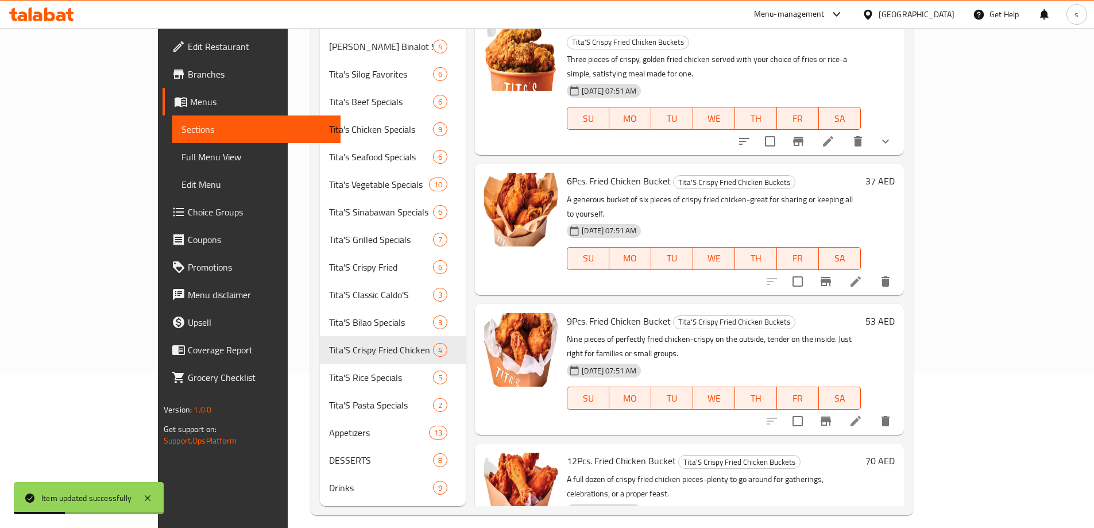
scroll to position [161, 0]
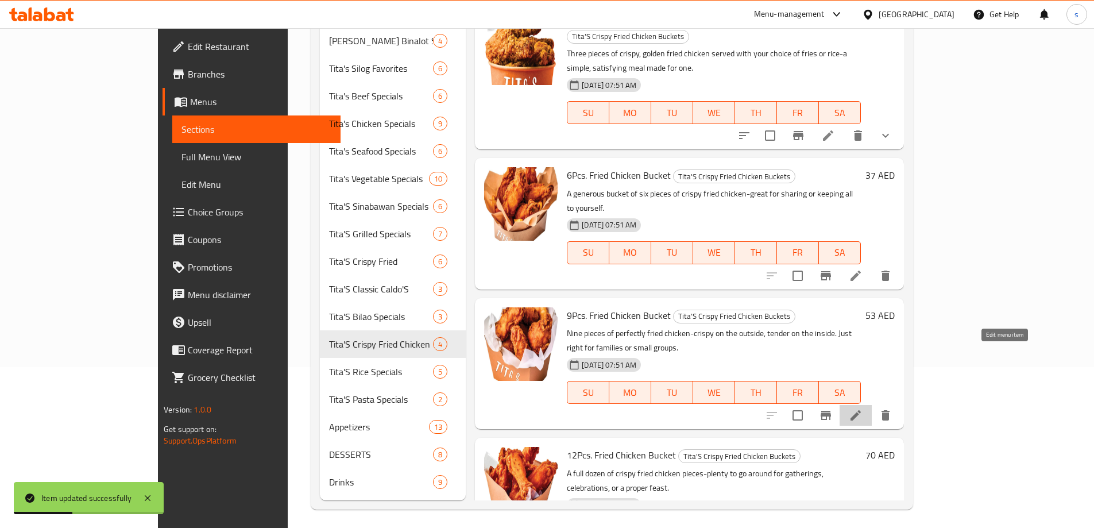
click at [863, 408] on icon at bounding box center [856, 415] width 14 height 14
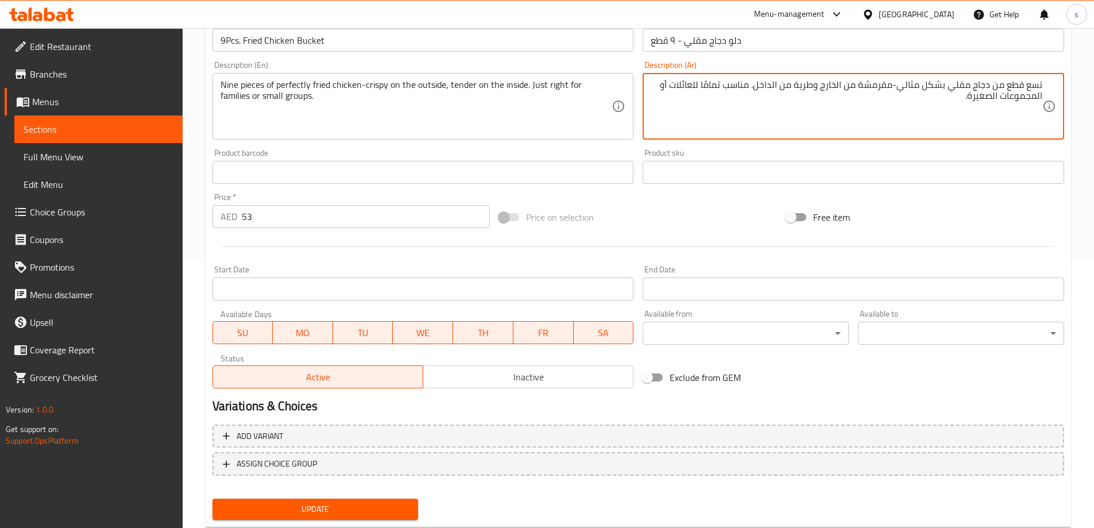
scroll to position [300, 0]
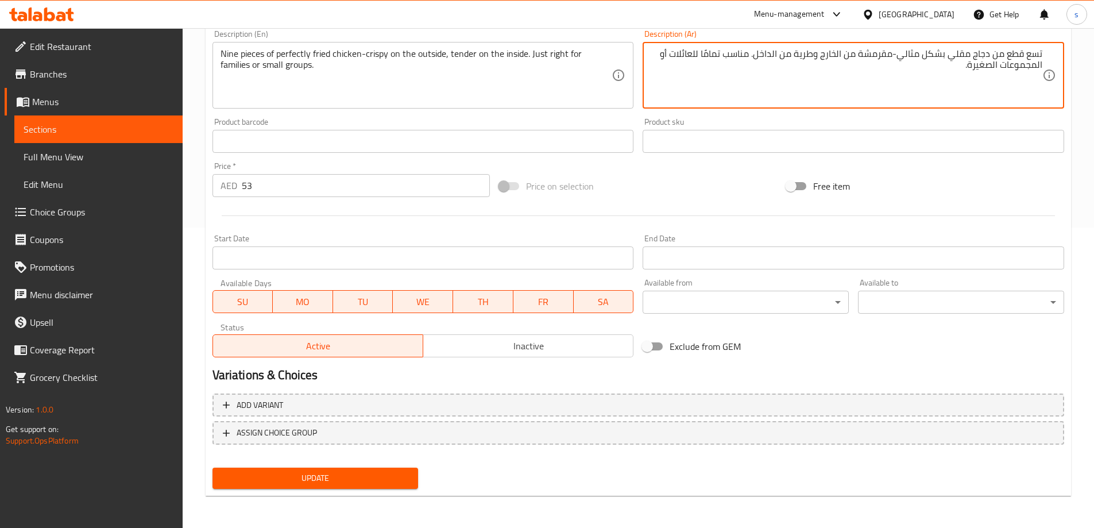
click at [341, 472] on span "Update" at bounding box center [316, 478] width 188 height 14
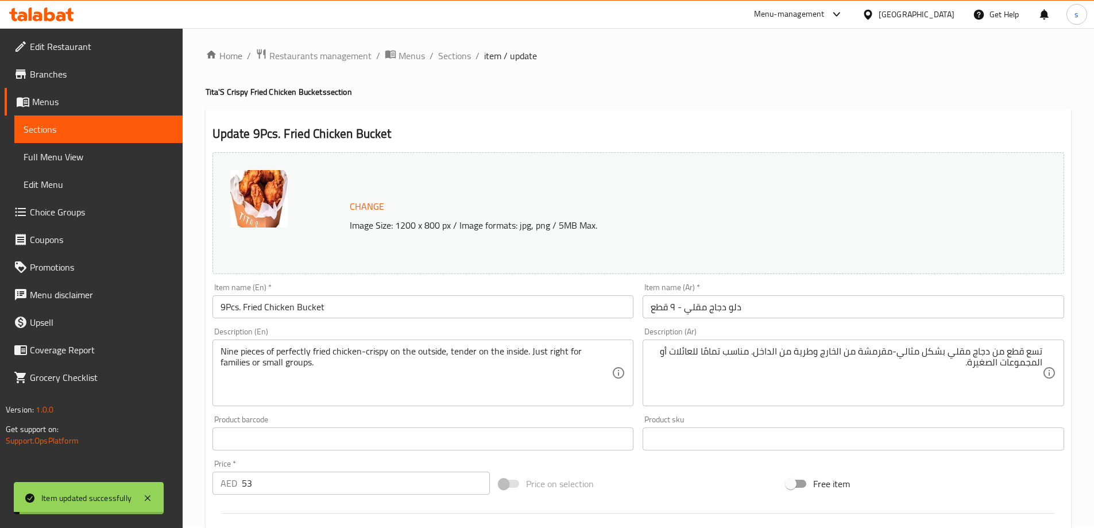
scroll to position [0, 0]
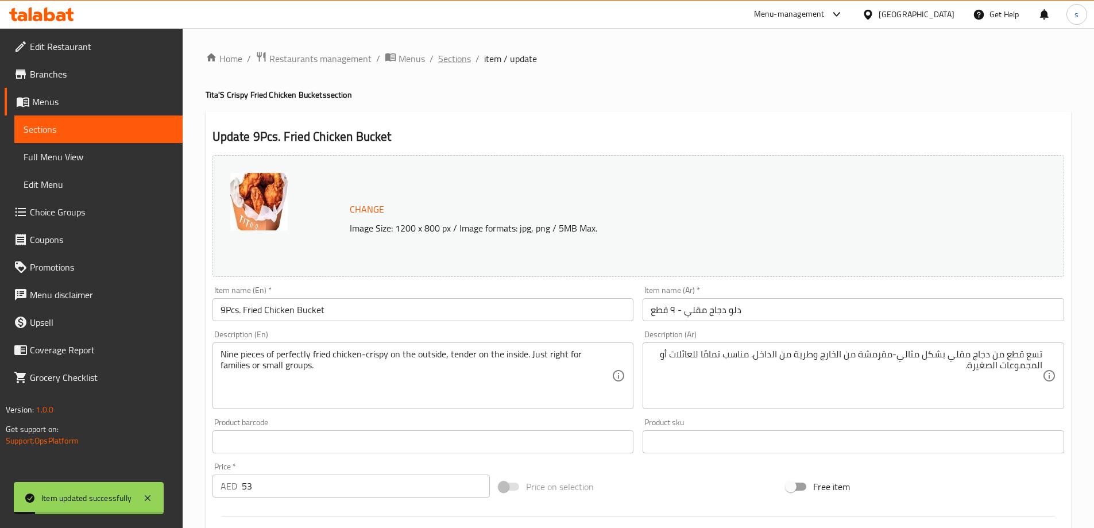
click at [451, 56] on span "Sections" at bounding box center [454, 59] width 33 height 14
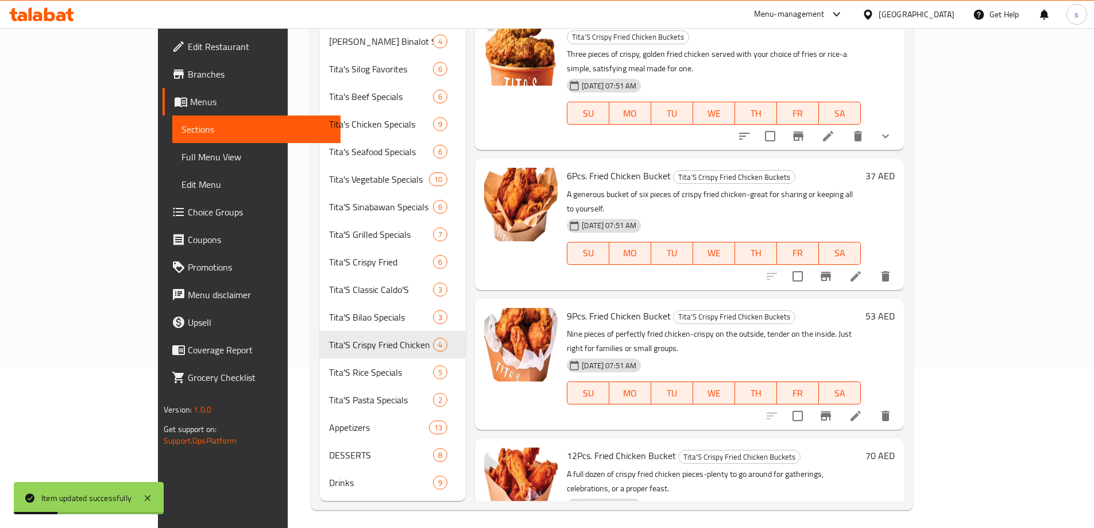
scroll to position [161, 0]
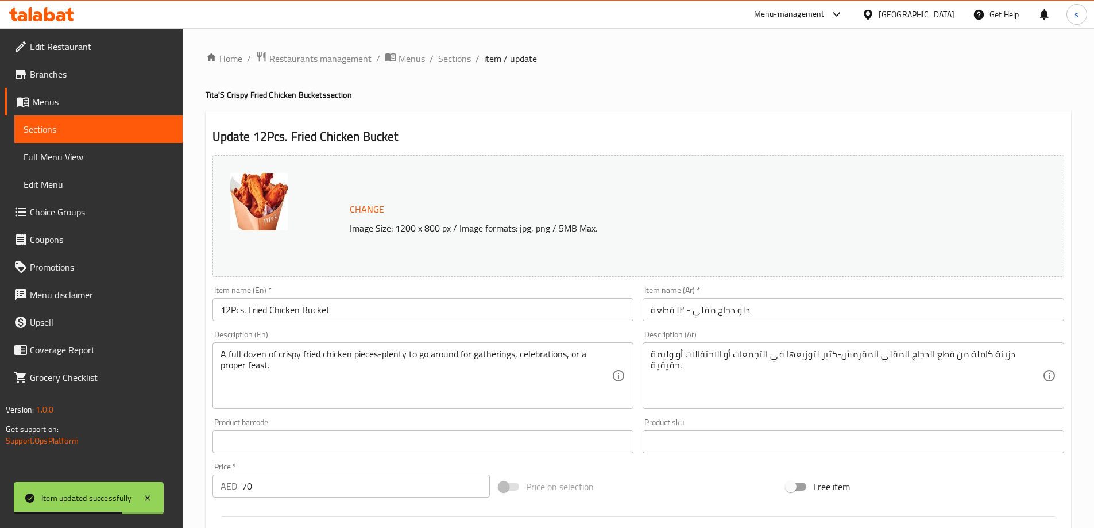
click at [456, 64] on span "Sections" at bounding box center [454, 59] width 33 height 14
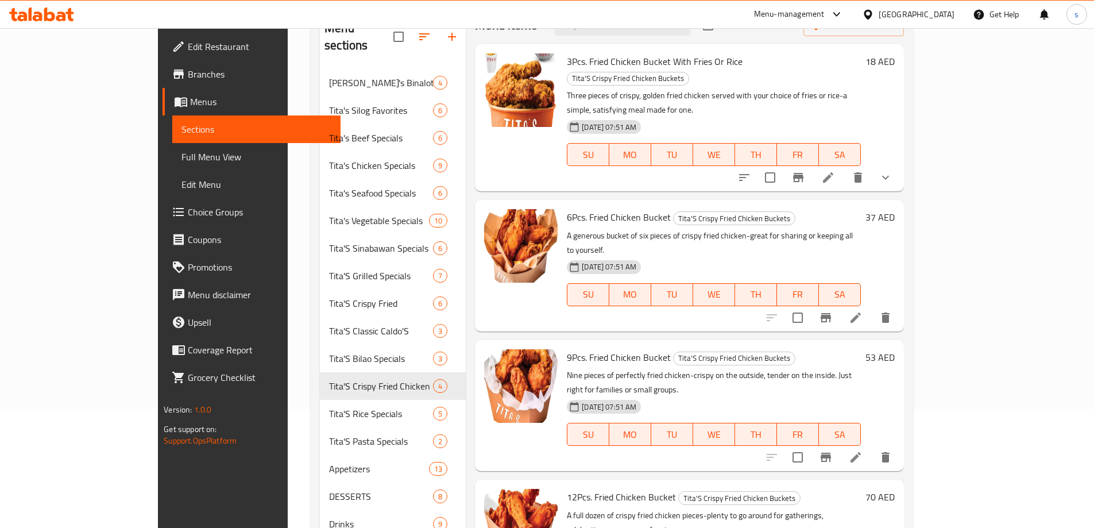
scroll to position [161, 0]
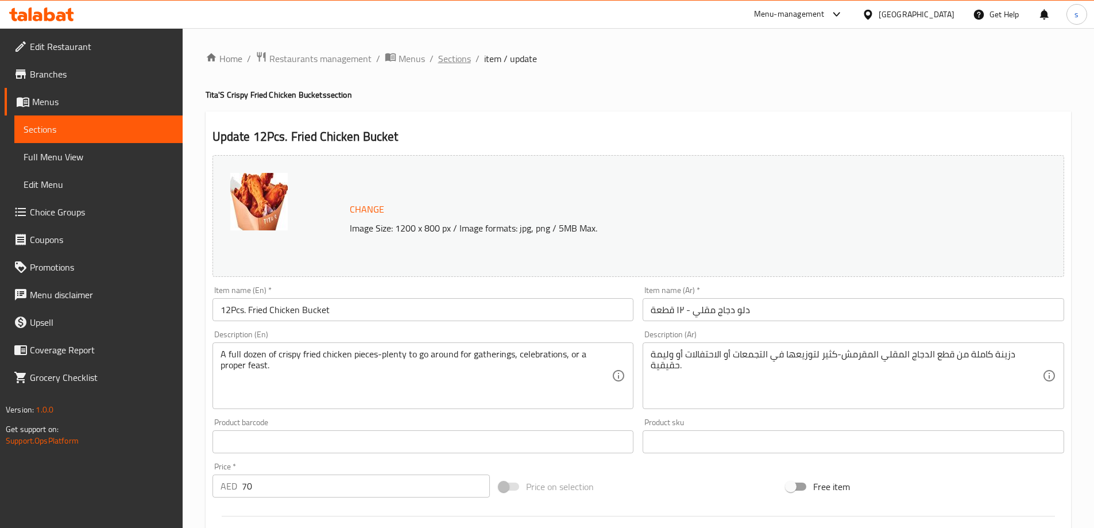
click at [455, 56] on span "Sections" at bounding box center [454, 59] width 33 height 14
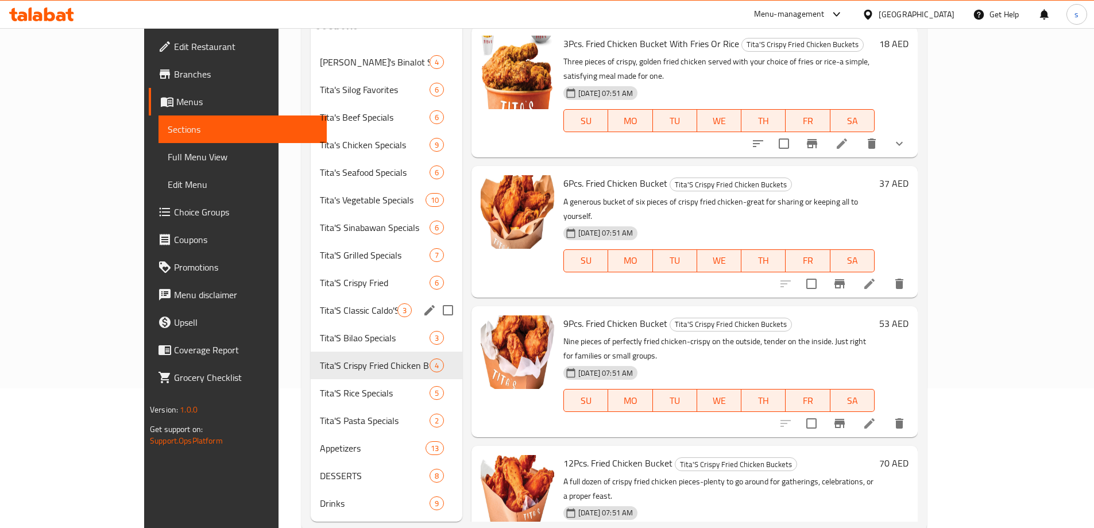
scroll to position [161, 0]
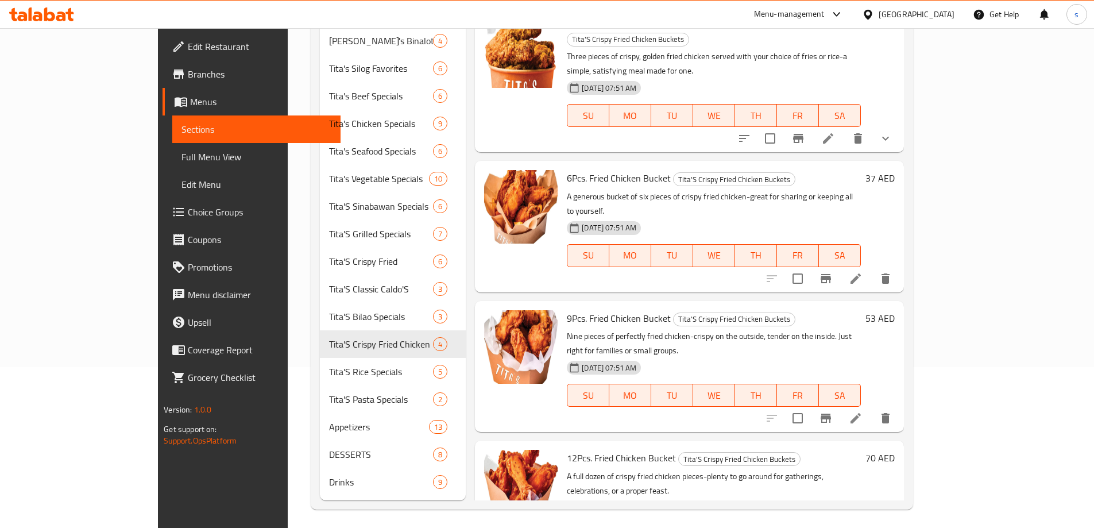
click at [402, 495] on div "Menu sections Tita's Binalot Specials 4 Tita's Silog Favorites 6 Tita's Beef Sp…" at bounding box center [393, 234] width 146 height 532
click at [589, 495] on div "12Pcs. Fried Chicken Bucket Tita'S Crispy Fried Chicken Buckets A full dozen of…" at bounding box center [689, 506] width 428 height 131
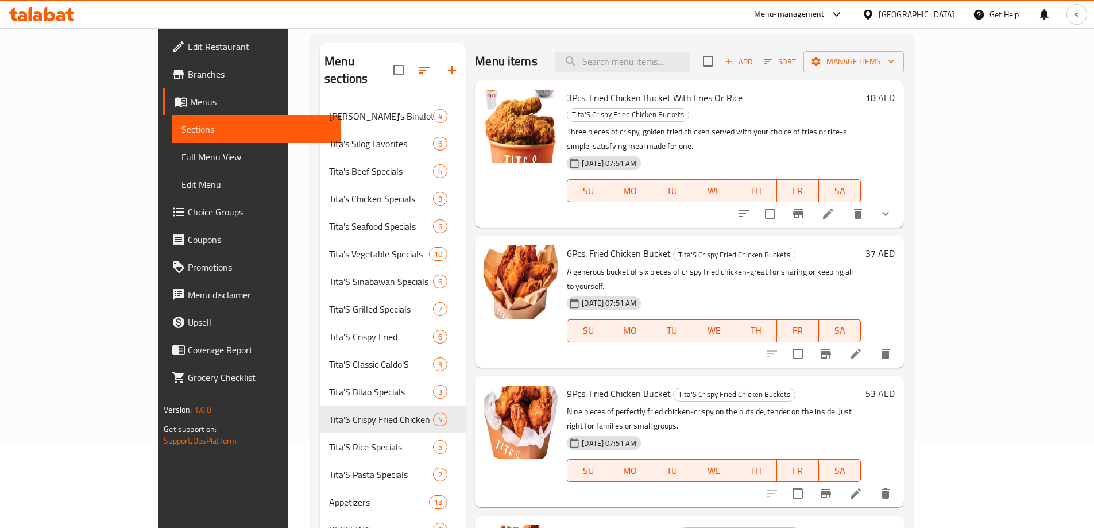
scroll to position [0, 0]
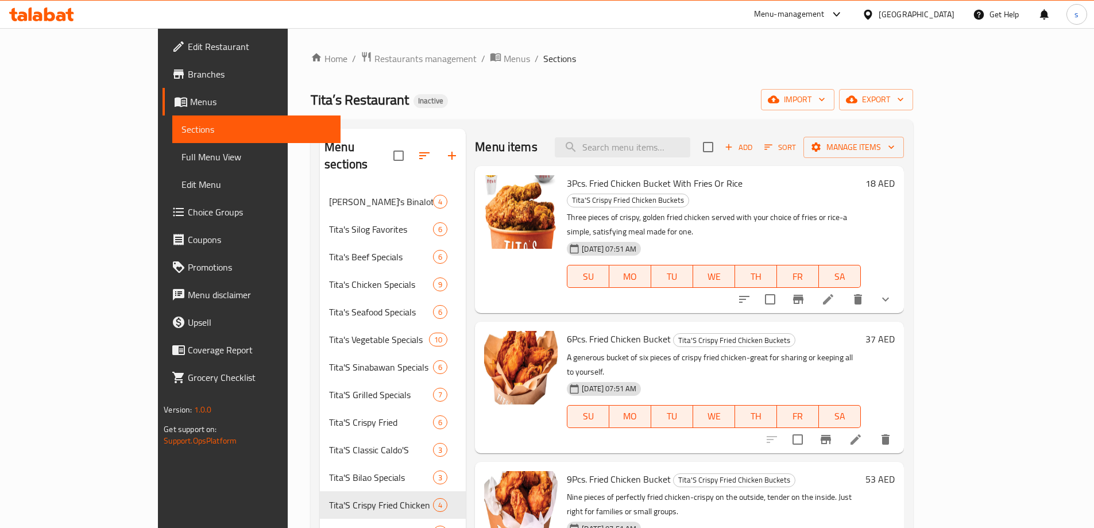
click at [182, 154] on span "Full Menu View" at bounding box center [257, 157] width 150 height 14
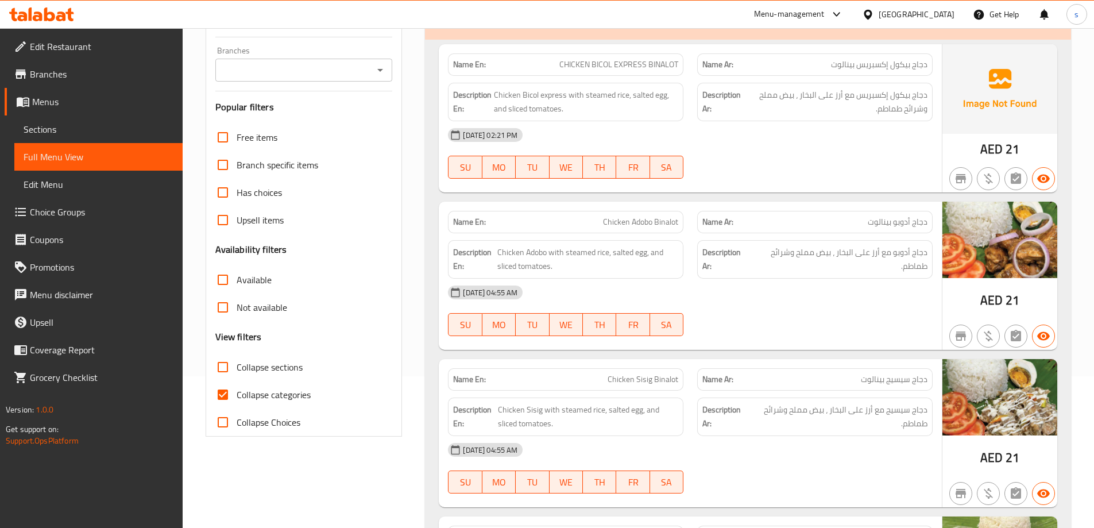
scroll to position [172, 0]
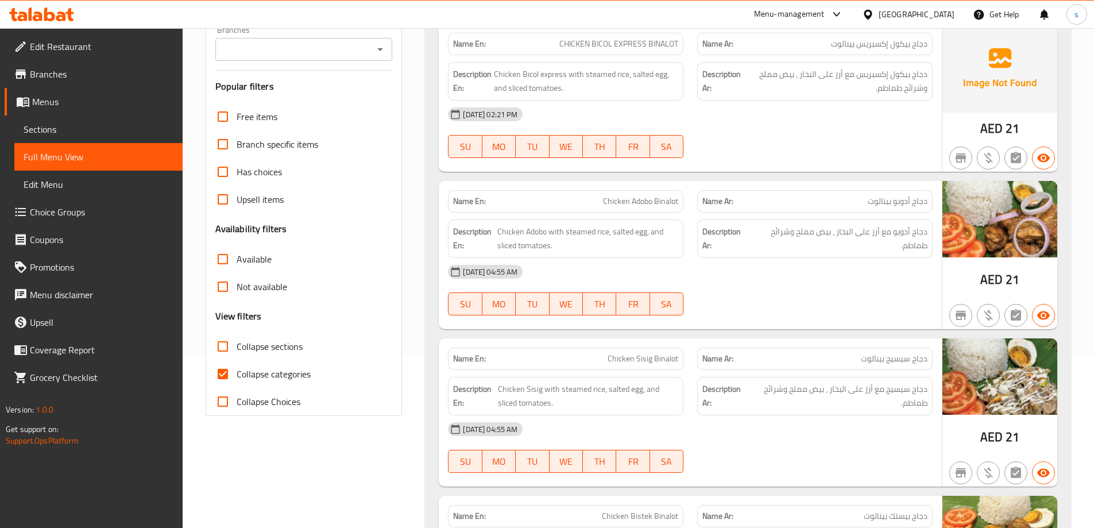
click at [266, 341] on span "Collapse sections" at bounding box center [270, 346] width 66 height 14
click at [237, 341] on input "Collapse sections" at bounding box center [223, 347] width 28 height 28
checkbox input "true"
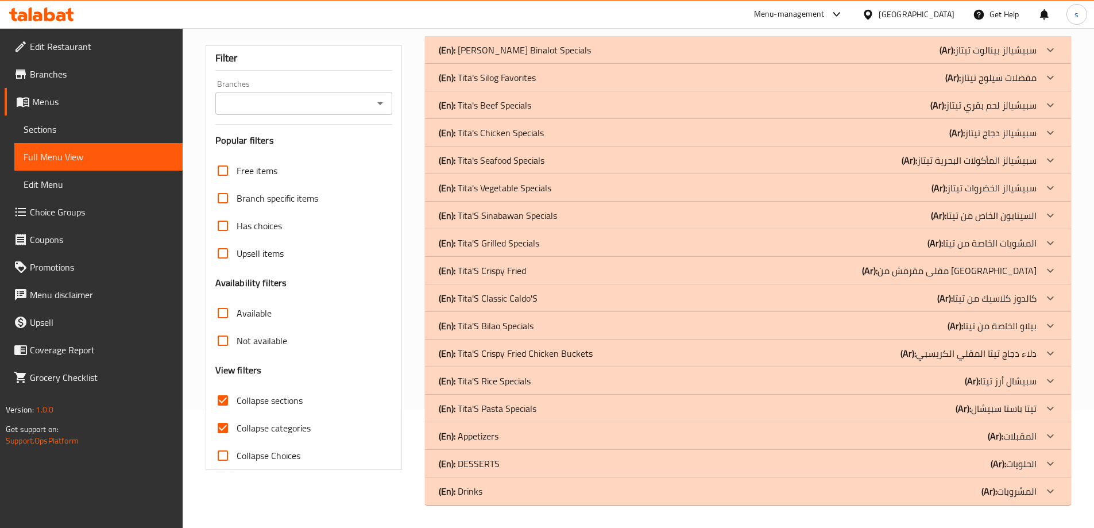
scroll to position [118, 0]
click at [264, 373] on div "Free items Branch specific items Has choices Upsell items Availability filters …" at bounding box center [303, 313] width 177 height 312
click at [558, 346] on p "(En): Tita'S Crispy Fried Chicken Buckets" at bounding box center [516, 353] width 154 height 14
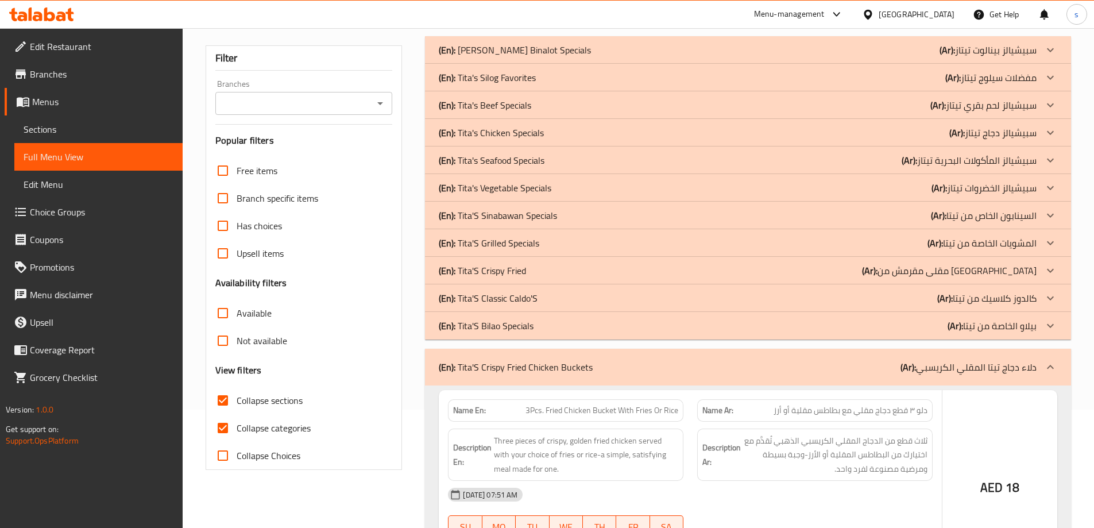
click at [555, 216] on p "(En): Tita'S Sinabawan Specials" at bounding box center [498, 215] width 118 height 14
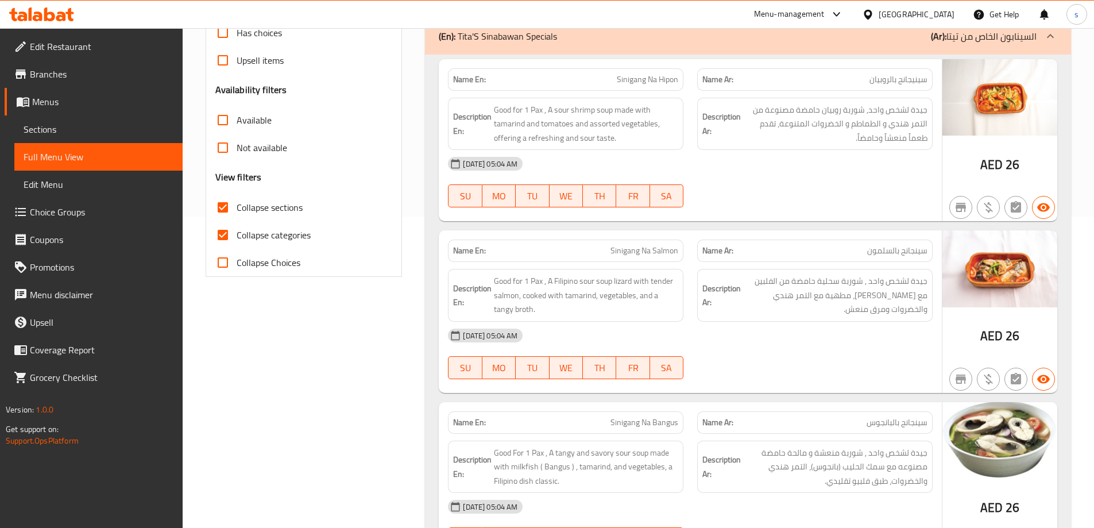
scroll to position [291, 0]
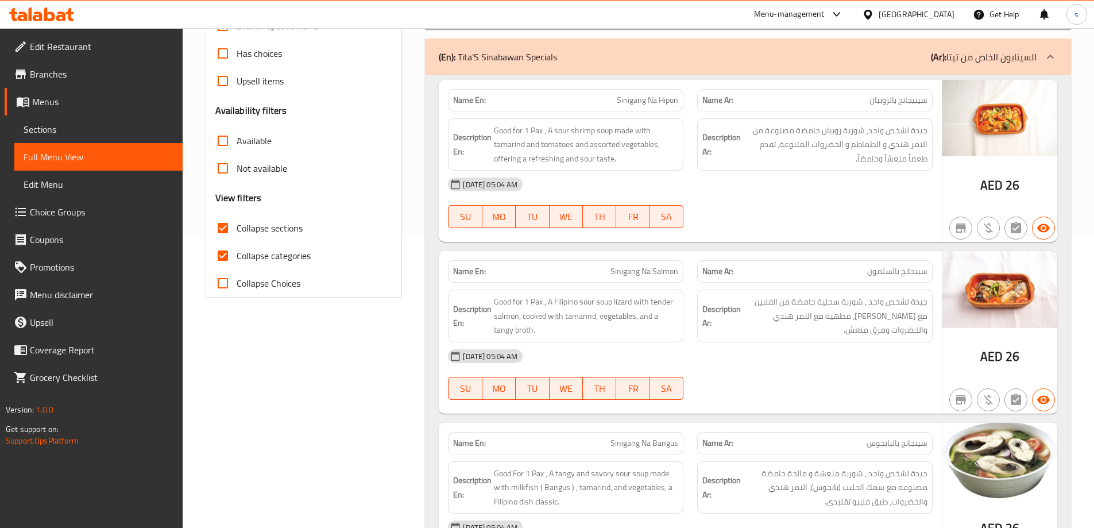
click at [219, 257] on input "Collapse categories" at bounding box center [223, 256] width 28 height 28
checkbox input "false"
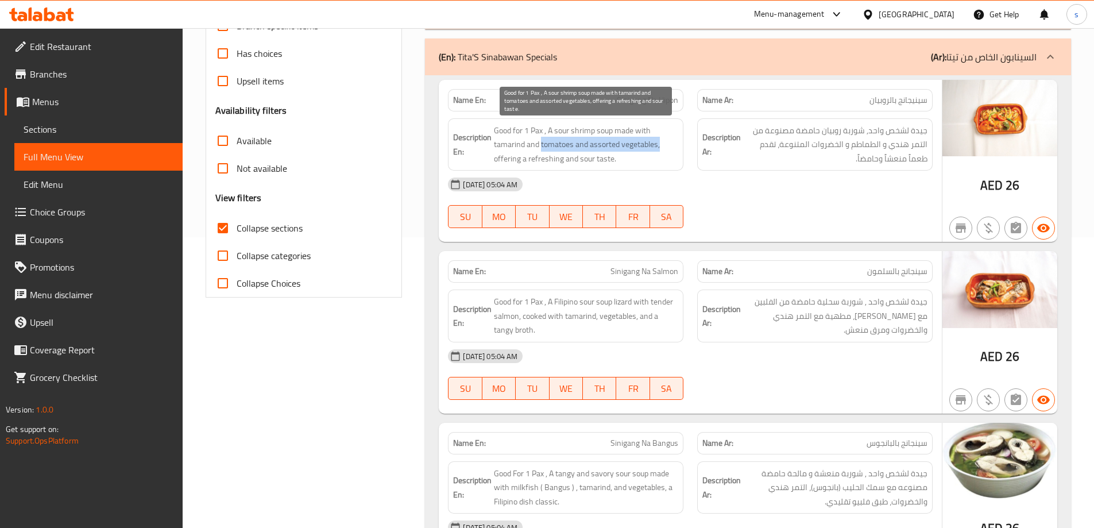
drag, startPoint x: 542, startPoint y: 145, endPoint x: 663, endPoint y: 150, distance: 121.3
click at [663, 150] on span "Good for 1 Pax , A sour shrimp soup made with tamarind and tomatoes and assorte…" at bounding box center [586, 144] width 184 height 43
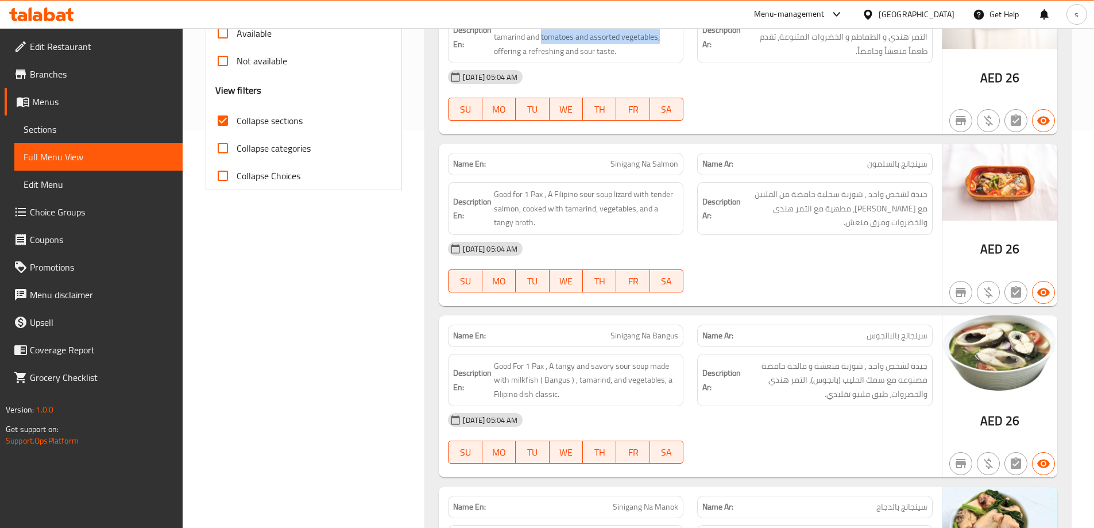
scroll to position [348, 0]
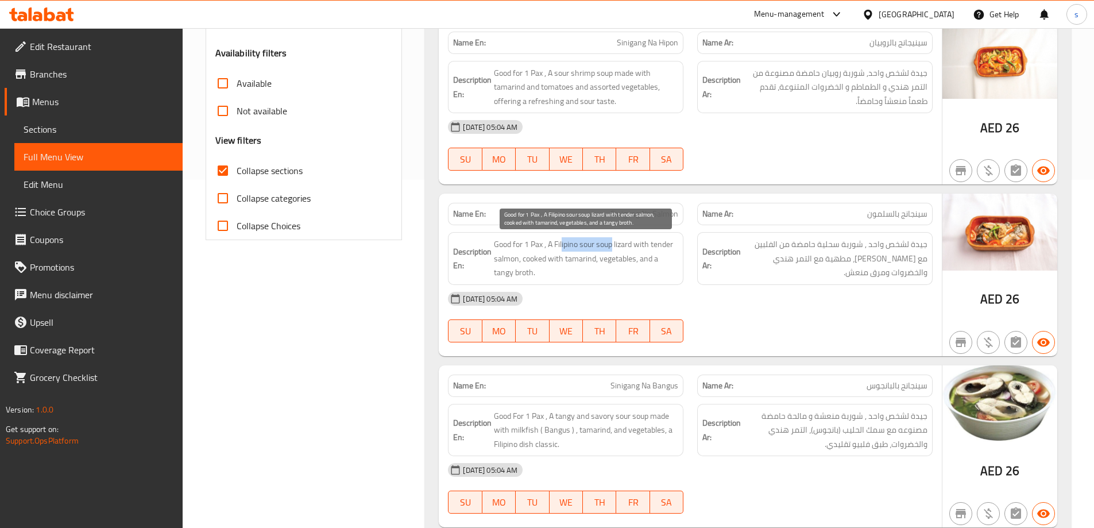
drag, startPoint x: 563, startPoint y: 248, endPoint x: 615, endPoint y: 248, distance: 51.7
click at [615, 248] on span "Good for 1 Pax , A Filipino sour soup lizard with tender salmon, cooked with ta…" at bounding box center [586, 258] width 184 height 43
click at [621, 246] on span "Good for 1 Pax , A Filipino sour soup lizard with tender salmon, cooked with ta…" at bounding box center [586, 258] width 184 height 43
drag, startPoint x: 560, startPoint y: 244, endPoint x: 578, endPoint y: 246, distance: 18.0
click at [578, 246] on span "Good for 1 Pax , A Filipino sour soup lizard with tender salmon, cooked with ta…" at bounding box center [586, 258] width 184 height 43
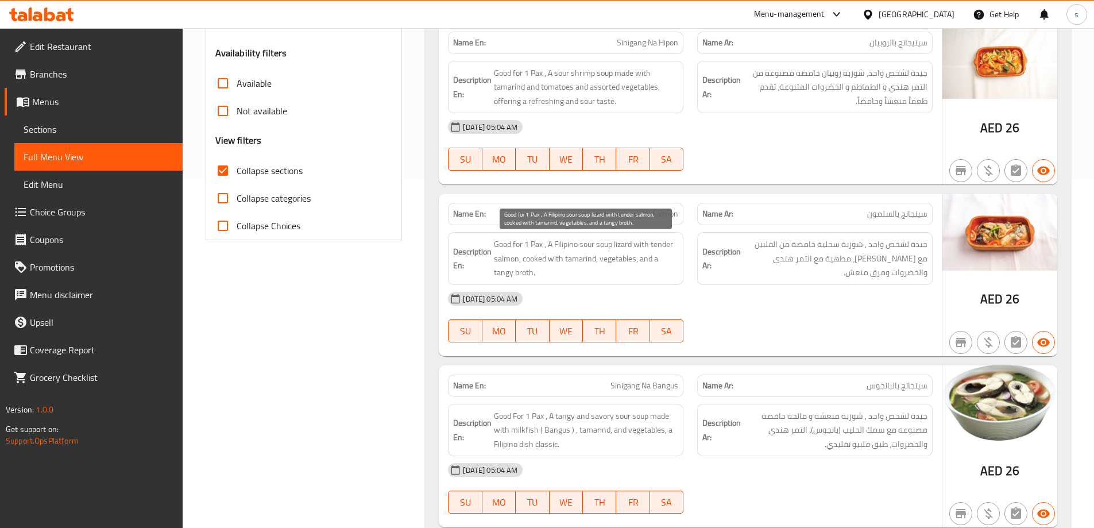
click at [594, 244] on span "Good for 1 Pax , A Filipino sour soup lizard with tender salmon, cooked with ta…" at bounding box center [586, 258] width 184 height 43
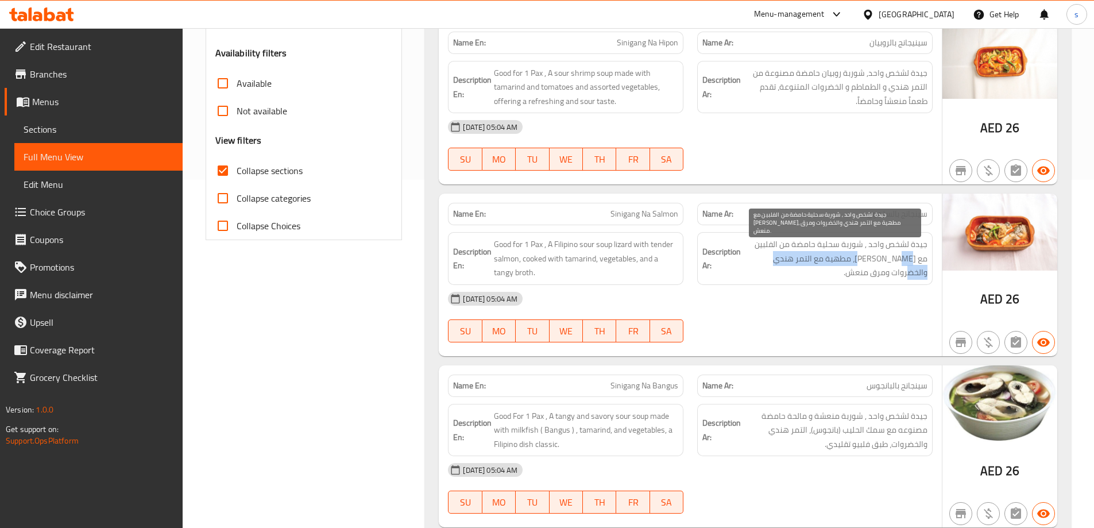
drag, startPoint x: 883, startPoint y: 260, endPoint x: 769, endPoint y: 264, distance: 114.4
click at [769, 264] on span "جيدة لشخص واحد , شوربة سحلية حامضة من الفلبين مع [PERSON_NAME]، مطهية مع التمر …" at bounding box center [835, 258] width 184 height 43
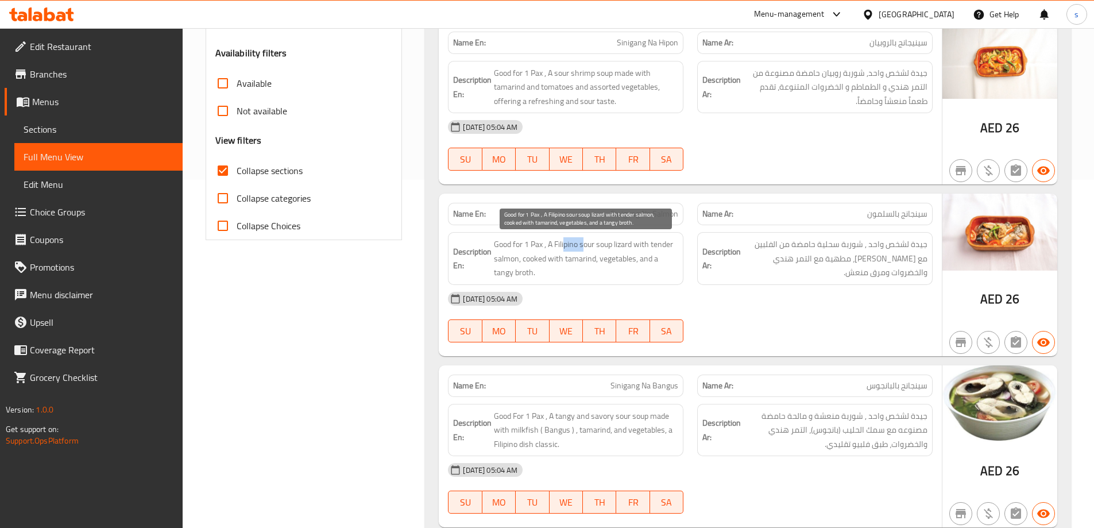
drag, startPoint x: 565, startPoint y: 238, endPoint x: 582, endPoint y: 245, distance: 18.4
click at [582, 245] on span "Good for 1 Pax , A Filipino sour soup lizard with tender salmon, cooked with ta…" at bounding box center [586, 258] width 184 height 43
click at [592, 249] on span "Good for 1 Pax , A Filipino sour soup lizard with tender salmon, cooked with ta…" at bounding box center [586, 258] width 184 height 43
drag, startPoint x: 603, startPoint y: 249, endPoint x: 662, endPoint y: 253, distance: 59.3
click at [662, 253] on span "Good for 1 Pax , A Filipino sour soup lizard with tender salmon, cooked with ta…" at bounding box center [586, 258] width 184 height 43
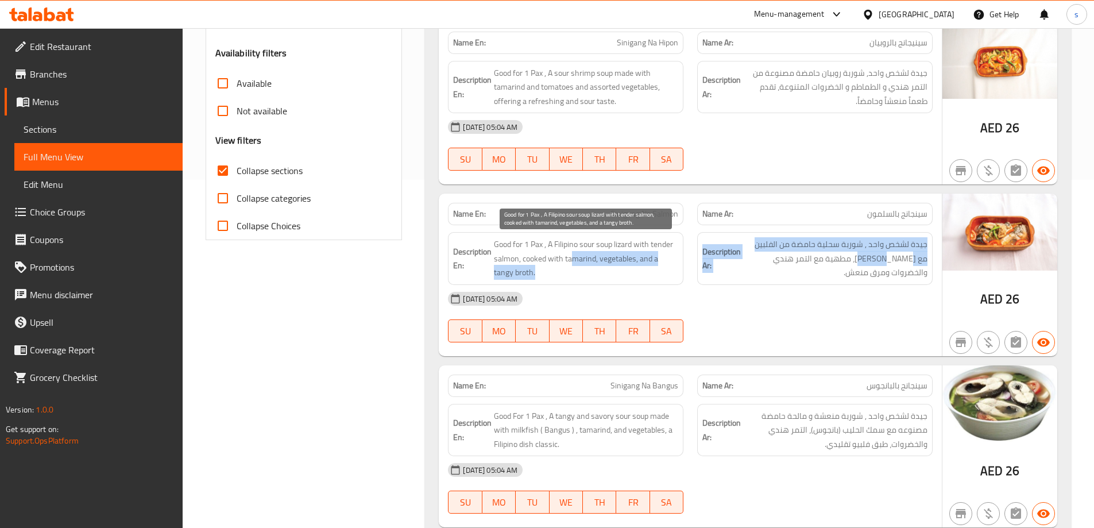
drag, startPoint x: 894, startPoint y: 261, endPoint x: 575, endPoint y: 264, distance: 319.4
click at [575, 264] on div "Description En: Good for 1 Pax , A Filipino sour soup lizard with tender salmon…" at bounding box center [690, 258] width 499 height 67
click at [600, 257] on span "Good for 1 Pax , A Filipino sour soup lizard with tender salmon, cooked with ta…" at bounding box center [586, 258] width 184 height 43
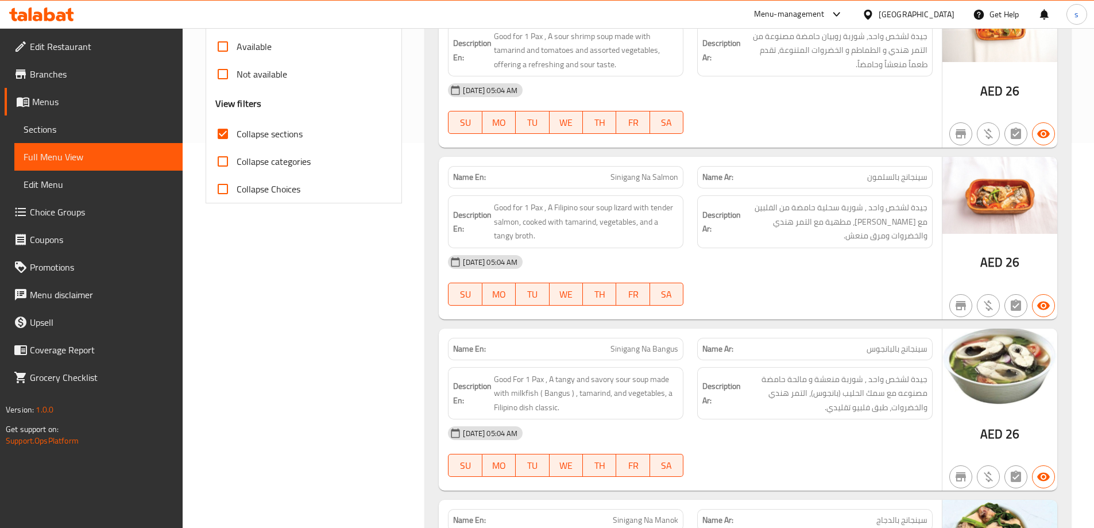
scroll to position [406, 0]
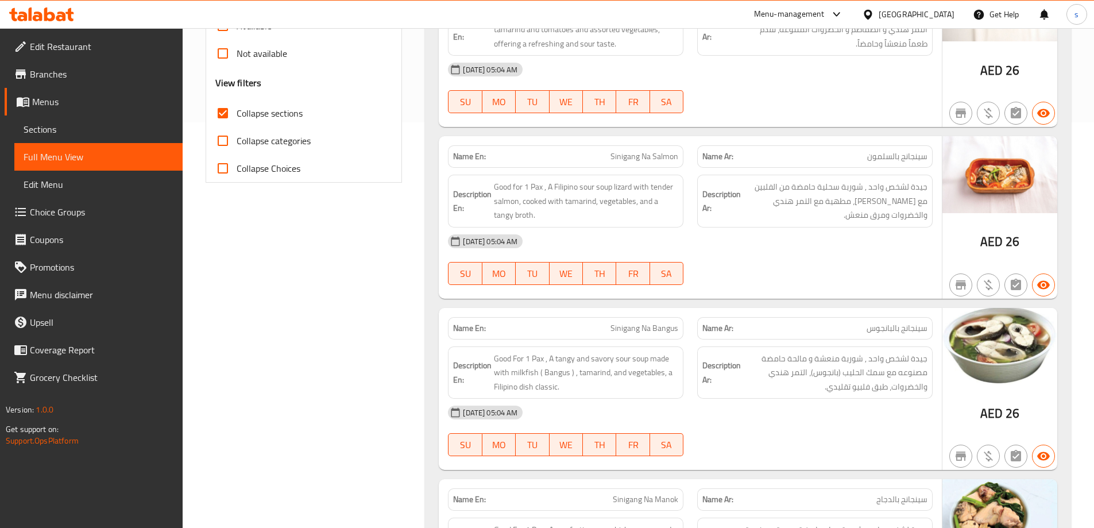
click at [646, 329] on span "Sinigang Na Bangus" at bounding box center [645, 328] width 68 height 12
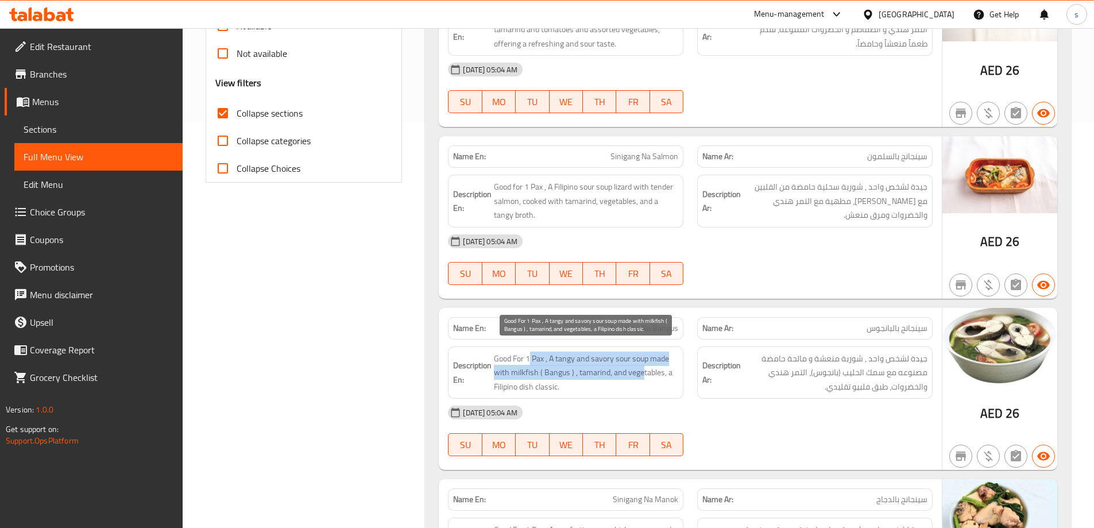
drag, startPoint x: 531, startPoint y: 354, endPoint x: 640, endPoint y: 373, distance: 110.9
click at [640, 373] on span "Good For 1 Pax , A tangy and savory sour soup made with milkfish ( Bangus ) , t…" at bounding box center [586, 373] width 184 height 43
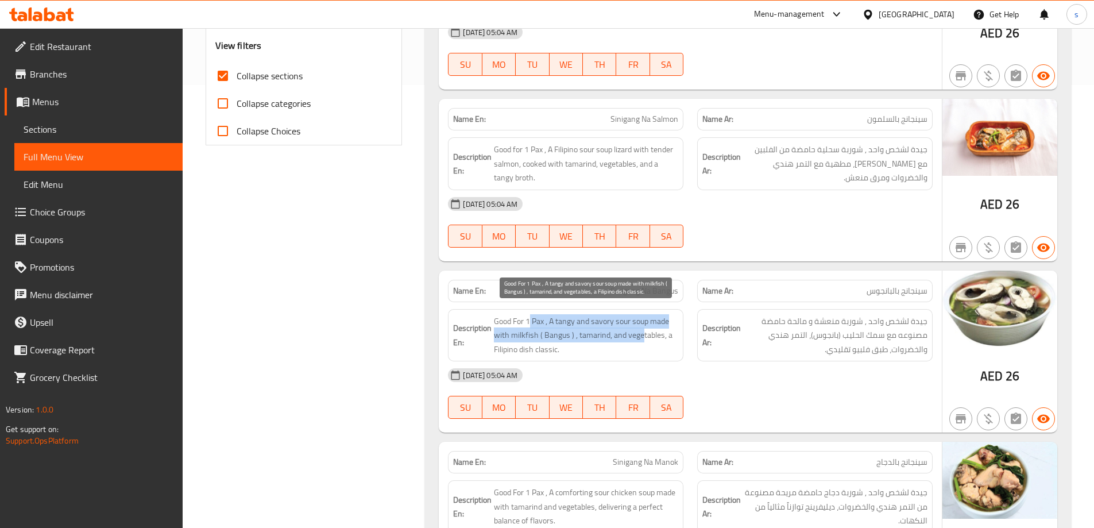
scroll to position [463, 0]
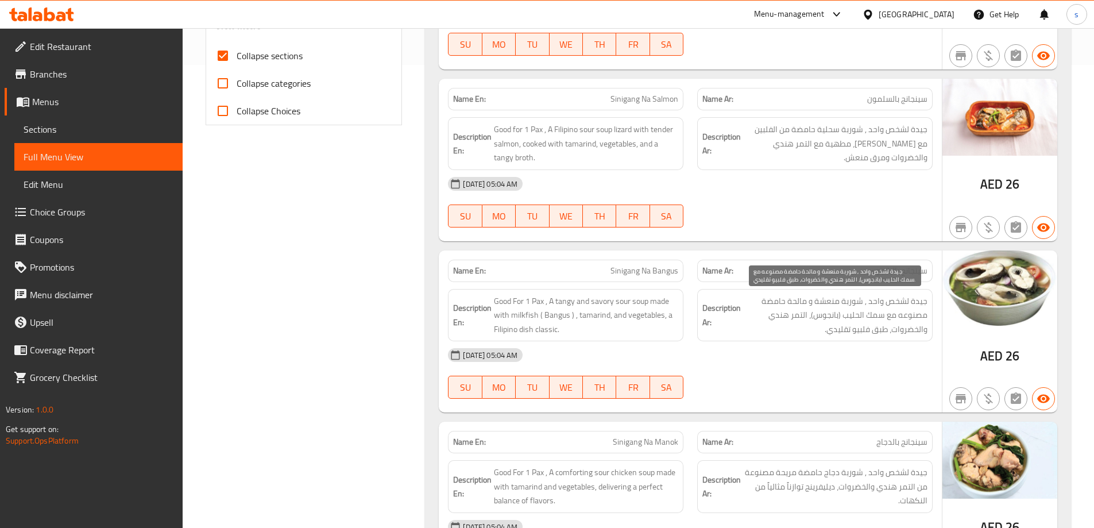
click at [860, 334] on span "جيدة لشخص واحد , شوربة منعشة و مالحة حامضة مصنوعه مع سمك الحليب (بانجوس)، التمر…" at bounding box center [835, 315] width 184 height 43
click at [657, 271] on span "Sinigang Na Bangus" at bounding box center [645, 271] width 68 height 12
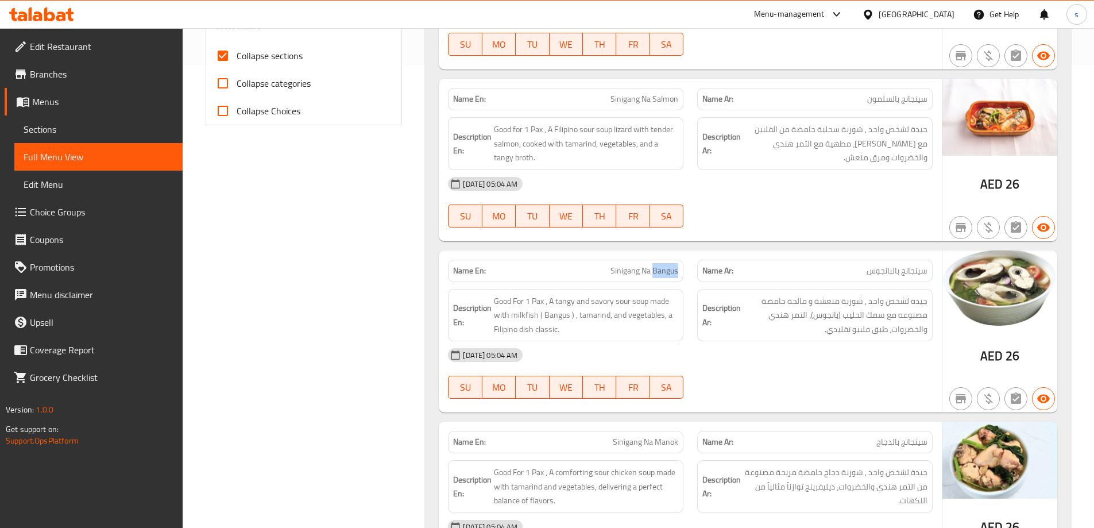
click at [657, 271] on span "Sinigang Na Bangus" at bounding box center [645, 271] width 68 height 12
copy span "Sinigang Na Bangus"
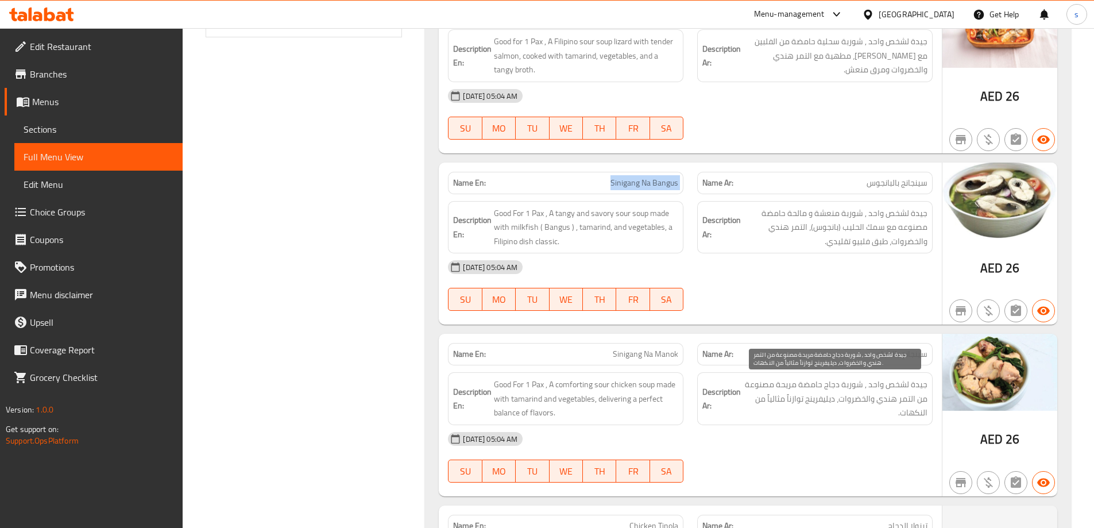
scroll to position [578, 0]
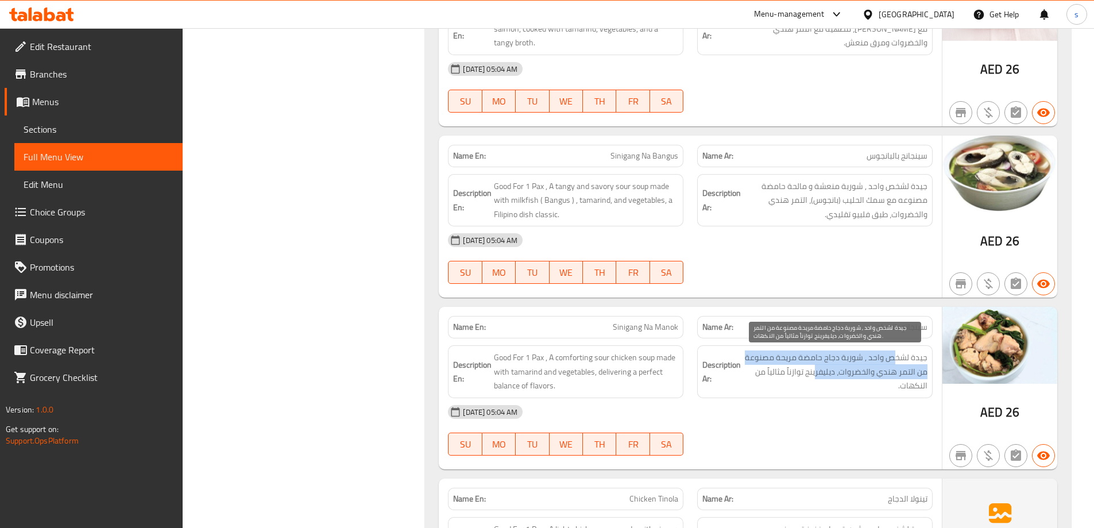
drag, startPoint x: 893, startPoint y: 364, endPoint x: 817, endPoint y: 376, distance: 76.2
click at [817, 376] on span "جيدة لشخص واحد , شوربة دجاج حامضة مريحة مصنوعة من التمر هندي والخضروات، ديليفري…" at bounding box center [835, 371] width 184 height 43
click at [839, 372] on span "جيدة لشخص واحد , شوربة دجاج حامضة مريحة مصنوعة من التمر هندي والخضروات، ديليفري…" at bounding box center [835, 371] width 184 height 43
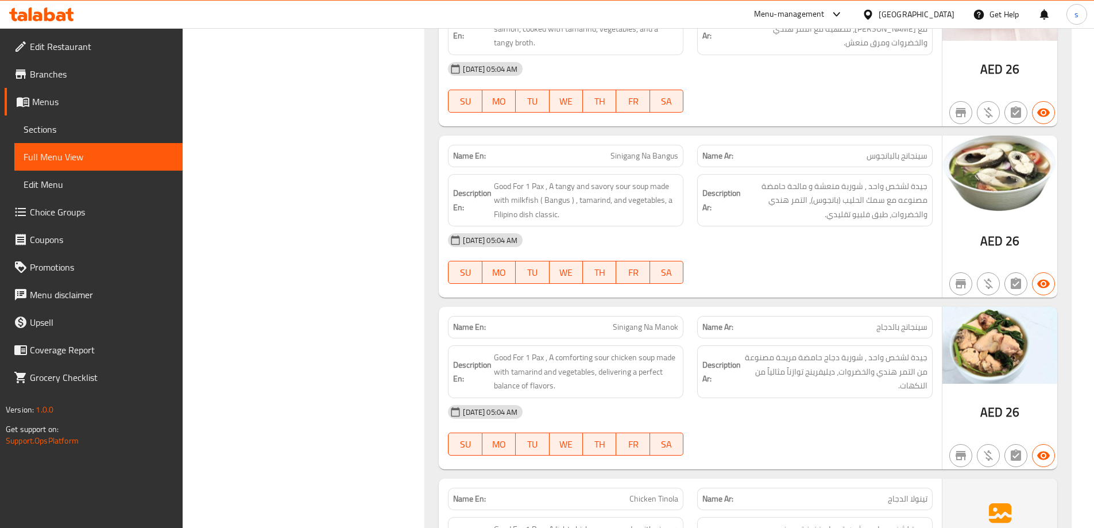
click at [640, 327] on span "Sinigang Na Manok" at bounding box center [645, 327] width 65 height 12
copy span "Sinigang Na Manok"
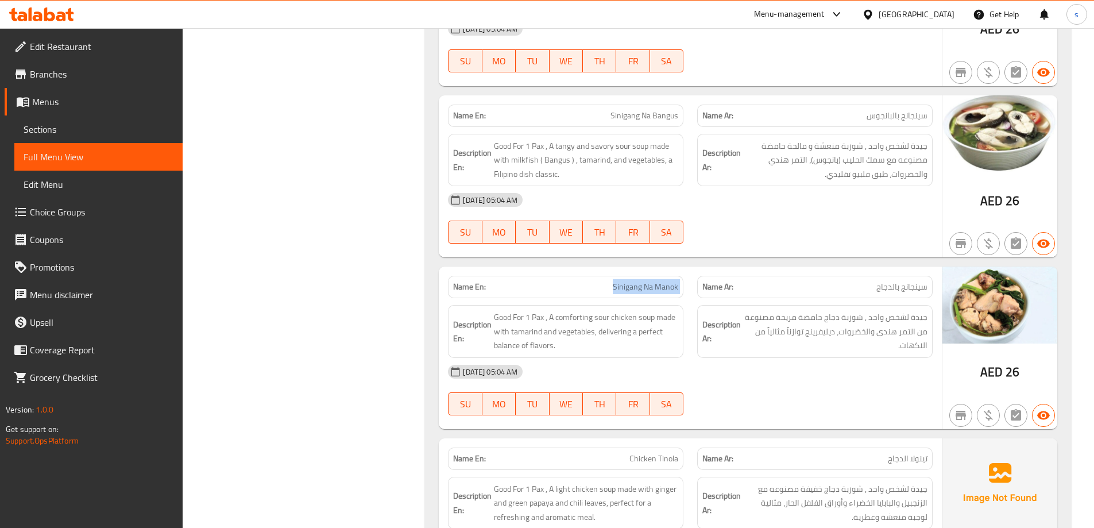
scroll to position [635, 0]
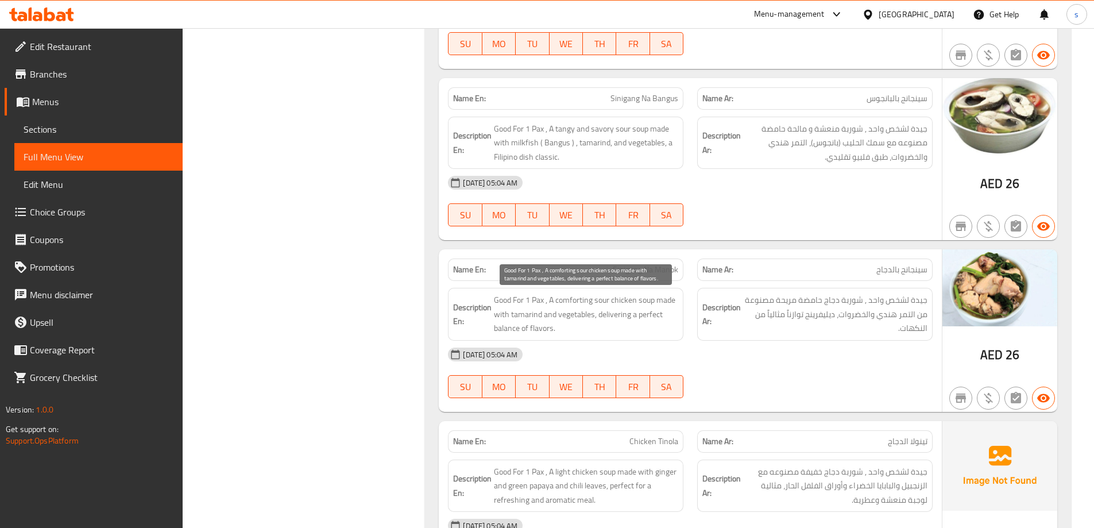
click at [572, 310] on span "Good For 1 Pax , A comforting sour chicken soup made with tamarind and vegetabl…" at bounding box center [586, 314] width 184 height 43
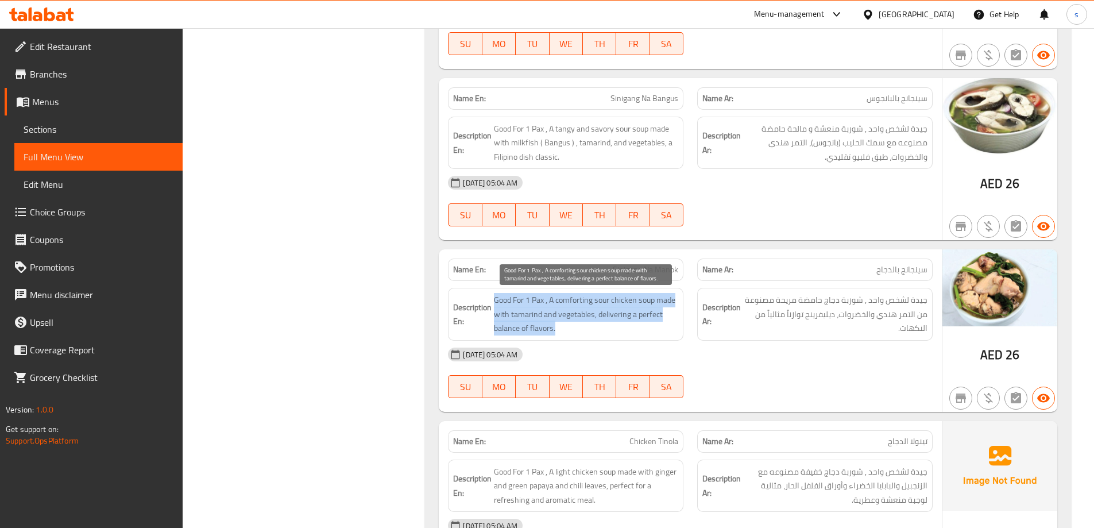
click at [572, 310] on span "Good For 1 Pax , A comforting sour chicken soup made with tamarind and vegetabl…" at bounding box center [586, 314] width 184 height 43
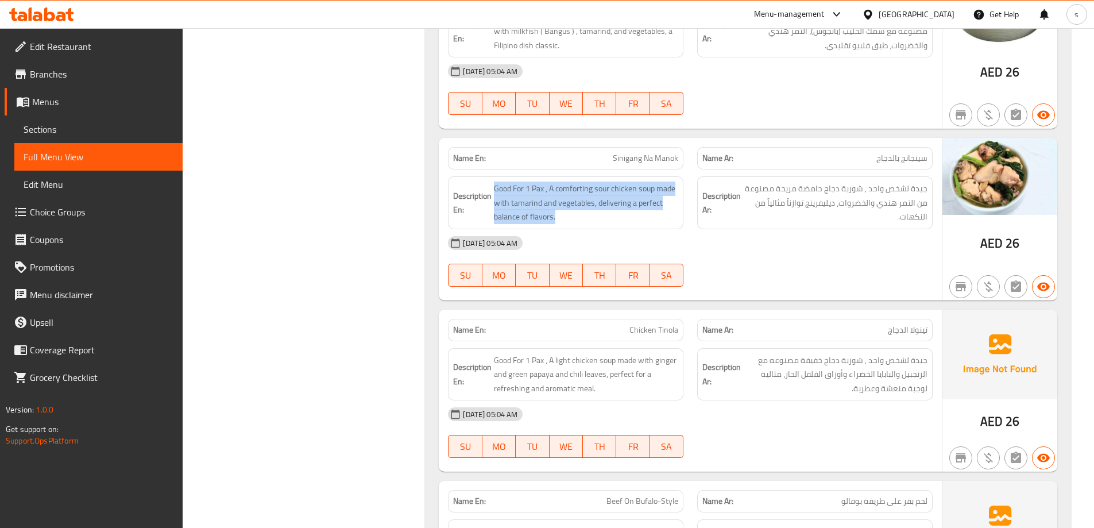
scroll to position [750, 0]
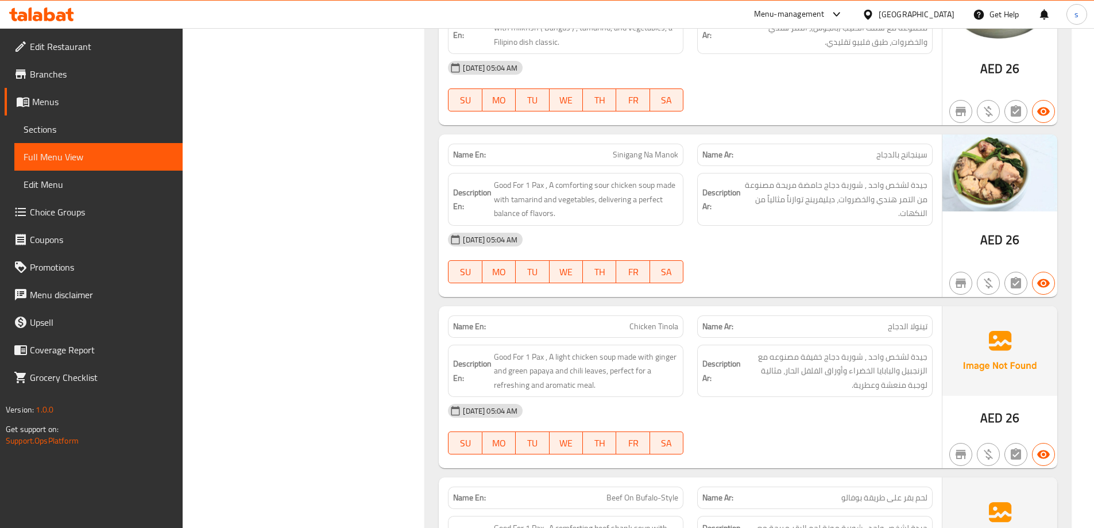
drag, startPoint x: 627, startPoint y: 329, endPoint x: 632, endPoint y: 327, distance: 6.2
click at [631, 327] on p "Name En: Chicken Tinola" at bounding box center [565, 327] width 225 height 12
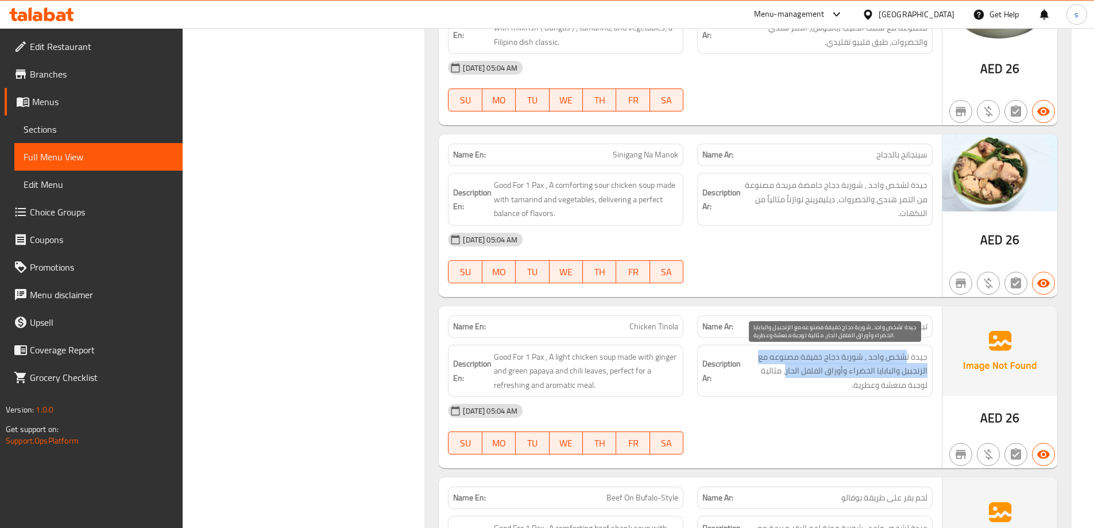
drag, startPoint x: 908, startPoint y: 362, endPoint x: 786, endPoint y: 364, distance: 122.4
click at [786, 364] on span "جيدة لشخص واحد , شوربة دجاج خفيفة مصنوعه مع الزنجبيل والبابايا الخضراء وأوراق ا…" at bounding box center [835, 371] width 184 height 43
click at [796, 365] on span "جيدة لشخص واحد , شوربة دجاج خفيفة مصنوعه مع الزنجبيل والبابايا الخضراء وأوراق ا…" at bounding box center [835, 371] width 184 height 43
drag, startPoint x: 863, startPoint y: 377, endPoint x: 835, endPoint y: 373, distance: 28.9
click at [835, 373] on span "جيدة لشخص واحد , شوربة دجاج خفيفة مصنوعه مع الزنجبيل والبابايا الخضراء وأوراق ا…" at bounding box center [835, 371] width 184 height 43
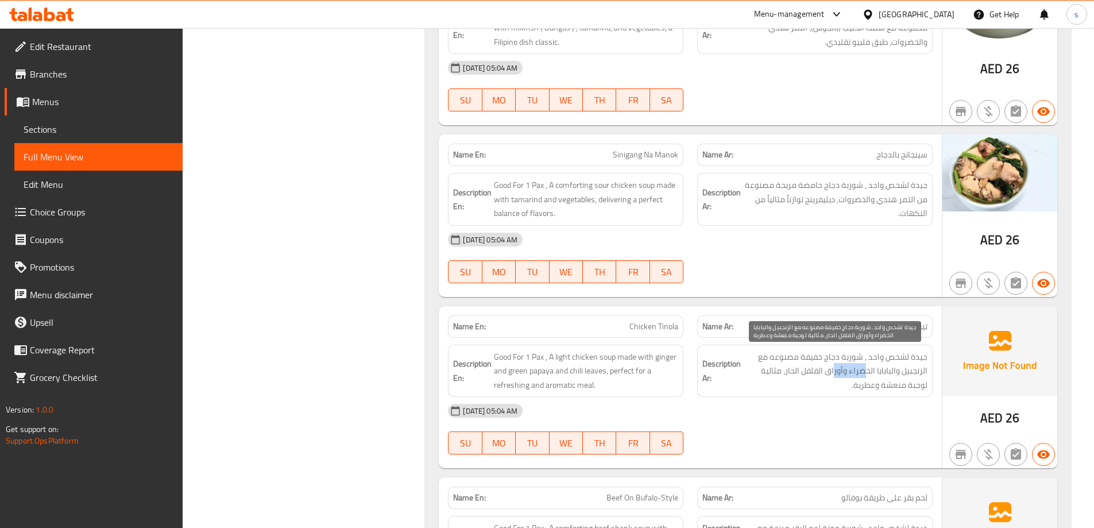
click at [835, 373] on span "جيدة لشخص واحد , شوربة دجاج خفيفة مصنوعه مع الزنجبيل والبابايا الخضراء وأوراق ا…" at bounding box center [835, 371] width 184 height 43
drag, startPoint x: 809, startPoint y: 373, endPoint x: 769, endPoint y: 373, distance: 40.2
click at [769, 373] on span "جيدة لشخص واحد , شوربة دجاج خفيفة مصنوعه مع الزنجبيل والبابايا الخضراء وأوراق ا…" at bounding box center [835, 371] width 184 height 43
click at [798, 377] on span "جيدة لشخص واحد , شوربة دجاج خفيفة مصنوعه مع الزنجبيل والبابايا الخضراء وأوراق ا…" at bounding box center [835, 371] width 184 height 43
drag, startPoint x: 875, startPoint y: 387, endPoint x: 855, endPoint y: 387, distance: 19.5
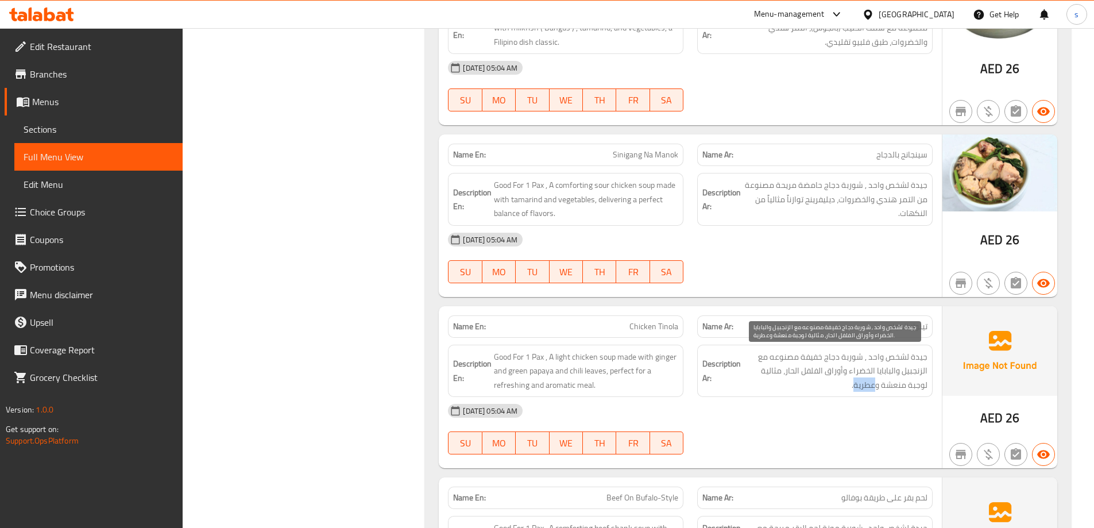
click at [855, 387] on span "جيدة لشخص واحد , شوربة دجاج خفيفة مصنوعه مع الزنجبيل والبابايا الخضراء وأوراق ا…" at bounding box center [835, 371] width 184 height 43
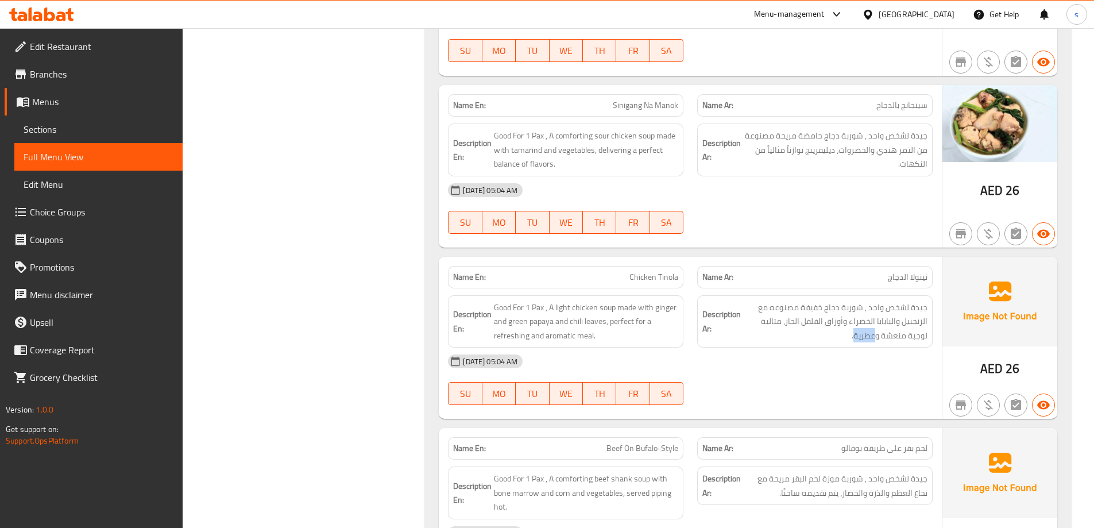
scroll to position [865, 0]
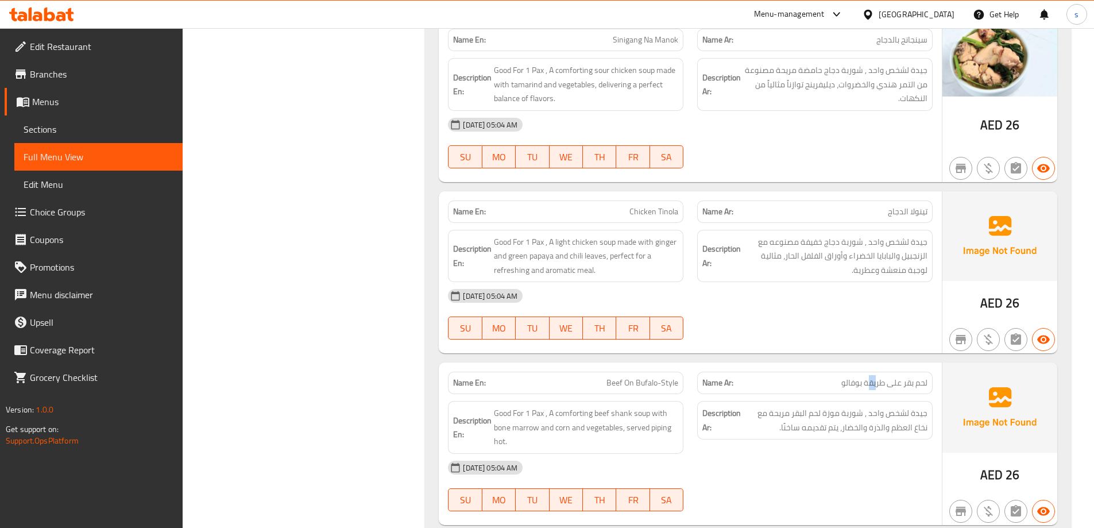
drag, startPoint x: 877, startPoint y: 388, endPoint x: 869, endPoint y: 386, distance: 7.7
click at [869, 386] on span "لحم بقر على طريقة بوفالو" at bounding box center [884, 383] width 86 height 12
click at [654, 383] on span "Beef On Bufalo-Style" at bounding box center [643, 383] width 72 height 12
click at [912, 421] on span "جيدة لشخص واحد , شوربة موزة لحم البقر مريحة مع نخاع العظم والذرة والخضار، يتم ت…" at bounding box center [835, 420] width 184 height 28
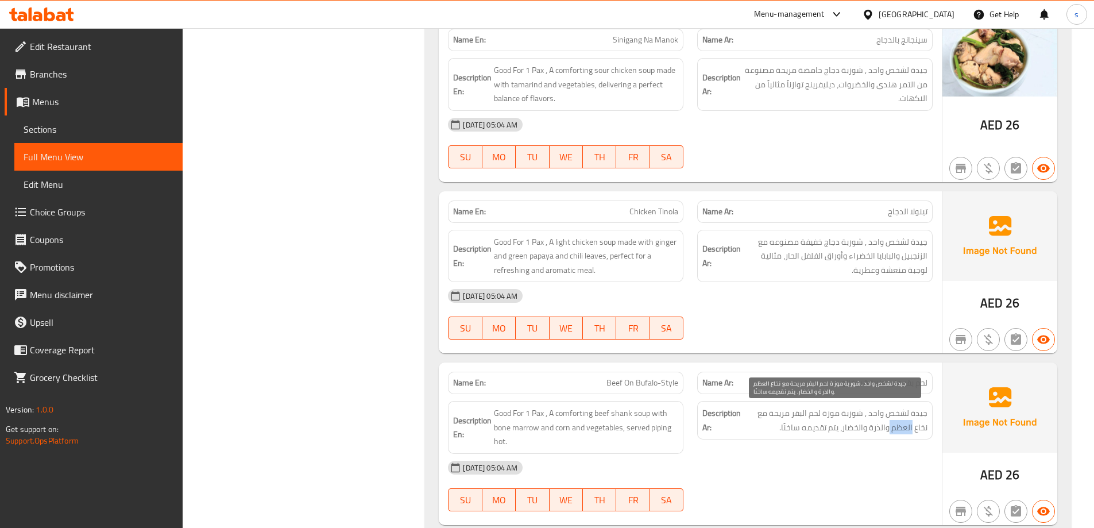
click at [912, 421] on span "جيدة لشخص واحد , شوربة موزة لحم البقر مريحة مع نخاع العظم والذرة والخضار، يتم ت…" at bounding box center [835, 420] width 184 height 28
drag, startPoint x: 850, startPoint y: 412, endPoint x: 793, endPoint y: 433, distance: 60.3
click at [793, 433] on span "جيدة لشخص واحد , شوربة موزة لحم البقر مريحة مع نخاع العظم والذرة والخضار، يتم ت…" at bounding box center [835, 420] width 184 height 28
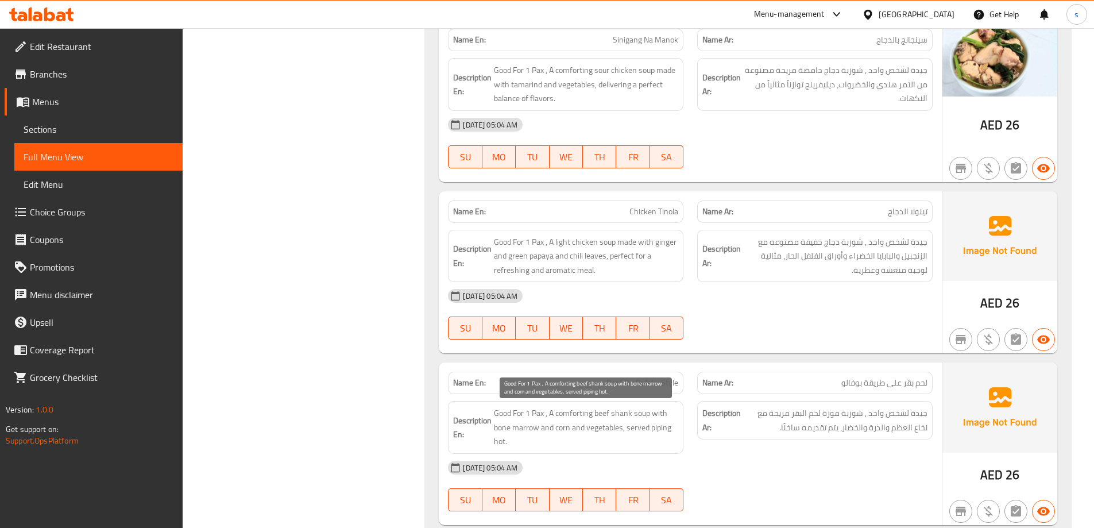
click at [582, 435] on span "Good For 1 Pax , A comforting beef shank soup with bone marrow and corn and veg…" at bounding box center [586, 427] width 184 height 43
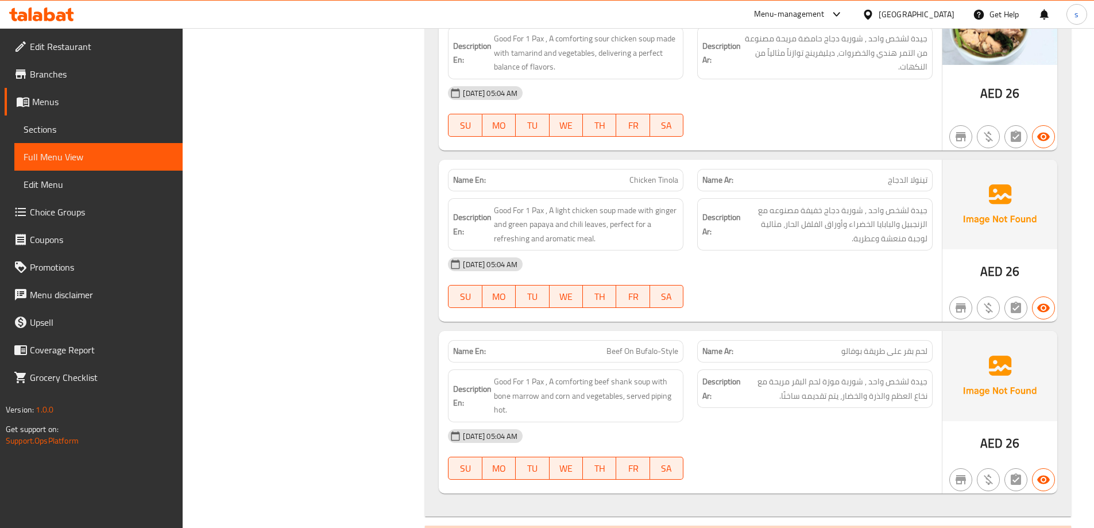
scroll to position [922, 0]
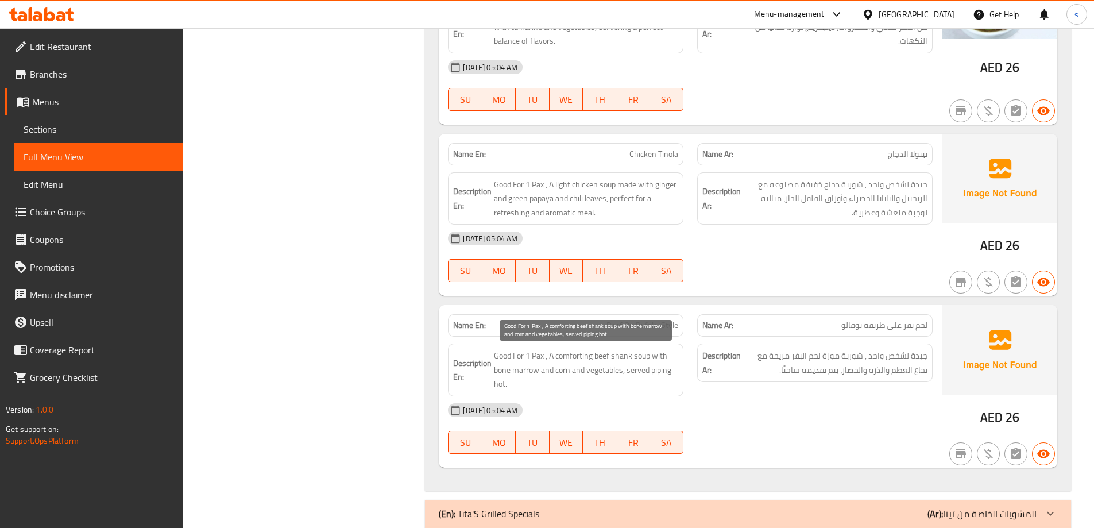
click at [660, 373] on span "Good For 1 Pax , A comforting beef shank soup with bone marrow and corn and veg…" at bounding box center [586, 370] width 184 height 43
drag, startPoint x: 630, startPoint y: 388, endPoint x: 625, endPoint y: 370, distance: 18.4
click at [625, 370] on span "Good For 1 Pax , A comforting beef shank soup with bone marrow and corn and veg…" at bounding box center [586, 370] width 184 height 43
copy span "served piping hot."
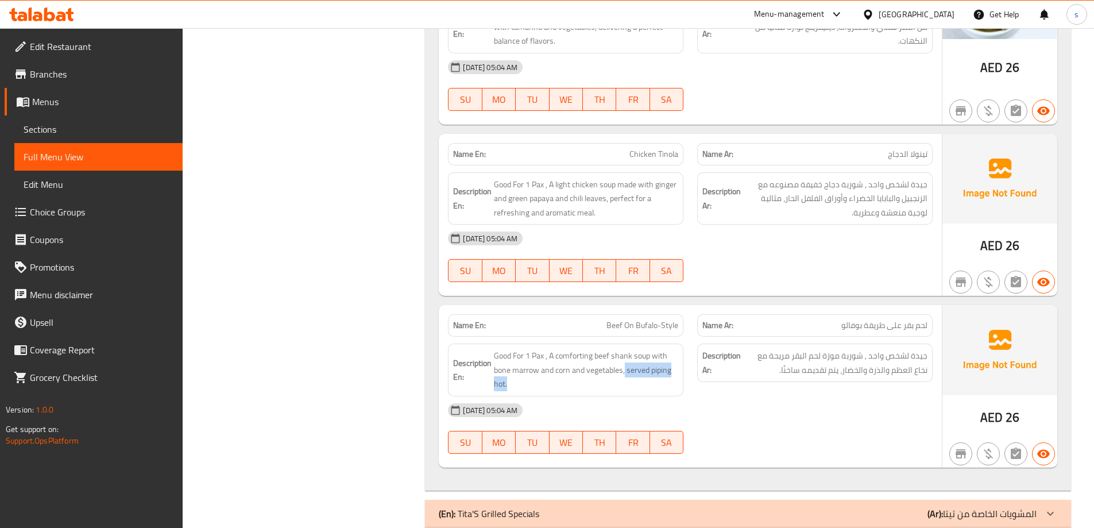
click at [695, 405] on div "[DATE] 05:04 AM" at bounding box center [690, 410] width 499 height 28
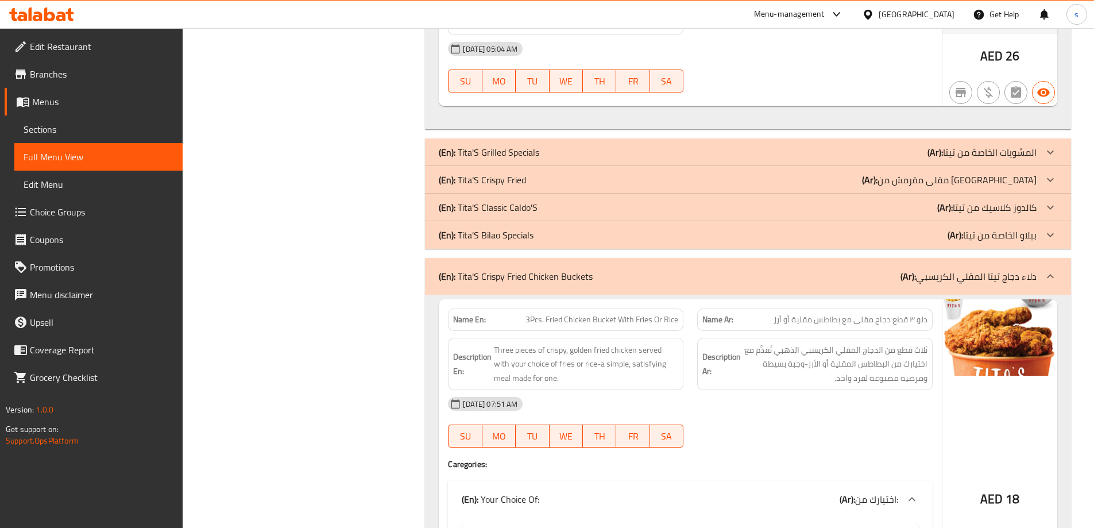
scroll to position [1382, 0]
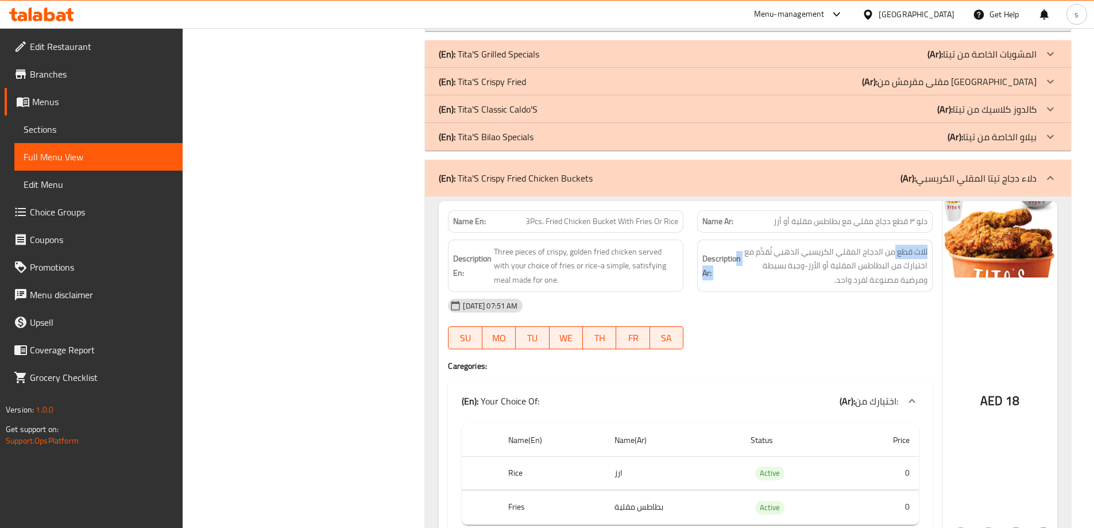
drag, startPoint x: 893, startPoint y: 252, endPoint x: 735, endPoint y: 252, distance: 158.0
click at [735, 252] on h6 "Description Ar: ثلاث قطع من الدجاج المقلي الكريسبي الذهبي تُقدَّم مع اختيارك من…" at bounding box center [814, 266] width 225 height 43
click at [805, 257] on span "ثلاث قطع من الدجاج المقلي الكريسبي الذهبي تُقدَّم مع اختيارك من البطاطس المقلية…" at bounding box center [835, 266] width 184 height 43
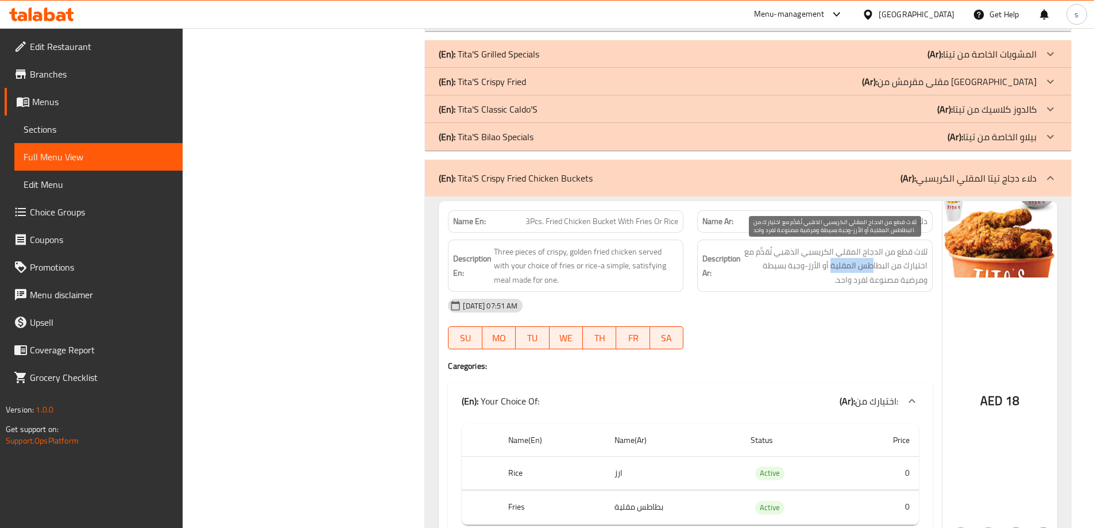
drag, startPoint x: 872, startPoint y: 271, endPoint x: 832, endPoint y: 272, distance: 39.6
click at [832, 272] on span "ثلاث قطع من الدجاج المقلي الكريسبي الذهبي تُقدَّم مع اختيارك من البطاطس المقلية…" at bounding box center [835, 266] width 184 height 43
click at [858, 267] on span "ثلاث قطع من الدجاج المقلي الكريسبي الذهبي تُقدَّم مع اختيارك من البطاطس المقلية…" at bounding box center [835, 266] width 184 height 43
drag, startPoint x: 793, startPoint y: 267, endPoint x: 776, endPoint y: 267, distance: 17.2
click at [776, 267] on span "ثلاث قطع من الدجاج المقلي الكريسبي الذهبي تُقدَّم مع اختيارك من البطاطس المقلية…" at bounding box center [835, 266] width 184 height 43
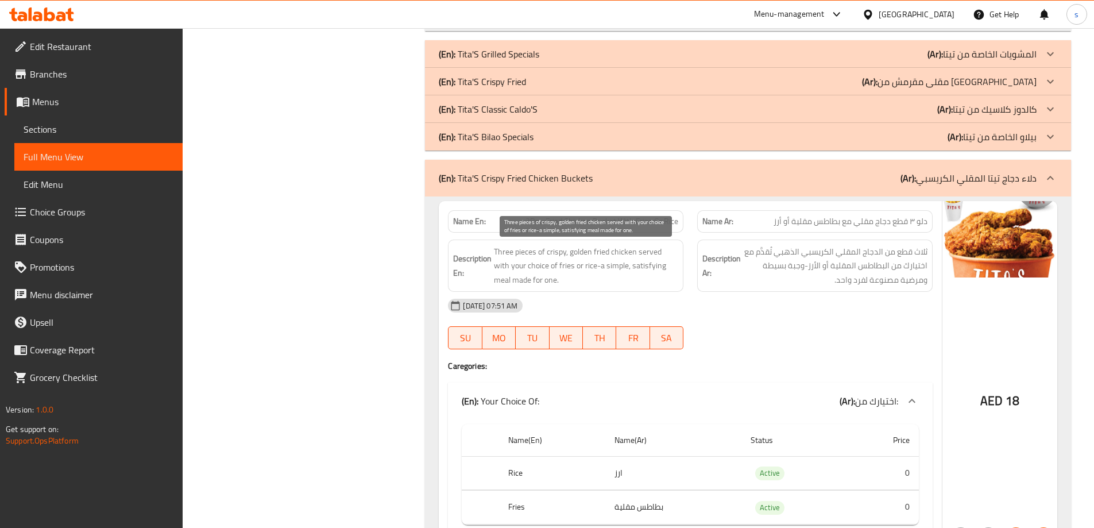
click at [600, 252] on span "Three pieces of crispy, golden fried chicken served with your choice of fries o…" at bounding box center [586, 266] width 184 height 43
drag, startPoint x: 615, startPoint y: 271, endPoint x: 584, endPoint y: 275, distance: 31.3
click at [584, 275] on span "Three pieces of crispy, golden fried chicken served with your choice of fries o…" at bounding box center [586, 266] width 184 height 43
click at [588, 276] on span "Three pieces of crispy, golden fried chicken served with your choice of fries o…" at bounding box center [586, 266] width 184 height 43
click at [620, 269] on span "Three pieces of crispy, golden fried chicken served with your choice of fries o…" at bounding box center [586, 266] width 184 height 43
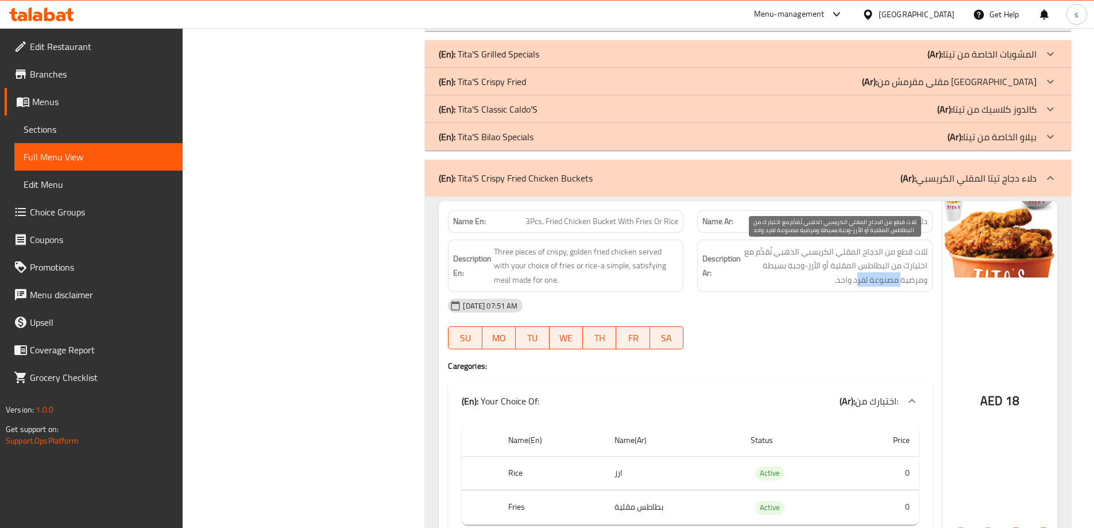
drag, startPoint x: 899, startPoint y: 281, endPoint x: 857, endPoint y: 281, distance: 42.5
click at [857, 281] on span "ثلاث قطع من الدجاج المقلي الكريسبي الذهبي تُقدَّم مع اختيارك من البطاطس المقلية…" at bounding box center [835, 266] width 184 height 43
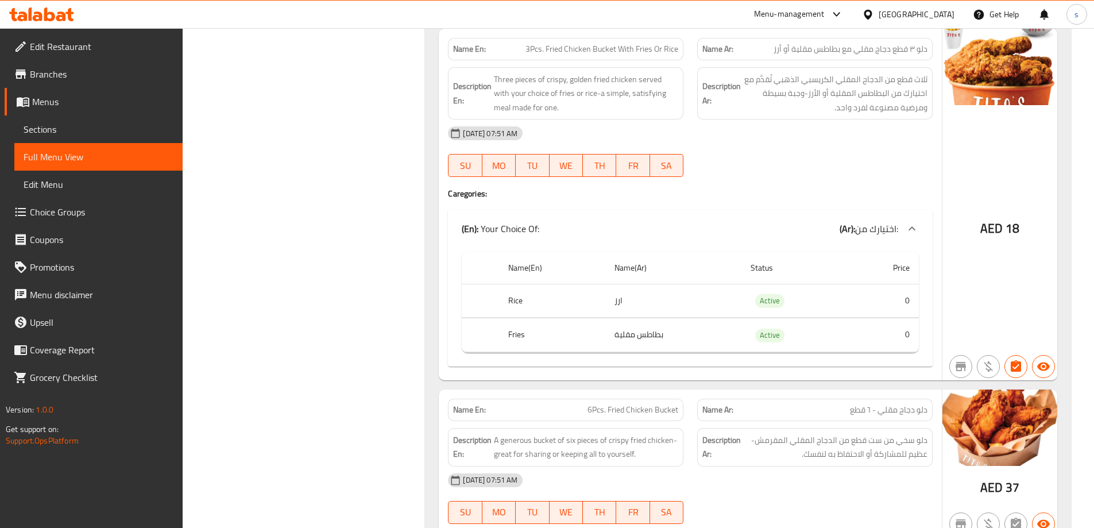
scroll to position [1612, 0]
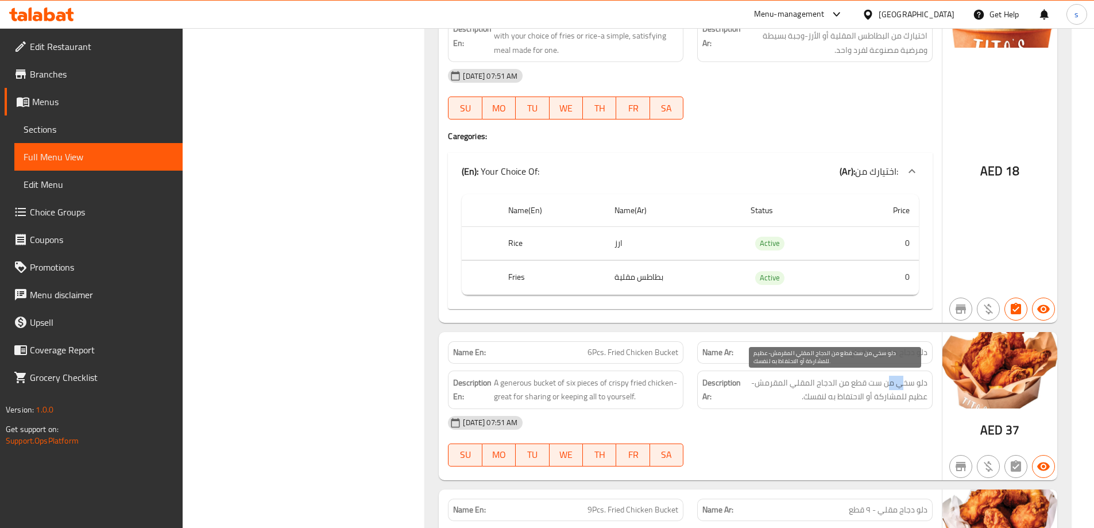
drag, startPoint x: 902, startPoint y: 386, endPoint x: 887, endPoint y: 381, distance: 16.2
click at [887, 381] on span "دلو سخي من ست قطع من الدجاج المقلي المقرمش-عظيم للمشاركة أو الاحتفاظ به لنفسك." at bounding box center [835, 390] width 184 height 28
click at [817, 390] on span "دلو سخي من ست قطع من الدجاج المقلي المقرمش-عظيم للمشاركة أو الاحتفاظ به لنفسك." at bounding box center [835, 390] width 184 height 28
drag, startPoint x: 905, startPoint y: 388, endPoint x: 801, endPoint y: 403, distance: 105.0
click at [801, 403] on span "دلو سخي من ست قطع من الدجاج المقلي المقرمش-عظيم للمشاركة أو الاحتفاظ به لنفسك." at bounding box center [835, 390] width 184 height 28
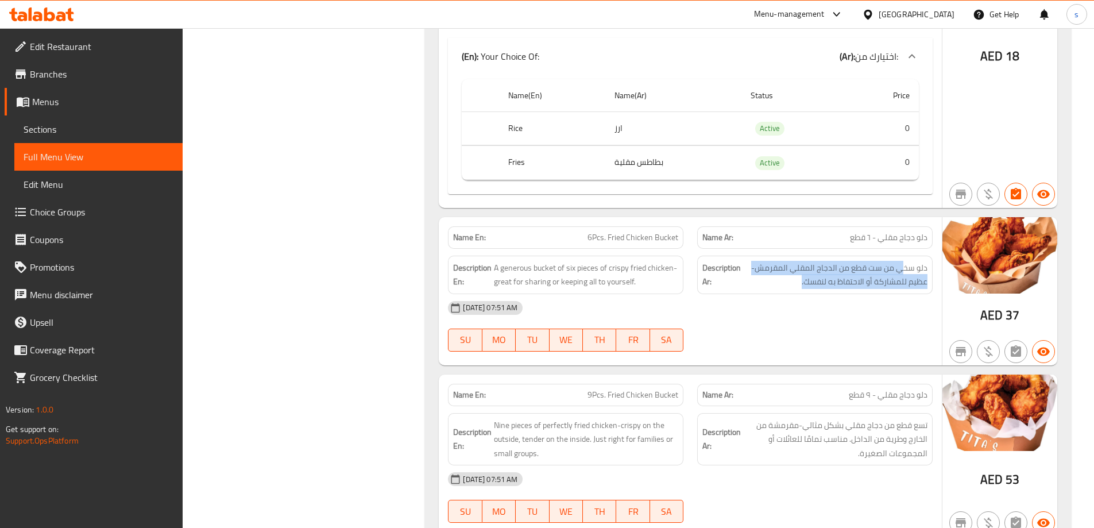
scroll to position [1784, 0]
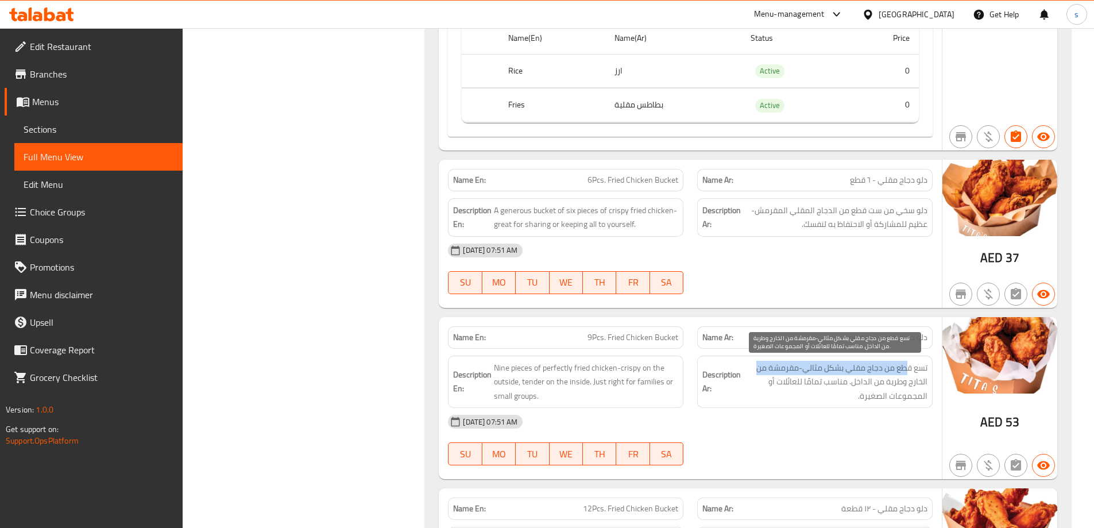
drag, startPoint x: 905, startPoint y: 372, endPoint x: 758, endPoint y: 371, distance: 147.0
click at [758, 371] on span "تسع قطع من دجاج مقلي بشكل مثالي-مقرمشة من الخارج وطرية من الداخل. مناسب تمامًا …" at bounding box center [835, 382] width 184 height 43
drag, startPoint x: 921, startPoint y: 381, endPoint x: 860, endPoint y: 397, distance: 63.7
click at [860, 397] on span "تسع قطع من دجاج مقلي بشكل مثالي-مقرمشة من الخارج وطرية من الداخل. مناسب تمامًا …" at bounding box center [835, 382] width 184 height 43
click at [897, 387] on span "تسع قطع من دجاج مقلي بشكل مثالي-مقرمشة من الخارج وطرية من الداخل. مناسب تمامًا …" at bounding box center [835, 382] width 184 height 43
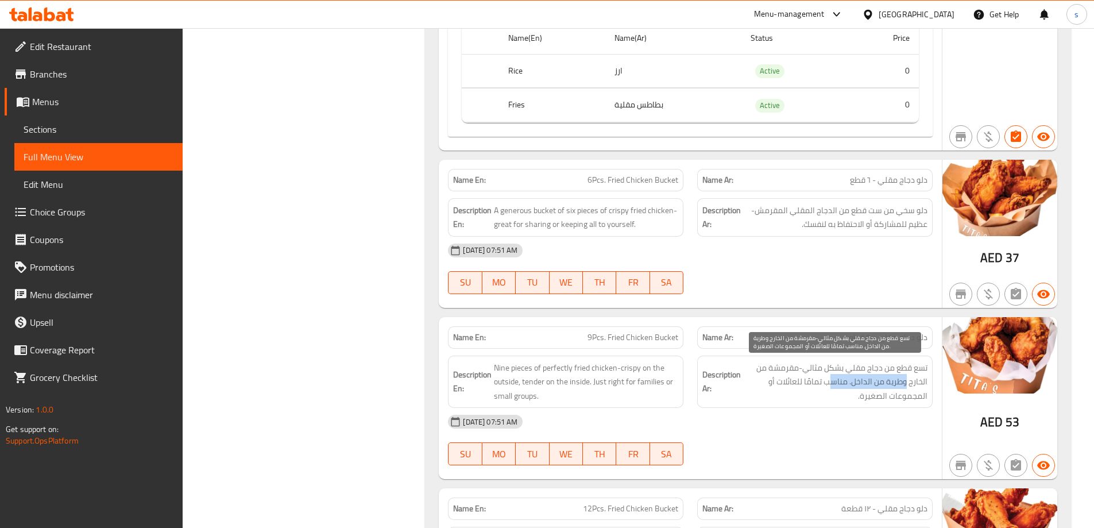
drag, startPoint x: 906, startPoint y: 384, endPoint x: 830, endPoint y: 383, distance: 75.8
click at [830, 383] on span "تسع قطع من دجاج مقلي بشكل مثالي-مقرمشة من الخارج وطرية من الداخل. مناسب تمامًا …" at bounding box center [835, 382] width 184 height 43
drag, startPoint x: 913, startPoint y: 374, endPoint x: 679, endPoint y: 398, distance: 235.0
click at [860, 394] on span "تسع قطع من دجاج مقلي بشكل مثالي-مقرمشة من الخارج وطرية من الداخل. مناسب تمامًا …" at bounding box center [835, 382] width 184 height 43
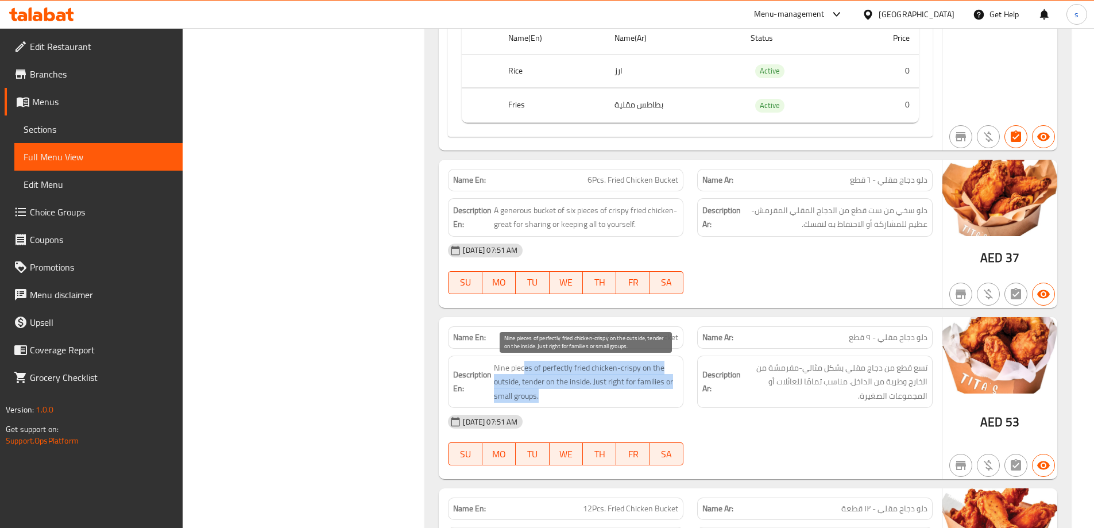
drag, startPoint x: 585, startPoint y: 396, endPoint x: 524, endPoint y: 373, distance: 65.3
click at [524, 373] on span "Nine pieces of perfectly fried chicken-crispy on the outside, tender on the ins…" at bounding box center [586, 382] width 184 height 43
click at [527, 369] on span "Nine pieces of perfectly fried chicken-crispy on the outside, tender on the ins…" at bounding box center [586, 382] width 184 height 43
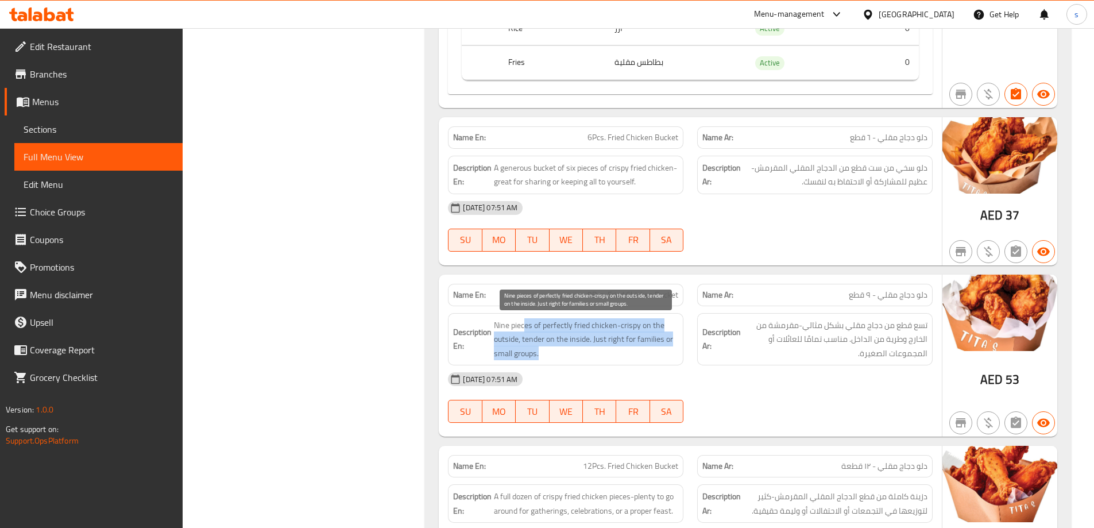
scroll to position [1899, 0]
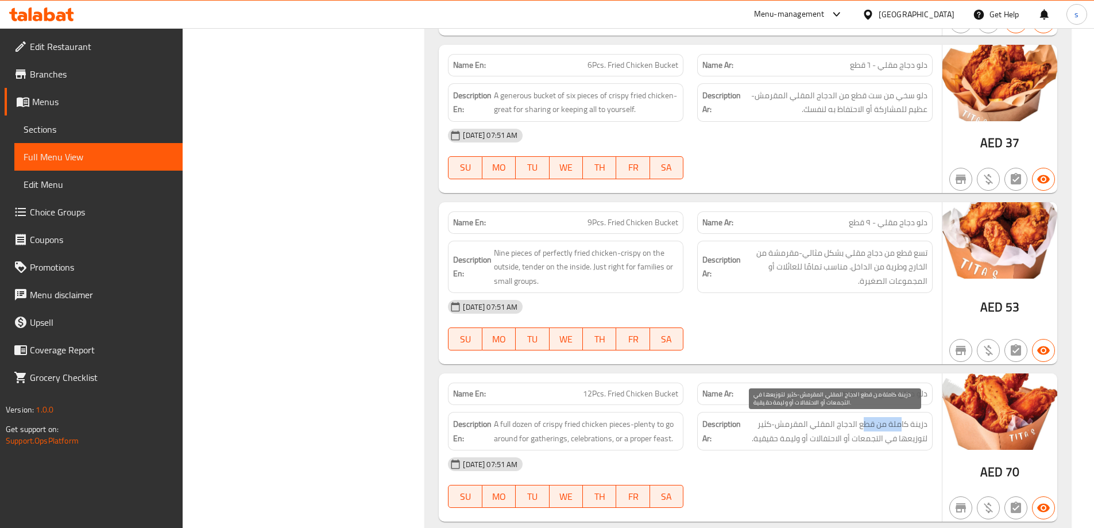
drag, startPoint x: 901, startPoint y: 431, endPoint x: 867, endPoint y: 428, distance: 33.4
click at [867, 428] on span "دزينة كاملة من قطع الدجاج المقلي المقرمش-كثير لتوزيعها في التجمعات أو الاحتفالا…" at bounding box center [835, 431] width 184 height 28
click at [876, 424] on span "دزينة كاملة من قطع الدجاج المقلي المقرمش-كثير لتوزيعها في التجمعات أو الاحتفالا…" at bounding box center [835, 431] width 184 height 28
drag, startPoint x: 888, startPoint y: 424, endPoint x: 775, endPoint y: 429, distance: 112.7
click at [775, 429] on span "دزينة كاملة من قطع الدجاج المقلي المقرمش-كثير لتوزيعها في التجمعات أو الاحتفالا…" at bounding box center [835, 431] width 184 height 28
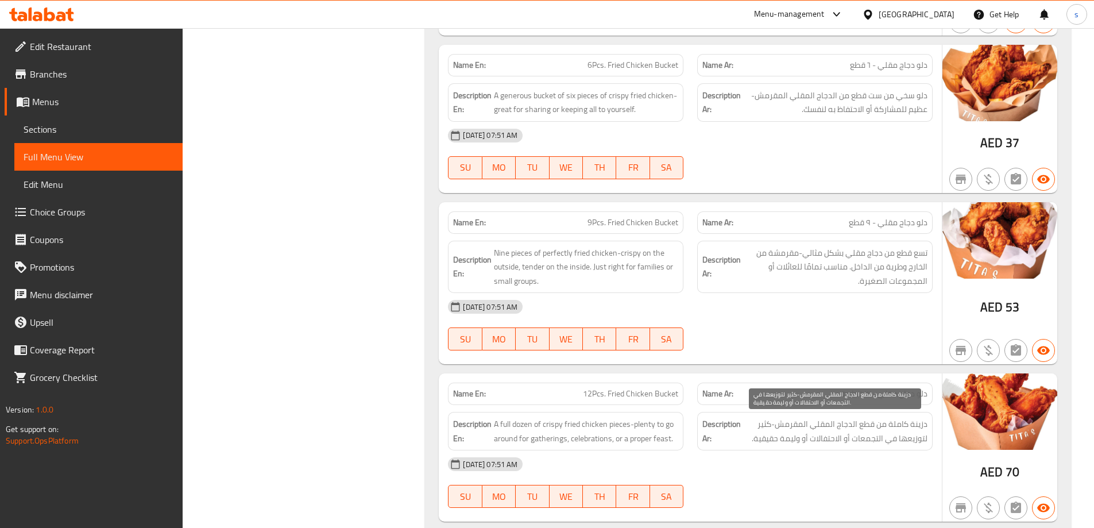
click at [877, 439] on span "دزينة كاملة من قطع الدجاج المقلي المقرمش-كثير لتوزيعها في التجمعات أو الاحتفالا…" at bounding box center [835, 431] width 184 height 28
drag, startPoint x: 848, startPoint y: 439, endPoint x: 755, endPoint y: 442, distance: 93.7
click at [755, 442] on span "دزينة كاملة من قطع الدجاج المقلي المقرمش-كثير لتوزيعها في التجمعات أو الاحتفالا…" at bounding box center [835, 431] width 184 height 28
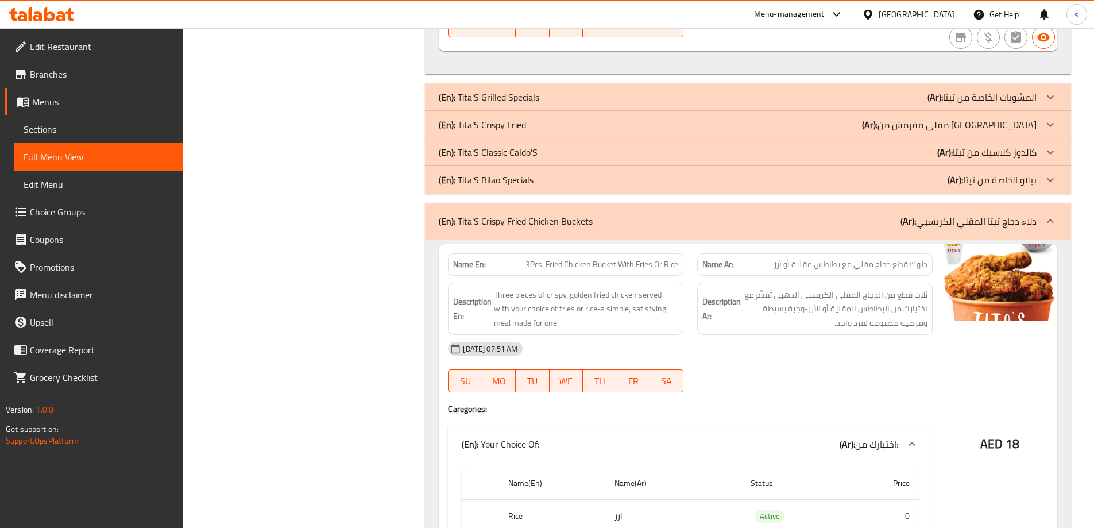
scroll to position [994, 0]
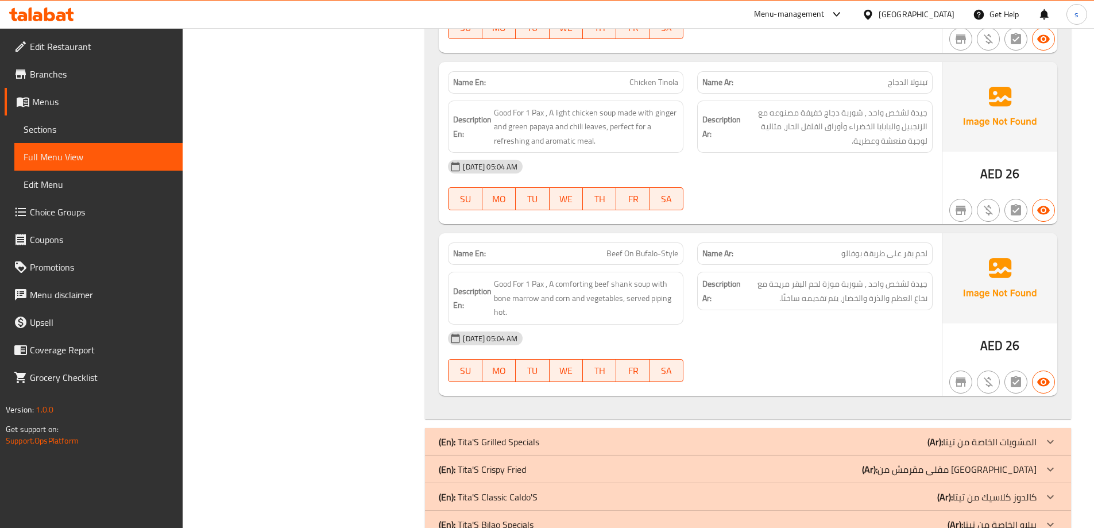
click at [324, 359] on div "Filter Branches Branches Popular filters Free items Branch specific items Has c…" at bounding box center [309, 378] width 220 height 2450
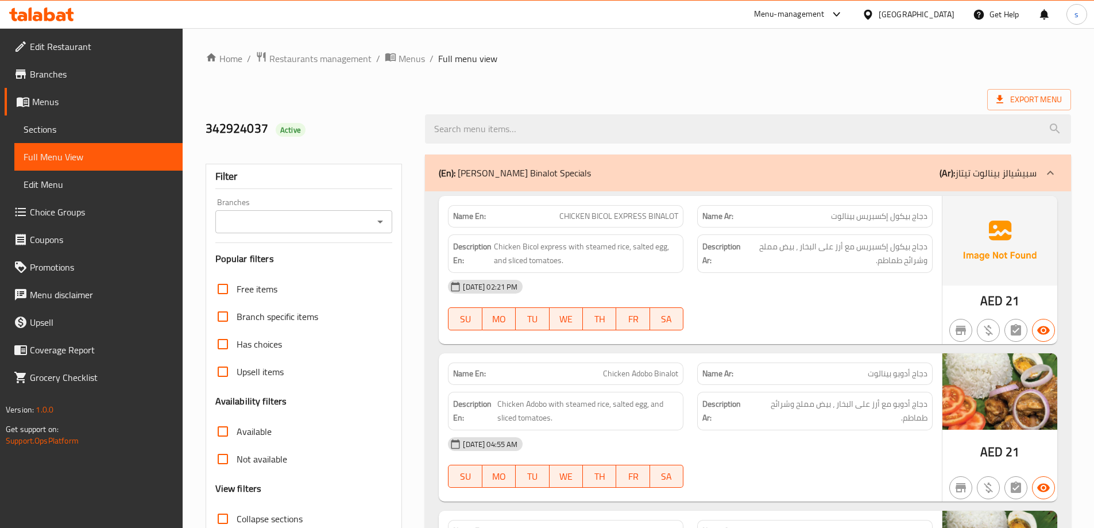
click at [63, 119] on link "Sections" at bounding box center [98, 129] width 168 height 28
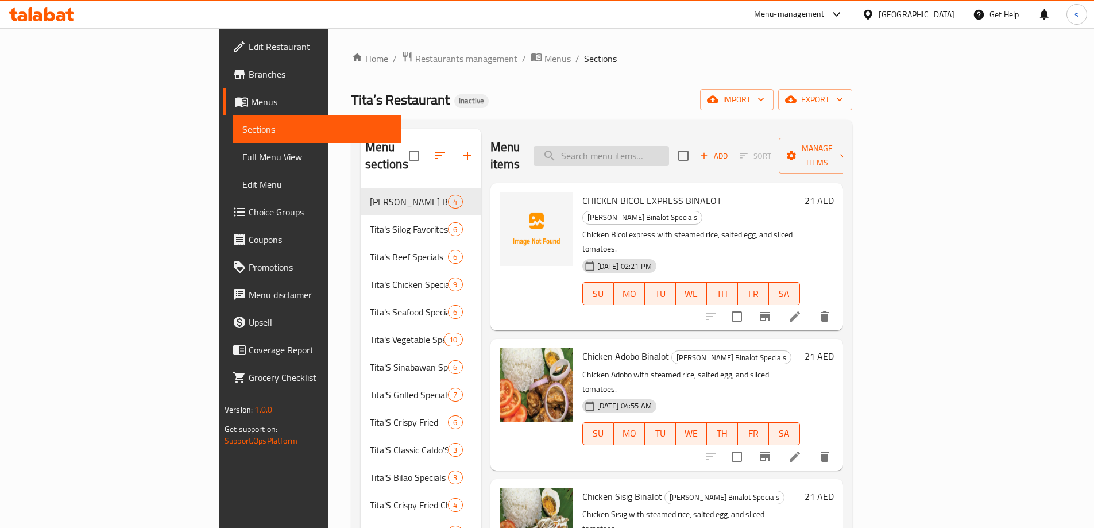
click at [655, 146] on input "search" at bounding box center [602, 156] width 136 height 20
paste input "Sinigang Na Bangus"
type input "Sinigang Na Bangus"
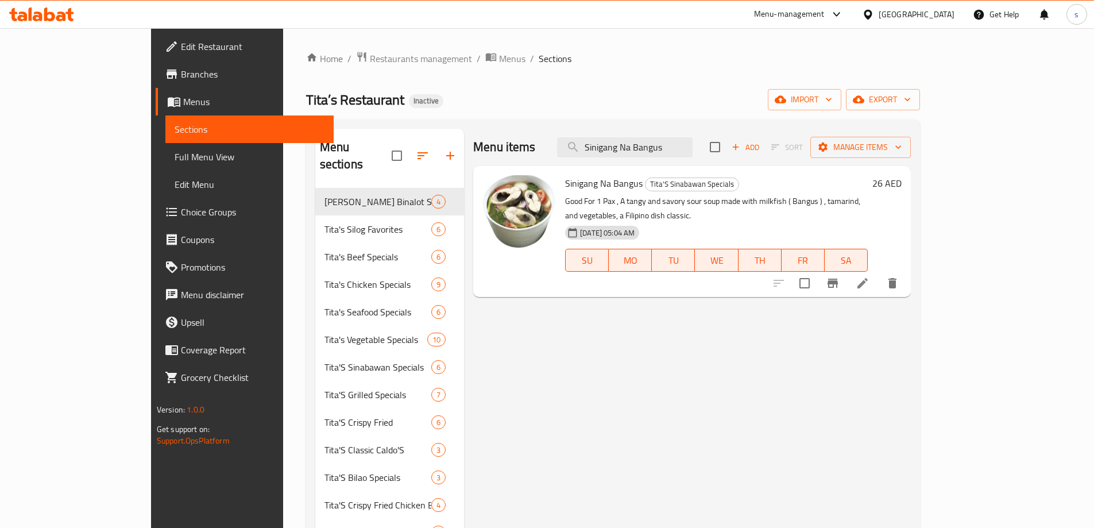
click at [870, 276] on icon at bounding box center [863, 283] width 14 height 14
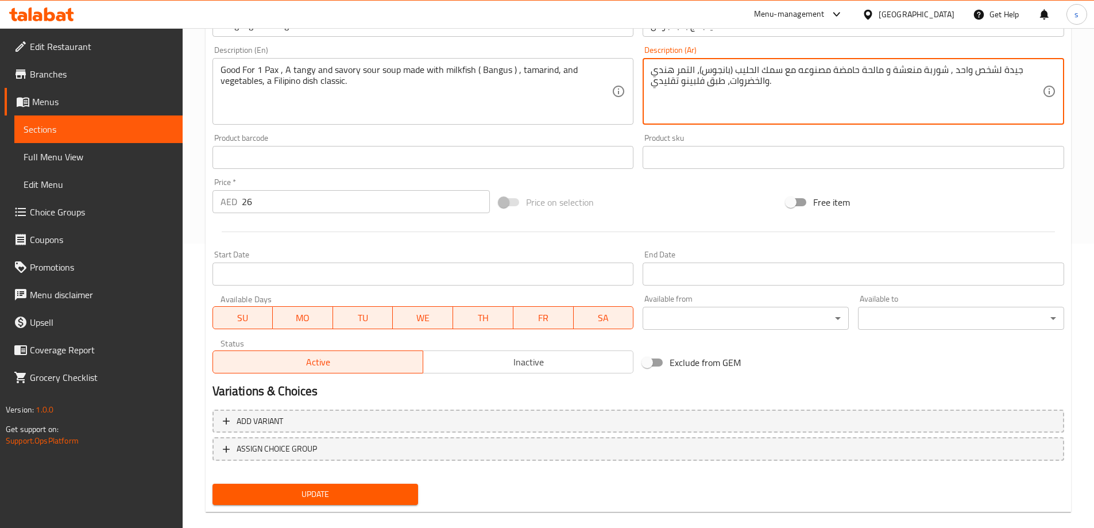
scroll to position [300, 0]
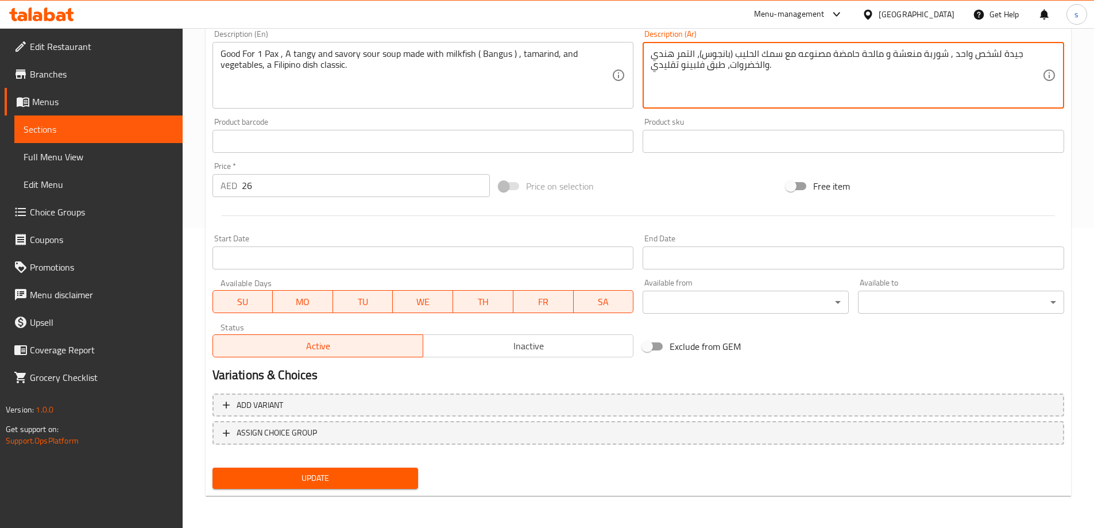
type textarea "جيدة لشخص واحد , شوربة منعشة و مالحة حامضة مصنوعه مع سمك الحليب (بانجوس)، التمر…"
click at [382, 471] on span "Update" at bounding box center [316, 478] width 188 height 14
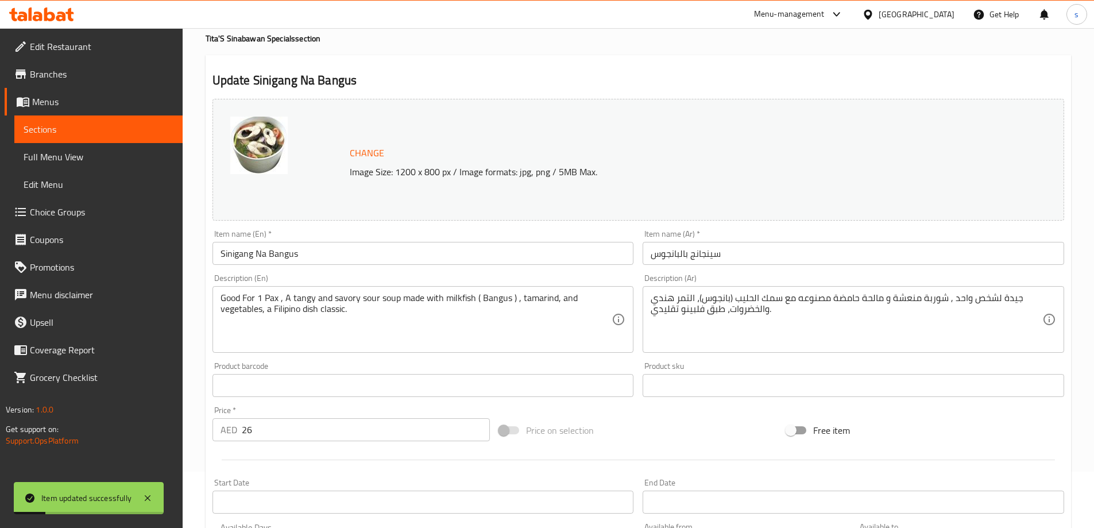
scroll to position [0, 0]
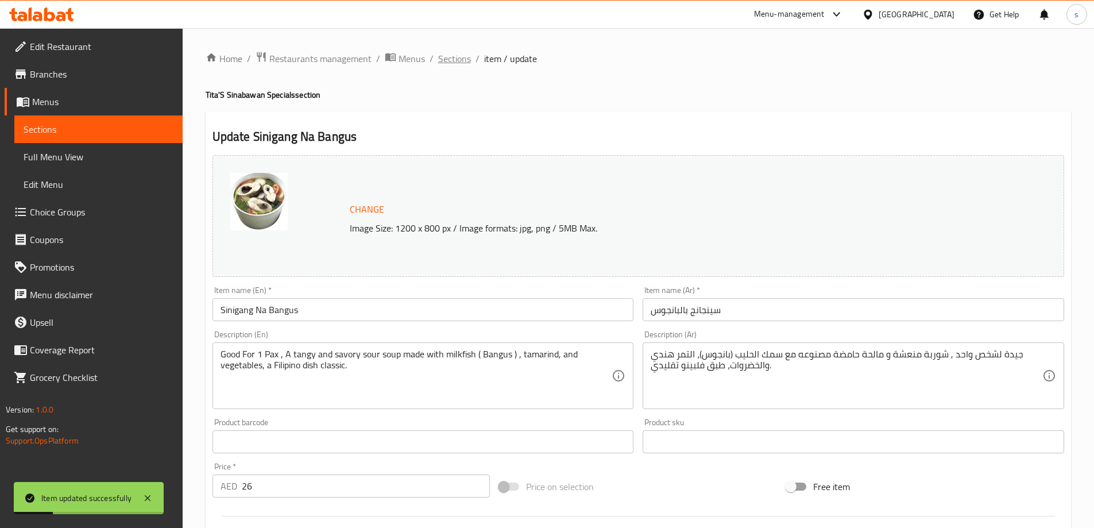
click at [458, 61] on span "Sections" at bounding box center [454, 59] width 33 height 14
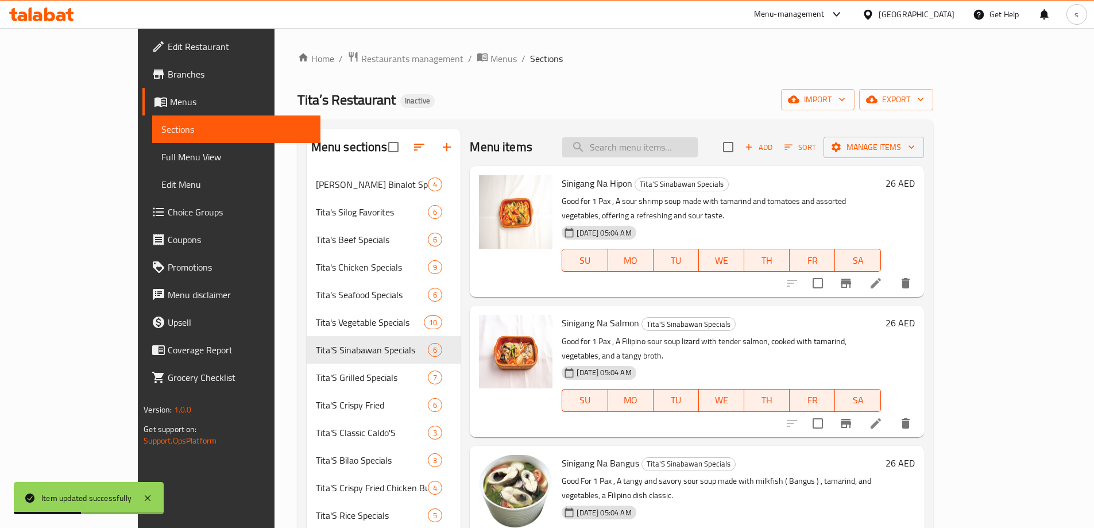
click at [657, 150] on input "search" at bounding box center [630, 147] width 136 height 20
click at [657, 150] on input "ر" at bounding box center [630, 147] width 136 height 20
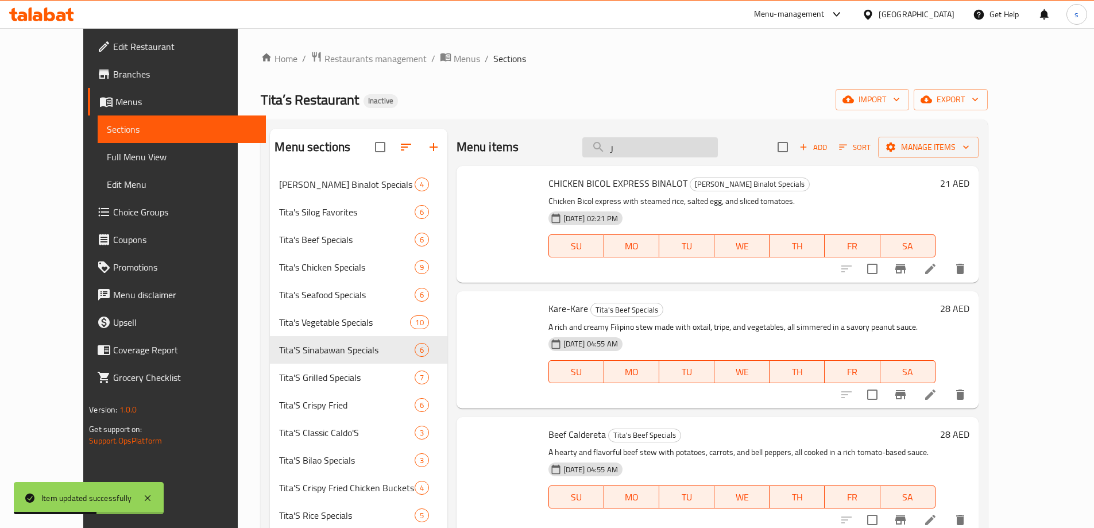
paste input "Sinigang Na Manok"
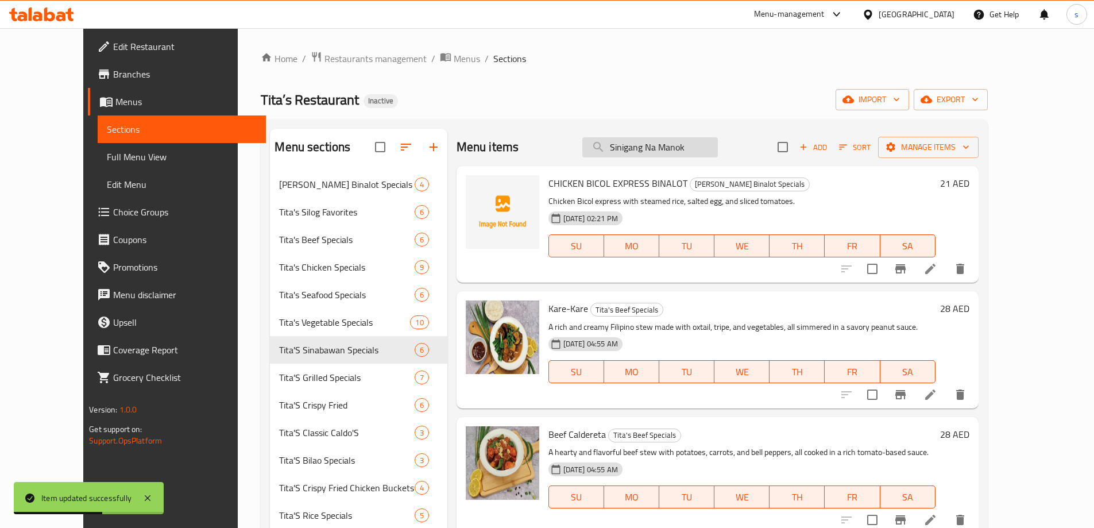
click at [657, 150] on input "Sinigang Na Manok" at bounding box center [650, 147] width 136 height 20
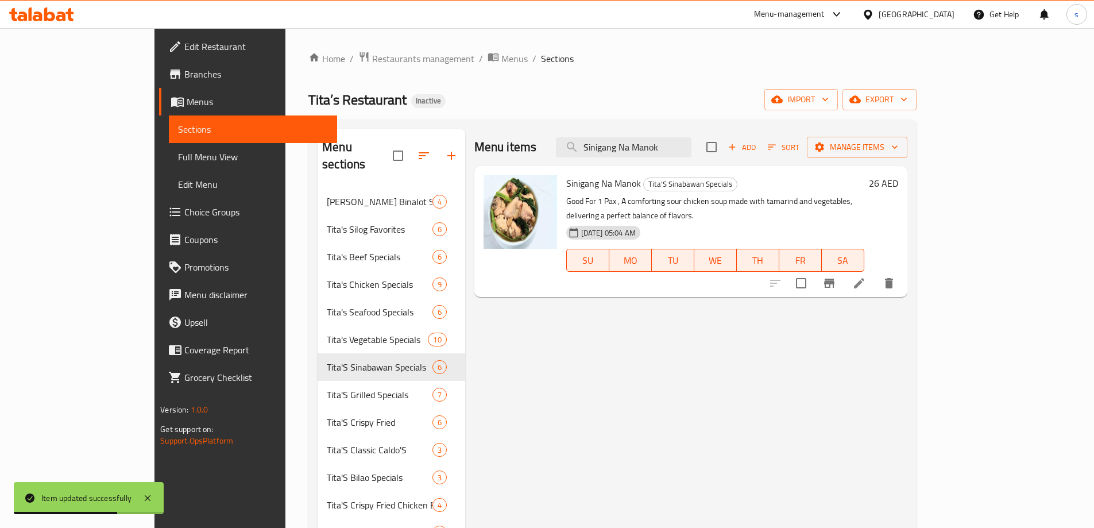
type input "Sinigang Na Manok"
click at [866, 276] on icon at bounding box center [859, 283] width 14 height 14
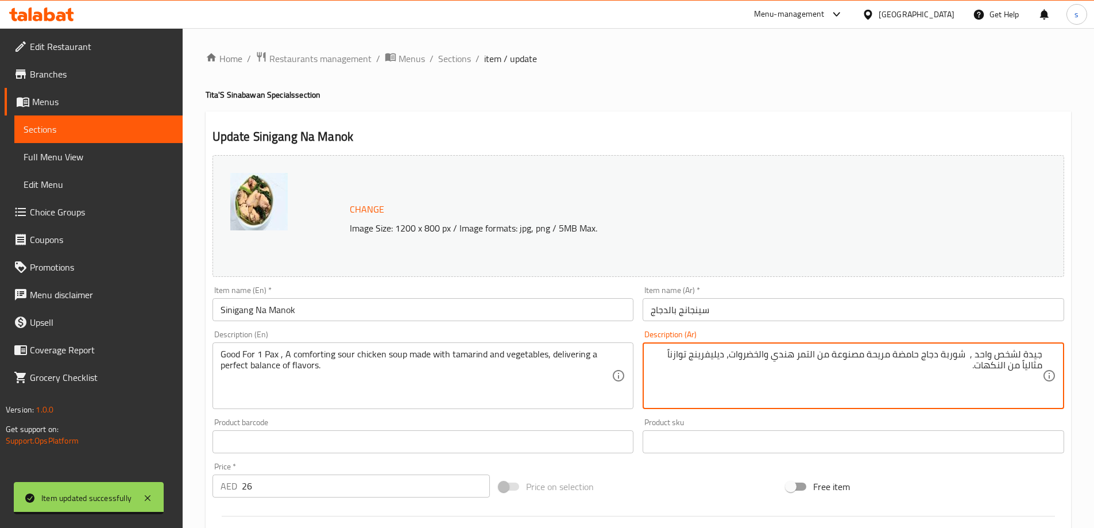
click at [572, 359] on textarea "Good For 1 Pax , A comforting sour chicken soup made with tamarind and vegetabl…" at bounding box center [417, 376] width 392 height 55
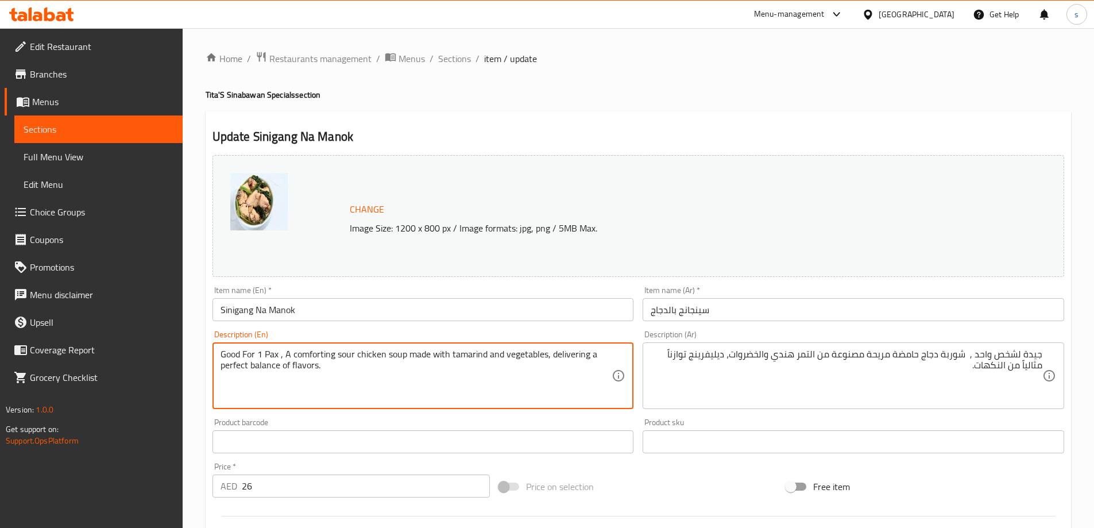
click at [572, 359] on textarea "Good For 1 Pax , A comforting sour chicken soup made with tamarind and vegetabl…" at bounding box center [417, 376] width 392 height 55
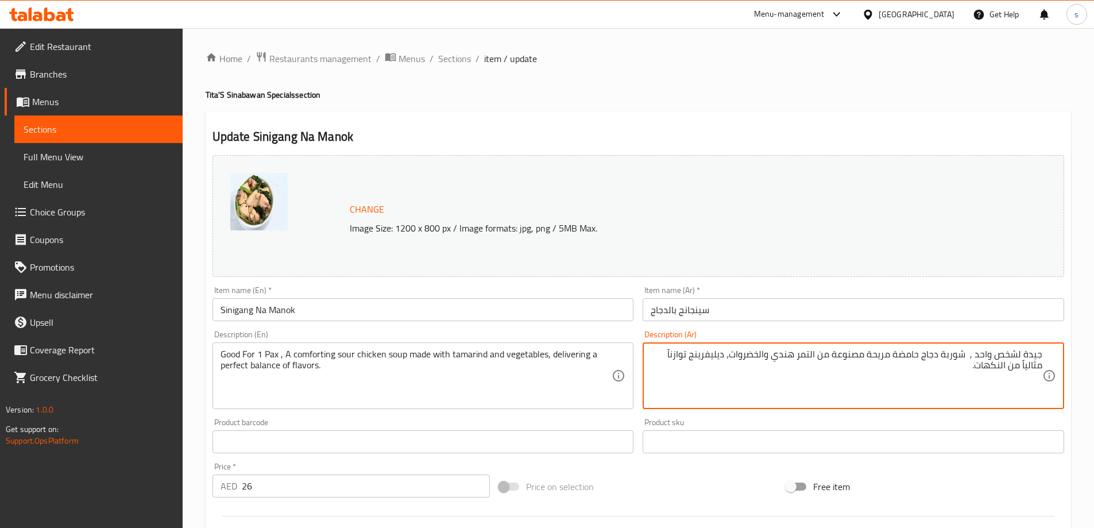
click at [717, 358] on textarea "جيدة لشخص واحد , شوربة دجاج حامضة مريحة مصنوعة من التمر هندي والخضروات، ديليفري…" at bounding box center [847, 376] width 392 height 55
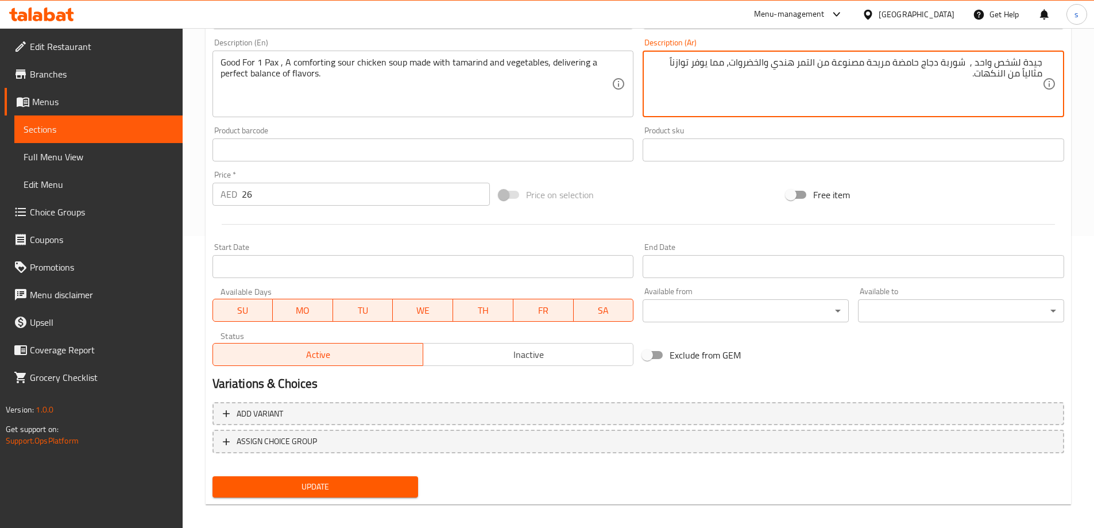
scroll to position [300, 0]
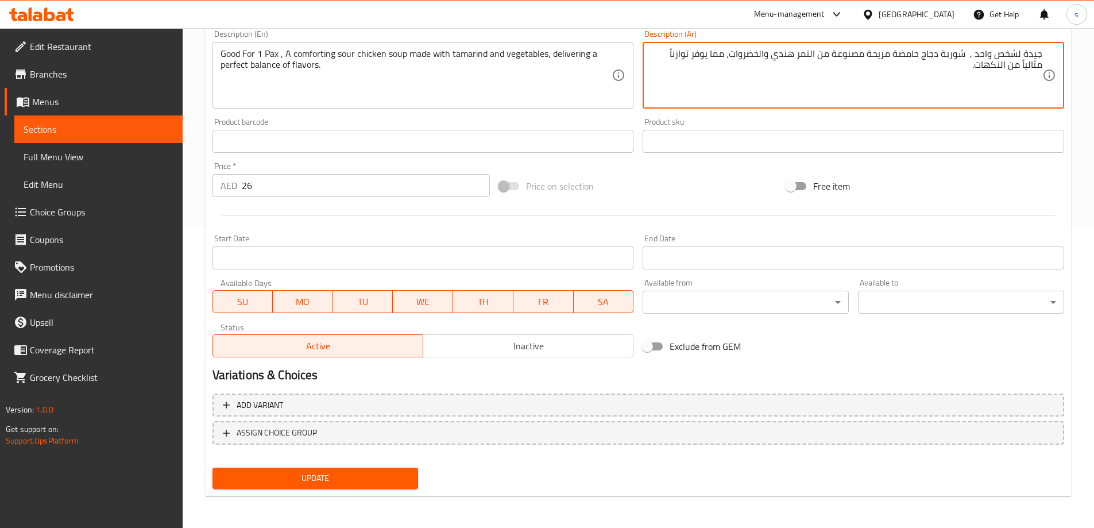
type textarea "جيدة لشخص واحد , شوربة دجاج حامضة مريحة مصنوعة من التمر هندي والخضروات، مما يوف…"
click at [343, 478] on span "Update" at bounding box center [316, 478] width 188 height 14
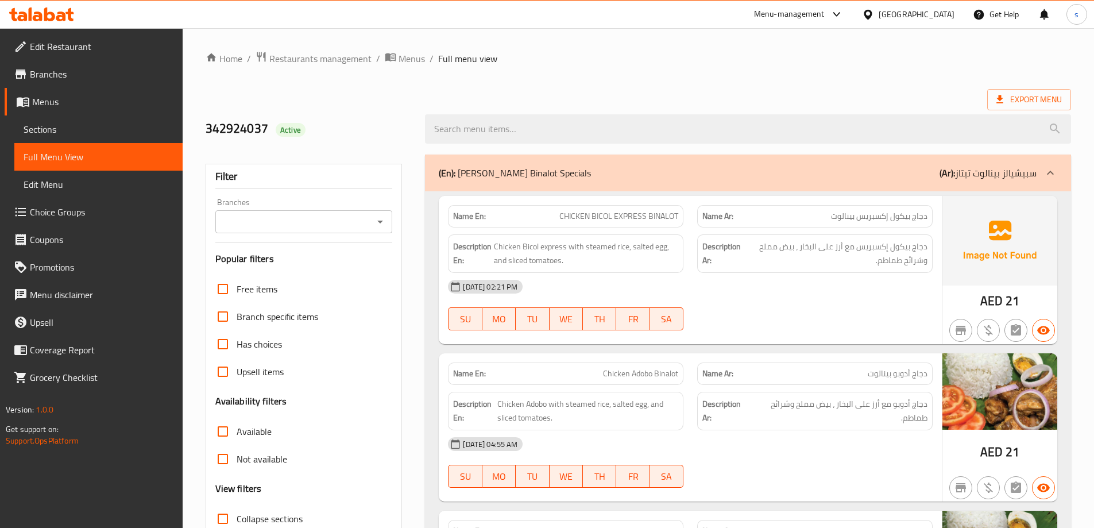
scroll to position [287, 0]
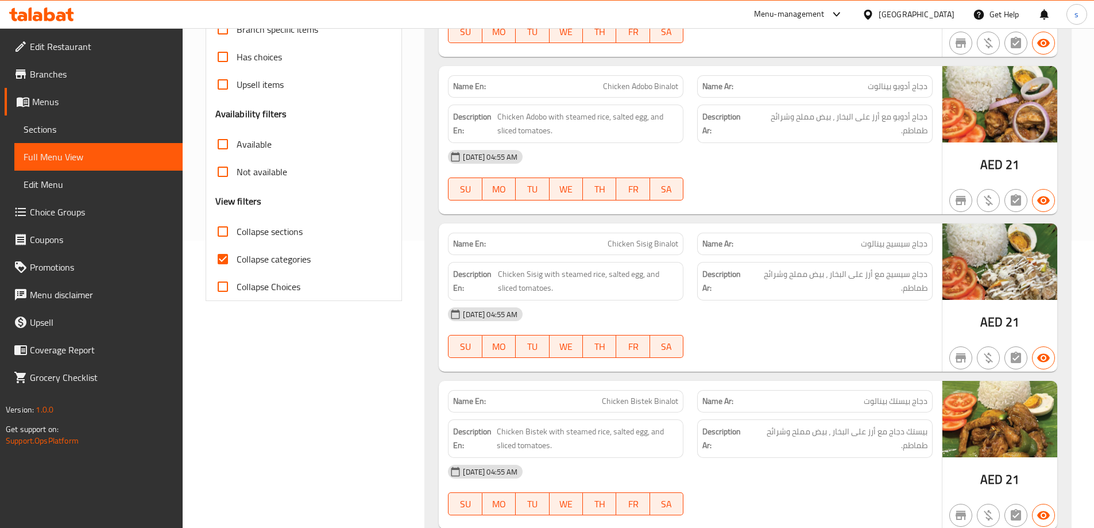
click at [245, 227] on span "Collapse sections" at bounding box center [270, 232] width 66 height 14
click at [237, 227] on input "Collapse sections" at bounding box center [223, 232] width 28 height 28
checkbox input "true"
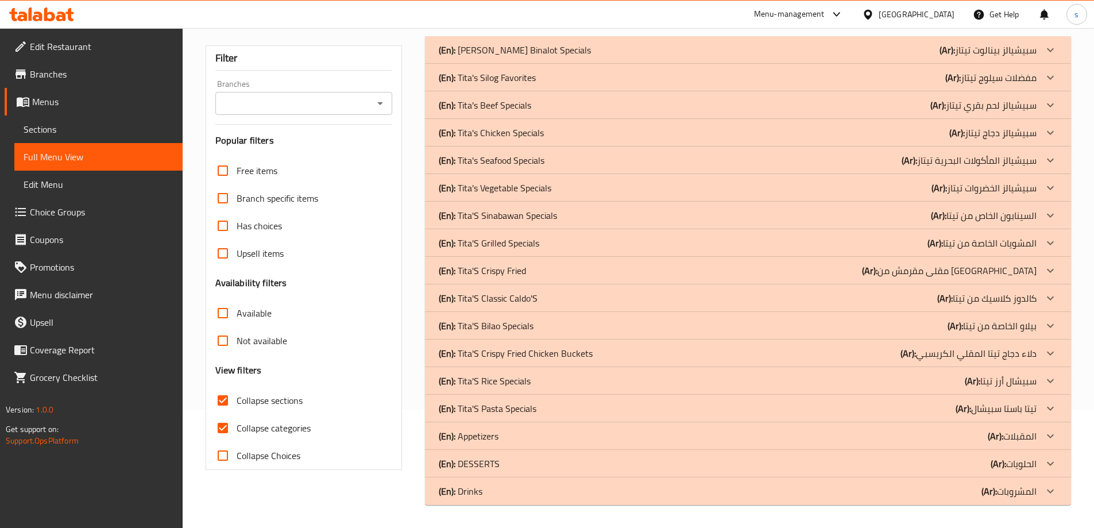
scroll to position [83, 0]
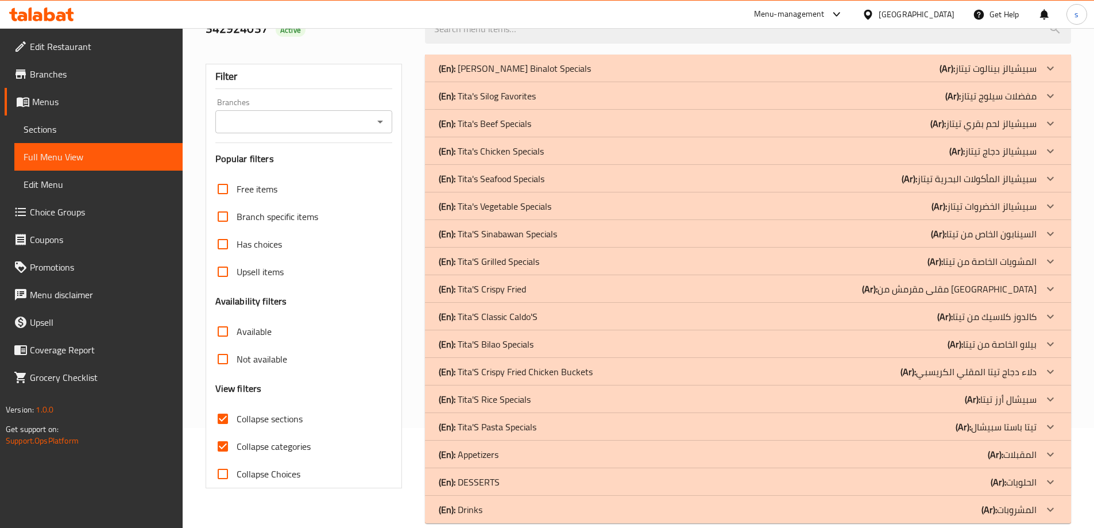
click at [266, 265] on span "Upsell items" at bounding box center [260, 272] width 47 height 14
click at [237, 260] on input "Upsell items" at bounding box center [223, 274] width 28 height 28
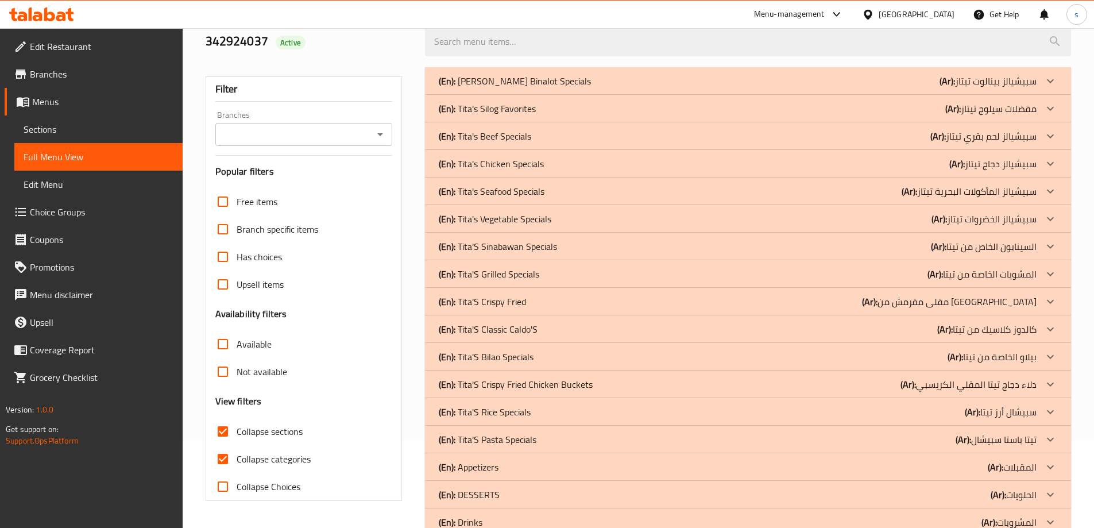
checkbox input "true"
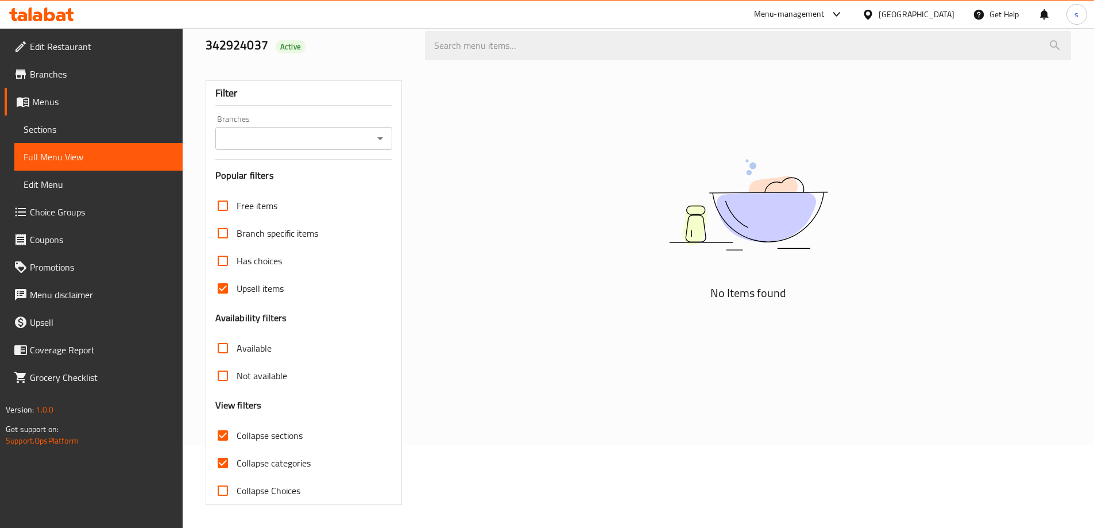
click at [249, 465] on span "Collapse categories" at bounding box center [274, 463] width 74 height 14
click at [237, 465] on input "Collapse categories" at bounding box center [223, 463] width 28 height 28
checkbox input "false"
click at [222, 285] on input "Upsell items" at bounding box center [223, 289] width 28 height 28
checkbox input "false"
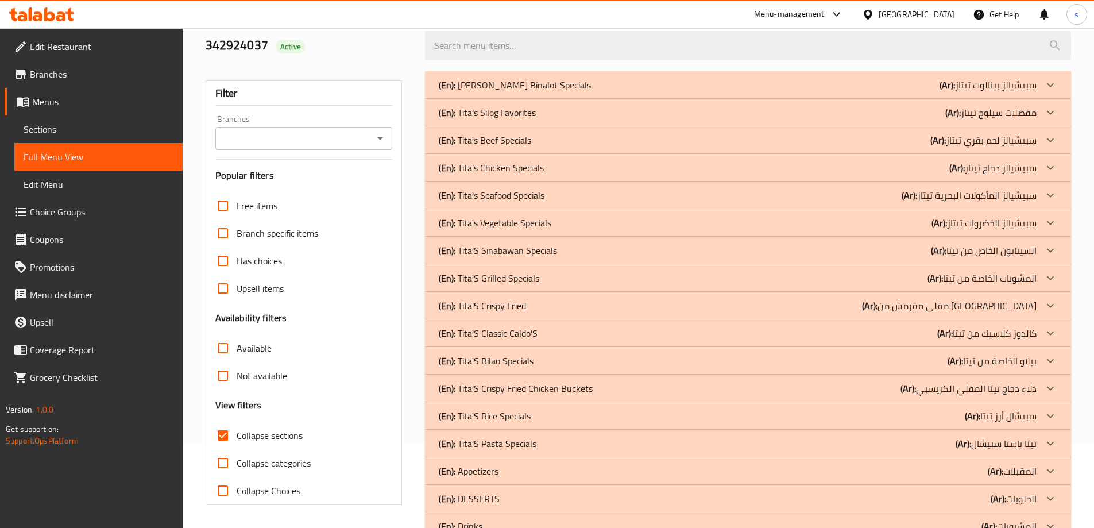
click at [509, 250] on p "(En): Tita'S Sinabawan Specials" at bounding box center [498, 251] width 118 height 14
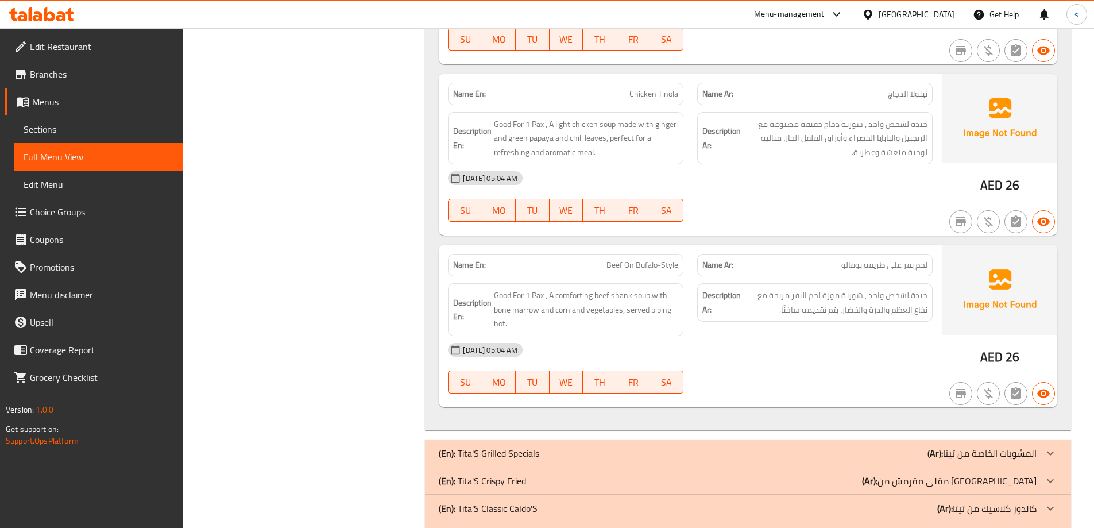
scroll to position [1193, 0]
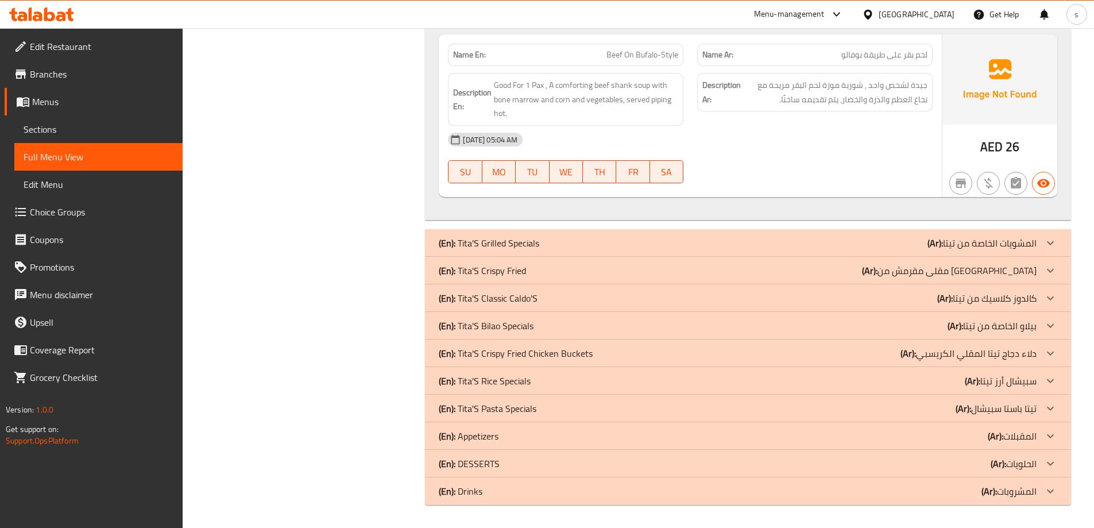
click at [554, 352] on p "(En): Tita'S Crispy Fried Chicken Buckets" at bounding box center [516, 353] width 154 height 14
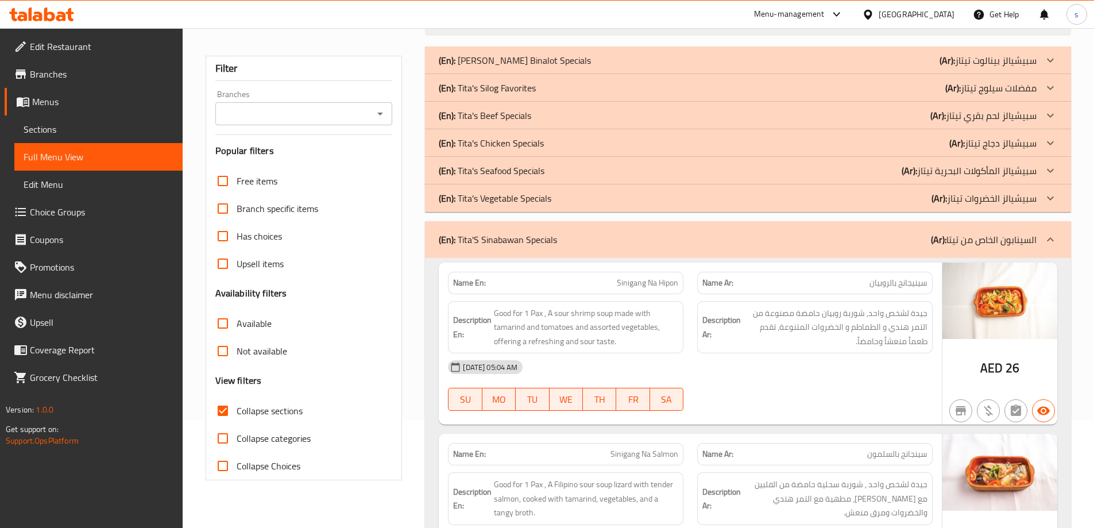
scroll to position [0, 0]
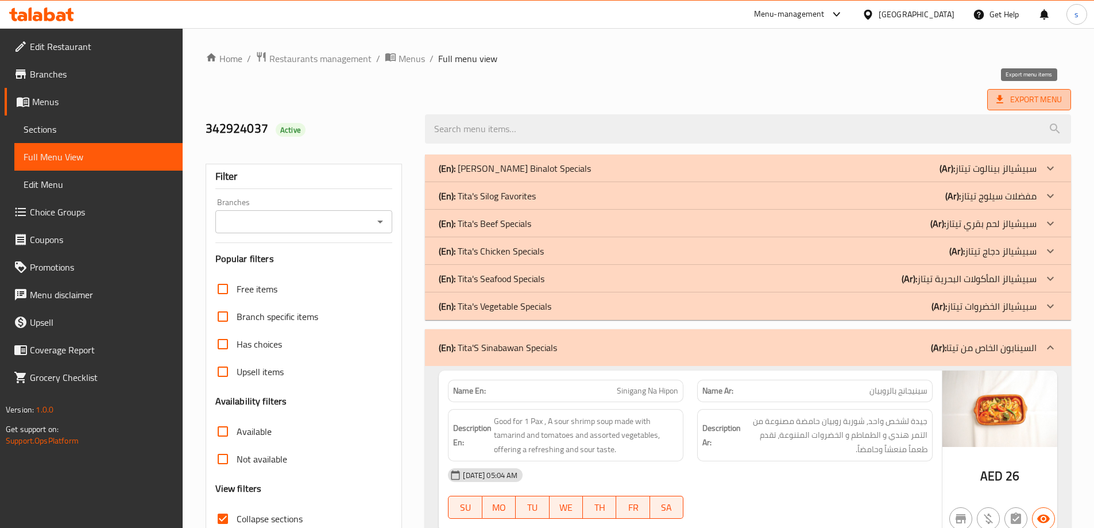
click at [1011, 90] on span "Export Menu" at bounding box center [1029, 99] width 84 height 21
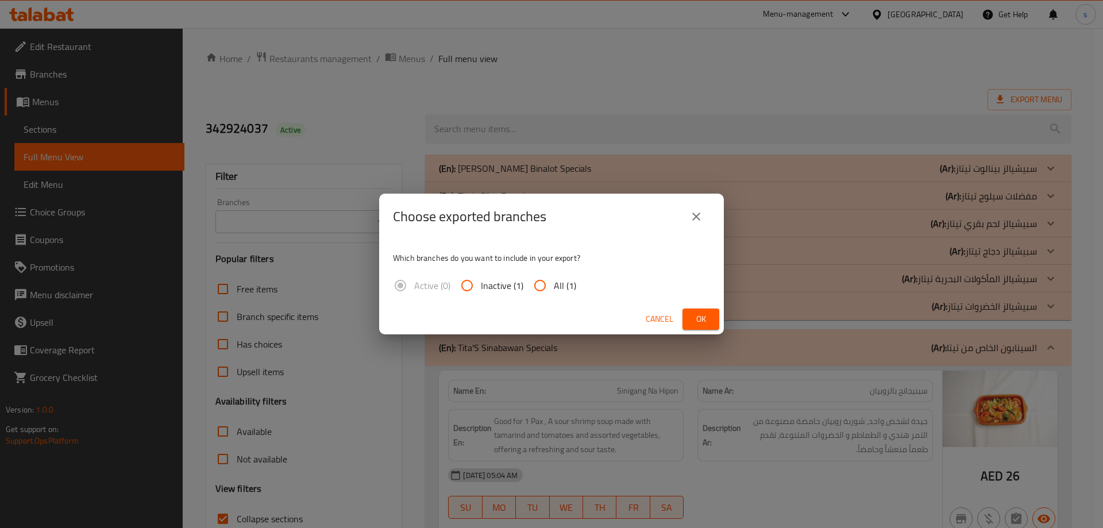
click at [544, 283] on input "All (1)" at bounding box center [540, 286] width 28 height 28
radio input "true"
click at [705, 326] on button "Ok" at bounding box center [700, 318] width 37 height 21
